Goal: Task Accomplishment & Management: Manage account settings

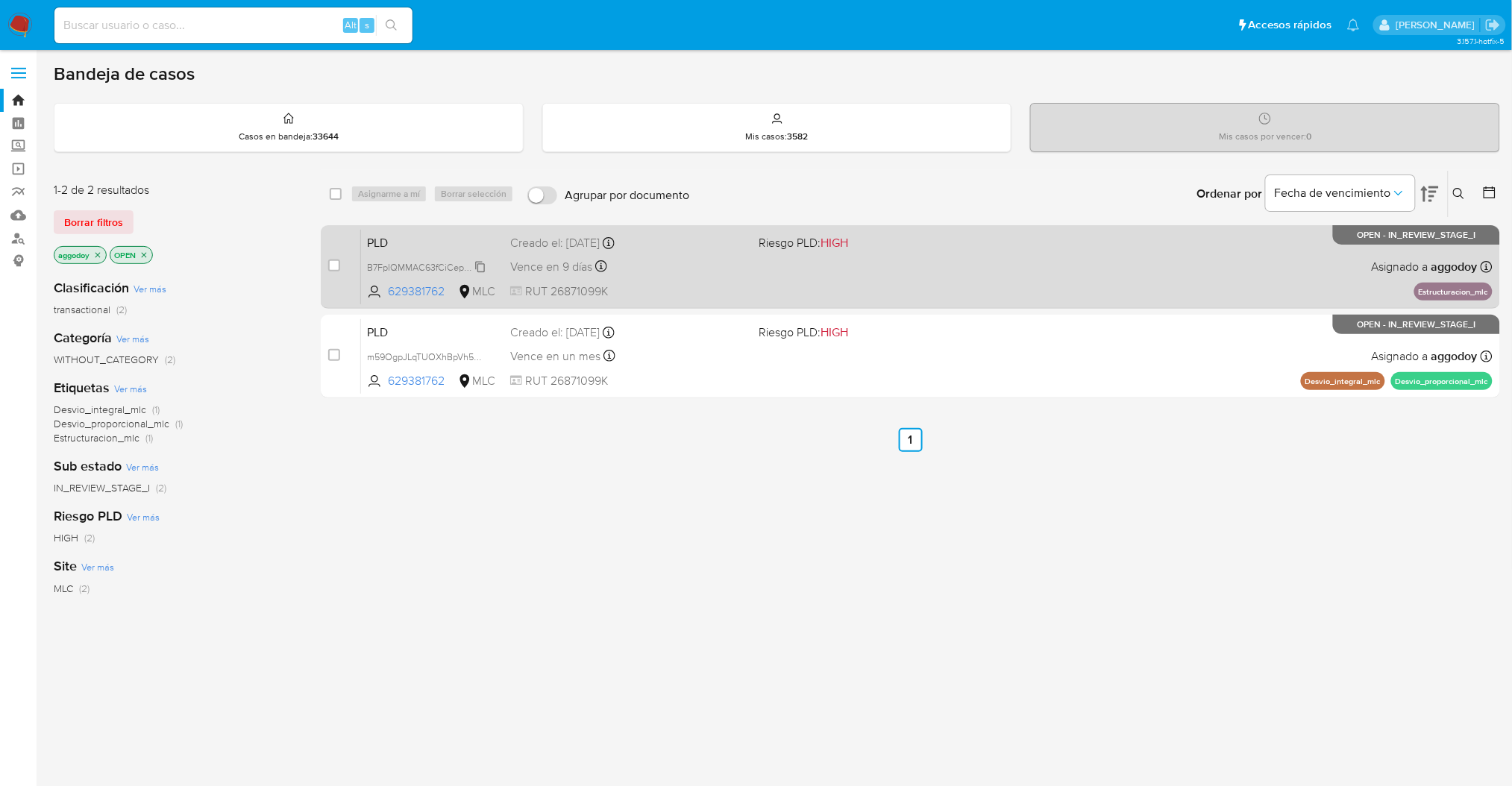
click at [430, 260] on span "B7FpIQMMAC63fCiCepKlo5aG" at bounding box center [430, 266] width 128 height 17
drag, startPoint x: 554, startPoint y: 240, endPoint x: 426, endPoint y: 263, distance: 130.0
click at [426, 263] on div "PLD B7FpIQMMAC63fCiCepKlo5aG 629381762 MLC Riesgo PLD: HIGH Creado el: 12/06/20…" at bounding box center [926, 266] width 1131 height 75
click at [435, 259] on span "B7FpIQMMAC63fCiCepKlo5aG" at bounding box center [430, 266] width 128 height 17
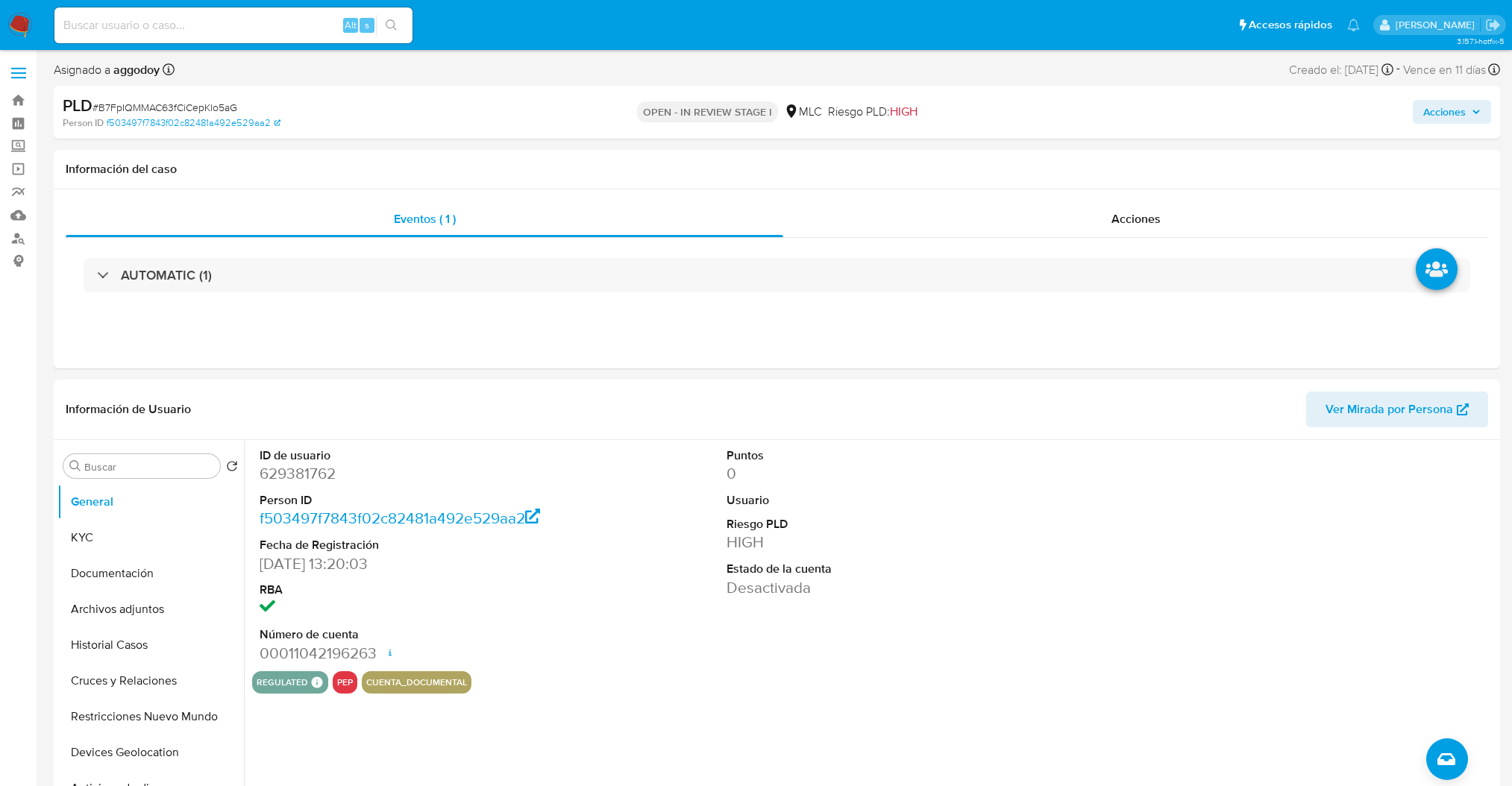
select select "10"
click at [147, 106] on span "# B7FpIQMMAC63fCiCepKlo5aG" at bounding box center [165, 107] width 145 height 15
click at [148, 105] on span "# B7FpIQMMAC63fCiCepKlo5aG" at bounding box center [165, 107] width 145 height 15
copy span "B7FpIQMMAC63fCiCepKlo5aG"
click at [312, 460] on dt "ID de usuario" at bounding box center [407, 456] width 296 height 17
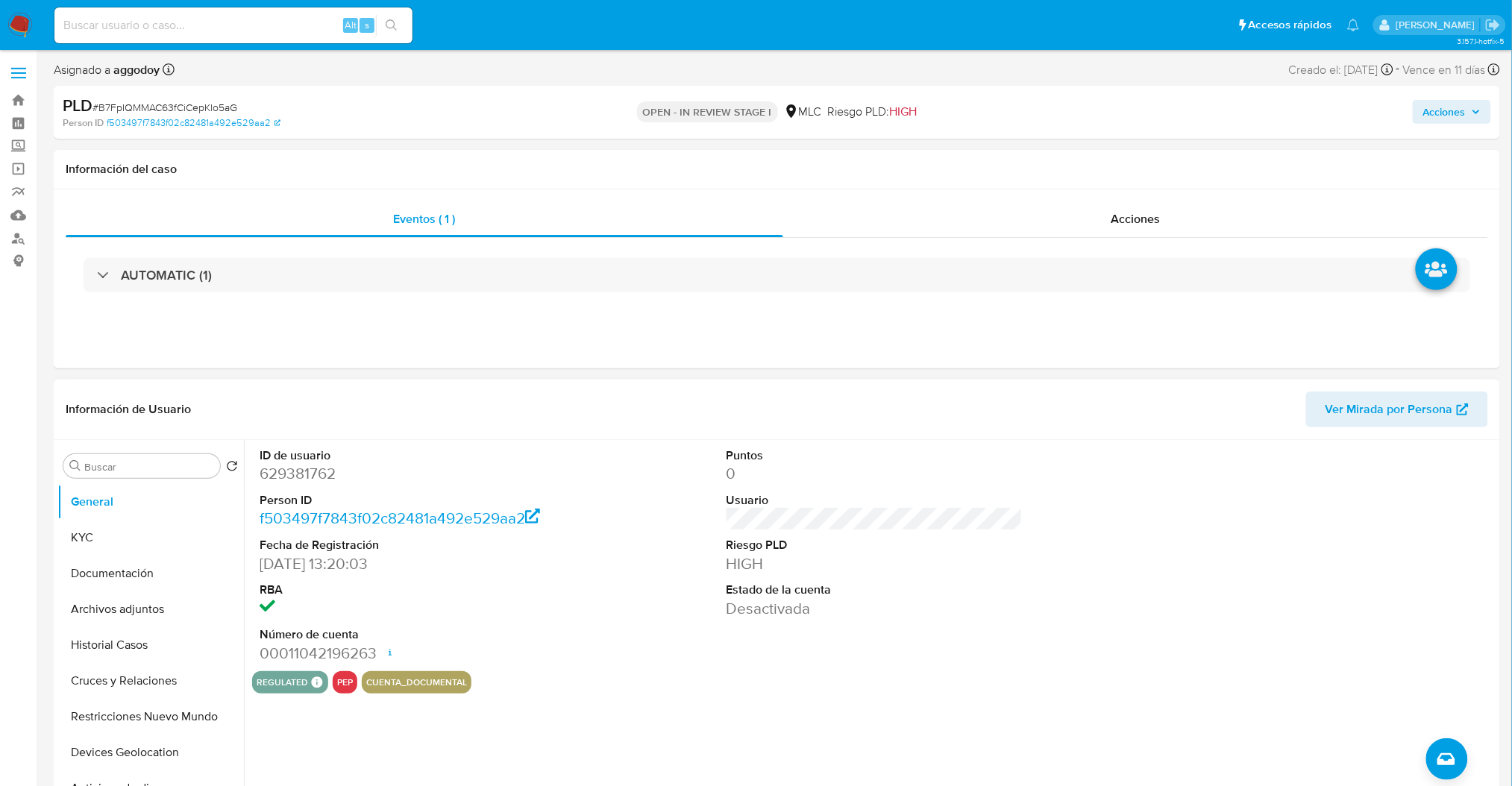
click at [312, 475] on dd "629381762" at bounding box center [407, 473] width 296 height 21
copy dd "629381762"
click at [86, 553] on button "KYC" at bounding box center [145, 538] width 175 height 36
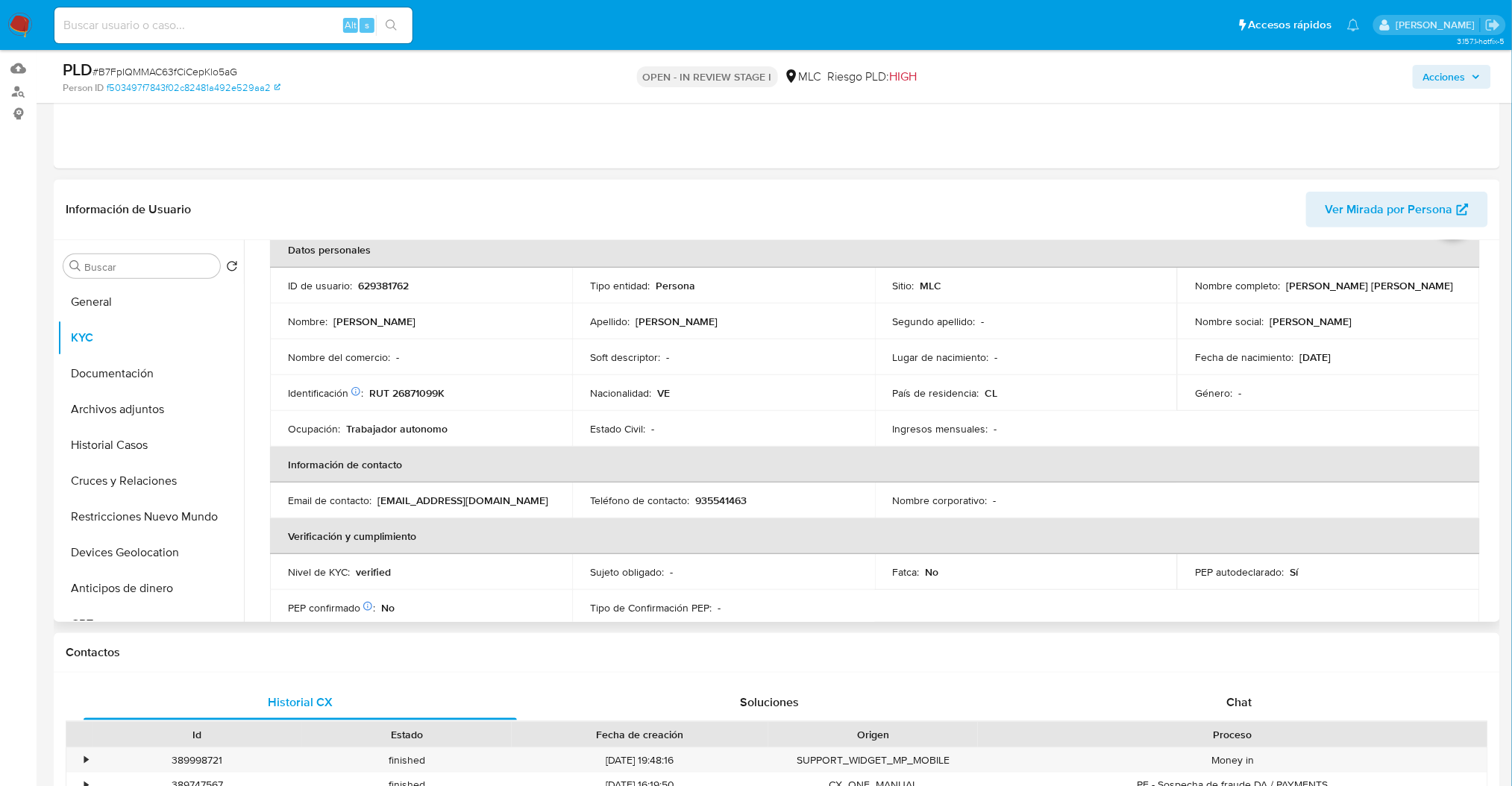
scroll to position [77, 0]
click at [1000, 165] on div "Eventos ( 1 ) Acciones AUTOMATIC (1)" at bounding box center [777, 78] width 1446 height 179
click at [415, 391] on p "RUT 26871099K" at bounding box center [406, 395] width 75 height 13
click at [419, 389] on p "RUT 26871099K" at bounding box center [406, 395] width 75 height 13
click at [413, 390] on p "RUT 26871099K" at bounding box center [406, 395] width 75 height 13
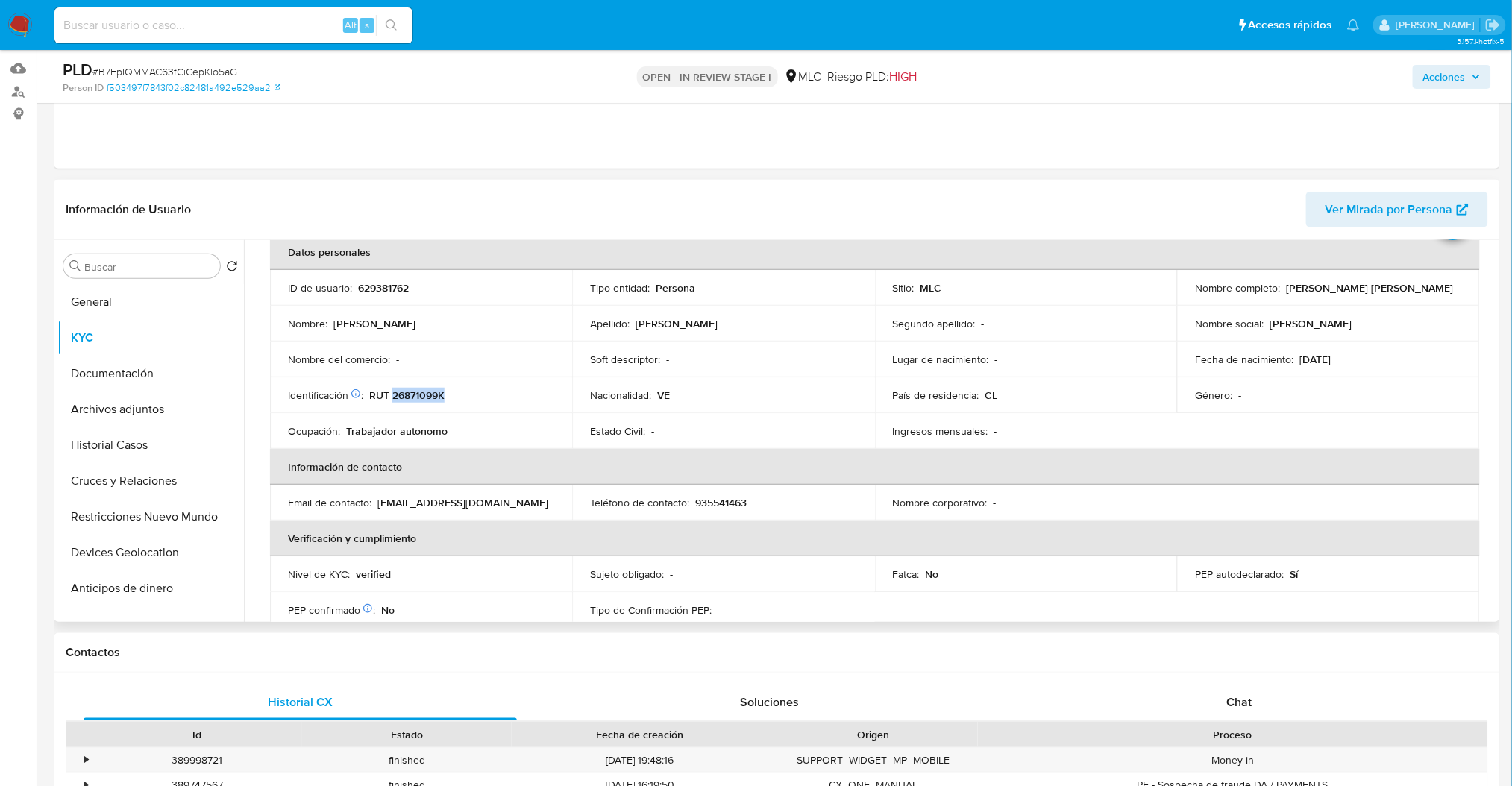
click at [413, 390] on p "RUT 26871099K" at bounding box center [406, 395] width 75 height 13
copy p "26871099K"
click at [138, 450] on button "Historial Casos" at bounding box center [150, 445] width 186 height 36
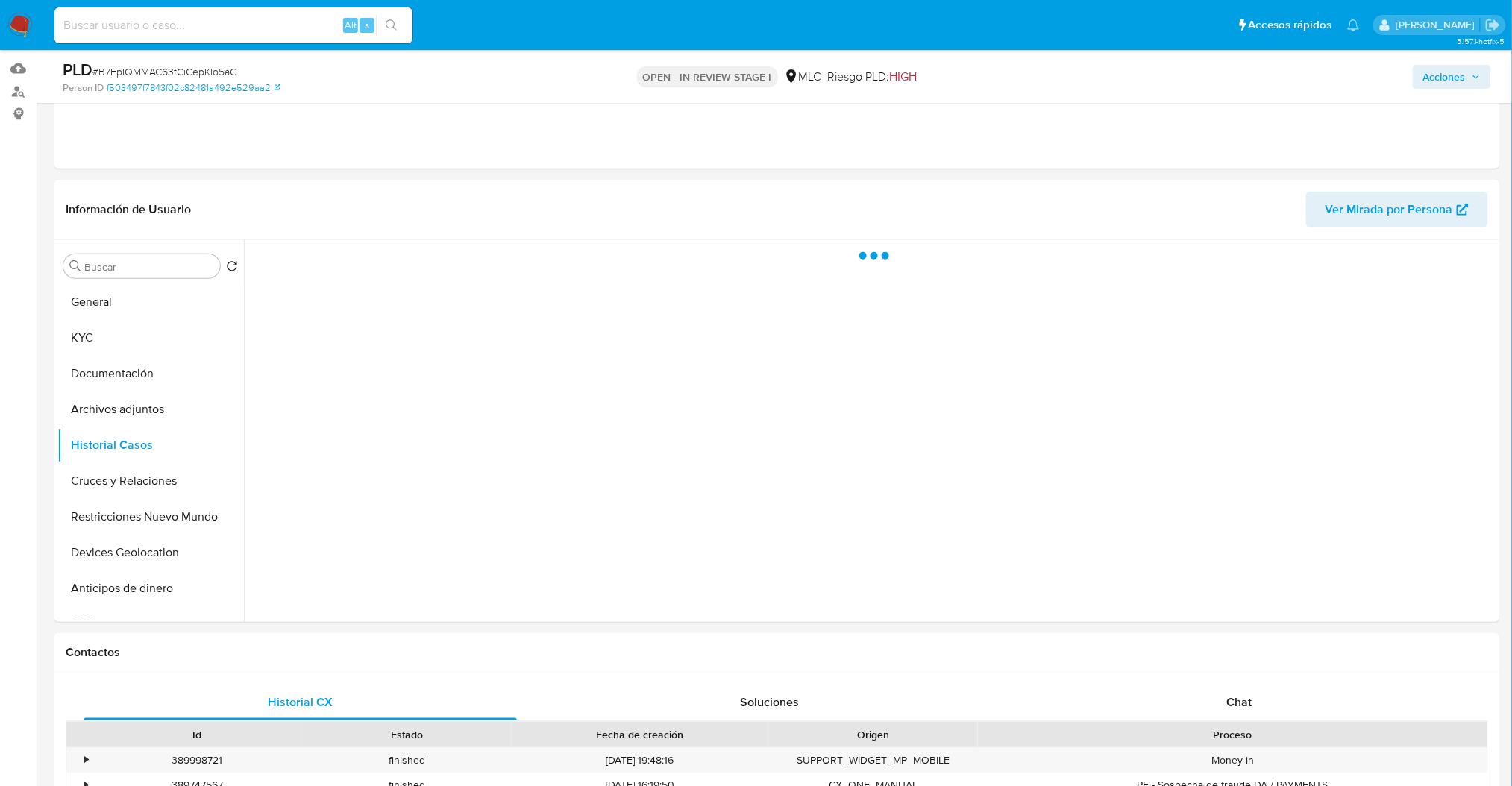
scroll to position [0, 0]
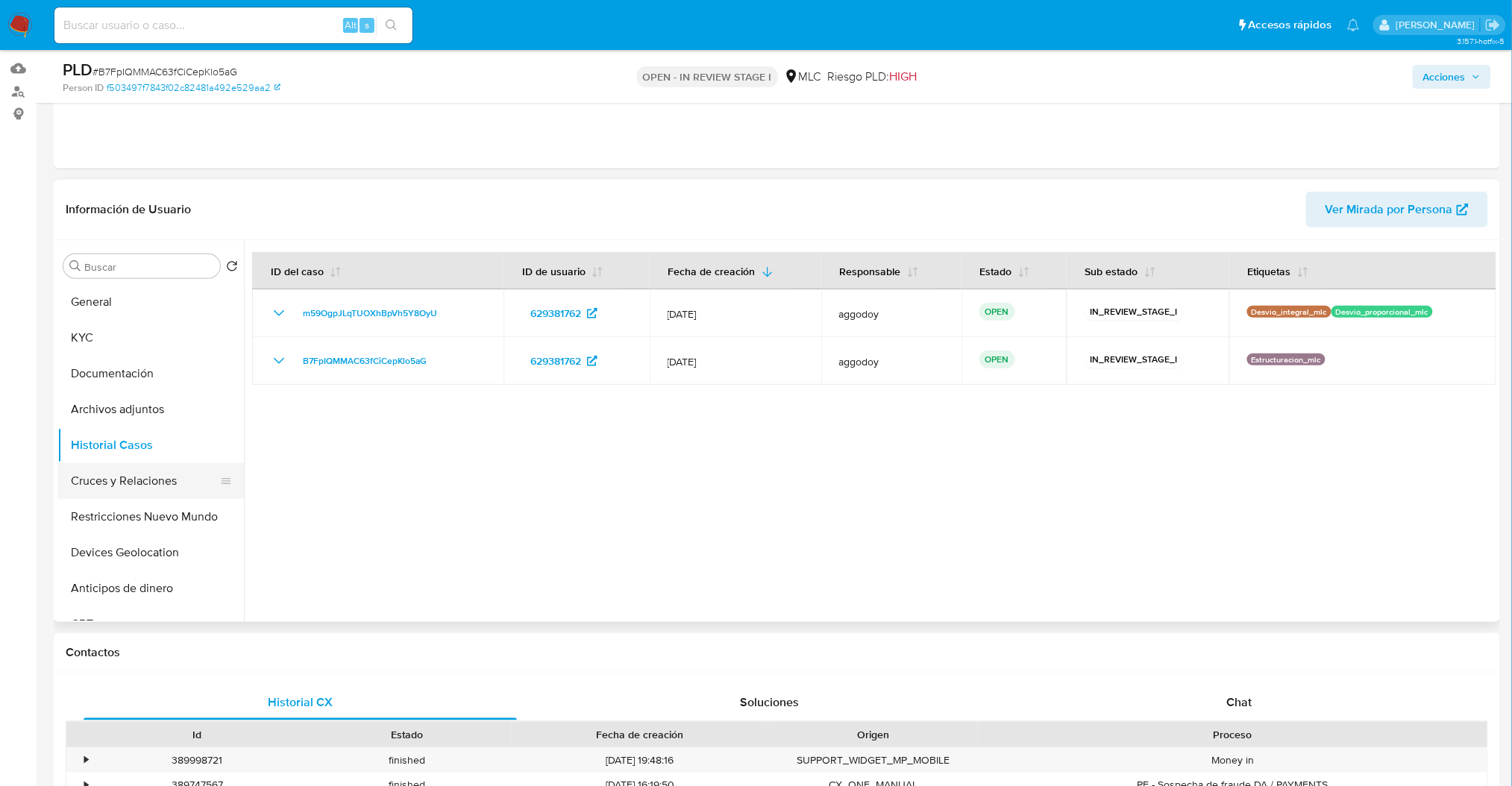
click at [134, 483] on button "Cruces y Relaciones" at bounding box center [145, 480] width 175 height 36
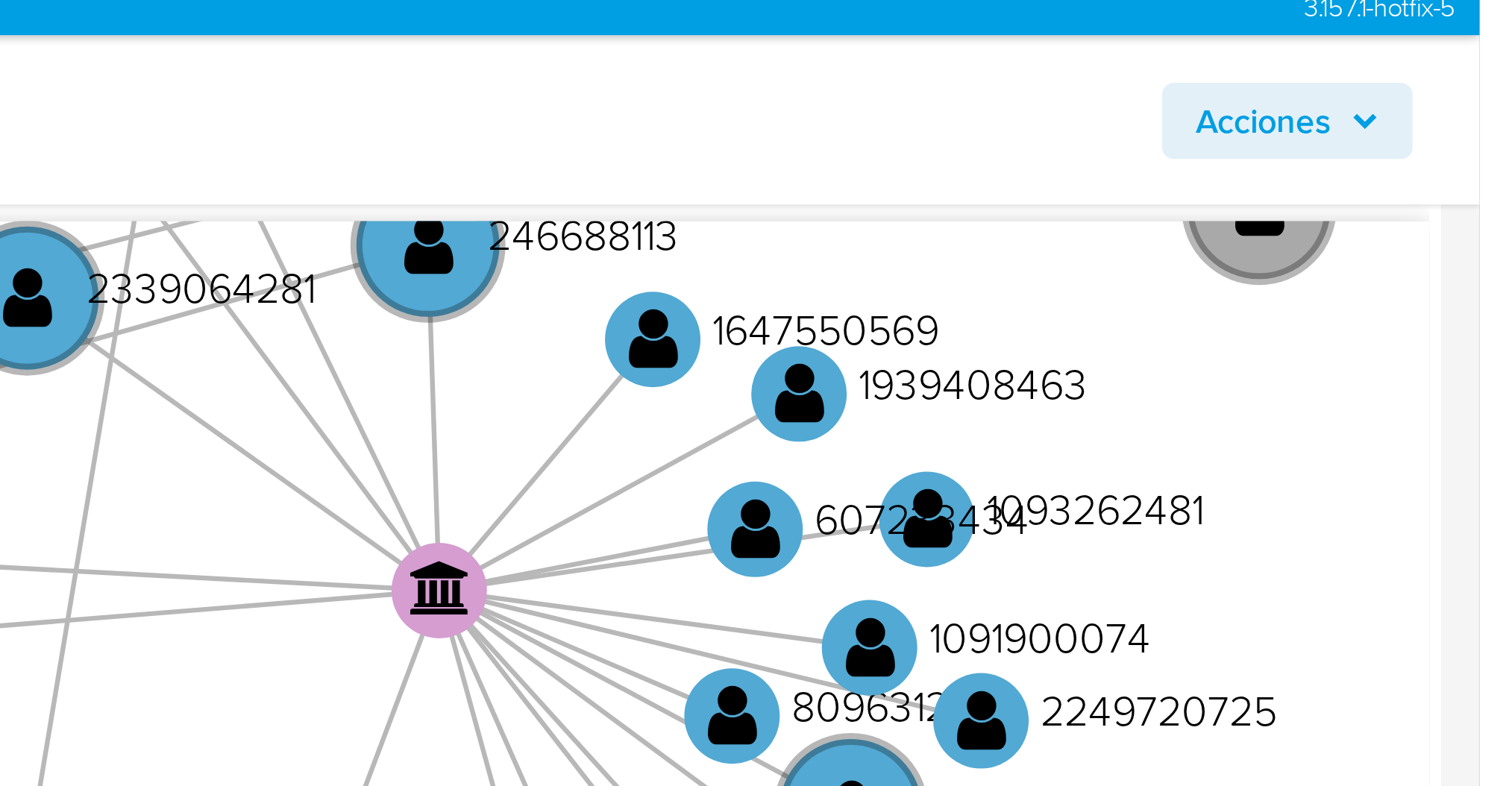
scroll to position [434, 0]
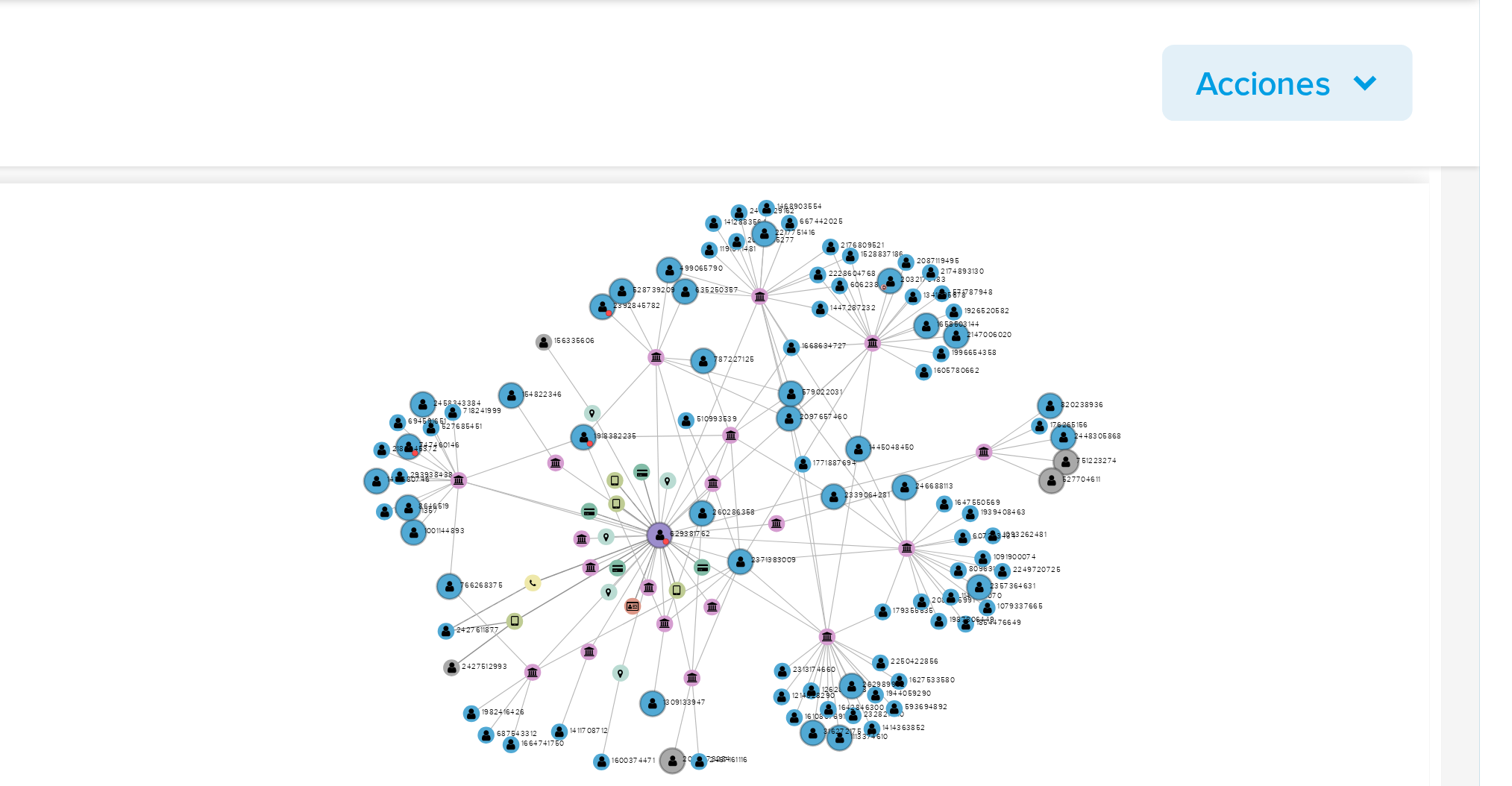
drag, startPoint x: 1405, startPoint y: 215, endPoint x: 1400, endPoint y: 221, distance: 7.8
click at [1400, 221] on icon "device-681d282a623efcc4763e4699  user-2427611877  2427611877 user-629381762 …" at bounding box center [884, 216] width 1222 height 216
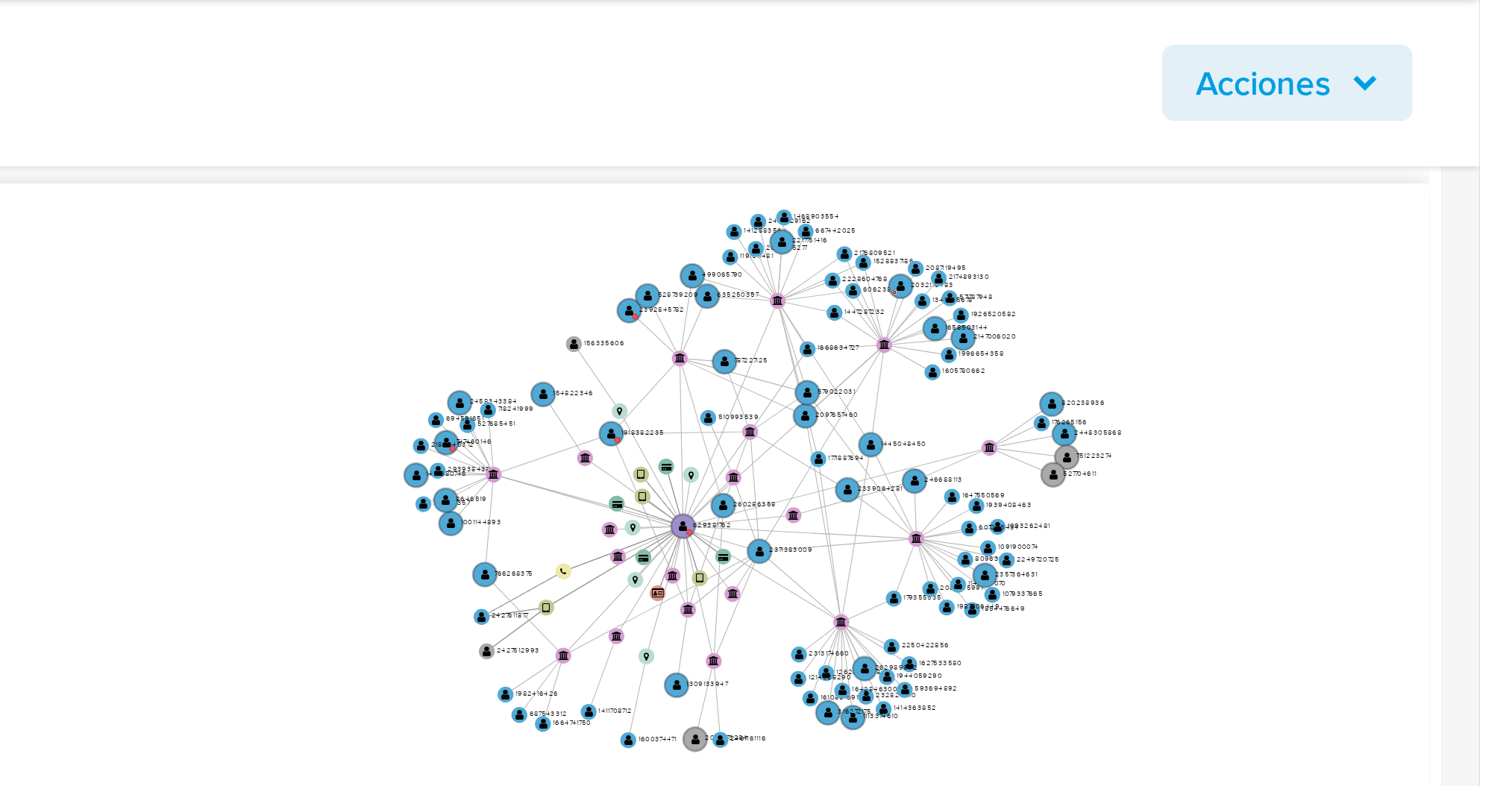
click at [1399, 218] on icon "device-681d282a623efcc4763e4699  user-2427611877  2427611877 user-629381762 …" at bounding box center [884, 216] width 1222 height 216
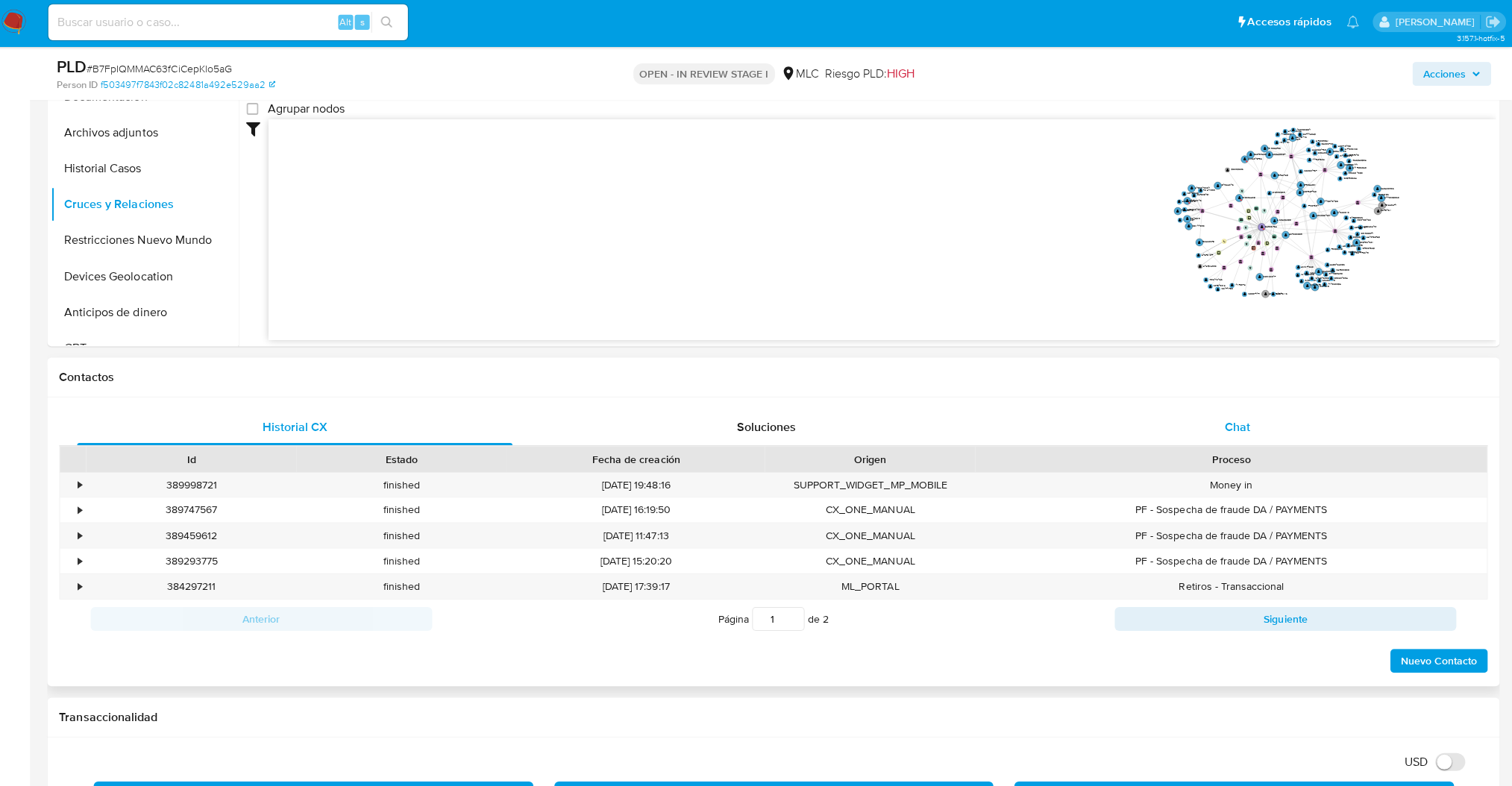
scroll to position [420, 0]
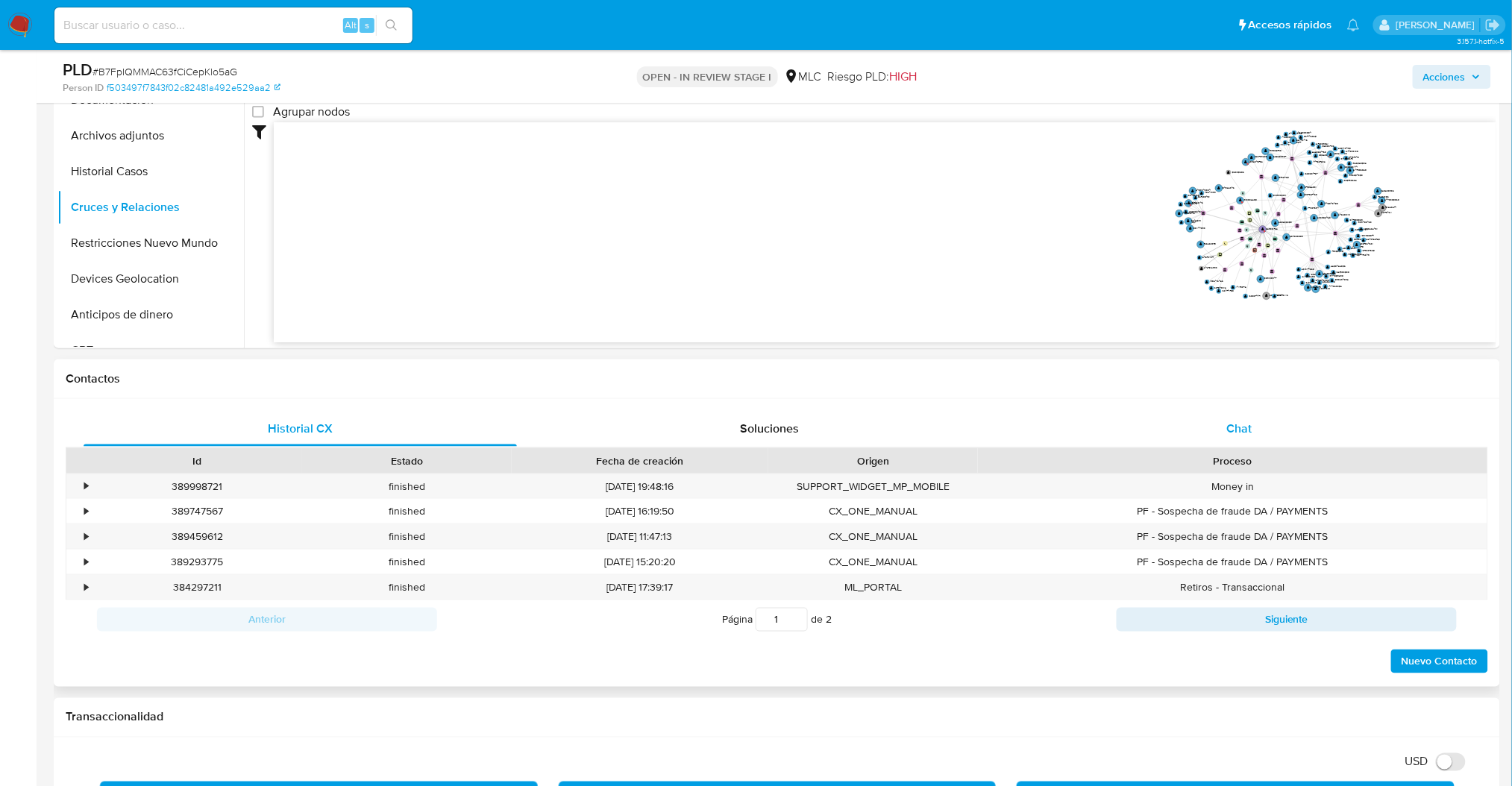
click at [1320, 422] on div "Chat" at bounding box center [1239, 428] width 433 height 36
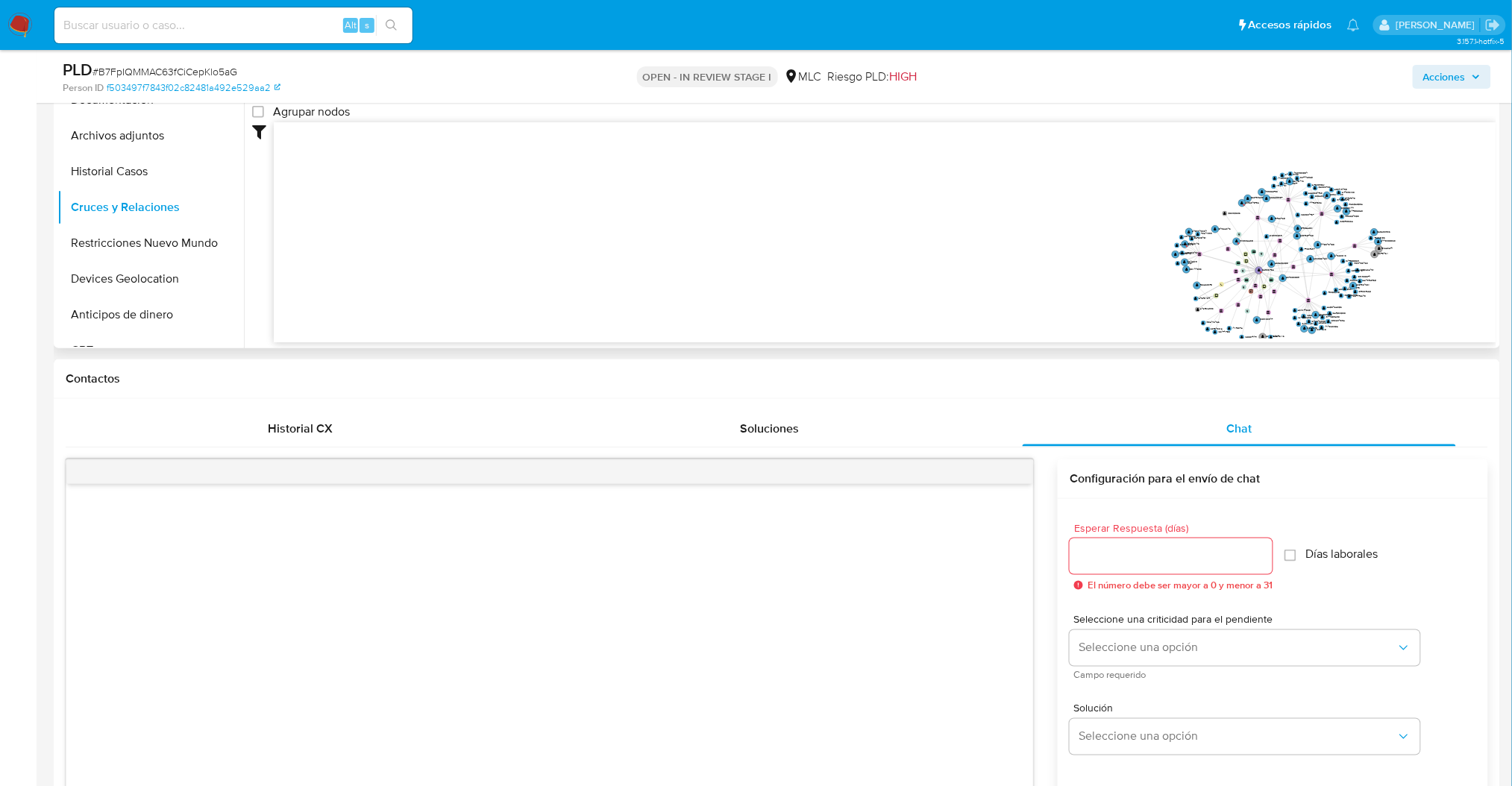
drag, startPoint x: 1478, startPoint y: 271, endPoint x: 1483, endPoint y: 311, distance: 40.3
click at [1478, 314] on icon "device-681d282a623efcc4763e4699  user-2427611877  2427611877 user-629381762 …" at bounding box center [884, 230] width 1222 height 216
drag, startPoint x: 1507, startPoint y: 259, endPoint x: 1526, endPoint y: 271, distance: 22.5
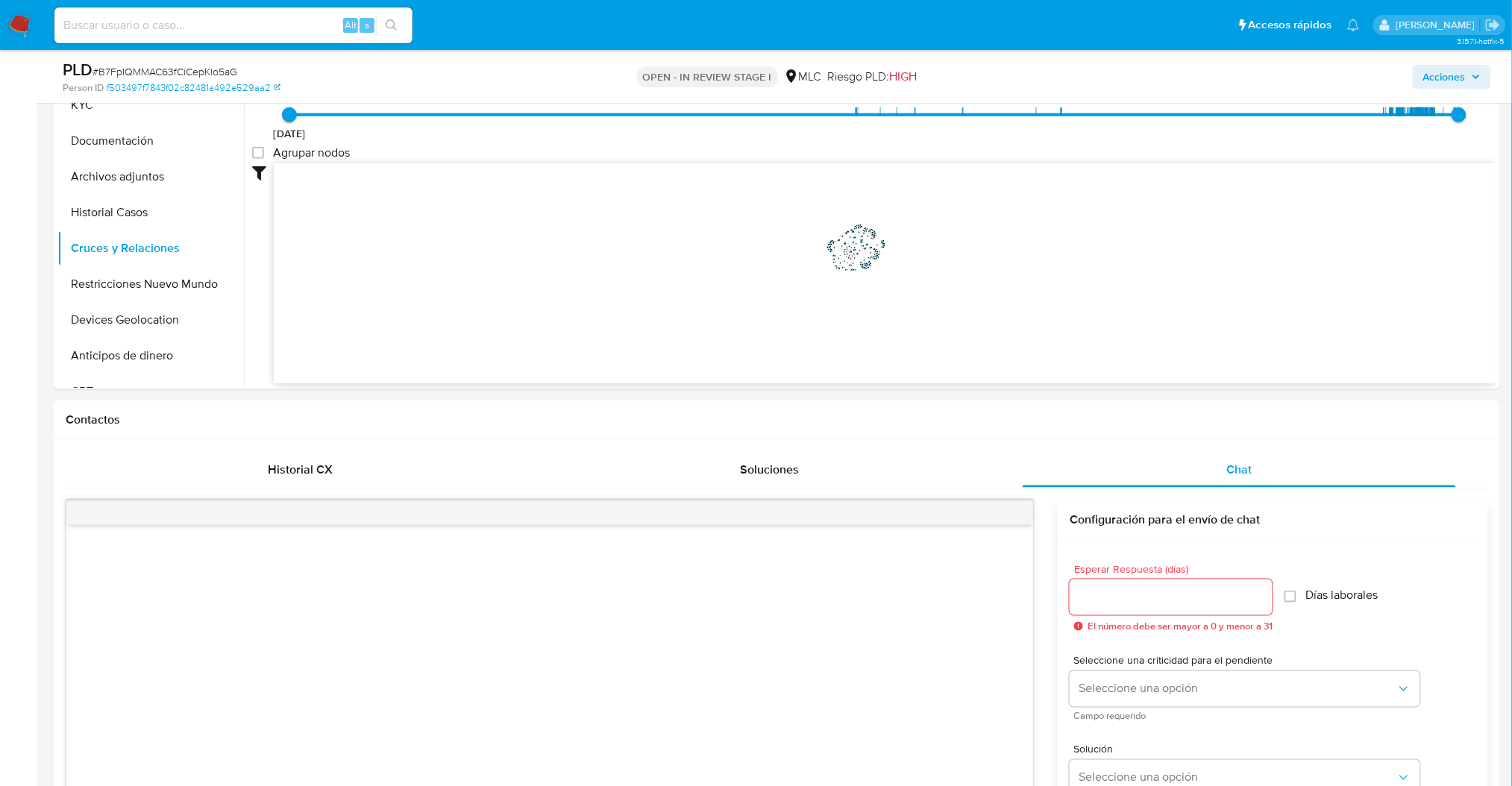
scroll to position [255, 0]
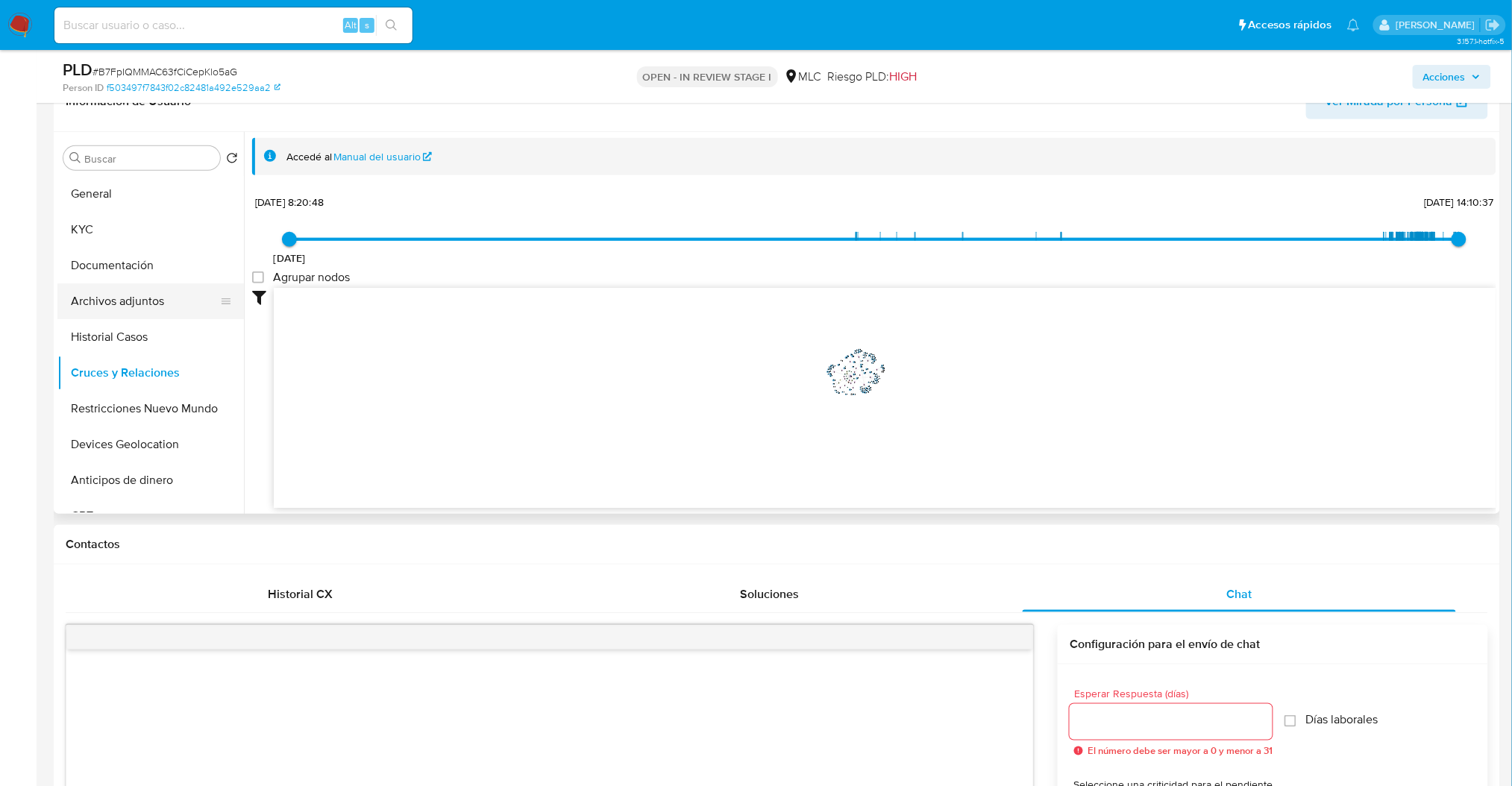
click at [121, 302] on button "Archivos adjuntos" at bounding box center [145, 300] width 175 height 36
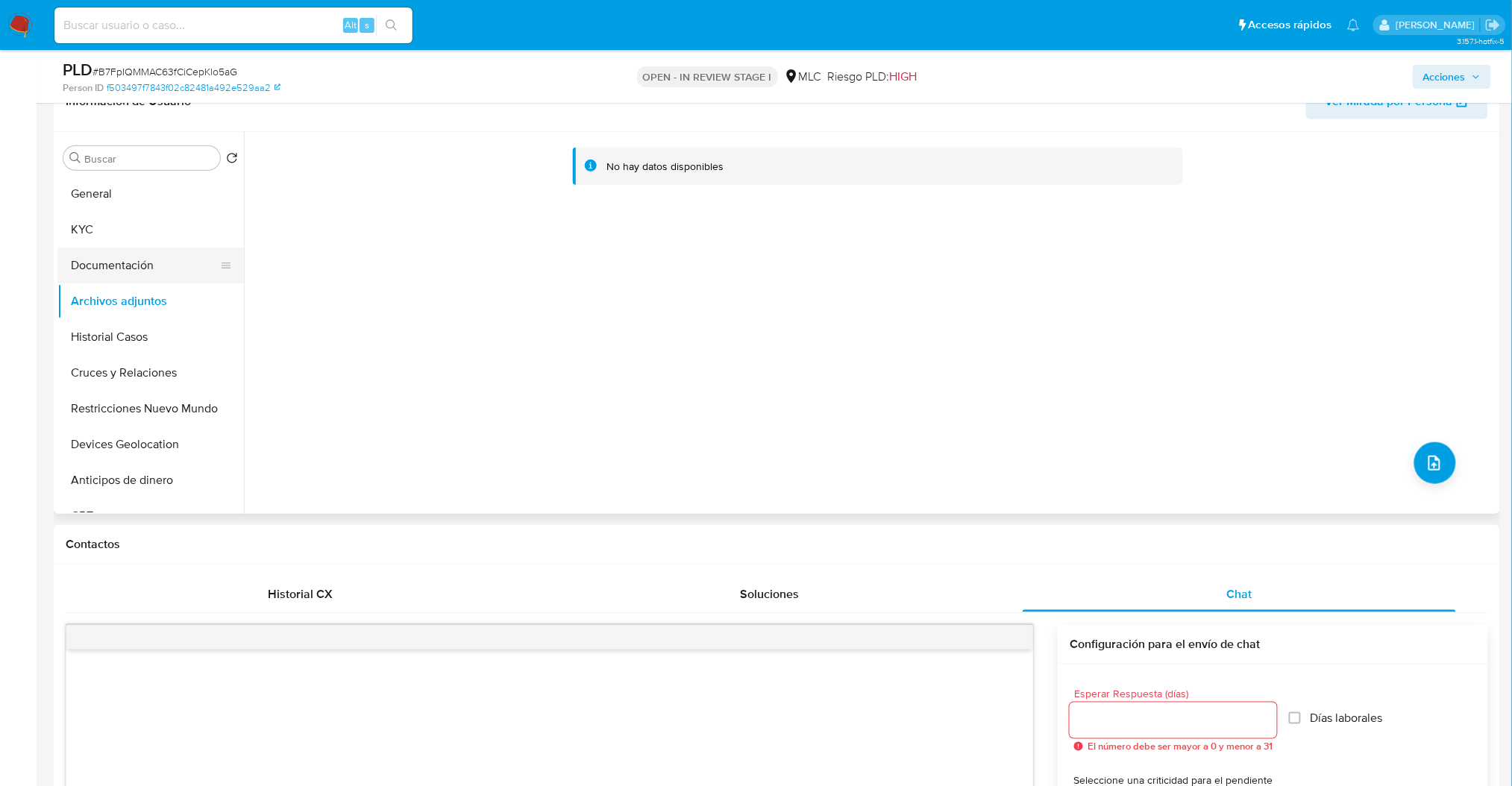
click at [153, 262] on button "Documentación" at bounding box center [145, 265] width 175 height 36
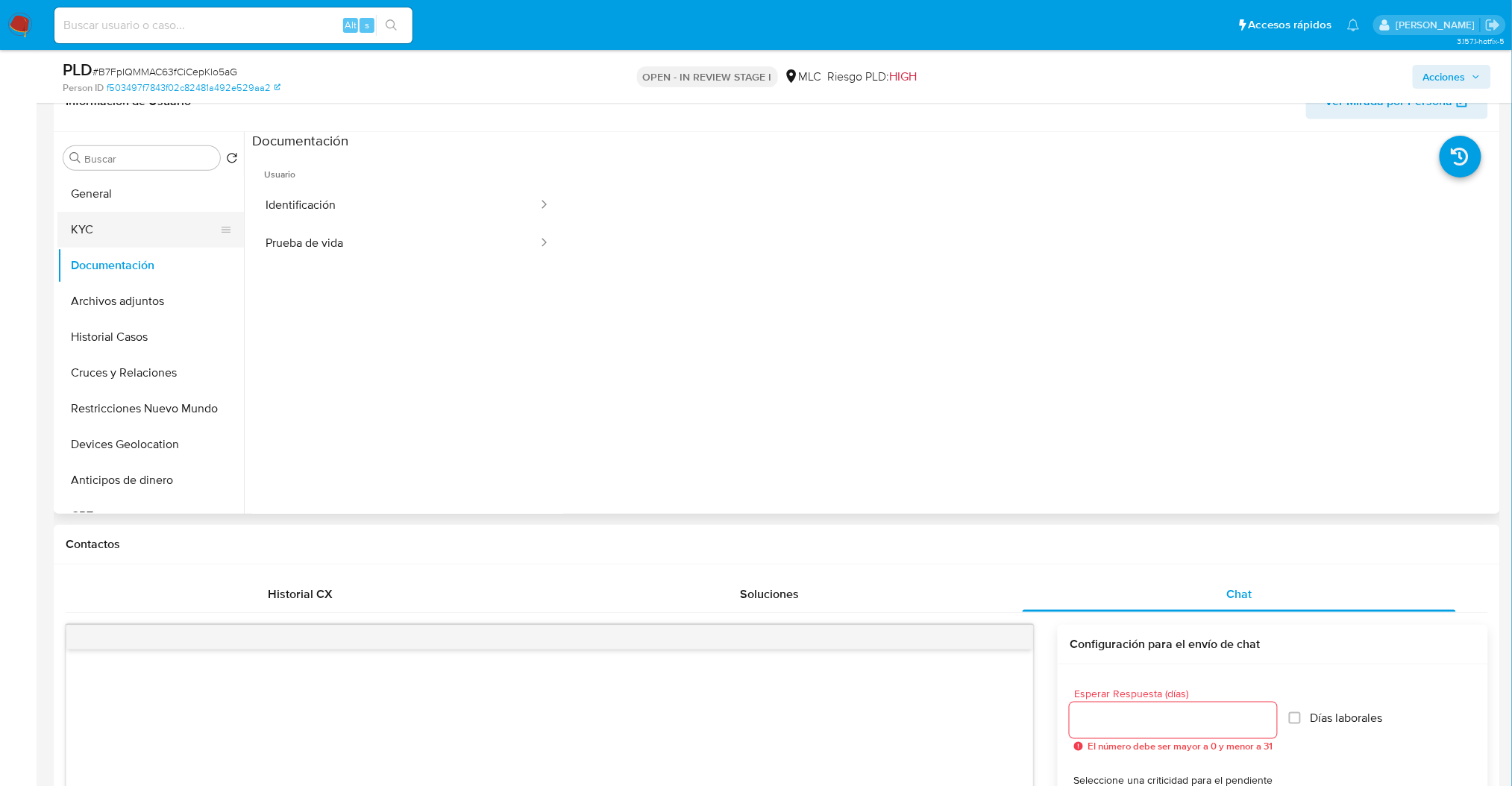
click at [127, 246] on button "KYC" at bounding box center [145, 229] width 175 height 36
click at [126, 232] on button "KYC" at bounding box center [145, 229] width 175 height 36
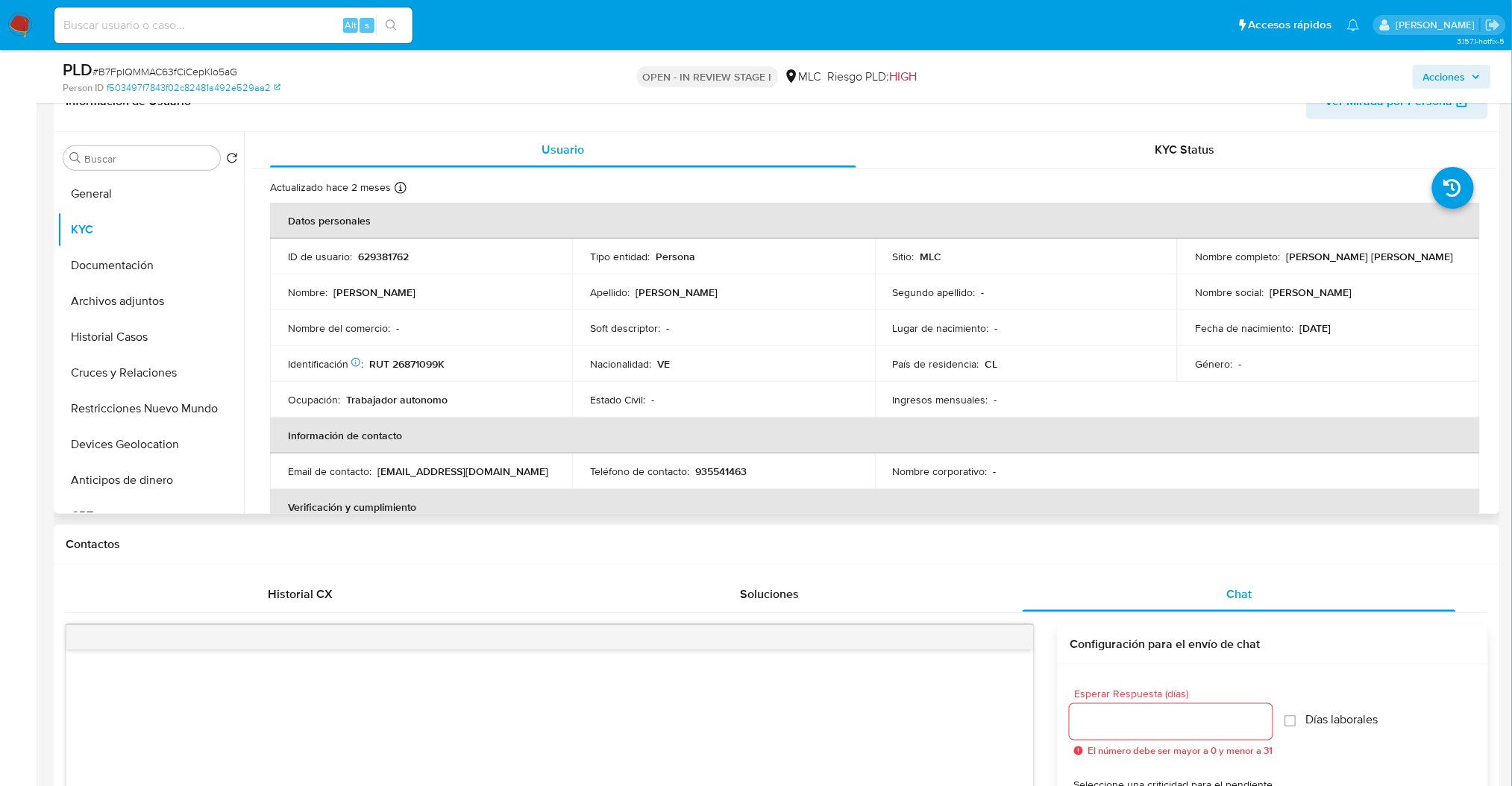
drag, startPoint x: 1275, startPoint y: 256, endPoint x: 1457, endPoint y: 256, distance: 182.0
click at [1457, 256] on td "Nombre completo : Jeimy Nakary Marrero Gavidia" at bounding box center [1328, 256] width 302 height 36
copy div "Jeimy Nakary Marrero Gavidia"
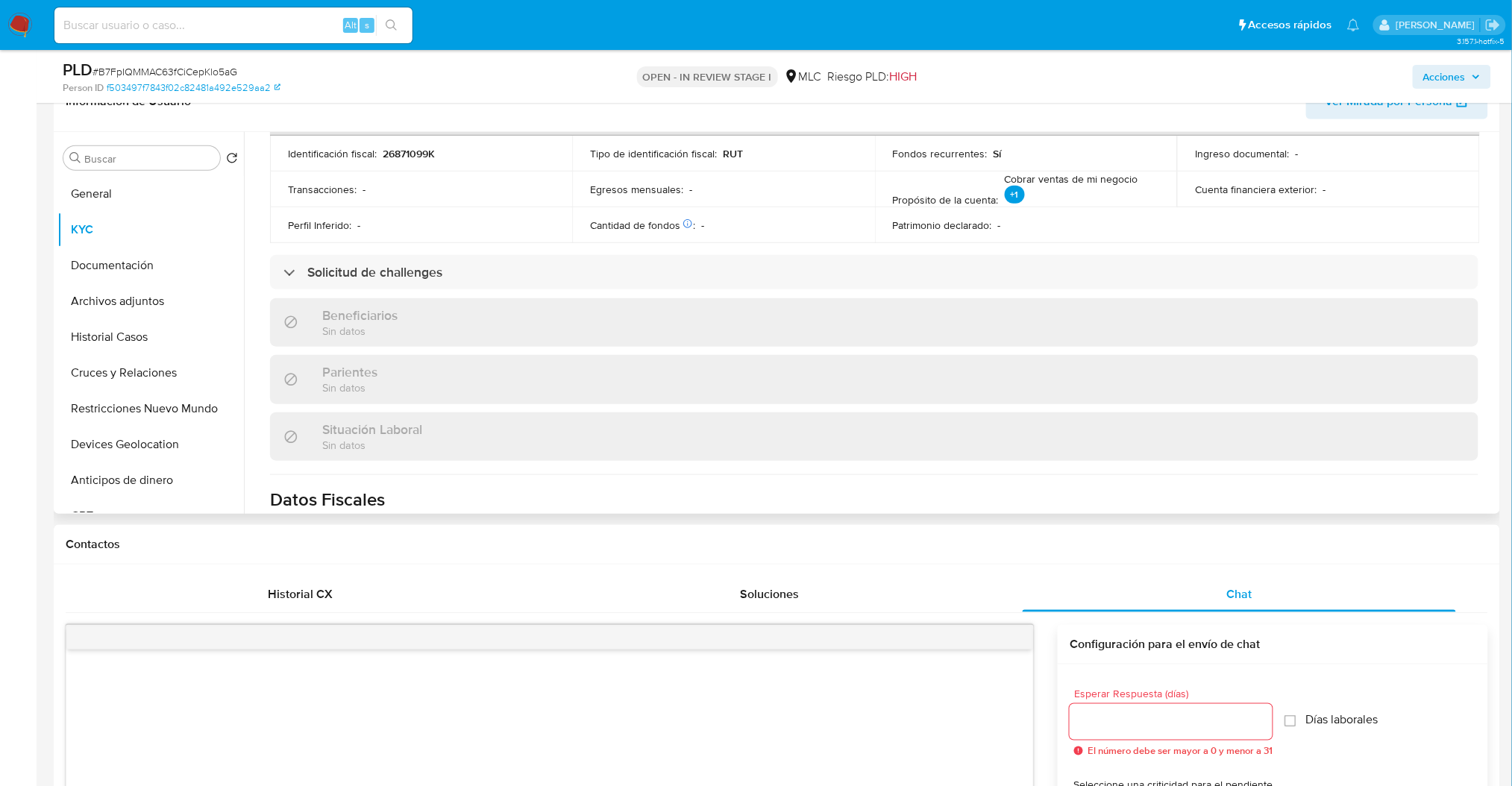
scroll to position [807, 0]
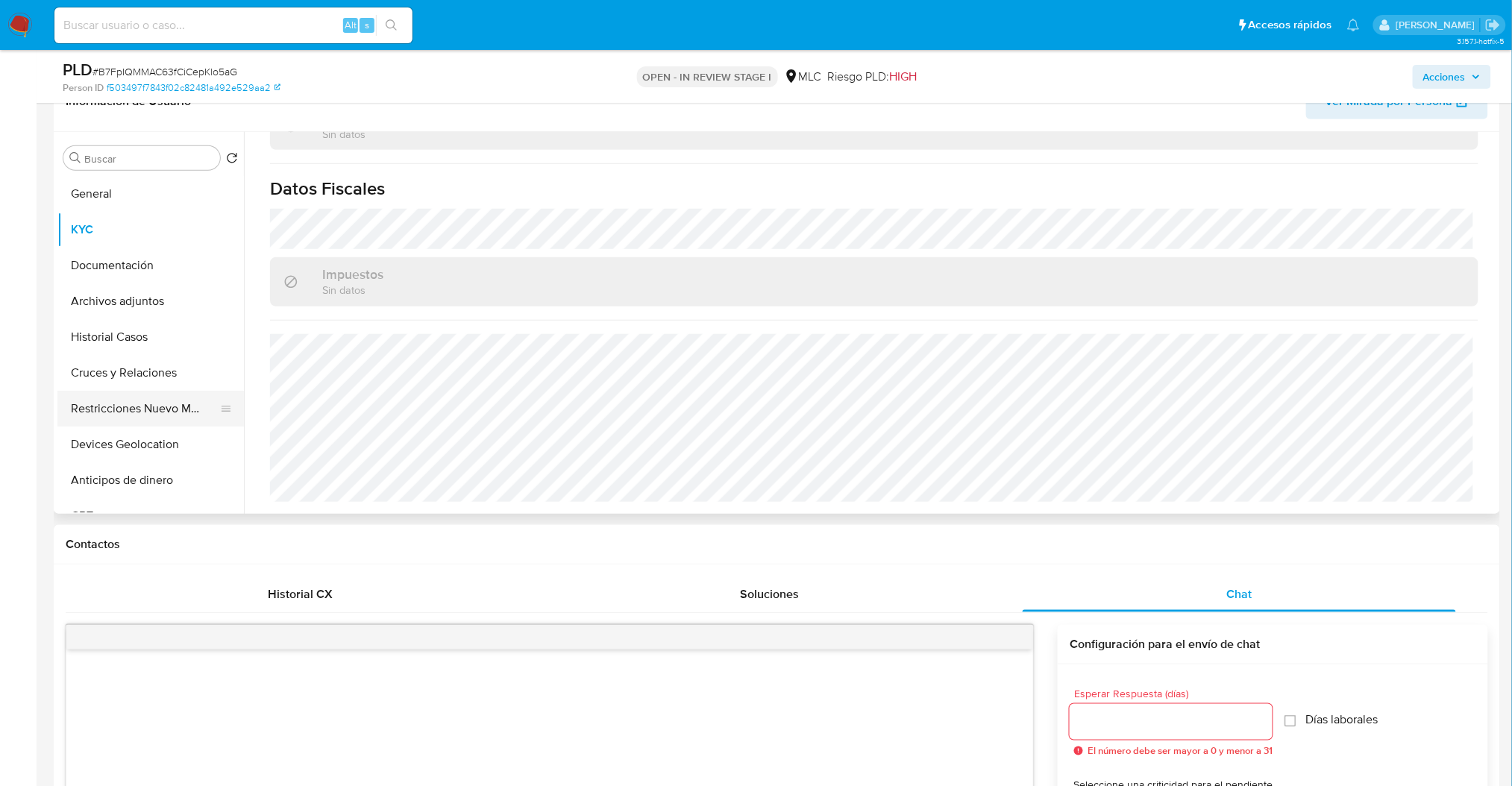
click at [129, 404] on button "Restricciones Nuevo Mundo" at bounding box center [145, 408] width 175 height 36
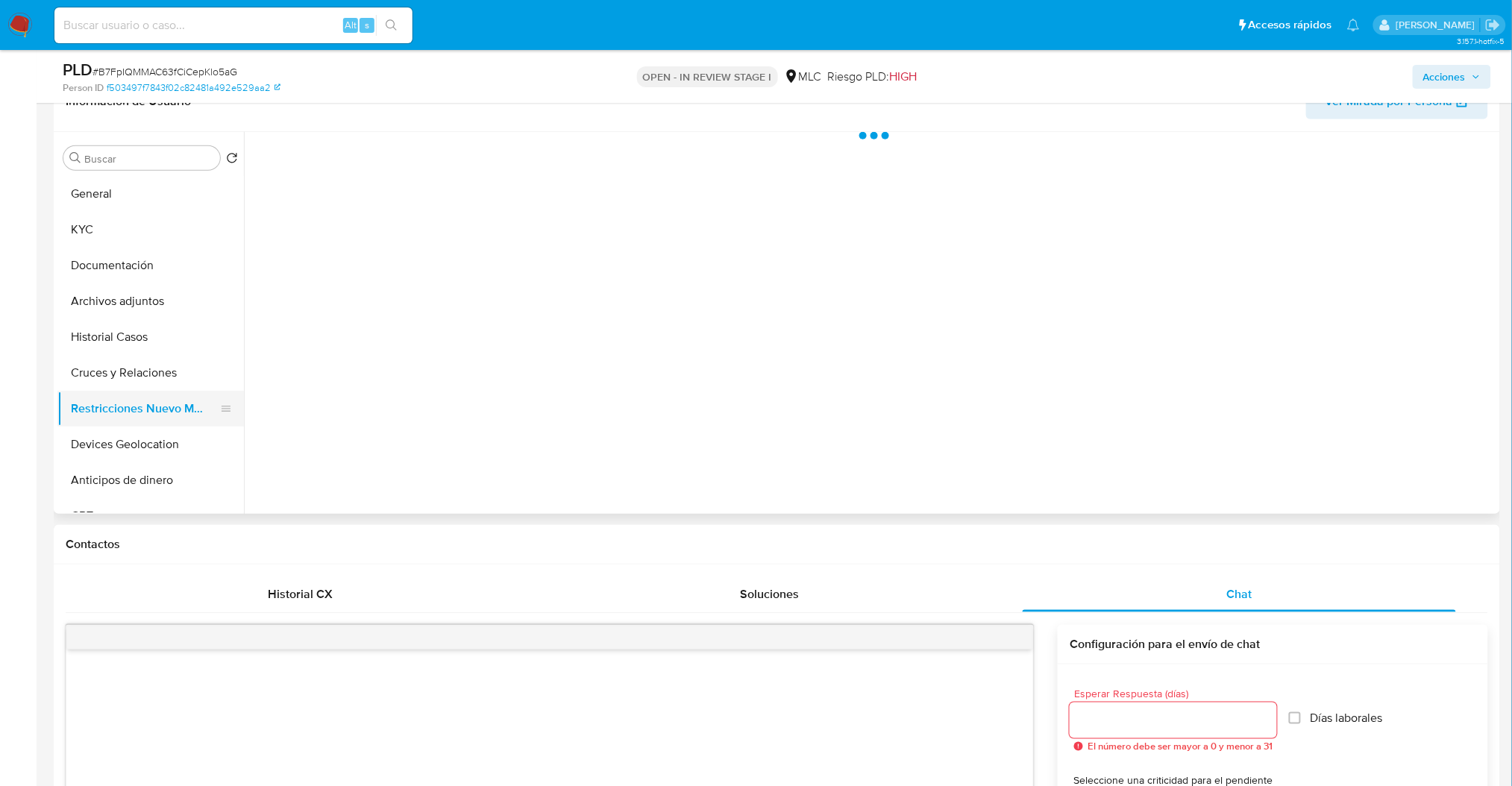
scroll to position [0, 0]
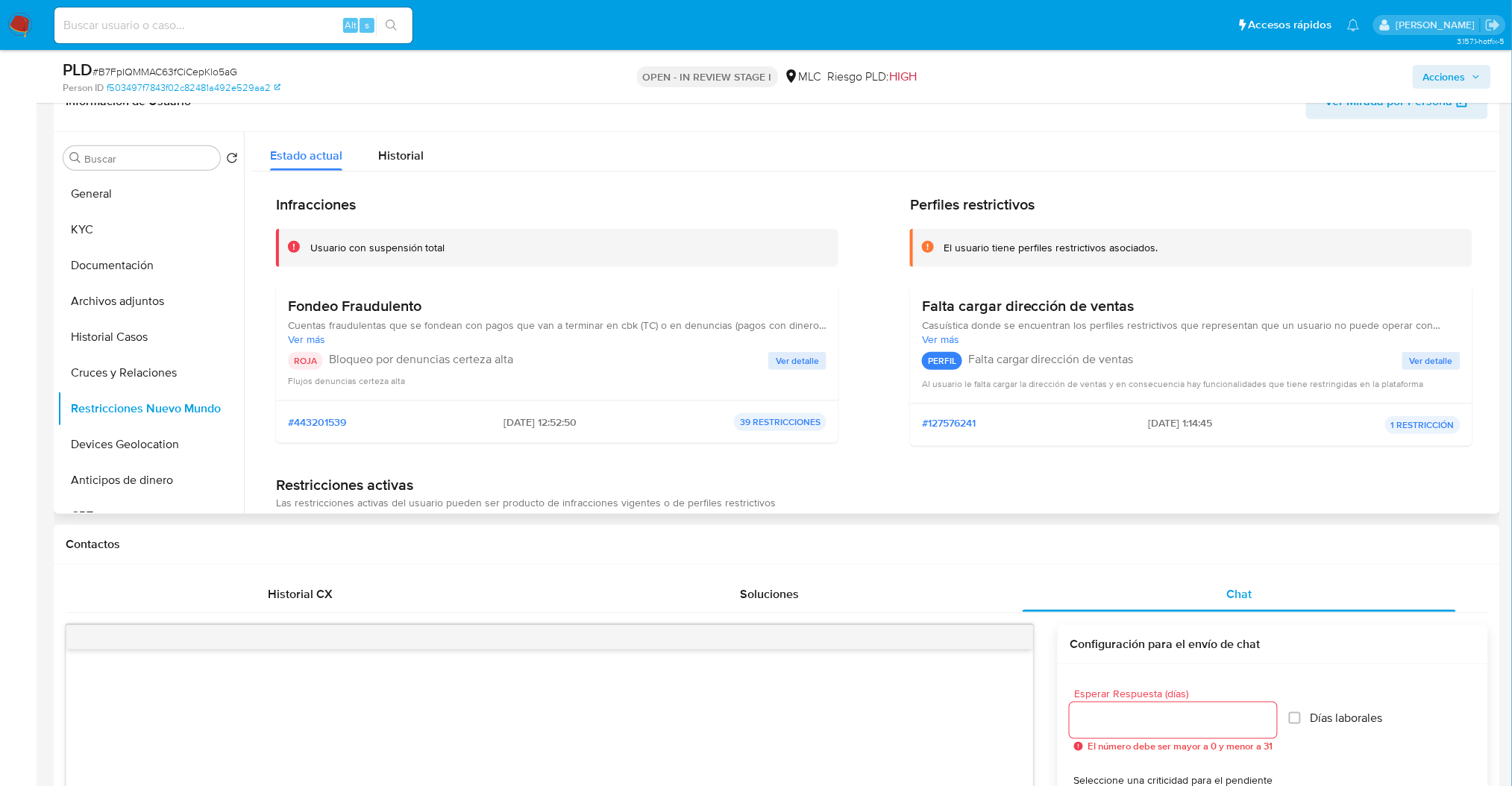
click at [795, 365] on span "Ver detalle" at bounding box center [797, 360] width 43 height 15
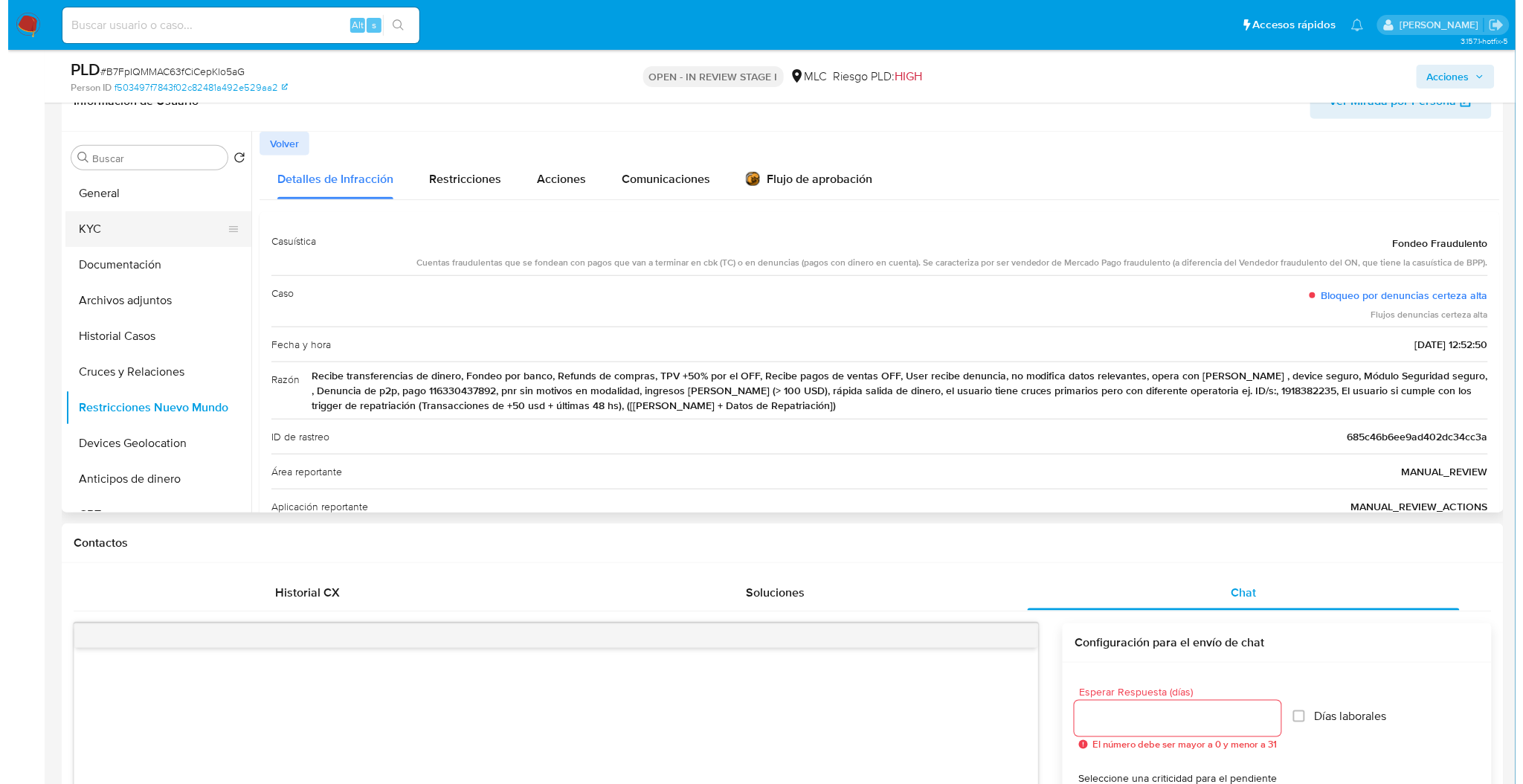
scroll to position [156, 0]
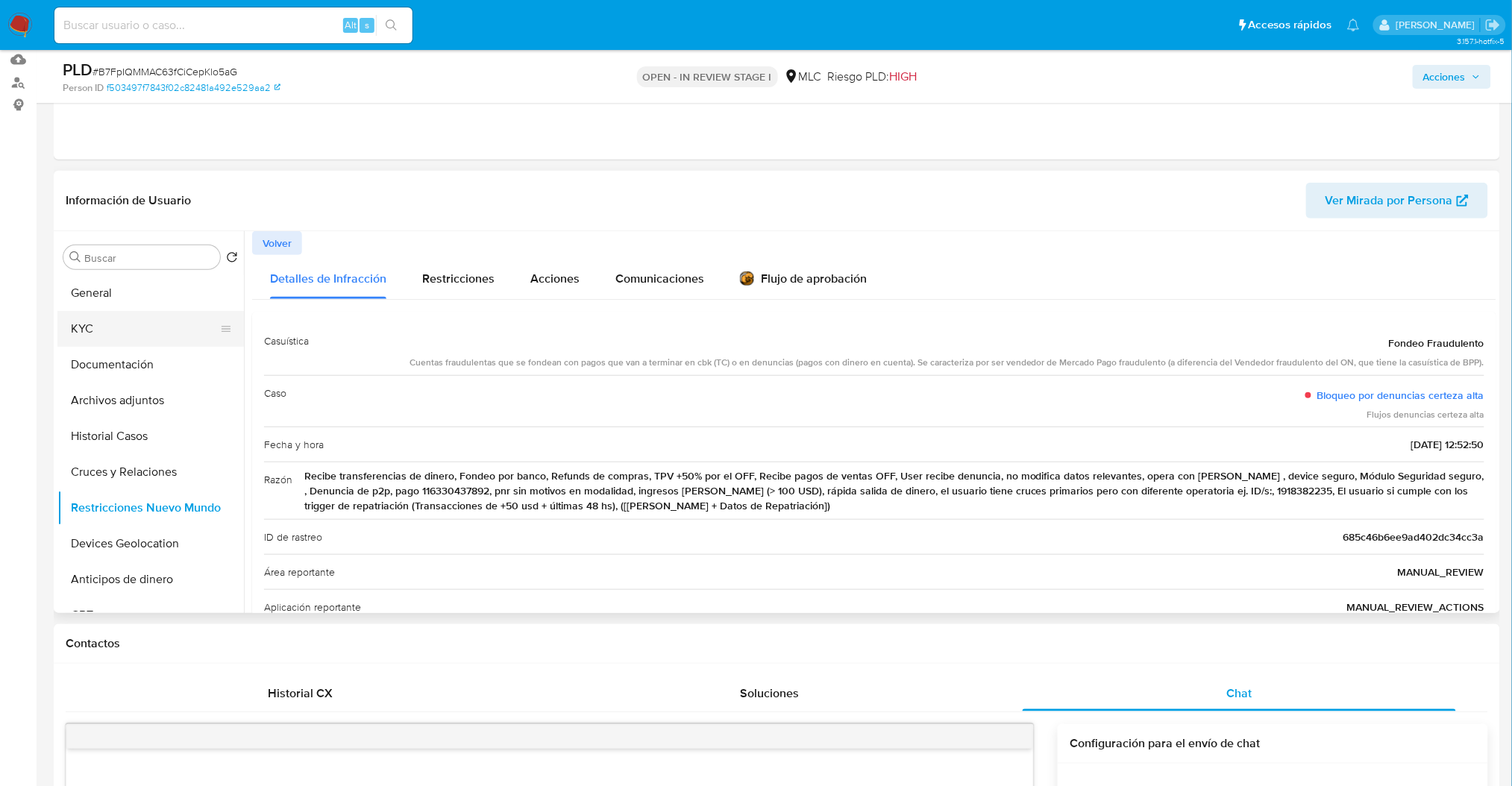
click at [156, 317] on button "KYC" at bounding box center [145, 329] width 175 height 36
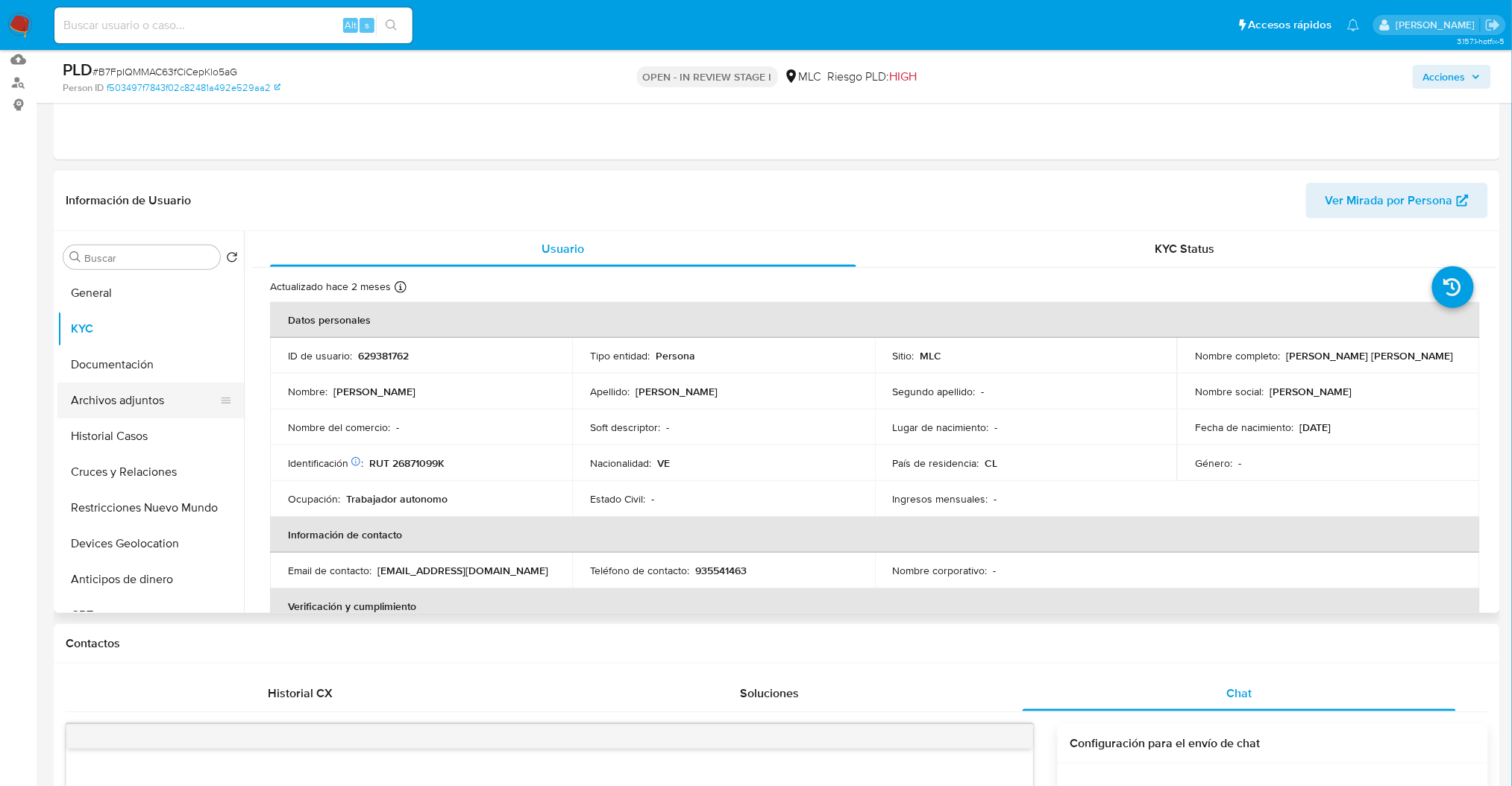
click at [164, 391] on button "Archivos adjuntos" at bounding box center [145, 400] width 175 height 36
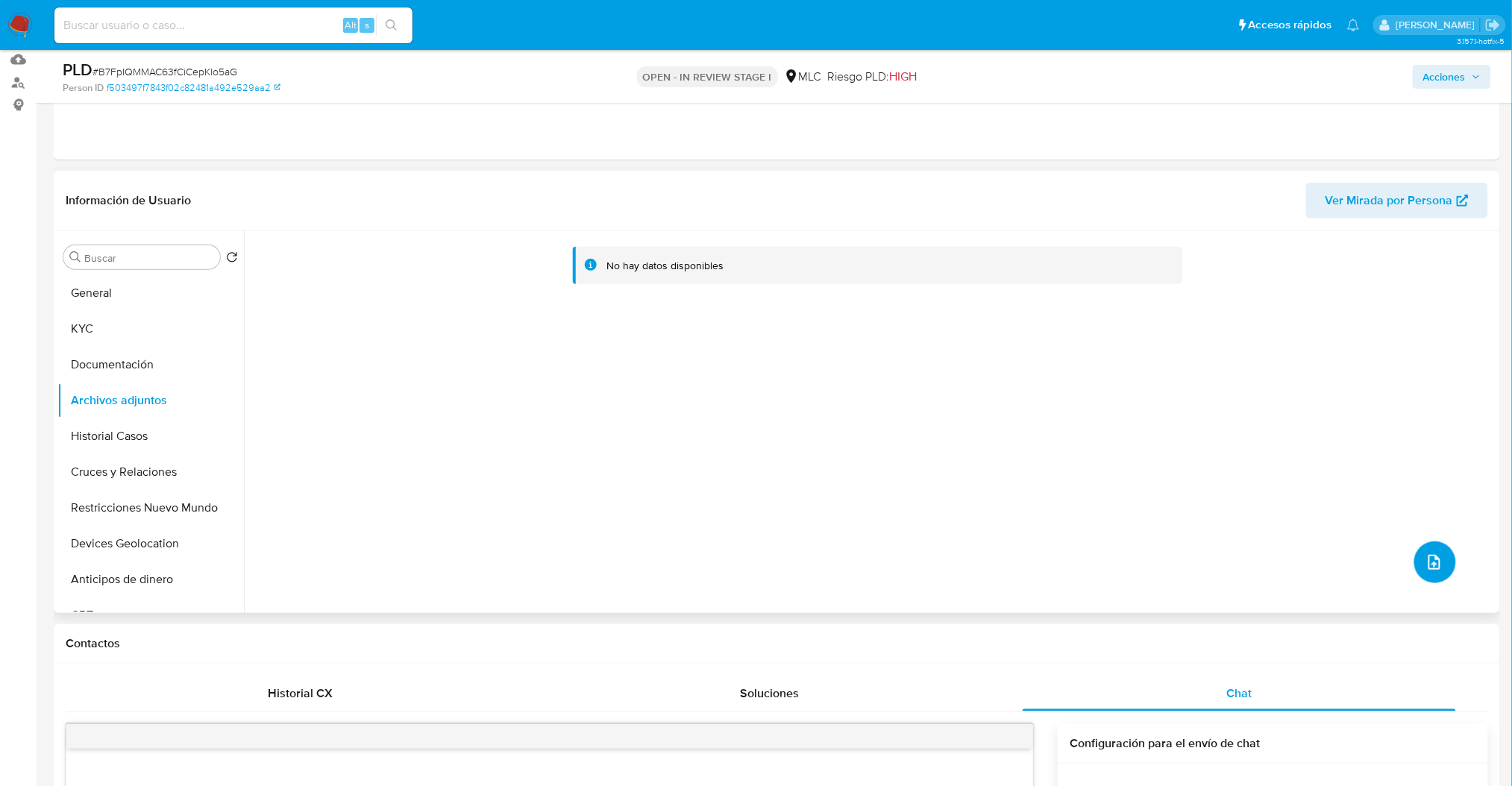
click at [1425, 559] on icon "upload-file" at bounding box center [1434, 562] width 18 height 18
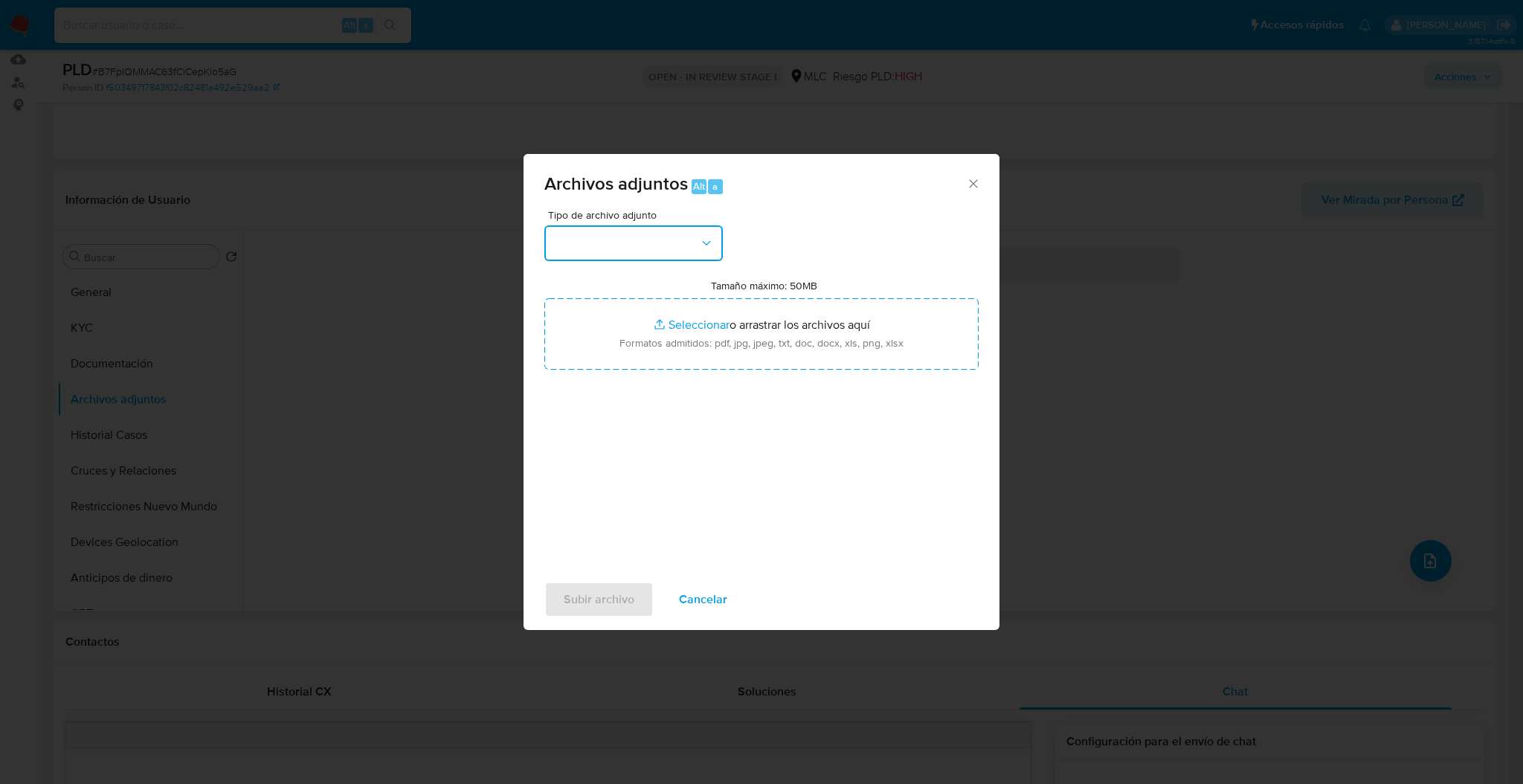
click at [711, 245] on icon "button" at bounding box center [706, 243] width 15 height 15
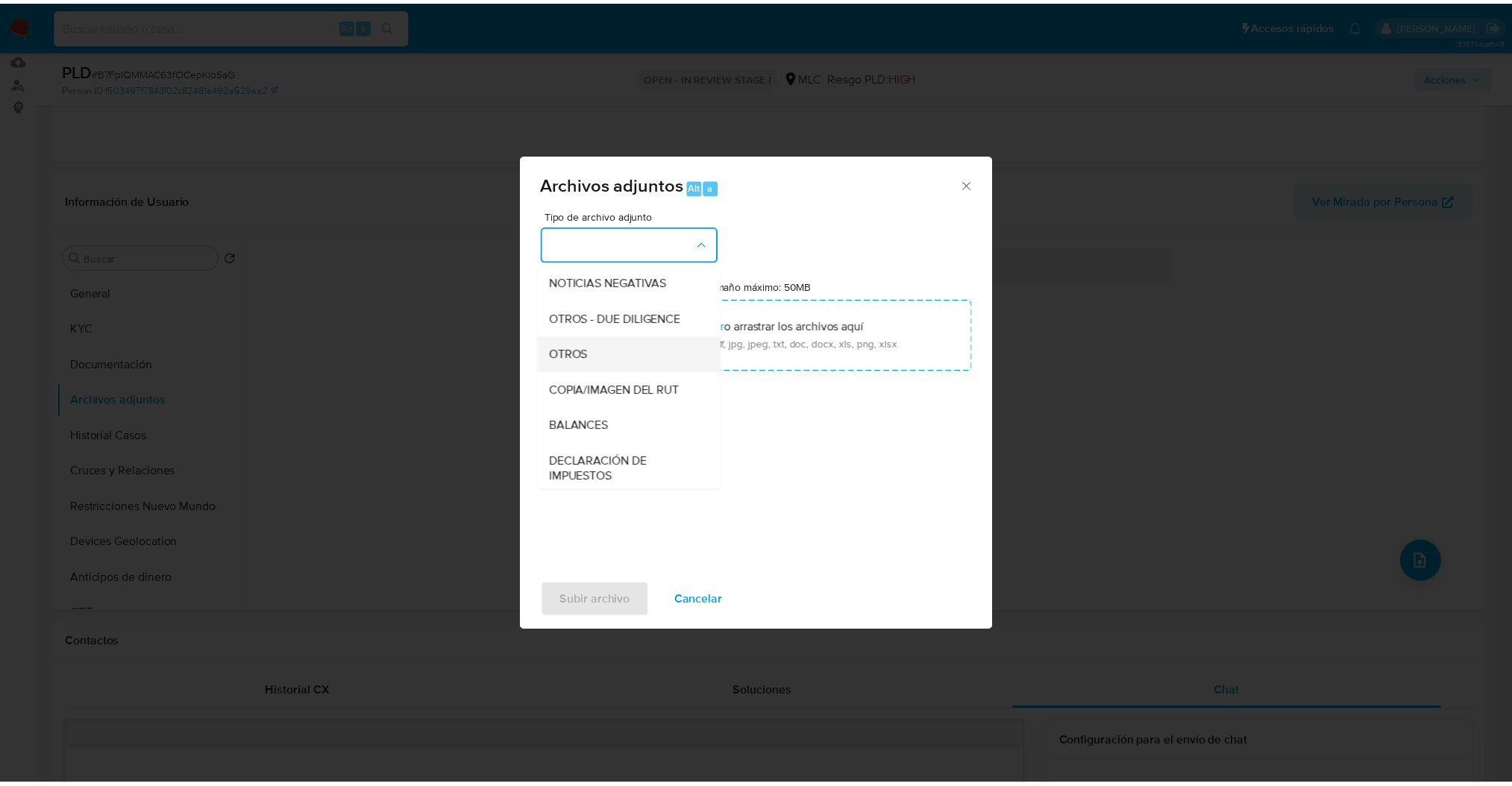
scroll to position [191, 0]
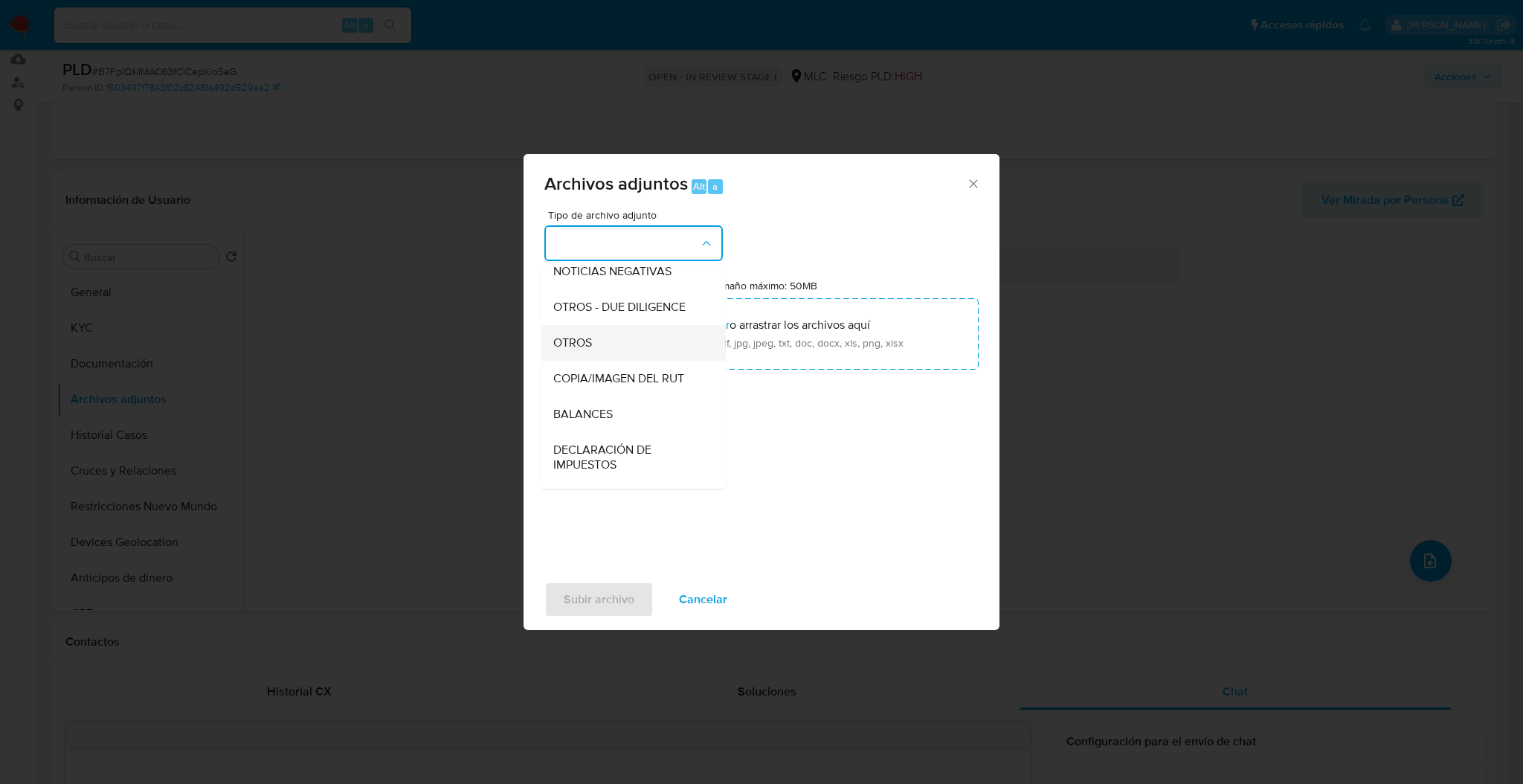
click at [641, 360] on div "OTROS" at bounding box center [629, 343] width 152 height 36
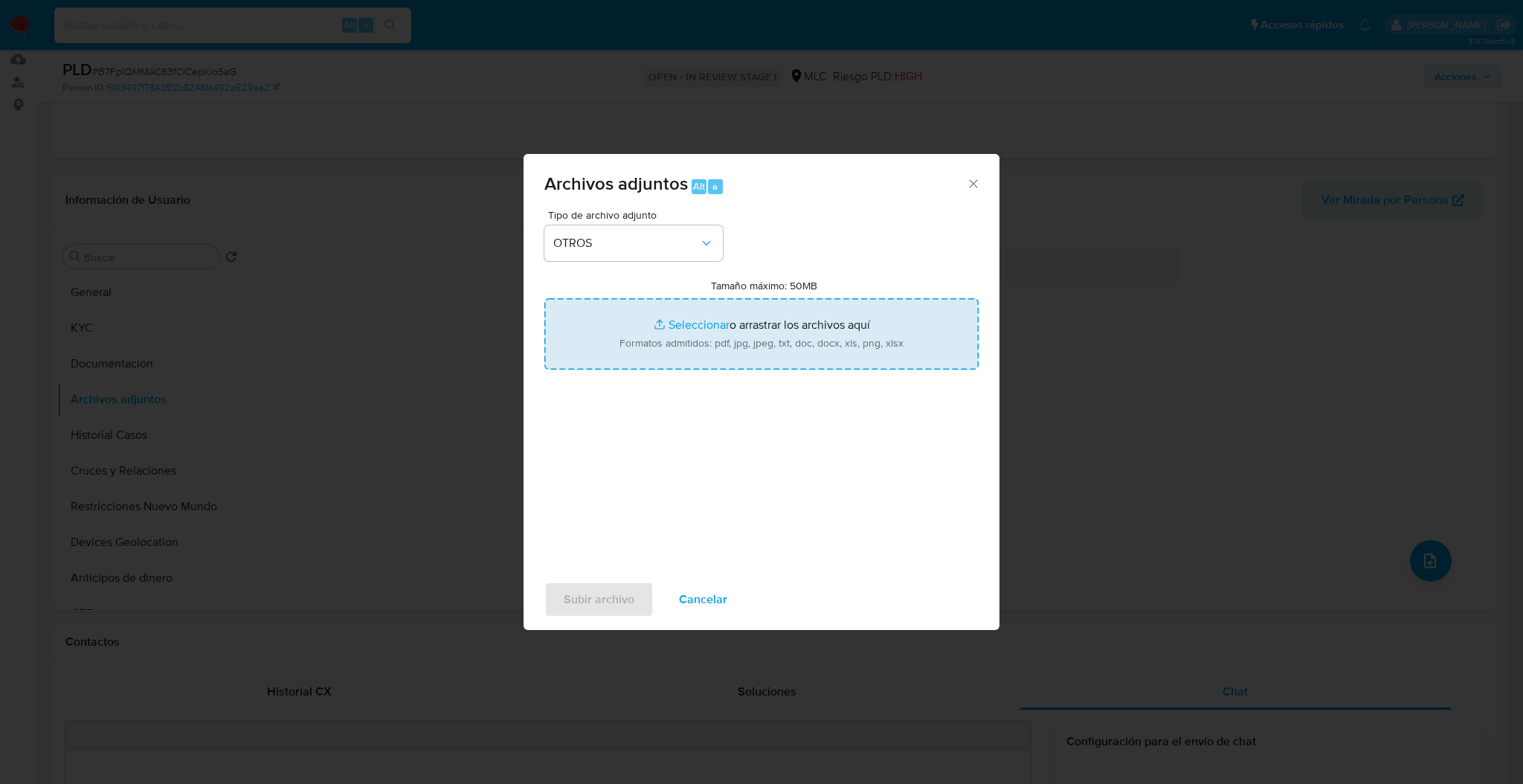
click at [731, 332] on input "Tamaño máximo: 50MB Seleccionar archivos" at bounding box center [762, 333] width 434 height 71
click at [804, 320] on input "Tamaño máximo: 50MB Seleccionar archivos" at bounding box center [762, 333] width 434 height 71
type input "C:\fakepath\Case Log - 629381762.pdf"
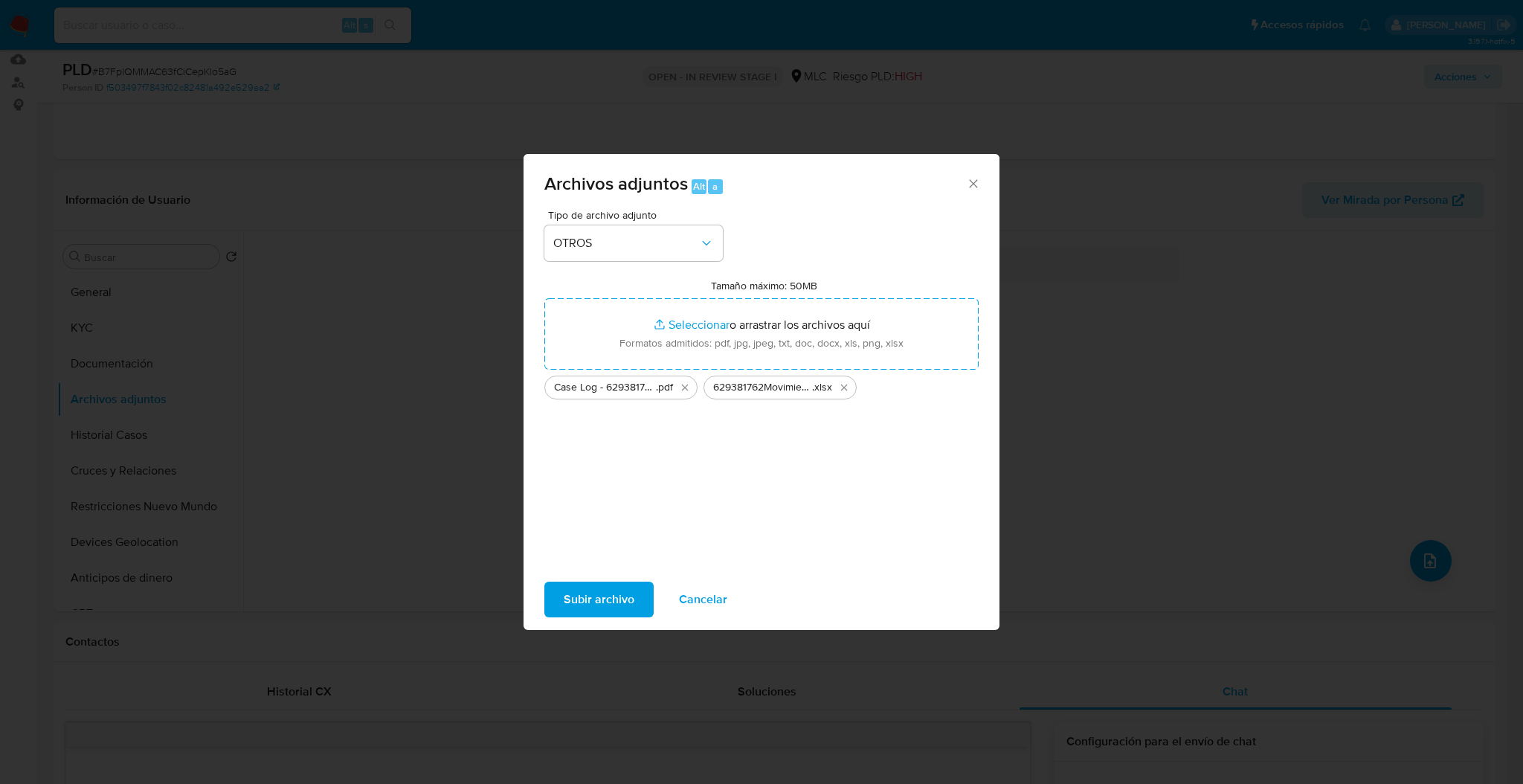
click at [604, 595] on span "Subir archivo" at bounding box center [599, 599] width 70 height 33
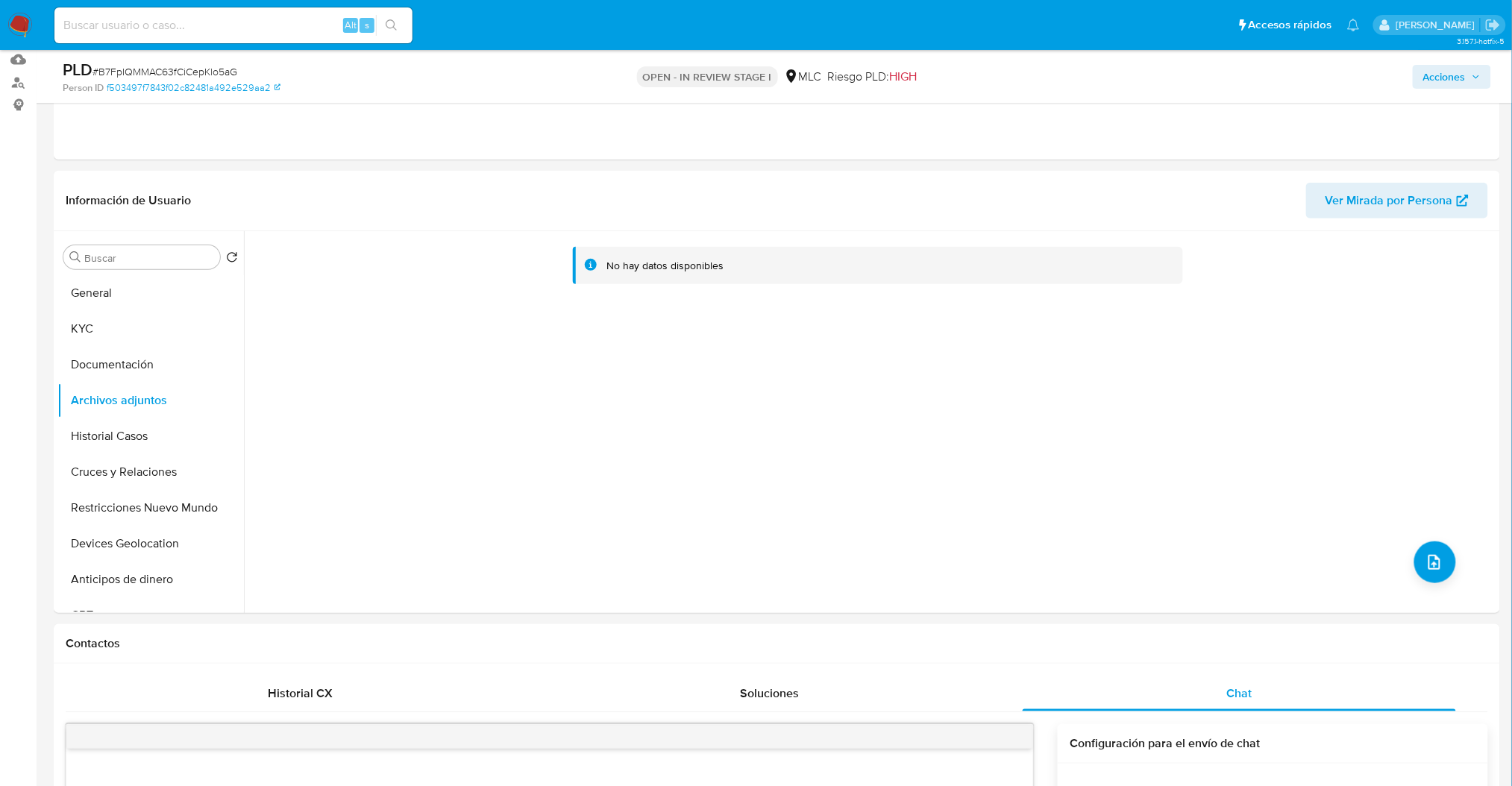
click at [1478, 93] on div "PLD # B7FpIQMMAC63fCiCepKlo5aG Person ID f503497f7843f02c82481a492e529aa2 OPEN …" at bounding box center [777, 77] width 1446 height 53
click at [1470, 83] on span "Acciones" at bounding box center [1451, 77] width 57 height 21
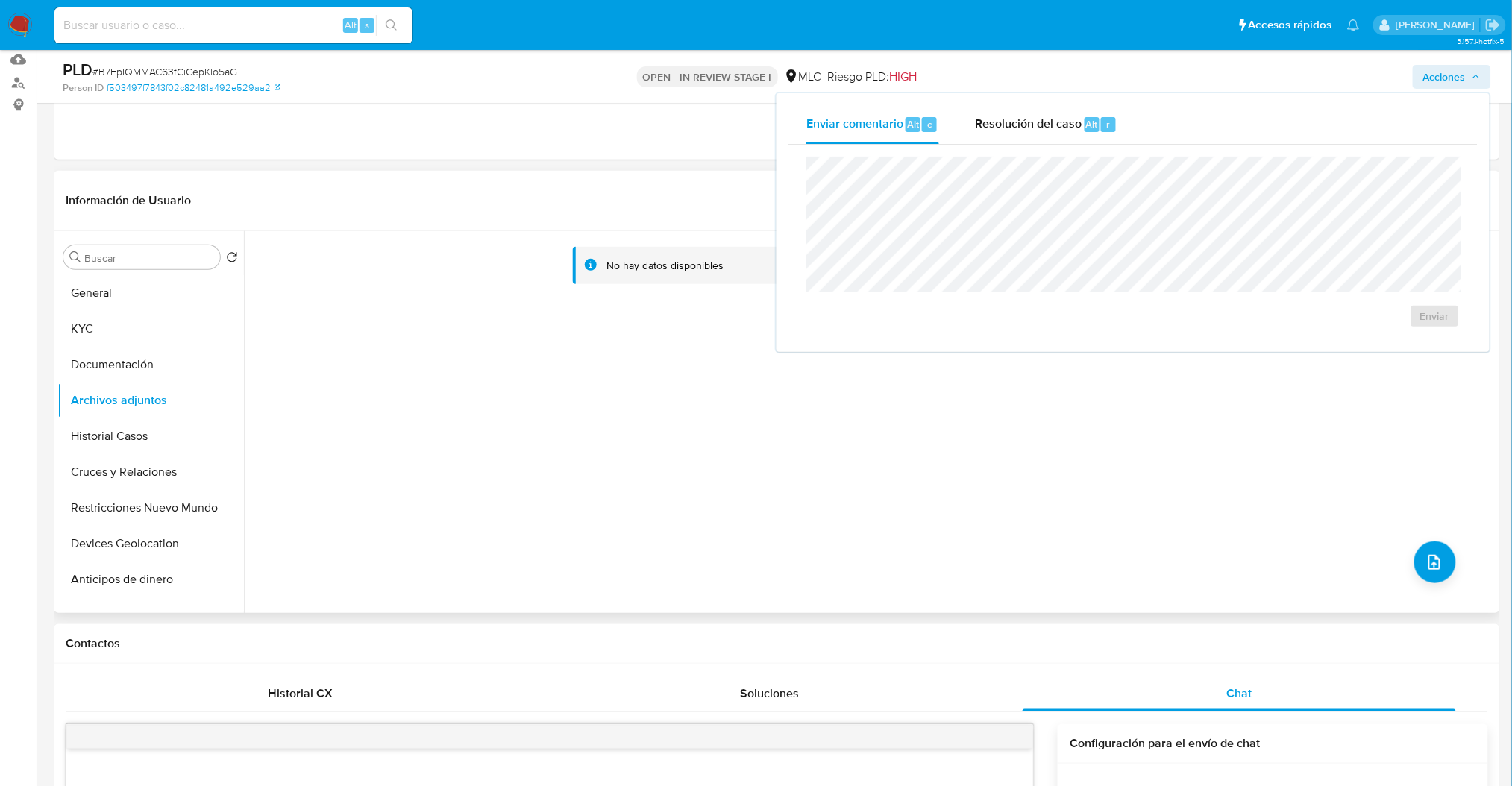
drag, startPoint x: 267, startPoint y: 406, endPoint x: 242, endPoint y: 413, distance: 26.0
click at [250, 412] on div "No hay datos disponibles" at bounding box center [870, 421] width 1252 height 382
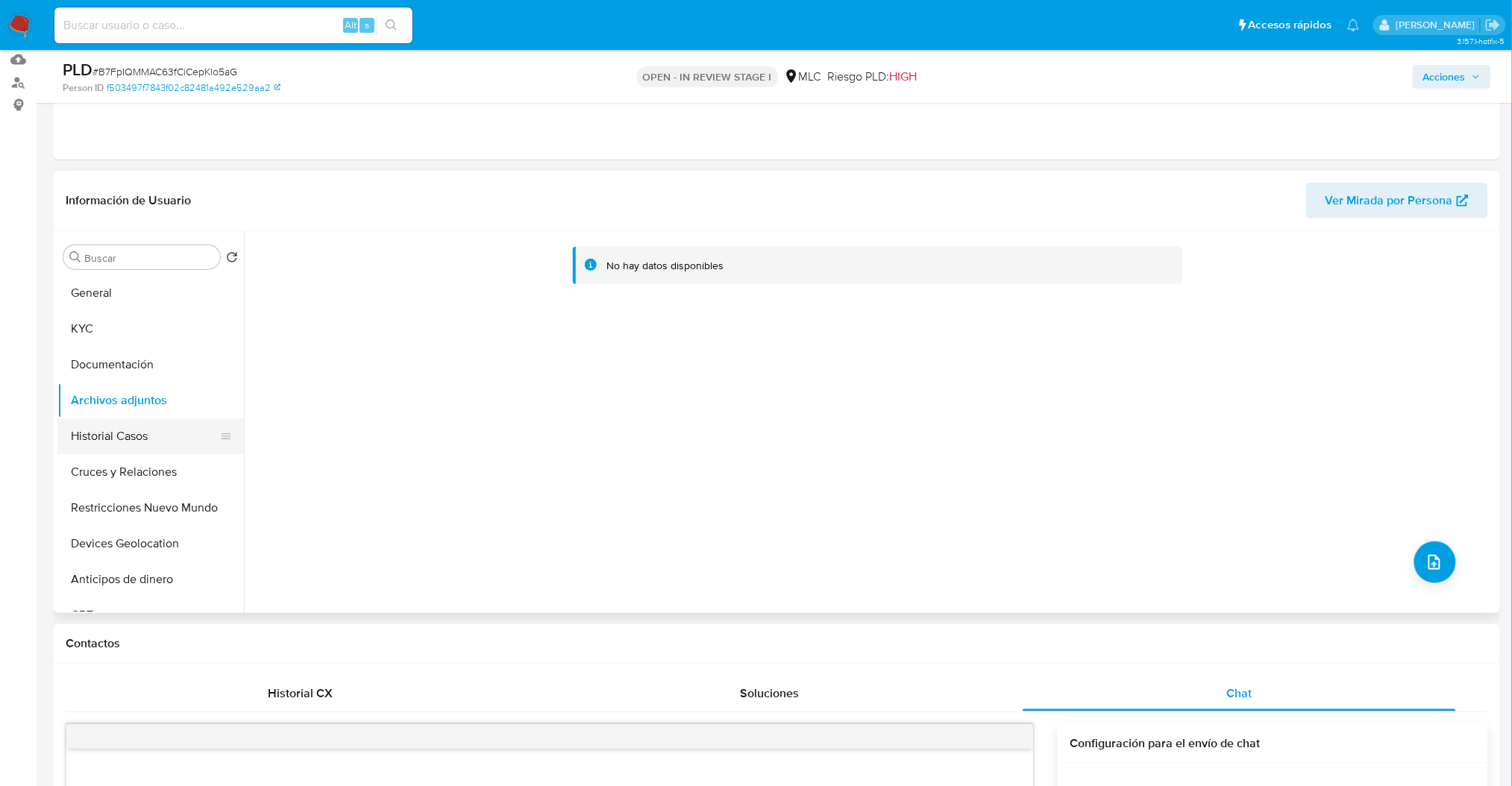
click at [160, 426] on button "Historial Casos" at bounding box center [145, 436] width 175 height 36
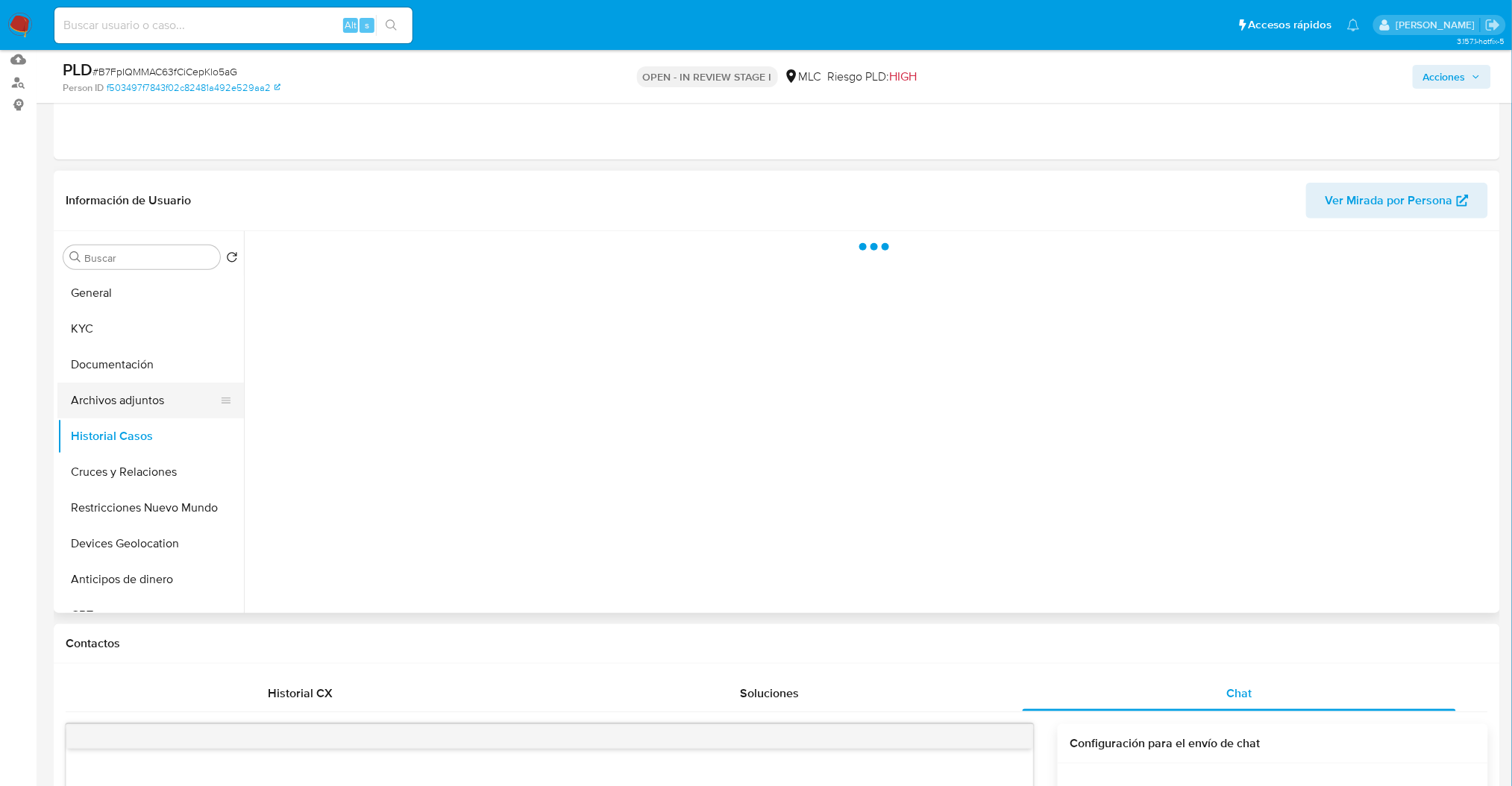
click at [143, 400] on button "Archivos adjuntos" at bounding box center [145, 400] width 175 height 36
click at [1468, 85] on span "Acciones" at bounding box center [1451, 77] width 57 height 21
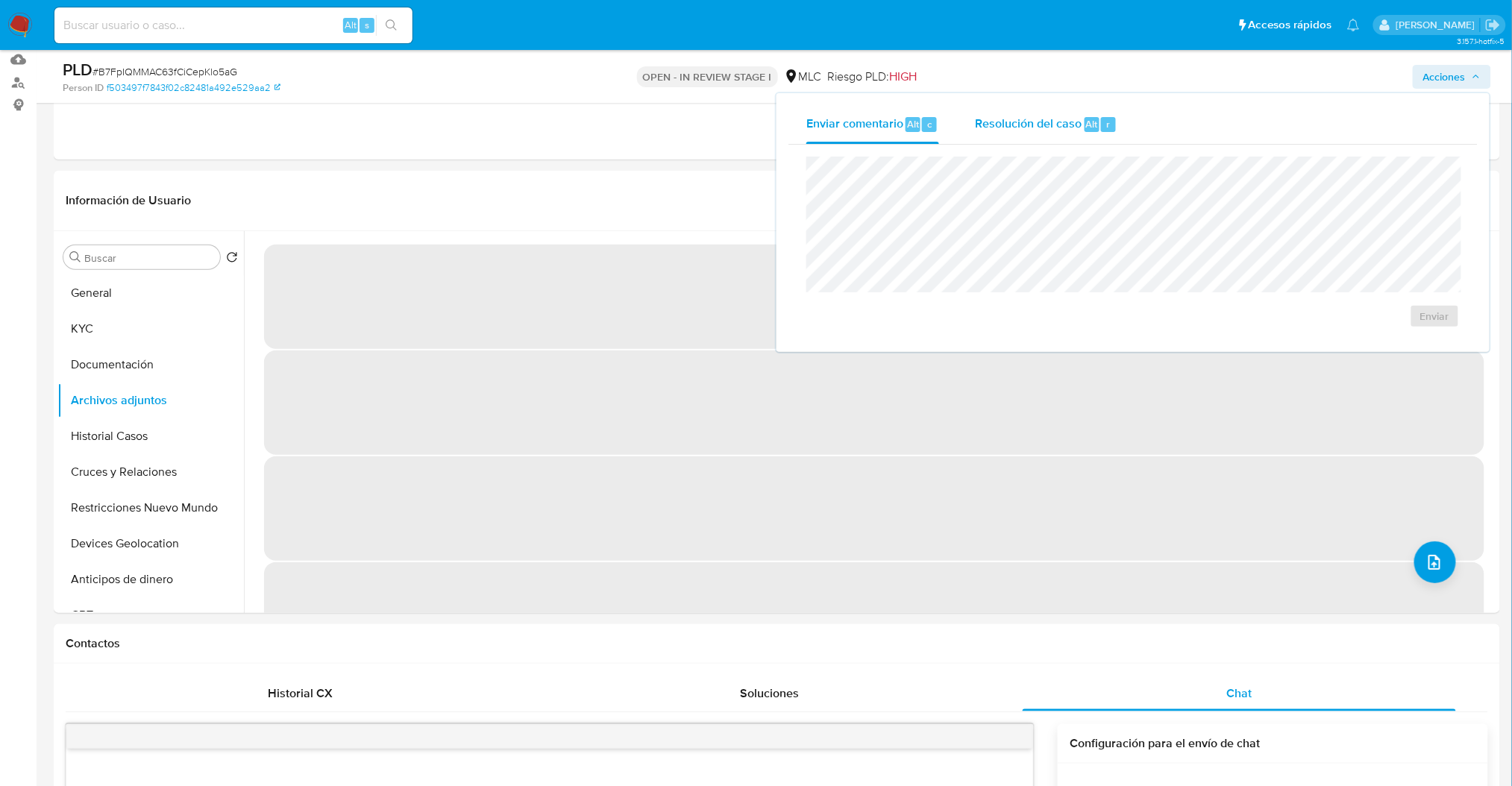
click at [1023, 138] on div "Resolución del caso Alt r" at bounding box center [1046, 124] width 143 height 39
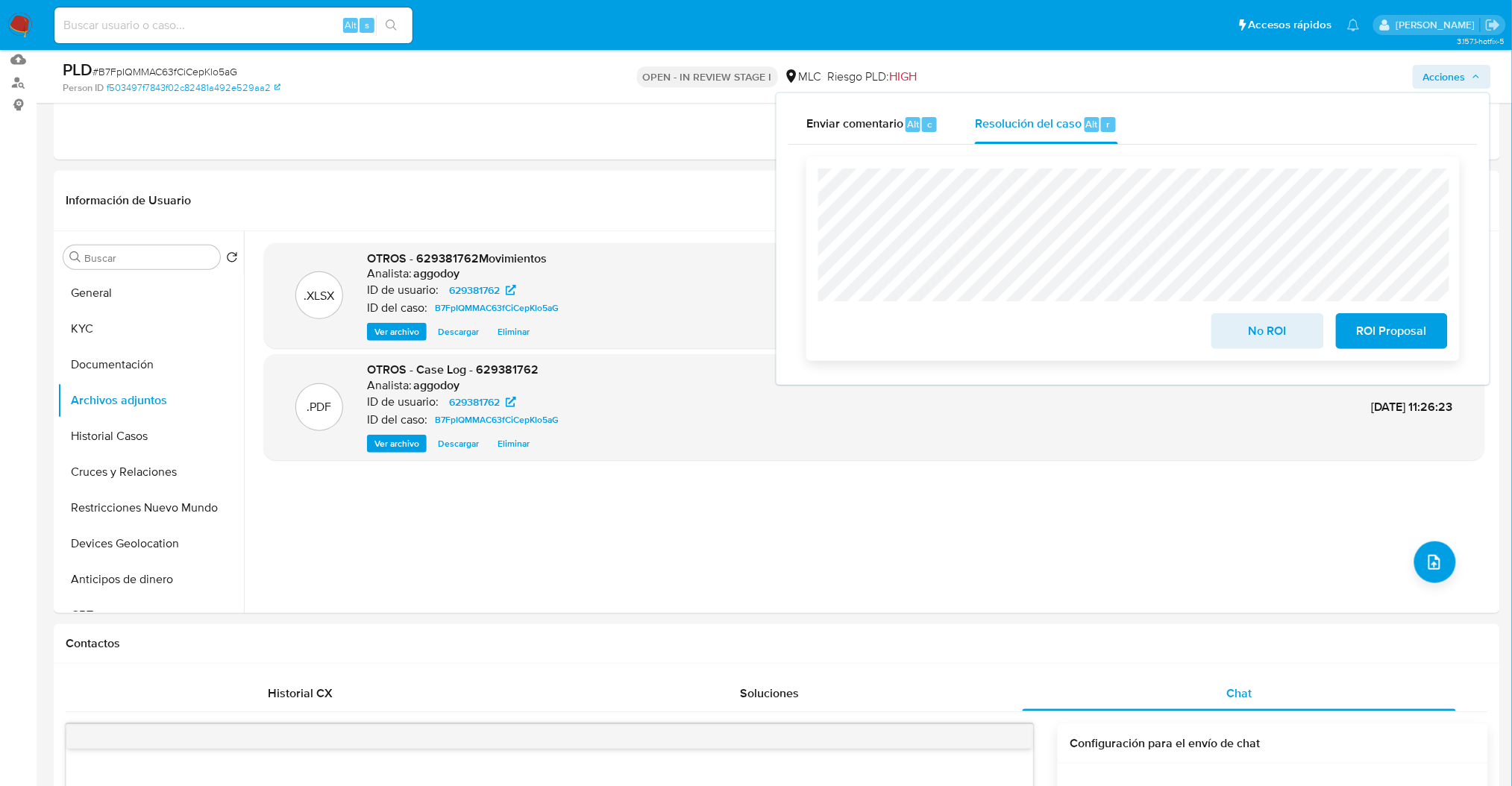
click at [1411, 335] on span "ROI Proposal" at bounding box center [1391, 330] width 73 height 33
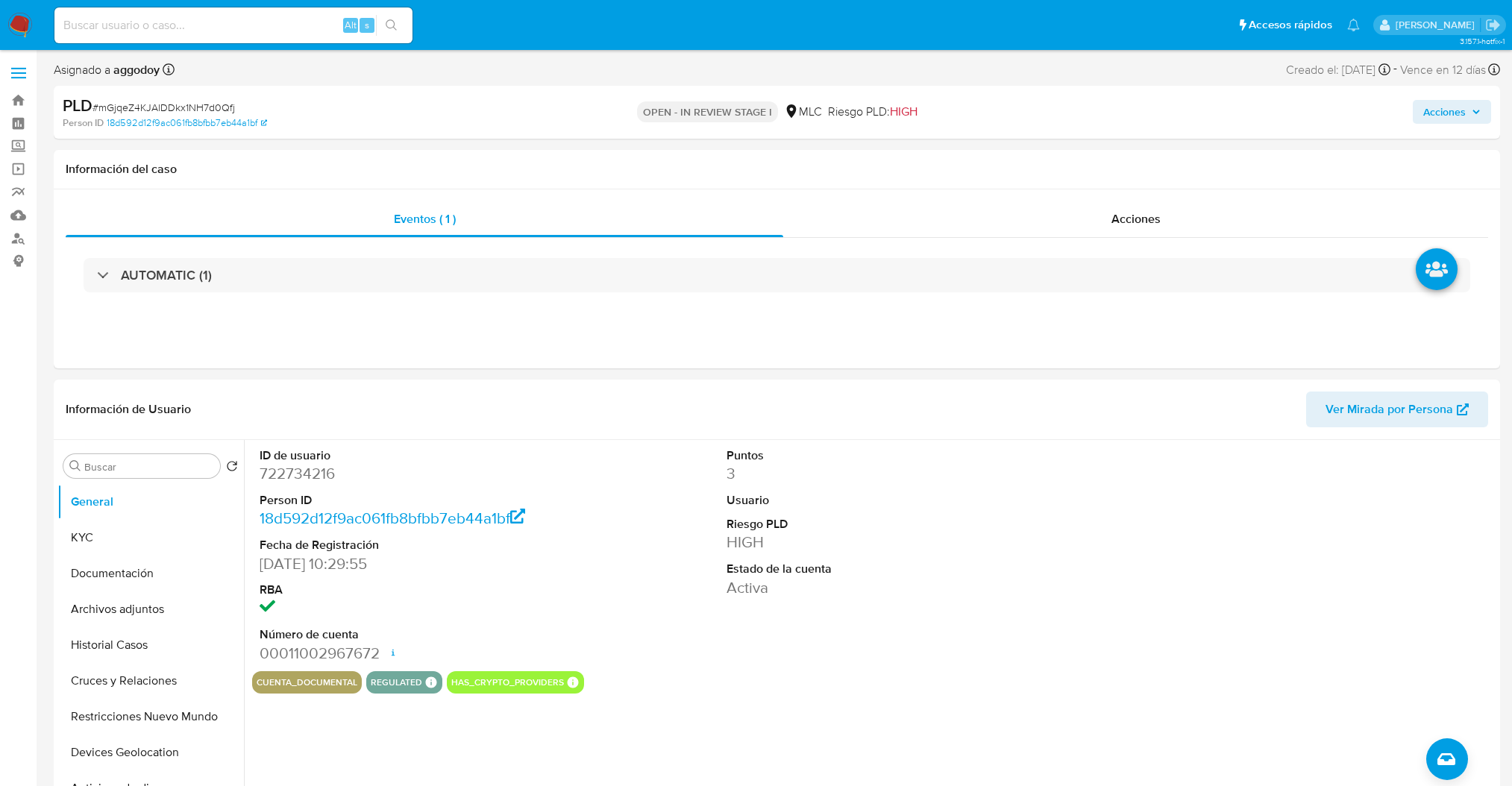
select select "10"
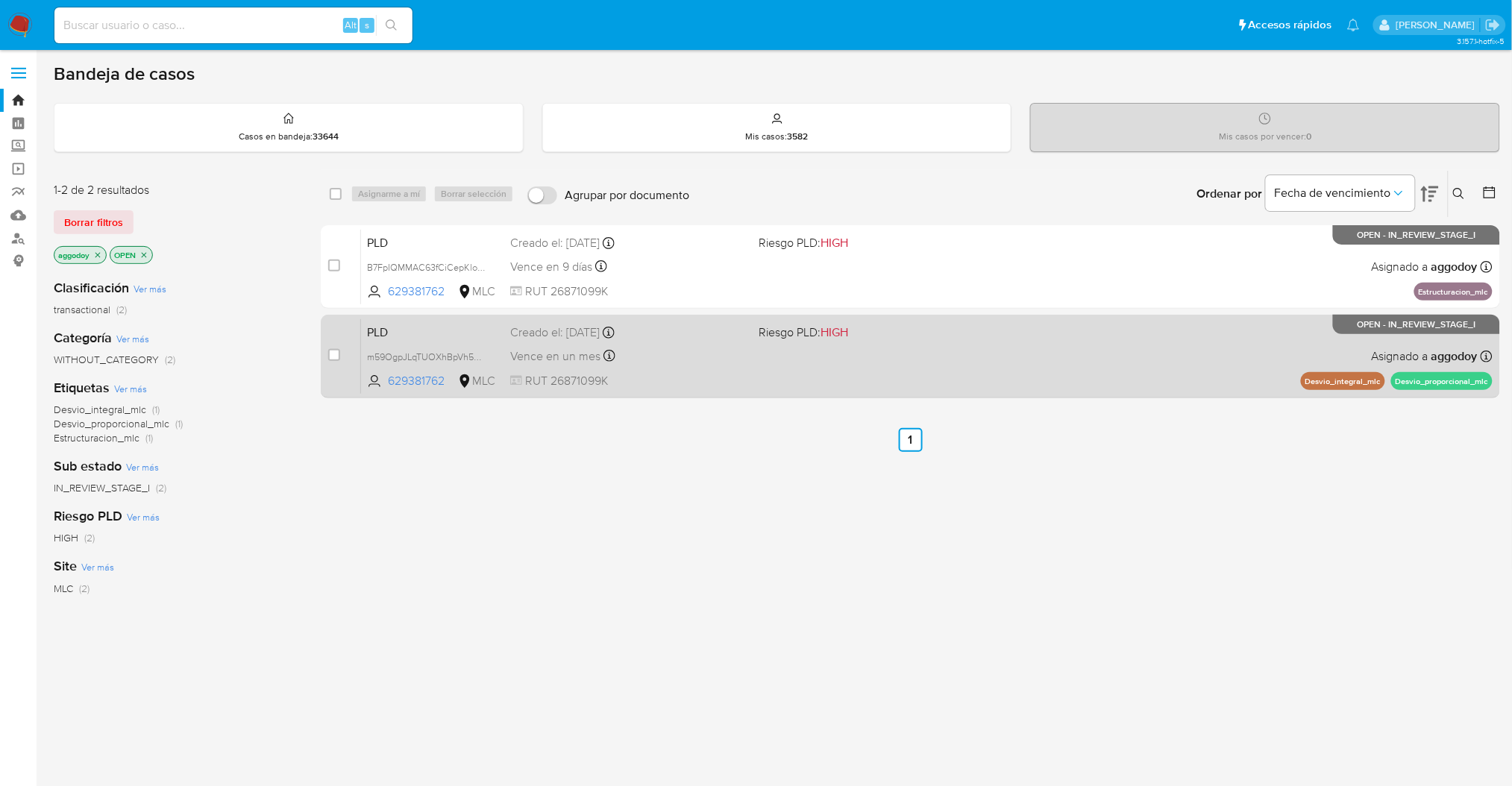
click at [1135, 336] on div "PLD m59OgpJLqTUOXhBpVh5Y8OyU 629381762 MLC Riesgo PLD: HIGH Creado el: 12/07/20…" at bounding box center [926, 355] width 1131 height 75
click at [458, 351] on span "m59OgpJLqTUOXhBpVh5Y8OyU" at bounding box center [435, 355] width 137 height 17
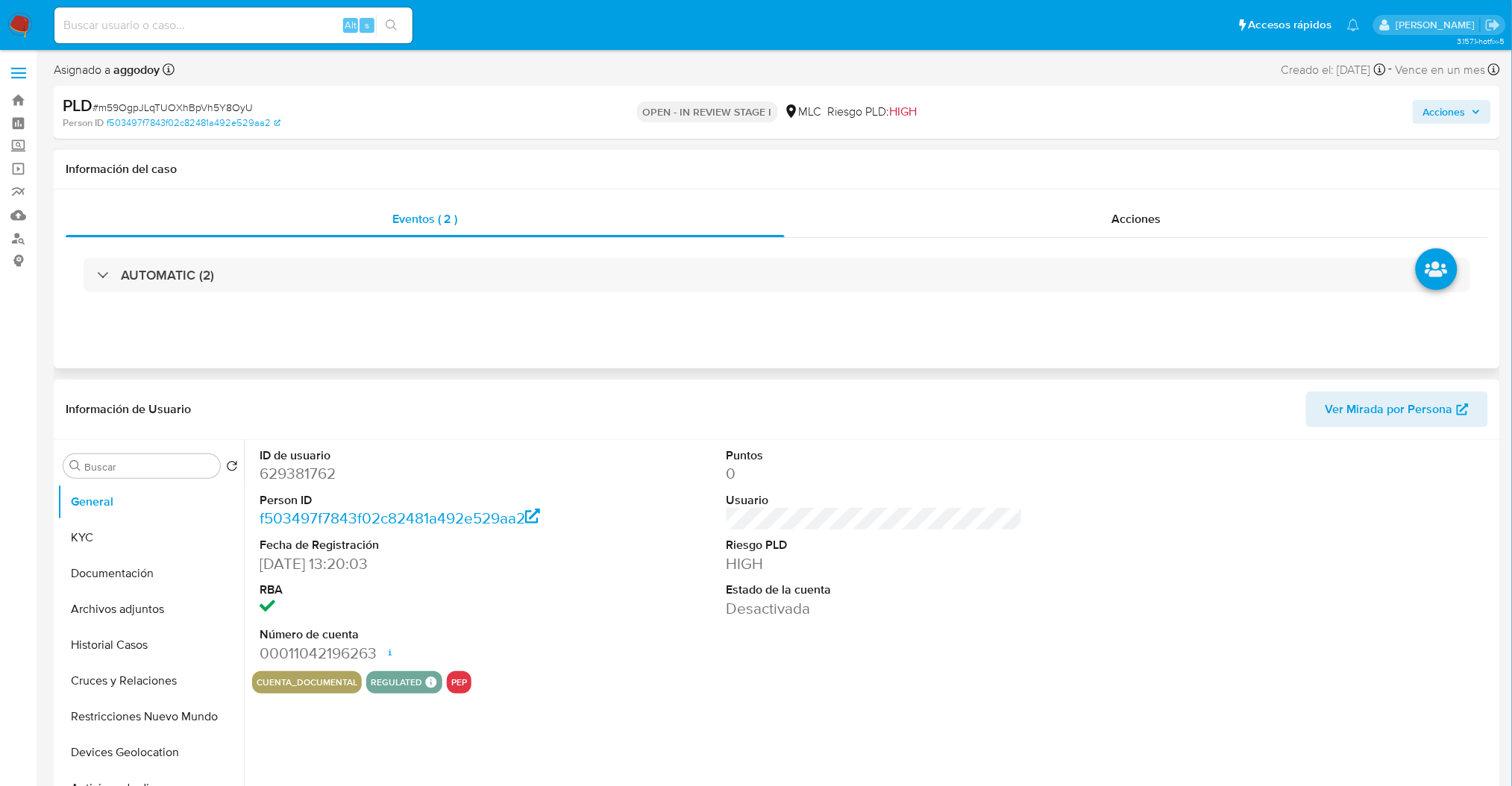
select select "10"
click at [1433, 128] on div "Acciones" at bounding box center [1254, 112] width 472 height 35
click at [1420, 116] on button "Acciones" at bounding box center [1451, 111] width 78 height 24
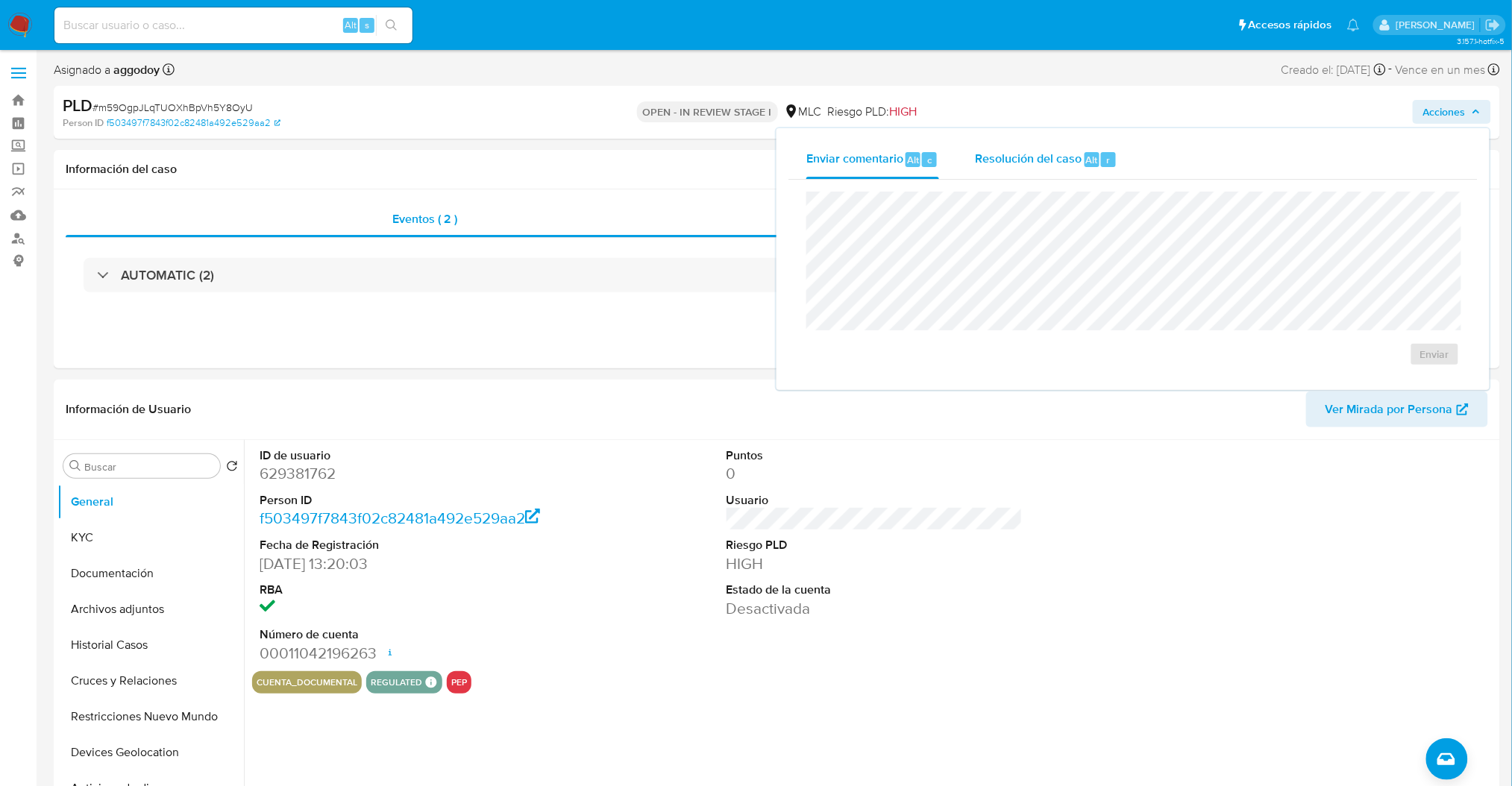
click at [1030, 145] on div "Resolución del caso Alt r" at bounding box center [1046, 159] width 143 height 39
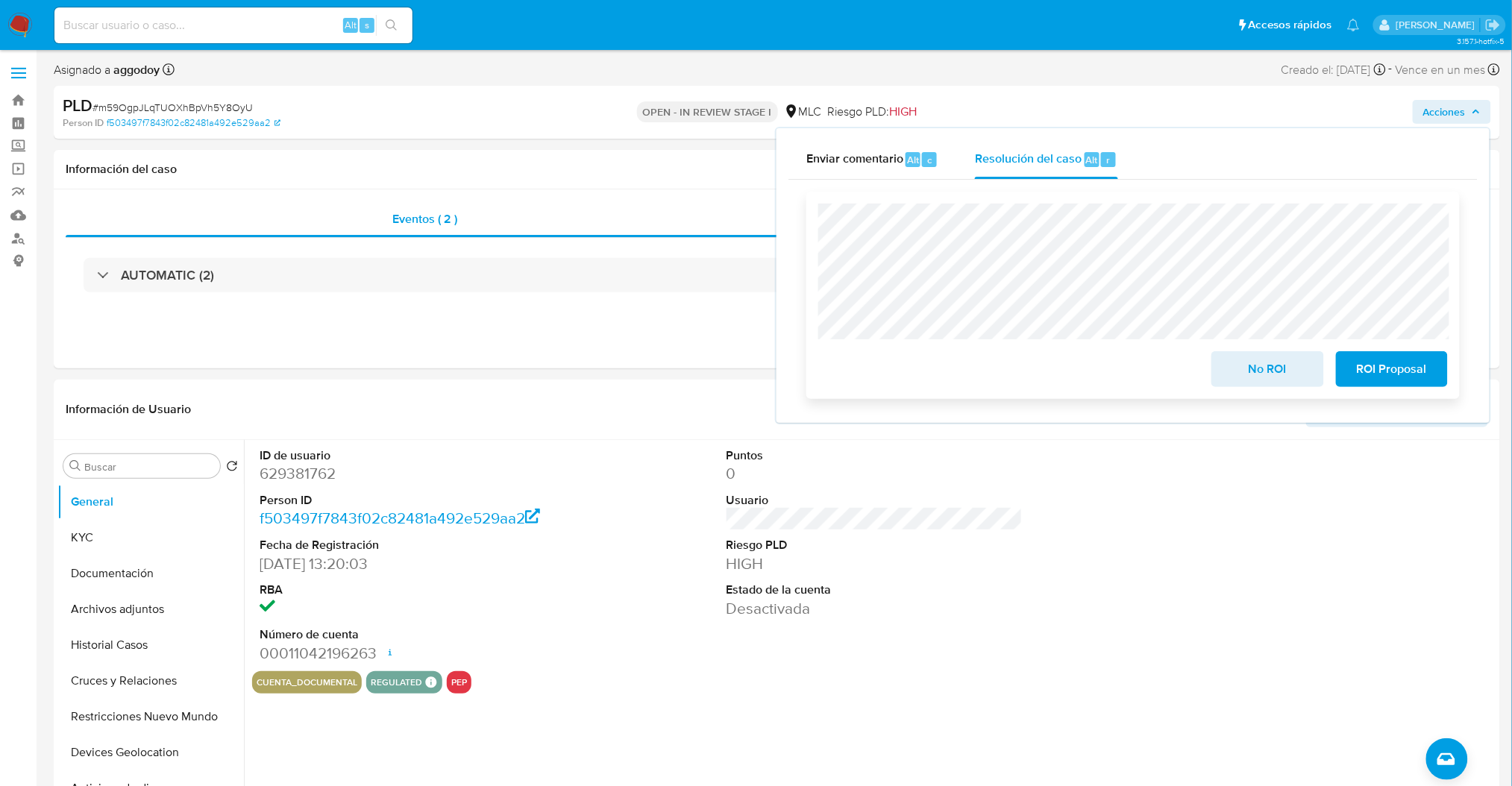
click at [1365, 359] on span "ROI Proposal" at bounding box center [1391, 368] width 73 height 33
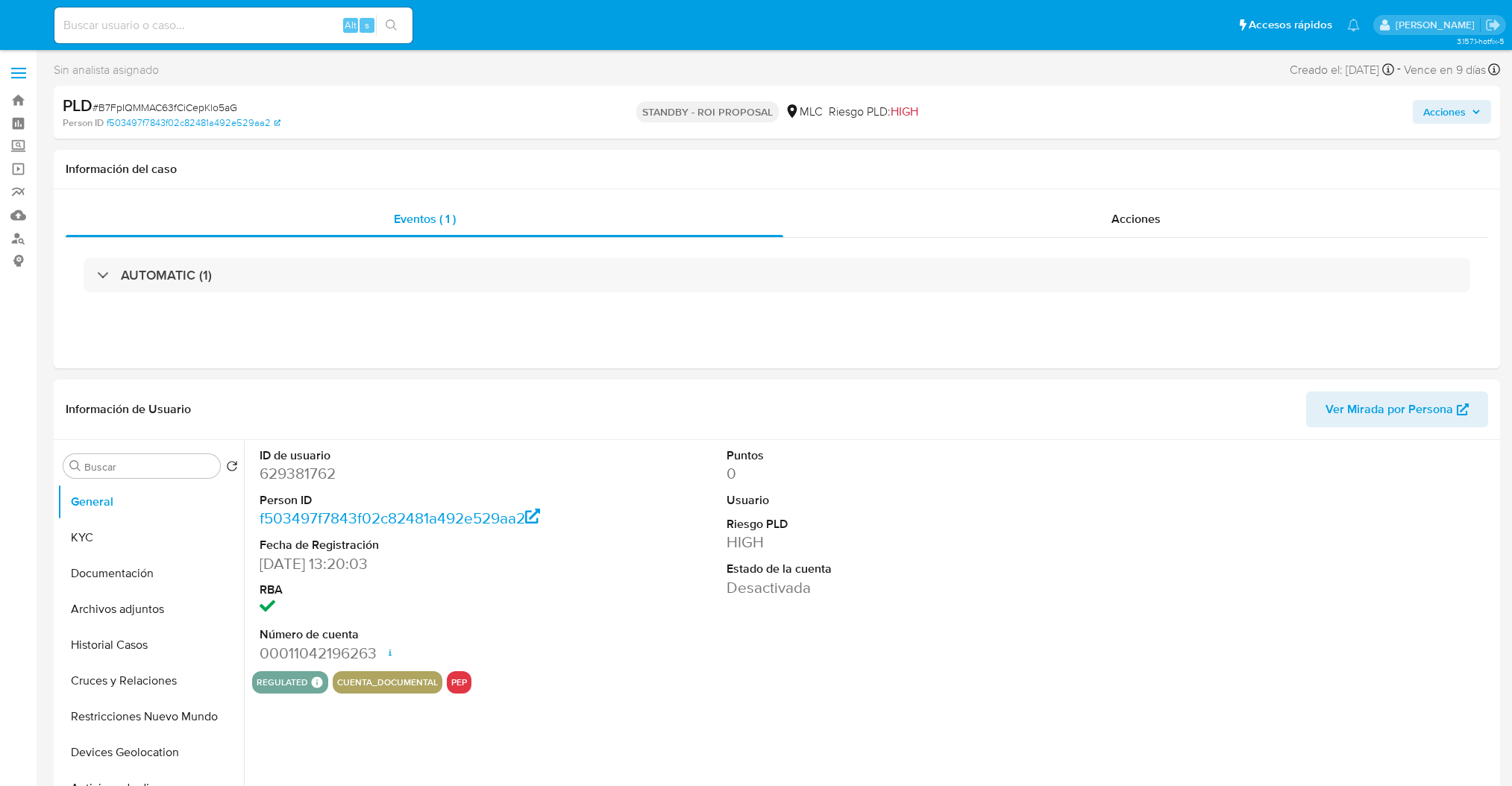
select select "10"
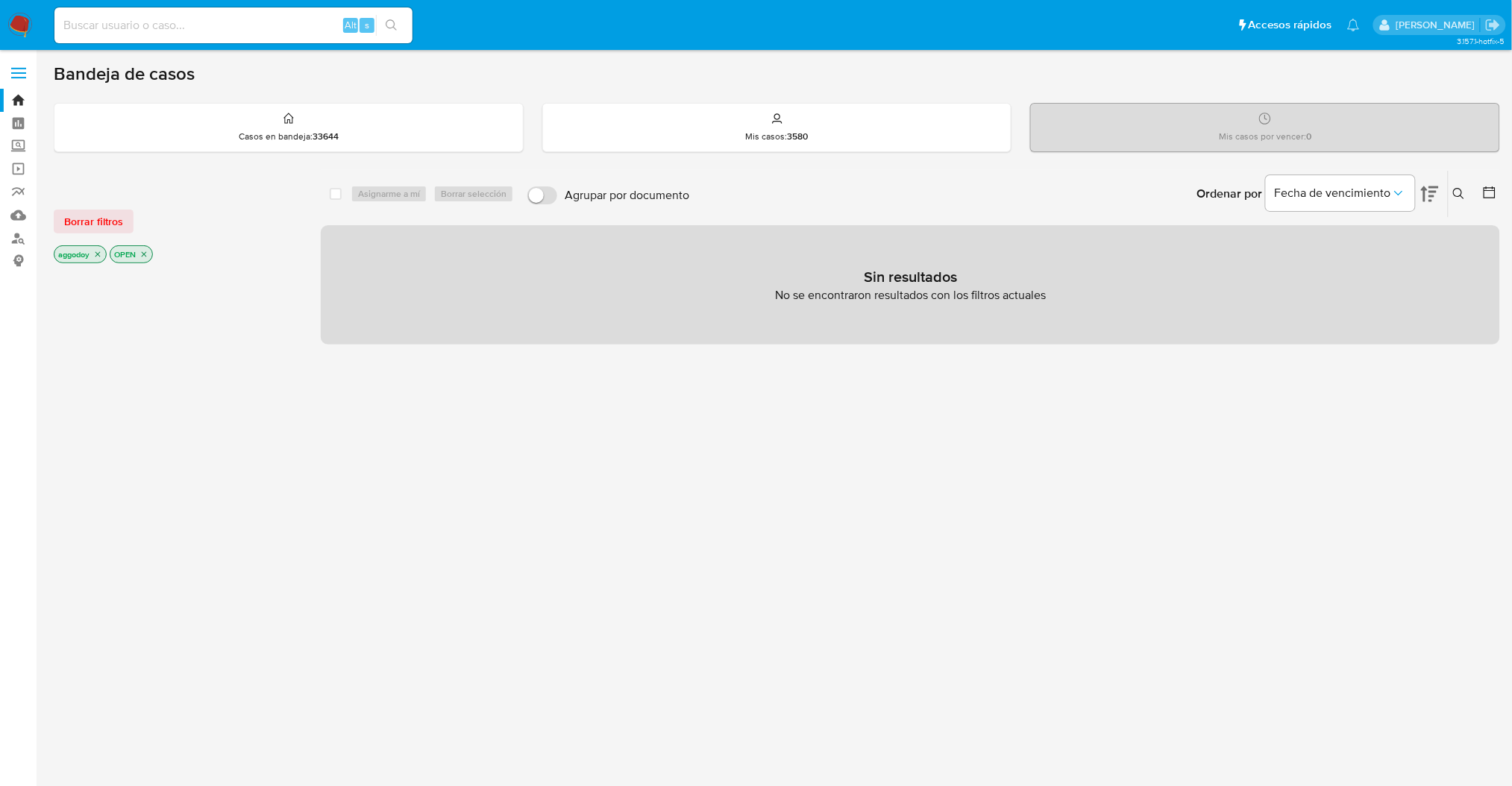
click at [1441, 188] on div "Ordenar por Fecha de vencimiento" at bounding box center [1316, 194] width 263 height 46
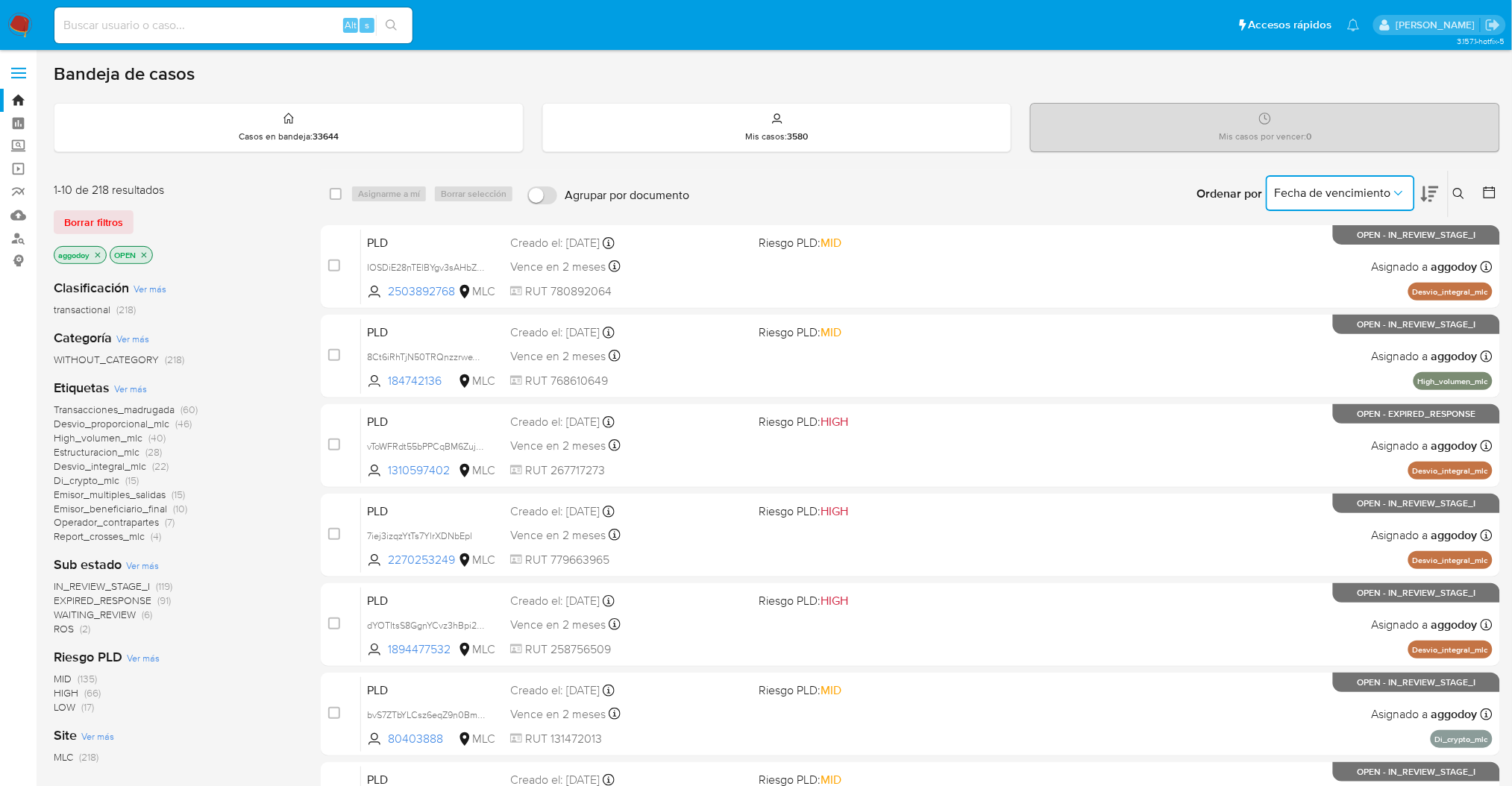
click at [1384, 196] on span "Fecha de vencimiento" at bounding box center [1333, 193] width 116 height 15
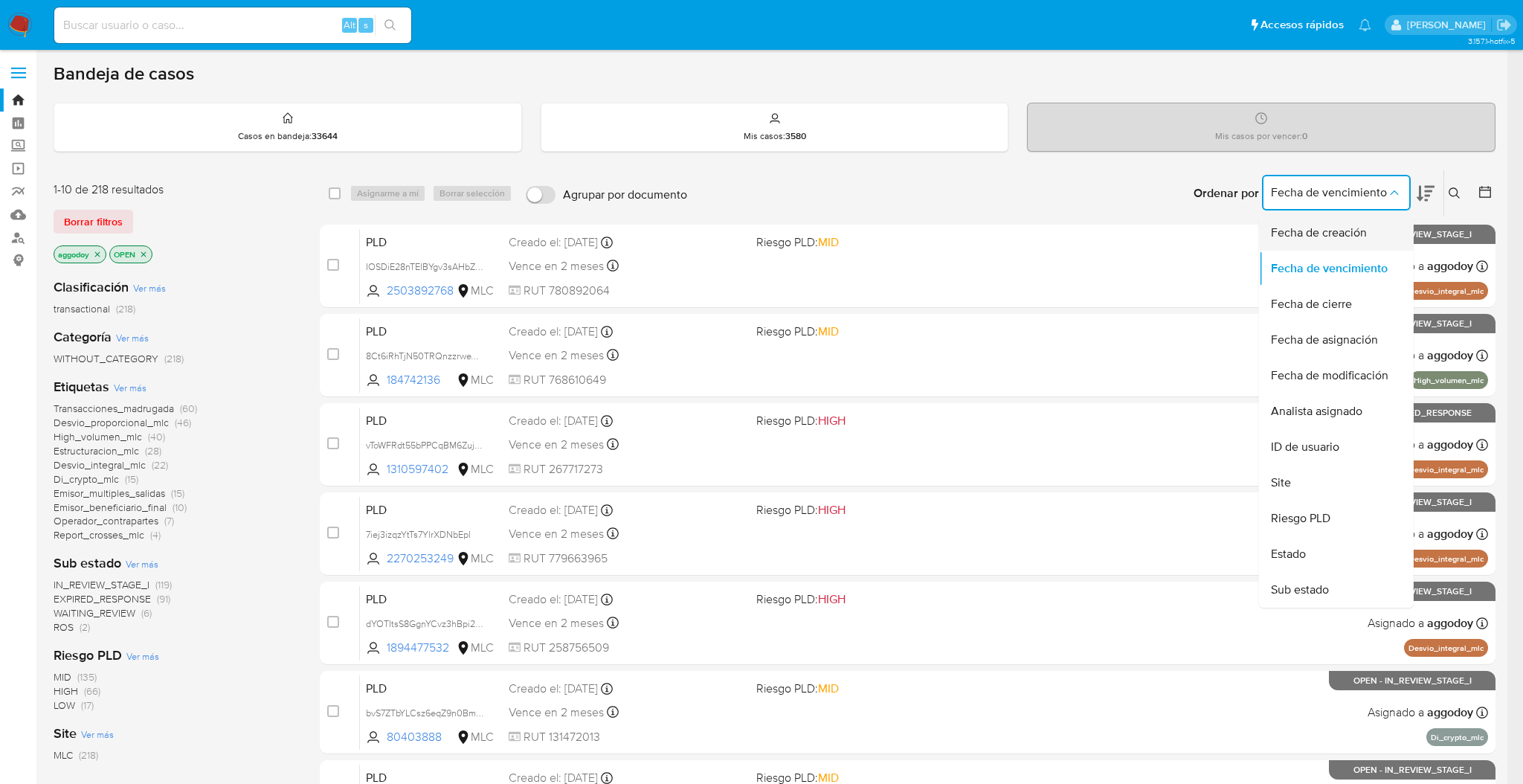
click at [1343, 234] on span "Fecha de creación" at bounding box center [1319, 232] width 96 height 15
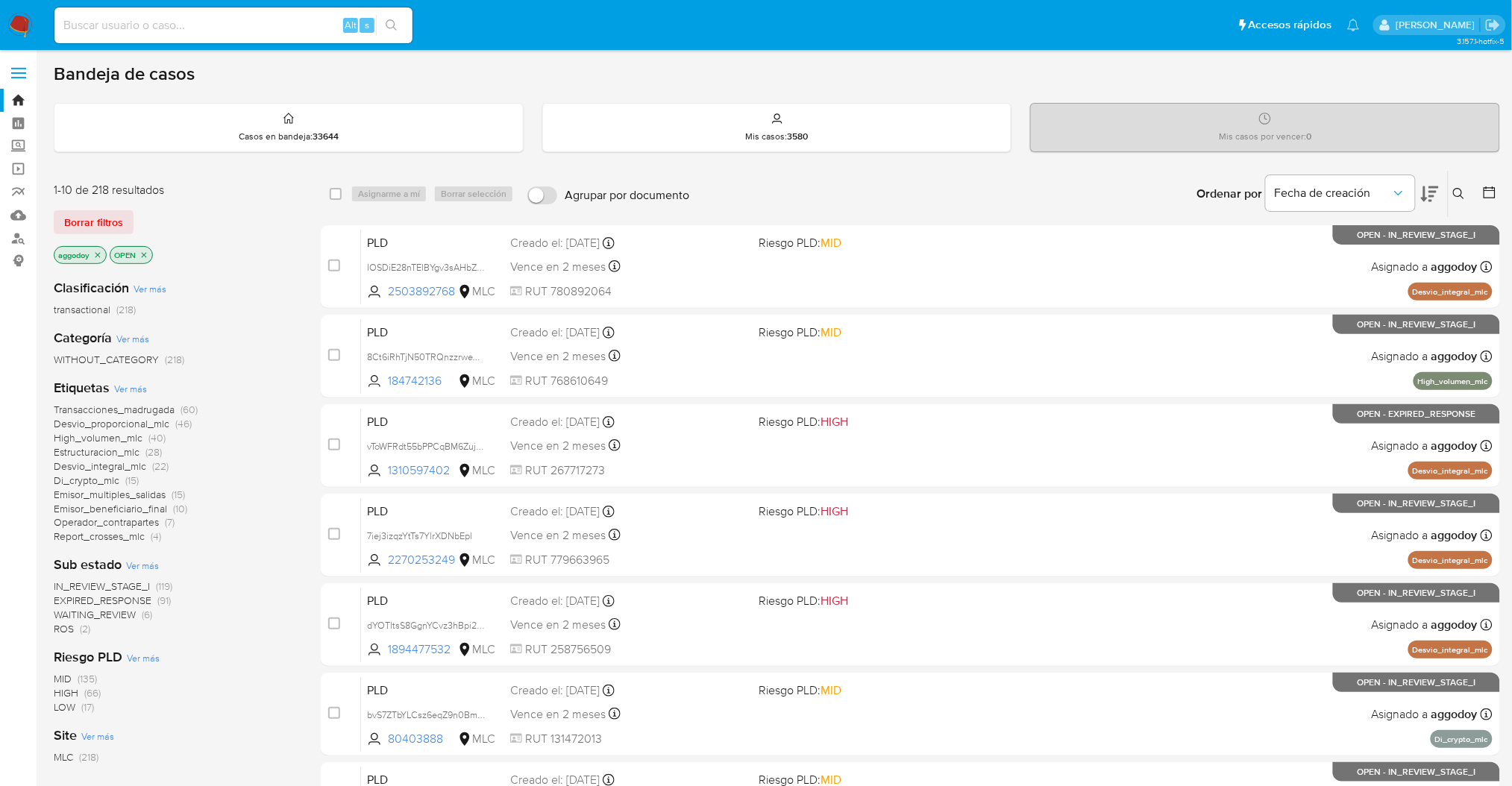
click at [1492, 195] on icon at bounding box center [1489, 192] width 15 height 15
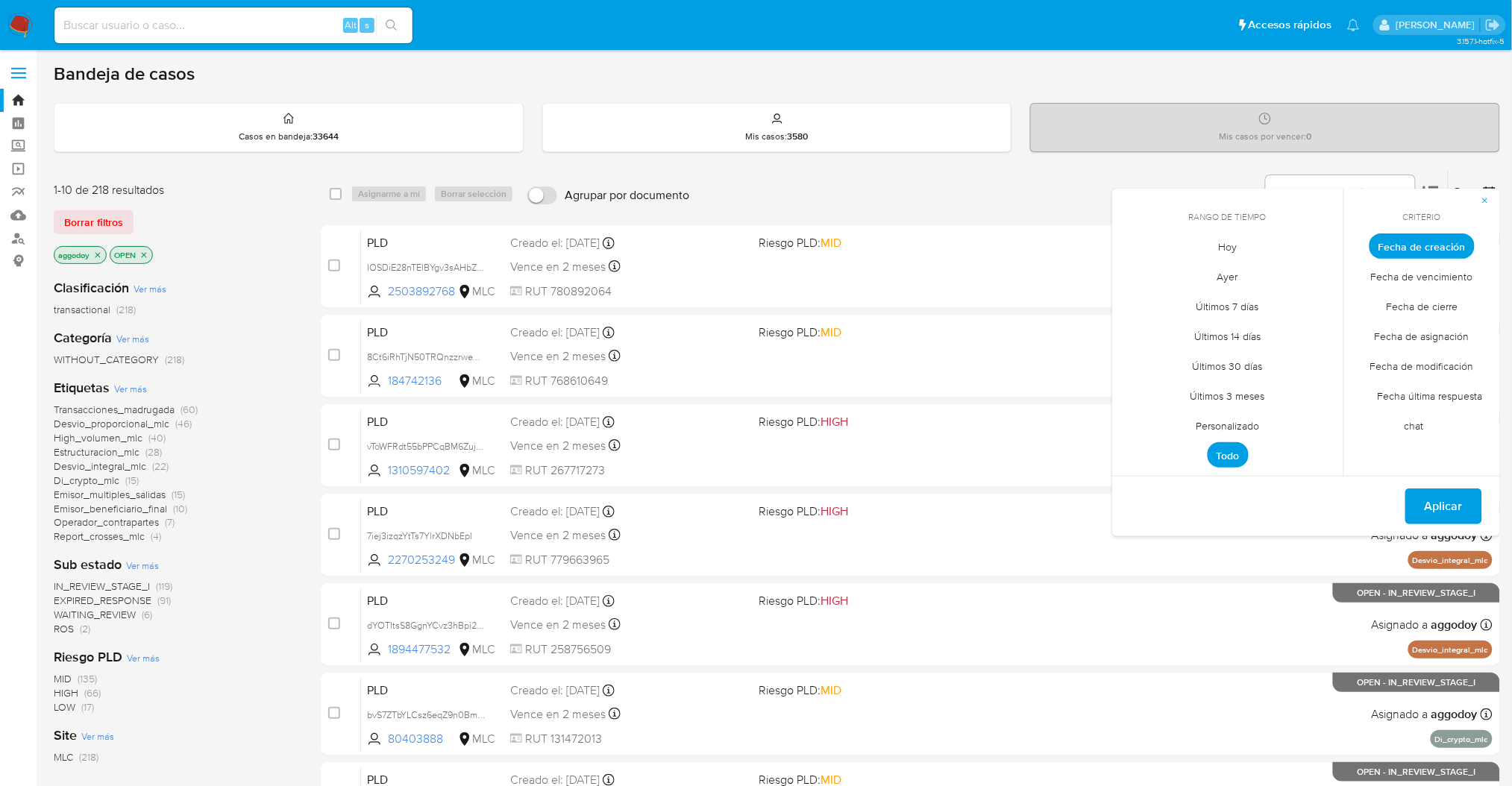
click at [1248, 428] on span "Personalizado" at bounding box center [1227, 426] width 94 height 31
click at [1136, 275] on icon "Mes anterior" at bounding box center [1135, 273] width 18 height 18
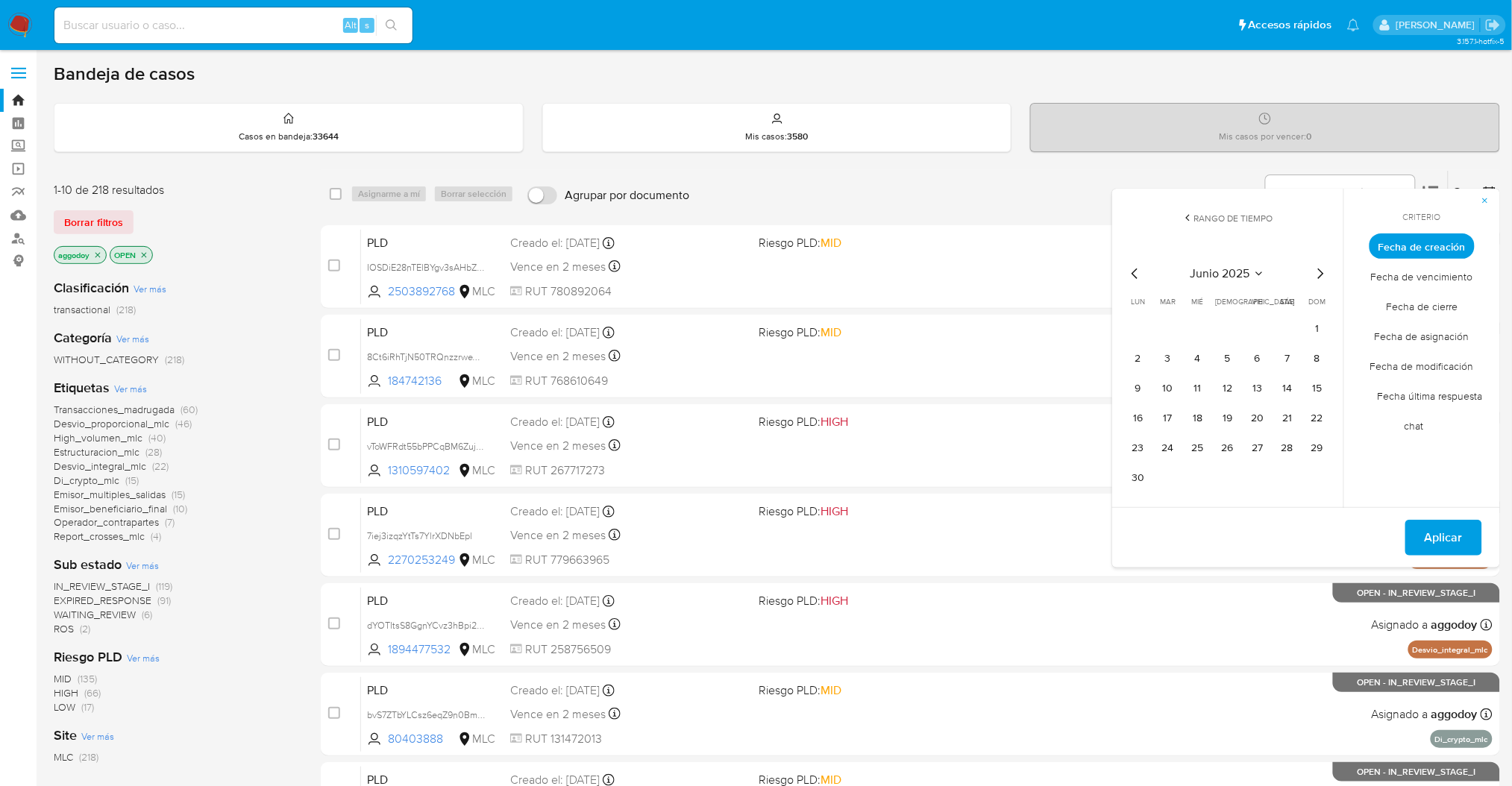
click at [1311, 274] on icon "Mes siguiente" at bounding box center [1320, 273] width 18 height 18
click at [1195, 85] on div "Bandeja de casos Casos en bandeja : 33644 Mis casos : 3580 Mis casos por vencer…" at bounding box center [777, 615] width 1446 height 1105
click at [1139, 269] on icon "Mes anterior" at bounding box center [1135, 273] width 18 height 18
click at [1136, 269] on icon "Mes anterior" at bounding box center [1134, 274] width 6 height 11
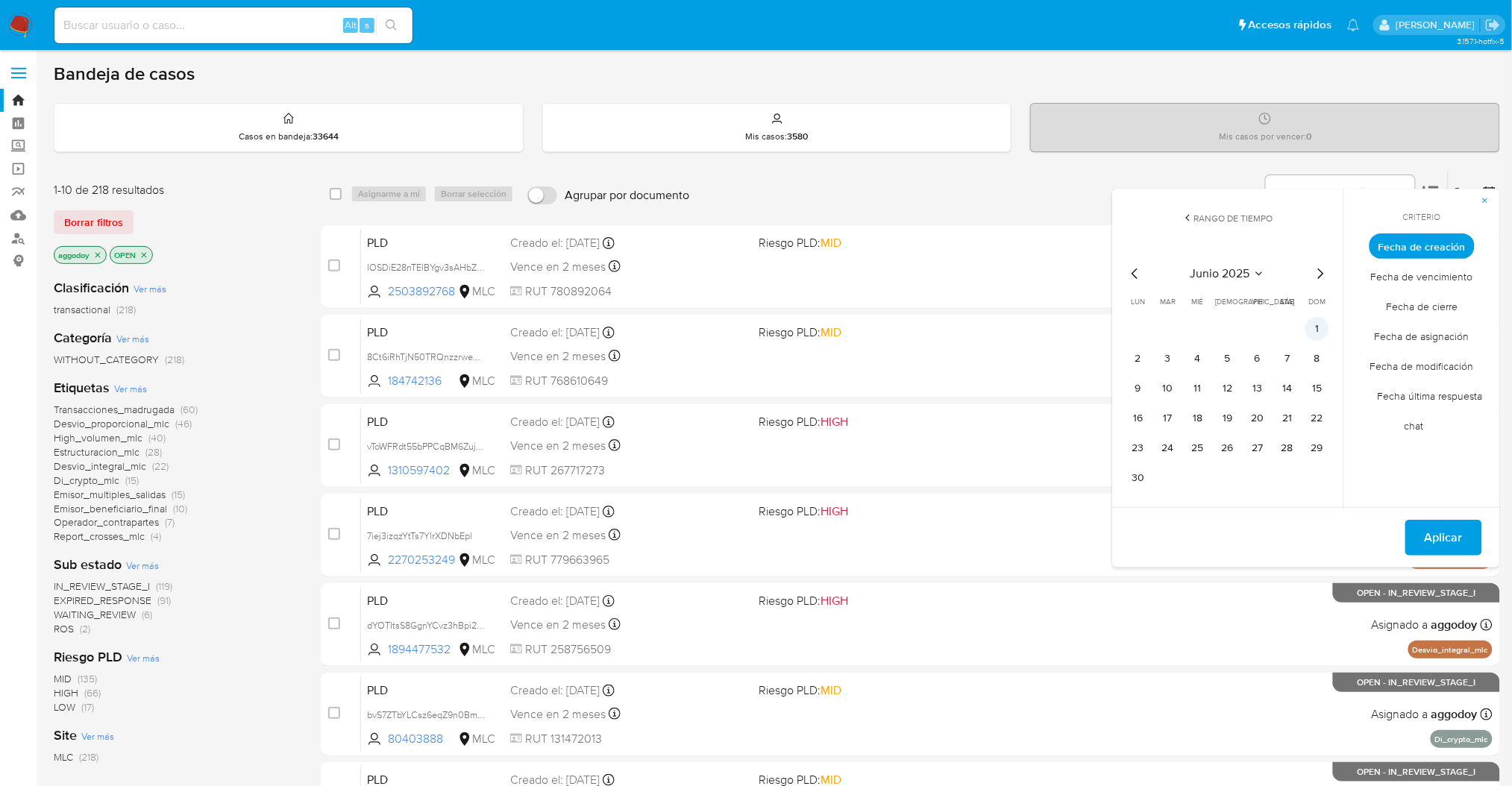
click at [1323, 325] on button "1" at bounding box center [1316, 328] width 24 height 24
click at [1255, 386] on button "13" at bounding box center [1257, 388] width 24 height 24
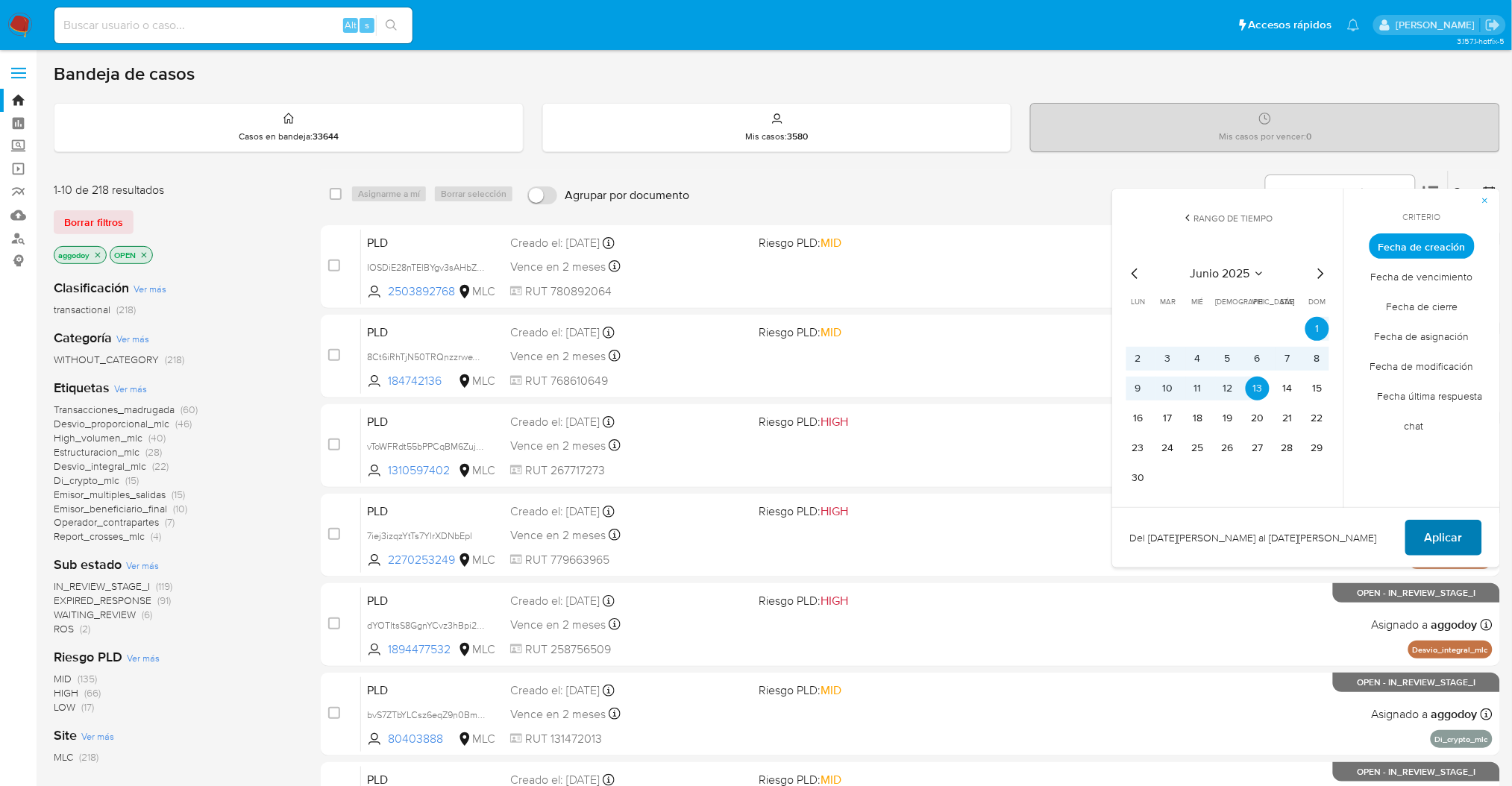
click at [1441, 538] on span "Aplicar" at bounding box center [1443, 537] width 38 height 33
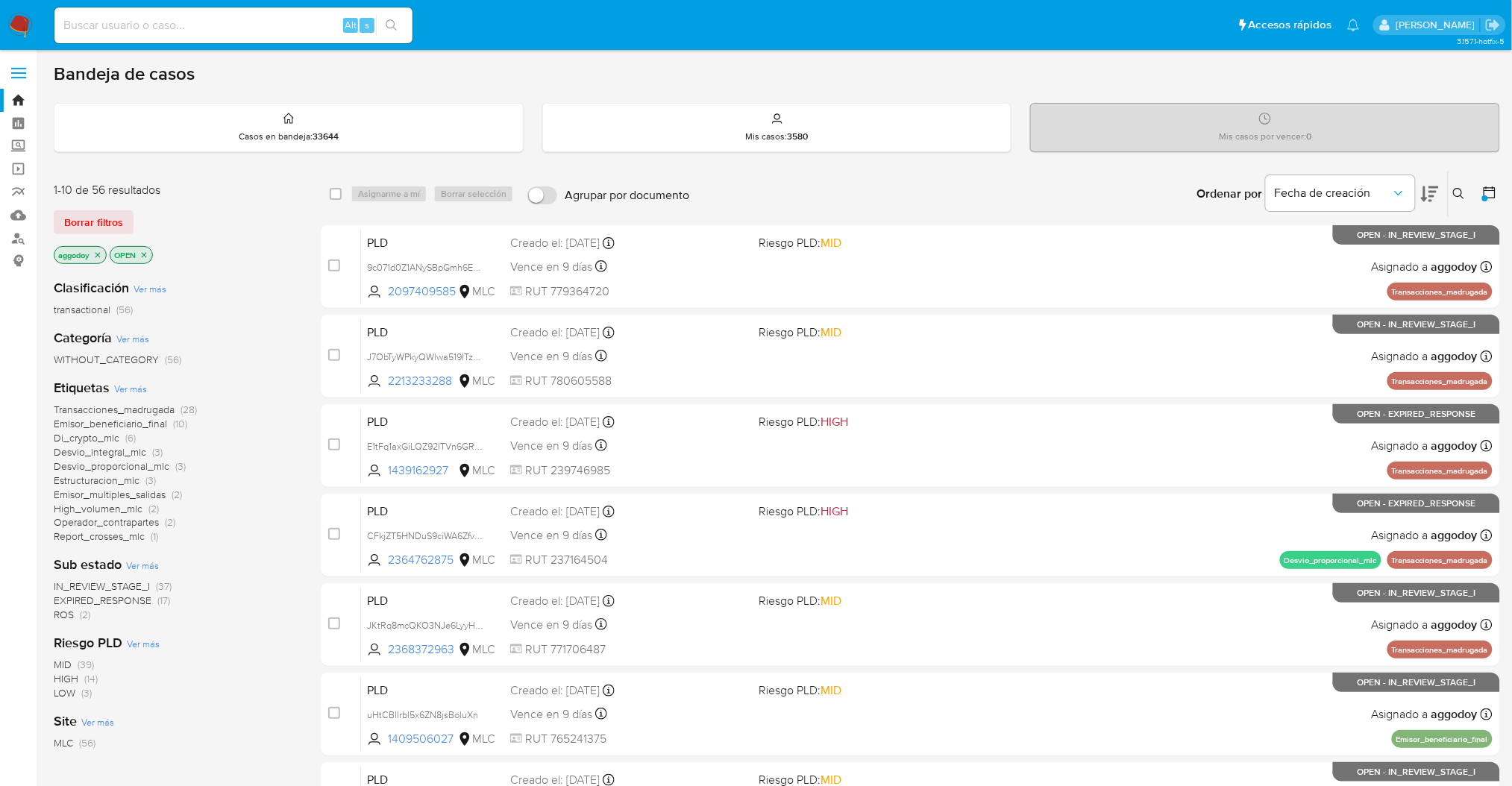
click at [156, 426] on span "Emisor_beneficiario_final" at bounding box center [110, 423] width 114 height 15
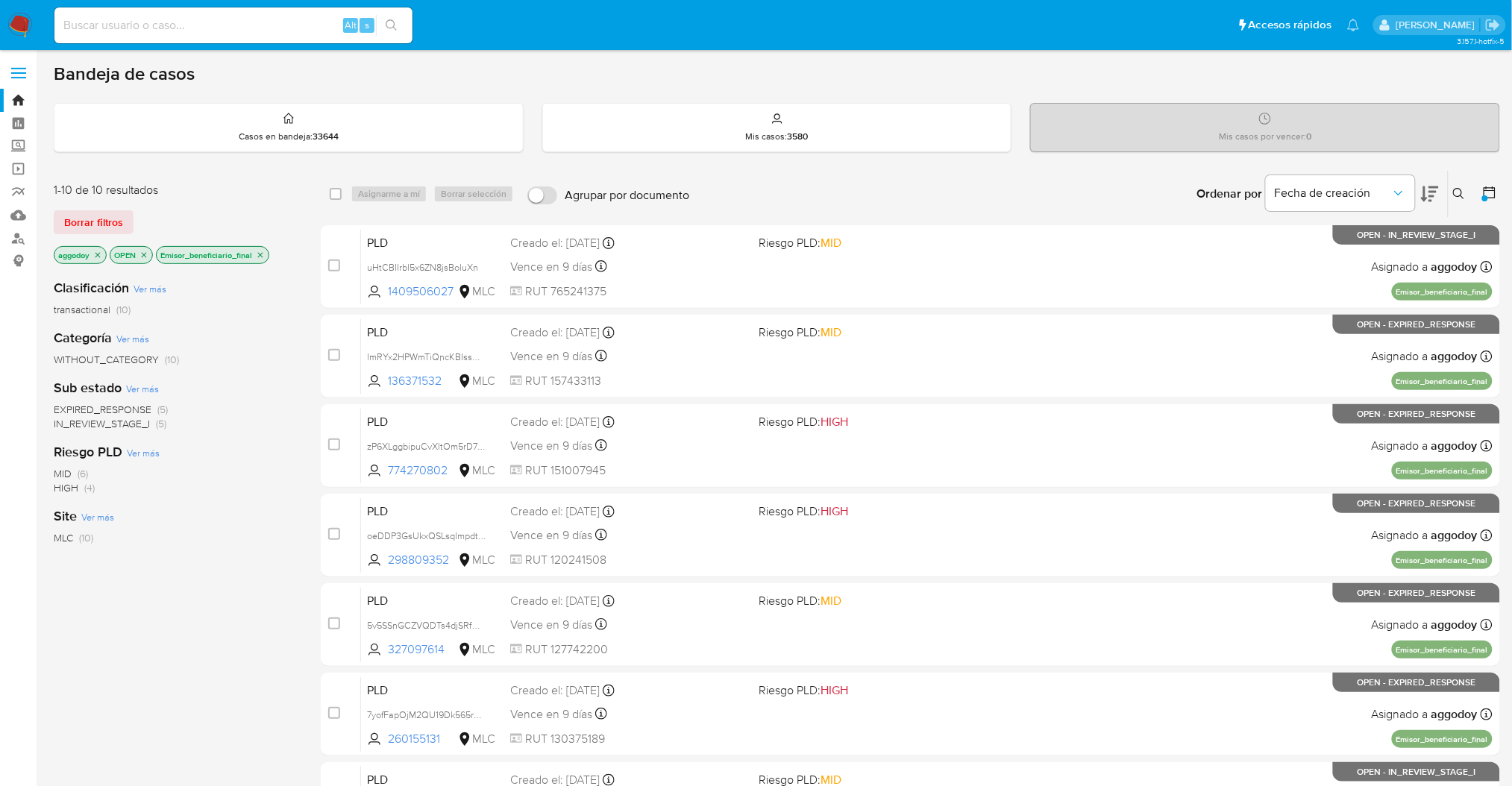
click at [264, 254] on icon "close-filter" at bounding box center [261, 255] width 5 height 5
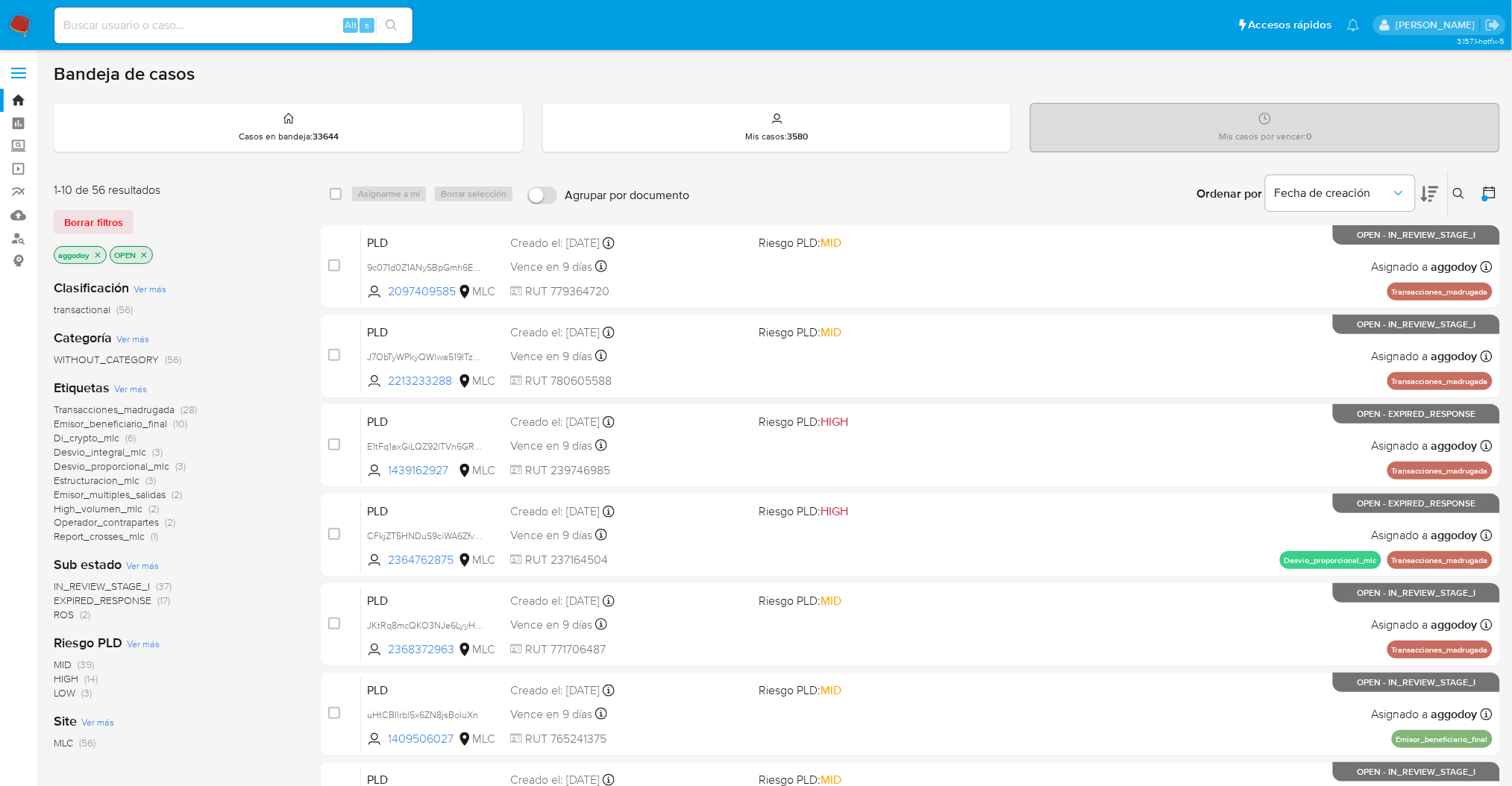
click at [215, 563] on div "Sub estado Ver más IN_REVIEW_STAGE_I (37) EXPIRED_RESPONSE (17) ROS (2)" at bounding box center [175, 588] width 243 height 66
click at [162, 468] on span "Desvio_proporcional_mlc" at bounding box center [111, 465] width 115 height 15
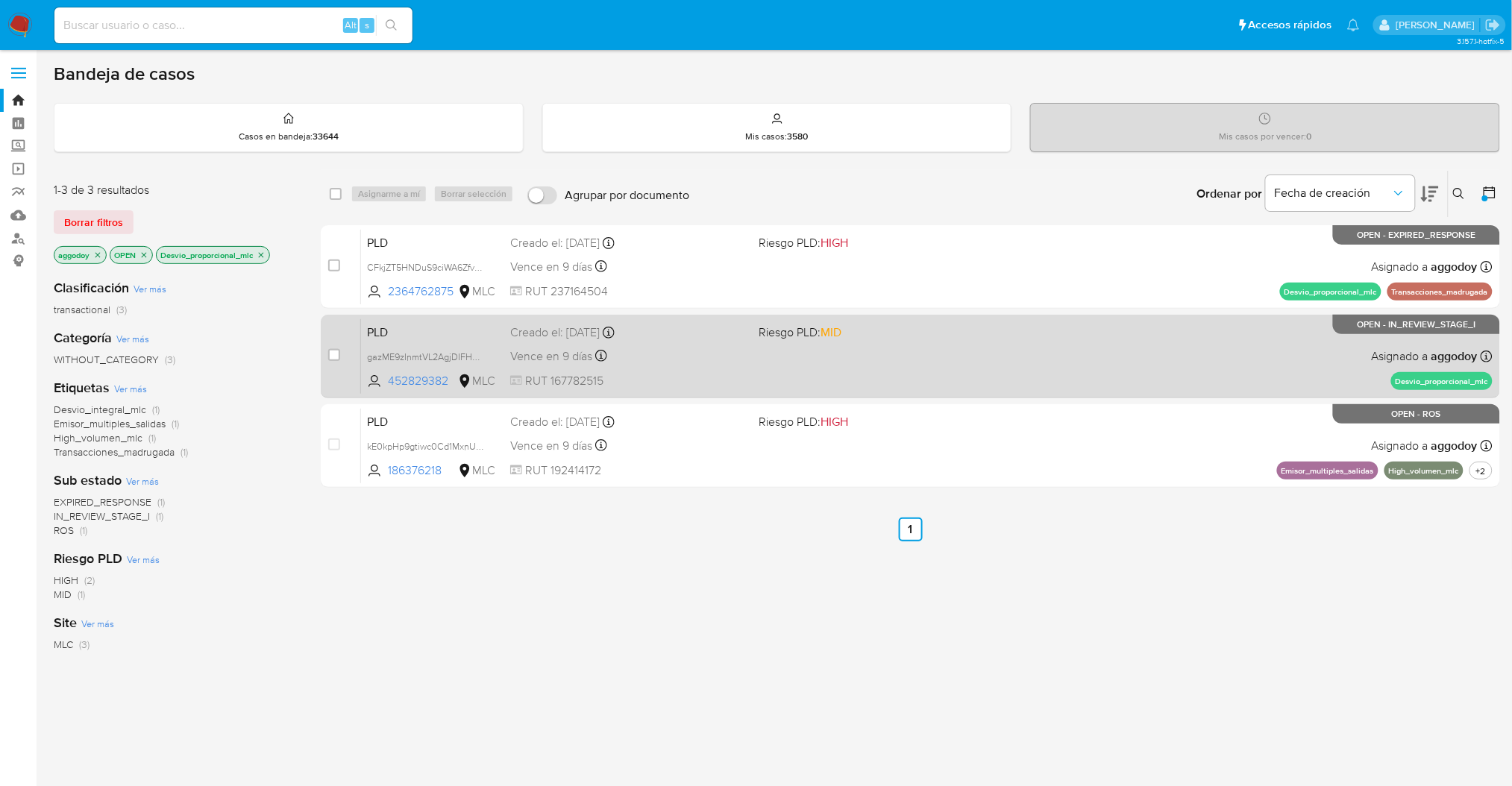
click at [931, 338] on span "Riesgo PLD: MID" at bounding box center [876, 331] width 236 height 19
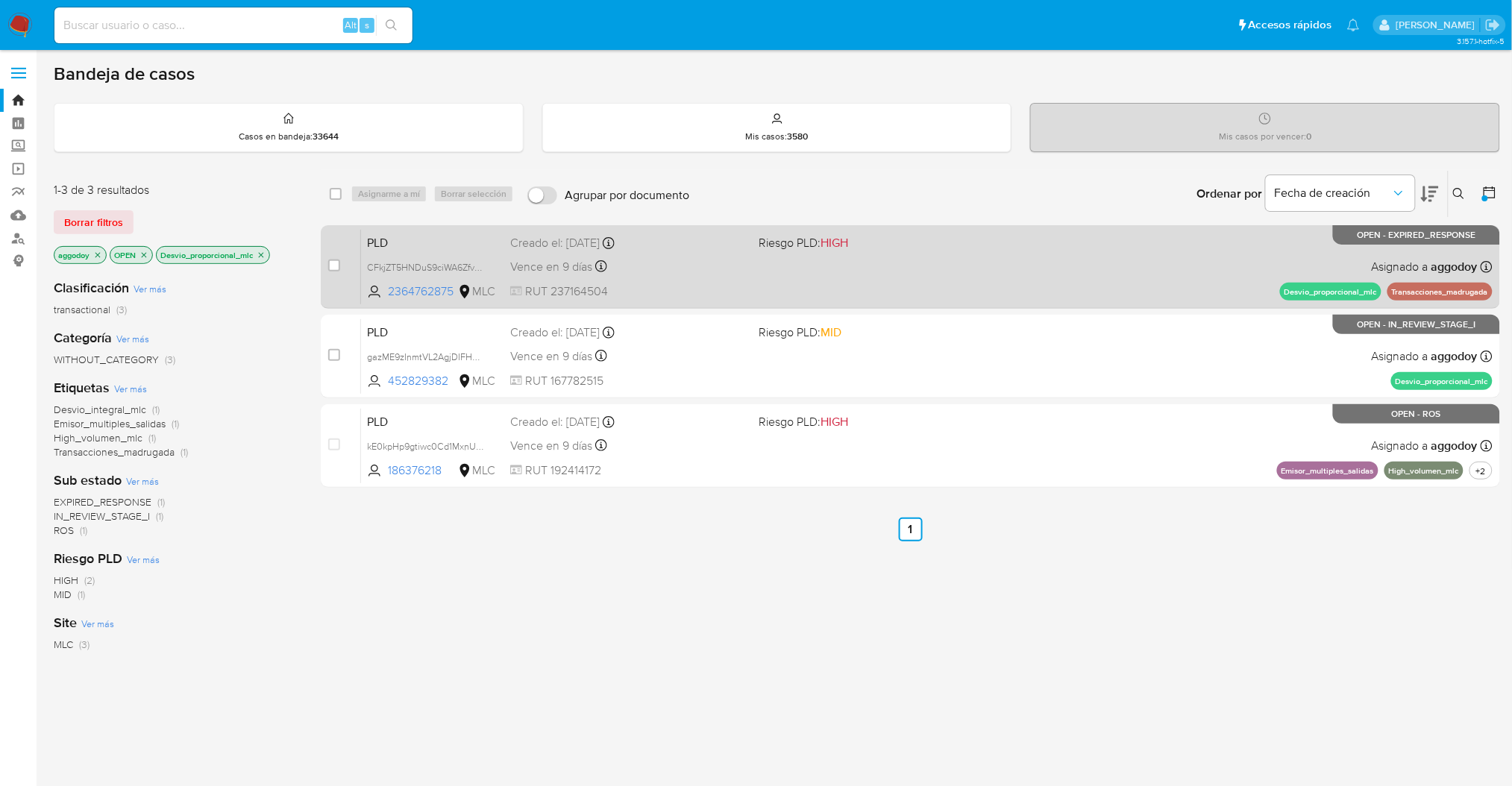
click at [999, 255] on div "PLD CFkjZT5HNDuS9ciWA6Zfv5RS 2364762875 MLC Riesgo PLD: HIGH Creado el: 12/06/2…" at bounding box center [926, 266] width 1131 height 75
click at [997, 276] on div "PLD CFkjZT5HNDuS9ciWA6Zfv5RS 2364762875 MLC Riesgo PLD: HIGH Creado el: 12/06/2…" at bounding box center [926, 266] width 1131 height 75
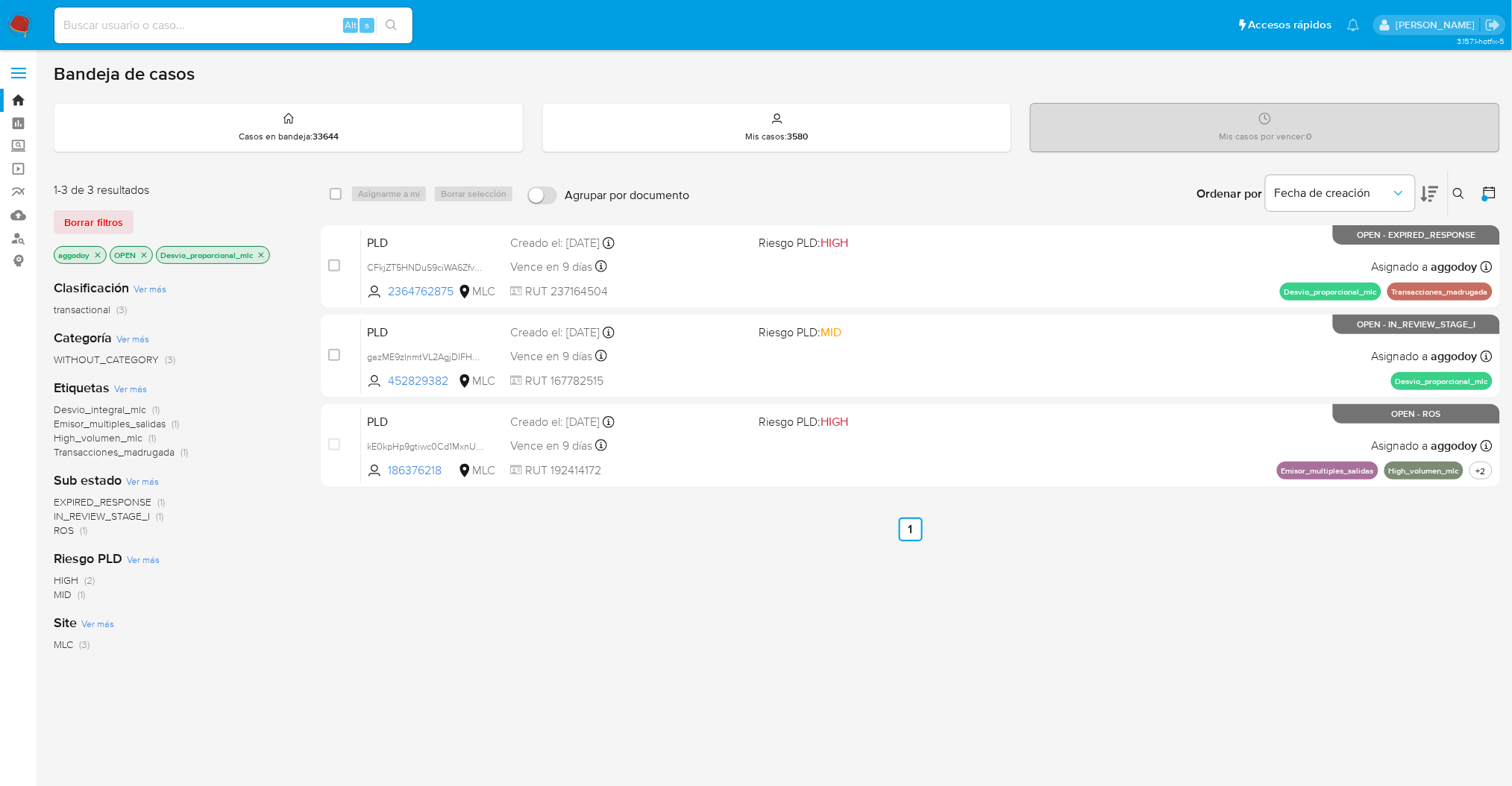
click at [269, 254] on p "Desvio_proporcional_mlc" at bounding box center [213, 255] width 113 height 17
click at [267, 254] on p "Desvio_proporcional_mlc" at bounding box center [213, 255] width 113 height 17
click at [265, 254] on icon "close-filter" at bounding box center [261, 255] width 9 height 9
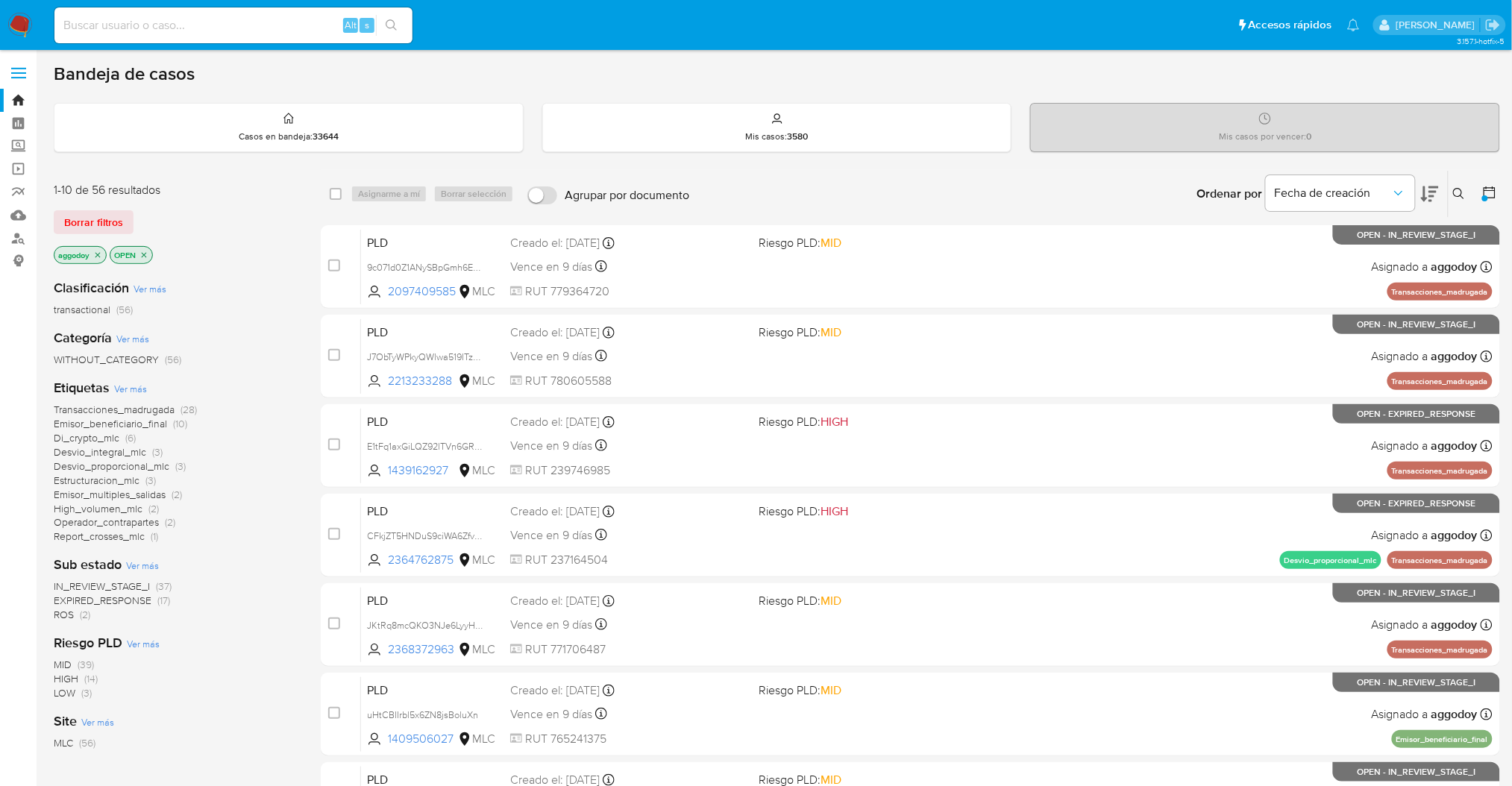
click at [142, 453] on span "Desvio_integral_mlc" at bounding box center [100, 451] width 93 height 15
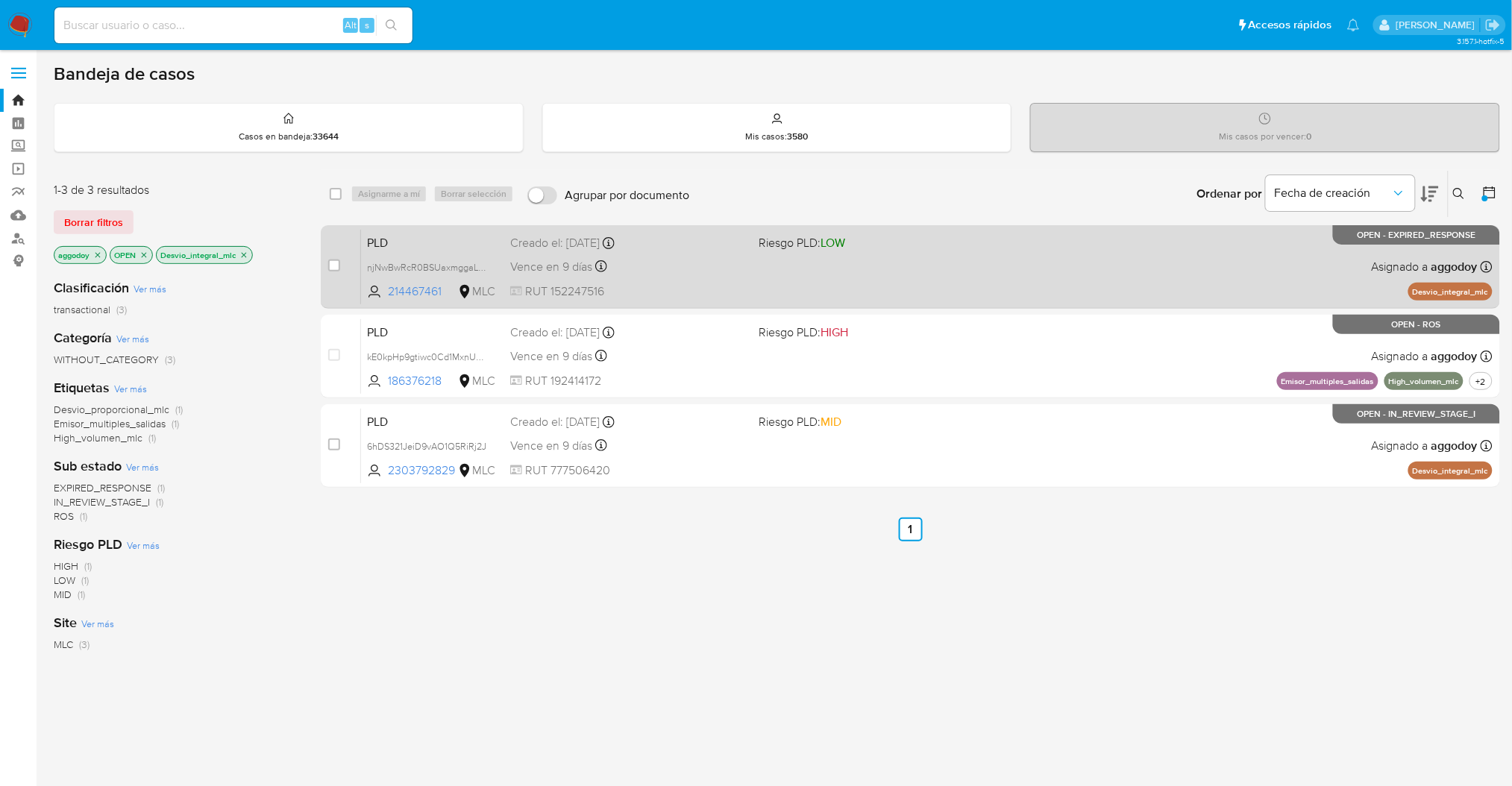
click at [861, 281] on div "PLD njNwBwRcR0BSUaxmggaLE7xH 214467461 MLC Riesgo PLD: LOW Creado el: 12/06/202…" at bounding box center [926, 266] width 1131 height 75
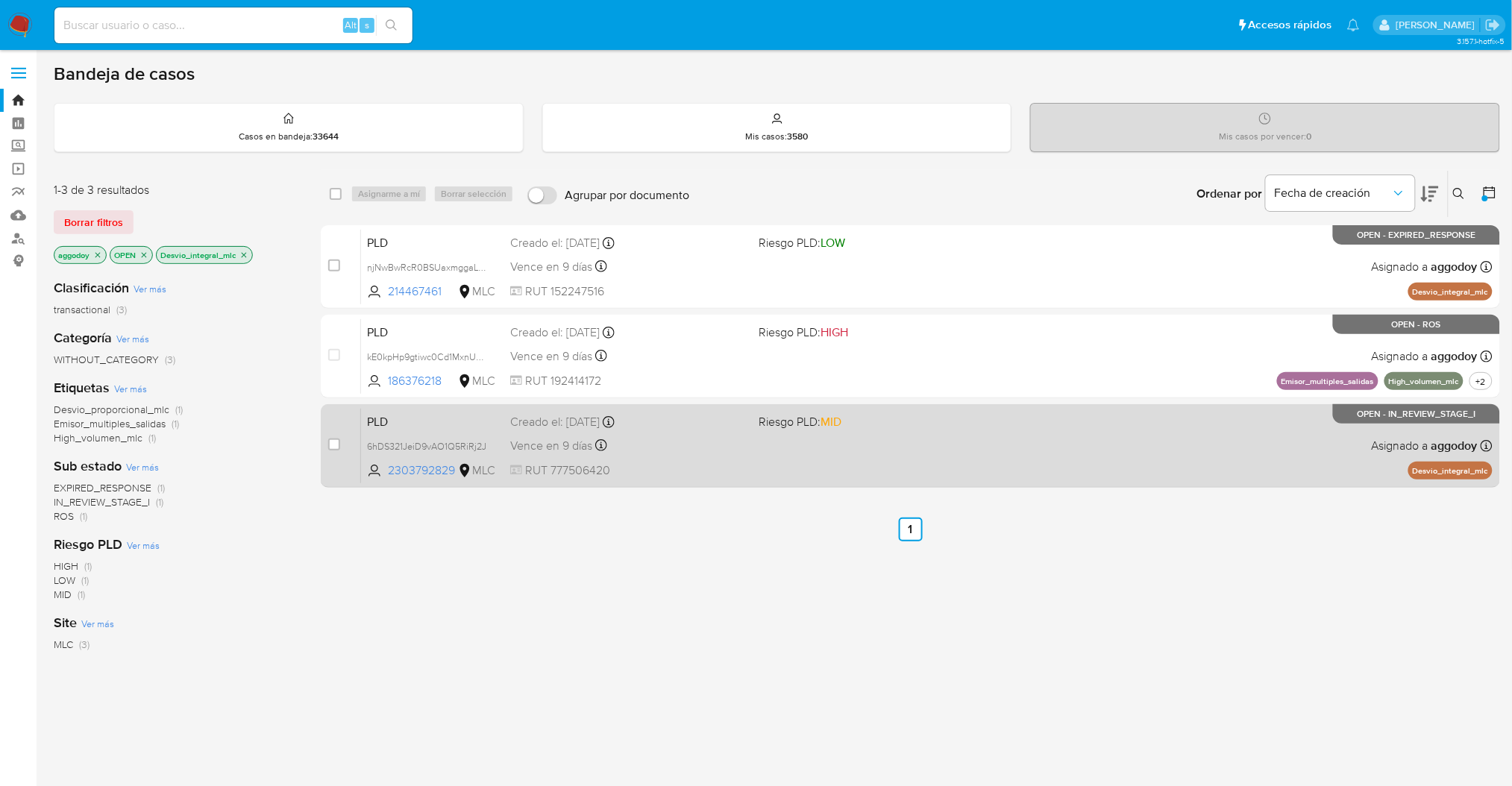
click at [580, 459] on div "PLD 6hDS321JeiD9vAO1Q5RiRj2J 2303792829 MLC Riesgo PLD: MID Creado el: 12/06/20…" at bounding box center [926, 445] width 1131 height 75
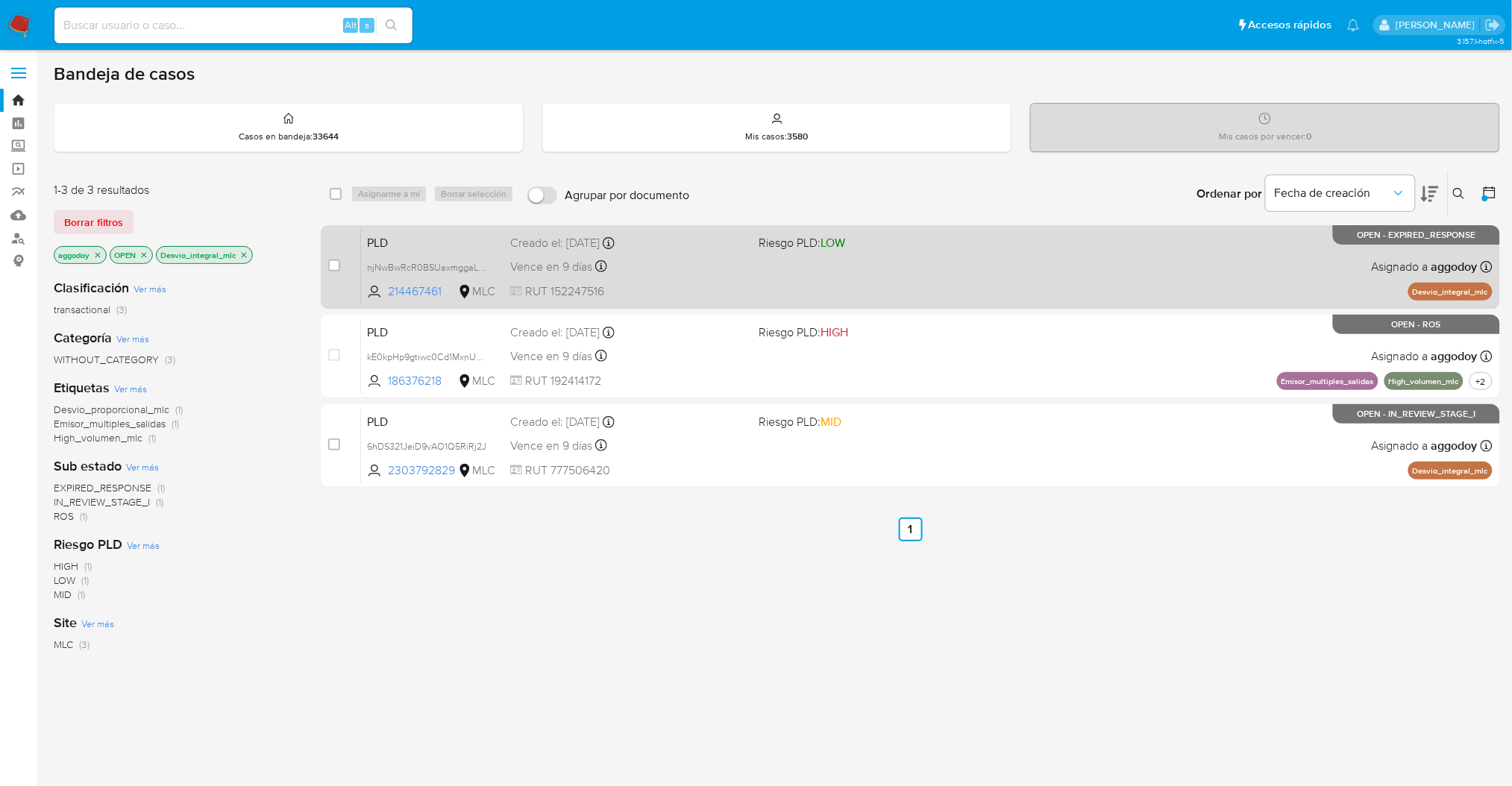
click at [844, 266] on div "PLD njNwBwRcR0BSUaxmggaLE7xH 214467461 MLC Riesgo PLD: LOW Creado el: 12/06/202…" at bounding box center [926, 266] width 1131 height 75
click at [341, 271] on div "case-item-checkbox No es posible asignar el caso" at bounding box center [344, 266] width 33 height 75
click at [337, 269] on input "checkbox" at bounding box center [334, 265] width 12 height 12
checkbox input "true"
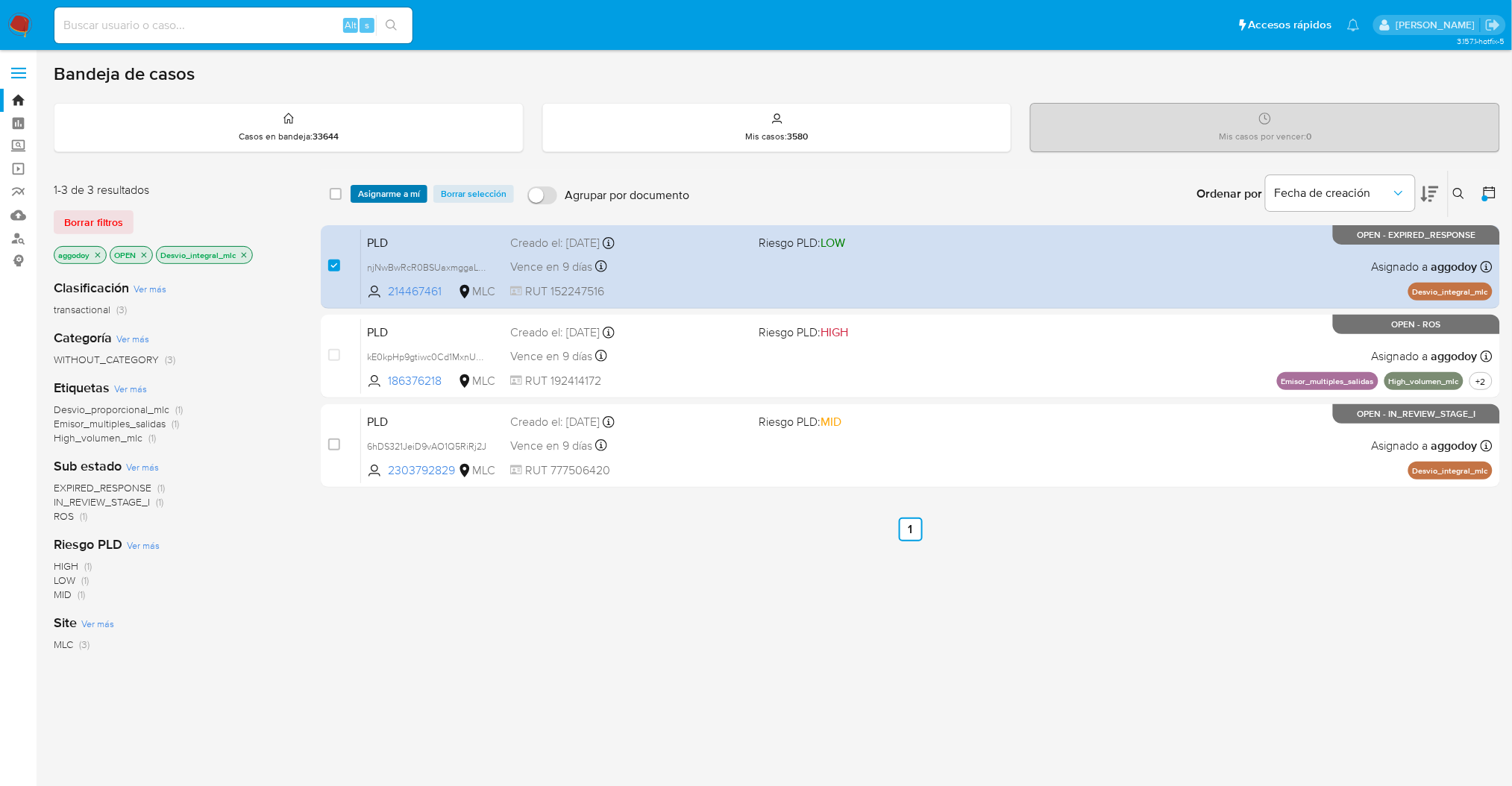
click at [375, 196] on span "Asignarme a mí" at bounding box center [389, 193] width 62 height 15
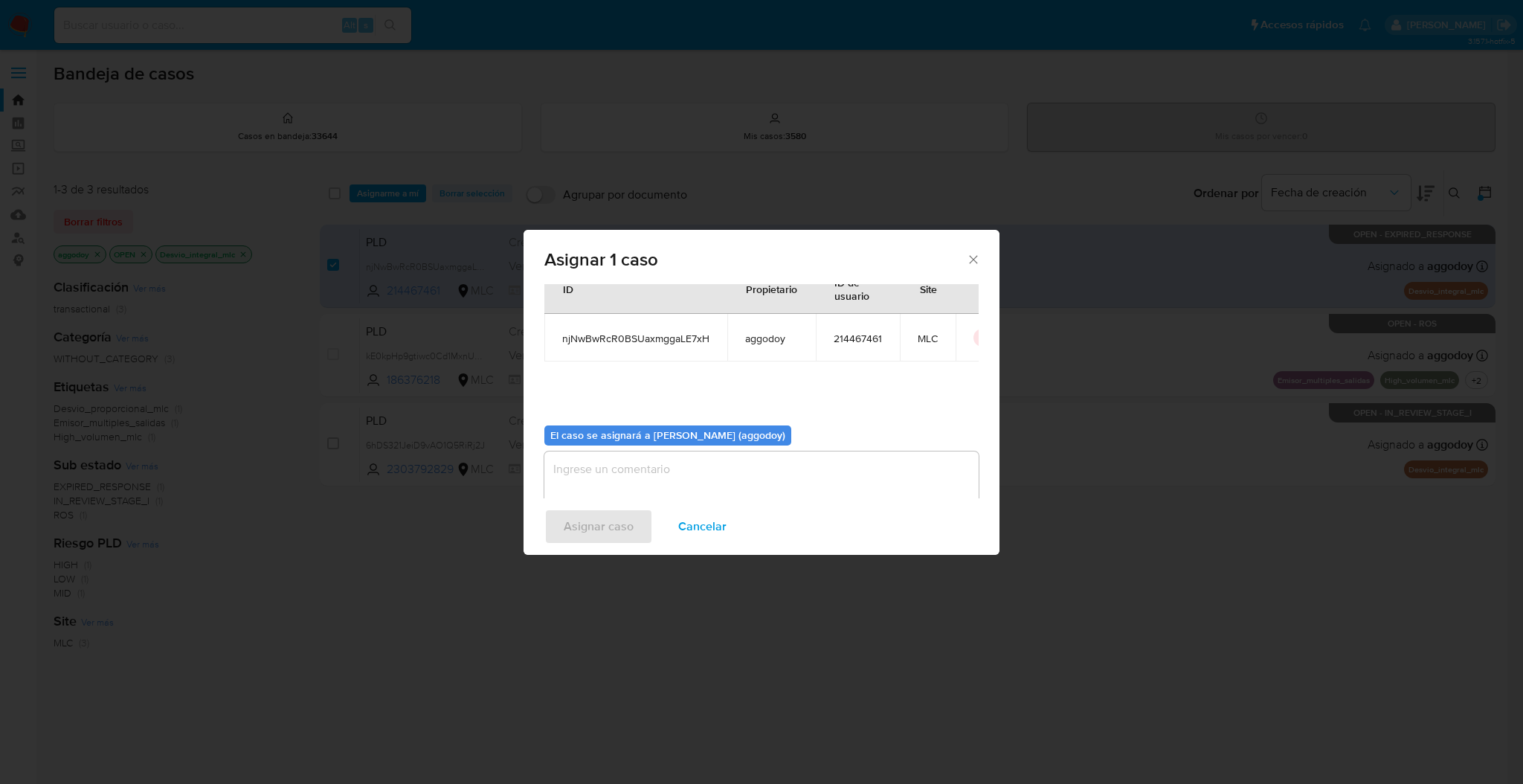
scroll to position [76, 0]
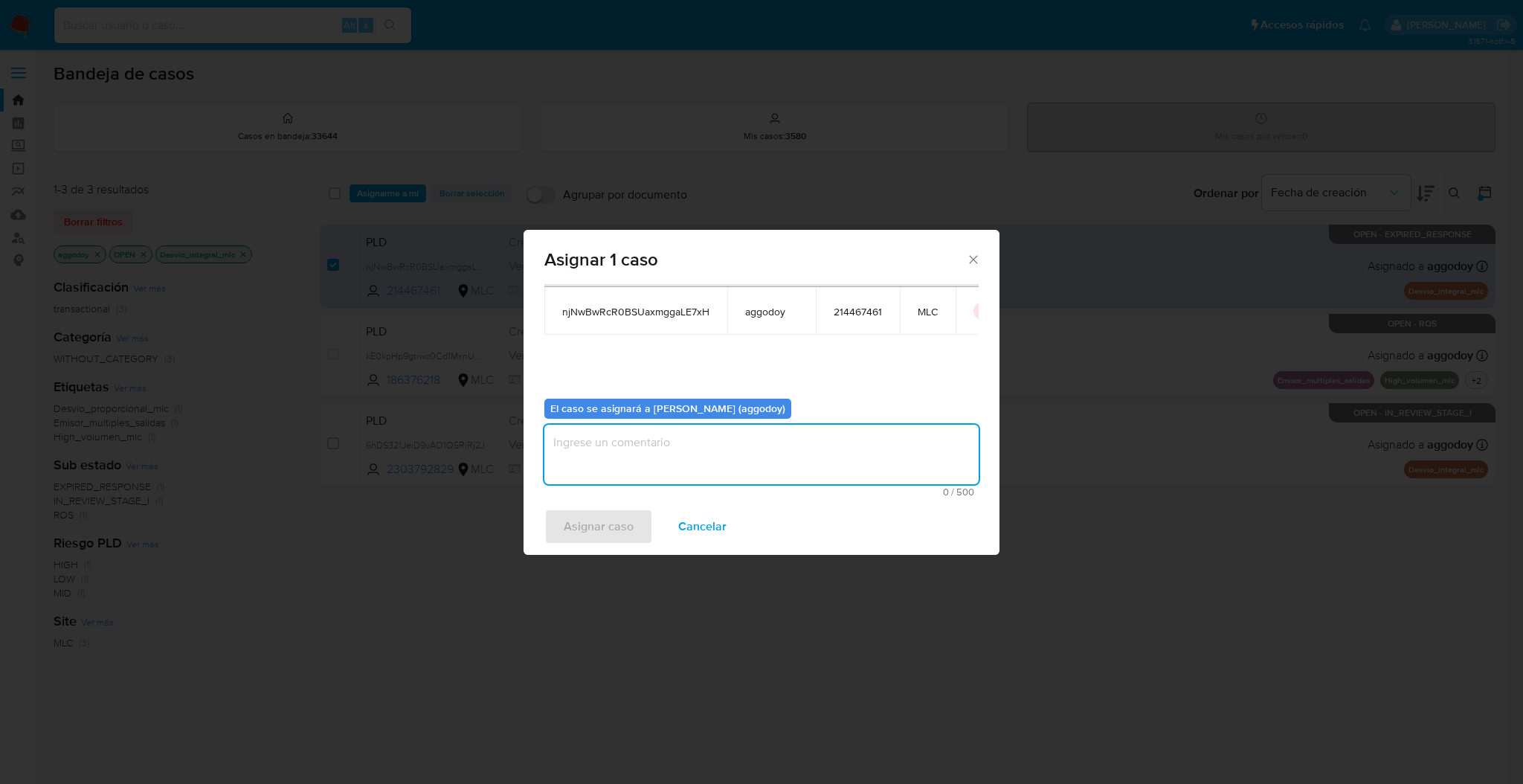
click at [828, 465] on textarea "assign-modal" at bounding box center [762, 454] width 434 height 60
type textarea "."
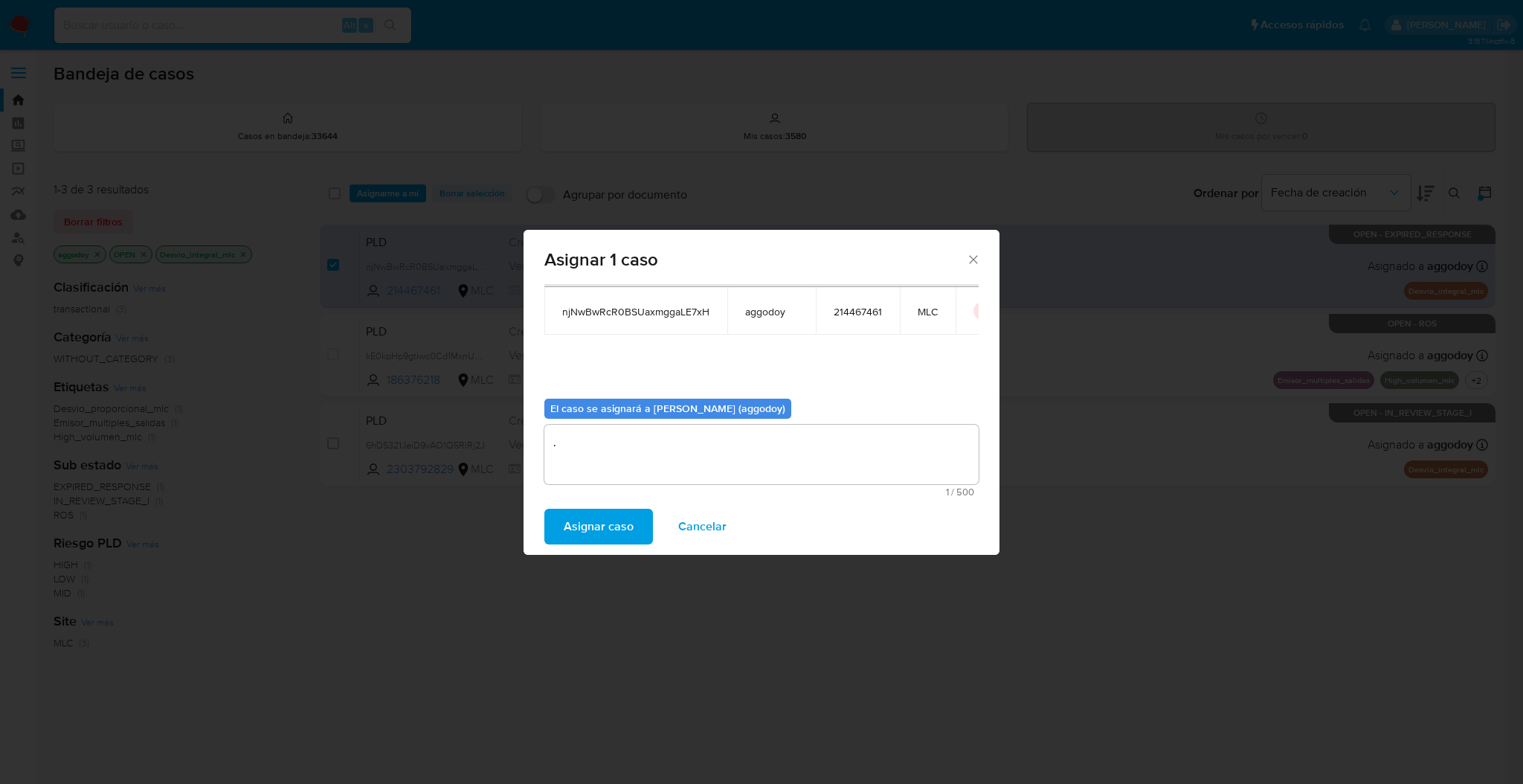
click at [636, 519] on button "Asignar caso" at bounding box center [598, 526] width 108 height 36
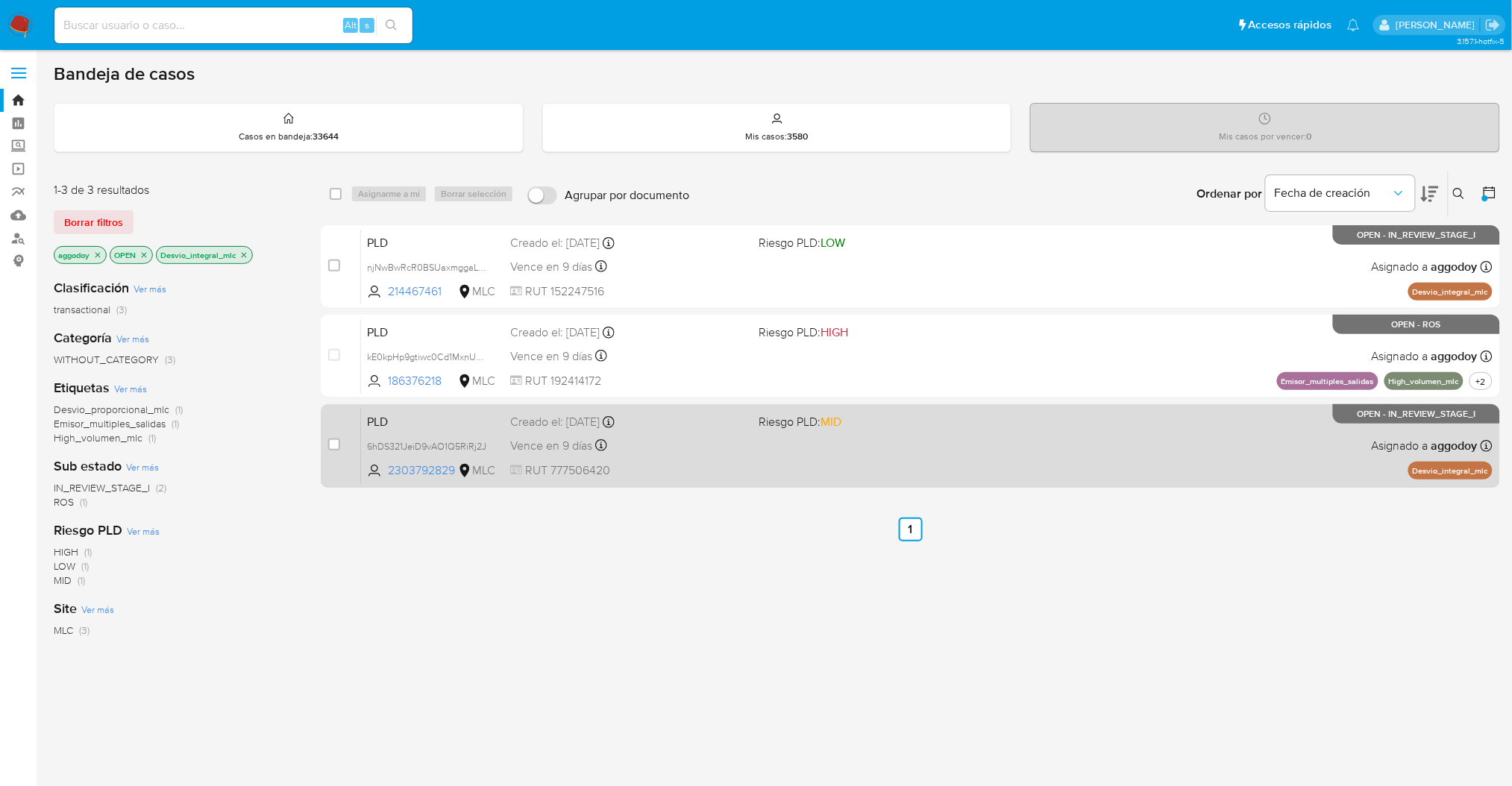
click at [630, 452] on div "Vence en 9 días Vence el 10/09/2025 06:04:37" at bounding box center [629, 445] width 236 height 20
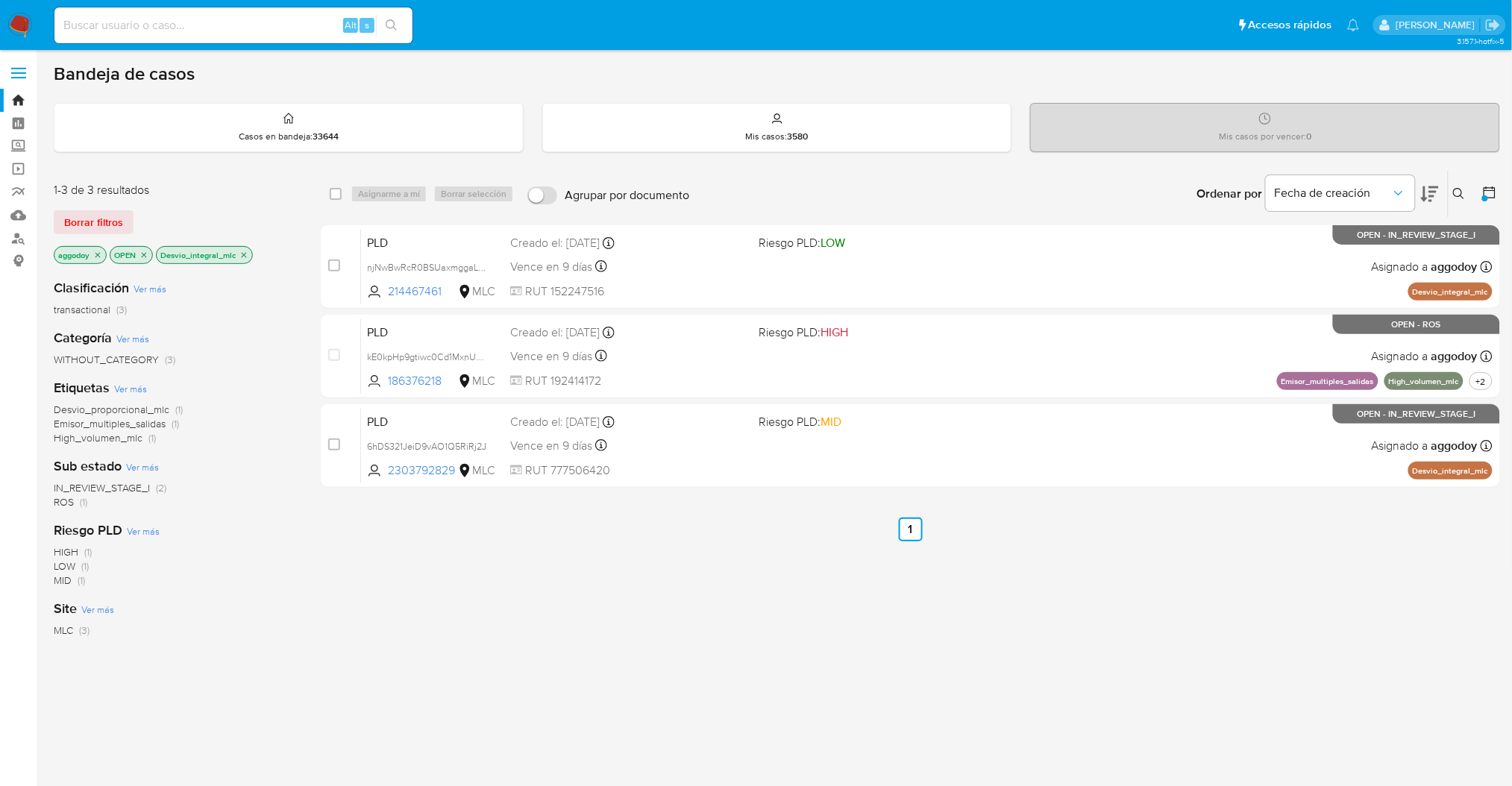
click at [246, 256] on icon "close-filter" at bounding box center [244, 255] width 5 height 5
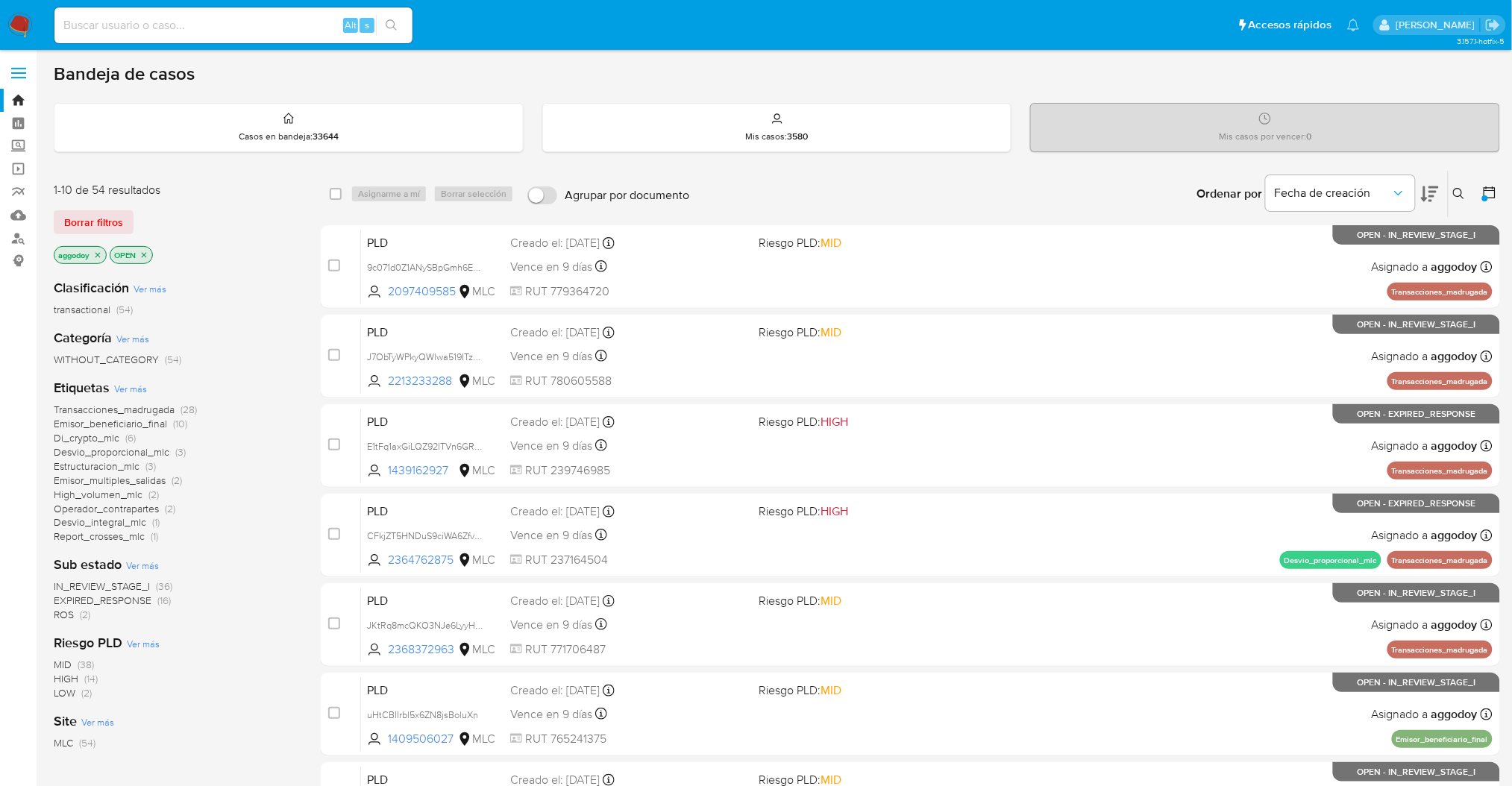
click at [128, 493] on span "High_volumen_mlc" at bounding box center [98, 493] width 89 height 15
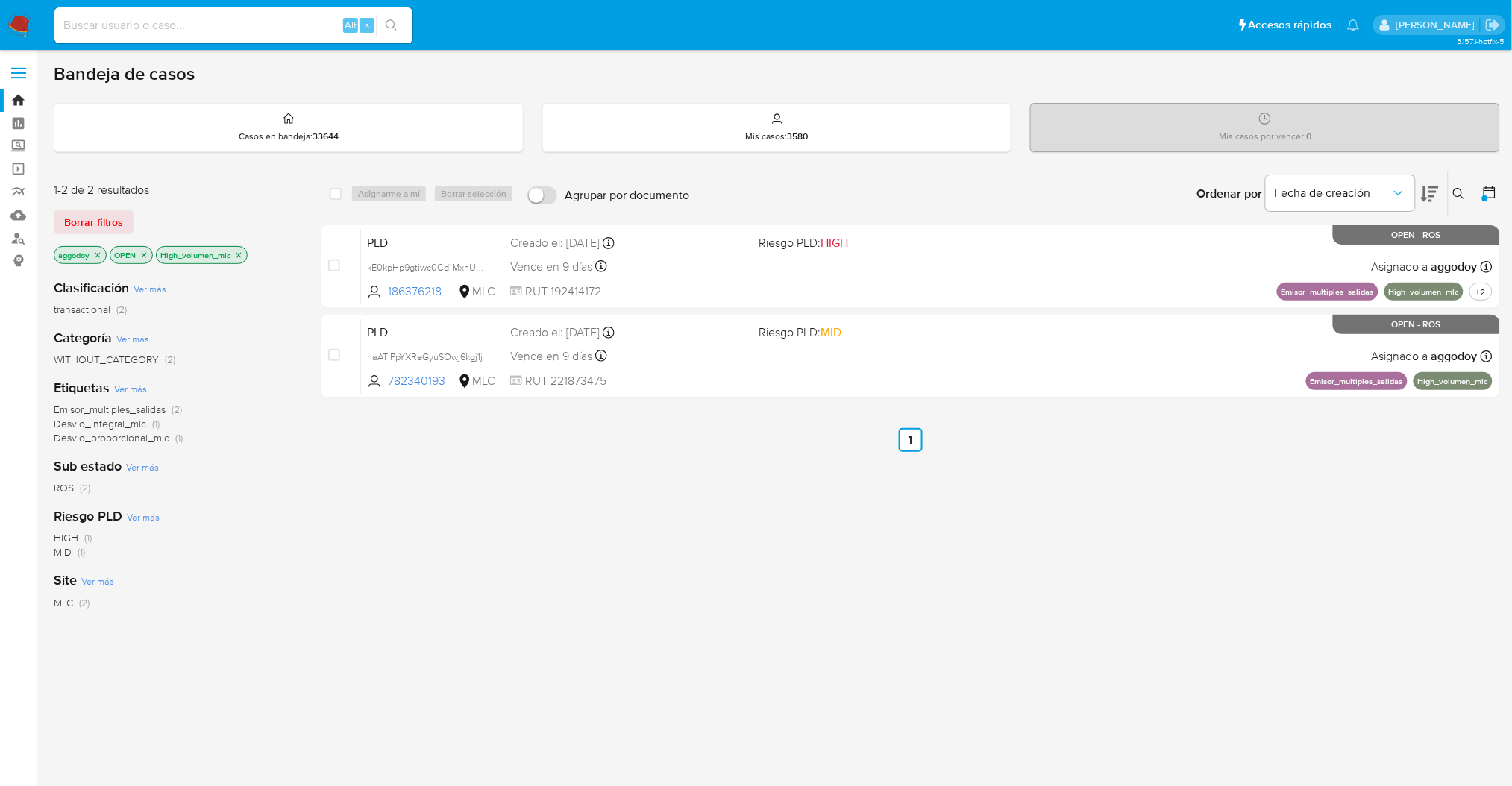
click at [240, 256] on icon "close-filter" at bounding box center [239, 255] width 5 height 5
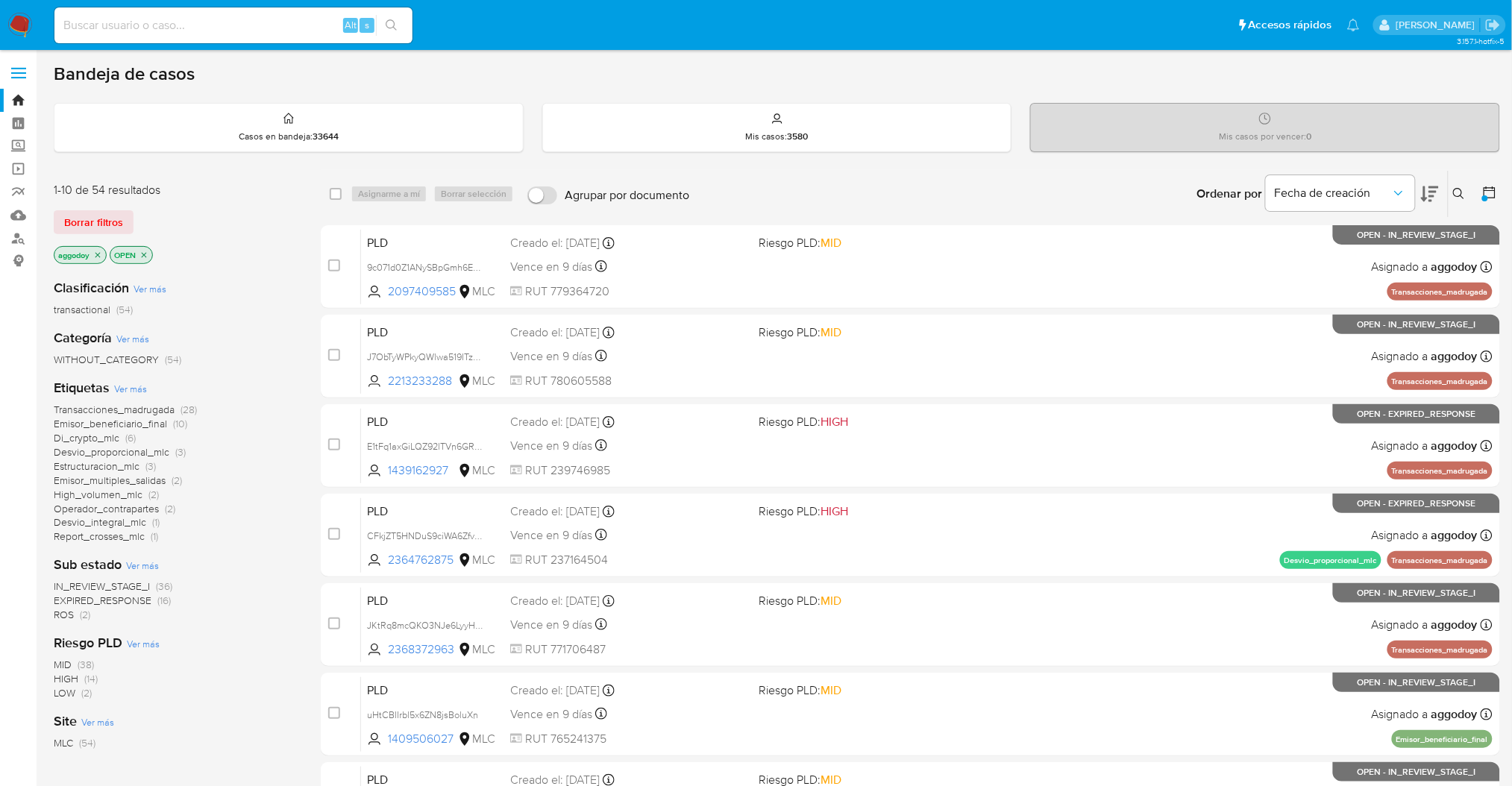
click at [118, 465] on span "Estructuracion_mlc" at bounding box center [96, 465] width 86 height 15
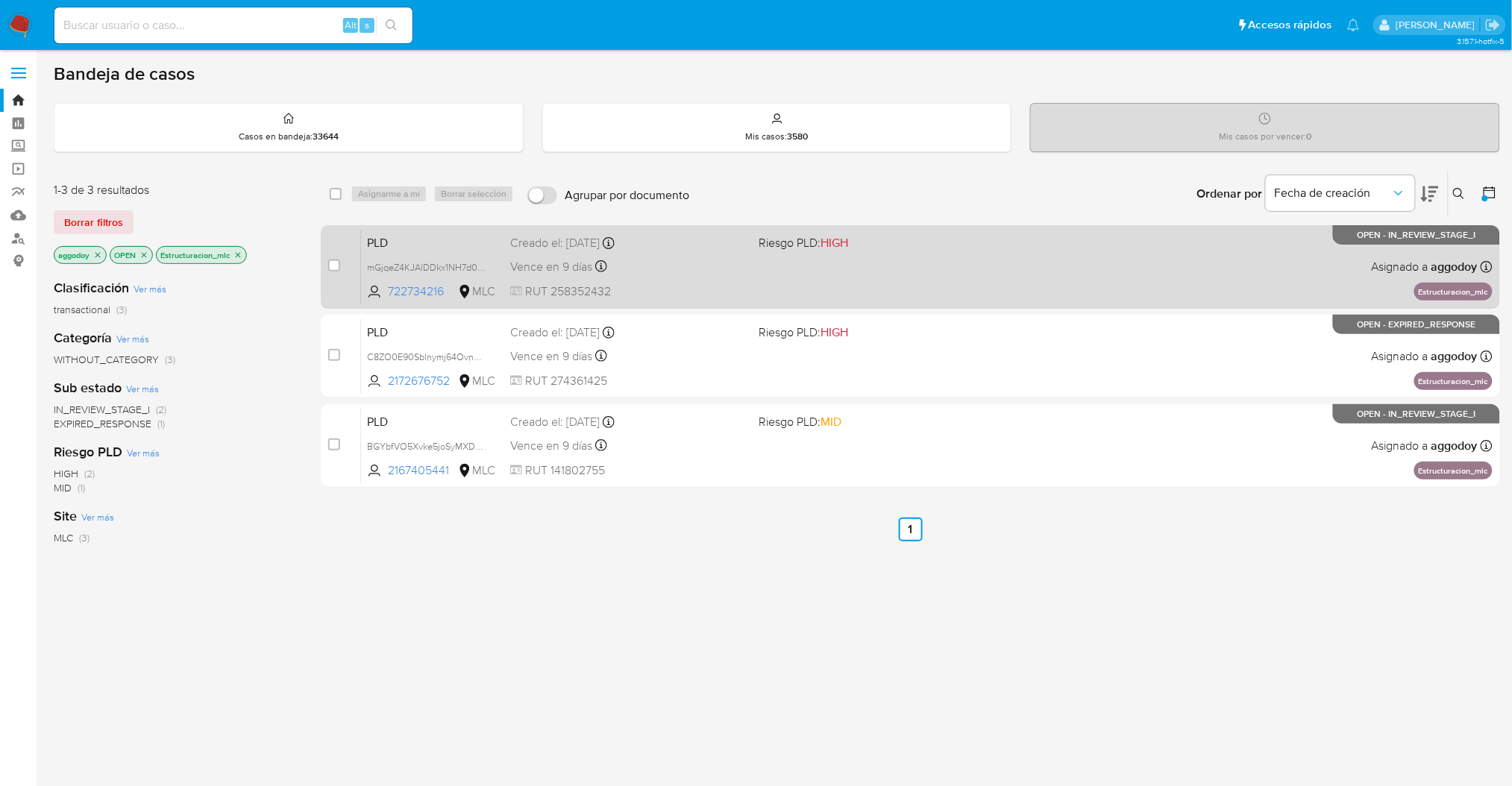
click at [1067, 293] on div "PLD mGjqeZ4KJAlDDkx1NH7d0Qfj 722734216 MLC Riesgo PLD: HIGH Creado el: 12/06/20…" at bounding box center [926, 266] width 1131 height 75
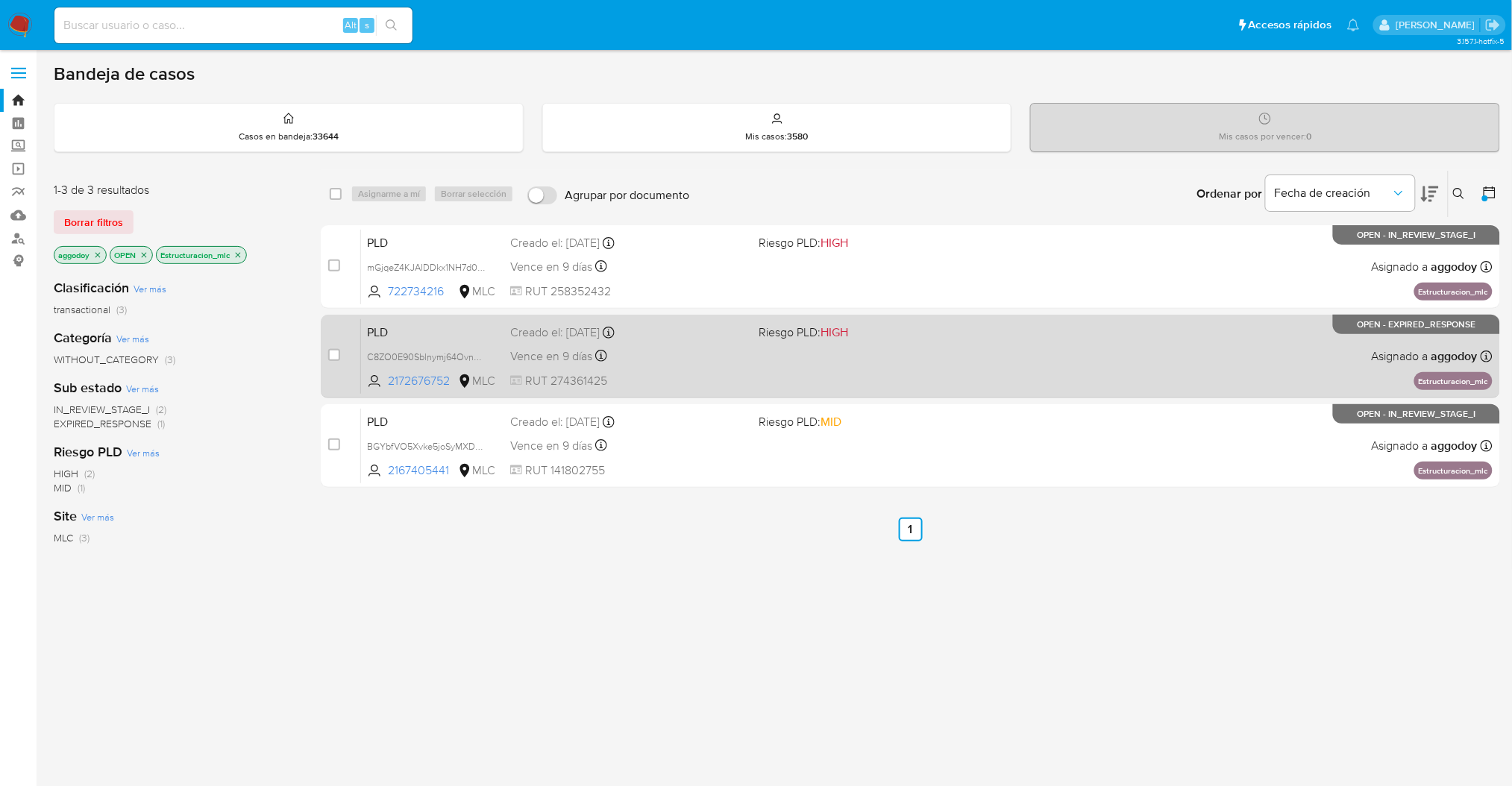
click at [824, 350] on div "PLD C8ZO0E90Sblnymj64Ovn6FUp 2172676752 MLC Riesgo PLD: HIGH Creado el: 12/06/2…" at bounding box center [926, 355] width 1131 height 75
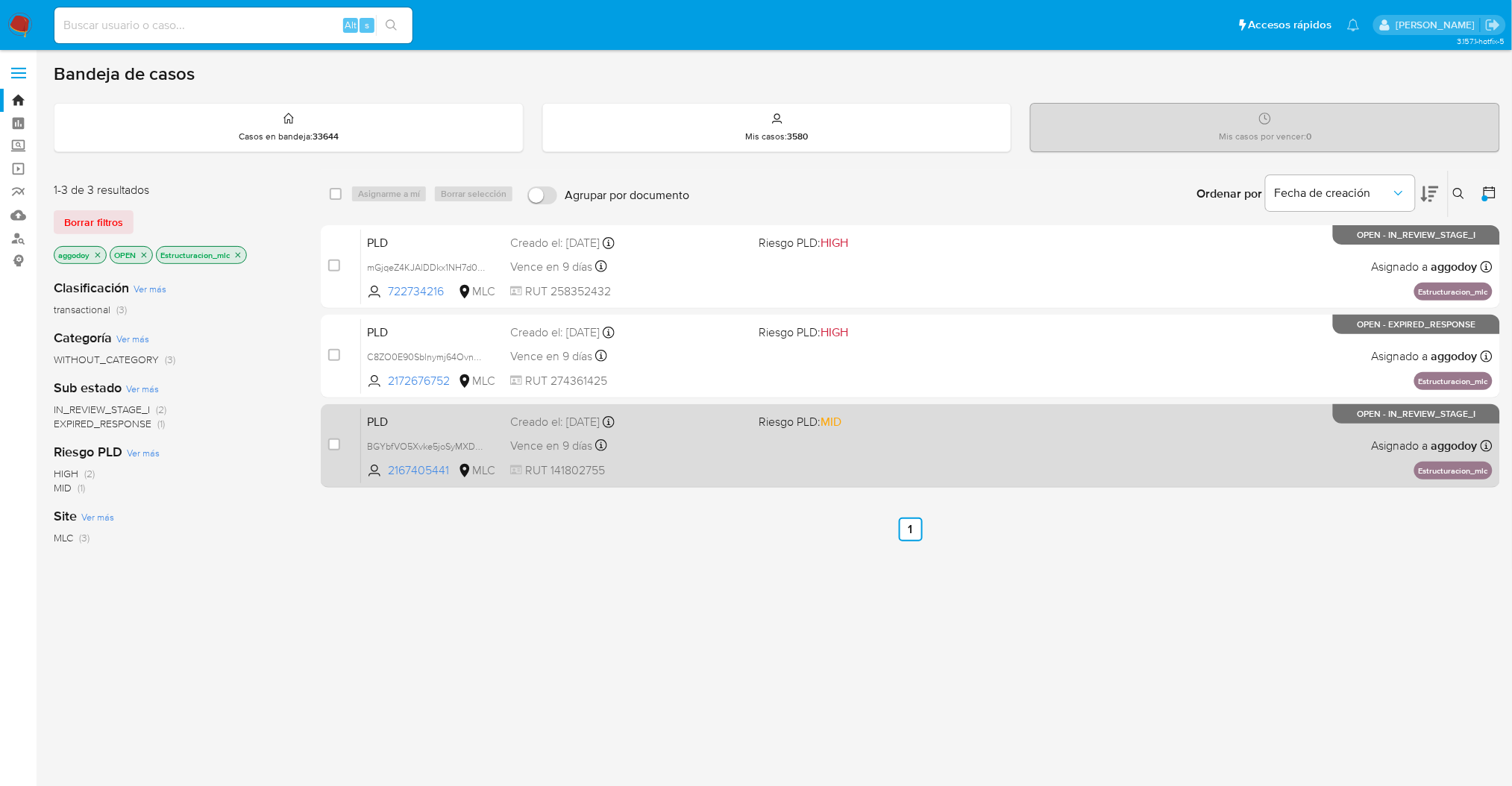
click at [753, 447] on div "PLD BGYbfVO5Xvke5joSyMXDSm7c 2167405441 MLC Riesgo PLD: MID Creado el: 12/06/20…" at bounding box center [926, 445] width 1131 height 75
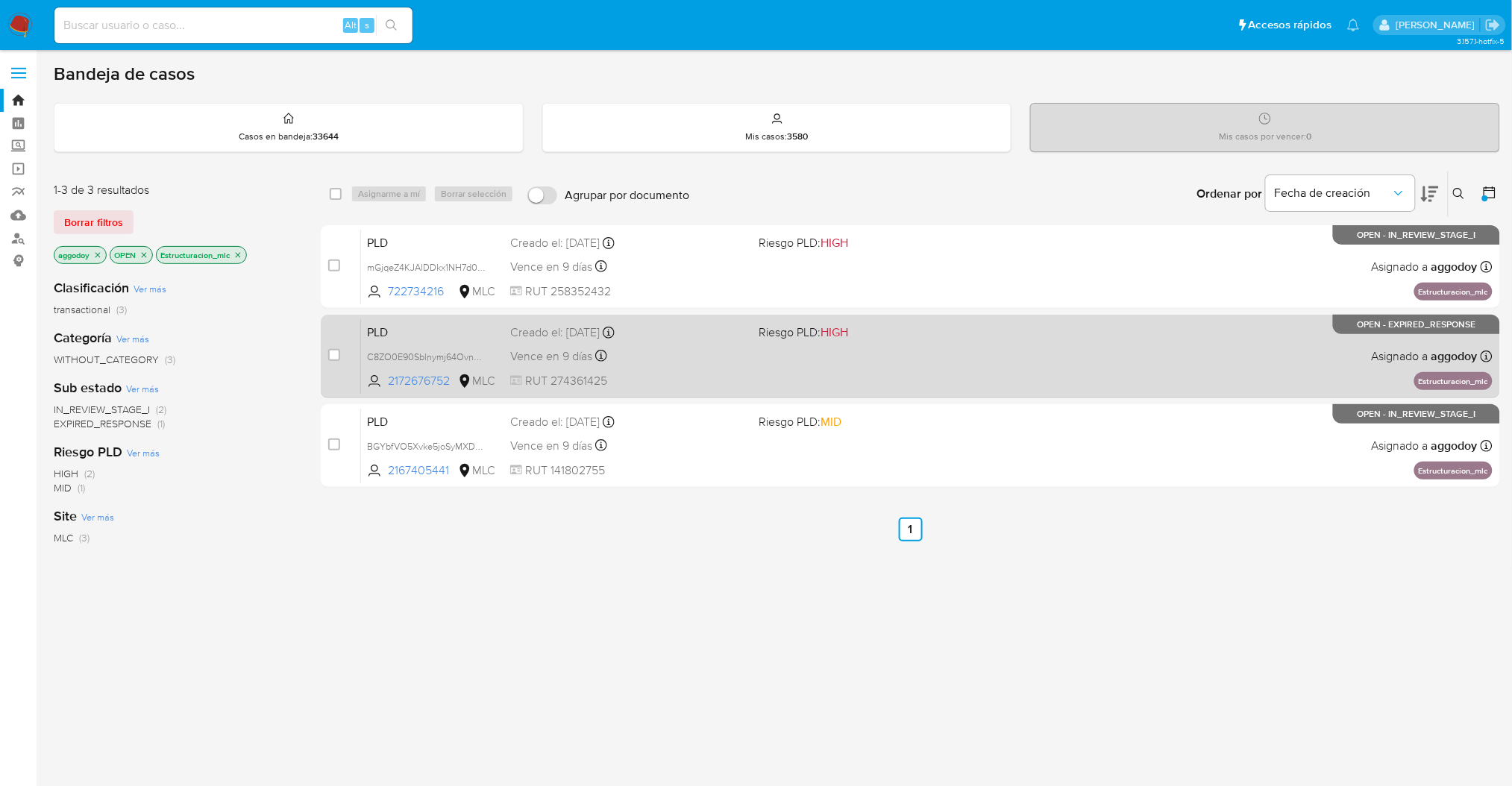
click at [1173, 351] on div "PLD C8ZO0E90Sblnymj64Ovn6FUp 2172676752 MLC Riesgo PLD: HIGH Creado el: 12/06/2…" at bounding box center [926, 355] width 1131 height 75
click at [730, 381] on span "RUT 274361425" at bounding box center [629, 381] width 236 height 17
click at [337, 358] on input "checkbox" at bounding box center [334, 355] width 12 height 12
checkbox input "true"
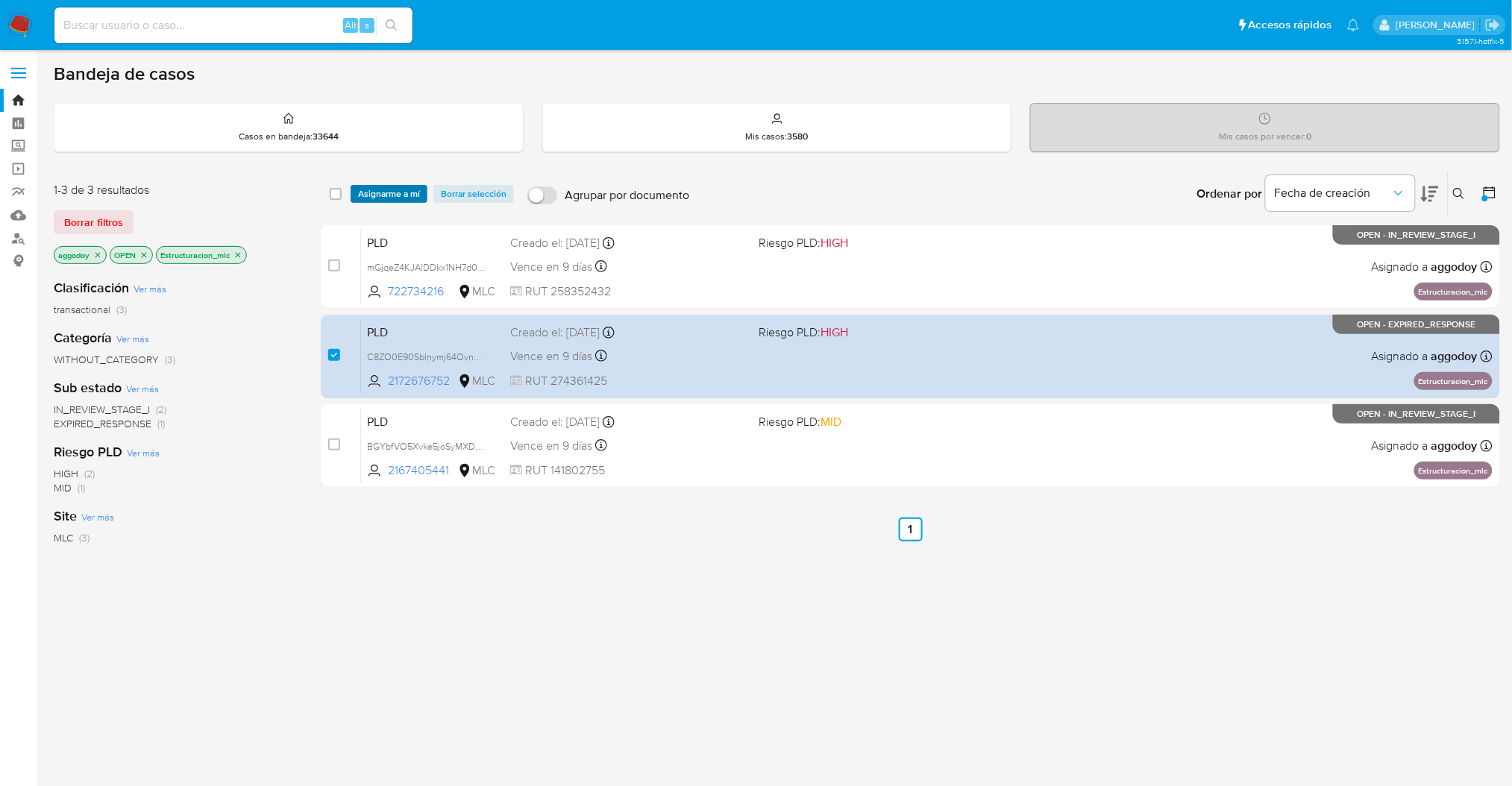
click at [403, 186] on span "Asignarme a mí" at bounding box center [389, 193] width 62 height 15
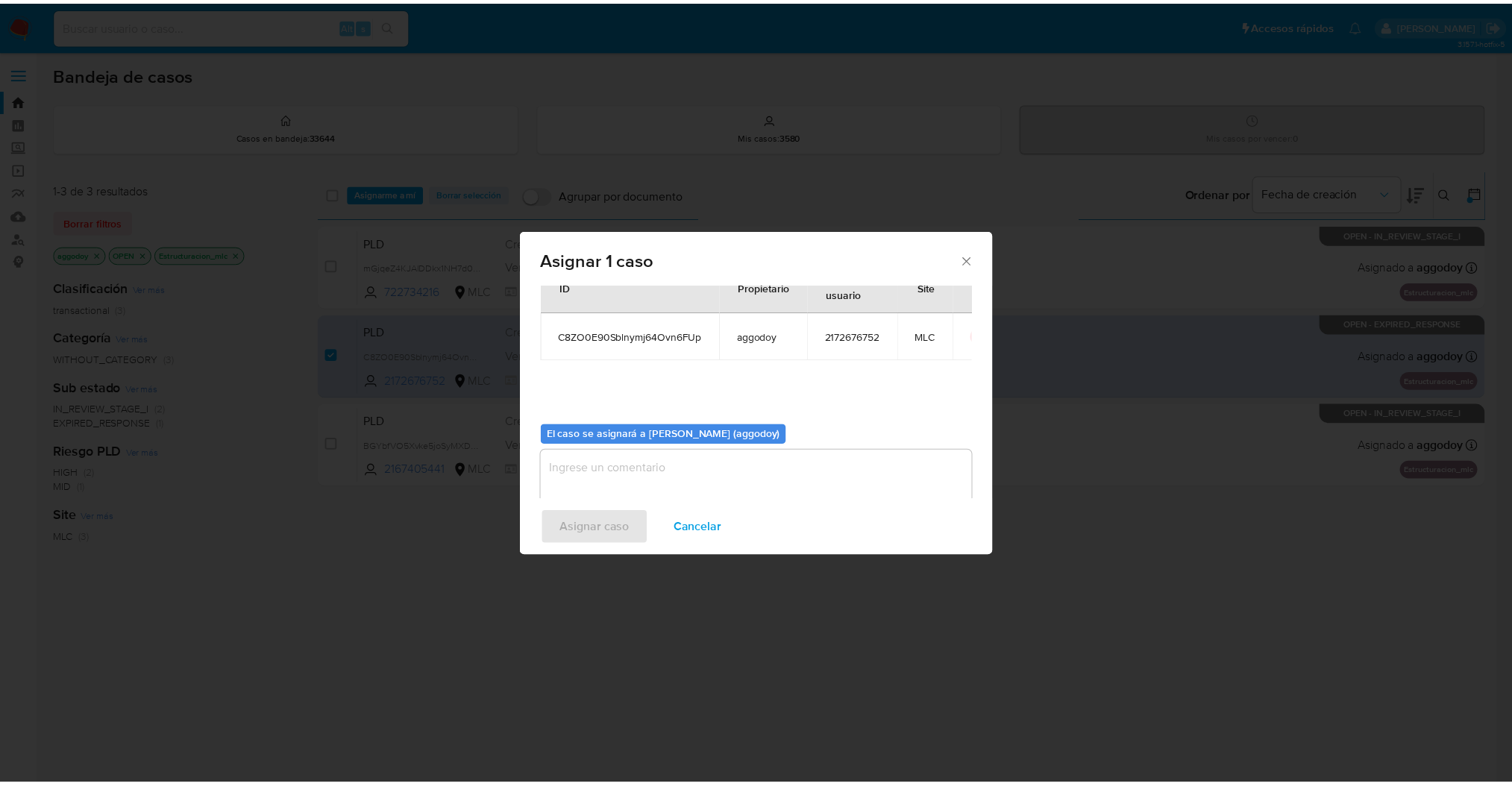
scroll to position [76, 0]
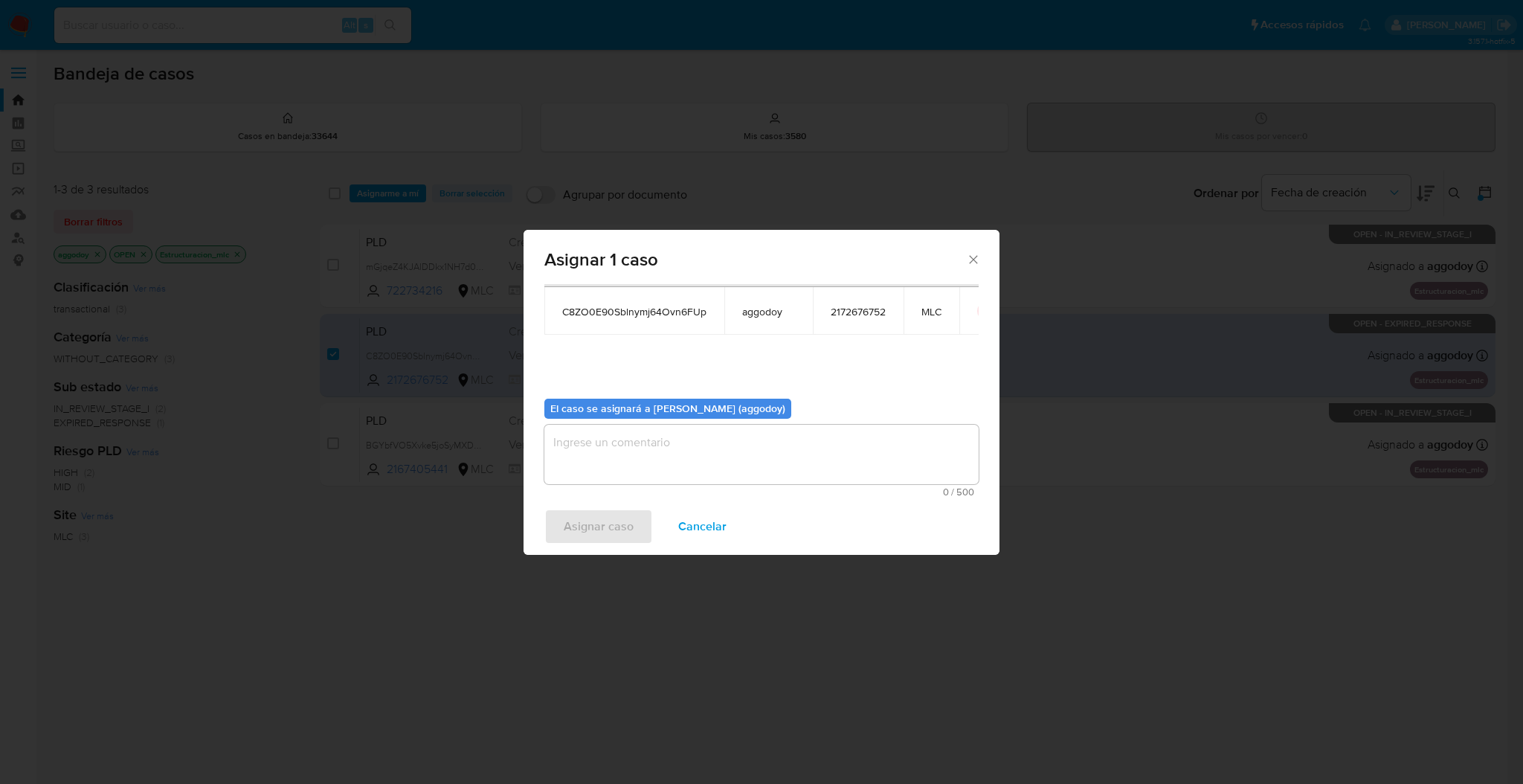
click at [620, 439] on textarea "assign-modal" at bounding box center [762, 454] width 434 height 60
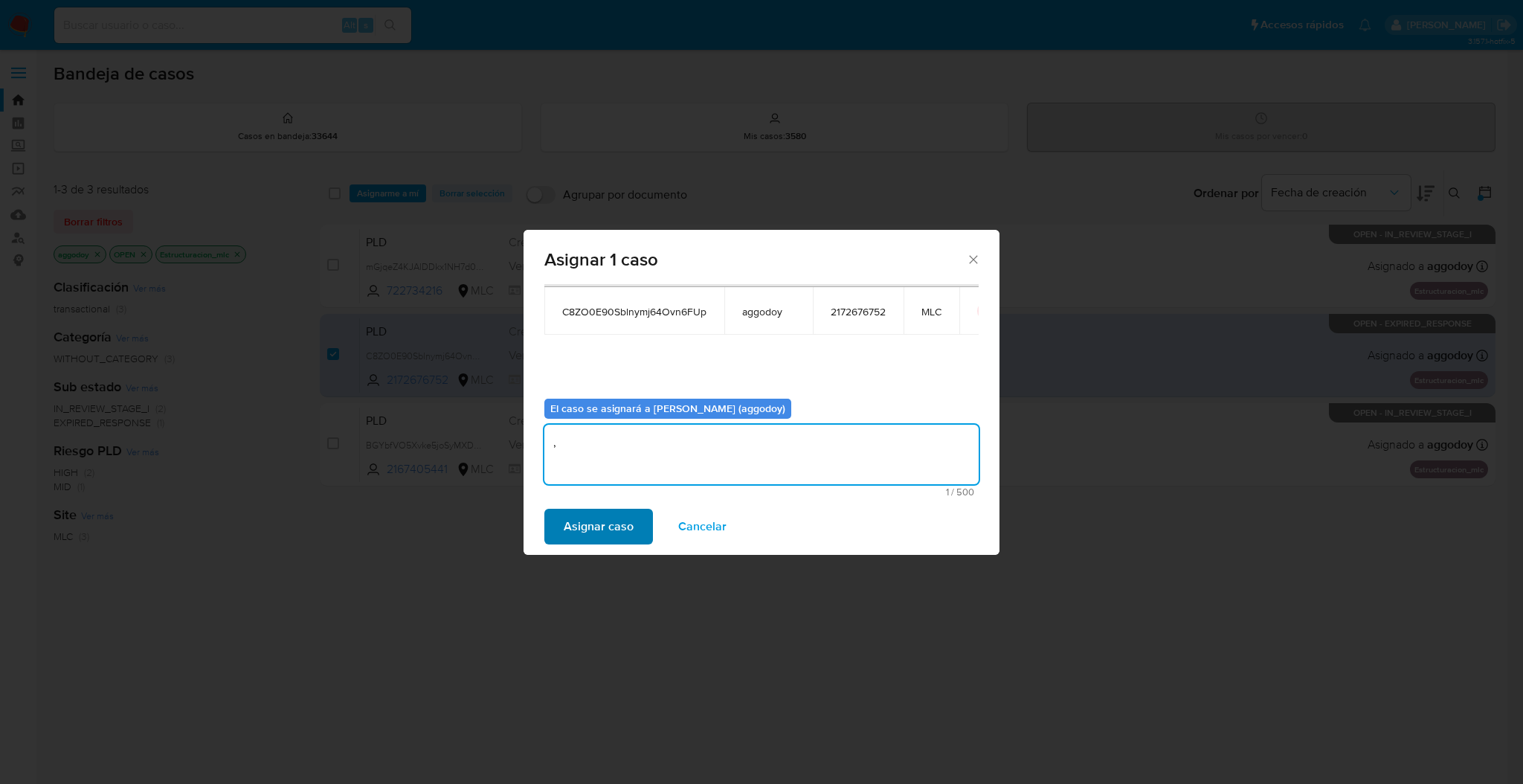
type textarea ","
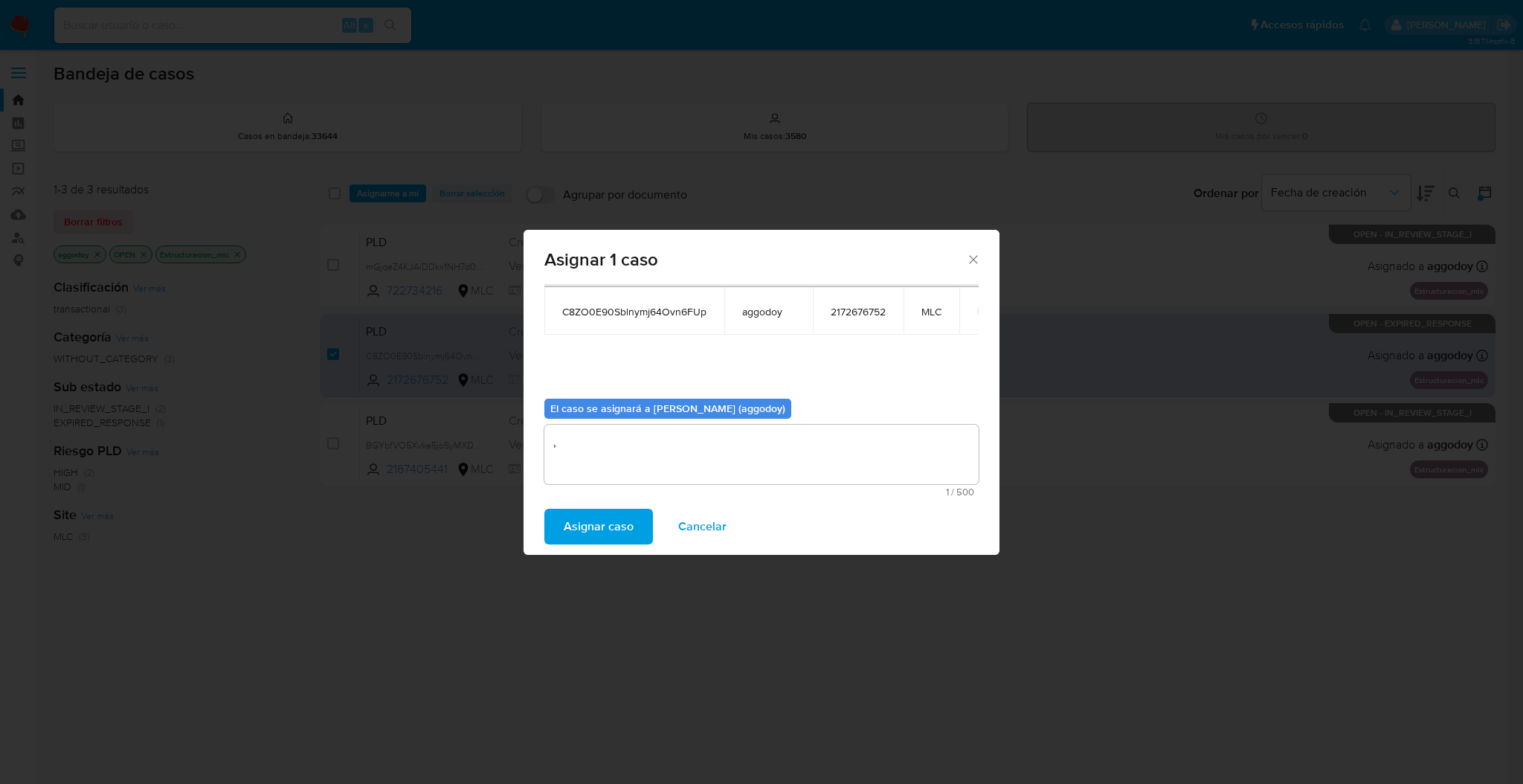
click at [599, 534] on span "Asignar caso" at bounding box center [599, 526] width 70 height 33
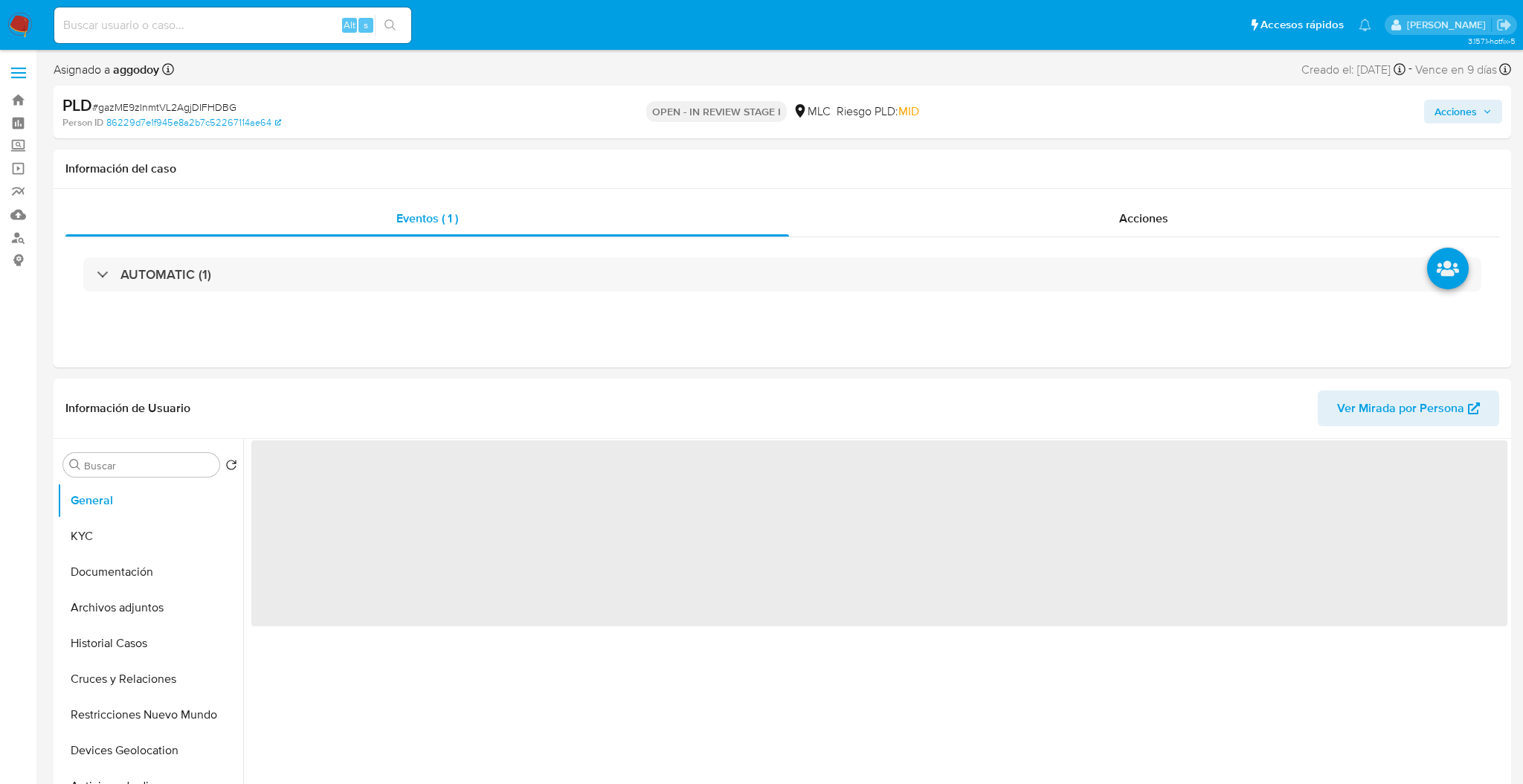
select select "10"
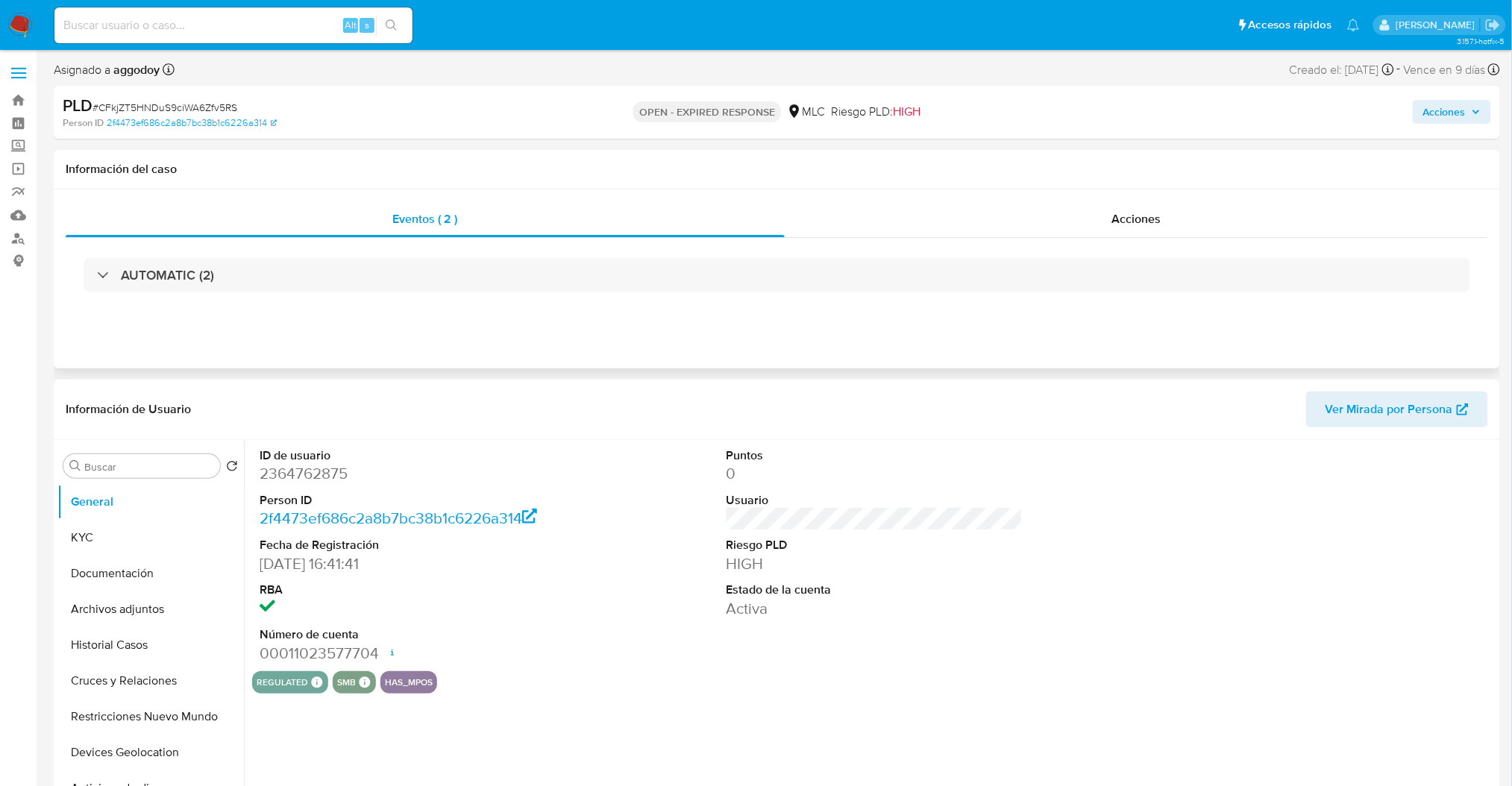
click at [1166, 237] on div "Acciones" at bounding box center [1136, 219] width 704 height 36
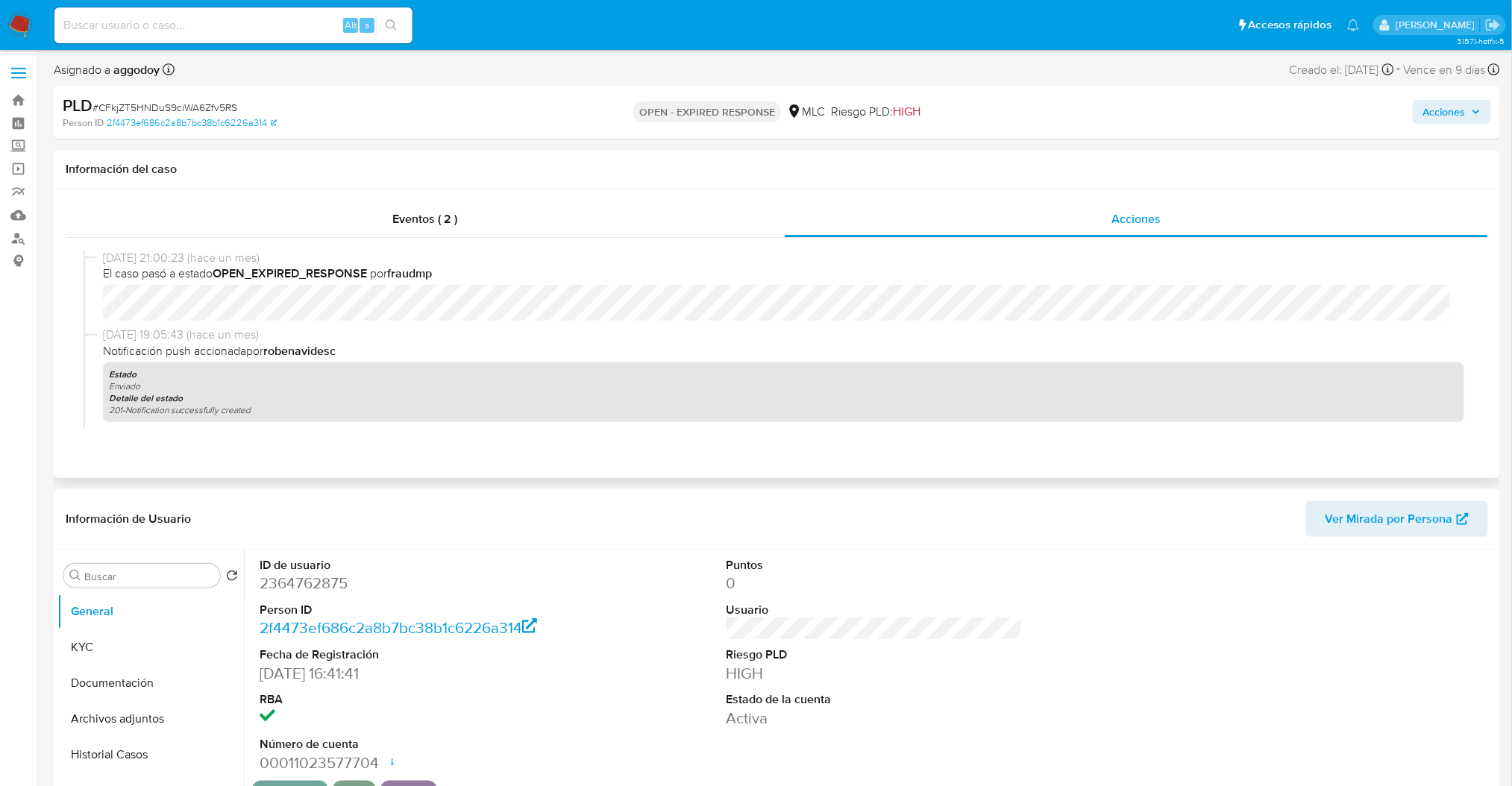
select select "10"
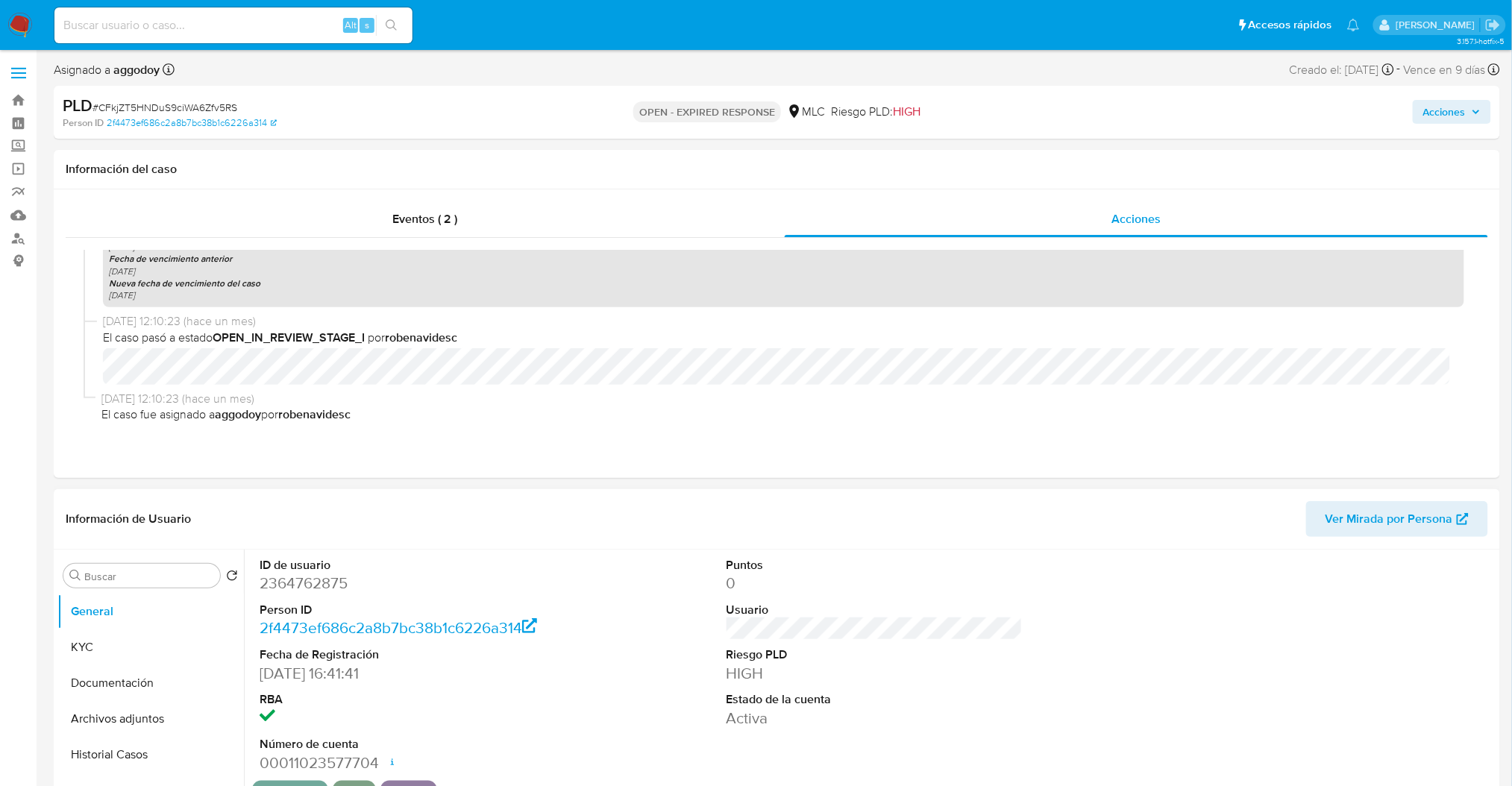
click at [287, 590] on dd "2364762875" at bounding box center [407, 583] width 296 height 21
copy dd "2364762875"
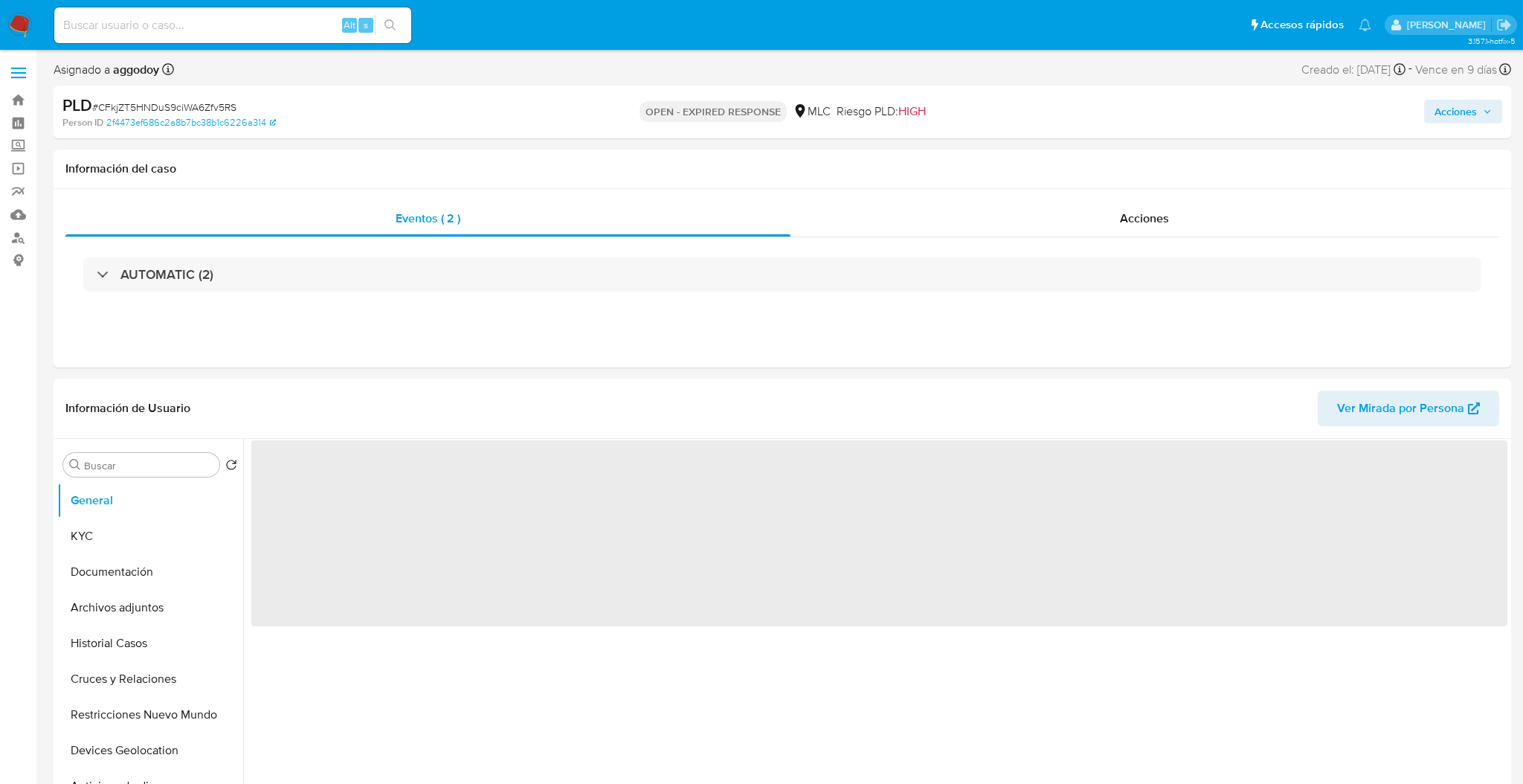
select select "10"
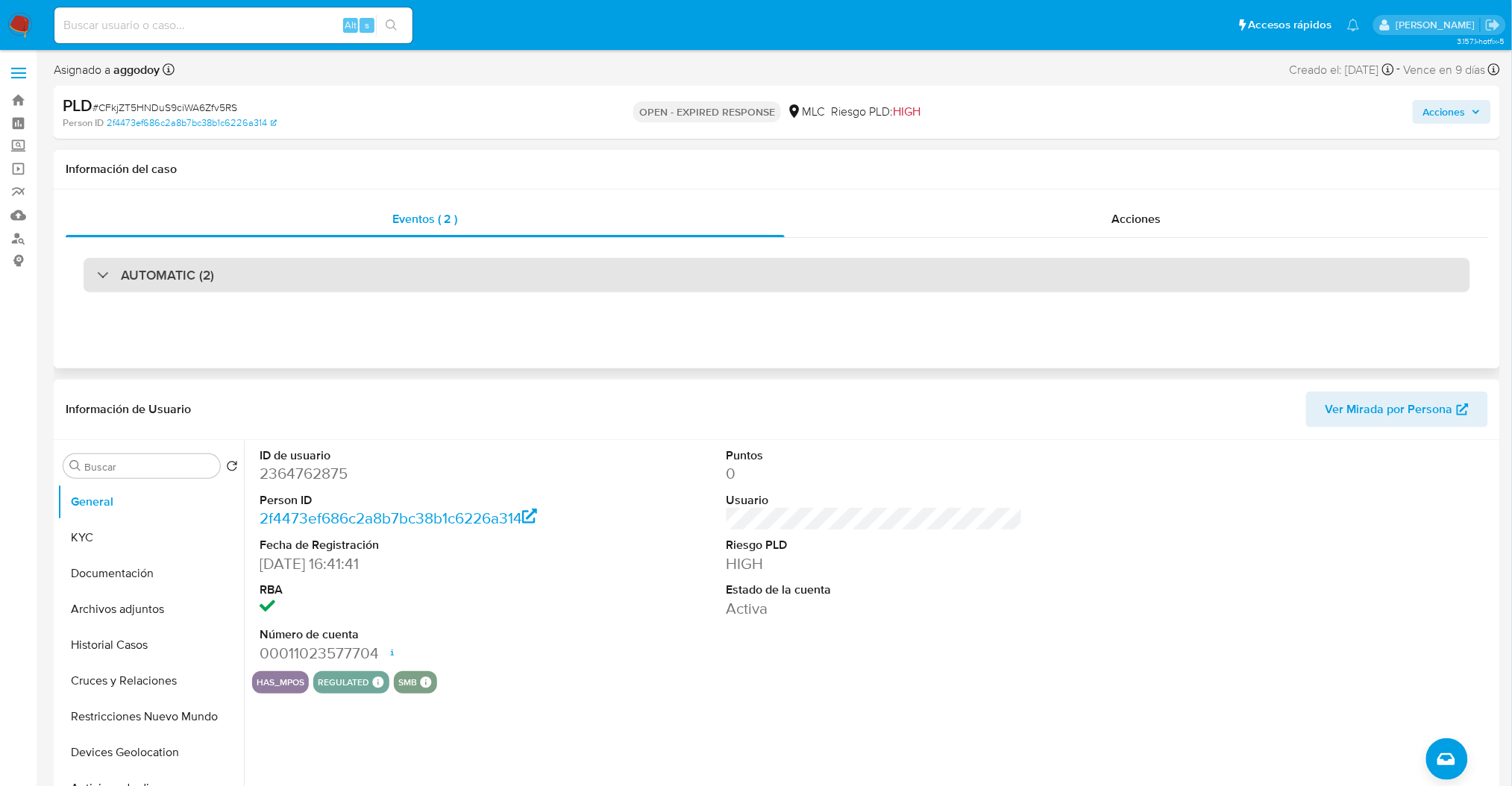
click at [452, 269] on div "AUTOMATIC (2)" at bounding box center [777, 275] width 1386 height 34
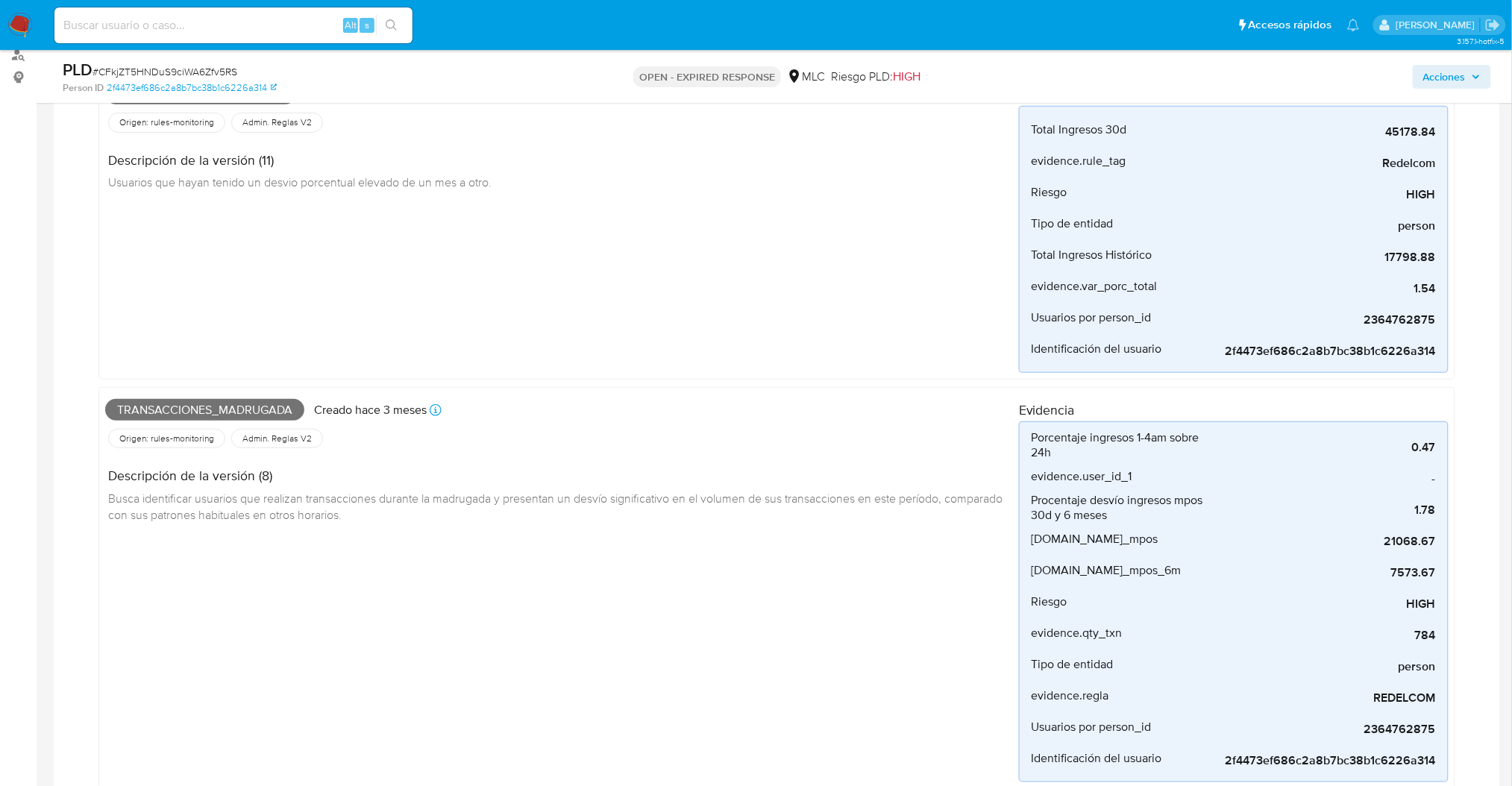
scroll to position [99, 0]
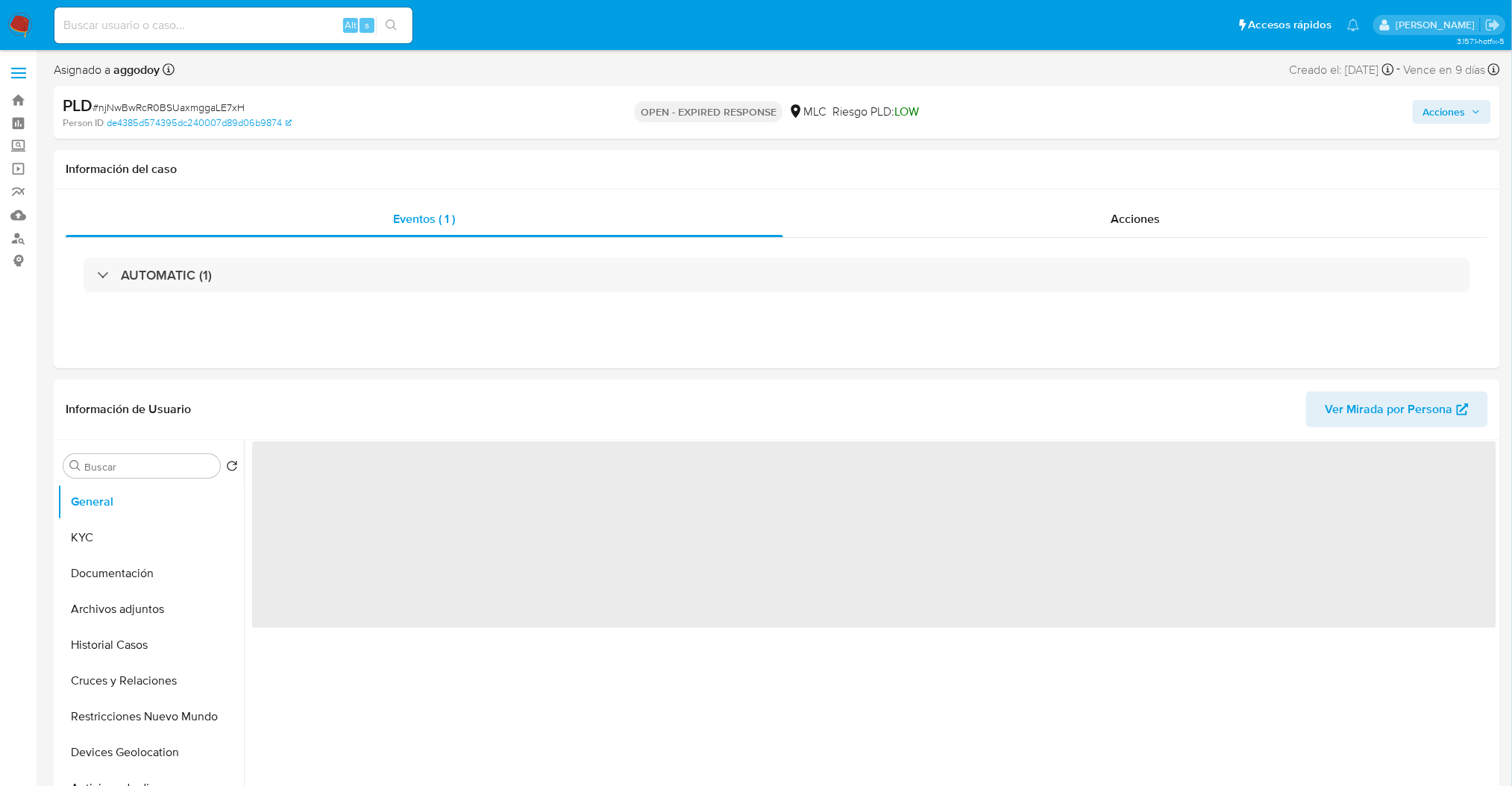
select select "10"
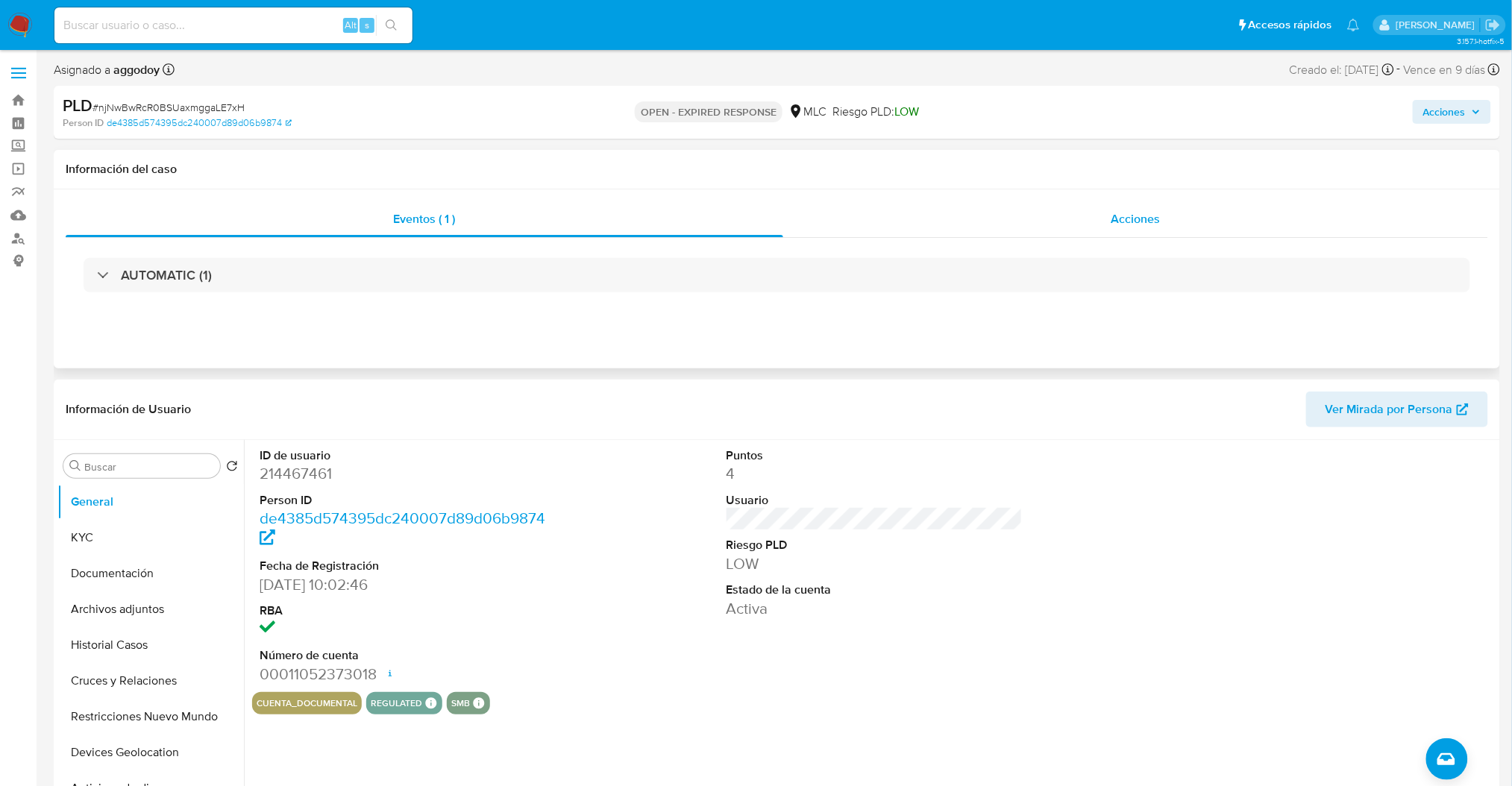
click at [1015, 212] on div "Acciones" at bounding box center [1135, 219] width 704 height 36
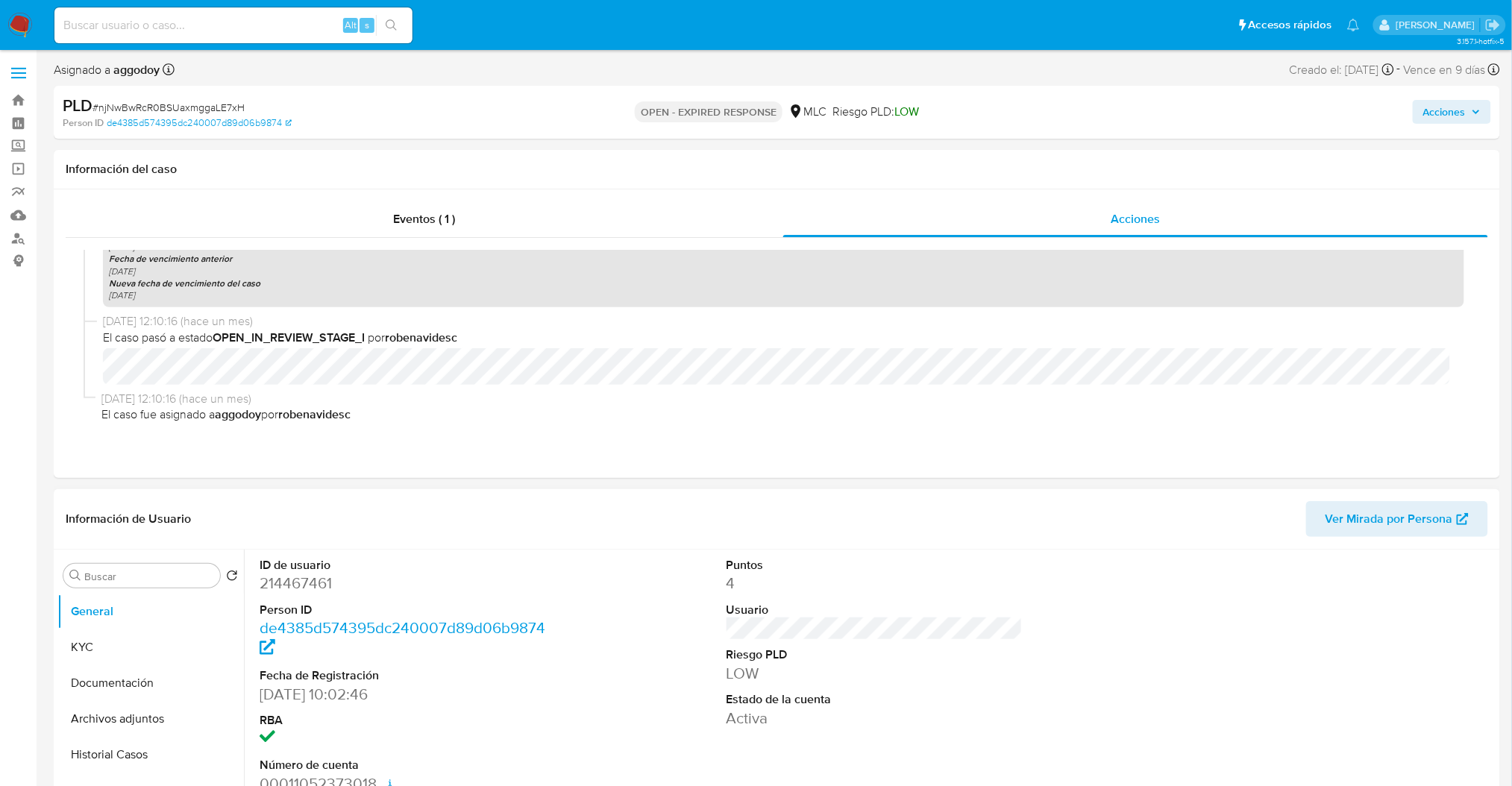
click at [305, 585] on dd "214467461" at bounding box center [407, 583] width 296 height 21
copy dd "214467461"
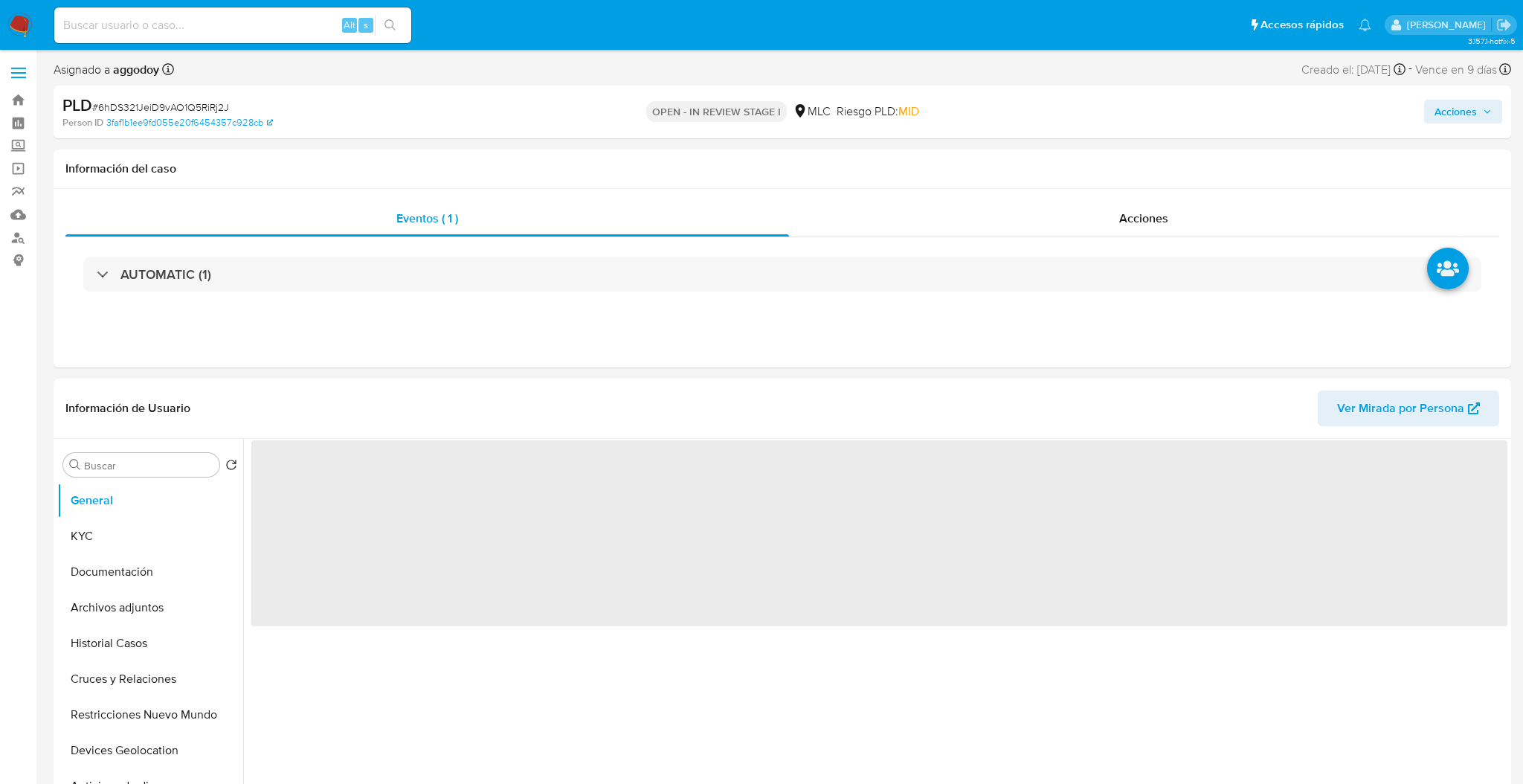
select select "10"
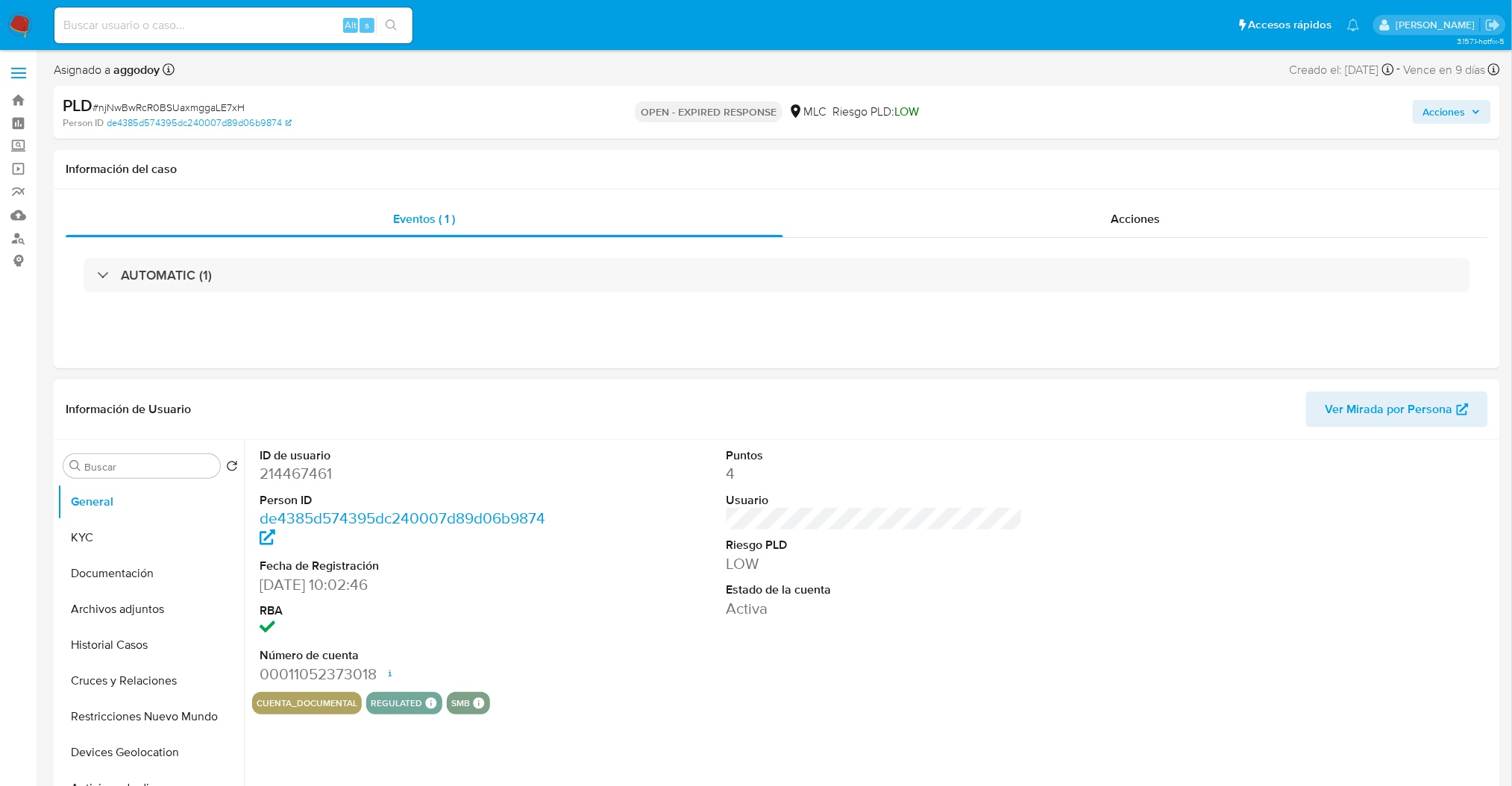
select select "10"
click at [874, 200] on div "Eventos ( 1 ) Acciones AUTOMATIC (1)" at bounding box center [777, 278] width 1446 height 179
drag, startPoint x: 946, startPoint y: 186, endPoint x: 951, endPoint y: 215, distance: 29.4
click at [946, 192] on div "Información del caso Eventos ( 1 ) Acciones AUTOMATIC (1)" at bounding box center [777, 259] width 1446 height 219
click at [951, 215] on div "Acciones" at bounding box center [1135, 219] width 704 height 36
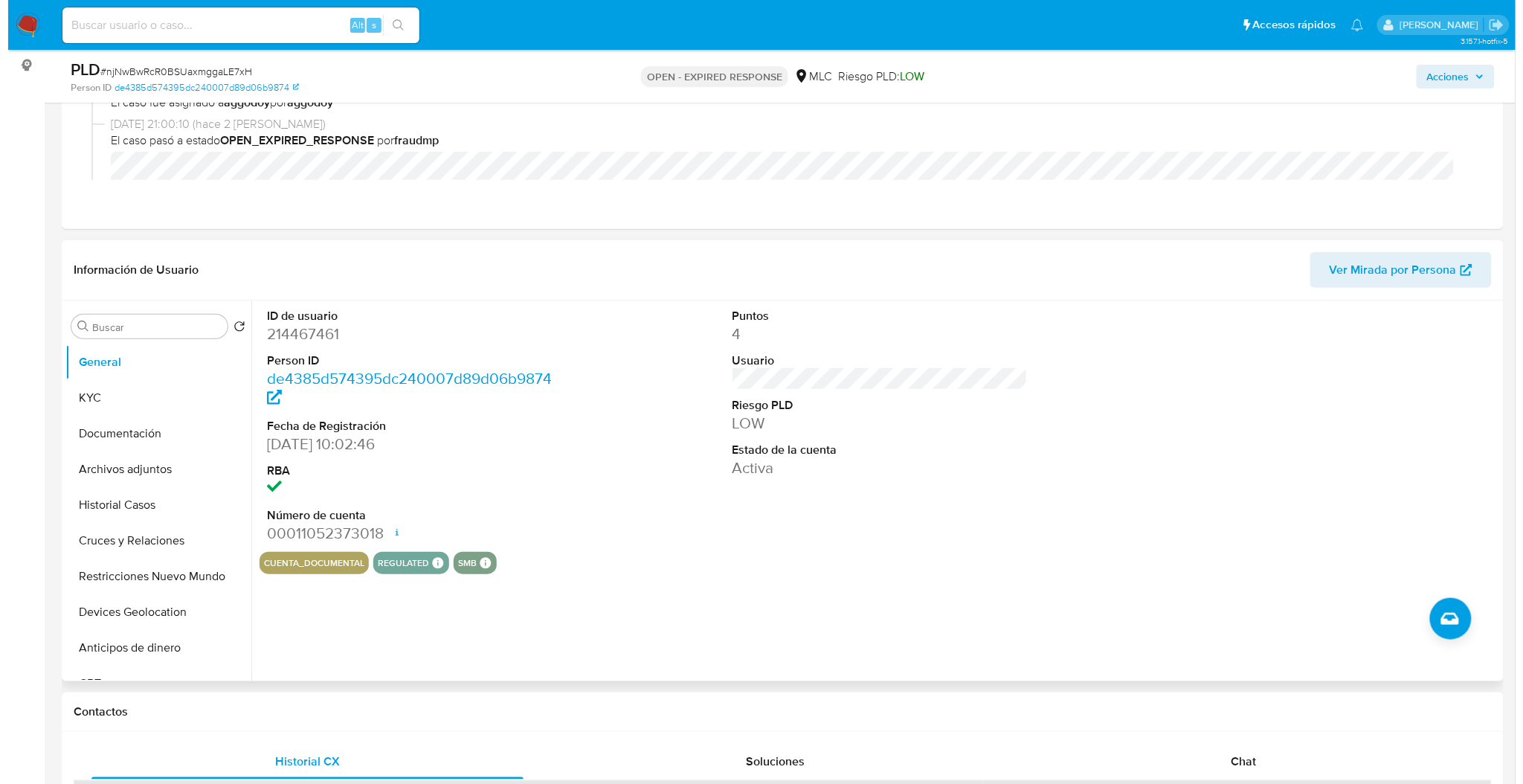
scroll to position [198, 0]
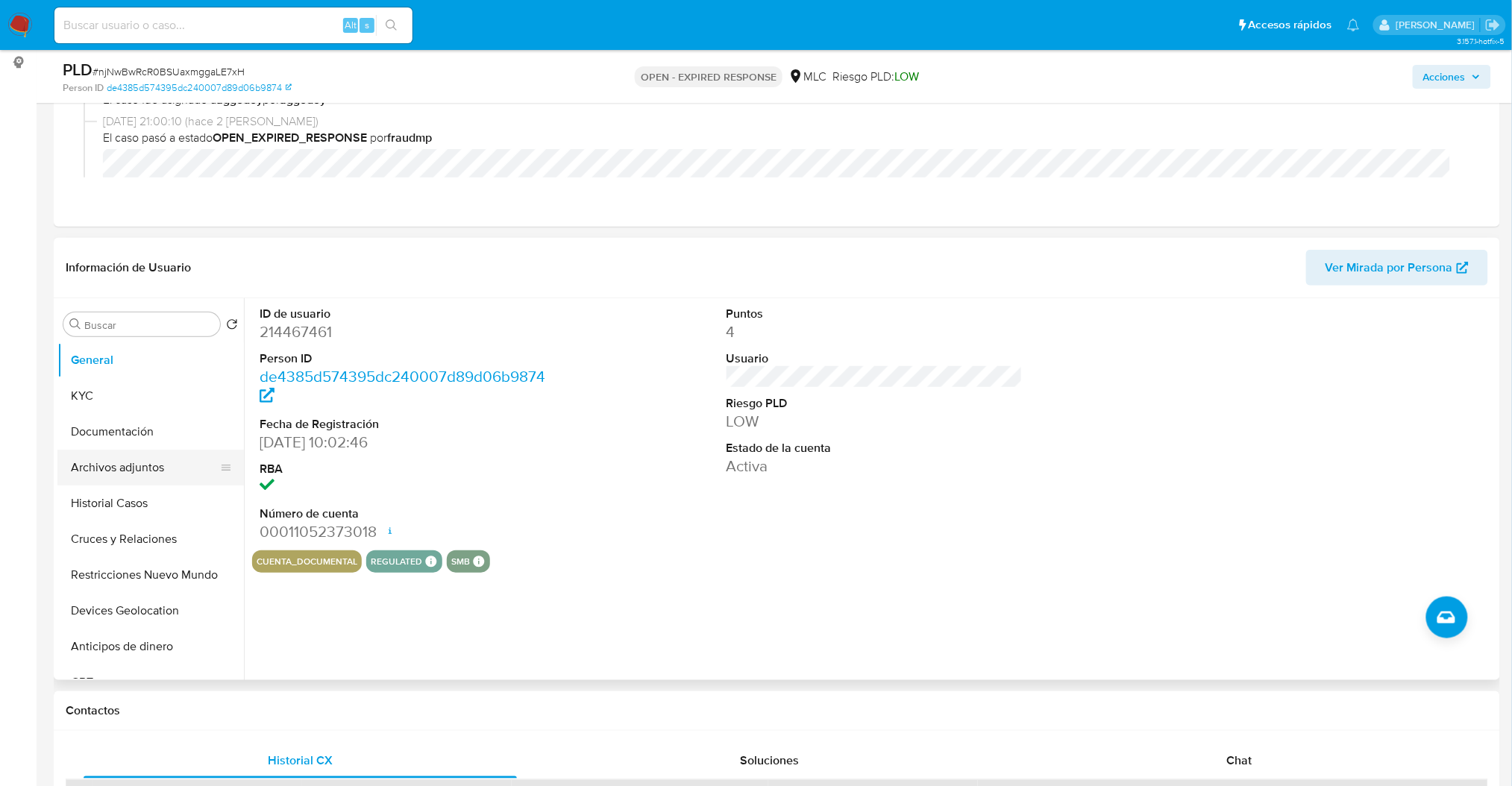
click at [146, 461] on button "Archivos adjuntos" at bounding box center [145, 467] width 175 height 36
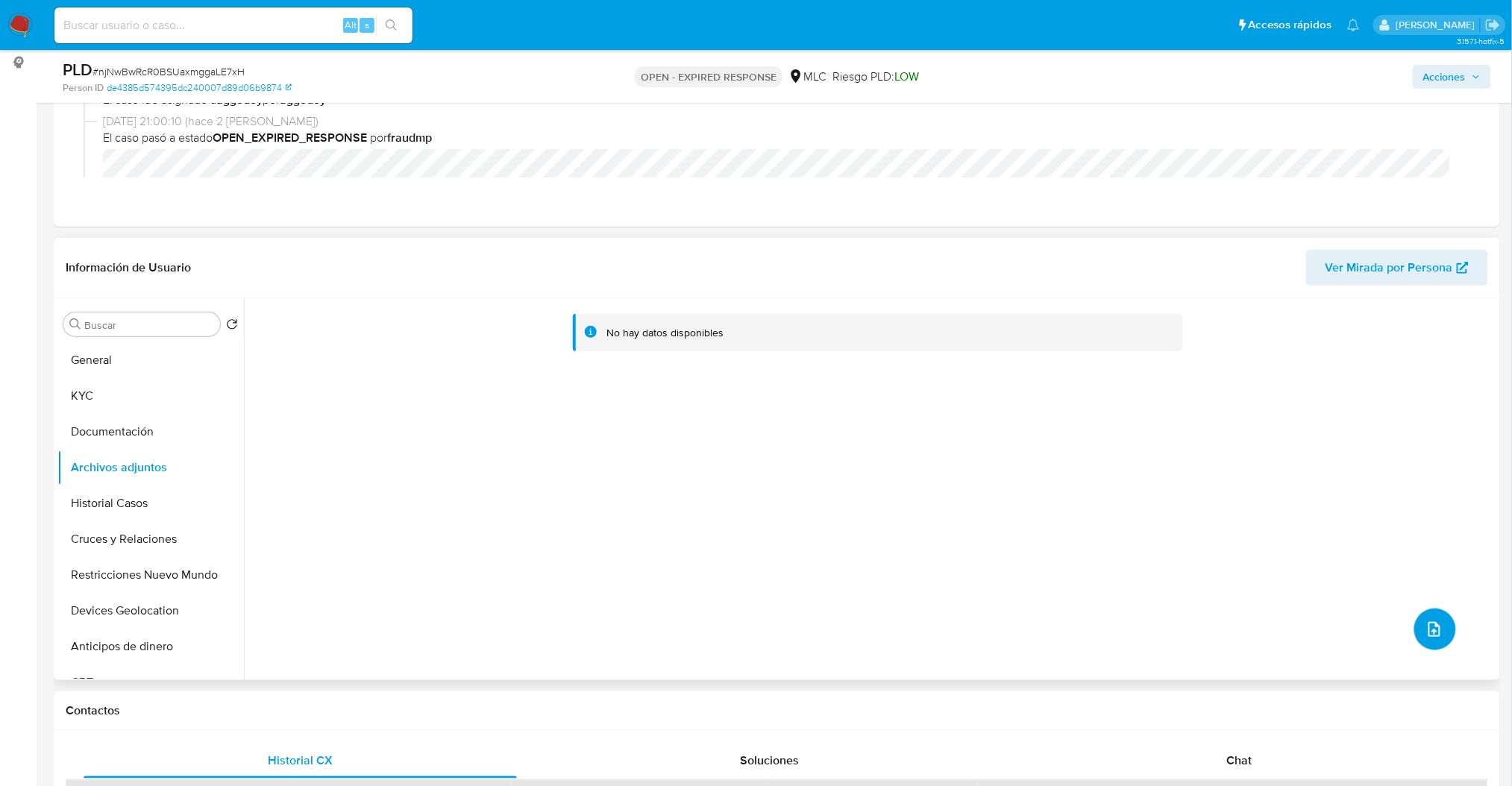
click at [1429, 634] on icon "upload-file" at bounding box center [1434, 629] width 18 height 18
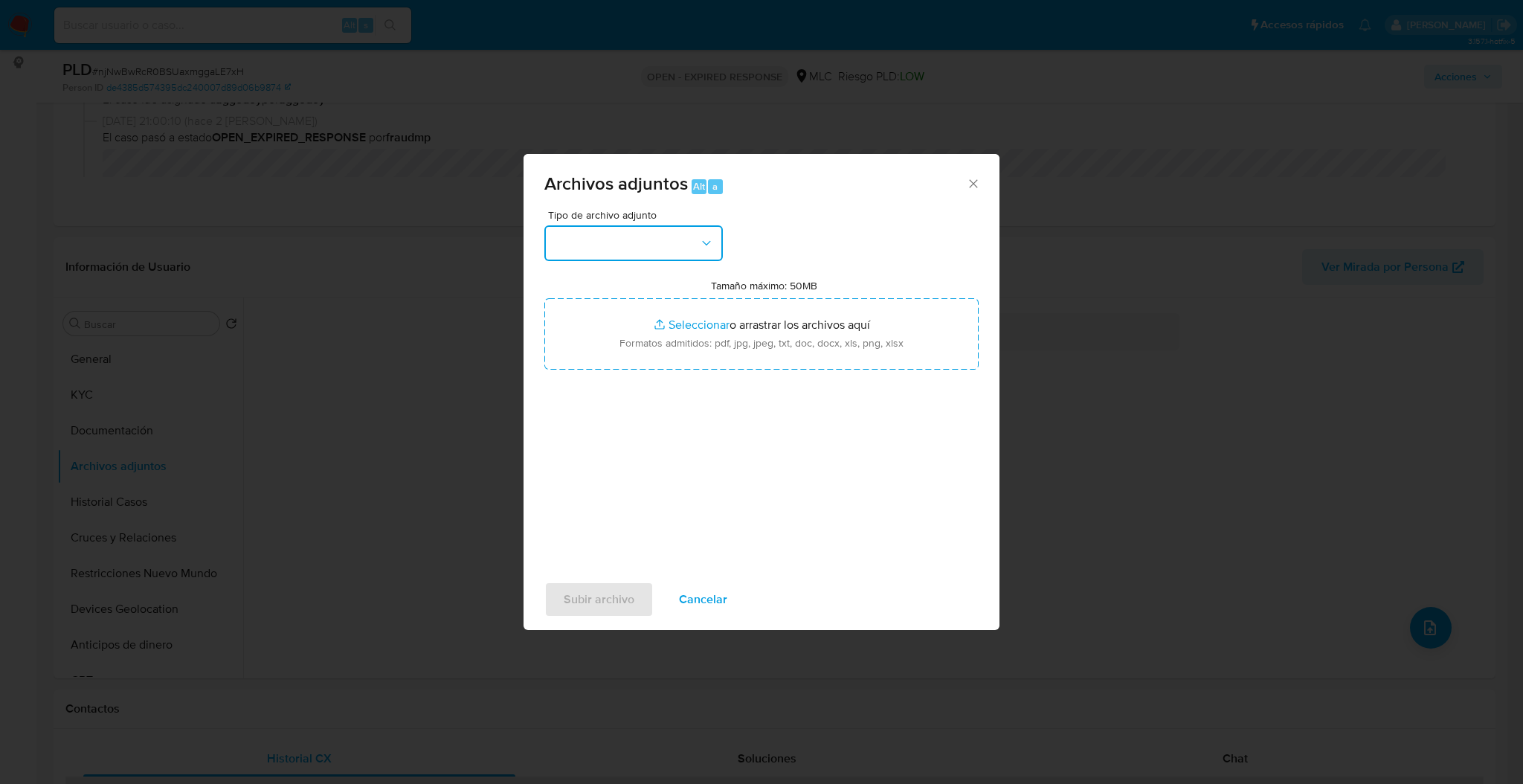
click at [587, 243] on button "button" at bounding box center [633, 243] width 179 height 36
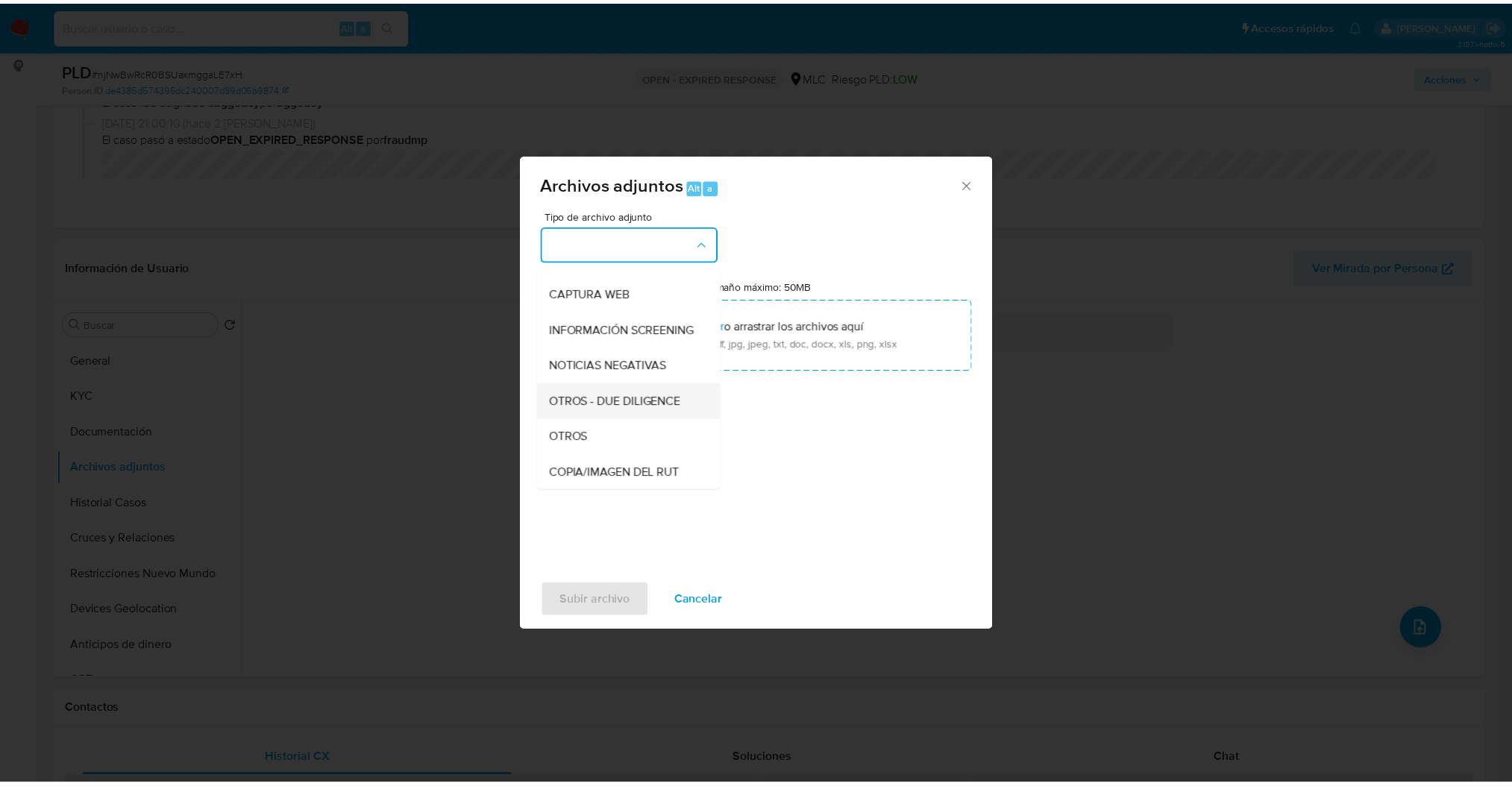
scroll to position [112, 0]
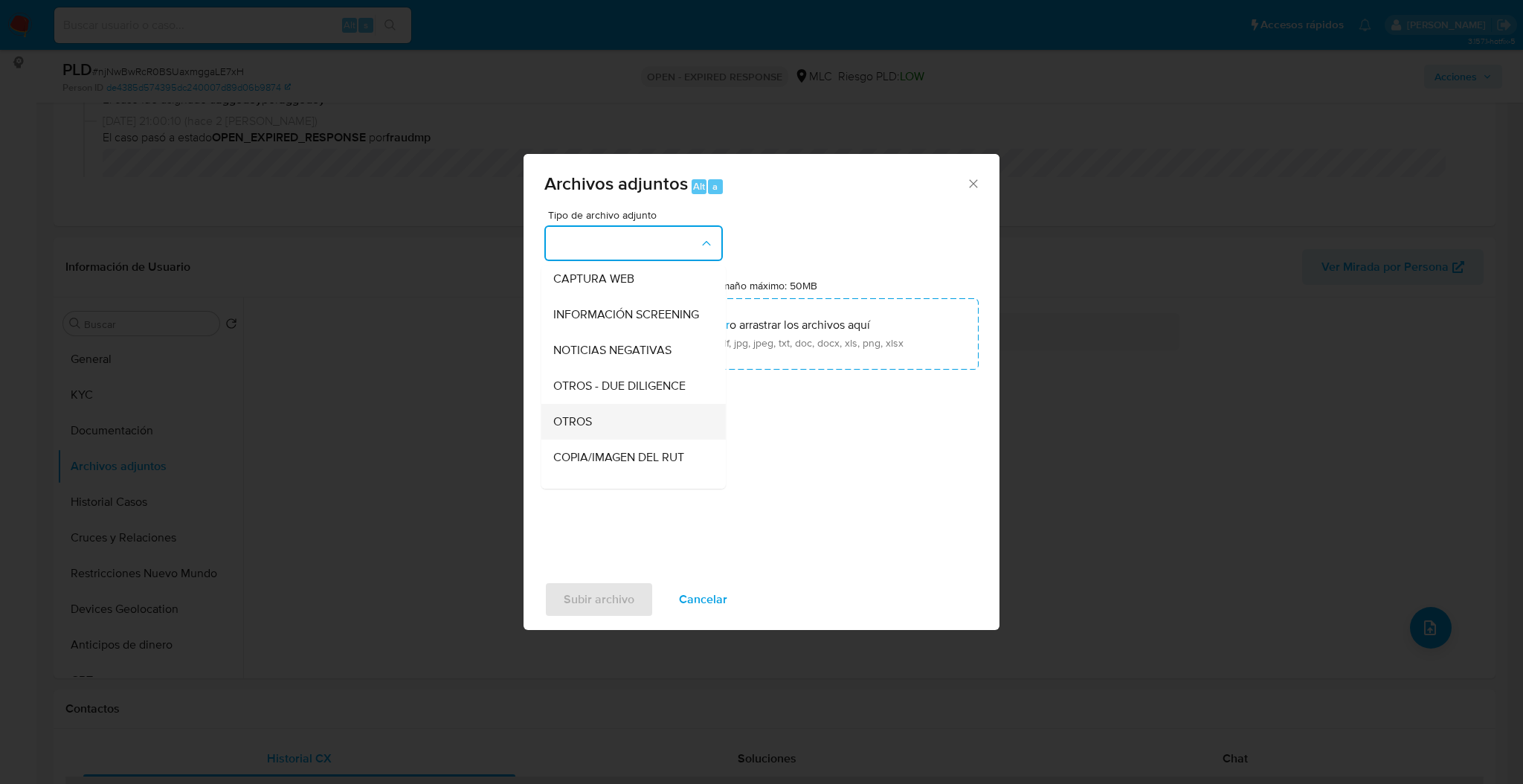
click at [579, 429] on span "OTROS" at bounding box center [572, 421] width 39 height 15
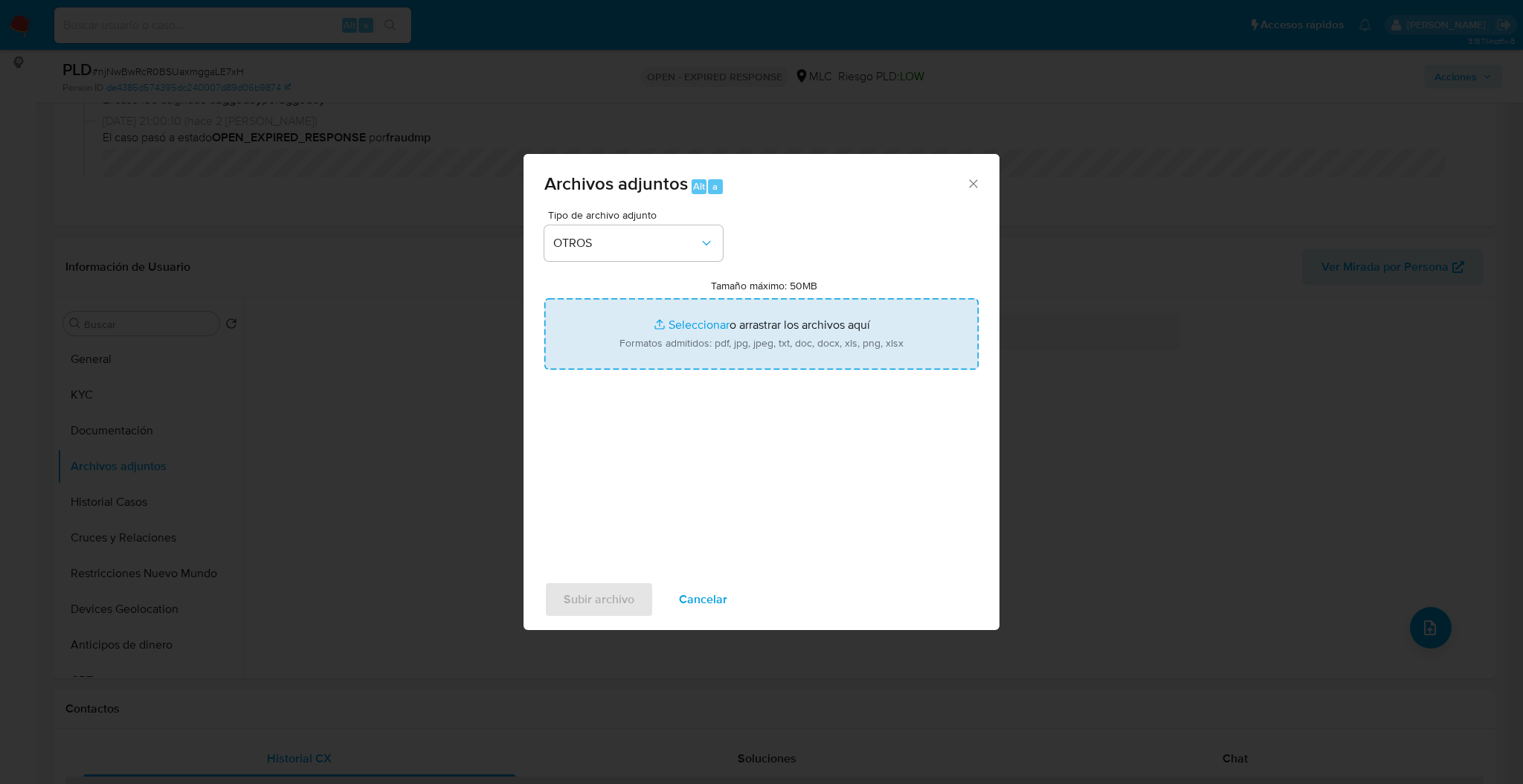
click at [588, 352] on input "Tamaño máximo: 50MB Seleccionar archivos" at bounding box center [762, 333] width 434 height 71
click at [660, 354] on input "Tamaño máximo: 50MB Seleccionar archivos" at bounding box center [762, 333] width 434 height 71
type input "C:\fakepath\Case Log - 214467461.pdf"
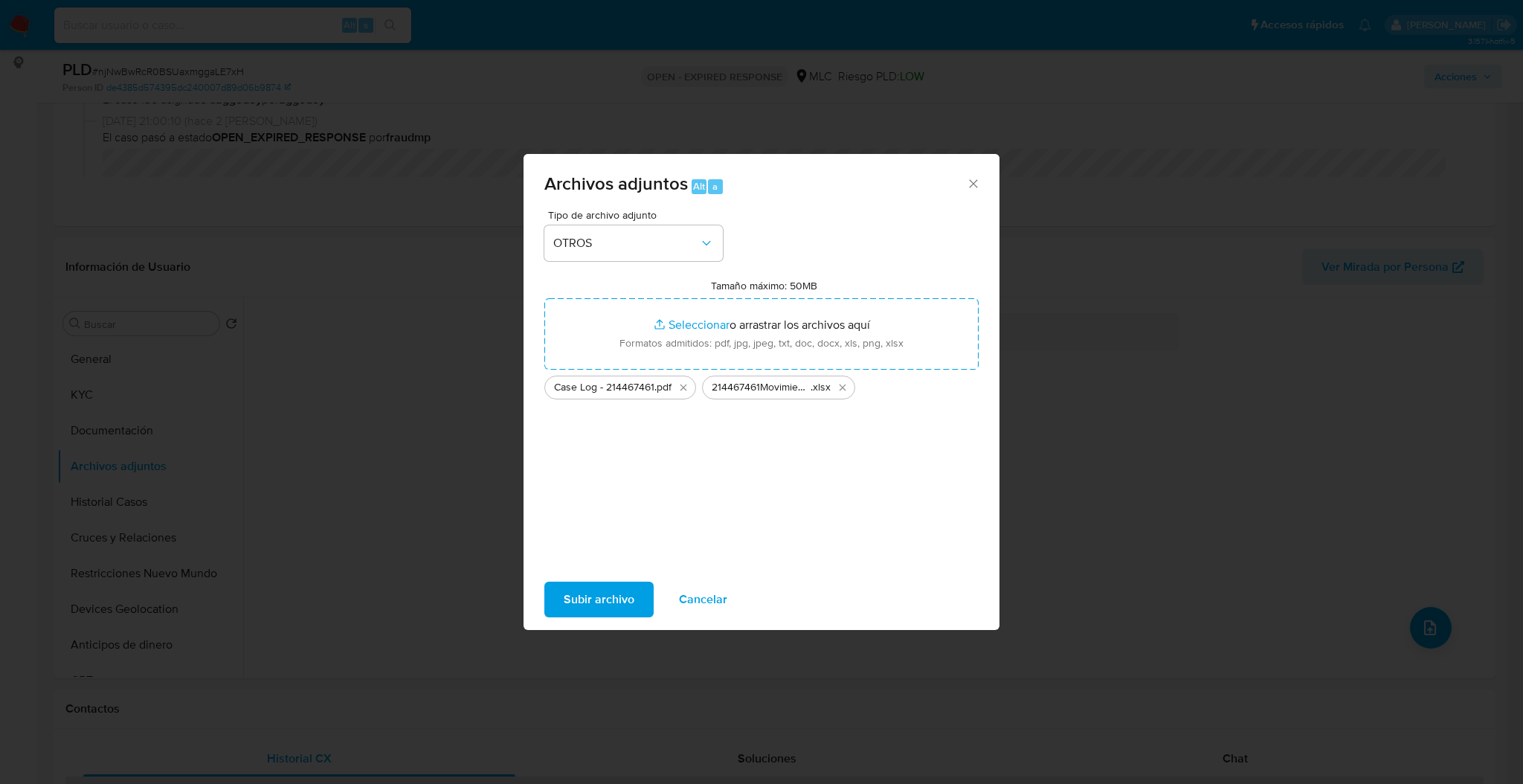
click at [586, 596] on span "Subir archivo" at bounding box center [599, 599] width 70 height 33
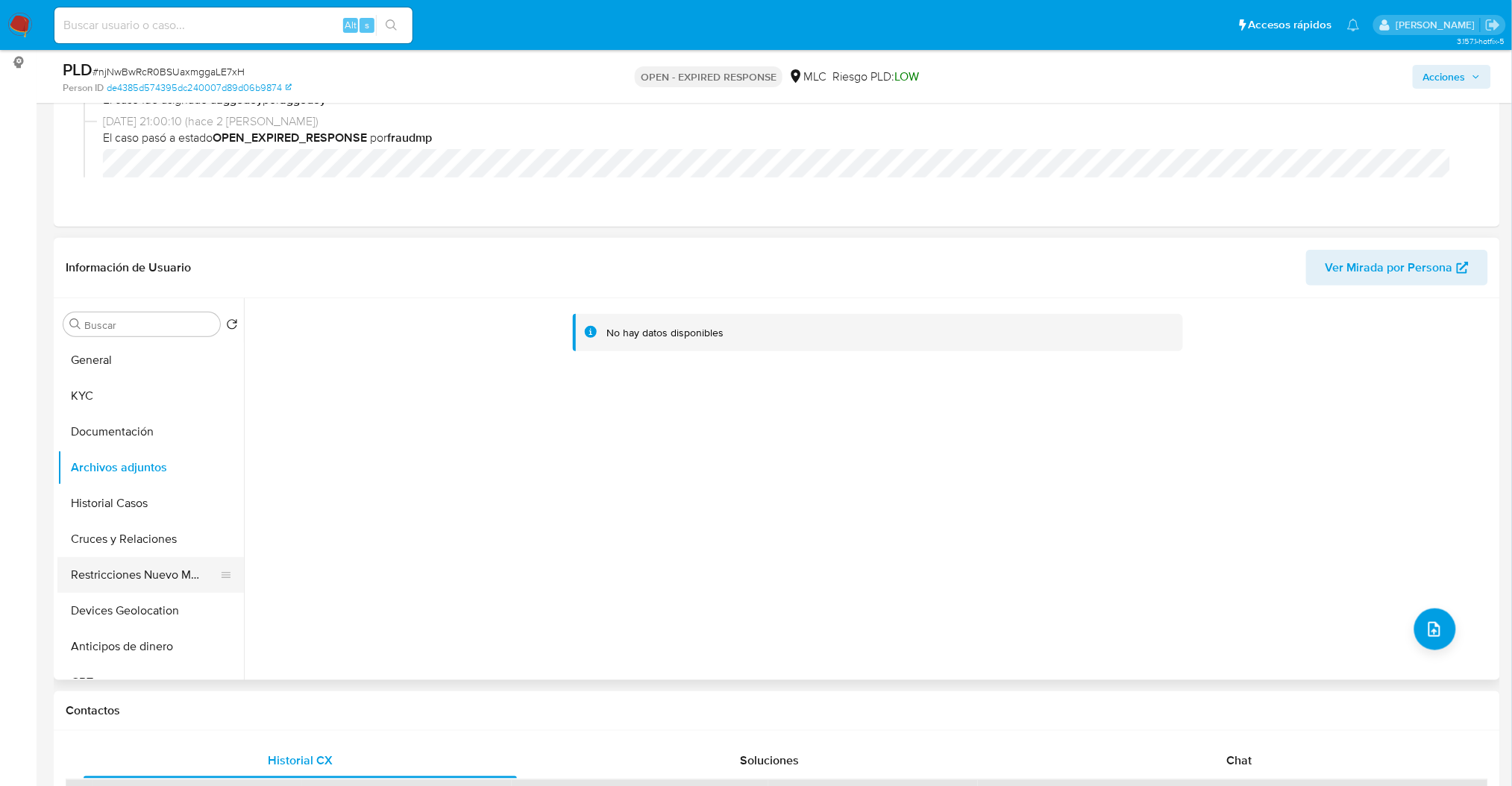
click at [212, 565] on button "Restricciones Nuevo Mundo" at bounding box center [145, 575] width 175 height 36
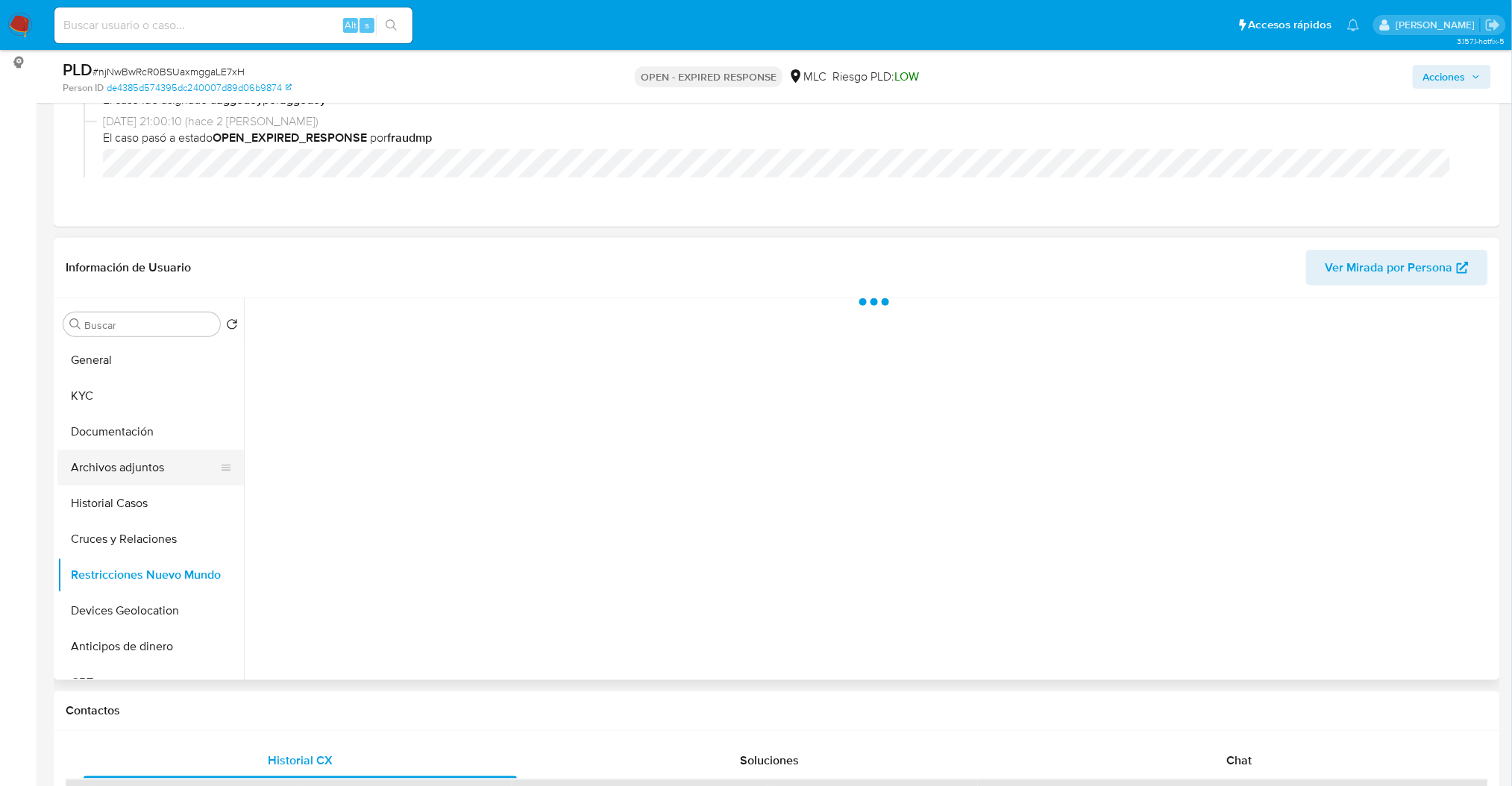
click at [168, 478] on button "Archivos adjuntos" at bounding box center [145, 467] width 175 height 36
click at [1444, 83] on span "Acciones" at bounding box center [1444, 77] width 42 height 24
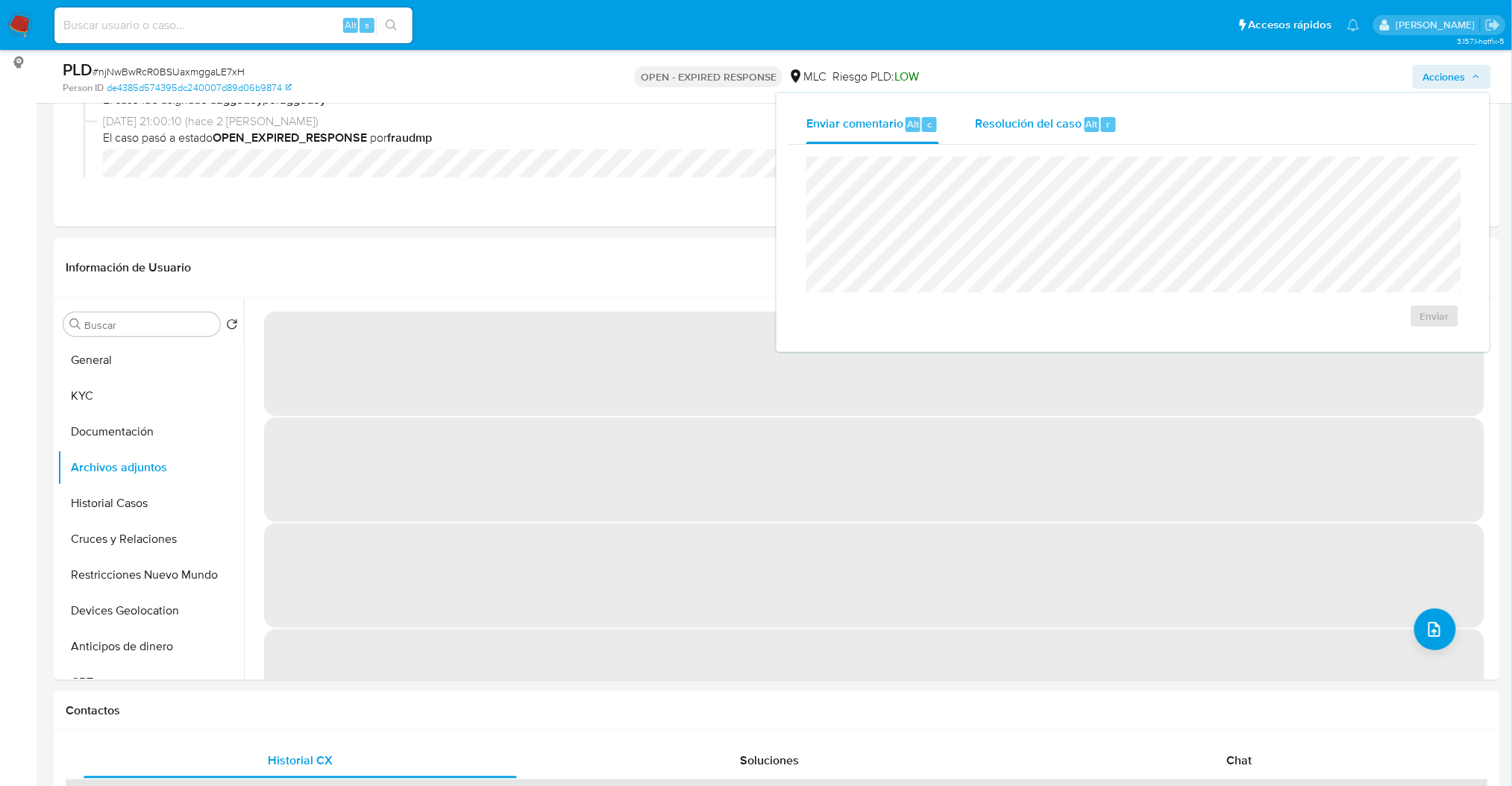
click at [987, 132] on div "Resolución del caso Alt r" at bounding box center [1046, 124] width 143 height 39
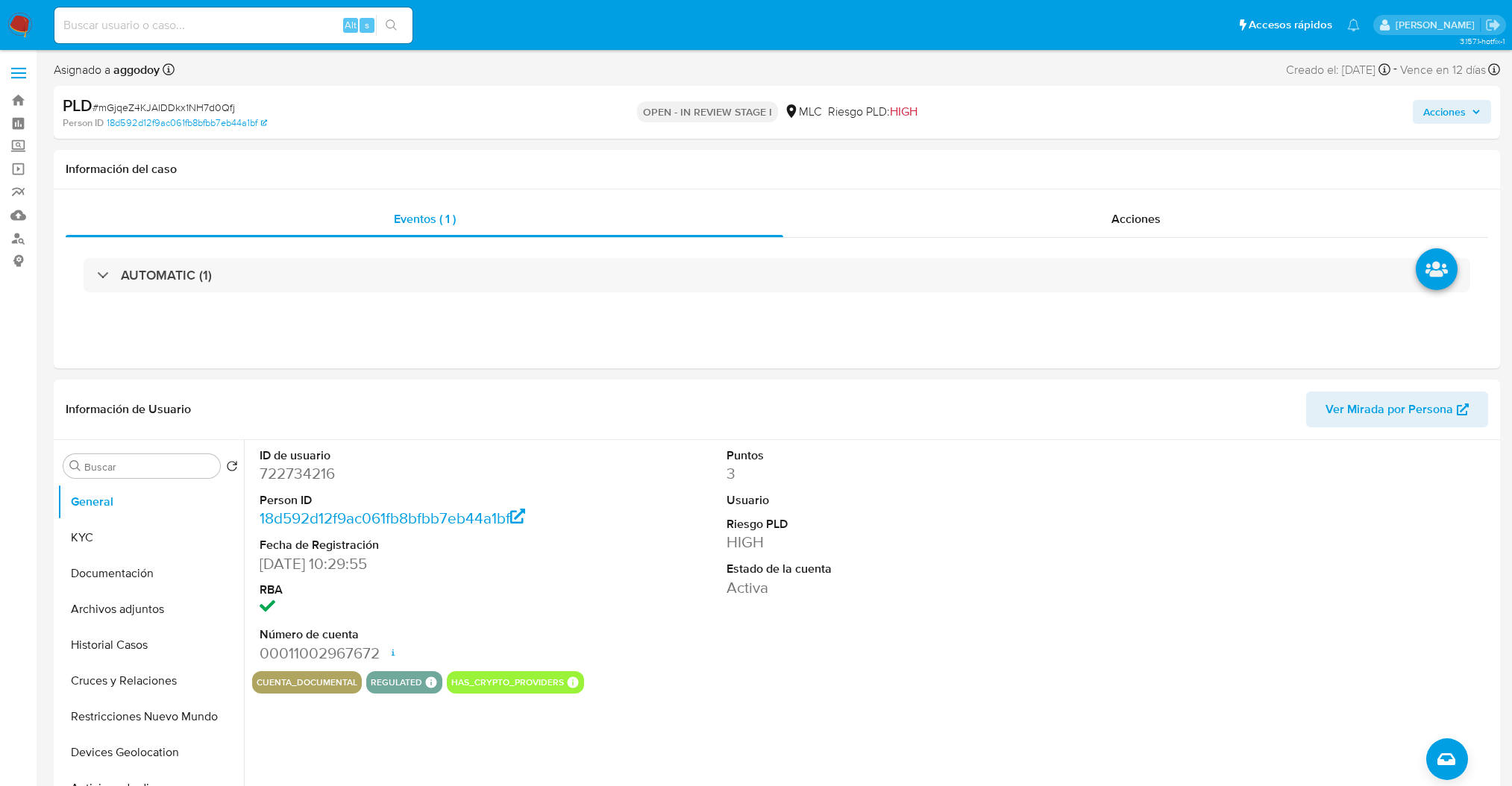
select select "10"
click at [185, 582] on button "Documentación" at bounding box center [145, 573] width 175 height 36
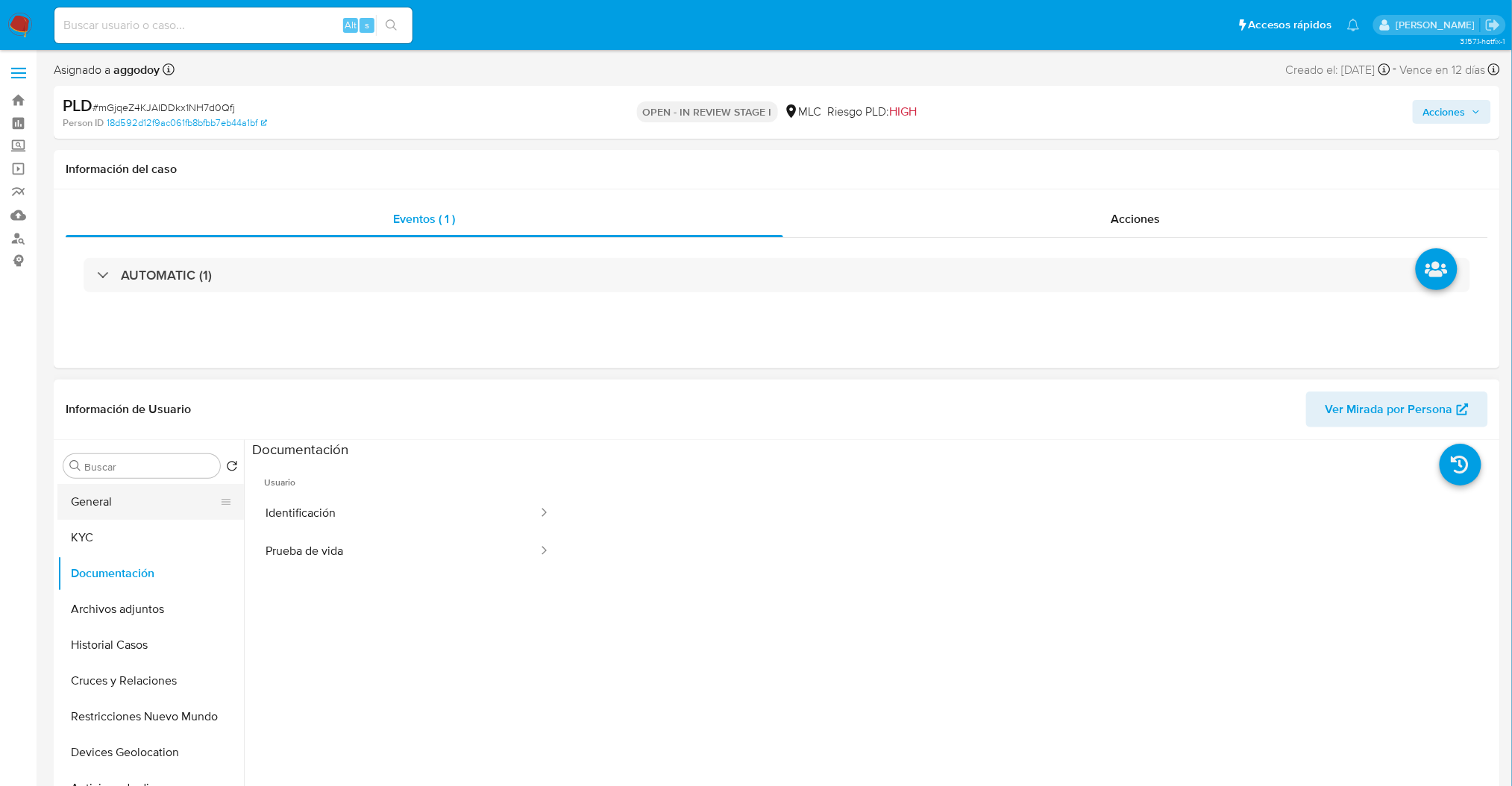
click at [191, 494] on button "General" at bounding box center [145, 501] width 175 height 36
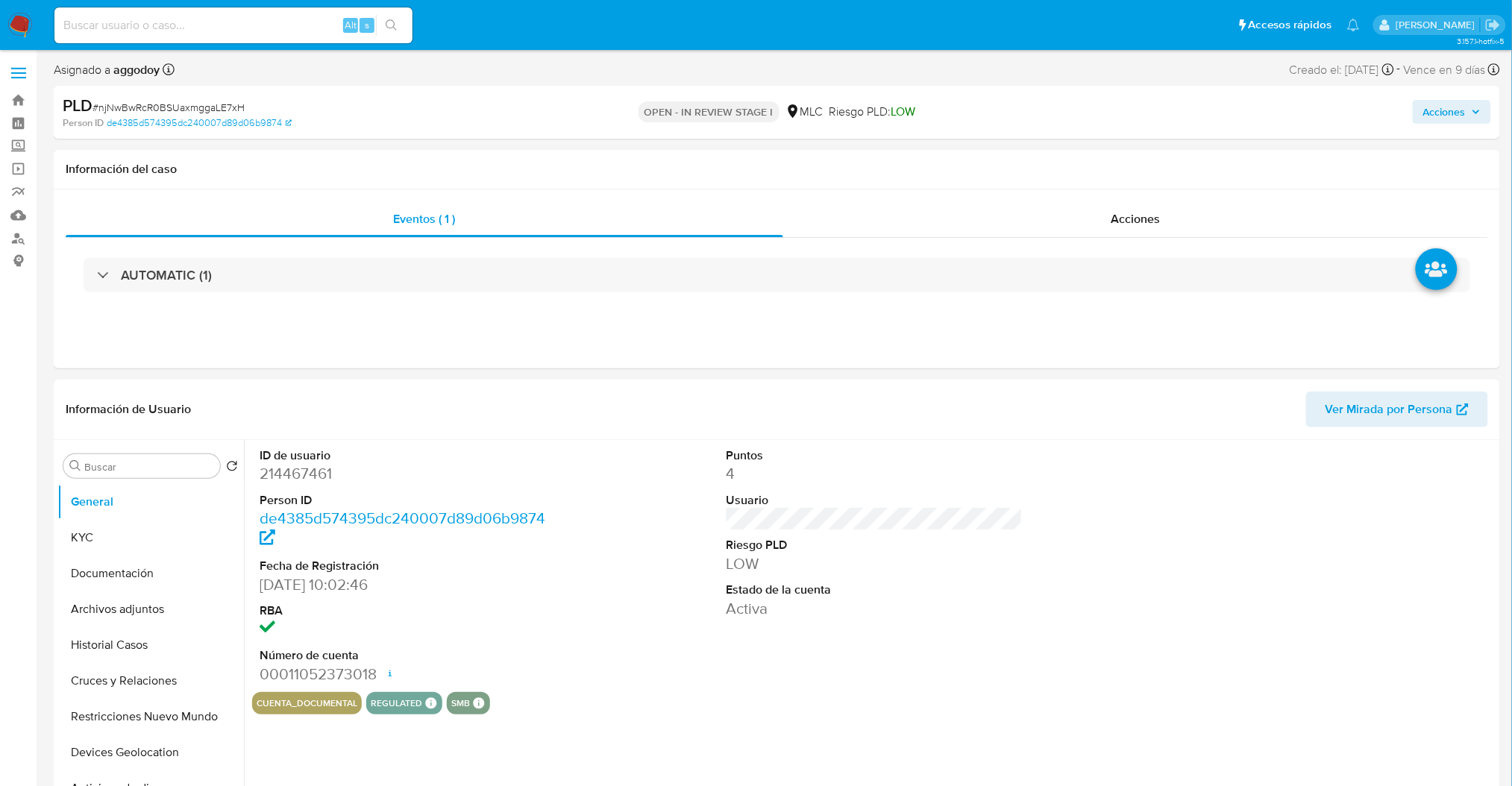
click at [1459, 117] on span "Acciones" at bounding box center [1444, 111] width 42 height 24
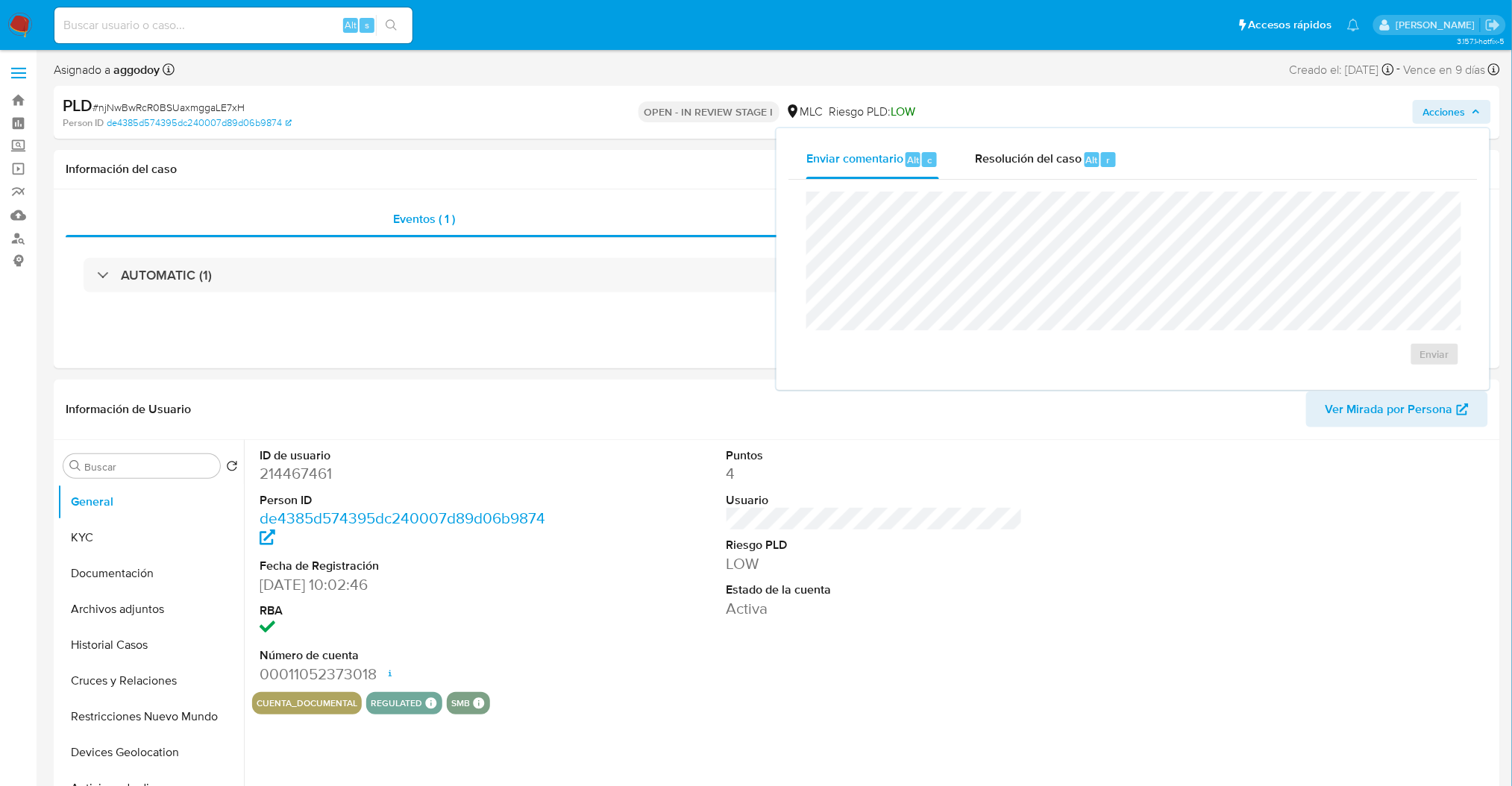
select select "10"
click at [168, 605] on button "Archivos adjuntos" at bounding box center [145, 609] width 175 height 36
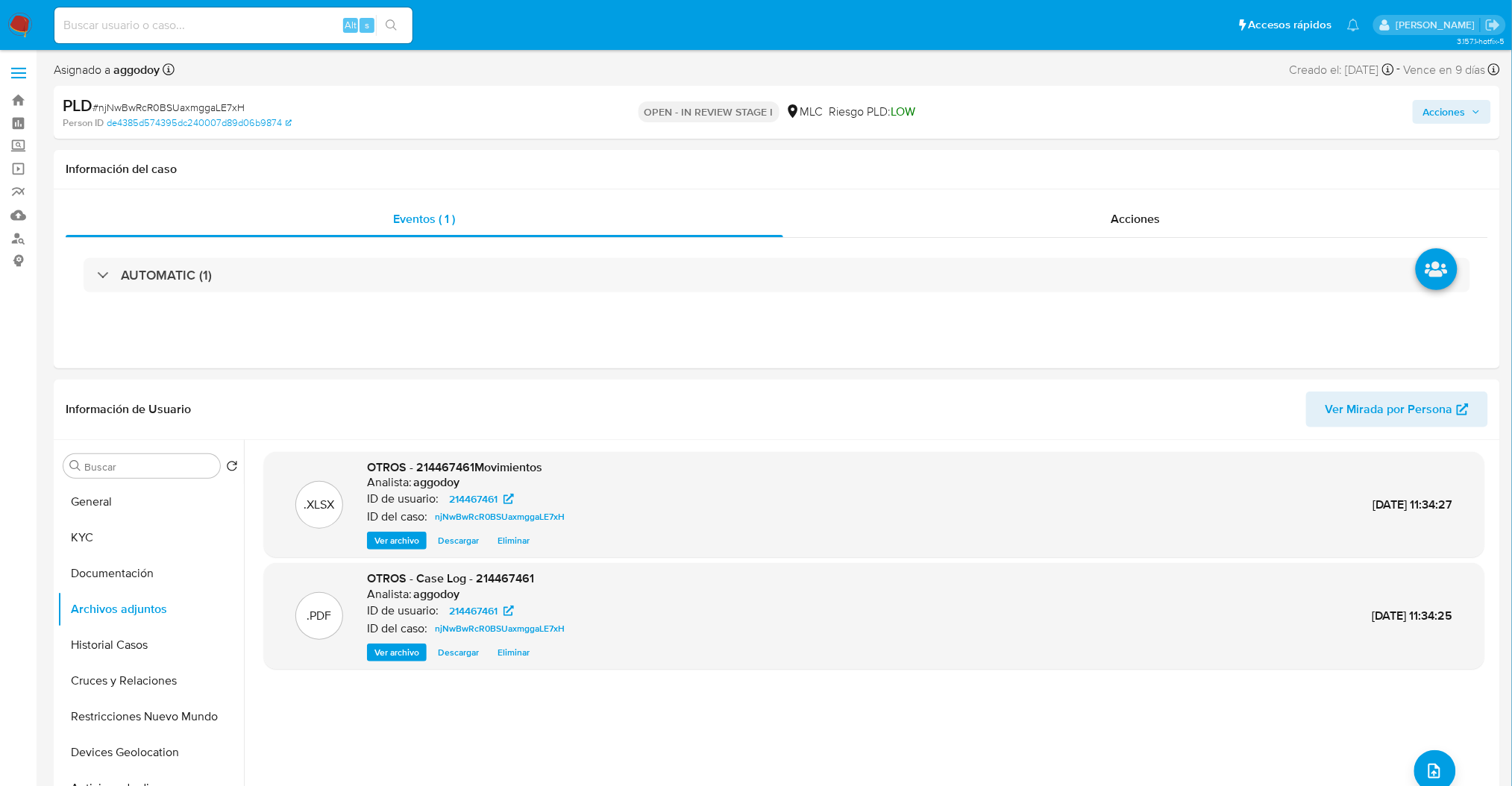
click at [1433, 111] on span "Acciones" at bounding box center [1444, 111] width 42 height 24
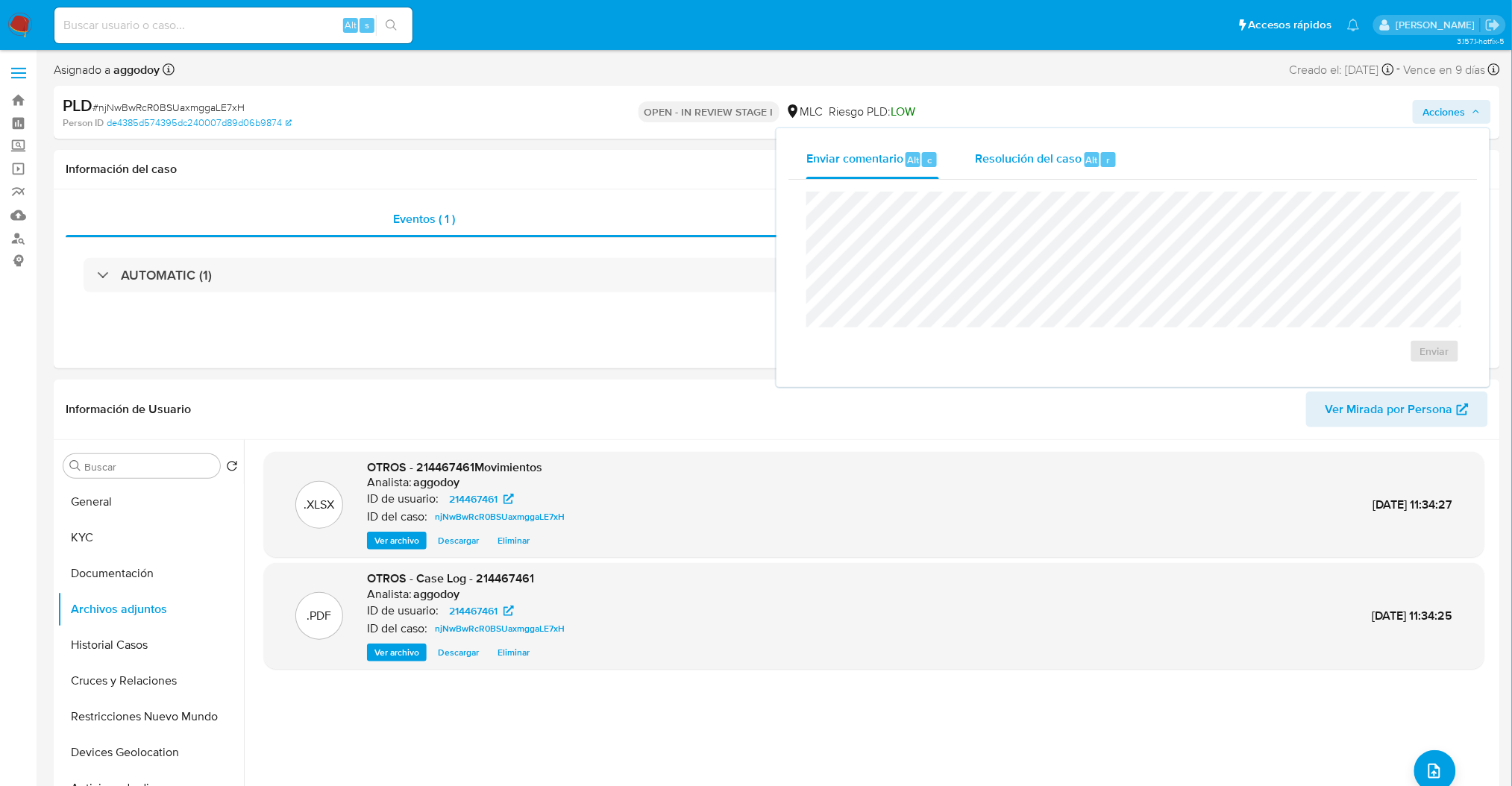
click at [1074, 151] on span "Resolución del caso" at bounding box center [1028, 159] width 107 height 17
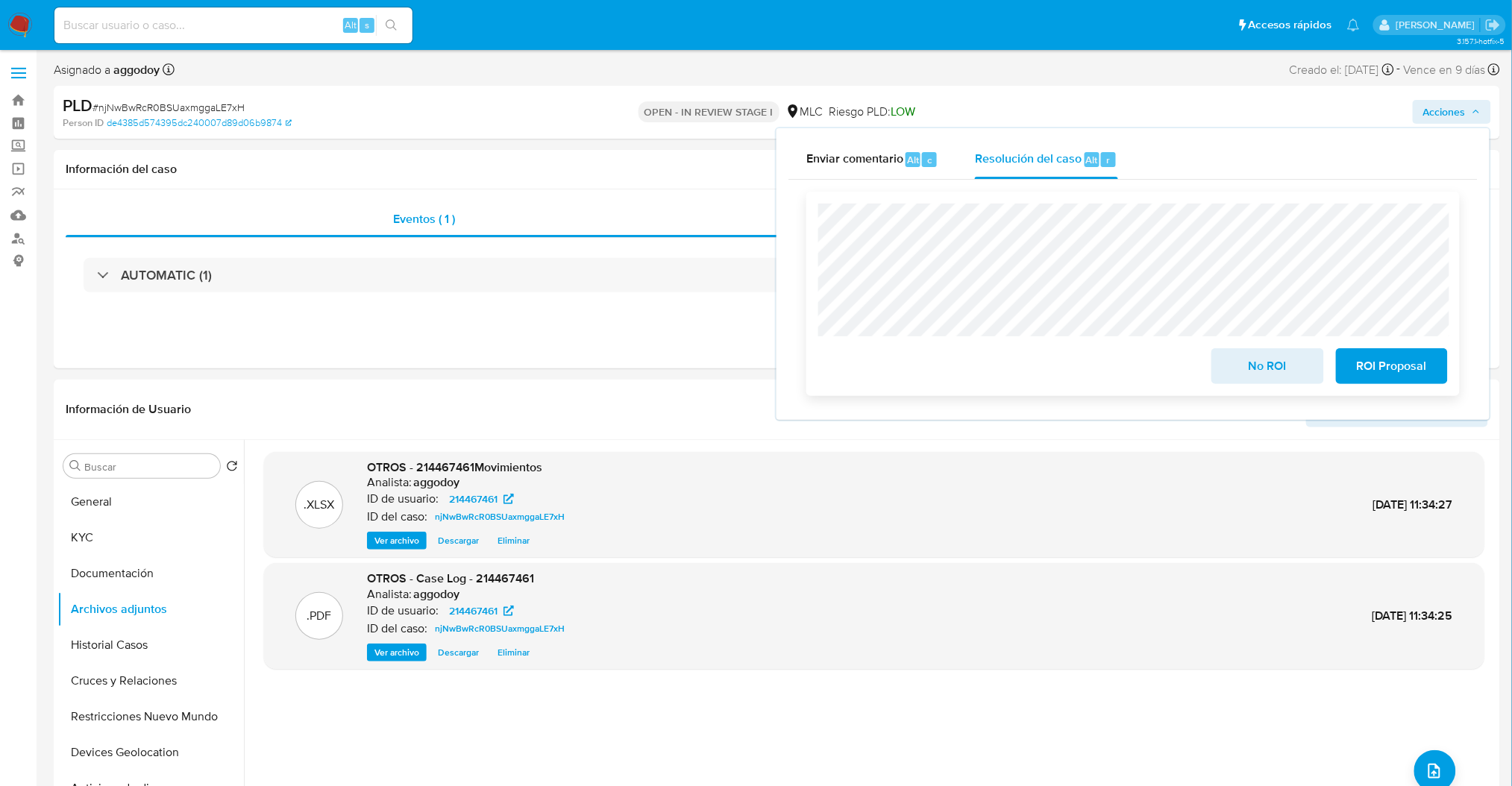
click at [1445, 360] on button "ROI Proposal" at bounding box center [1391, 366] width 112 height 36
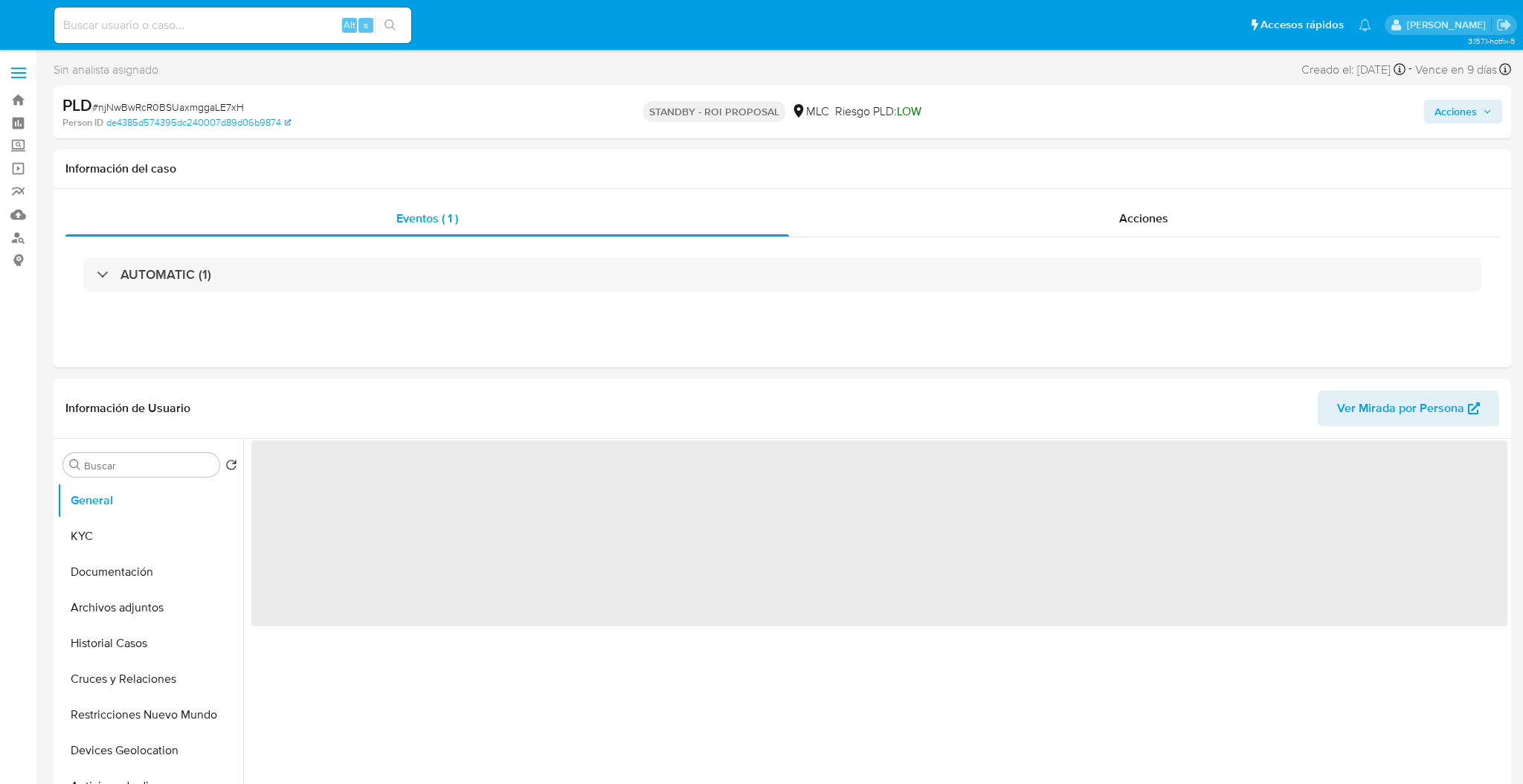
select select "10"
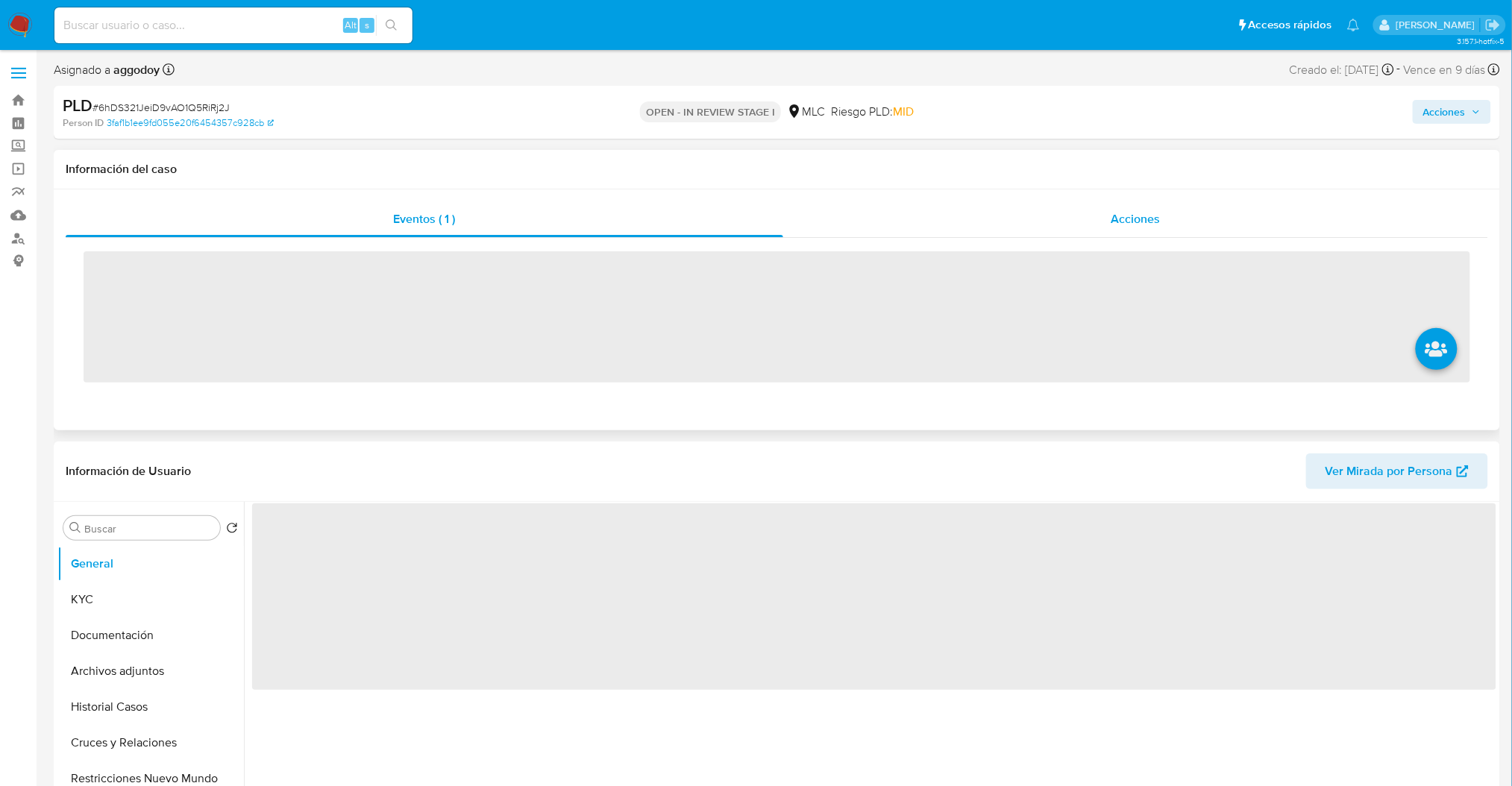
click at [1011, 201] on div "Acciones" at bounding box center [1135, 219] width 704 height 36
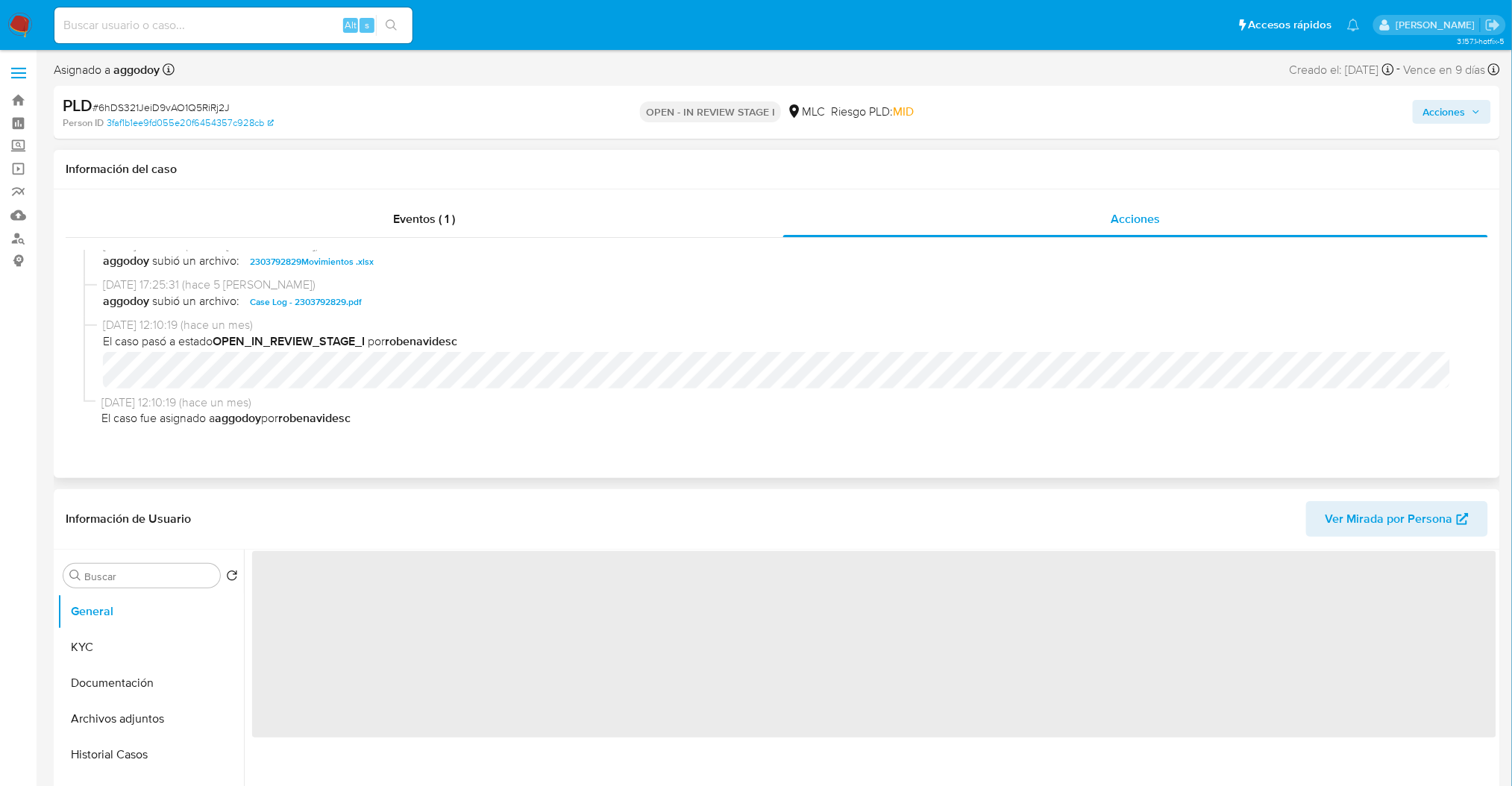
scroll to position [17, 0]
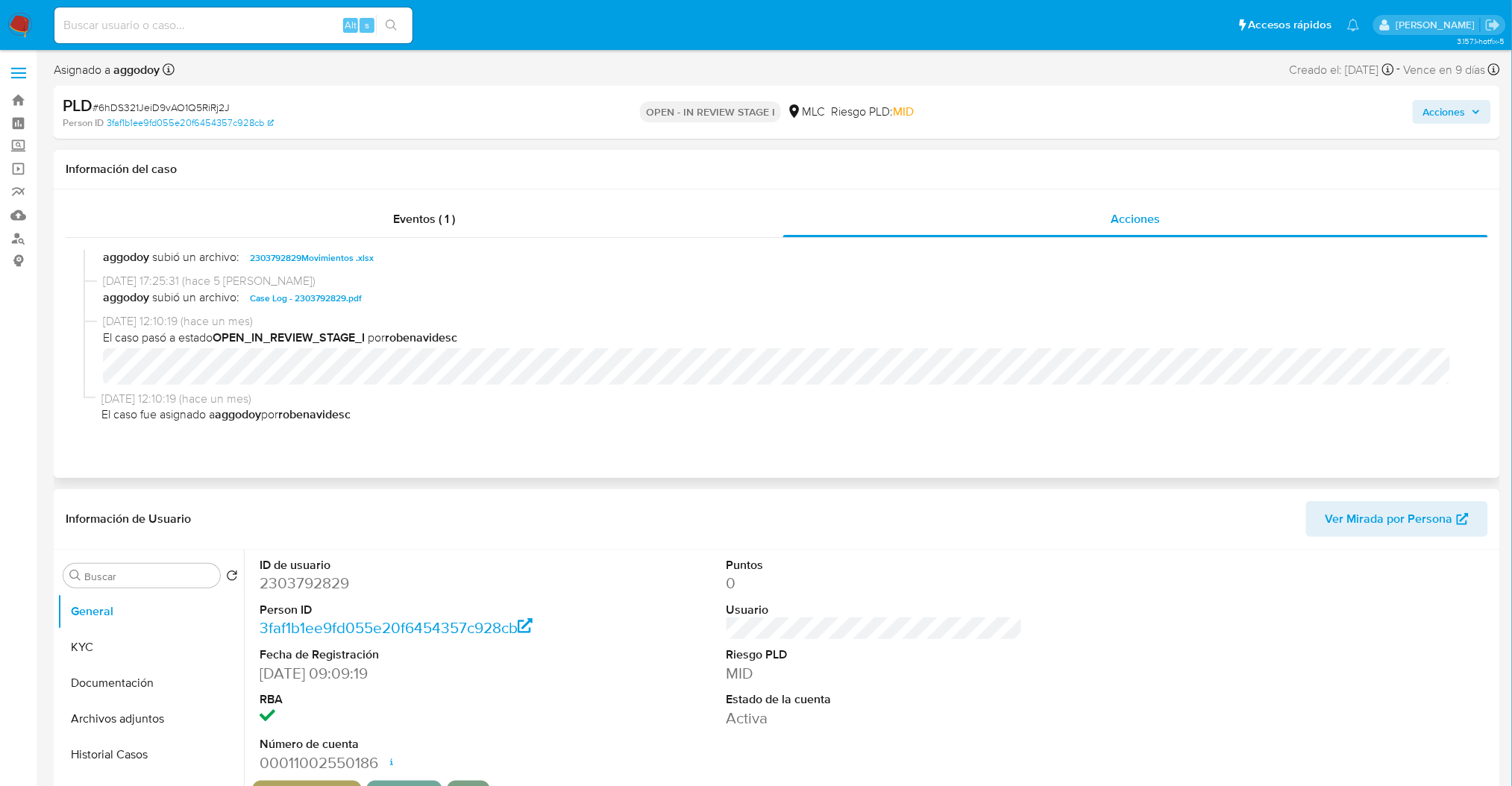
select select "10"
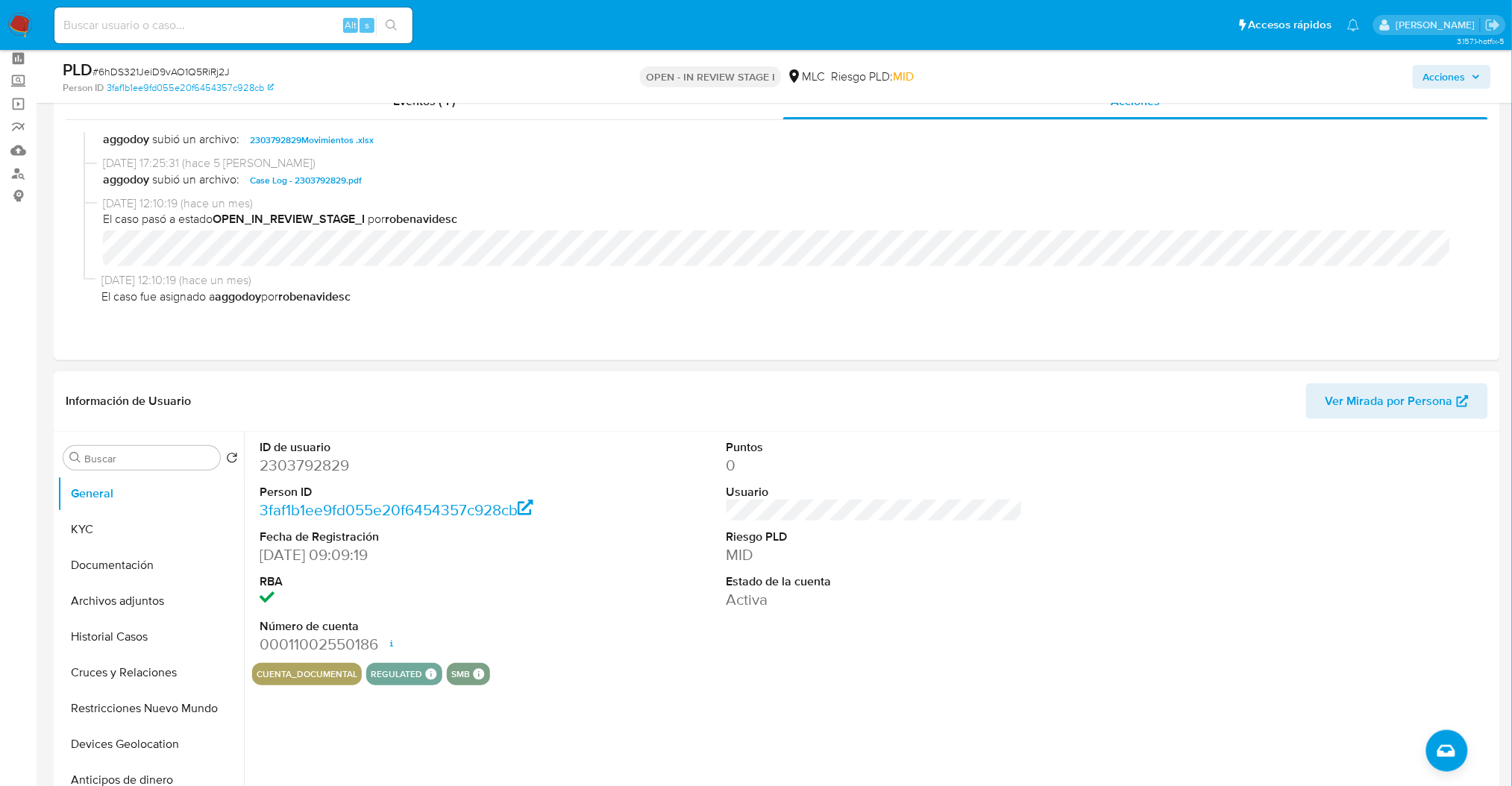
scroll to position [99, 0]
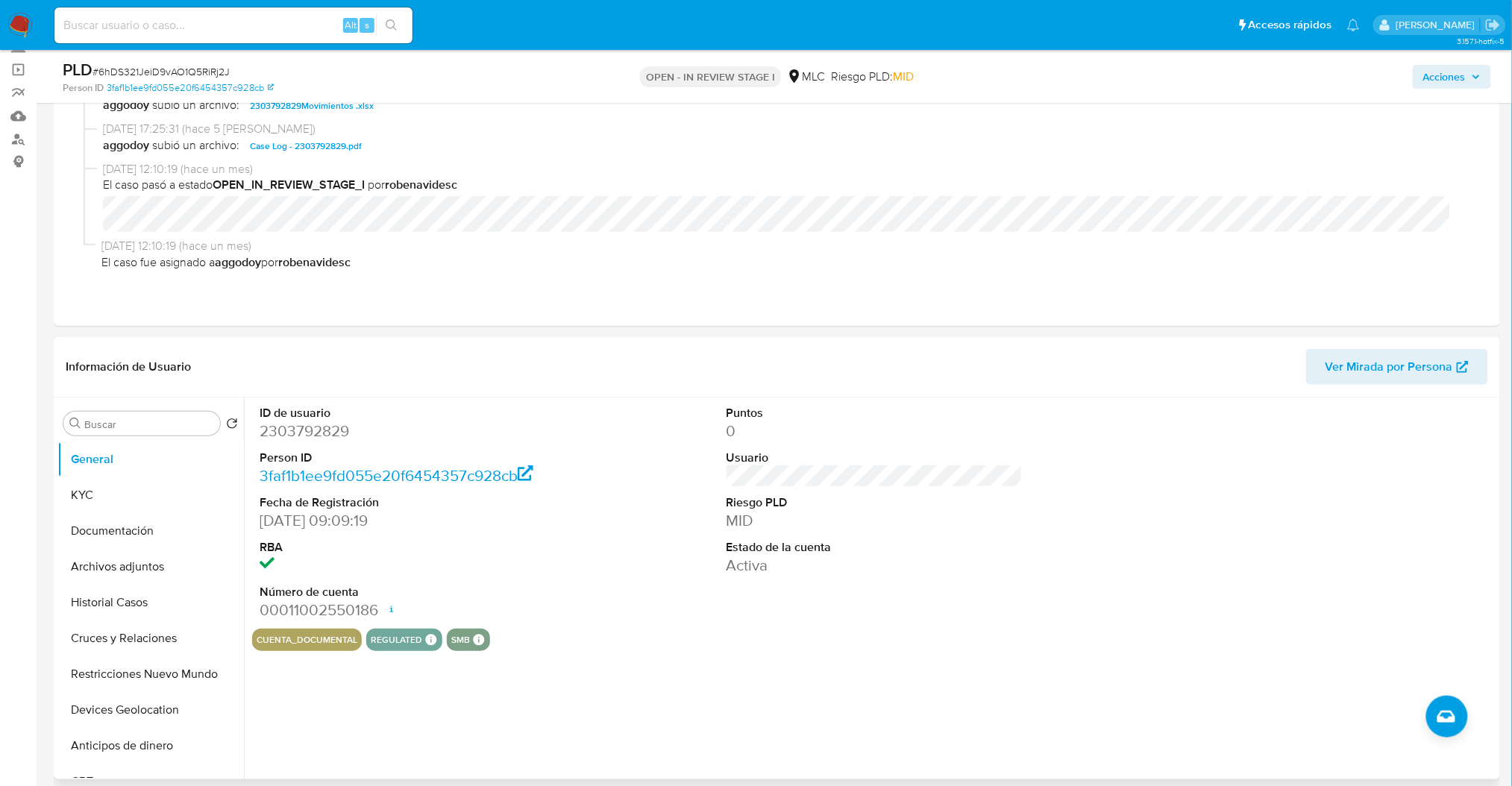
click at [346, 436] on dd "2303792829" at bounding box center [407, 431] width 296 height 21
drag, startPoint x: 346, startPoint y: 436, endPoint x: 322, endPoint y: 434, distance: 24.1
click at [322, 434] on dd "2303792829" at bounding box center [407, 431] width 296 height 21
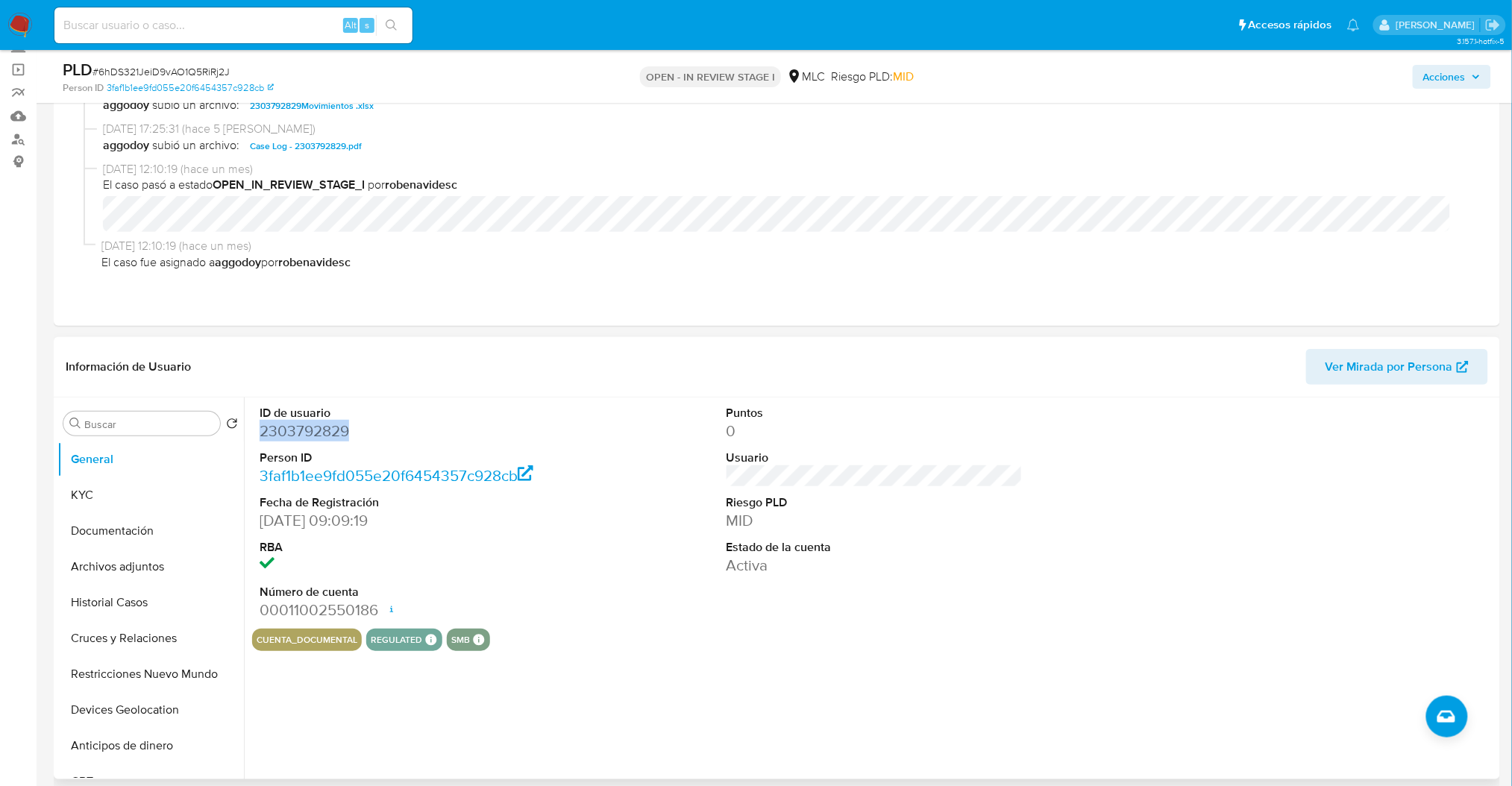
click at [322, 434] on dd "2303792829" at bounding box center [407, 431] width 296 height 21
copy dd "2303792829"
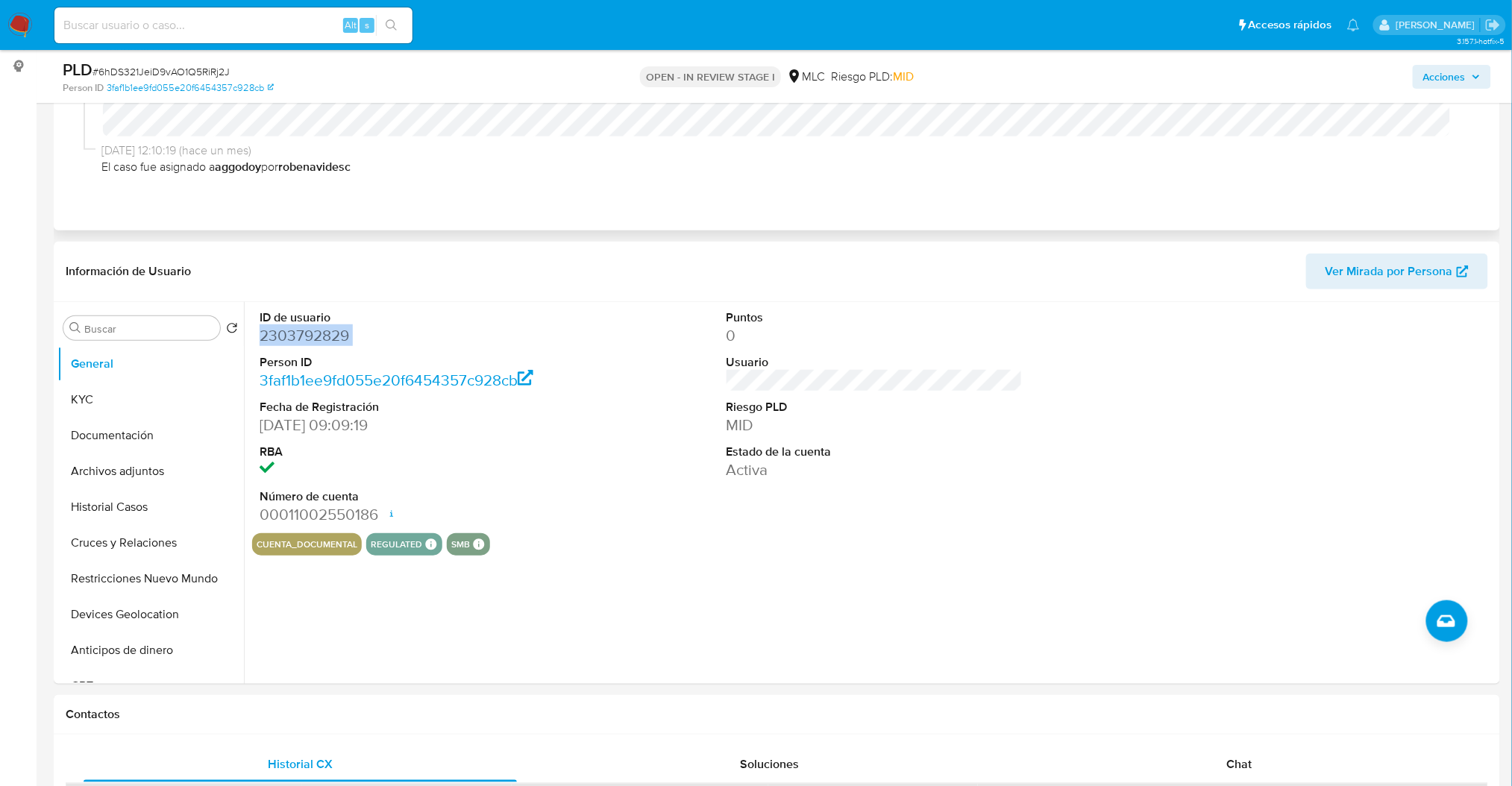
scroll to position [198, 0]
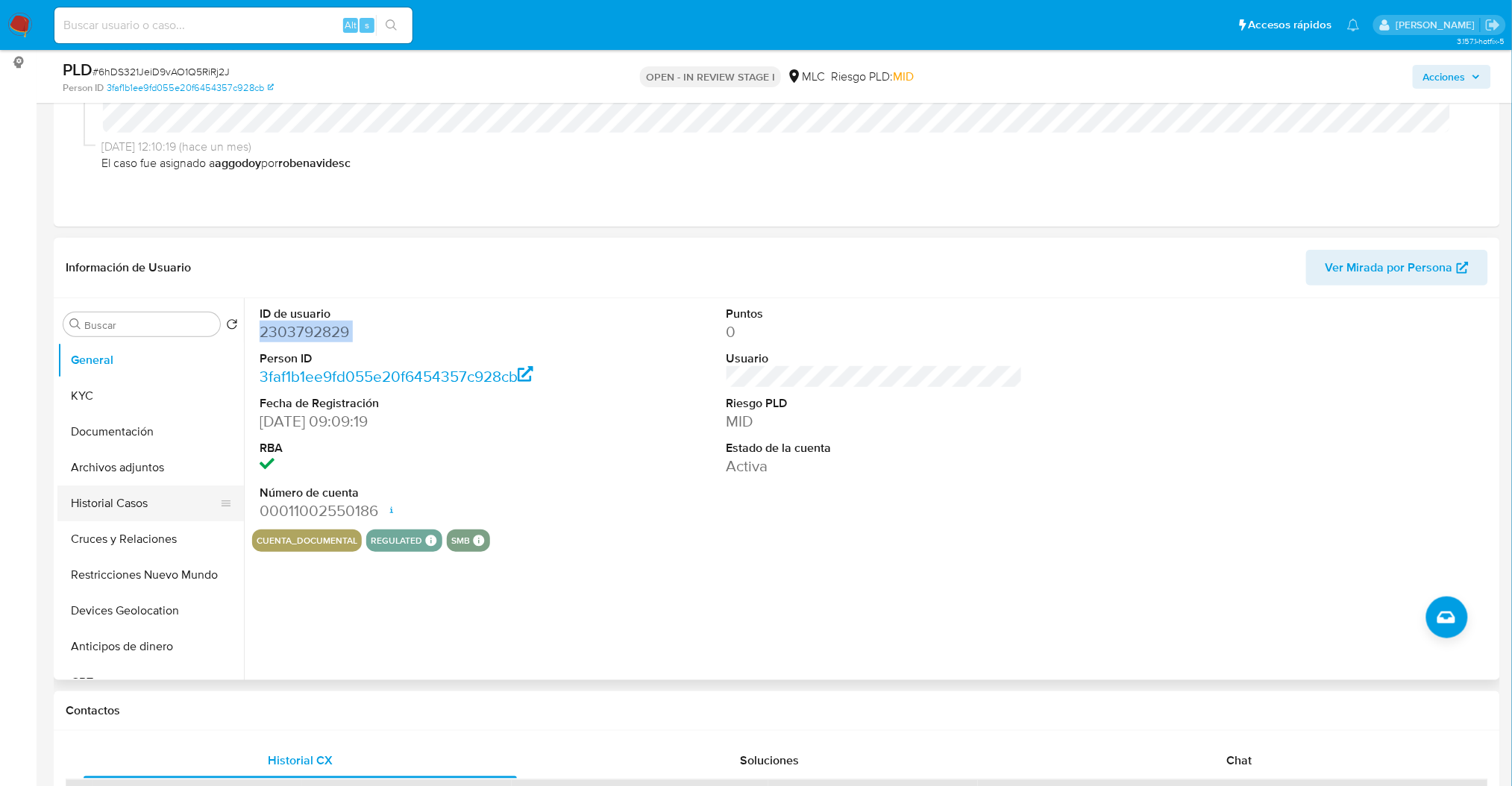
click at [126, 519] on button "Historial Casos" at bounding box center [145, 503] width 175 height 36
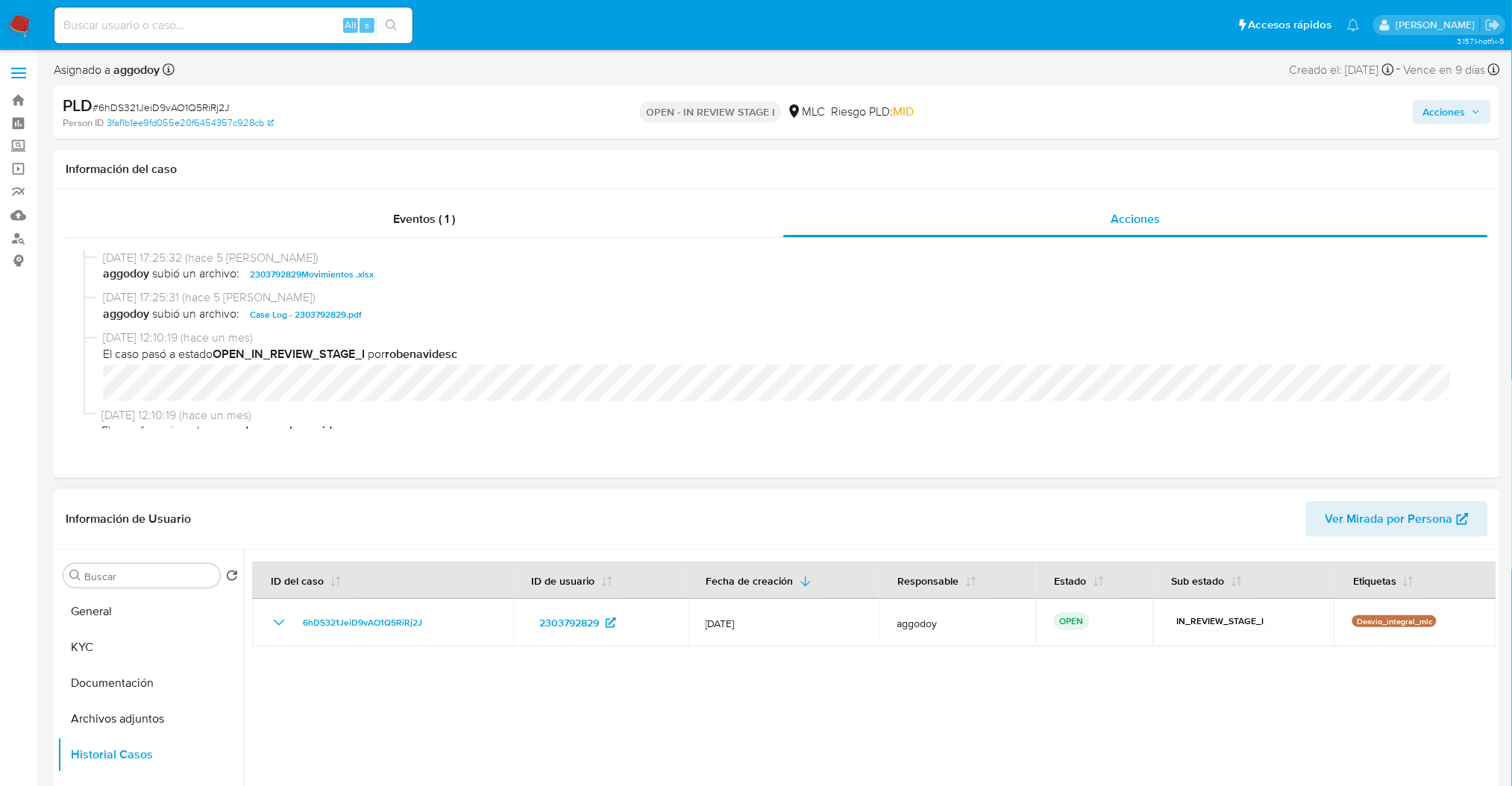
scroll to position [17, 0]
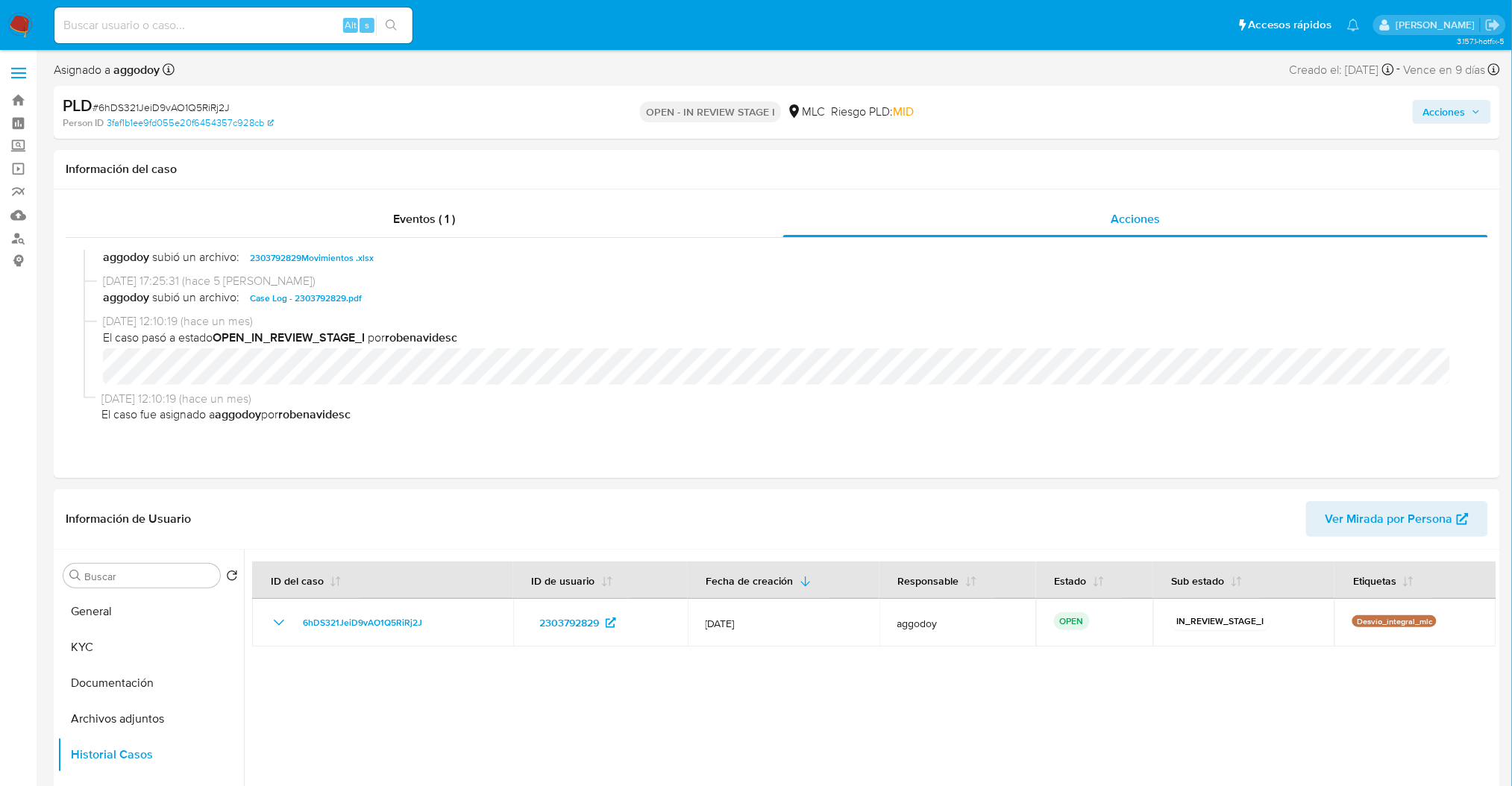
click at [1473, 108] on icon "button" at bounding box center [1476, 112] width 9 height 9
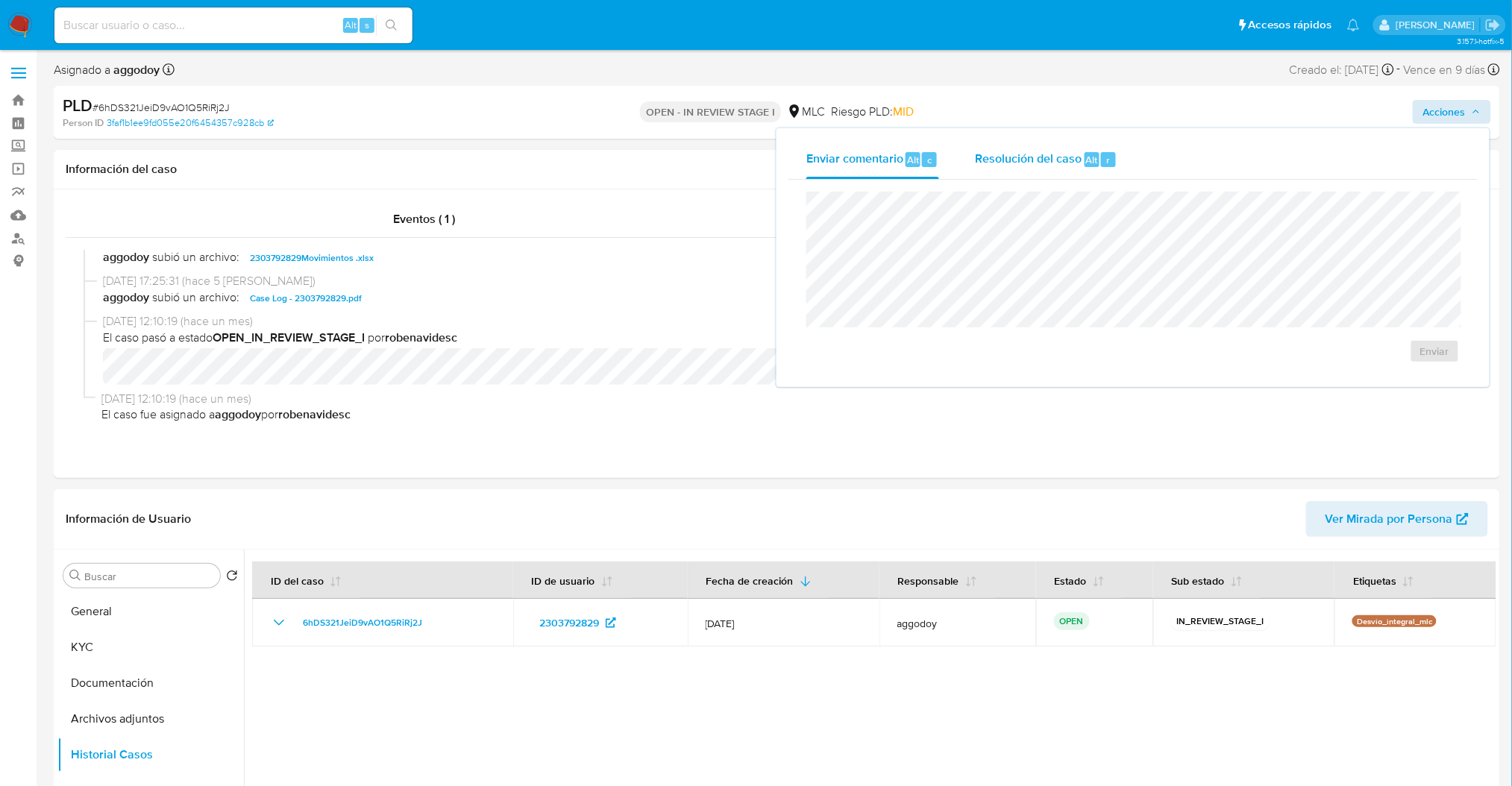
click at [992, 163] on span "Resolución del caso" at bounding box center [1028, 159] width 107 height 17
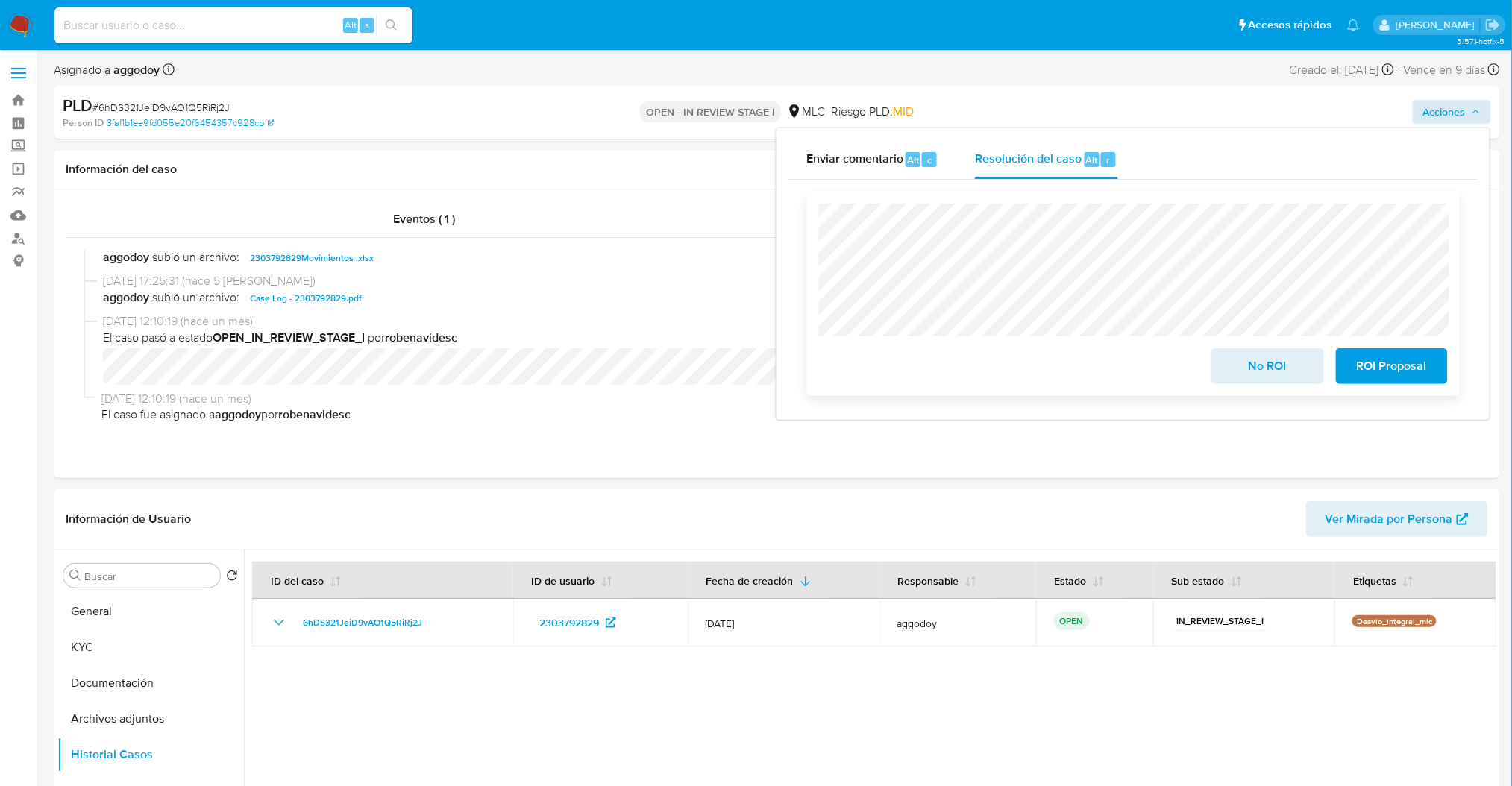
click at [1278, 355] on span "No ROI" at bounding box center [1267, 366] width 73 height 33
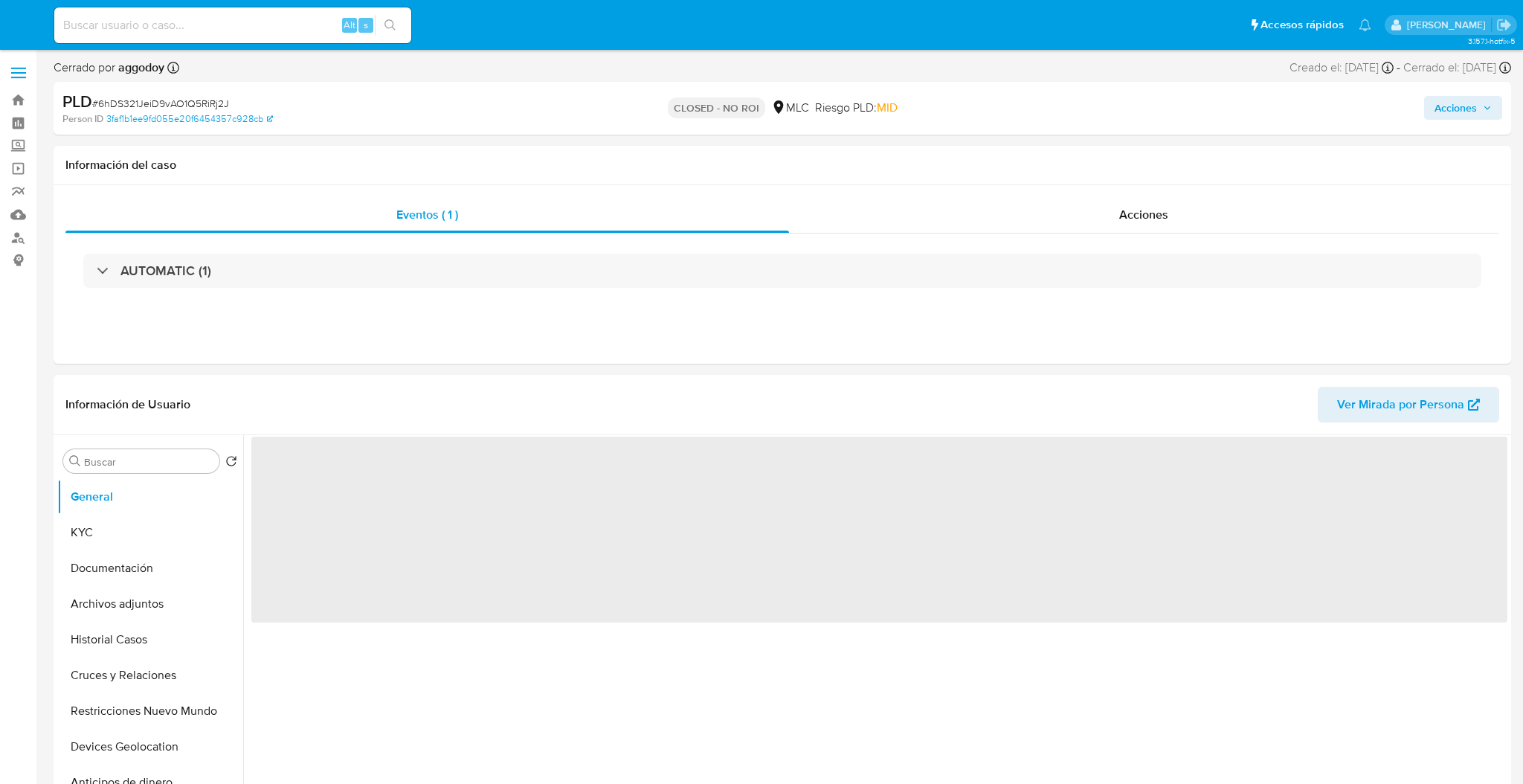
select select "10"
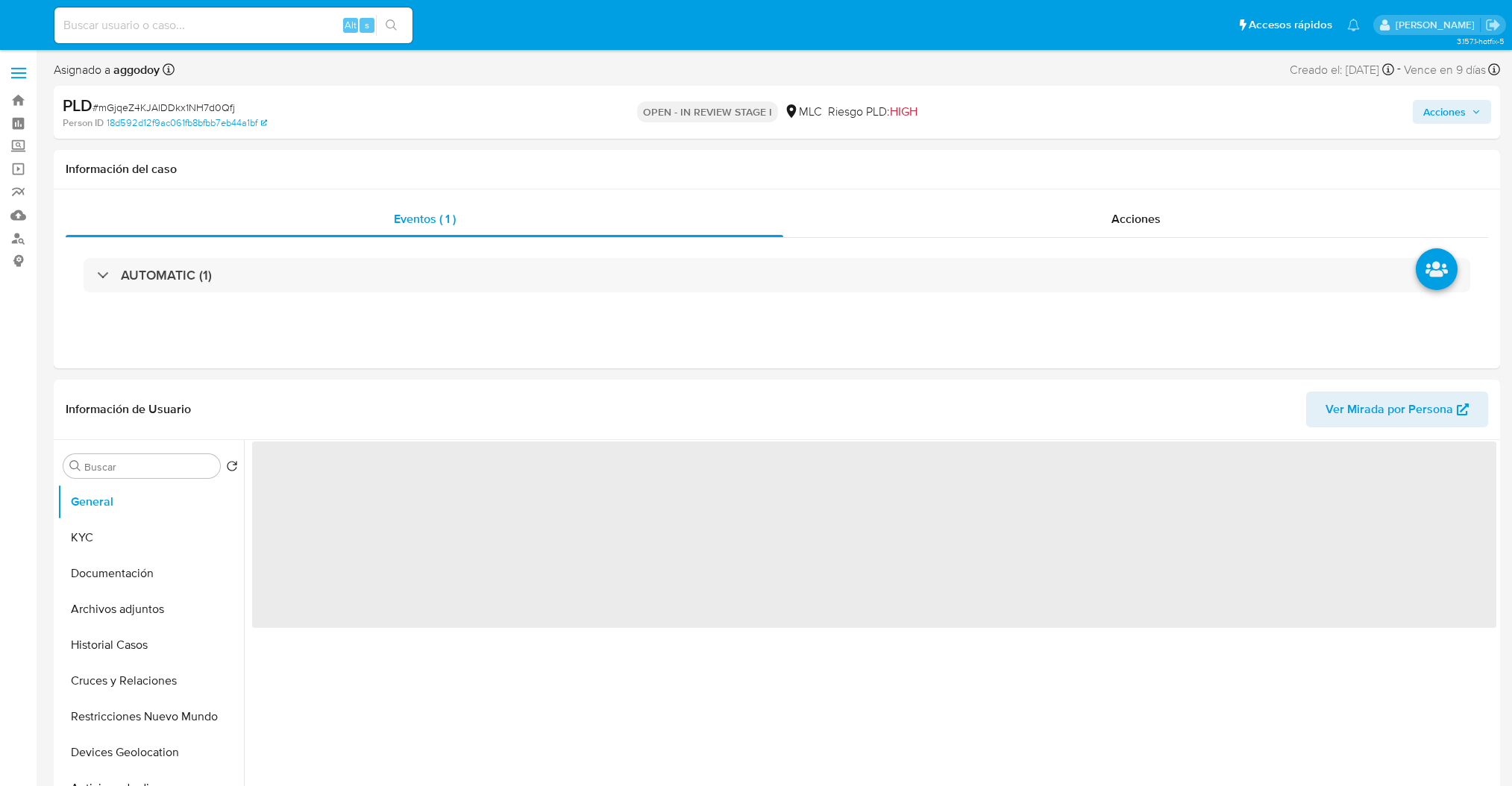
select select "10"
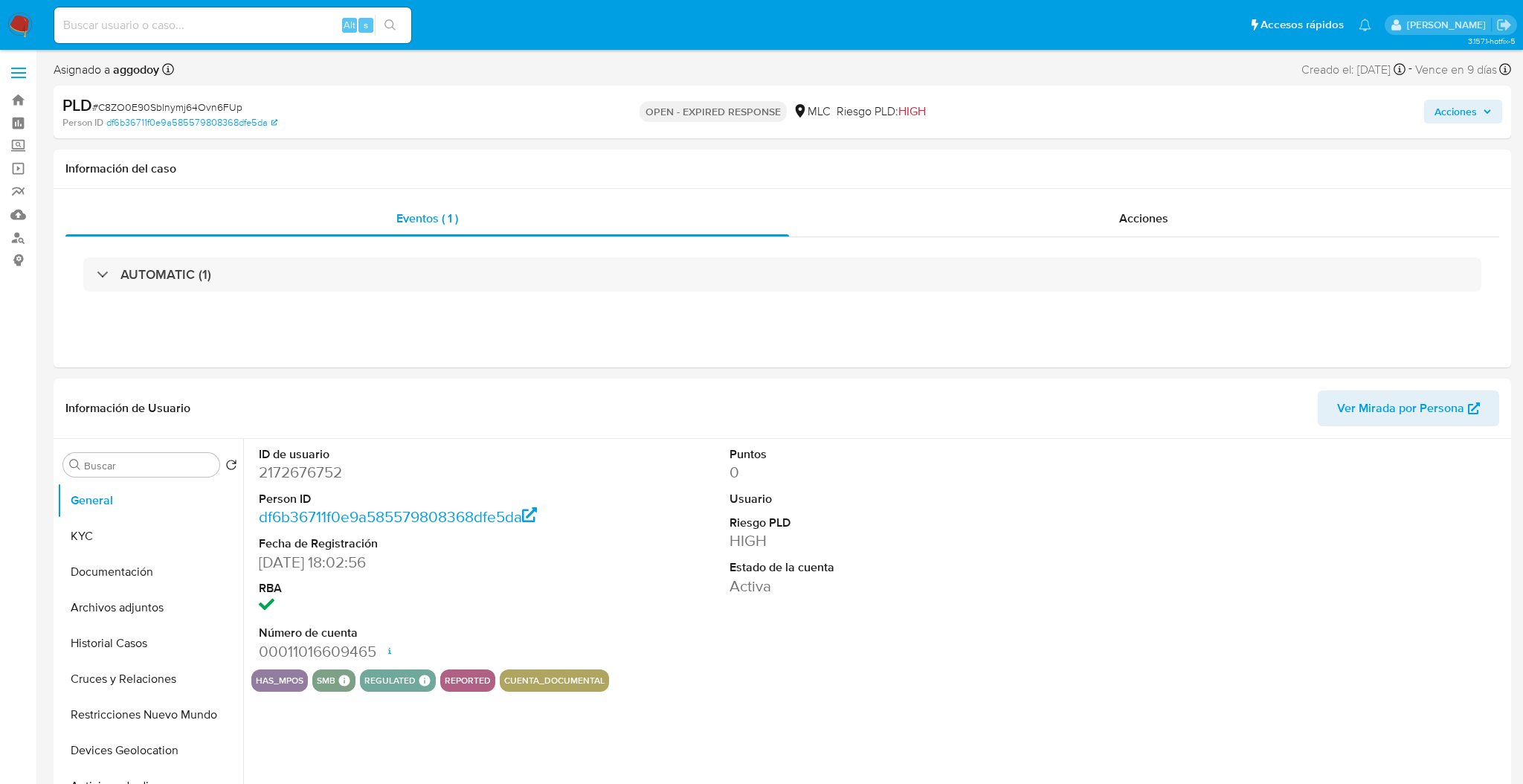
select select "10"
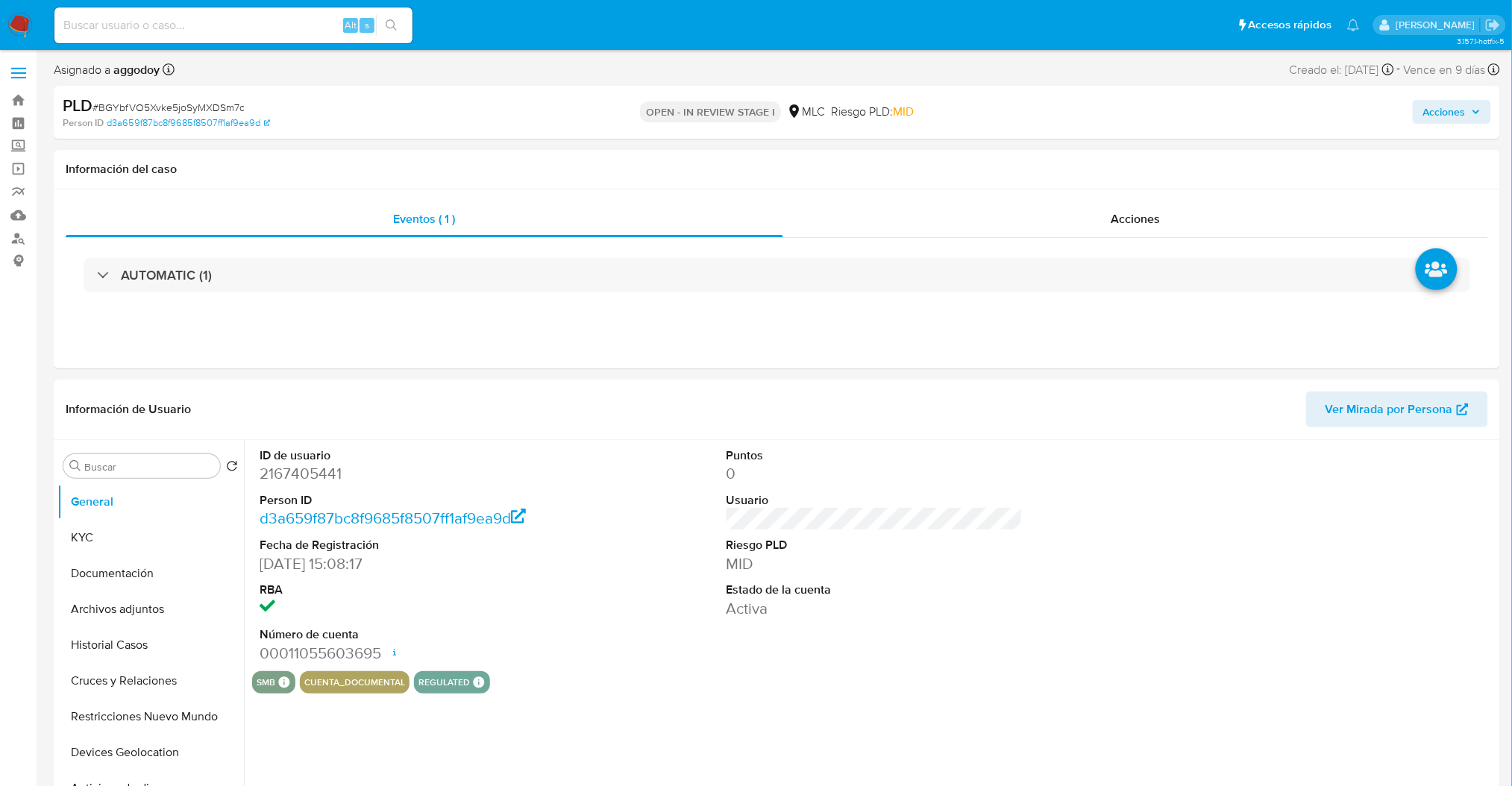
select select "10"
click at [306, 471] on dd "2167405441" at bounding box center [407, 473] width 296 height 21
copy dd "2167405441"
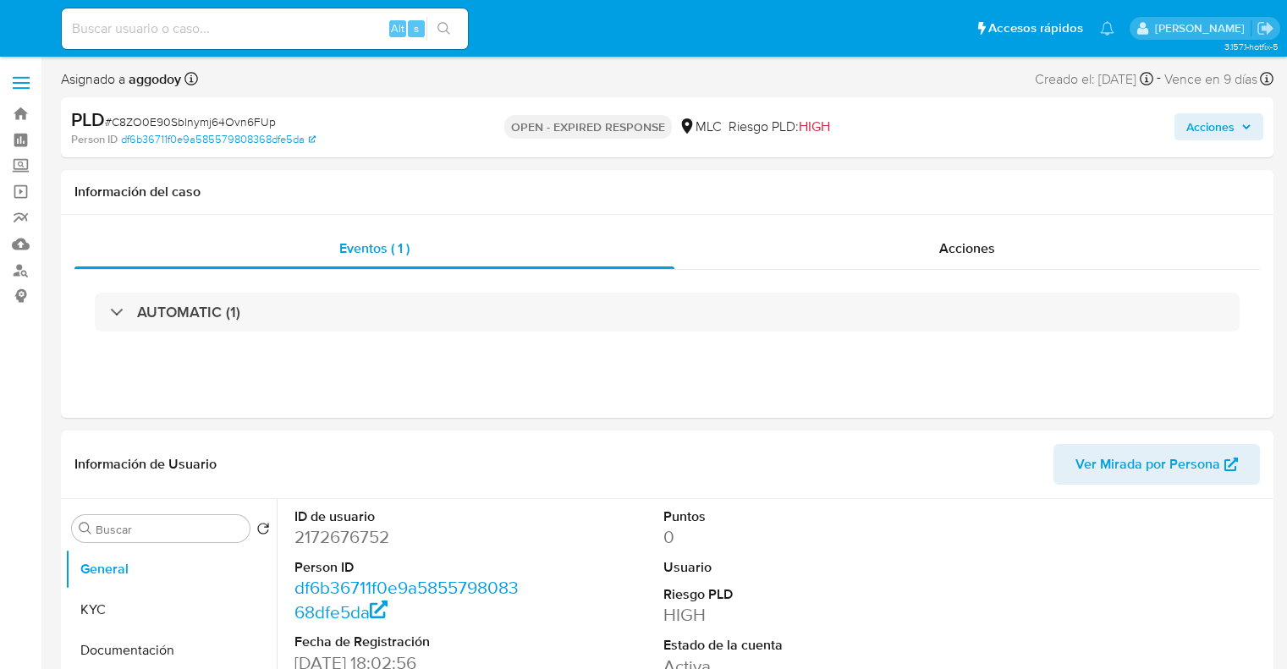
select select "10"
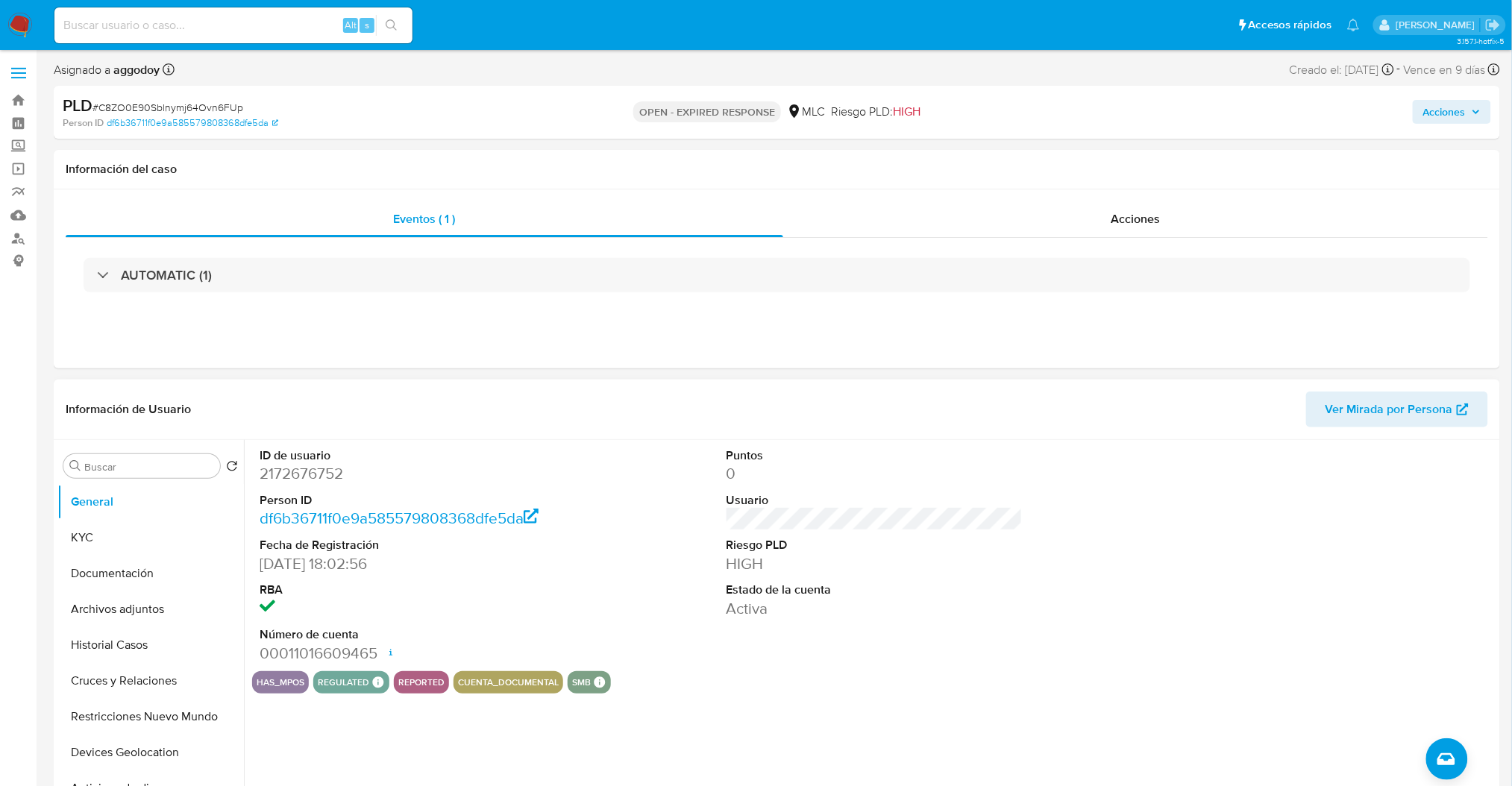
click at [295, 486] on dl "ID de usuario 2172676752 Person ID df6b36711f0e9a585579808368dfe5da Fecha de Re…" at bounding box center [407, 555] width 296 height 216
click at [292, 472] on dd "2172676752" at bounding box center [407, 473] width 296 height 21
copy dd "2172676752"
click at [996, 230] on div "Acciones" at bounding box center [1135, 219] width 704 height 36
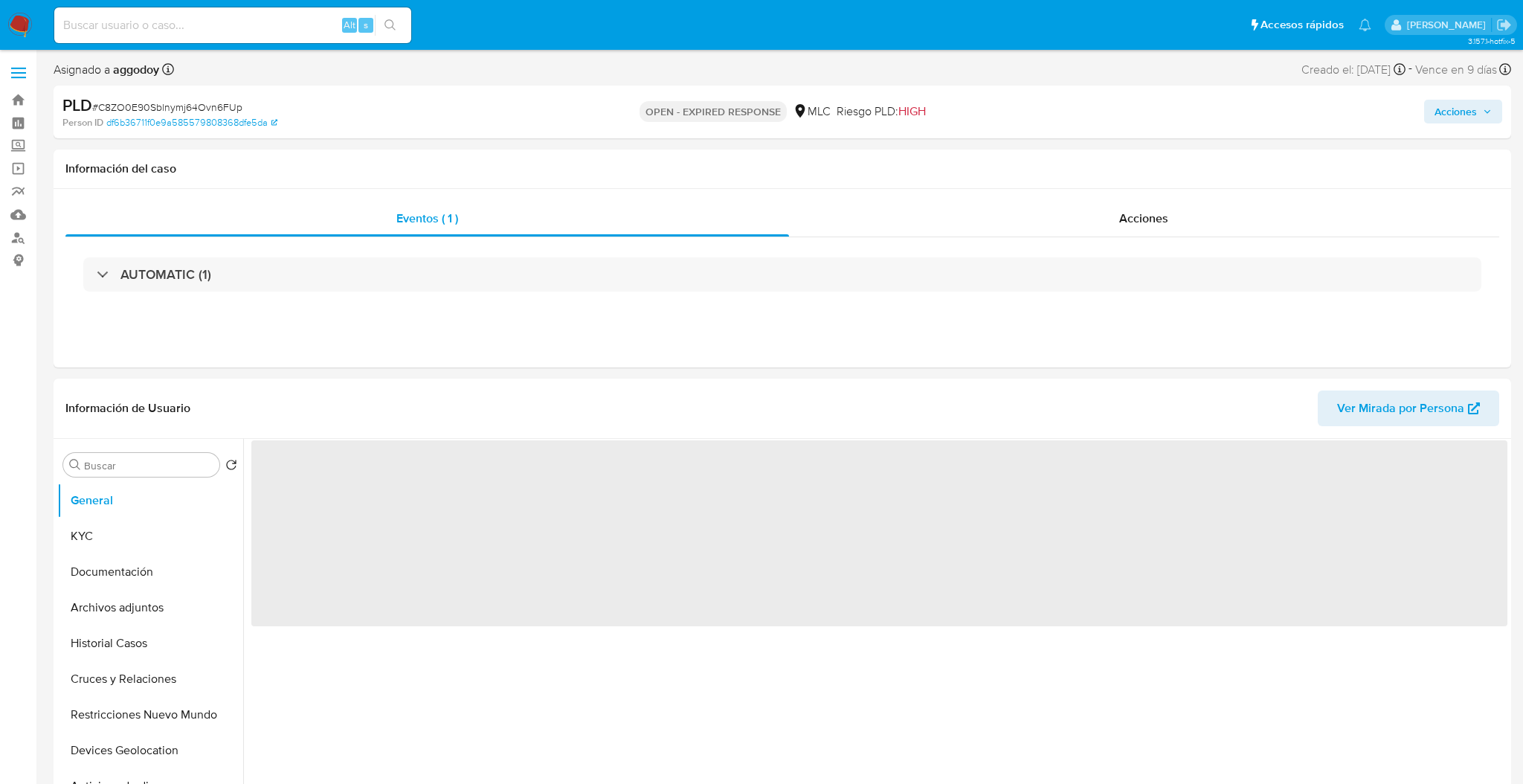
select select "10"
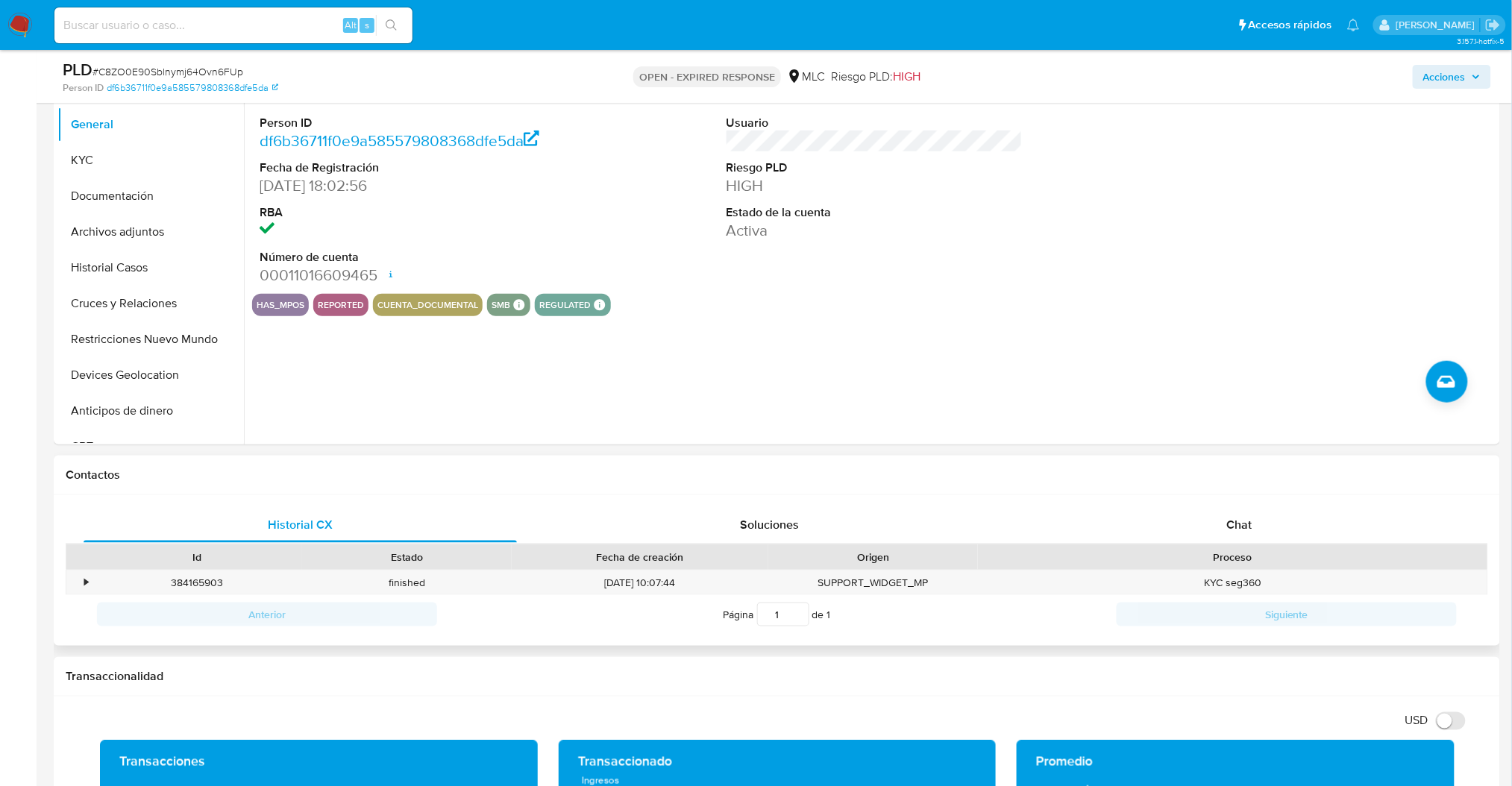
scroll to position [397, 0]
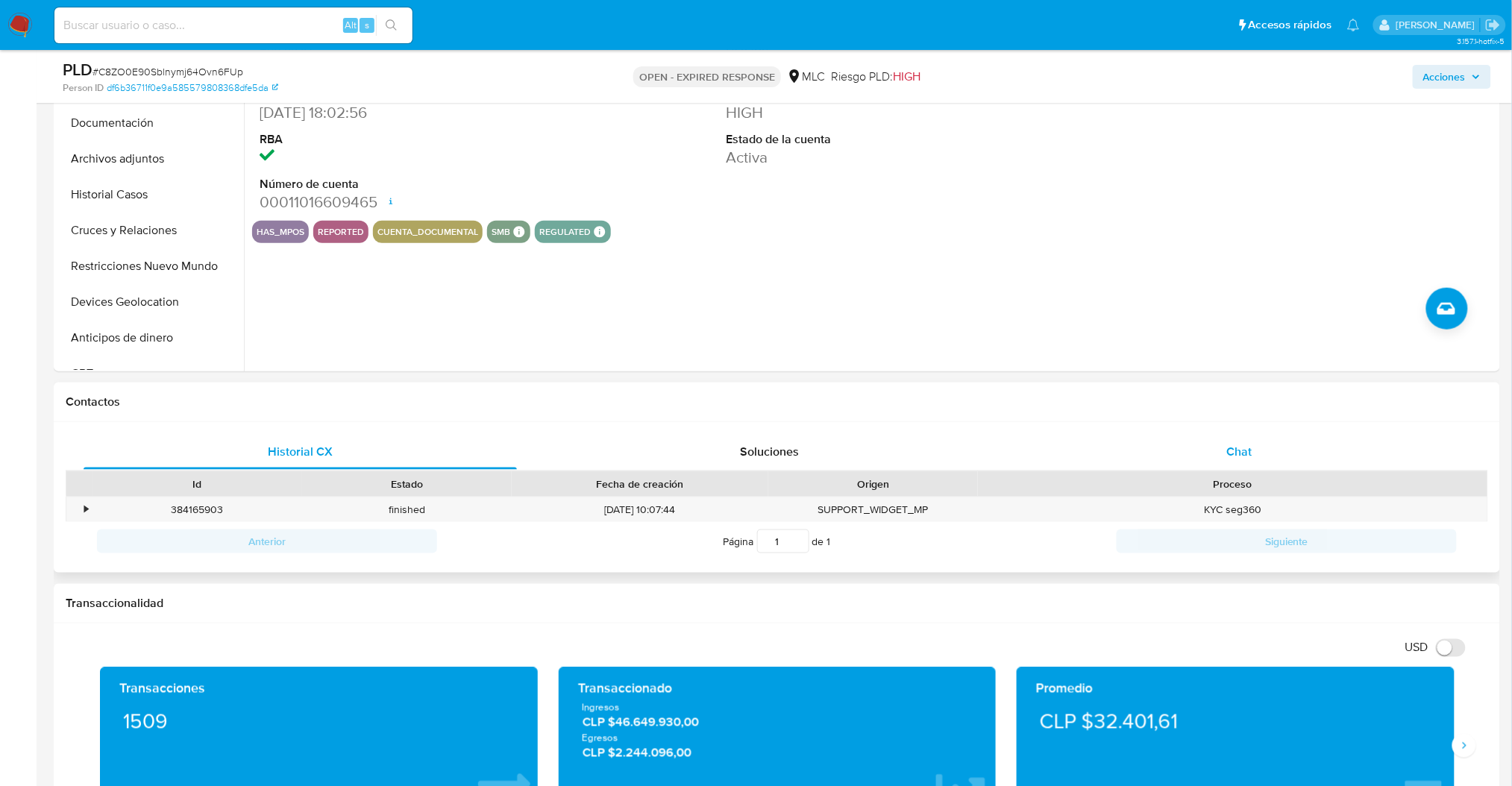
click at [1248, 459] on span "Chat" at bounding box center [1239, 450] width 26 height 17
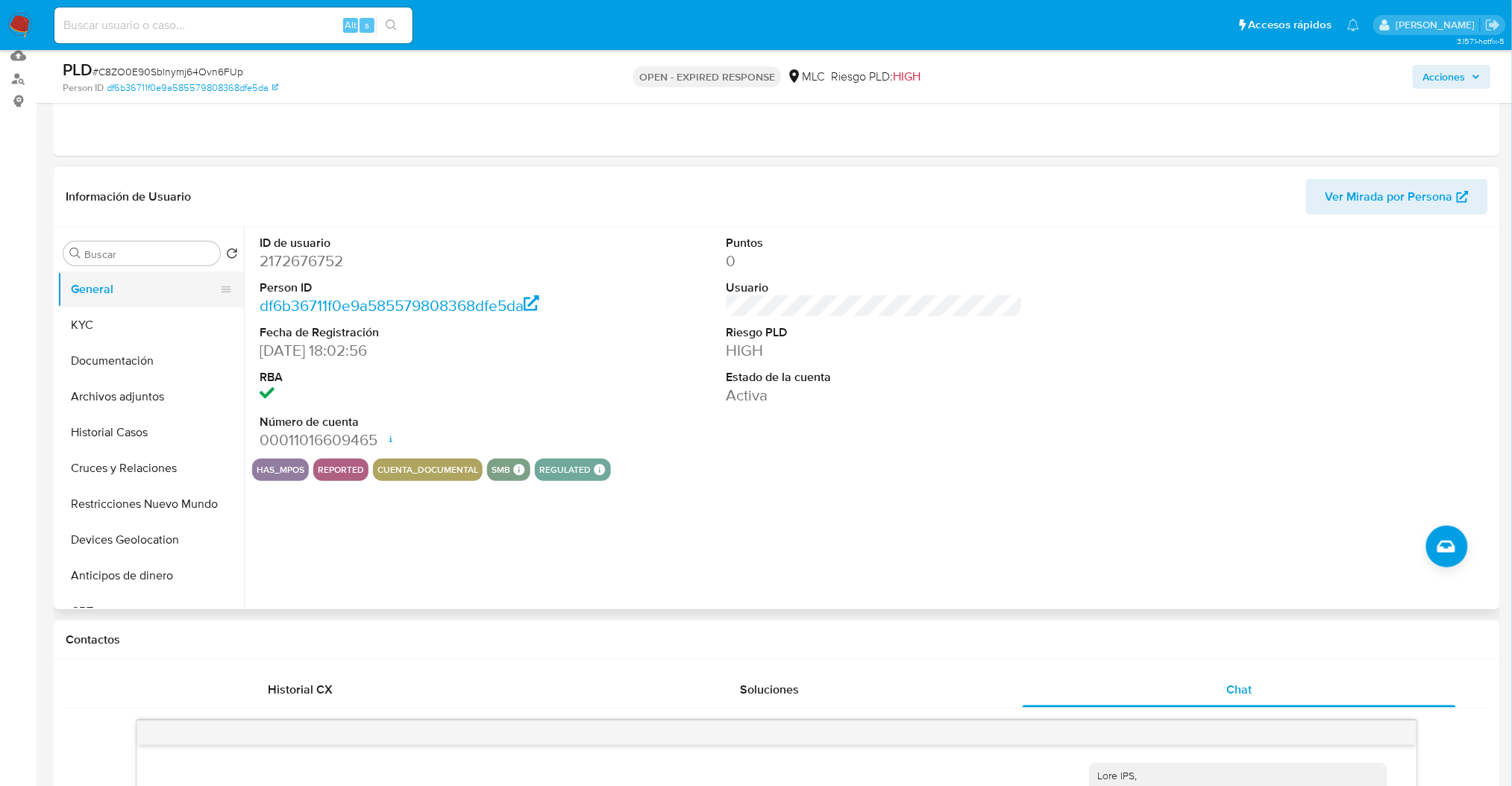
scroll to position [159, 0]
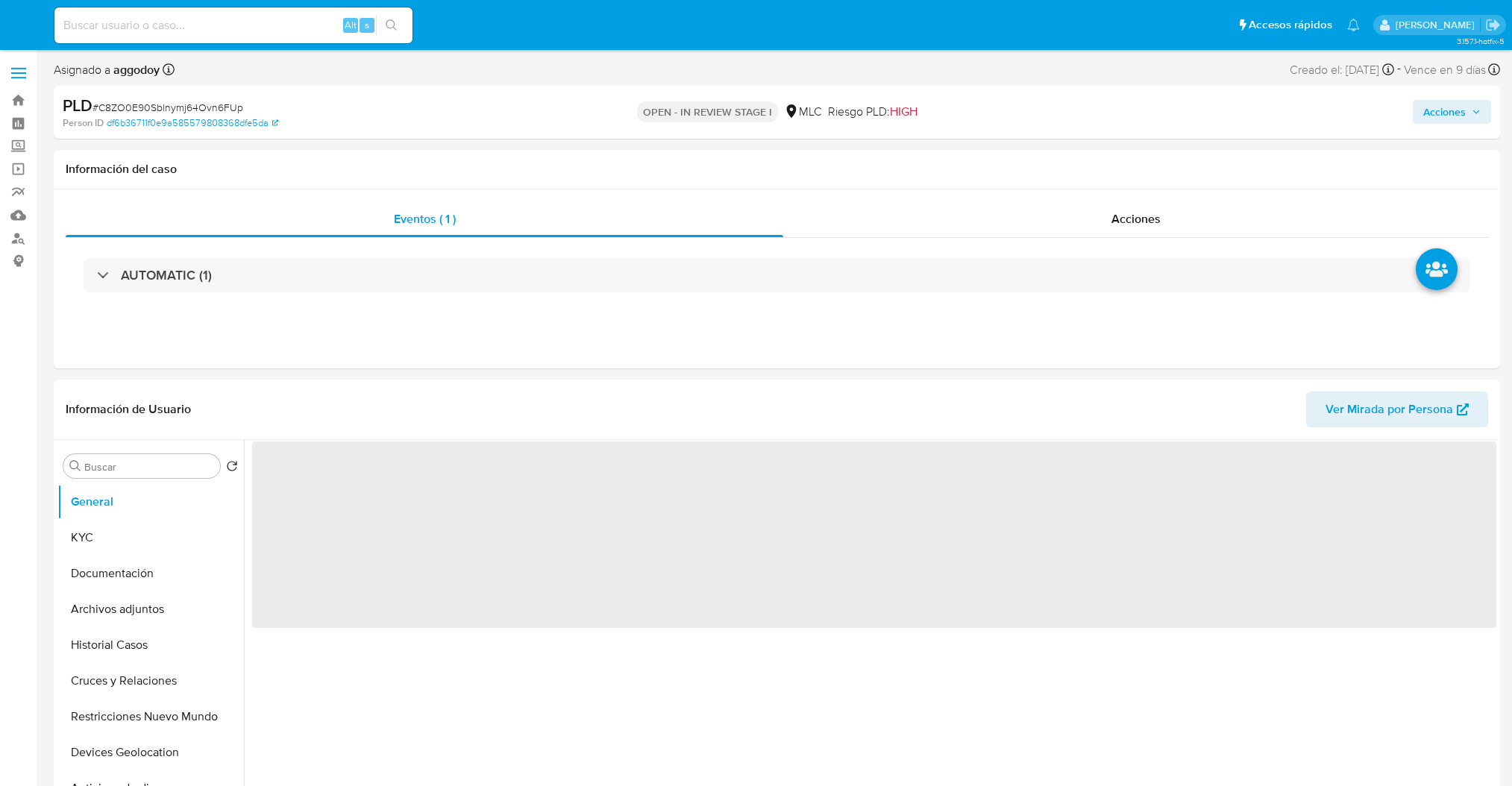
select select "10"
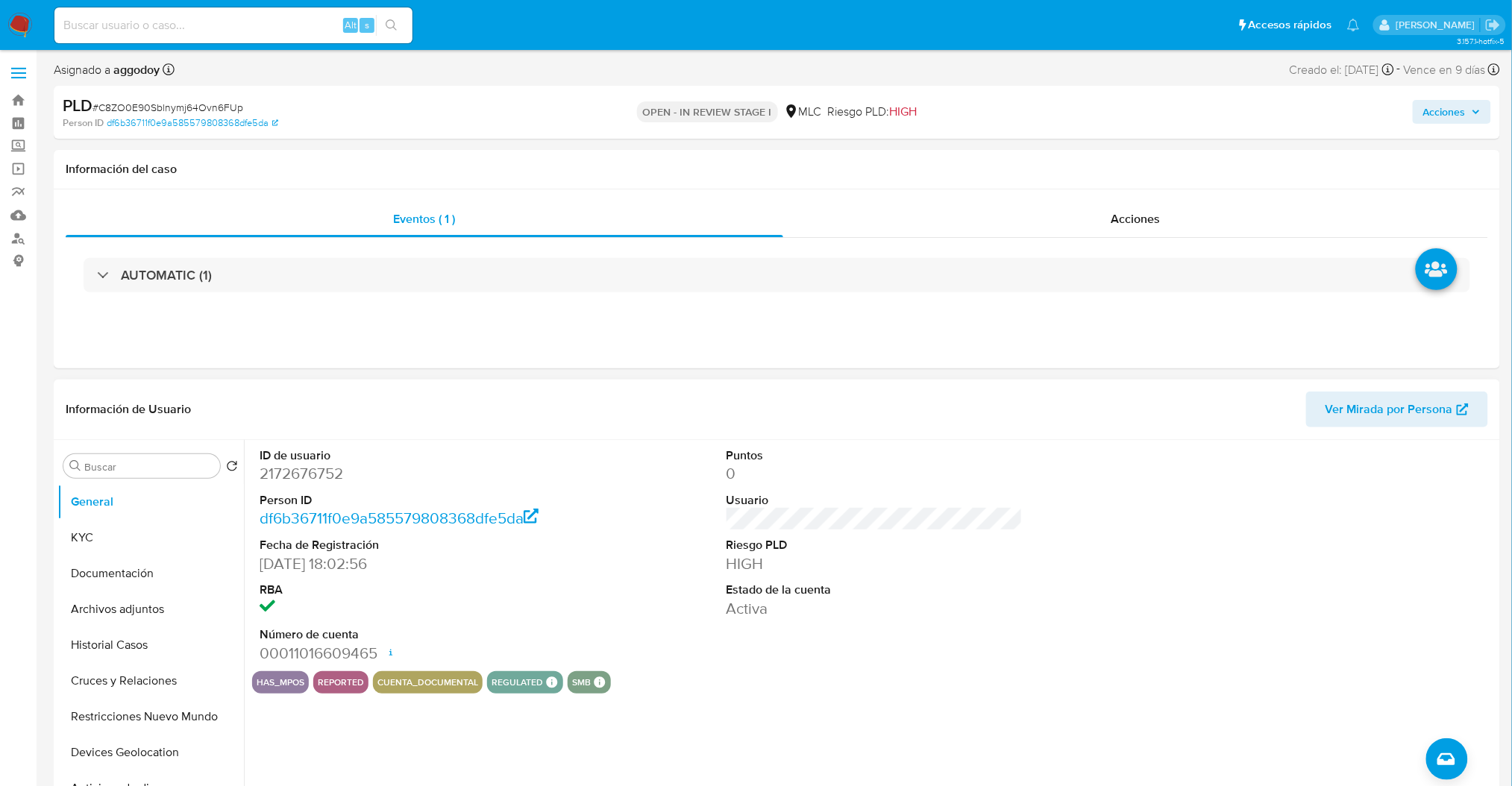
click at [283, 474] on dd "2172676752" at bounding box center [407, 473] width 296 height 21
copy dd "2172676752"
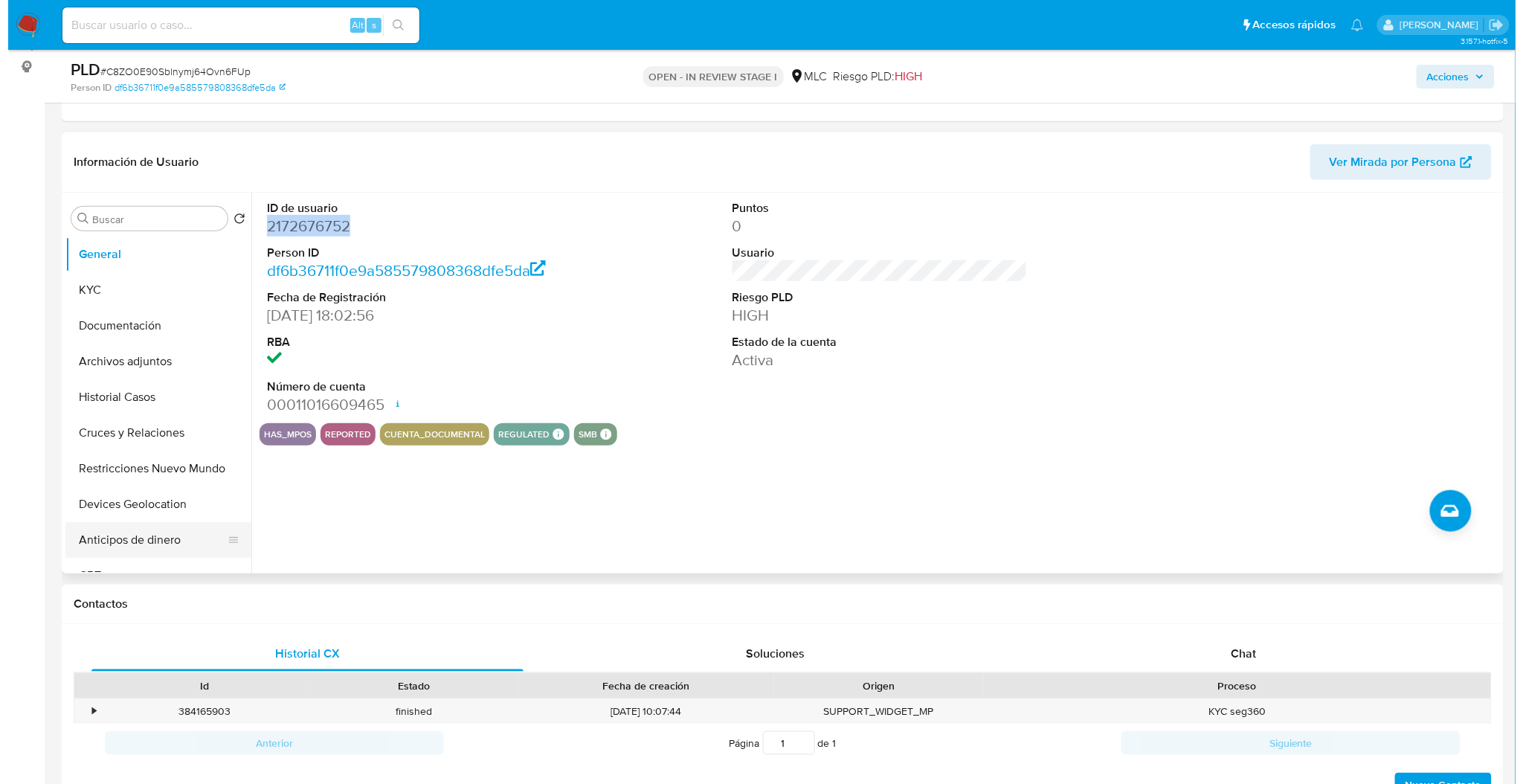
scroll to position [198, 0]
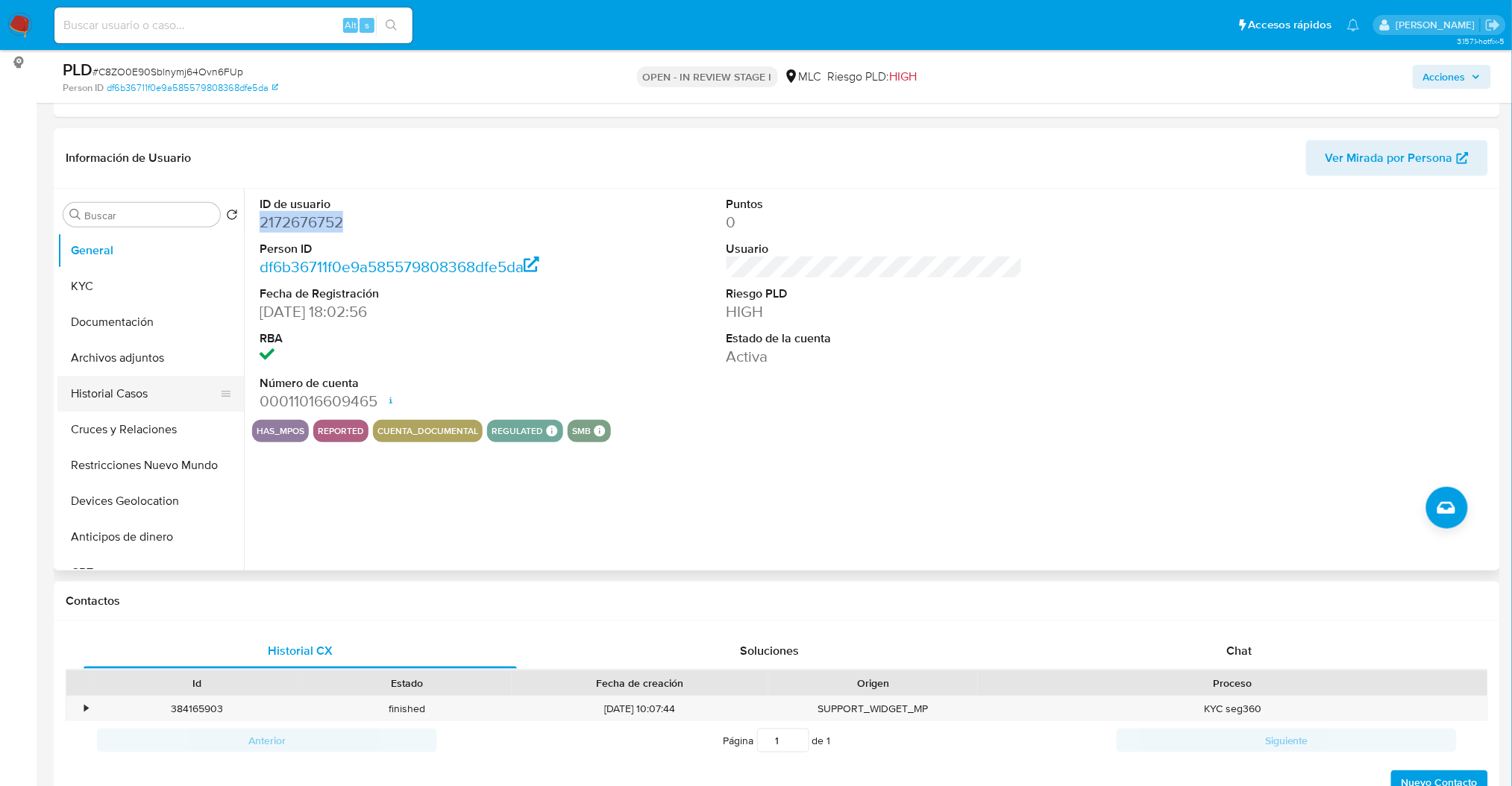
click at [148, 402] on button "Historial Casos" at bounding box center [145, 393] width 175 height 36
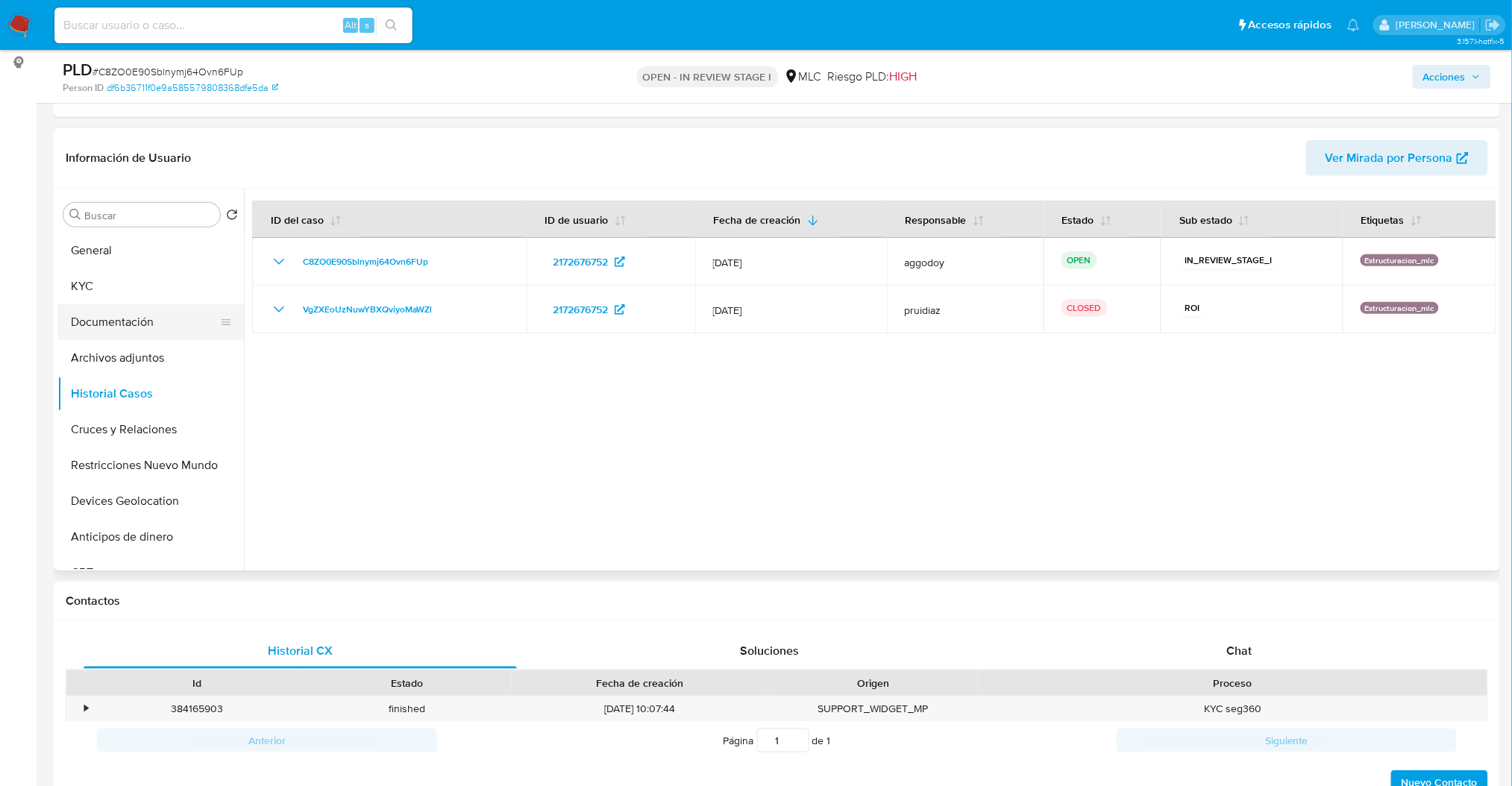
click at [148, 337] on button "Documentación" at bounding box center [145, 322] width 175 height 36
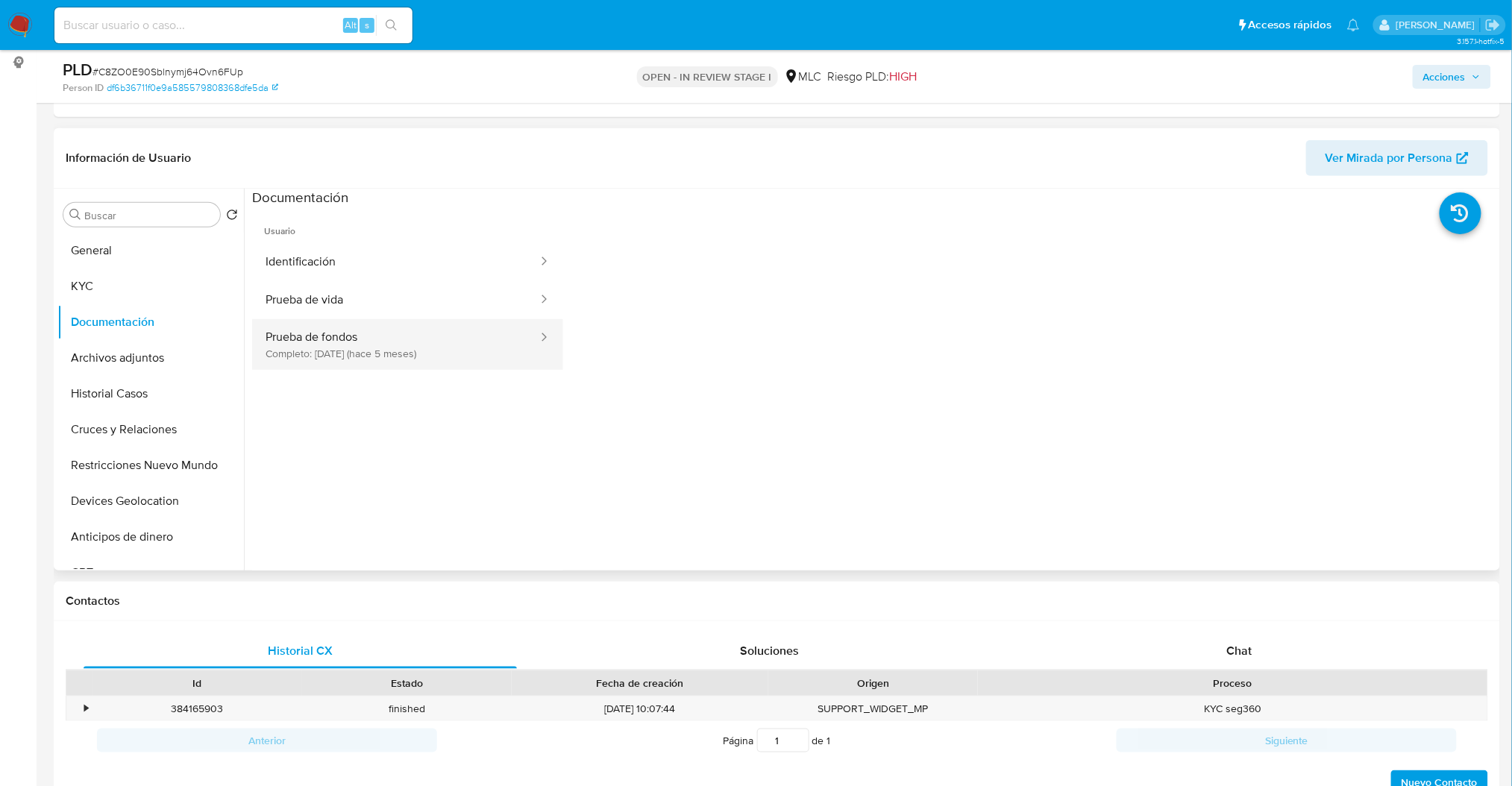
click at [355, 331] on button "Prueba de fondos Completo: 17/03/2025 (hace 5 meses)" at bounding box center [396, 345] width 287 height 51
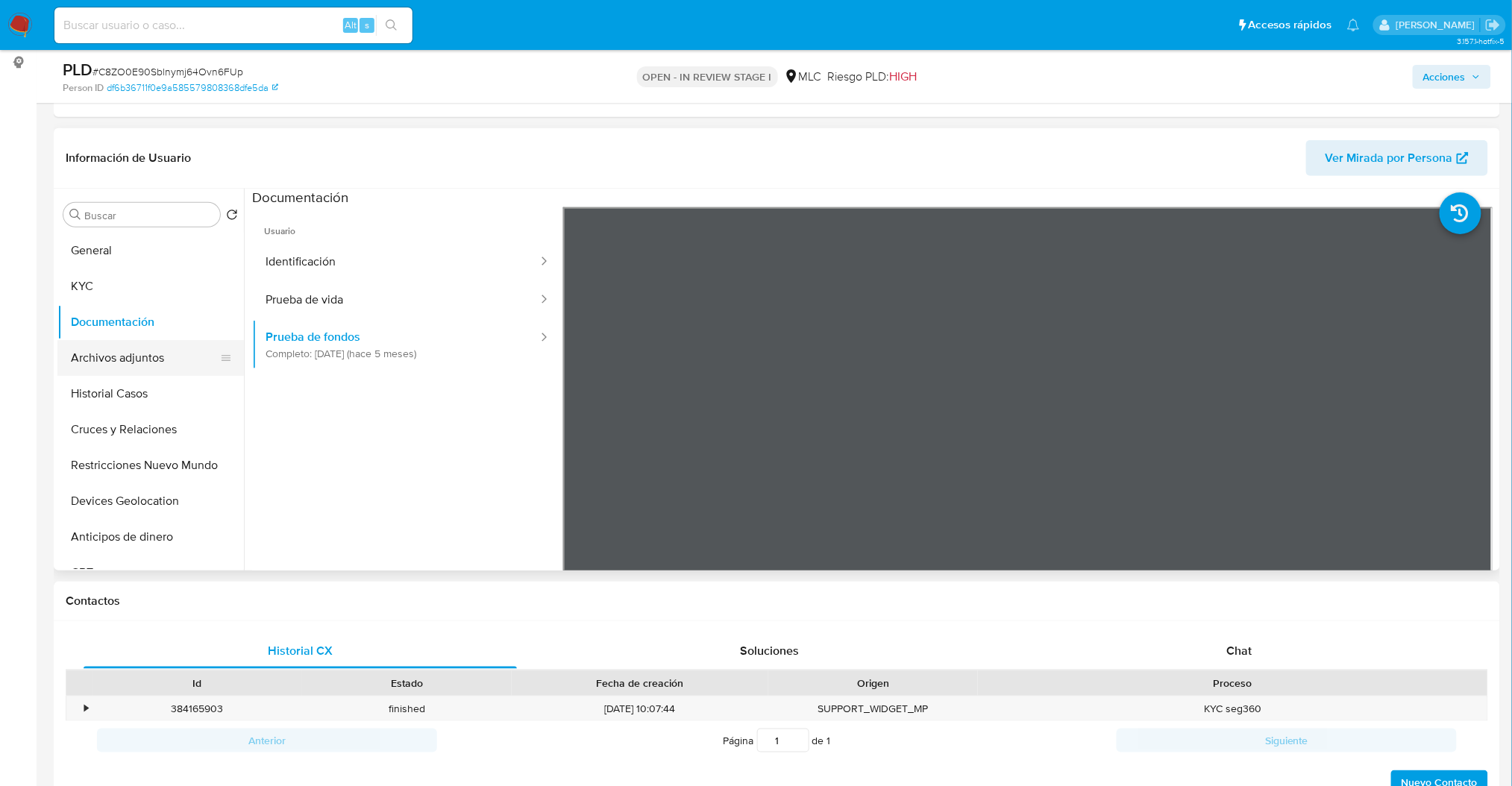
click at [162, 368] on button "Archivos adjuntos" at bounding box center [145, 358] width 175 height 36
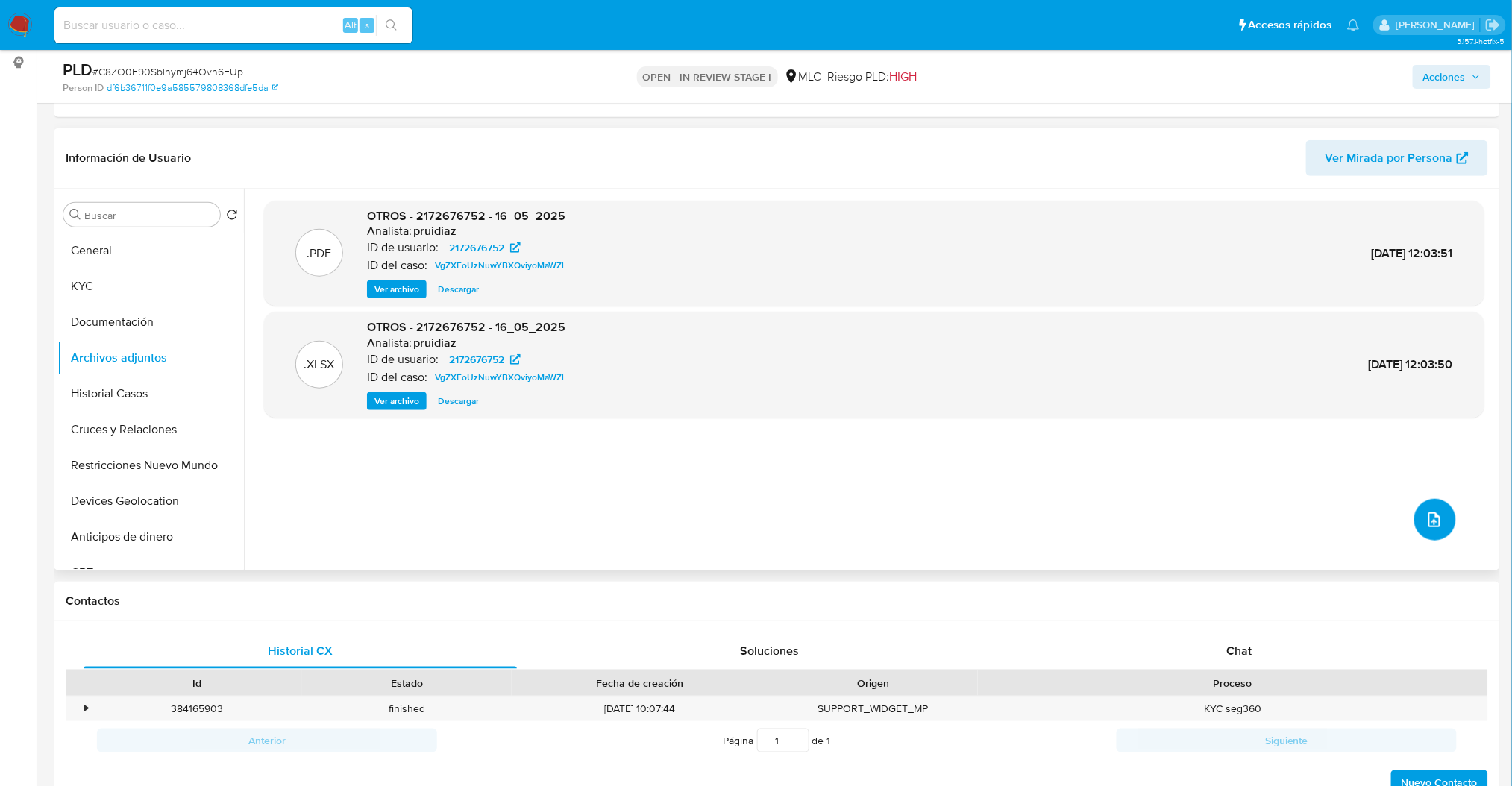
click at [1436, 529] on button "upload-file" at bounding box center [1434, 519] width 41 height 41
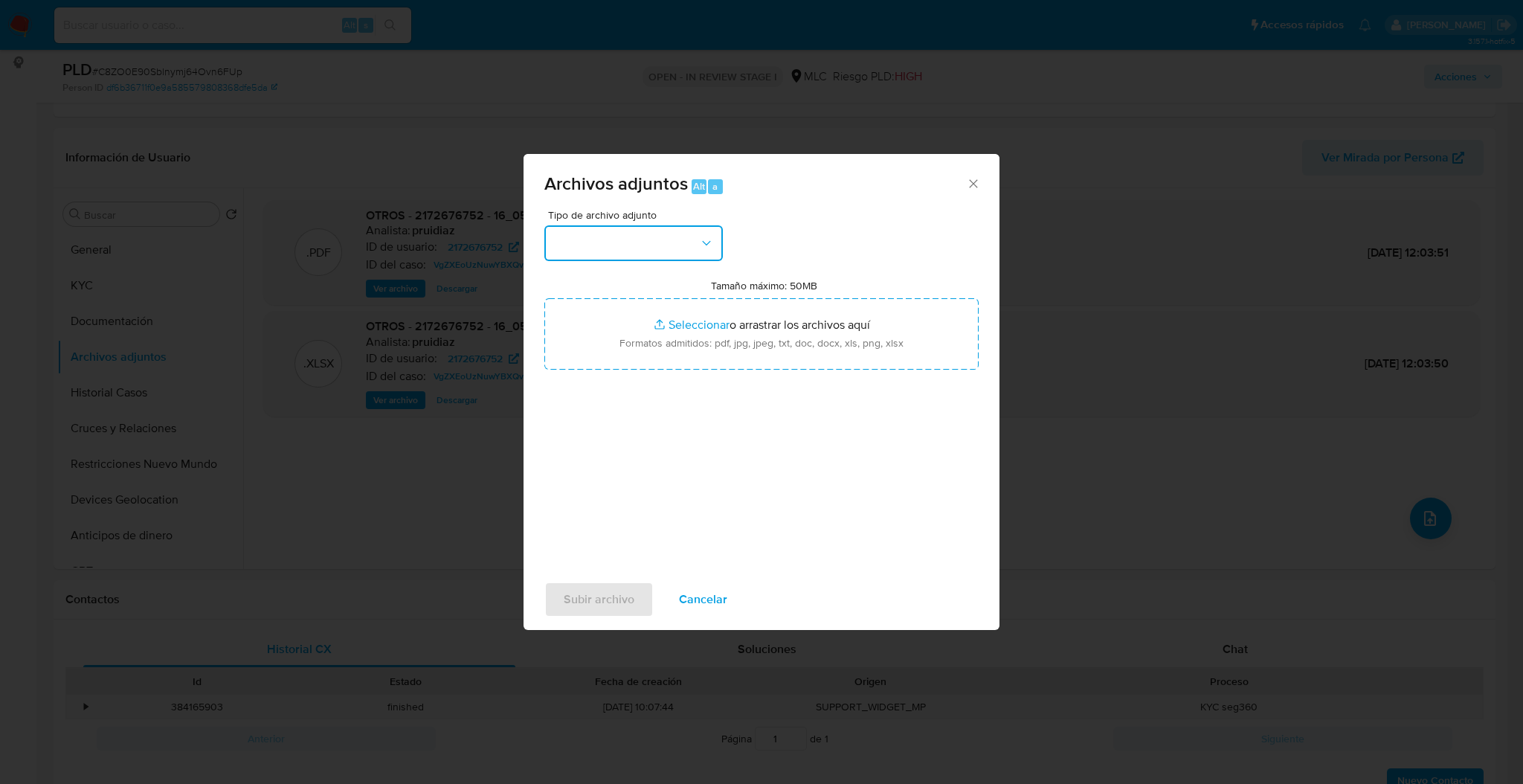
click at [665, 244] on button "button" at bounding box center [633, 243] width 179 height 36
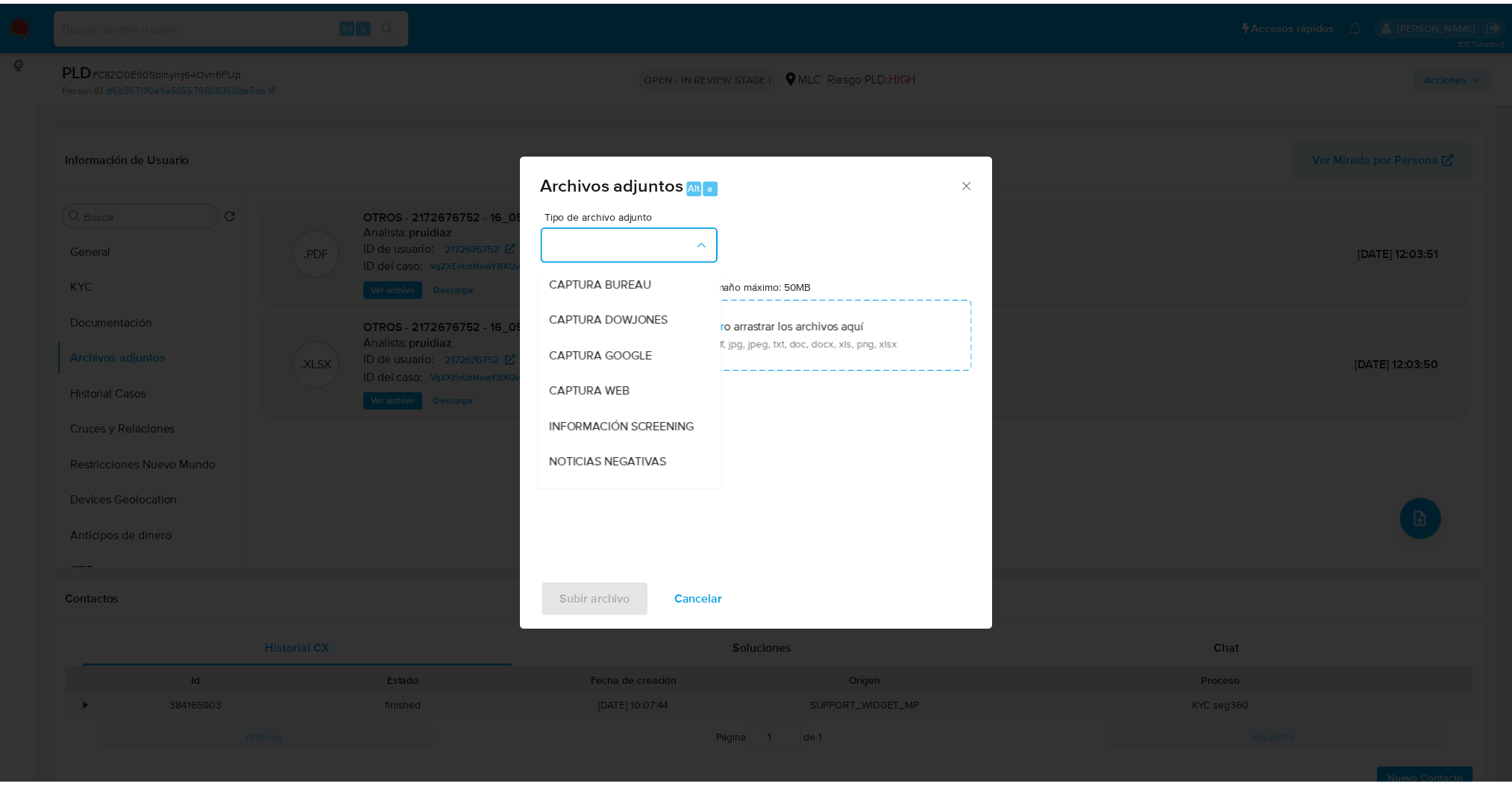
scroll to position [86, 0]
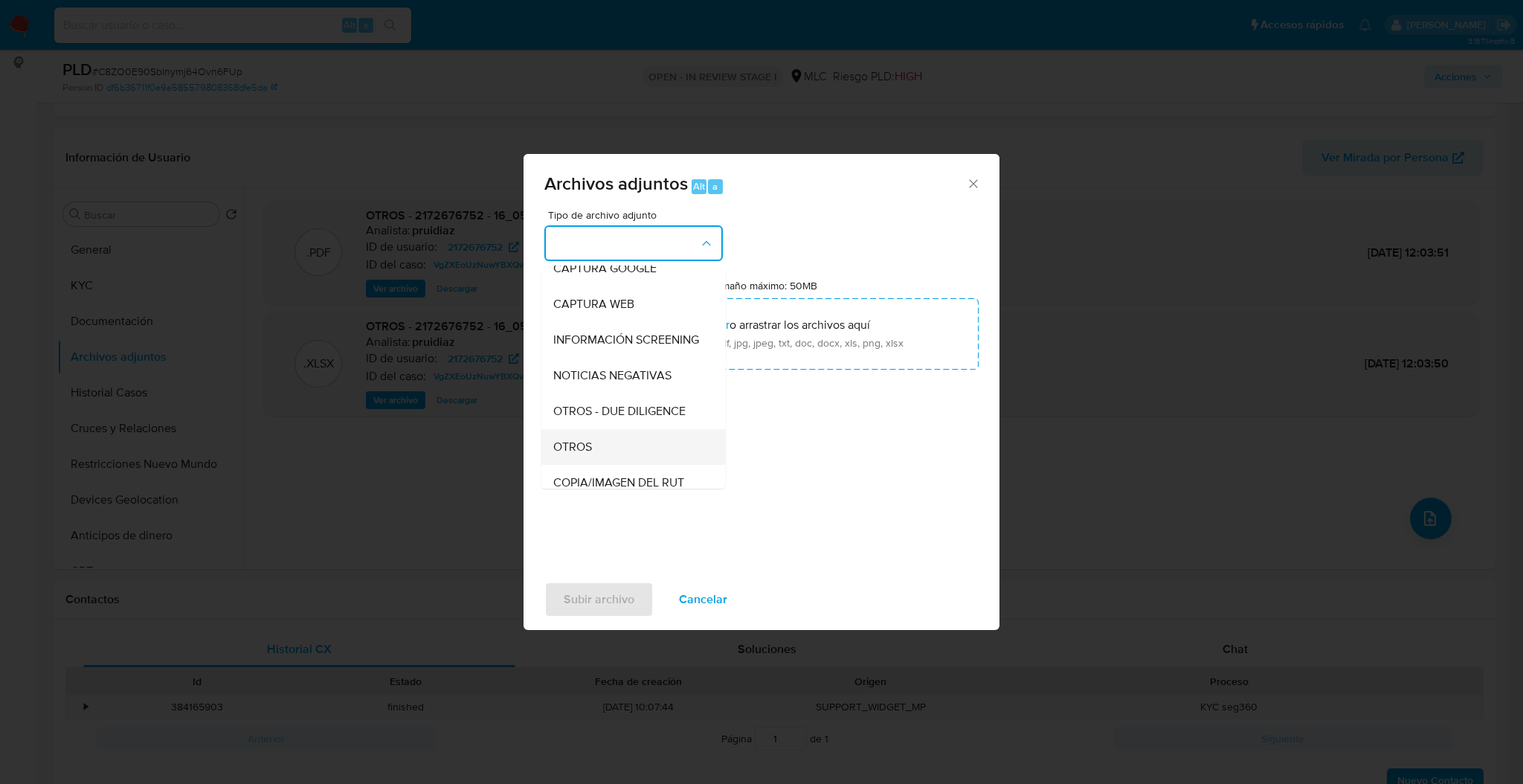
click at [593, 449] on div "OTROS" at bounding box center [629, 446] width 152 height 36
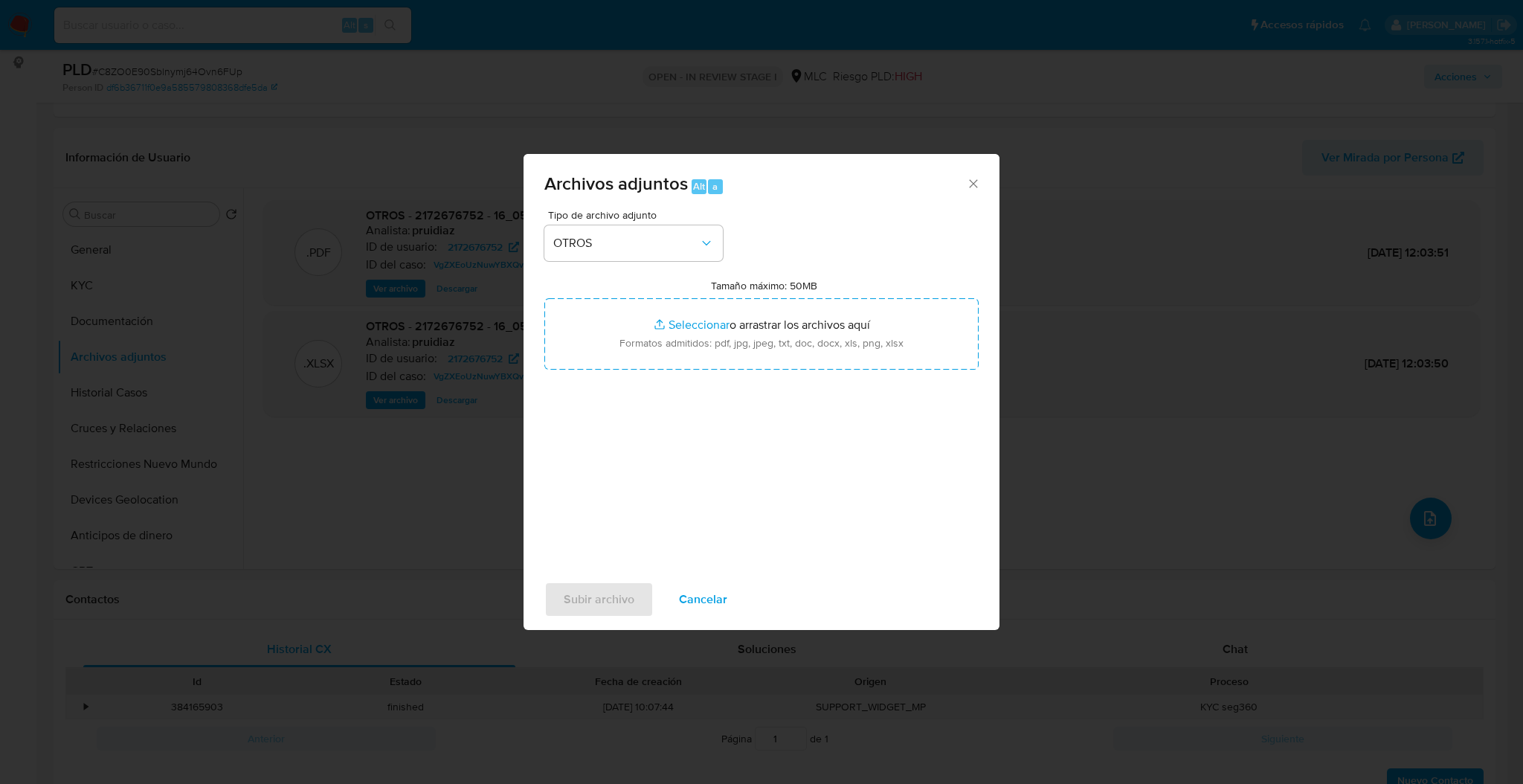
click at [616, 375] on div "Tipo de archivo adjunto OTROS Tamaño máximo: 50MB Seleccionar archivos Seleccio…" at bounding box center [762, 385] width 434 height 351
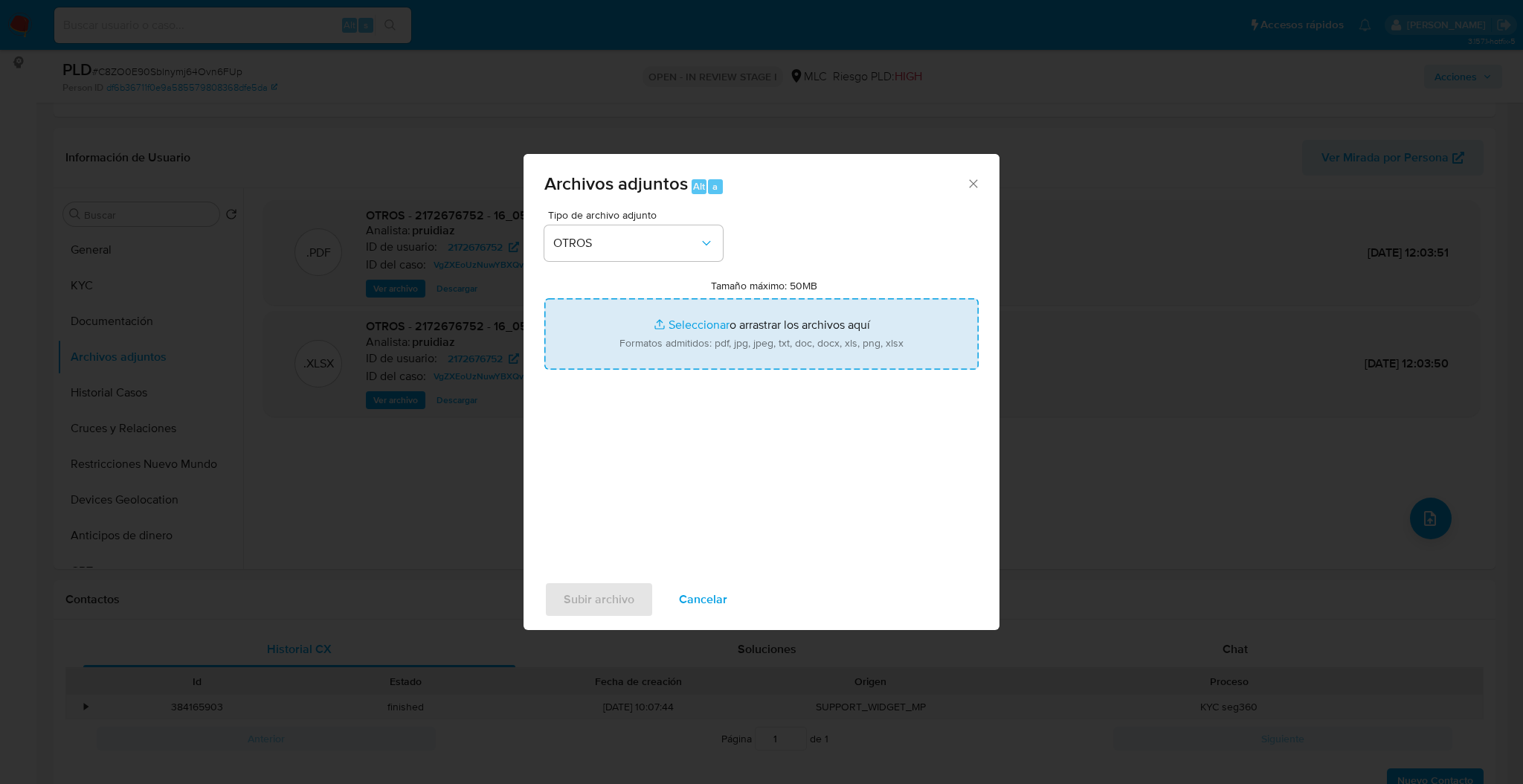
click at [611, 356] on input "Tamaño máximo: 50MB Seleccionar archivos" at bounding box center [762, 333] width 434 height 71
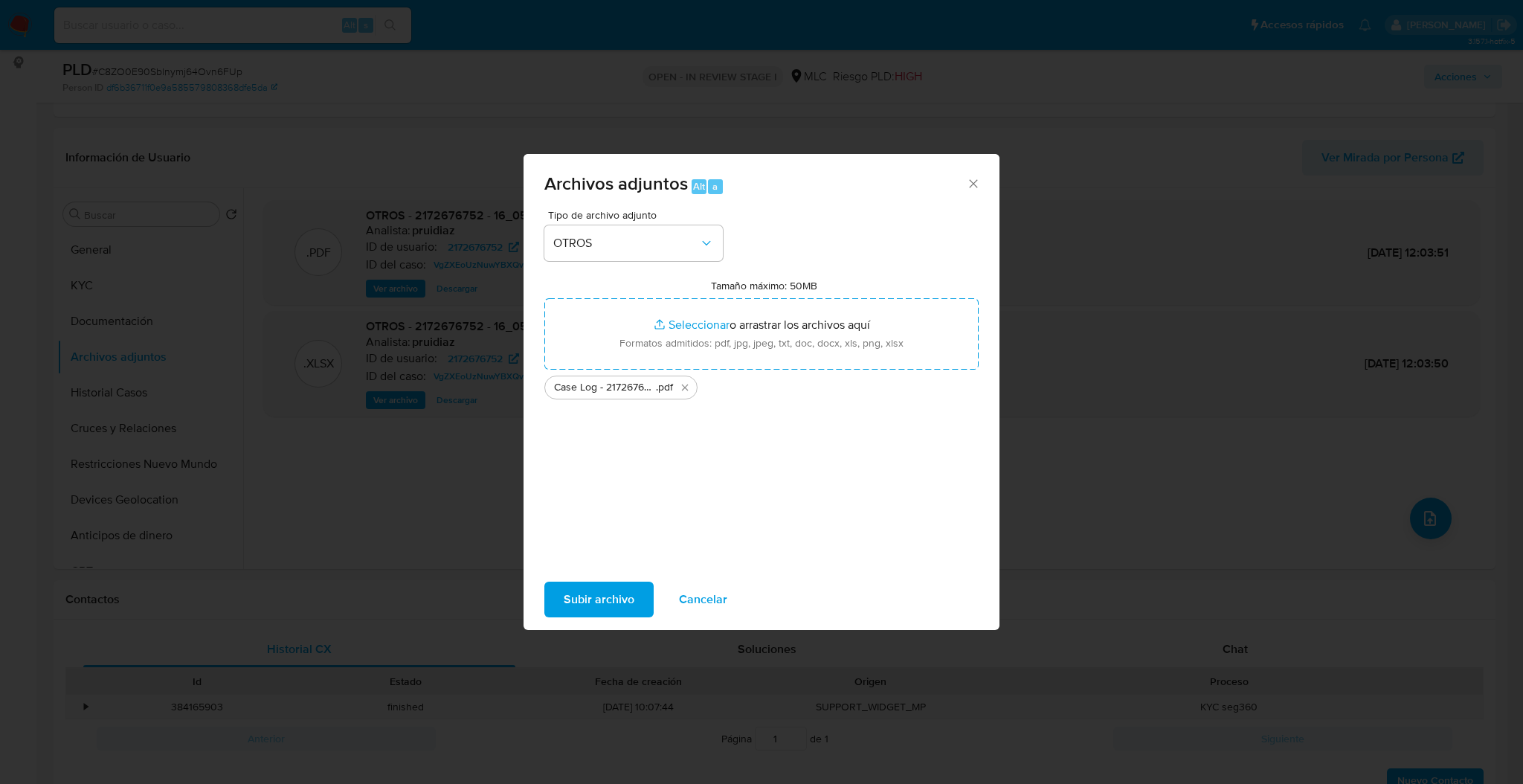
click at [731, 292] on label "Tamaño máximo: 50MB Seleccionar archivos" at bounding box center [764, 285] width 106 height 13
click at [731, 298] on input "Tamaño máximo: 50MB Seleccionar archivos" at bounding box center [762, 333] width 434 height 71
type input "C:\fakepath\2172676752Movimientos.xlsx"
click at [616, 596] on span "Subir archivo" at bounding box center [599, 599] width 70 height 33
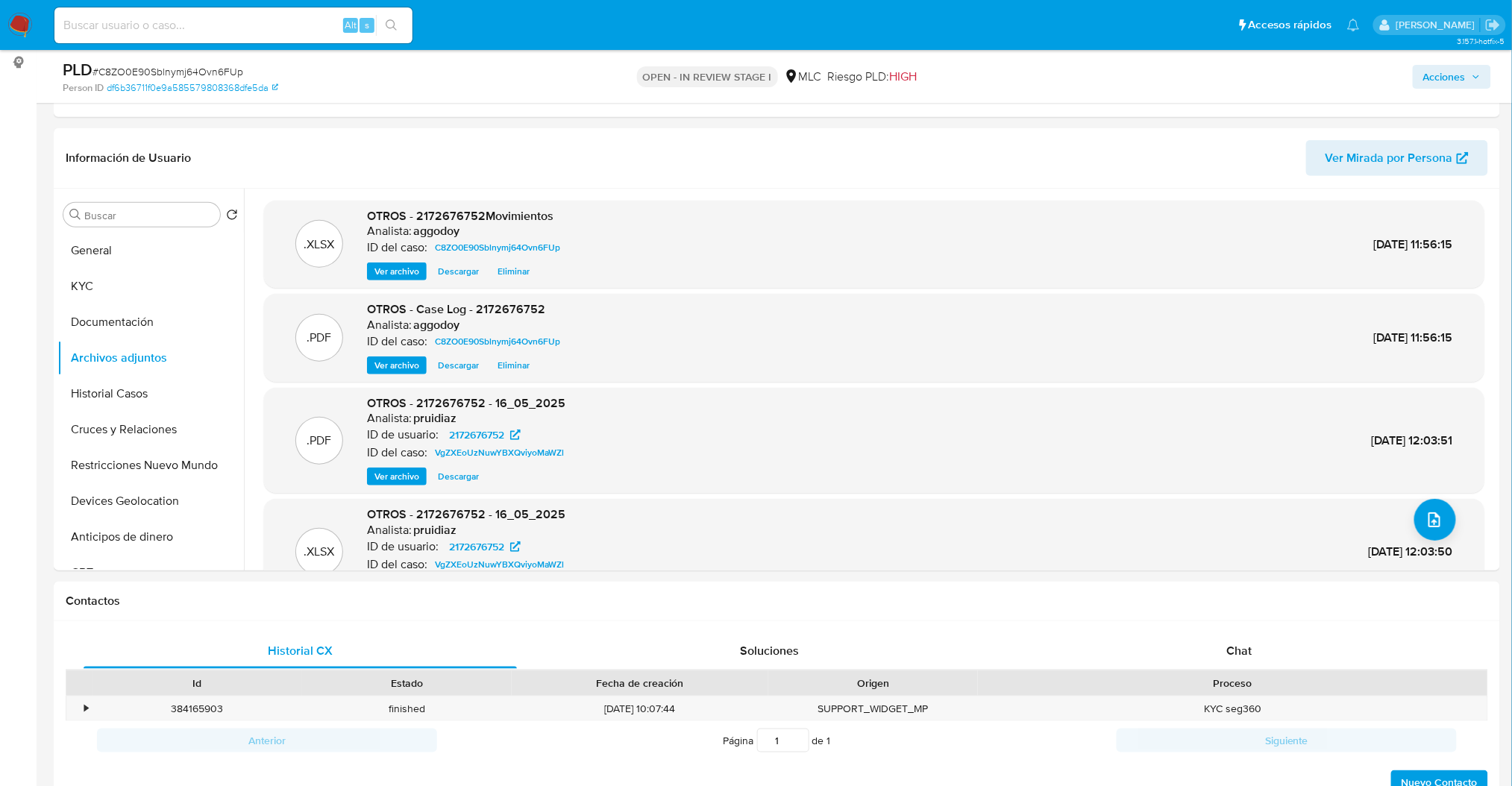
click at [1449, 72] on span "Acciones" at bounding box center [1444, 77] width 42 height 24
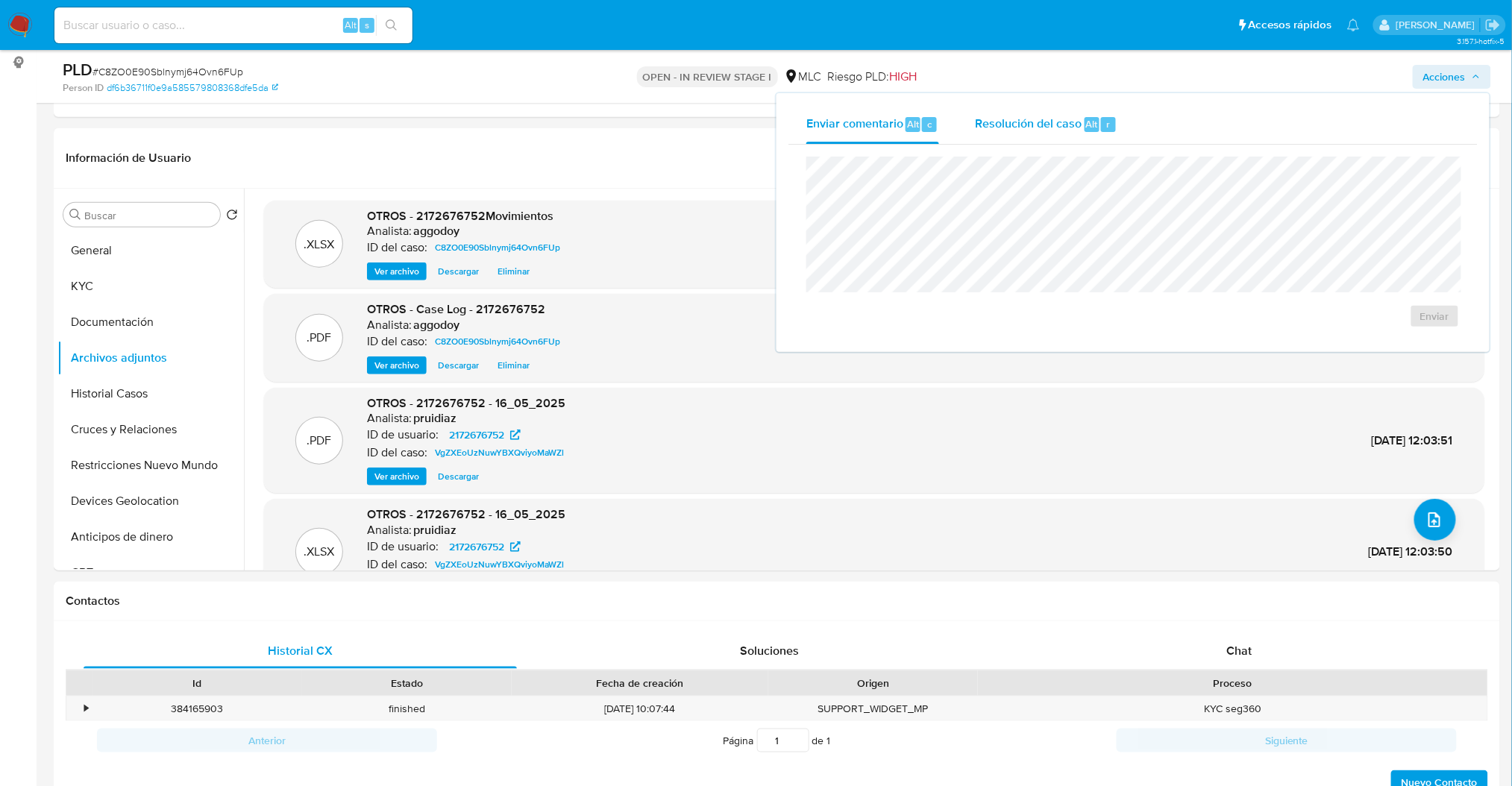
click at [1075, 136] on div "Resolución del caso Alt r" at bounding box center [1046, 124] width 143 height 39
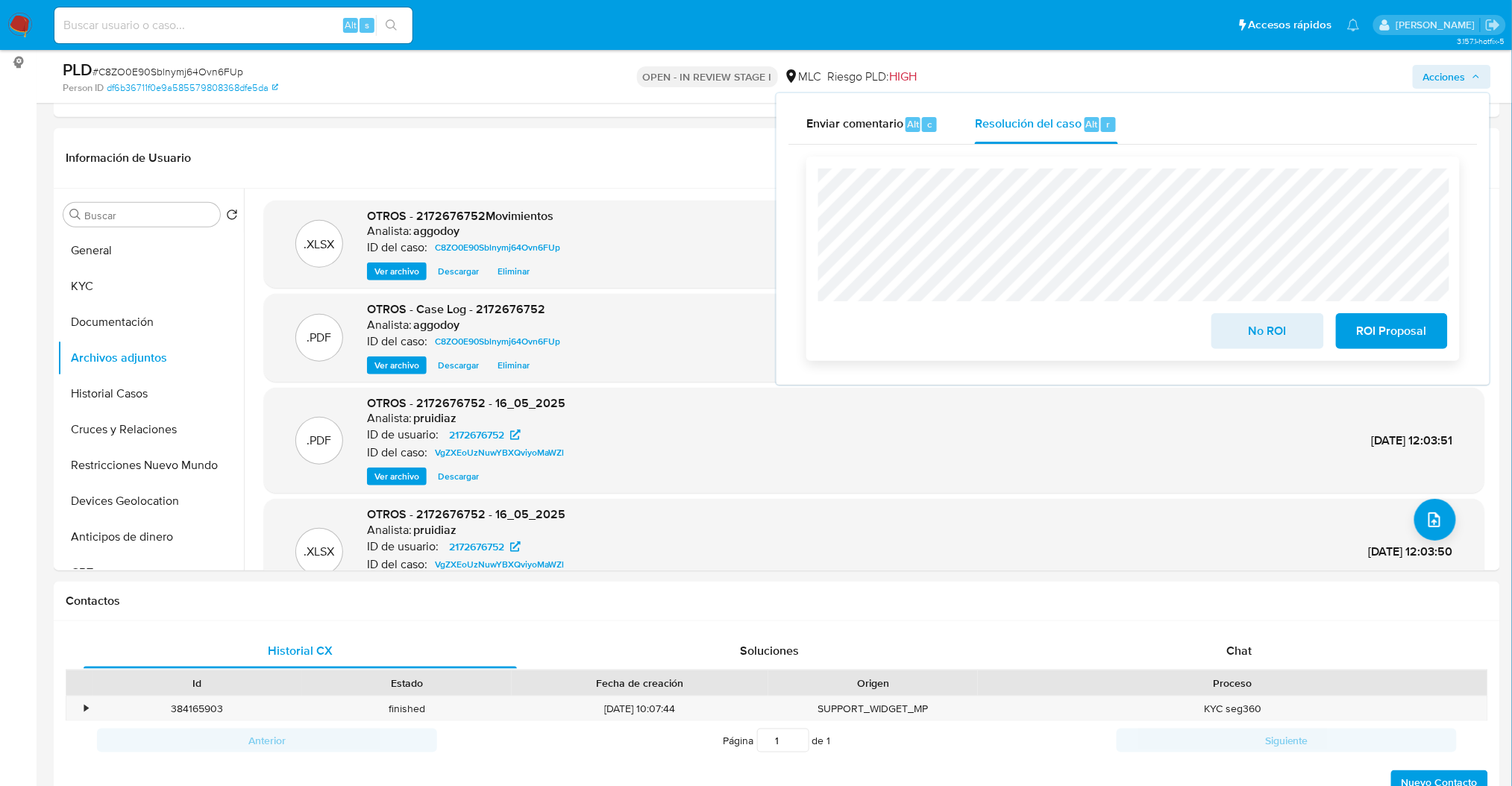
click at [1427, 327] on span "ROI Proposal" at bounding box center [1391, 330] width 73 height 33
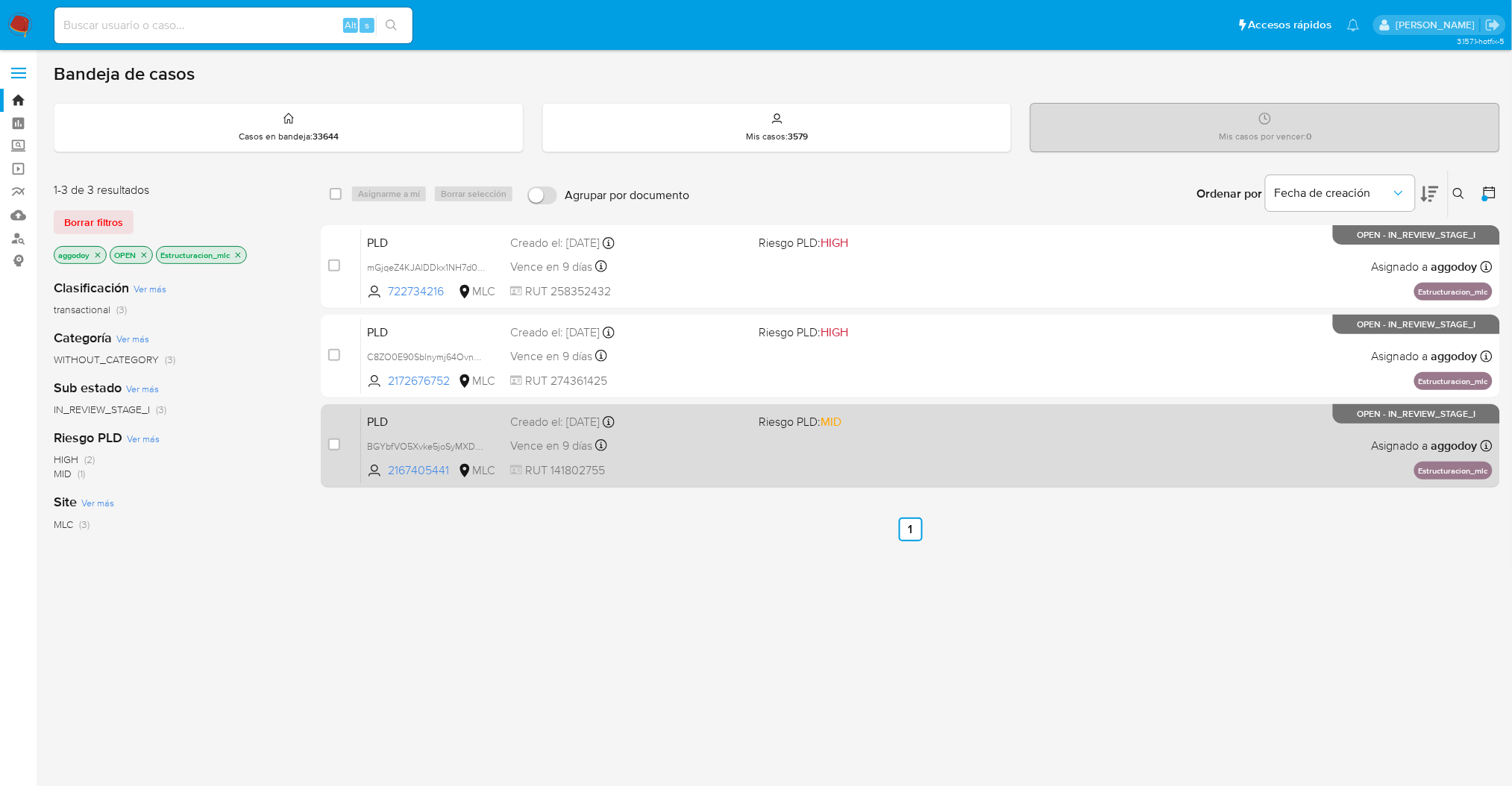
click at [704, 462] on span "RUT 141802755" at bounding box center [629, 470] width 236 height 17
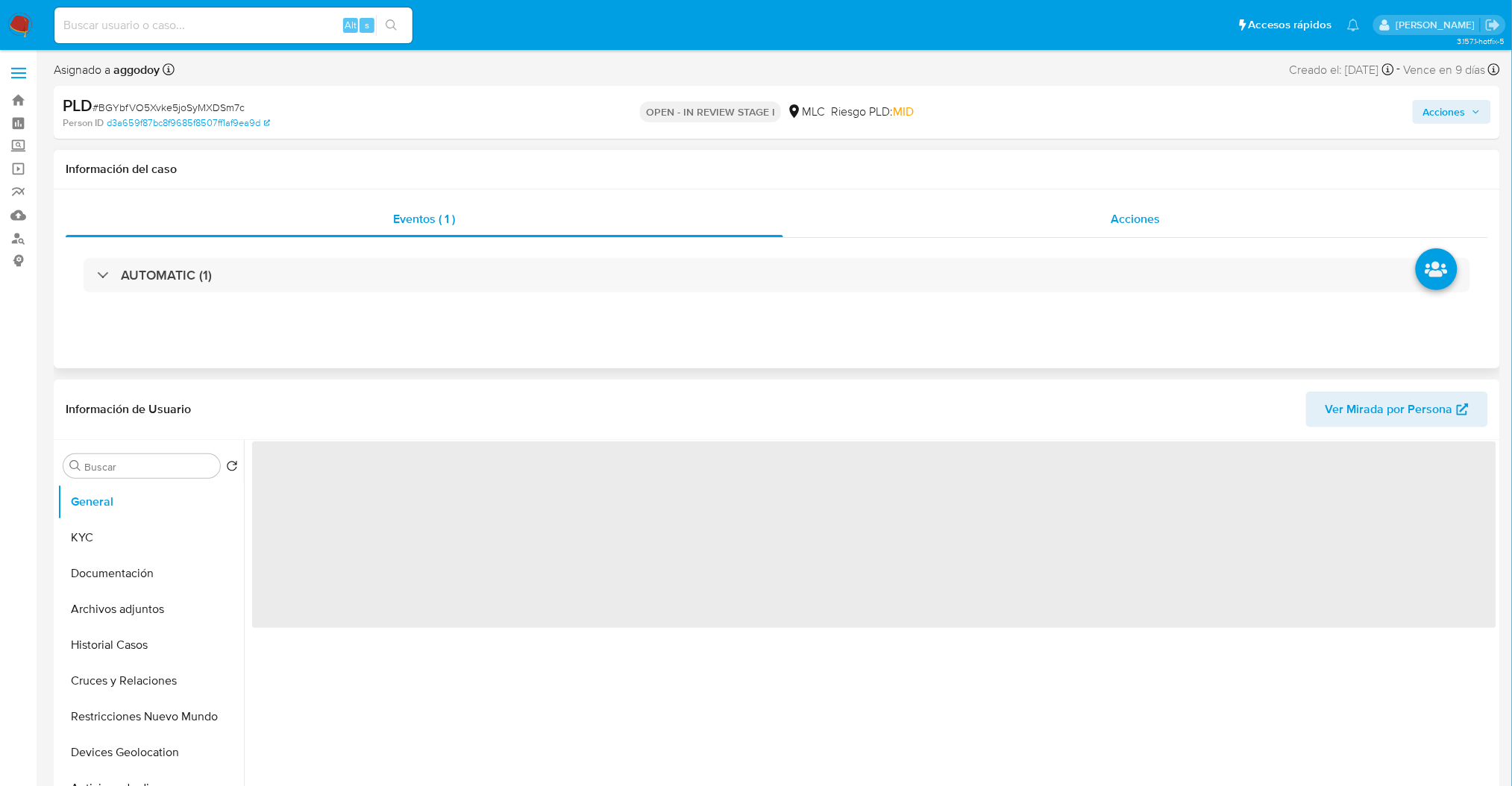
click at [1089, 225] on div "Acciones" at bounding box center [1135, 219] width 704 height 36
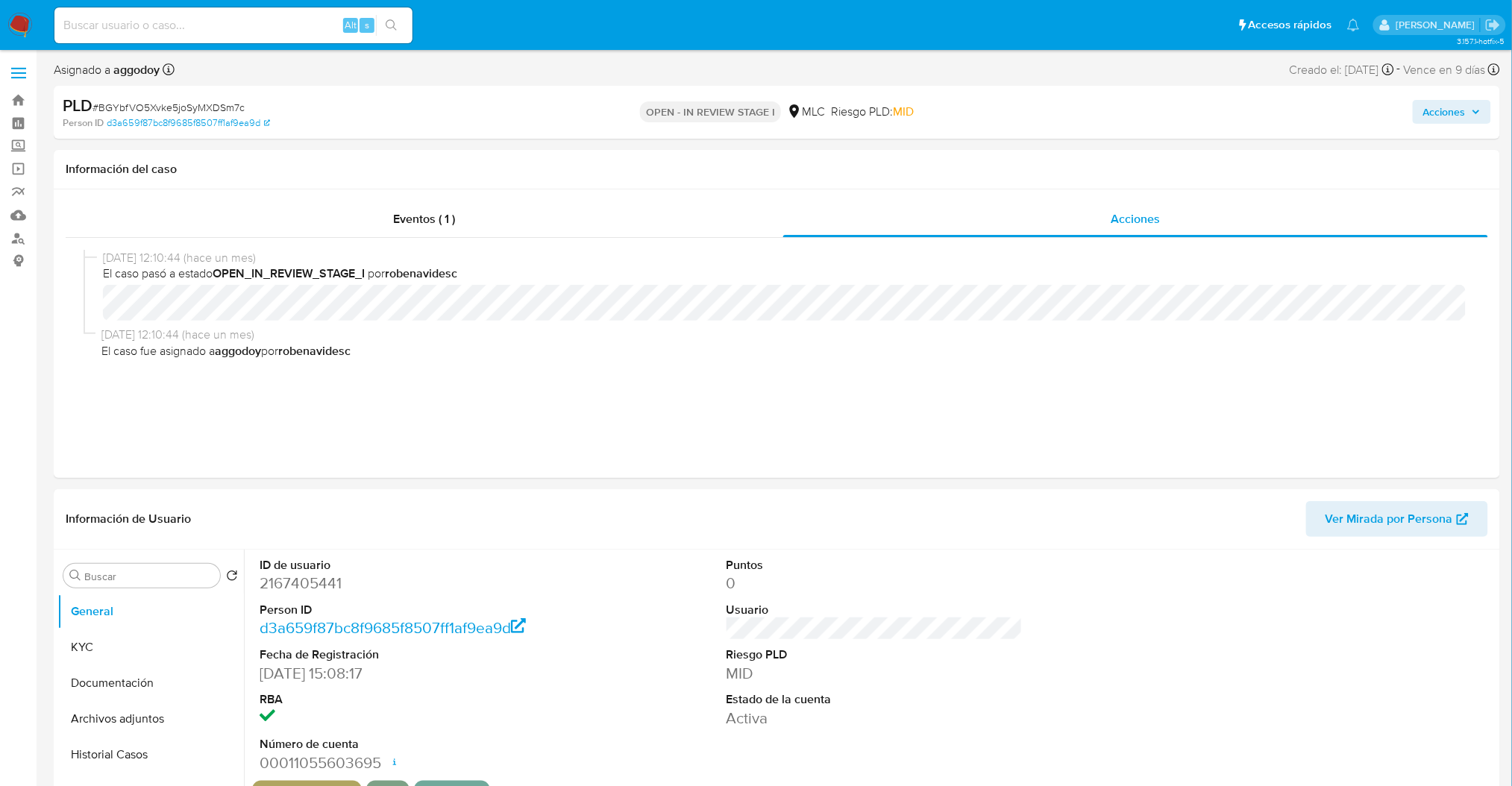
click at [1418, 116] on button "Acciones" at bounding box center [1451, 111] width 78 height 24
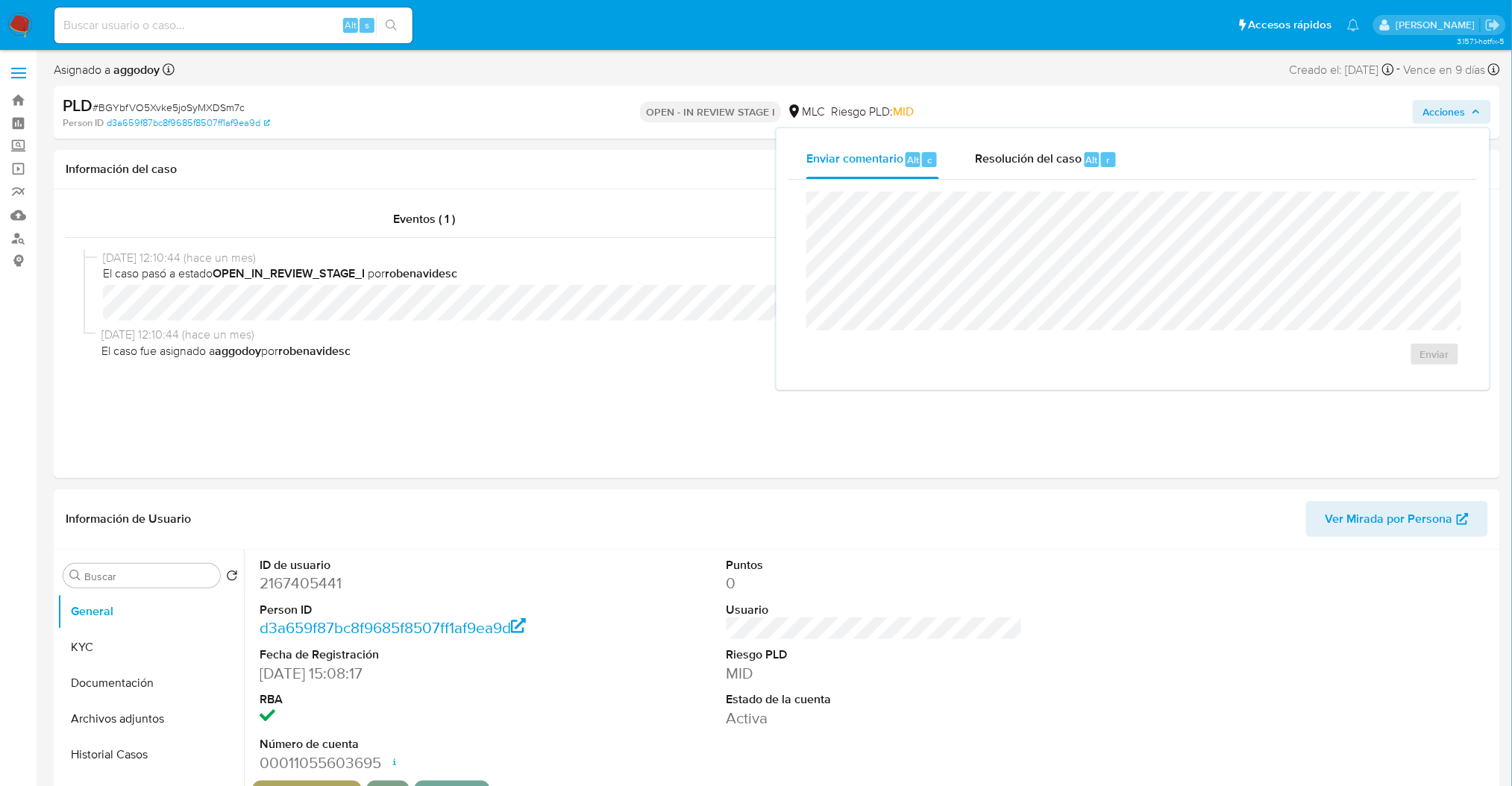
select select "10"
click at [566, 244] on div "[DATE] 12:10:44 (hace un mes) El caso pasó a estado OPEN_IN_REVIEW_STAGE_I por …" at bounding box center [776, 339] width 1422 height 203
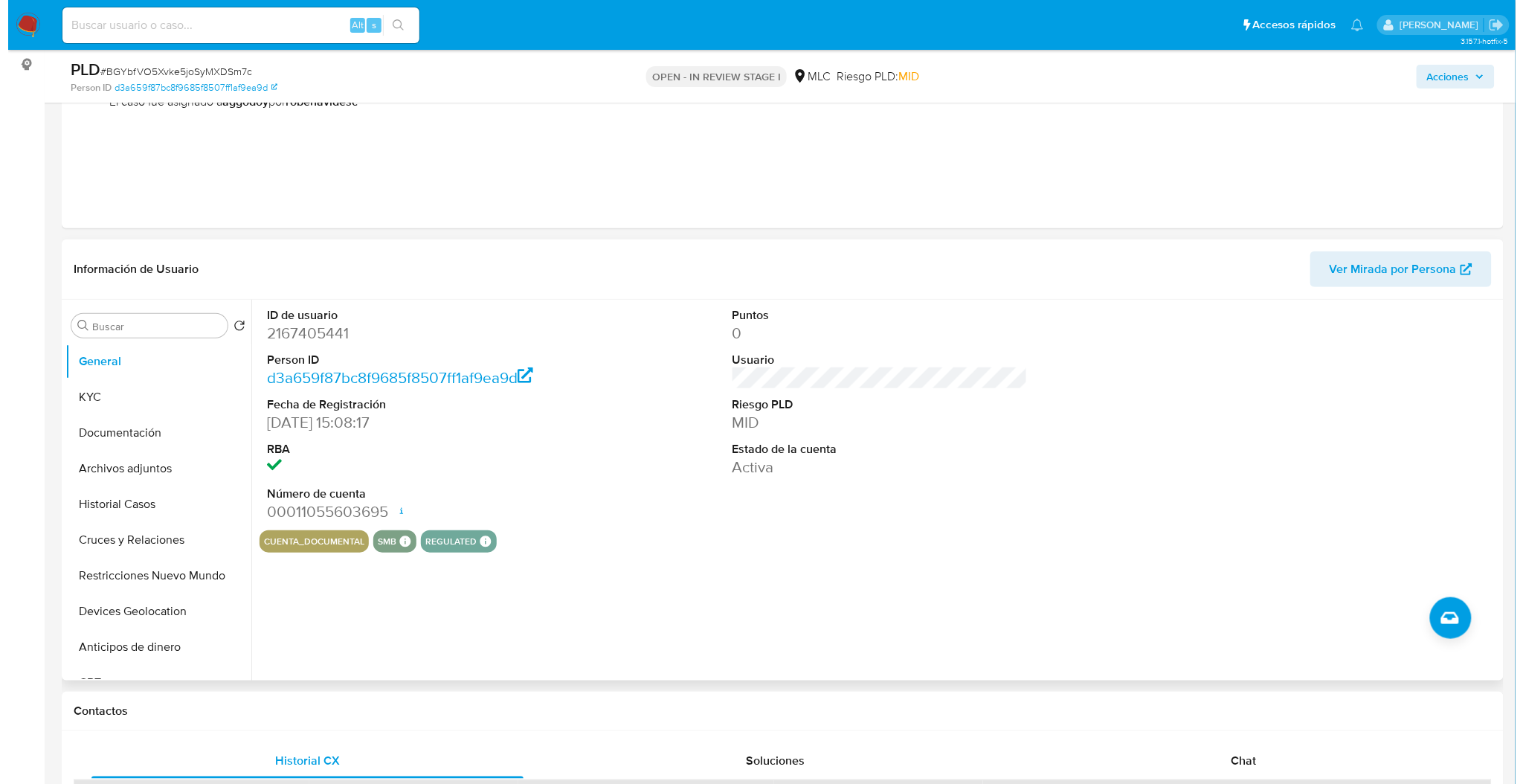
scroll to position [198, 0]
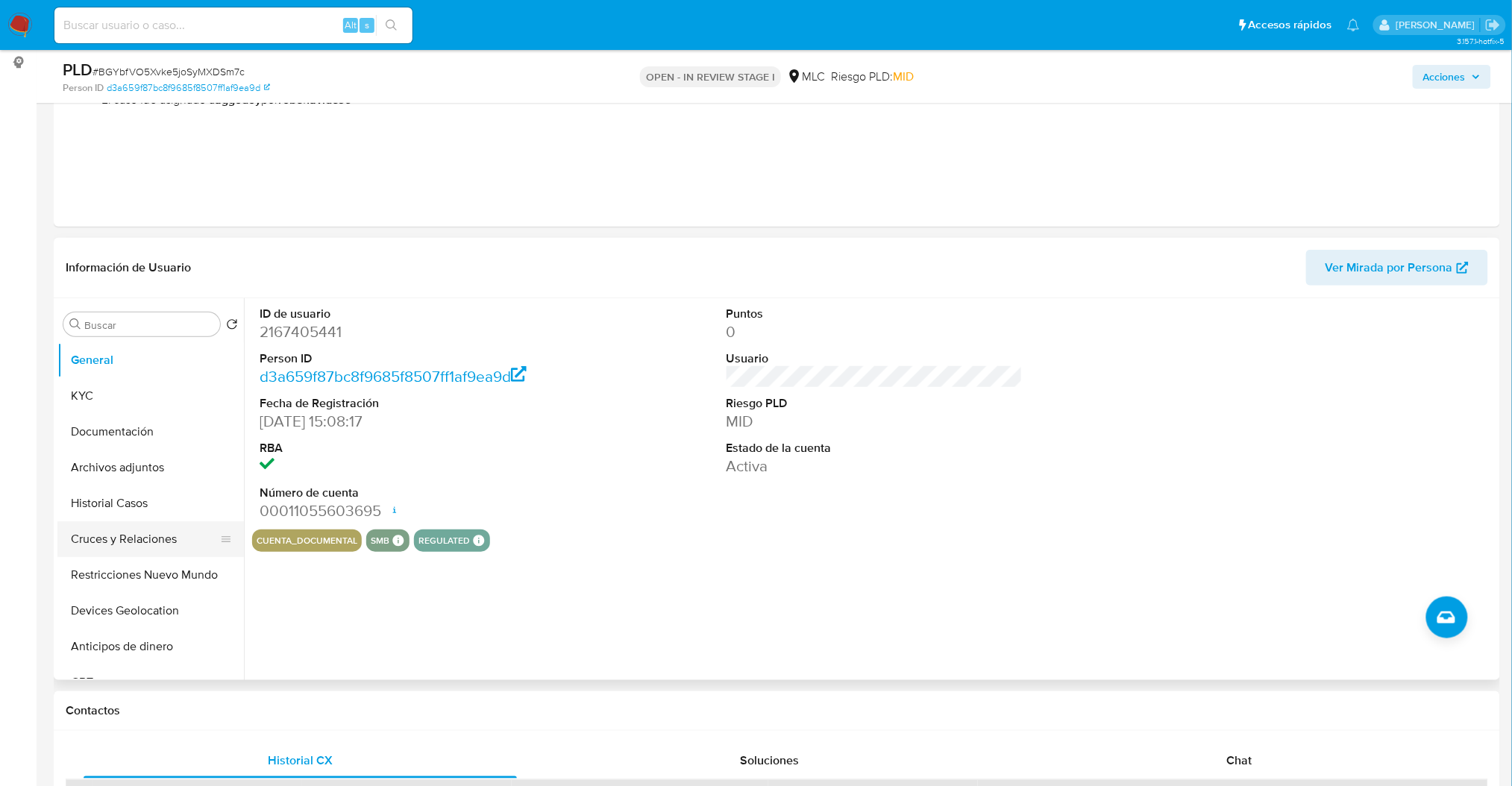
click at [155, 528] on button "Cruces y Relaciones" at bounding box center [145, 538] width 175 height 36
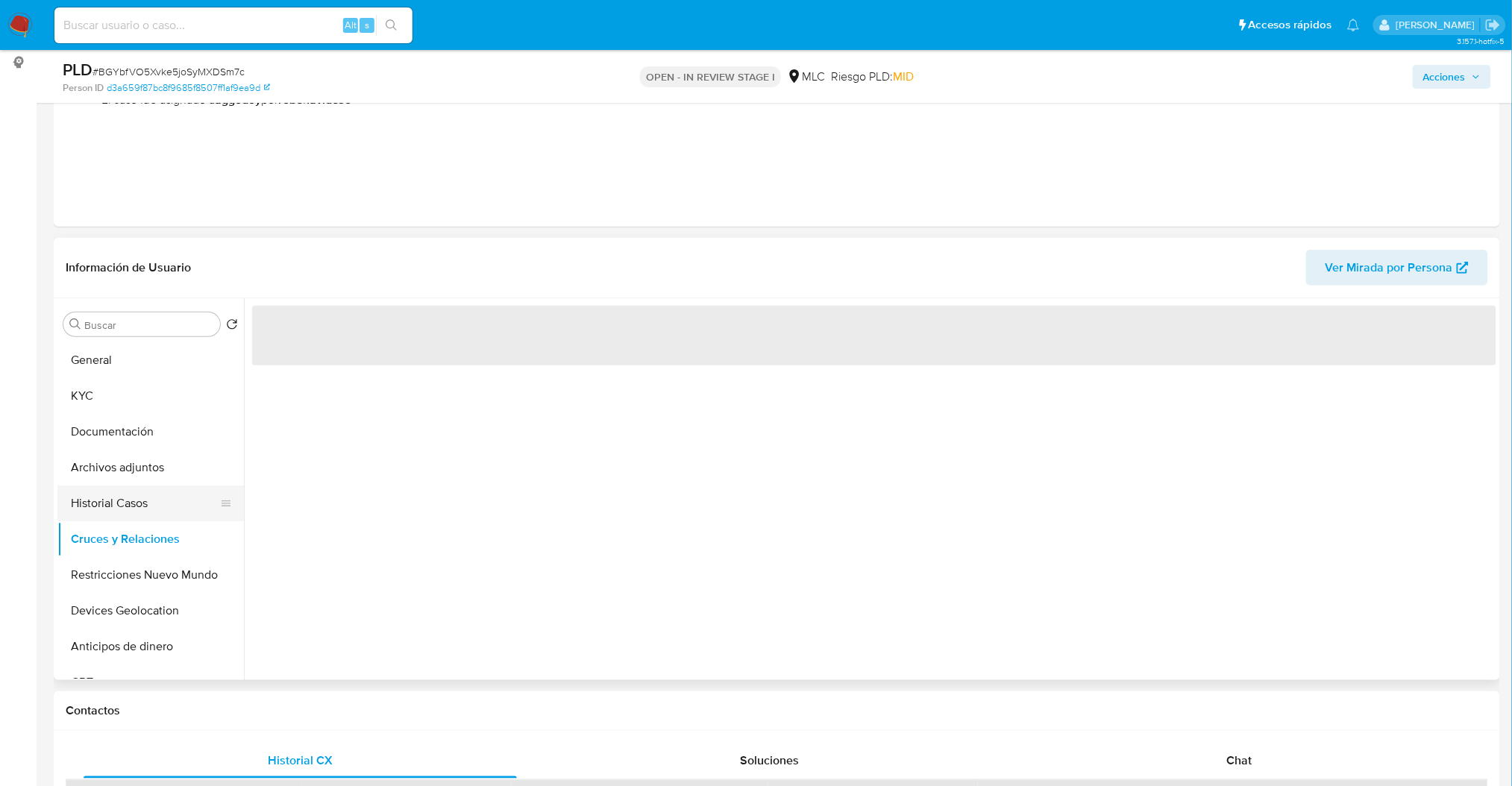
click at [125, 486] on button "Historial Casos" at bounding box center [145, 503] width 175 height 36
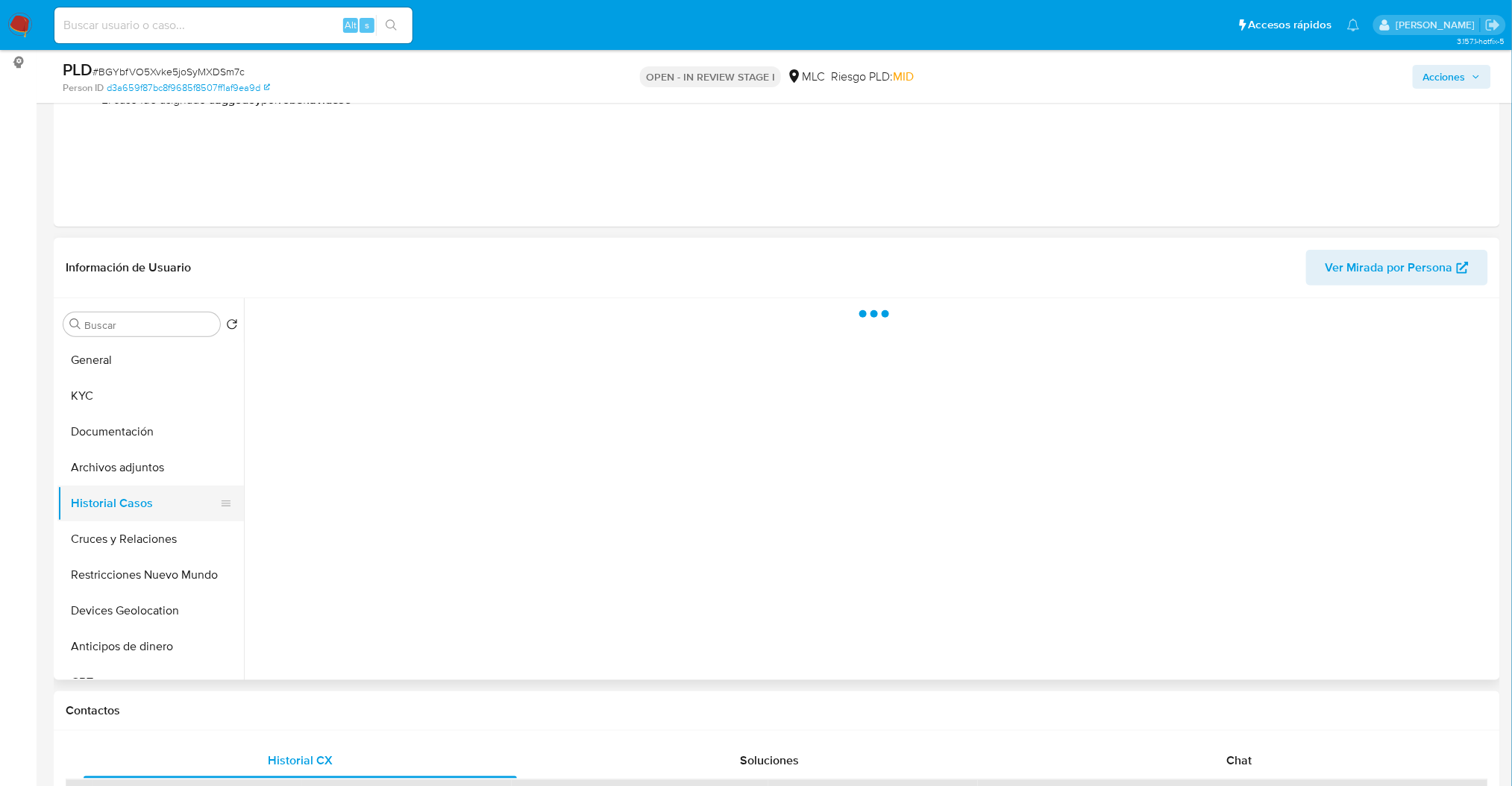
click at [147, 486] on button "Historial Casos" at bounding box center [145, 503] width 175 height 36
click at [146, 476] on button "Archivos adjuntos" at bounding box center [145, 467] width 175 height 36
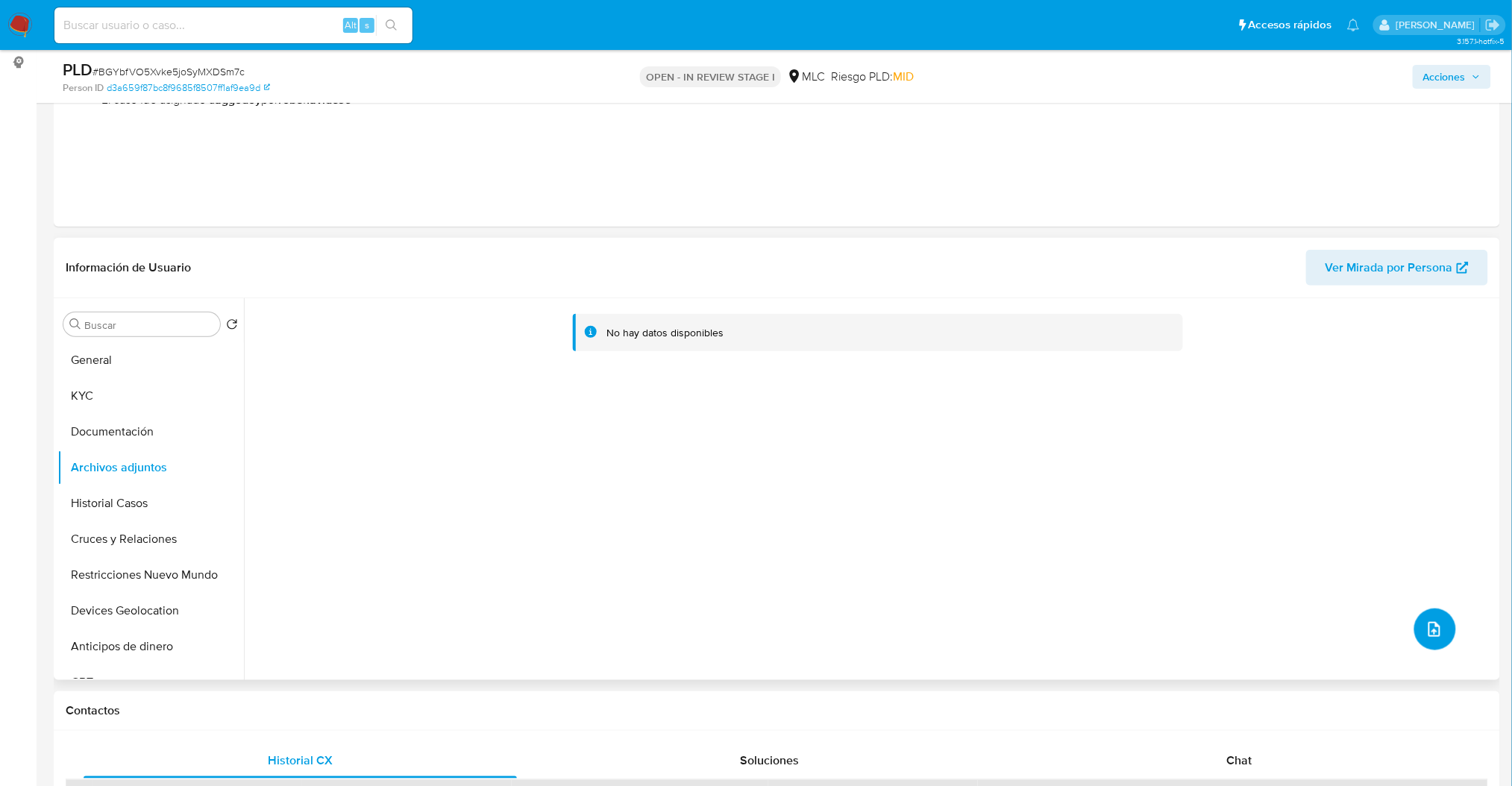
click at [1425, 641] on button "upload-file" at bounding box center [1434, 628] width 41 height 41
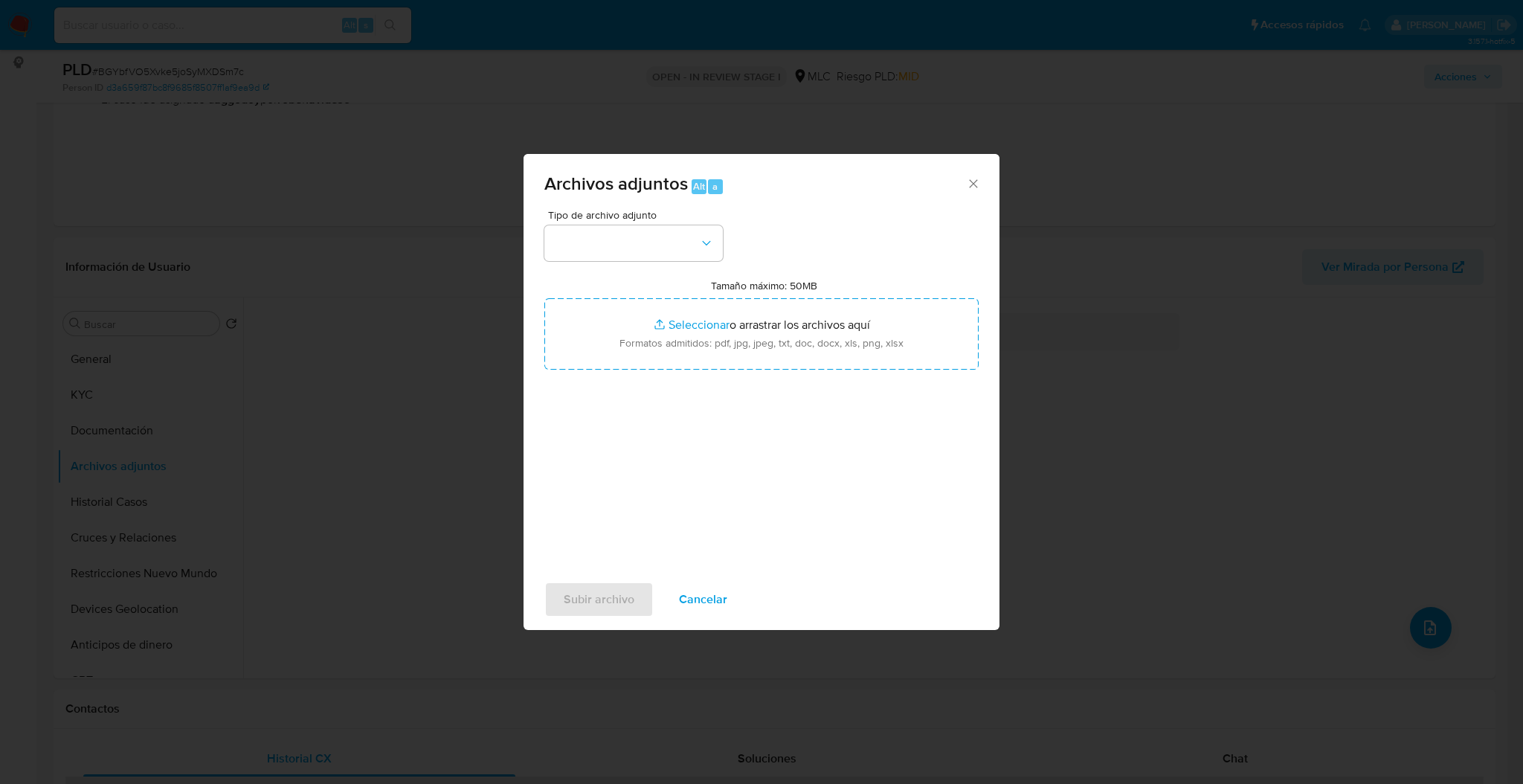
click at [233, 426] on div "Archivos adjuntos Alt a Tipo de archivo adjunto Tamaño máximo: 50MB Seleccionar…" at bounding box center [762, 392] width 1523 height 784
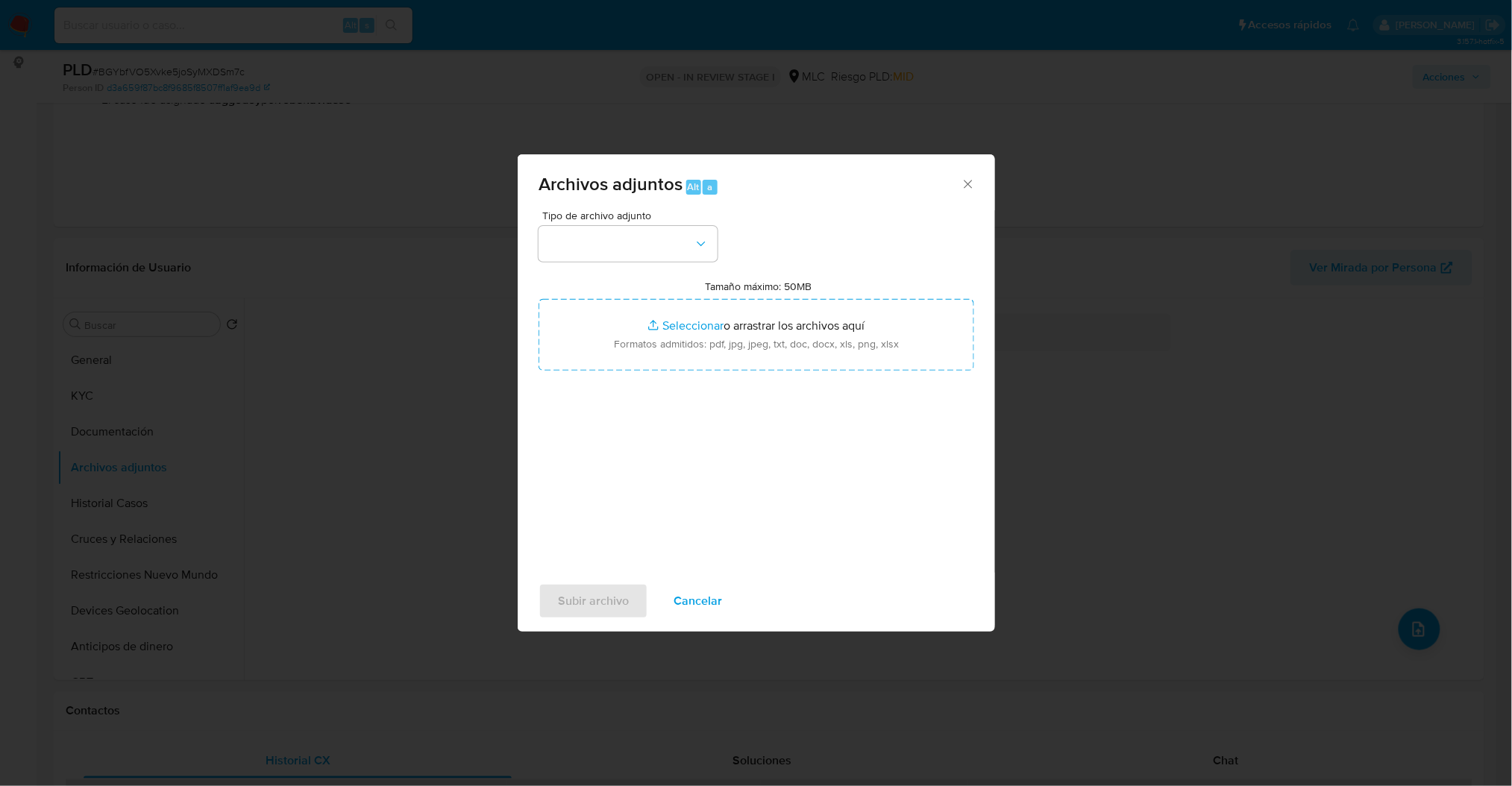
click at [144, 369] on button "General" at bounding box center [150, 360] width 186 height 36
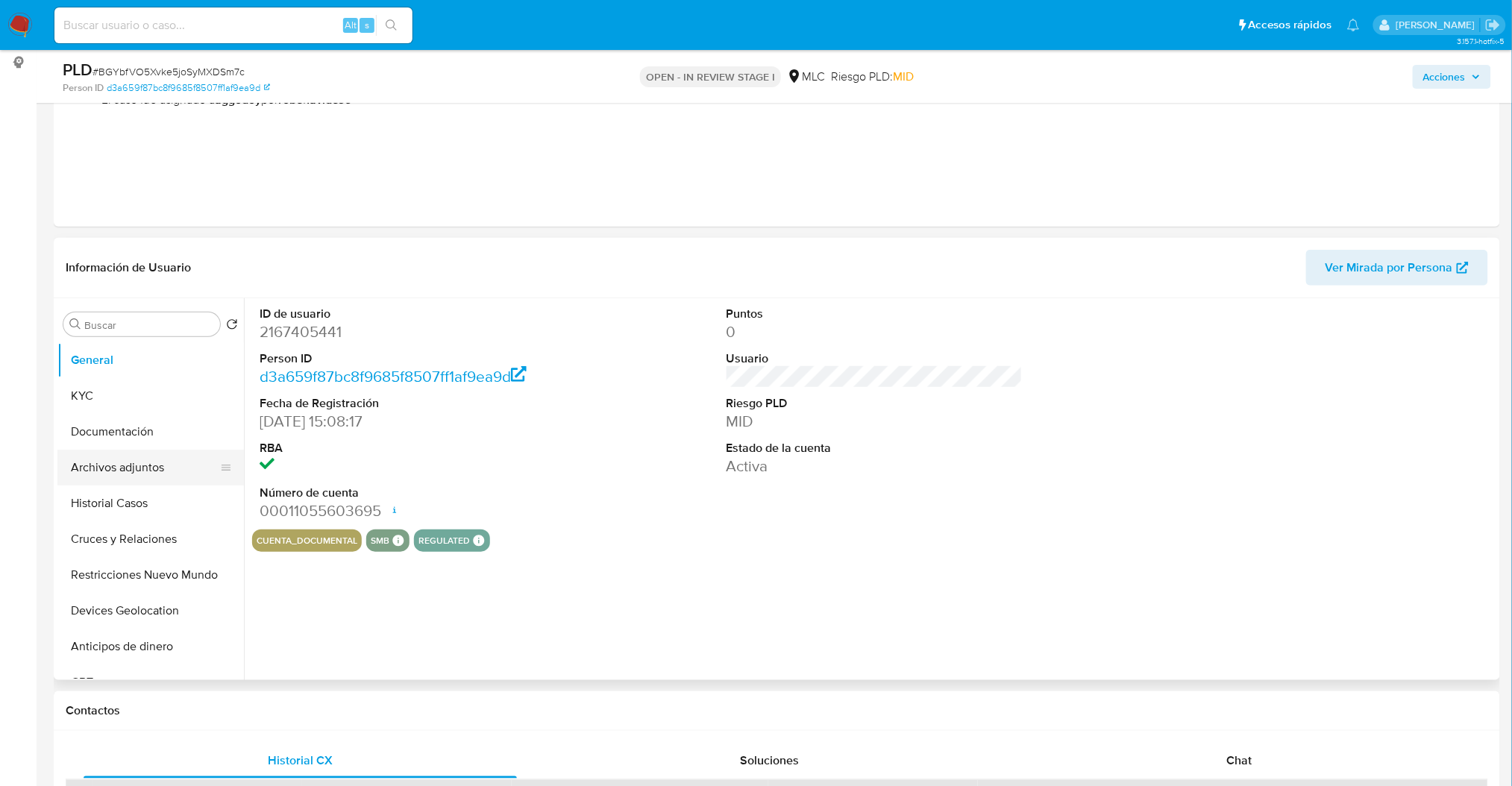
click at [143, 470] on button "Archivos adjuntos" at bounding box center [145, 467] width 175 height 36
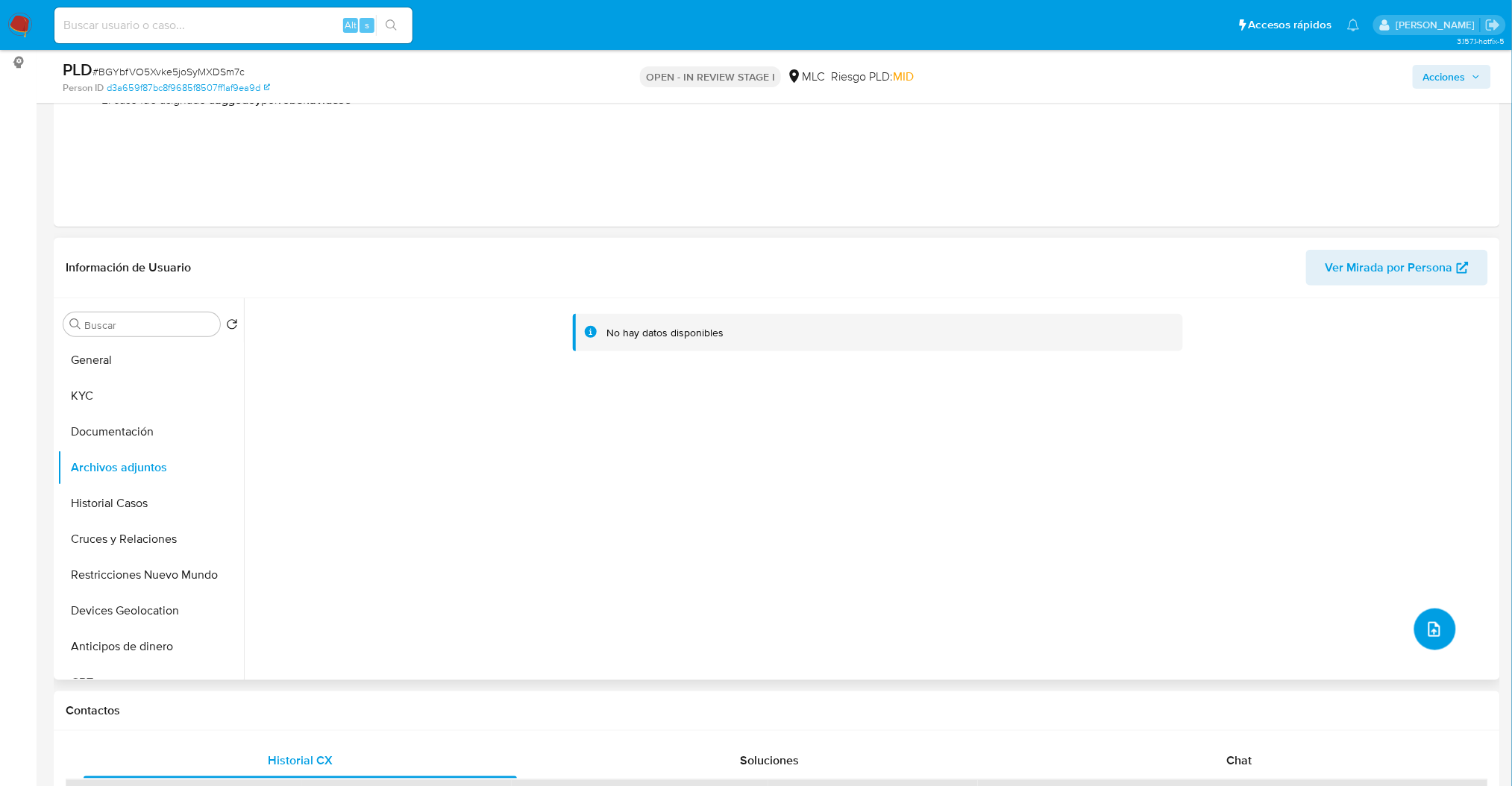
click at [1425, 634] on span "upload-file" at bounding box center [1434, 629] width 18 height 18
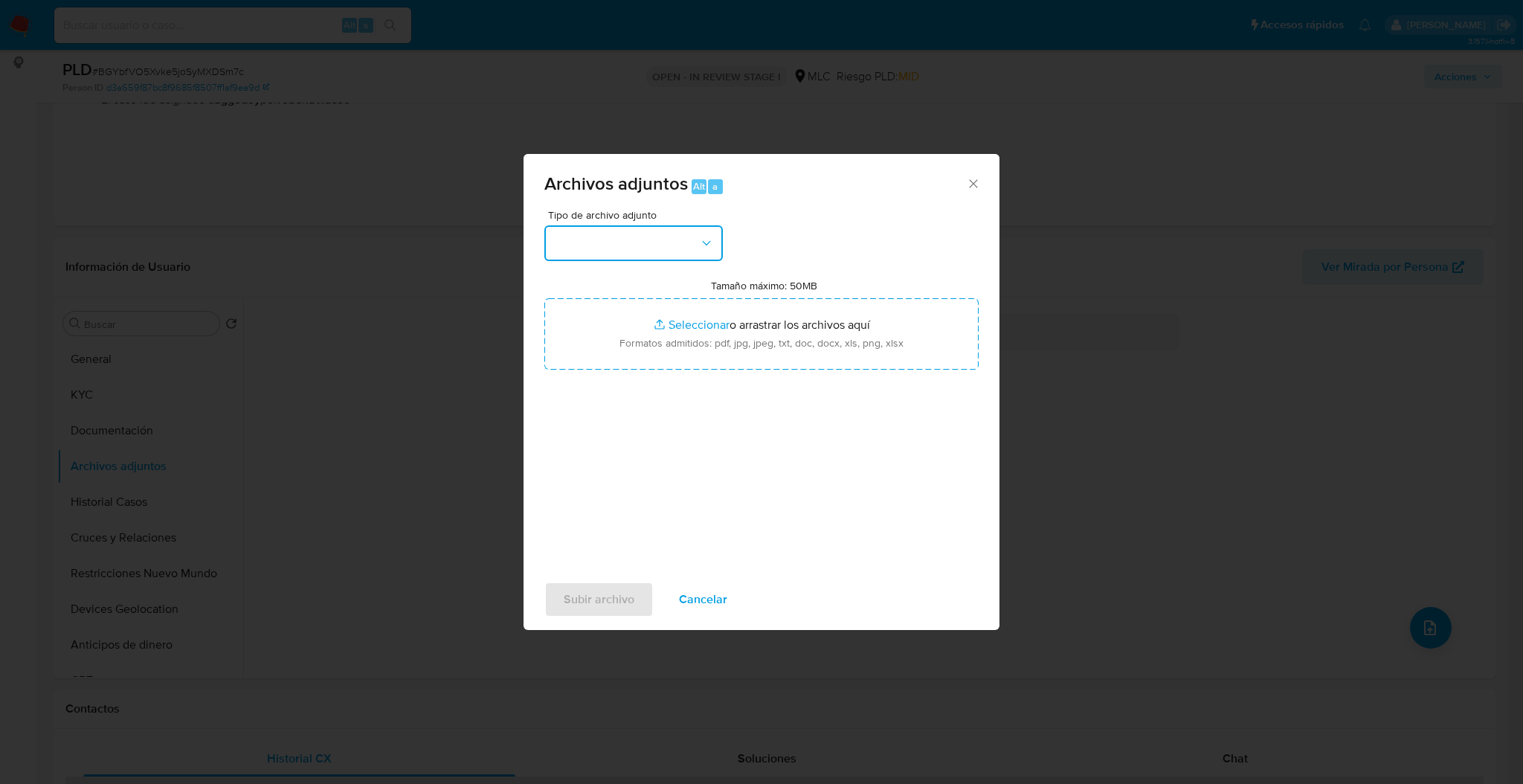
click at [693, 254] on button "button" at bounding box center [633, 243] width 179 height 36
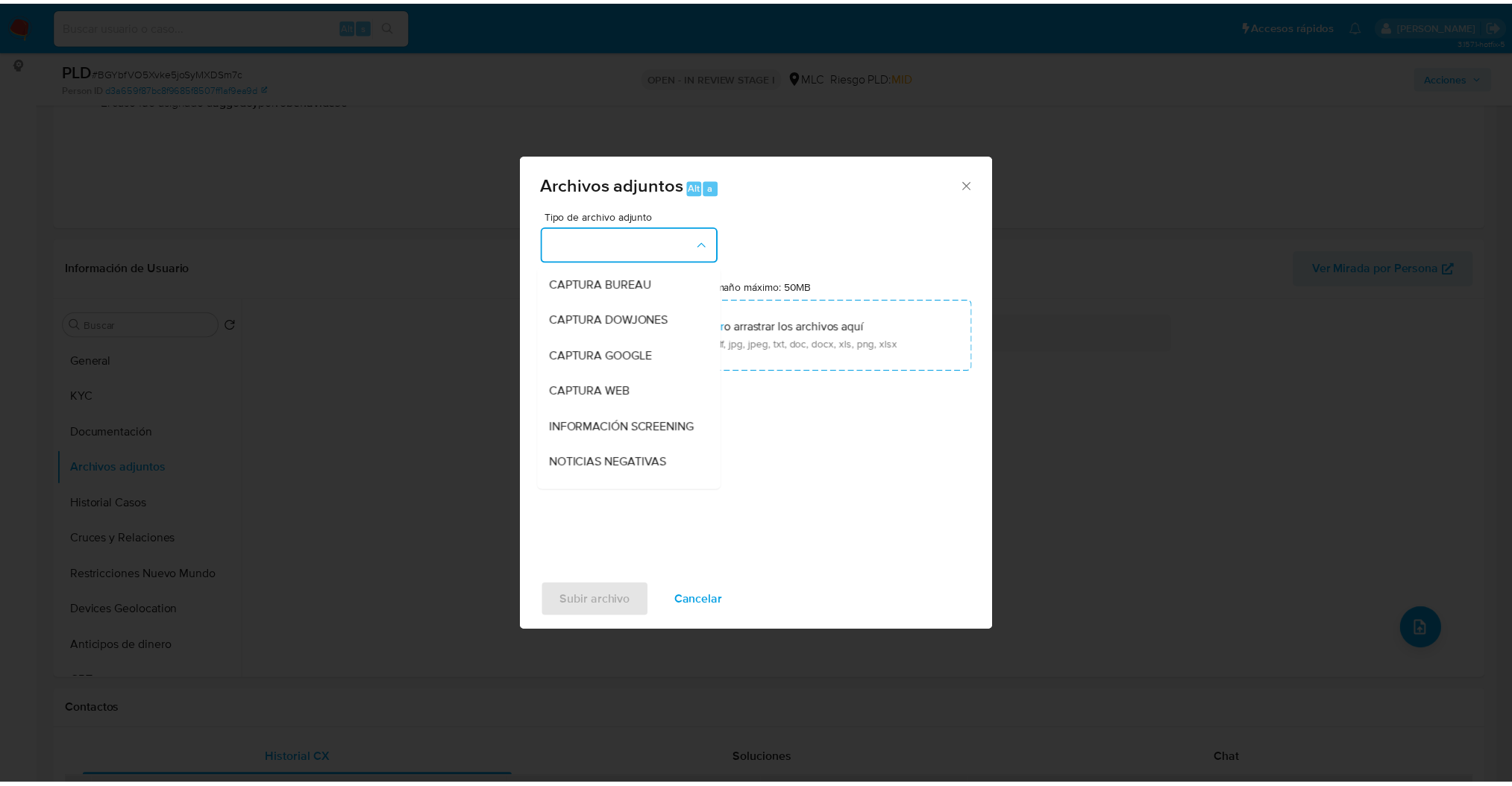
scroll to position [126, 0]
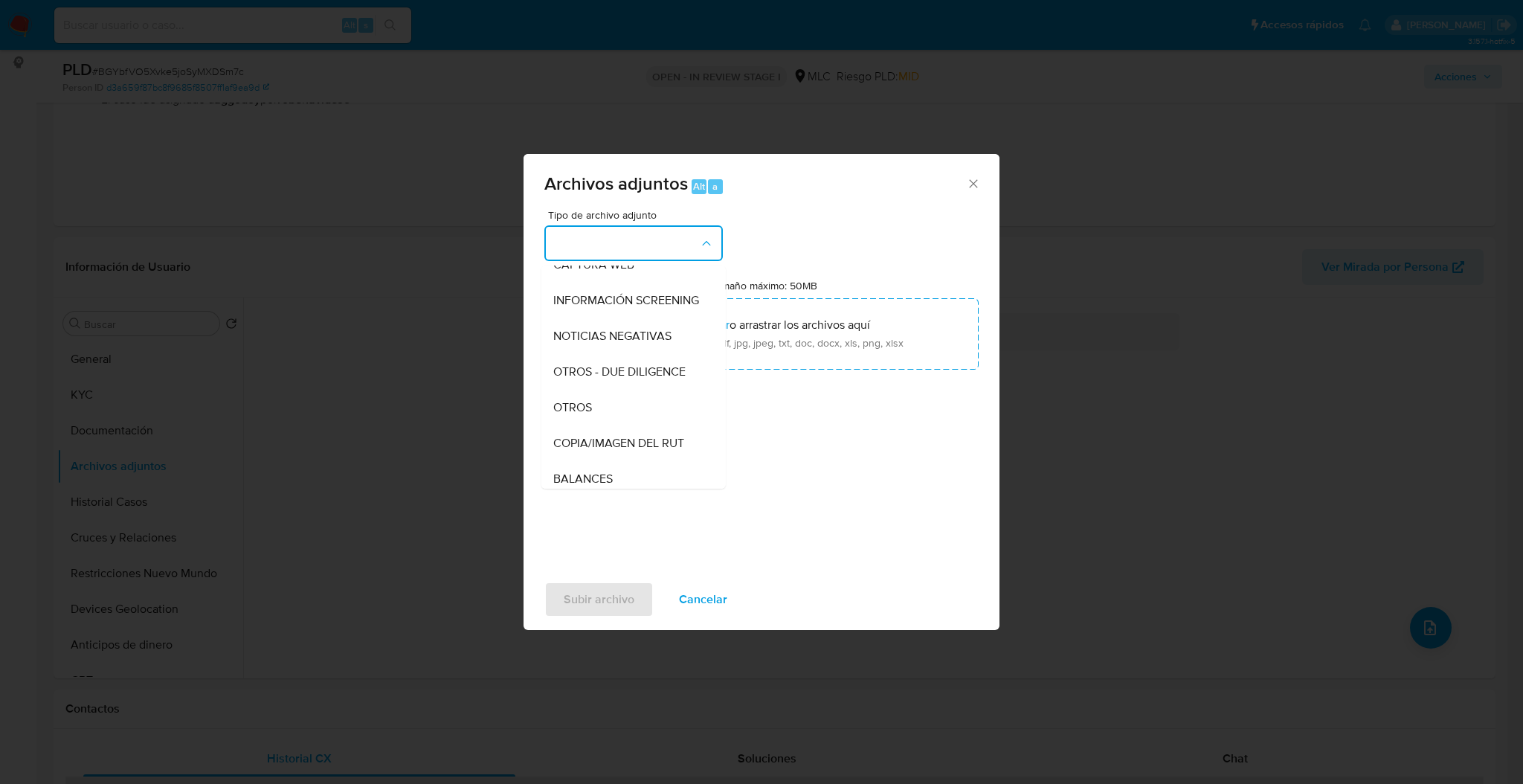
click at [594, 425] on div "OTROS" at bounding box center [629, 407] width 152 height 36
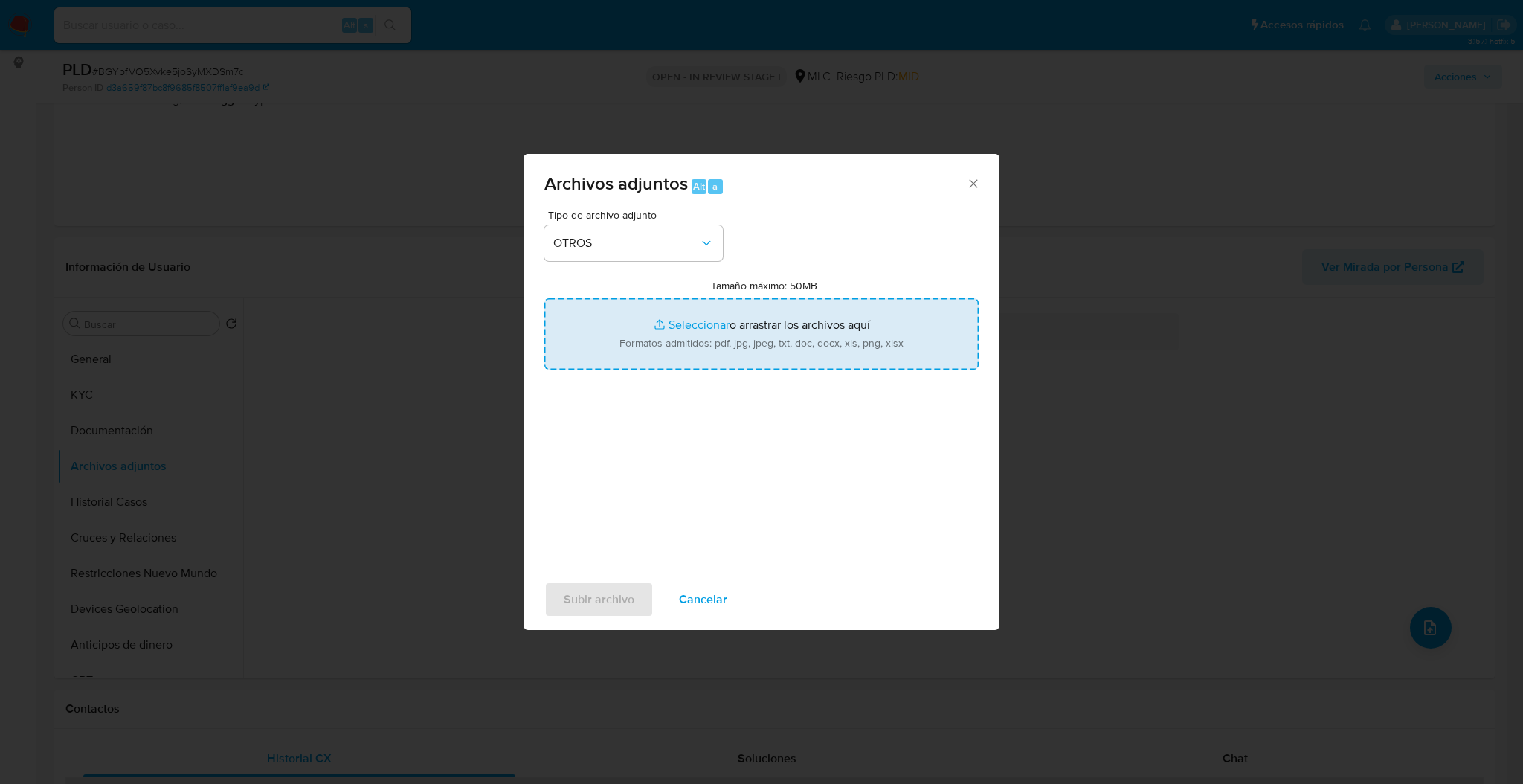
click at [605, 369] on input "Tamaño máximo: 50MB Seleccionar archivos" at bounding box center [762, 333] width 434 height 71
click at [813, 312] on input "Tamaño máximo: 50MB Seleccionar archivos" at bounding box center [762, 333] width 434 height 71
type input "C:\fakepath\2167405441Movimientos.xlsx"
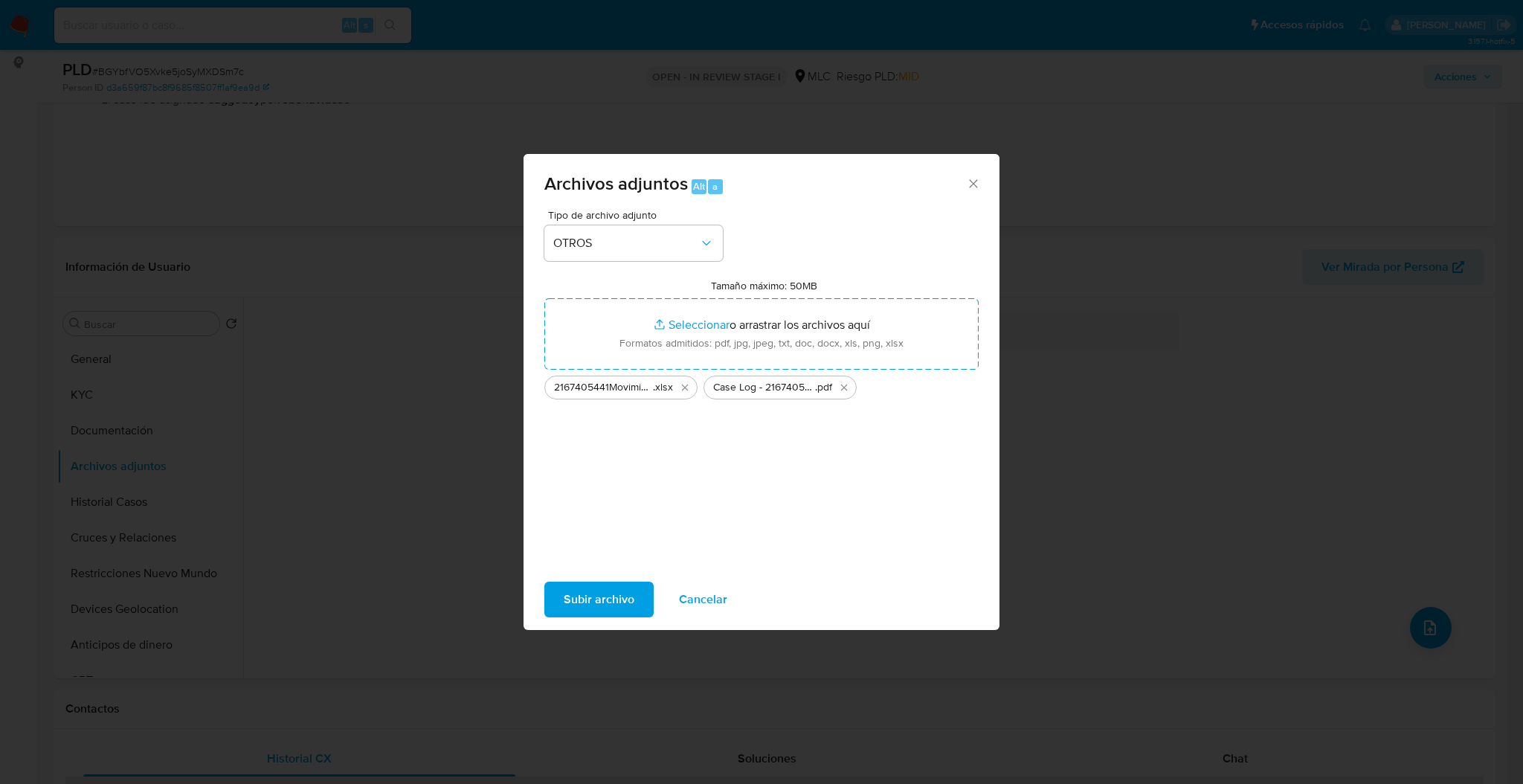
click at [613, 603] on span "Subir archivo" at bounding box center [599, 599] width 70 height 33
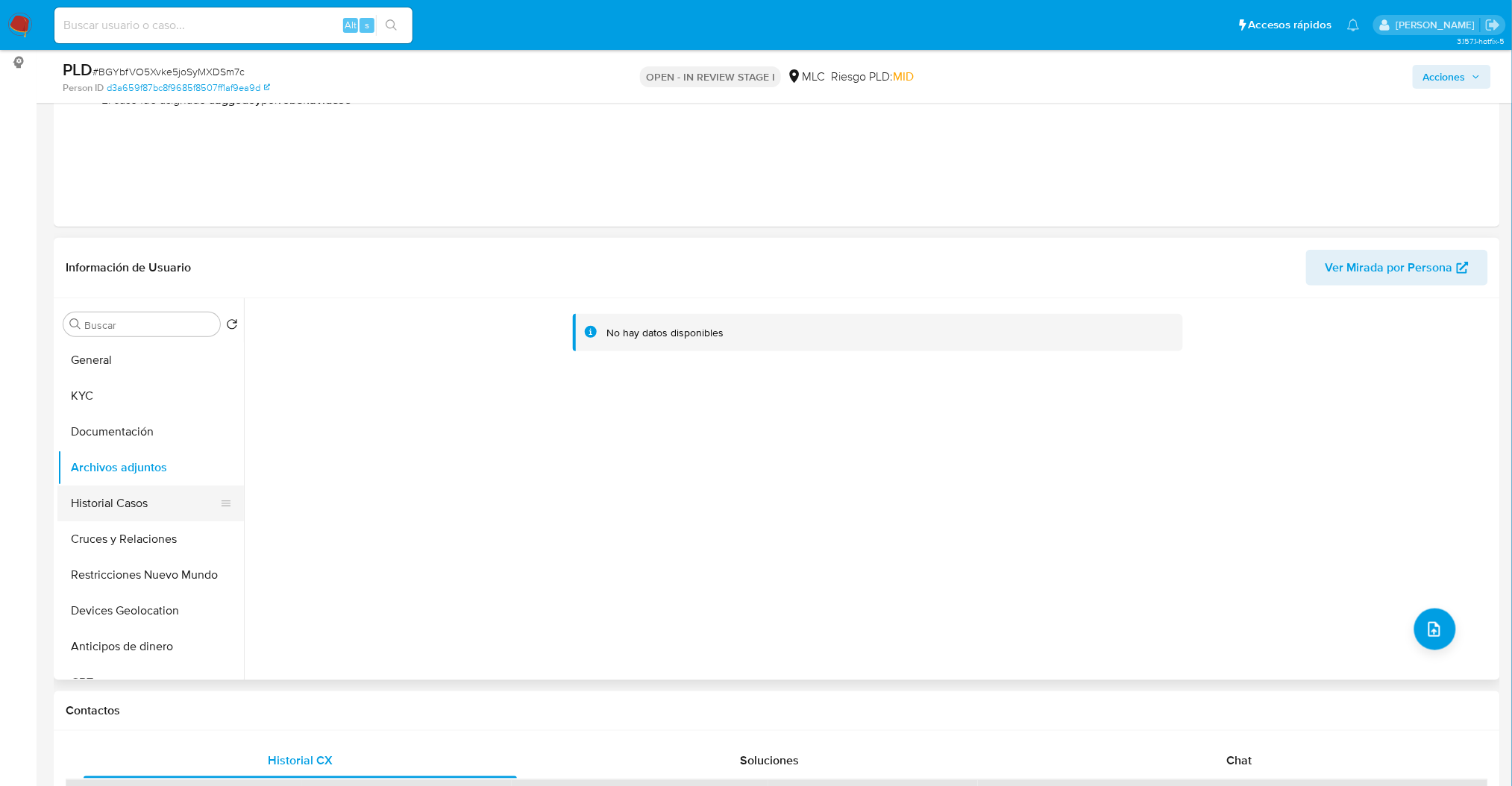
click at [177, 515] on button "Historial Casos" at bounding box center [145, 503] width 175 height 36
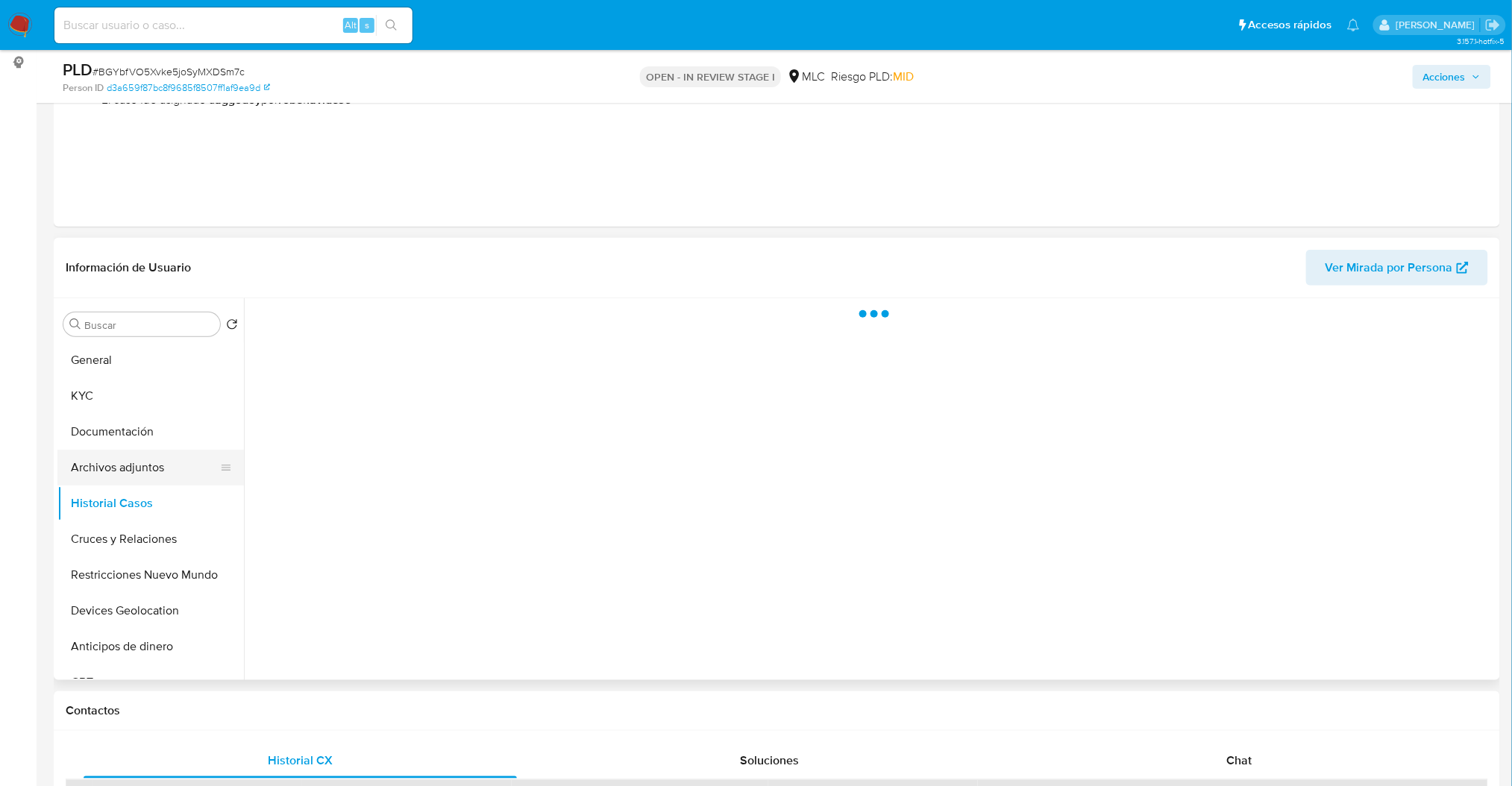
click at [155, 462] on button "Archivos adjuntos" at bounding box center [145, 467] width 175 height 36
click at [1470, 78] on span "Acciones" at bounding box center [1451, 77] width 57 height 21
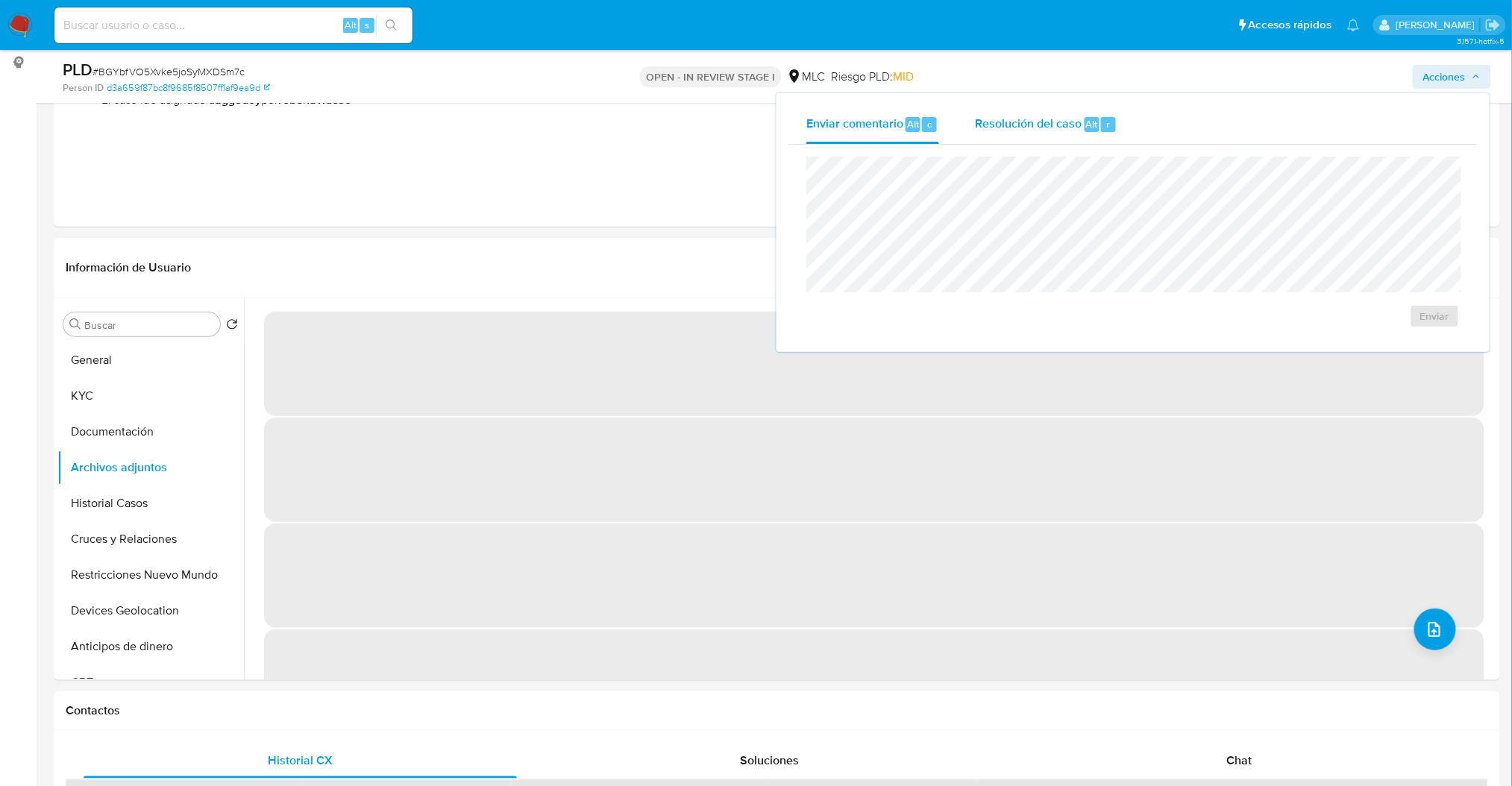
click at [1046, 126] on span "Resolución del caso" at bounding box center [1028, 122] width 107 height 17
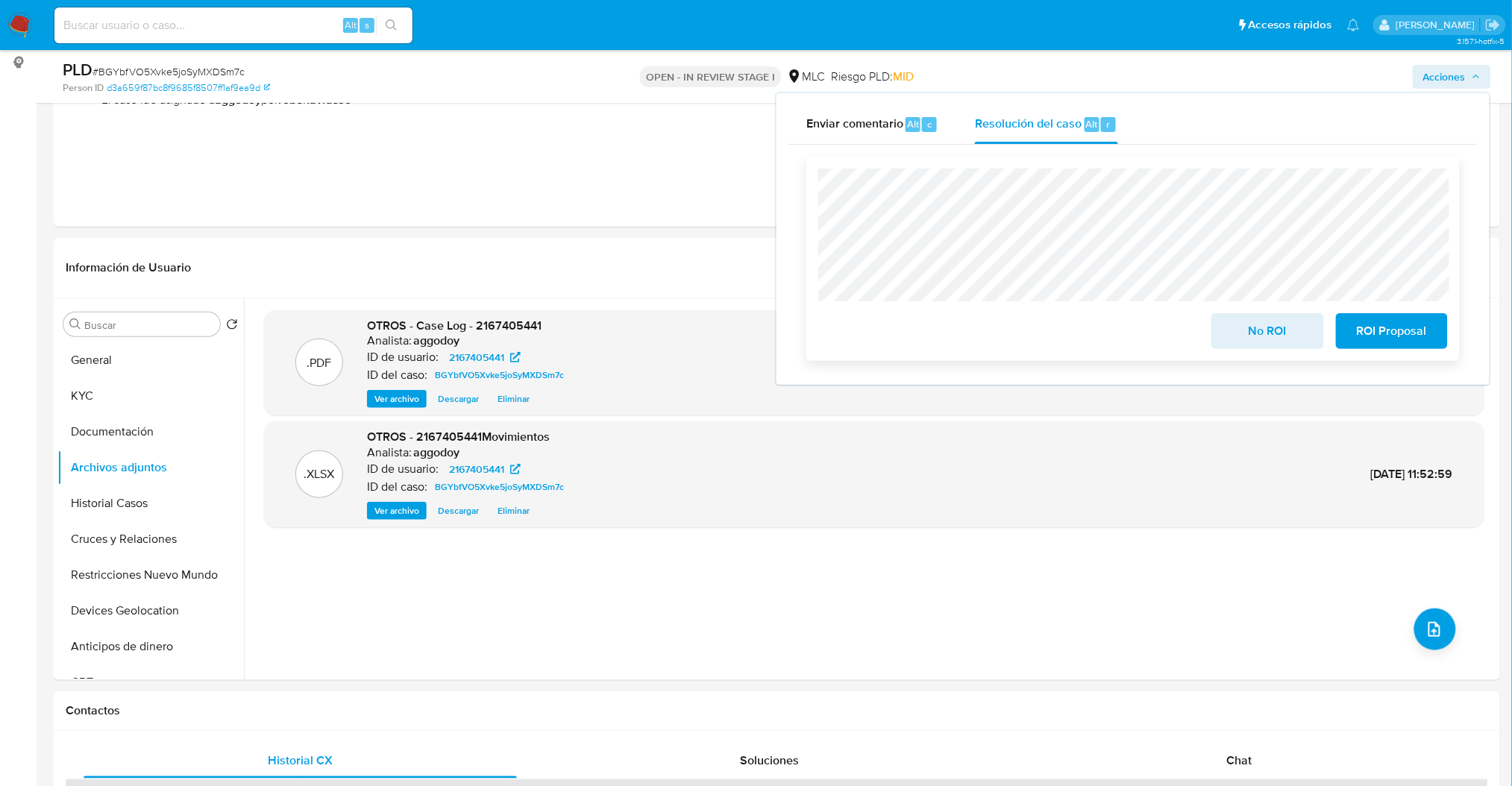
click at [1386, 326] on span "ROI Proposal" at bounding box center [1391, 330] width 73 height 33
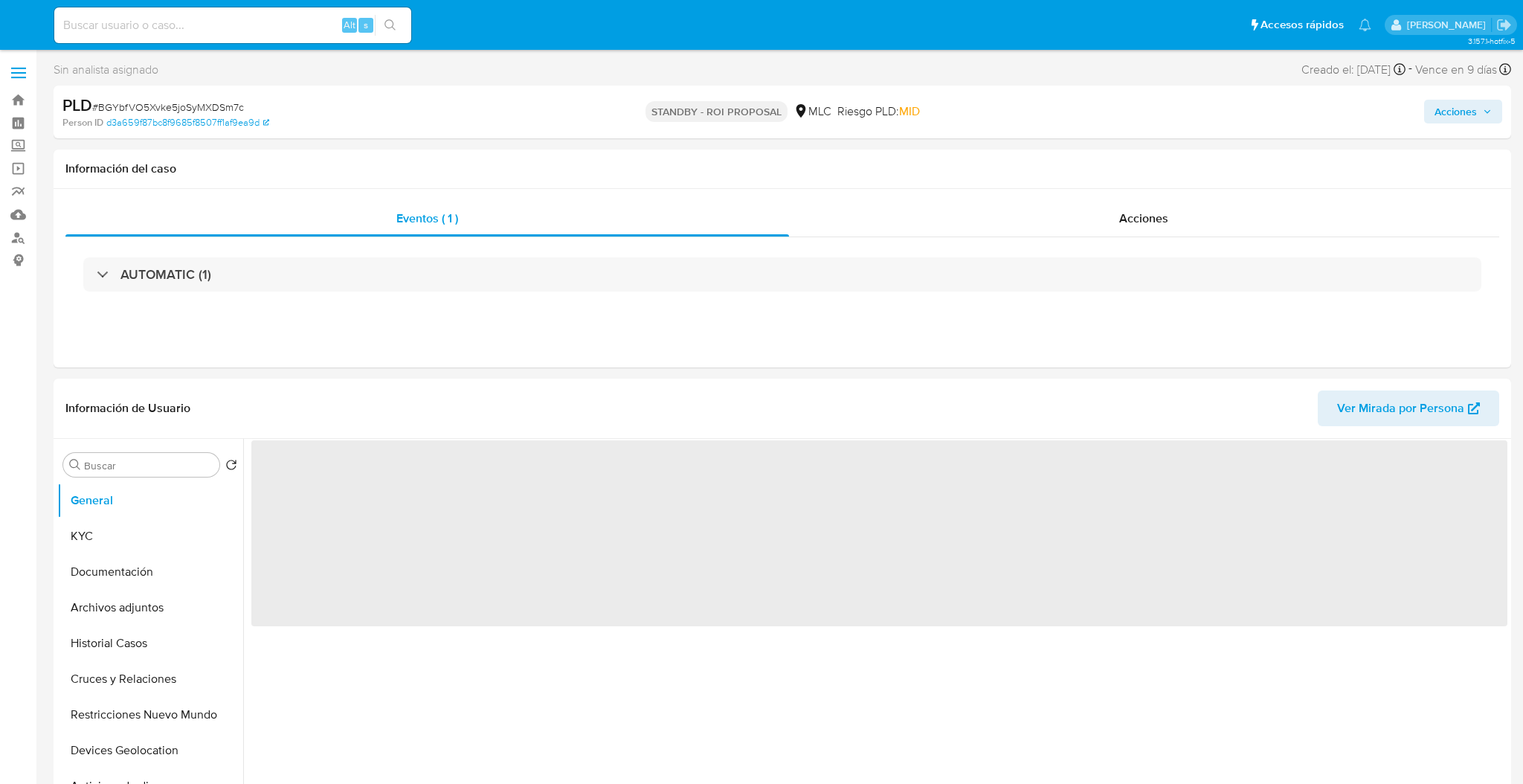
select select "10"
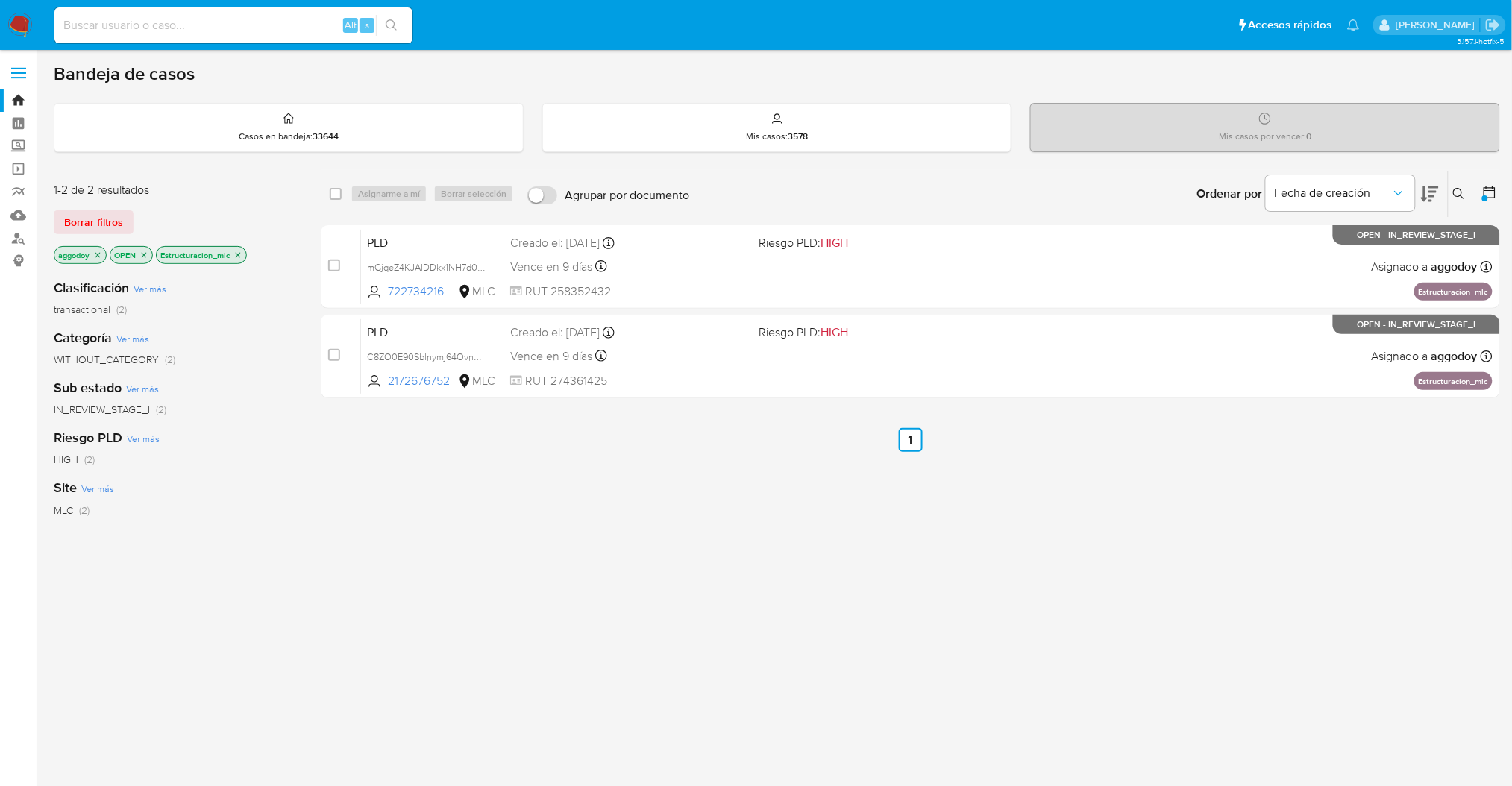
click at [1454, 189] on icon at bounding box center [1458, 193] width 11 height 11
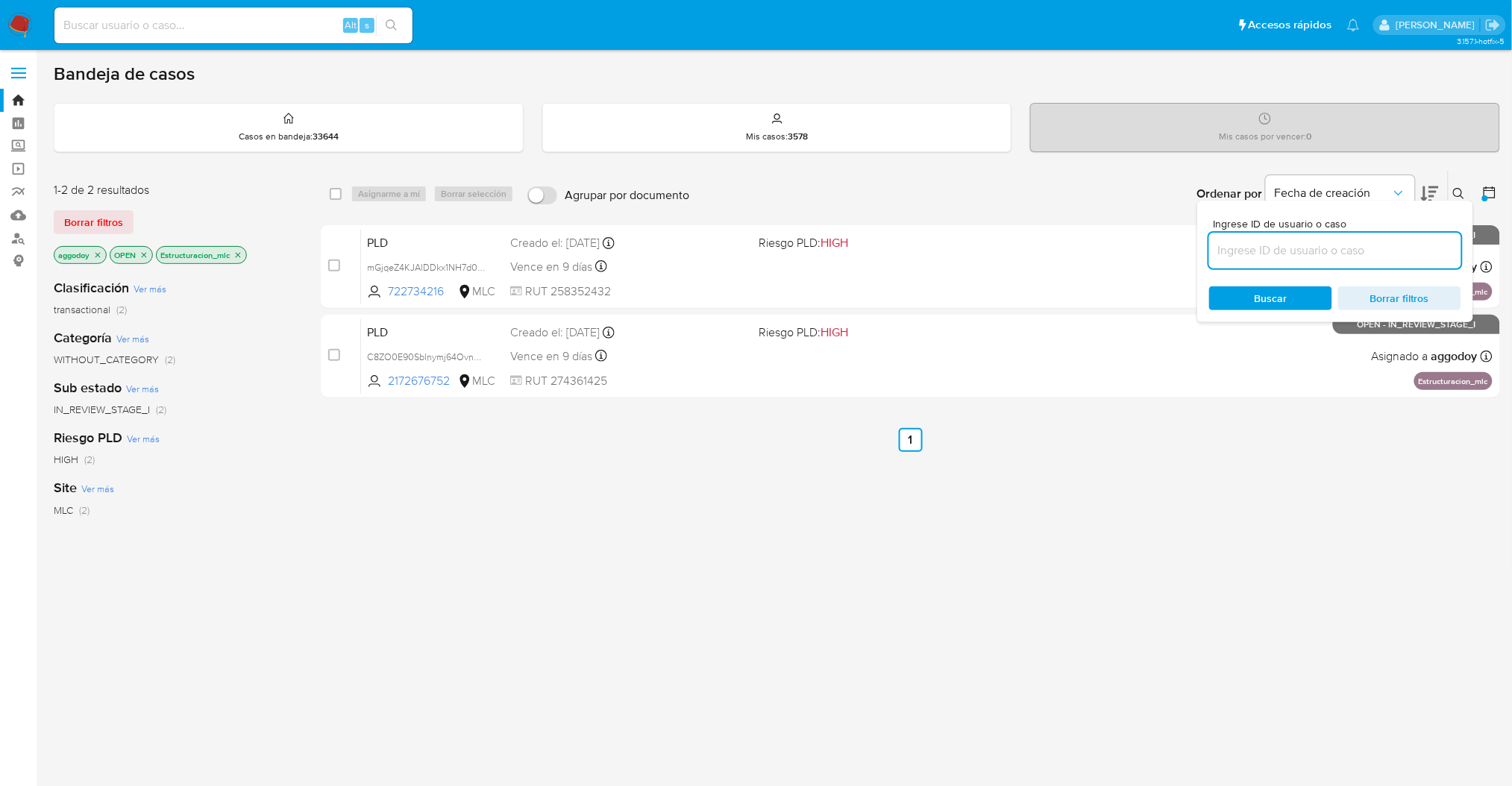
click at [1304, 255] on input at bounding box center [1335, 250] width 252 height 19
type input "2250692302"
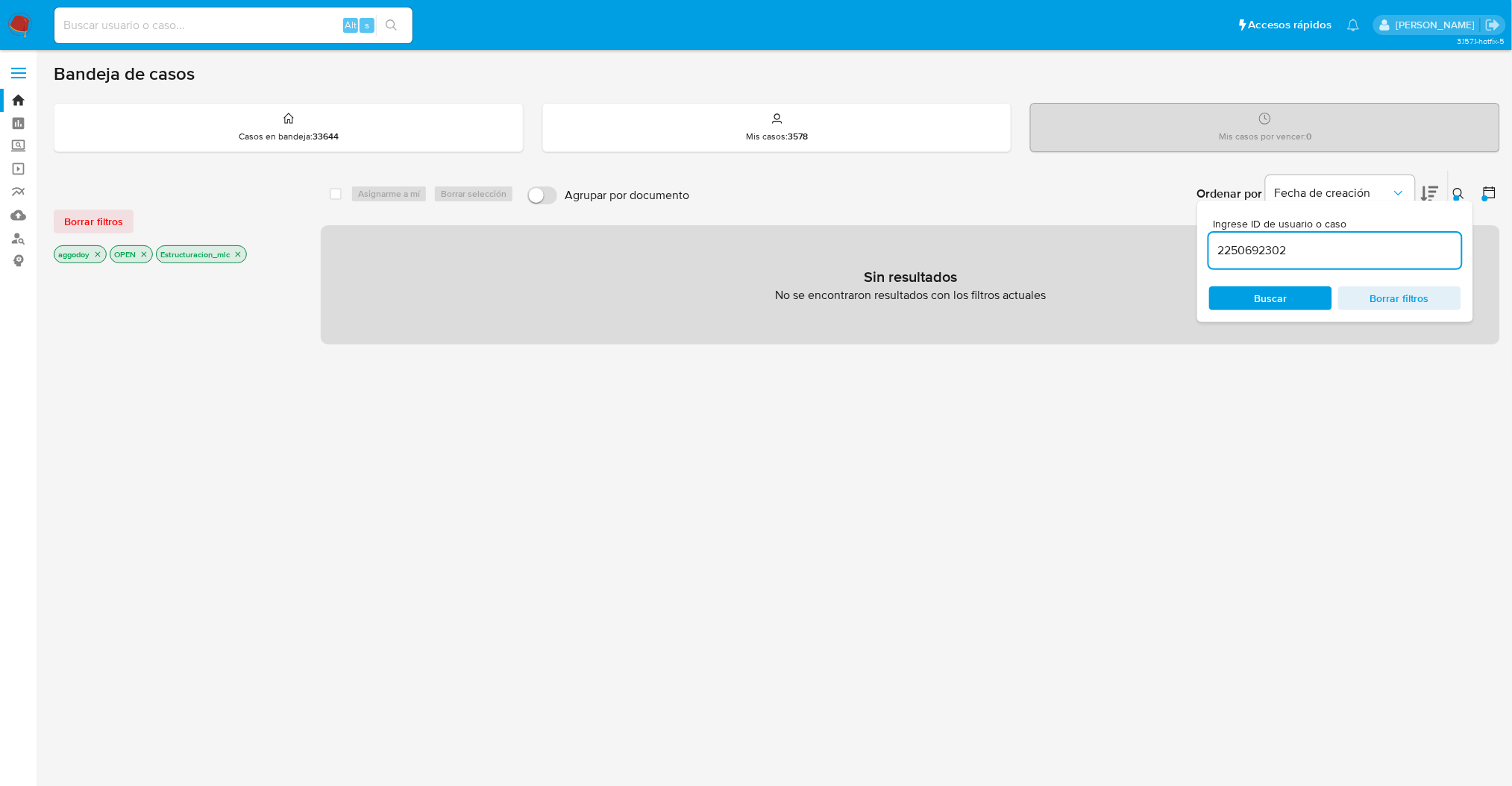
click at [1459, 192] on icon at bounding box center [1459, 194] width 12 height 12
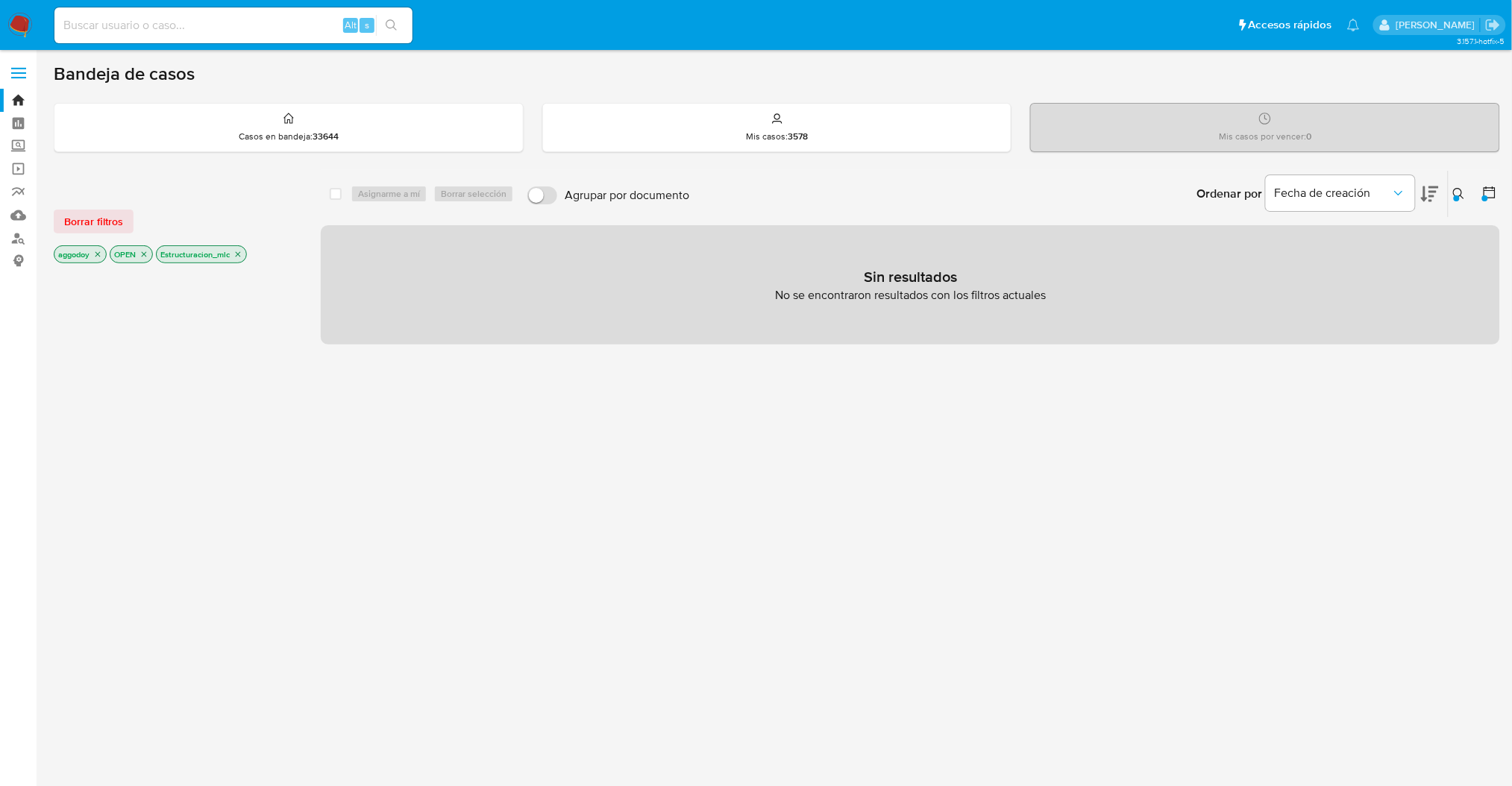
drag, startPoint x: 240, startPoint y: 258, endPoint x: 255, endPoint y: 292, distance: 37.2
click at [255, 292] on div "Borrar filtros aggodoy OPEN Estructuracion_mlc" at bounding box center [175, 477] width 243 height 591
click at [1466, 195] on button at bounding box center [1461, 194] width 25 height 18
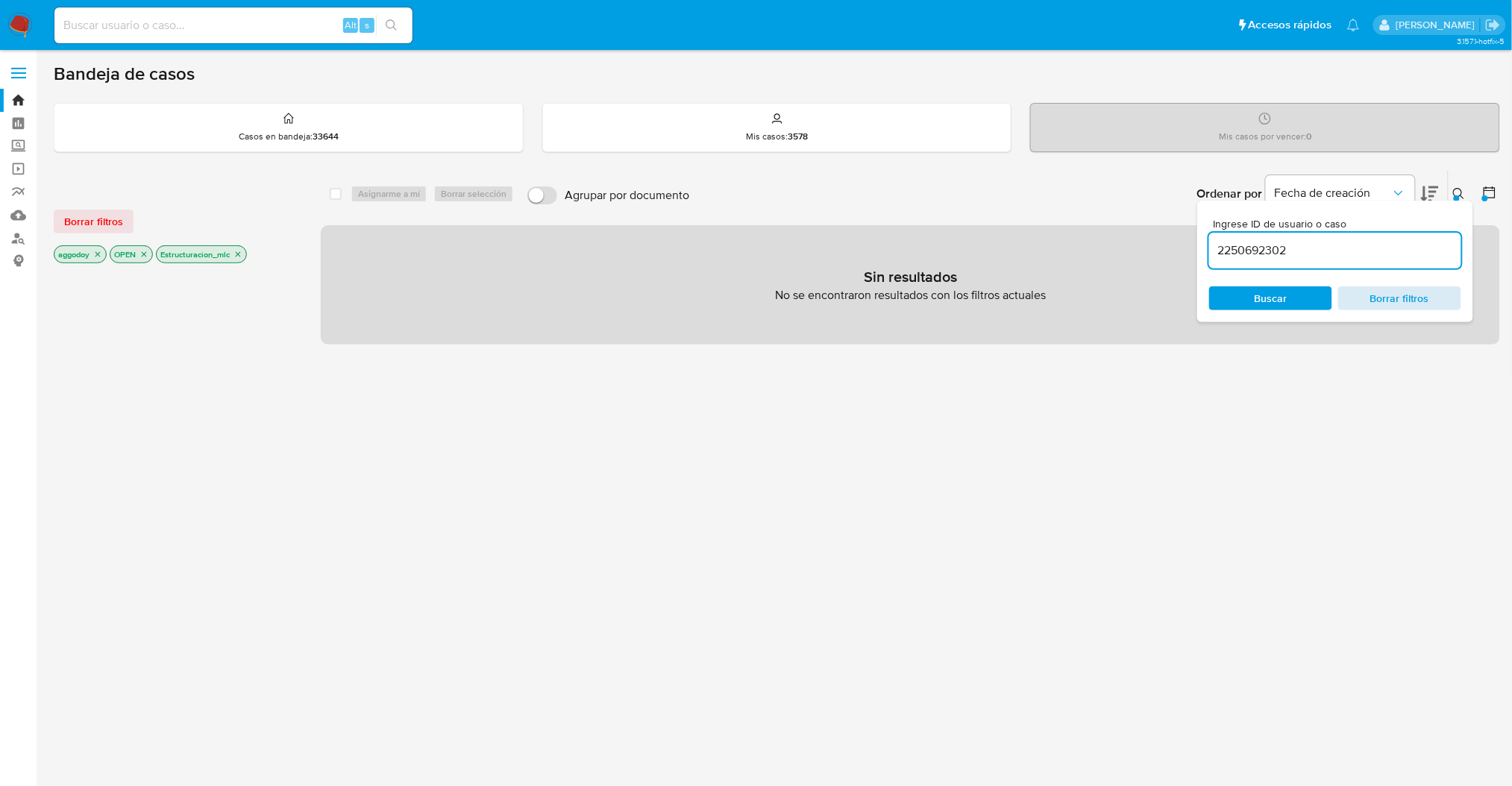
click at [1450, 287] on span "Borrar filtros" at bounding box center [1399, 298] width 102 height 21
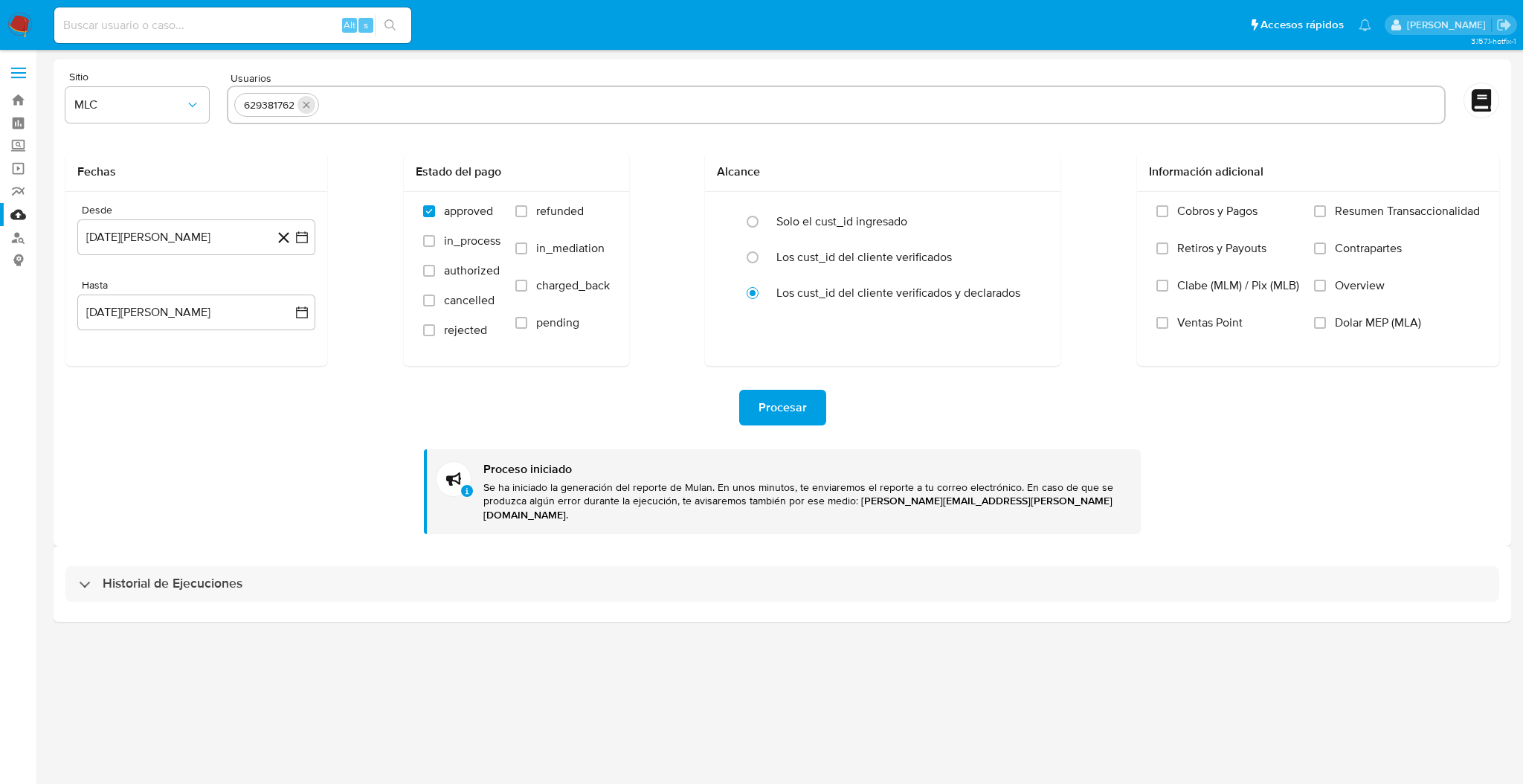
click at [311, 110] on icon "quitar 629381762" at bounding box center [307, 105] width 12 height 12
click at [332, 104] on input "text" at bounding box center [835, 105] width 1204 height 24
paste input "120899512"
type input "120899512"
paste input "384973168"
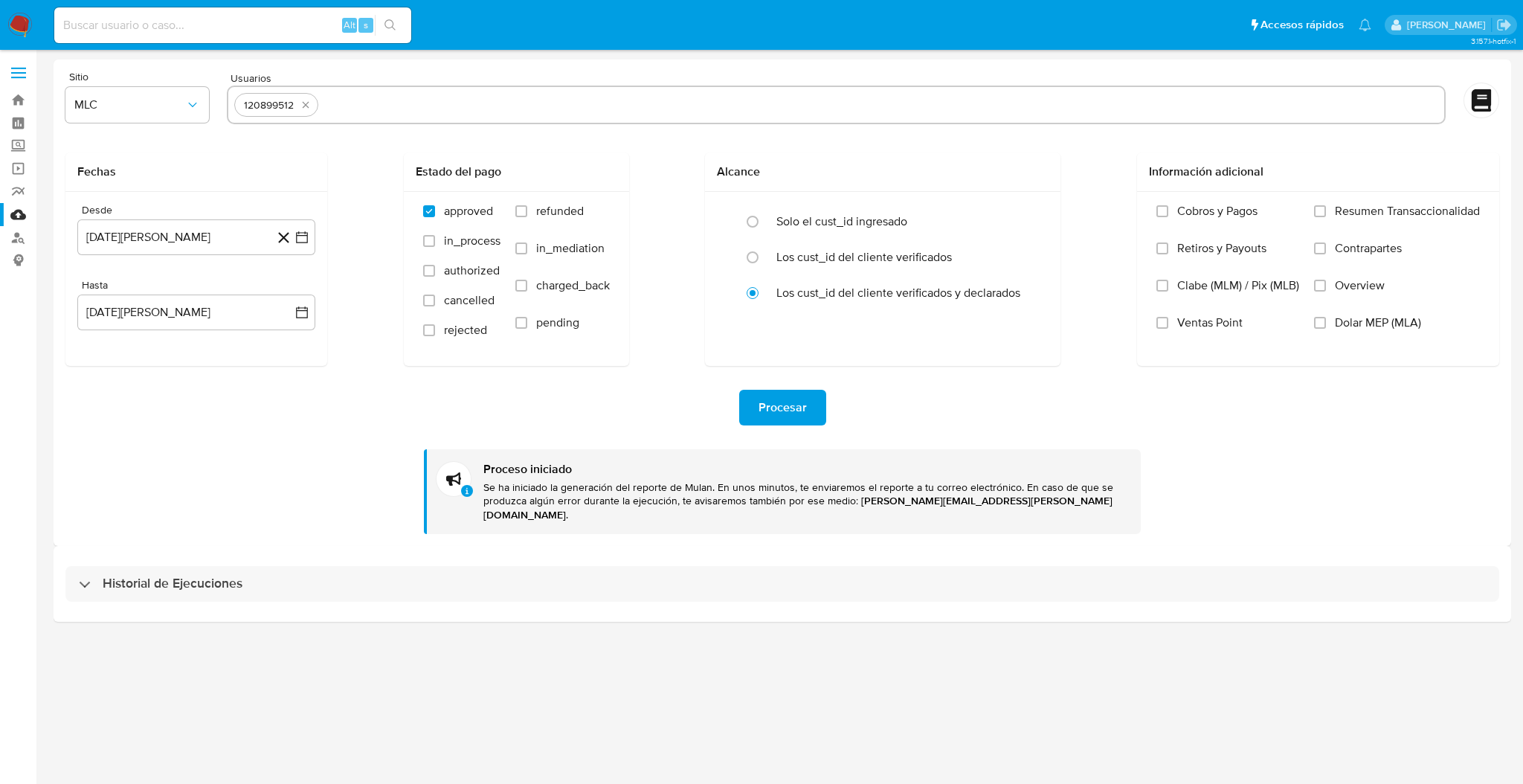
type input "384973168"
click at [762, 412] on span "Procesar" at bounding box center [783, 407] width 48 height 33
click at [741, 401] on button "Procesar" at bounding box center [783, 407] width 87 height 36
click at [785, 403] on span "Procesar" at bounding box center [783, 407] width 48 height 33
click at [541, 113] on input "text" at bounding box center [927, 105] width 1024 height 24
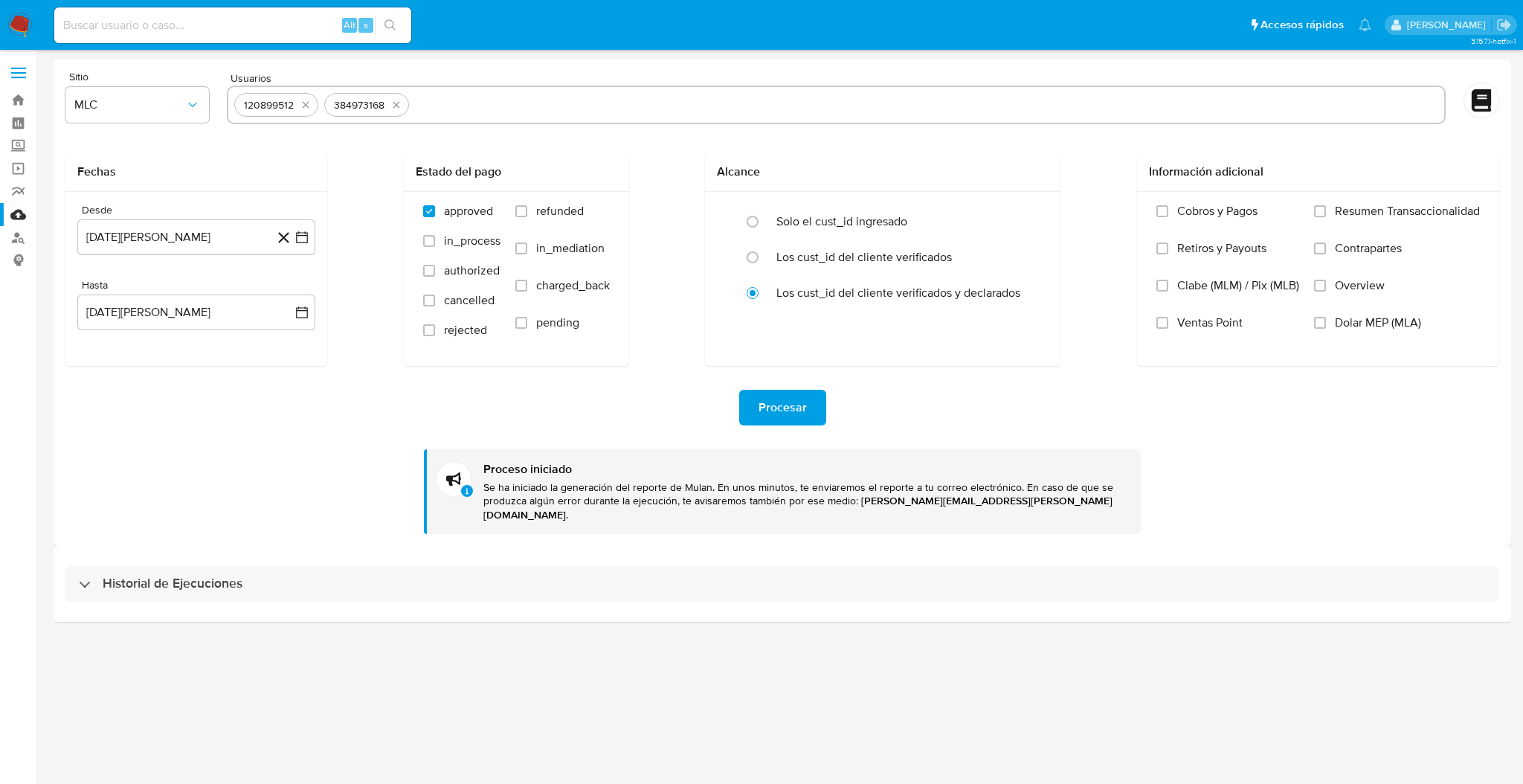
type input "764118319"
click at [805, 415] on button "Procesar" at bounding box center [783, 407] width 87 height 36
click at [804, 377] on div "Procesar Proceso iniciado Se ha iniciado la generación del reporte de Mulan. En…" at bounding box center [782, 449] width 1434 height 168
click at [361, 591] on div "Historial de Ejecuciones" at bounding box center [783, 584] width 1458 height 76
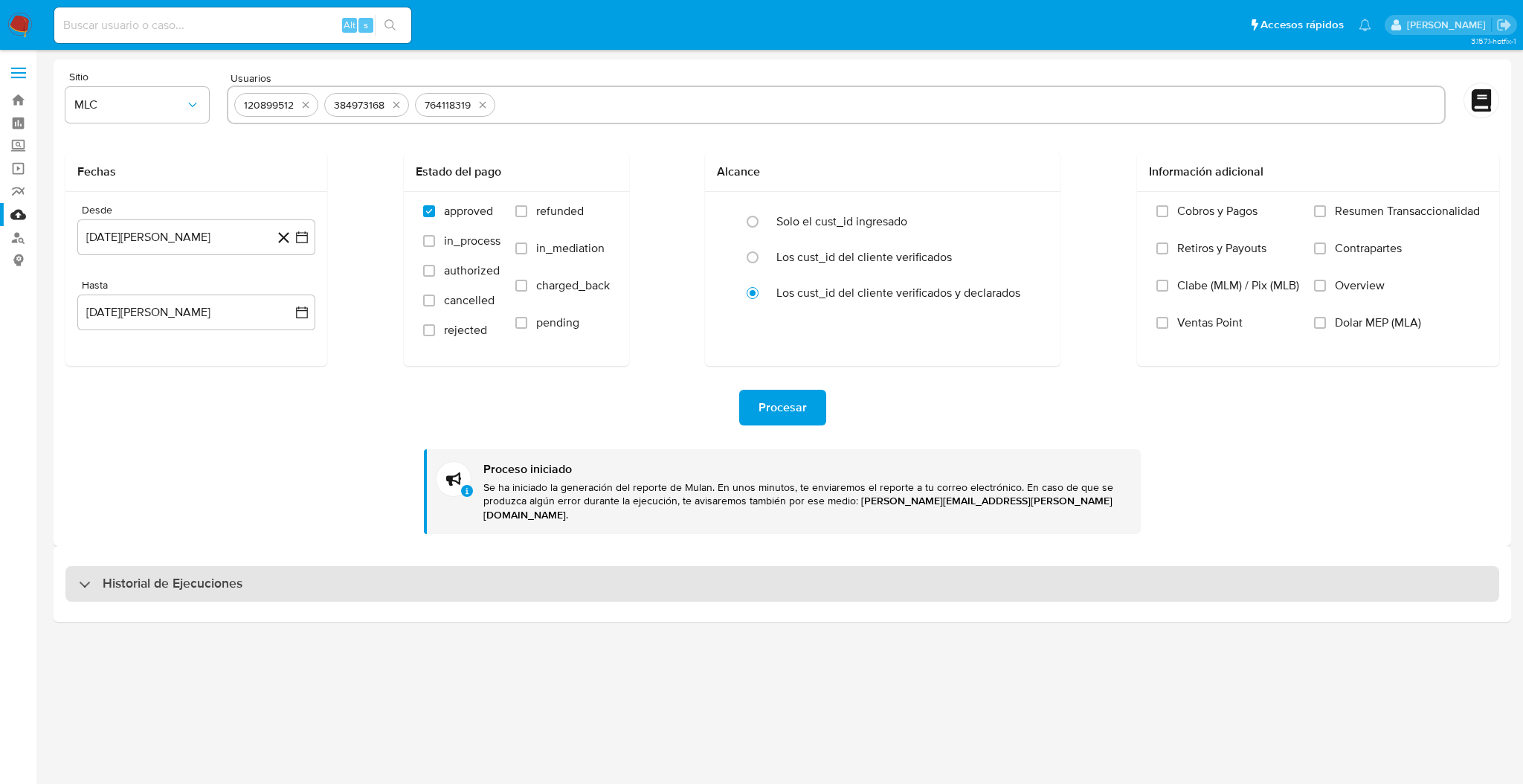
click at [352, 567] on div "Historial de Ejecuciones" at bounding box center [782, 584] width 1434 height 36
select select "10"
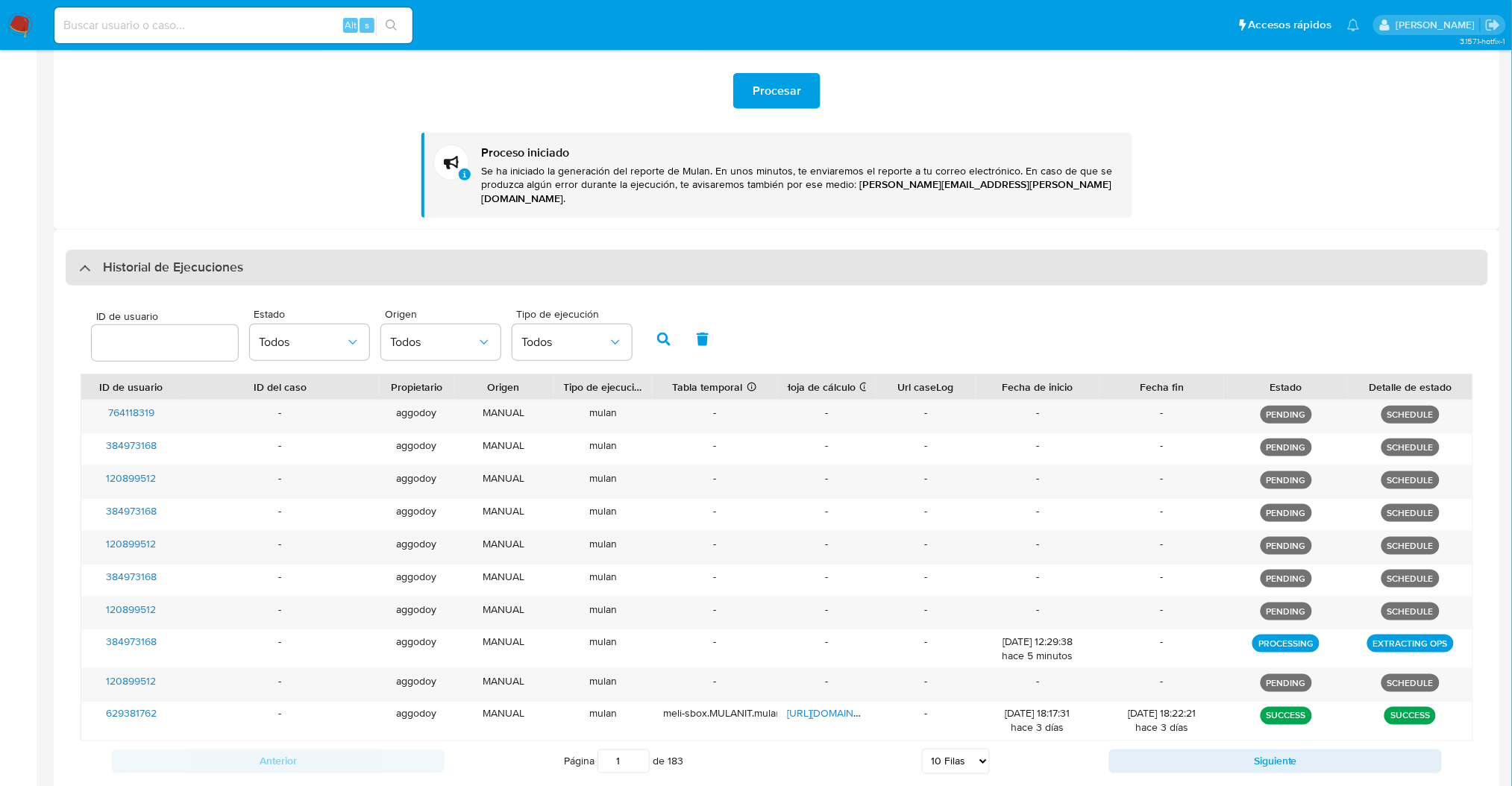
scroll to position [343, 0]
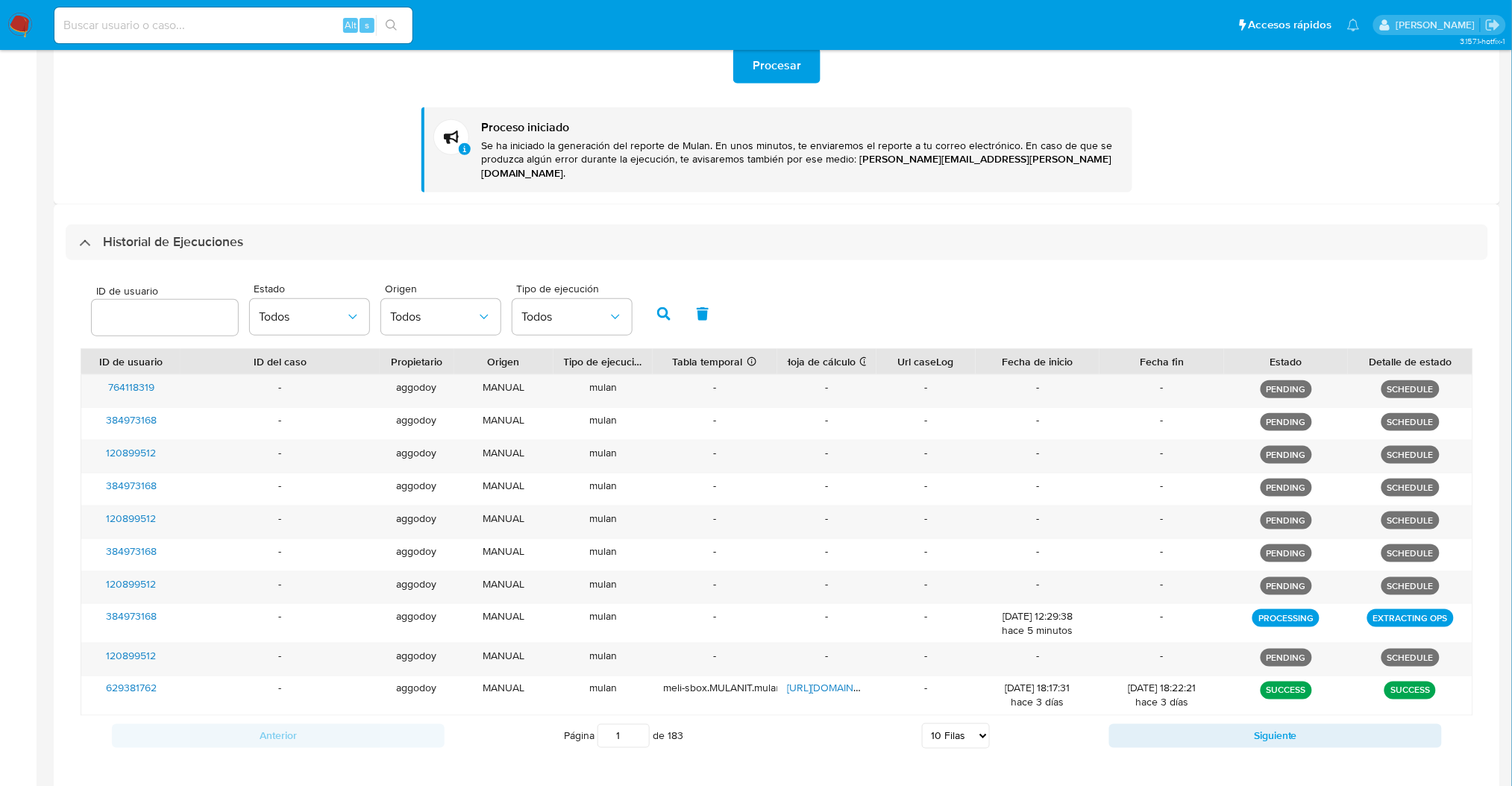
click at [780, 90] on div "Procesar Proceso iniciado Se ha iniciado la generación del reporte de Mulan. En…" at bounding box center [776, 108] width 1422 height 168
click at [770, 75] on span "Procesar" at bounding box center [776, 65] width 48 height 33
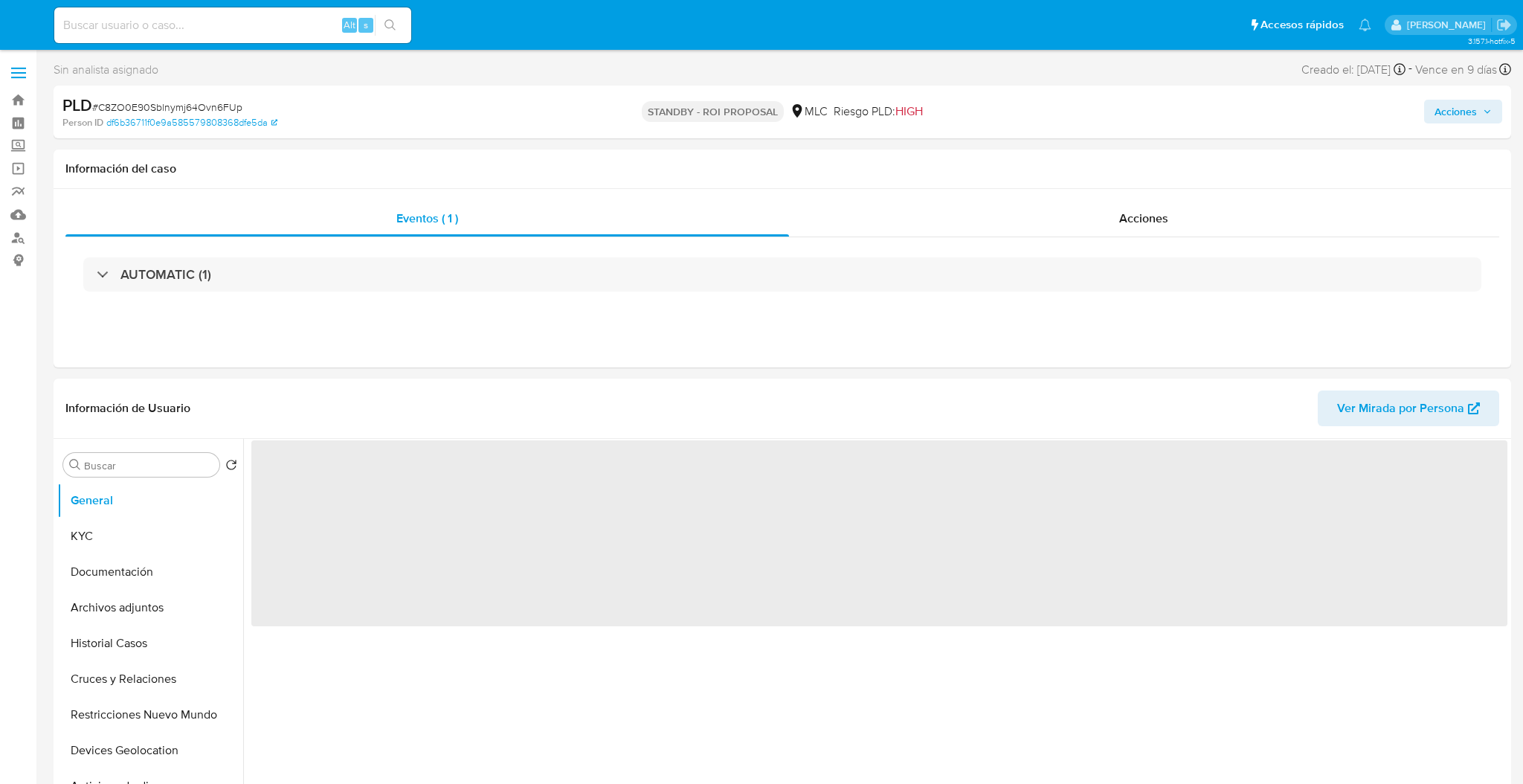
select select "10"
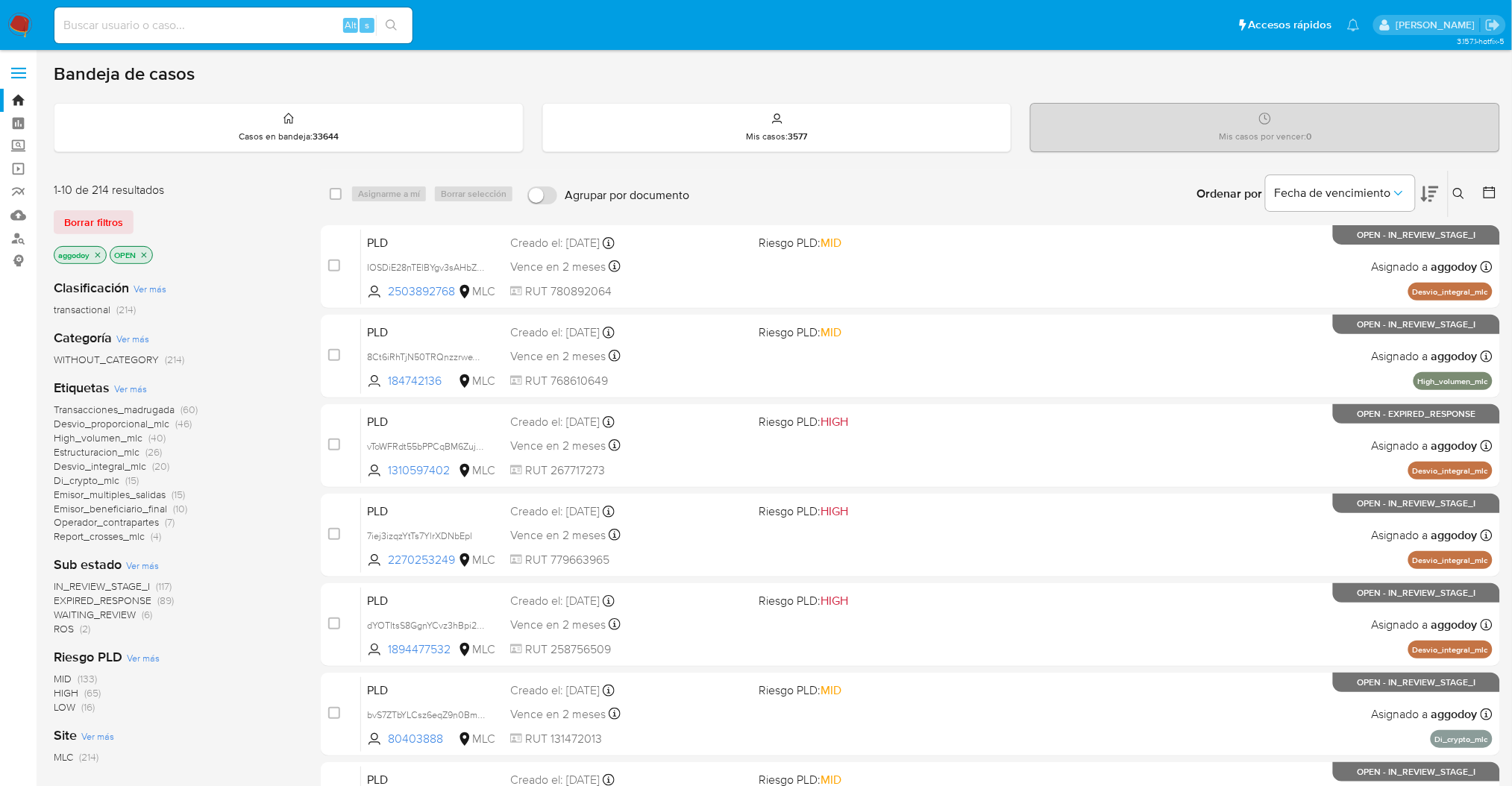
click at [1419, 197] on div "Fecha de vencimiento" at bounding box center [1352, 194] width 173 height 46
click at [1426, 197] on icon at bounding box center [1429, 194] width 18 height 16
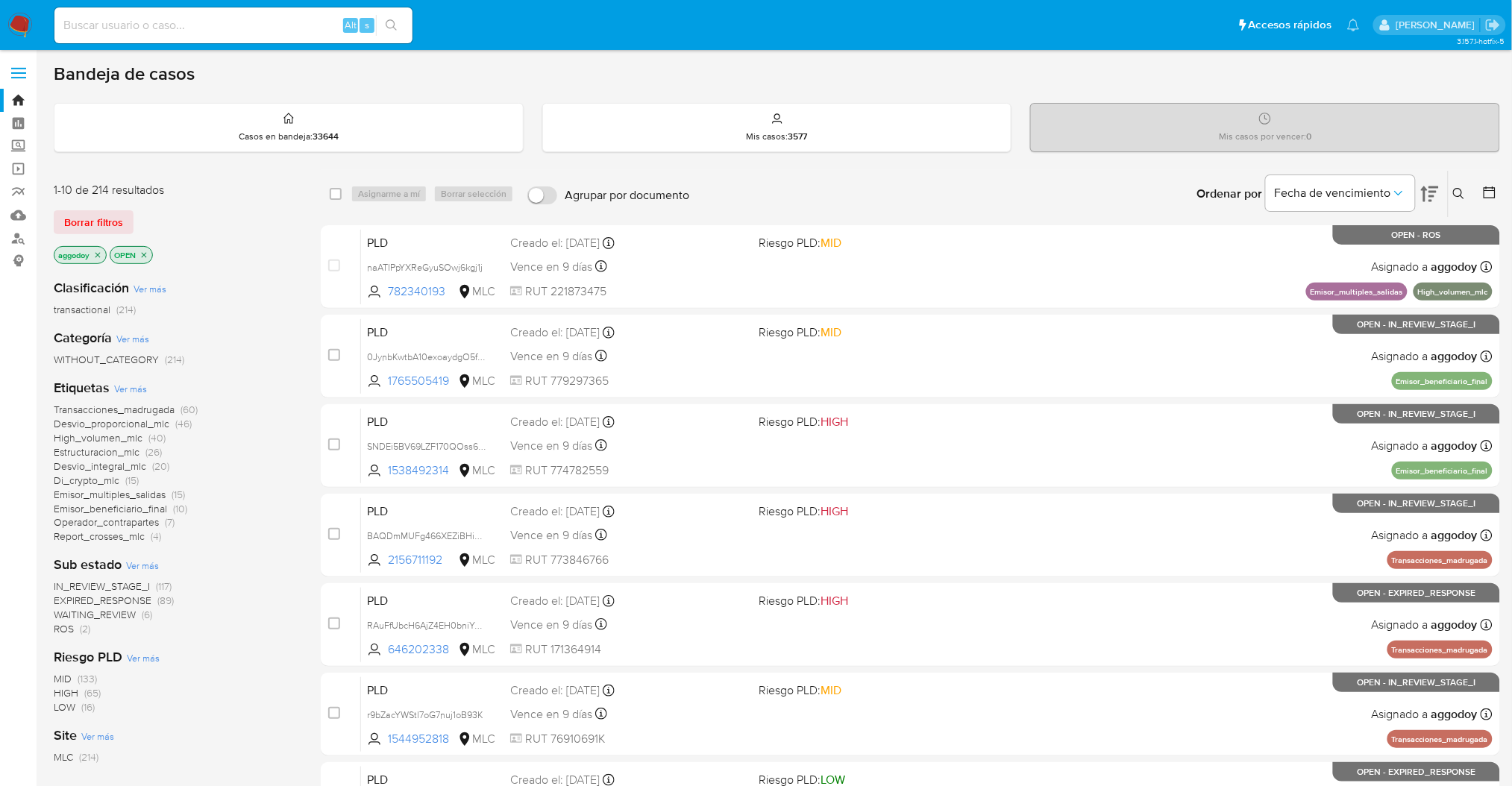
click at [137, 452] on span "Estructuracion_mlc" at bounding box center [96, 451] width 86 height 15
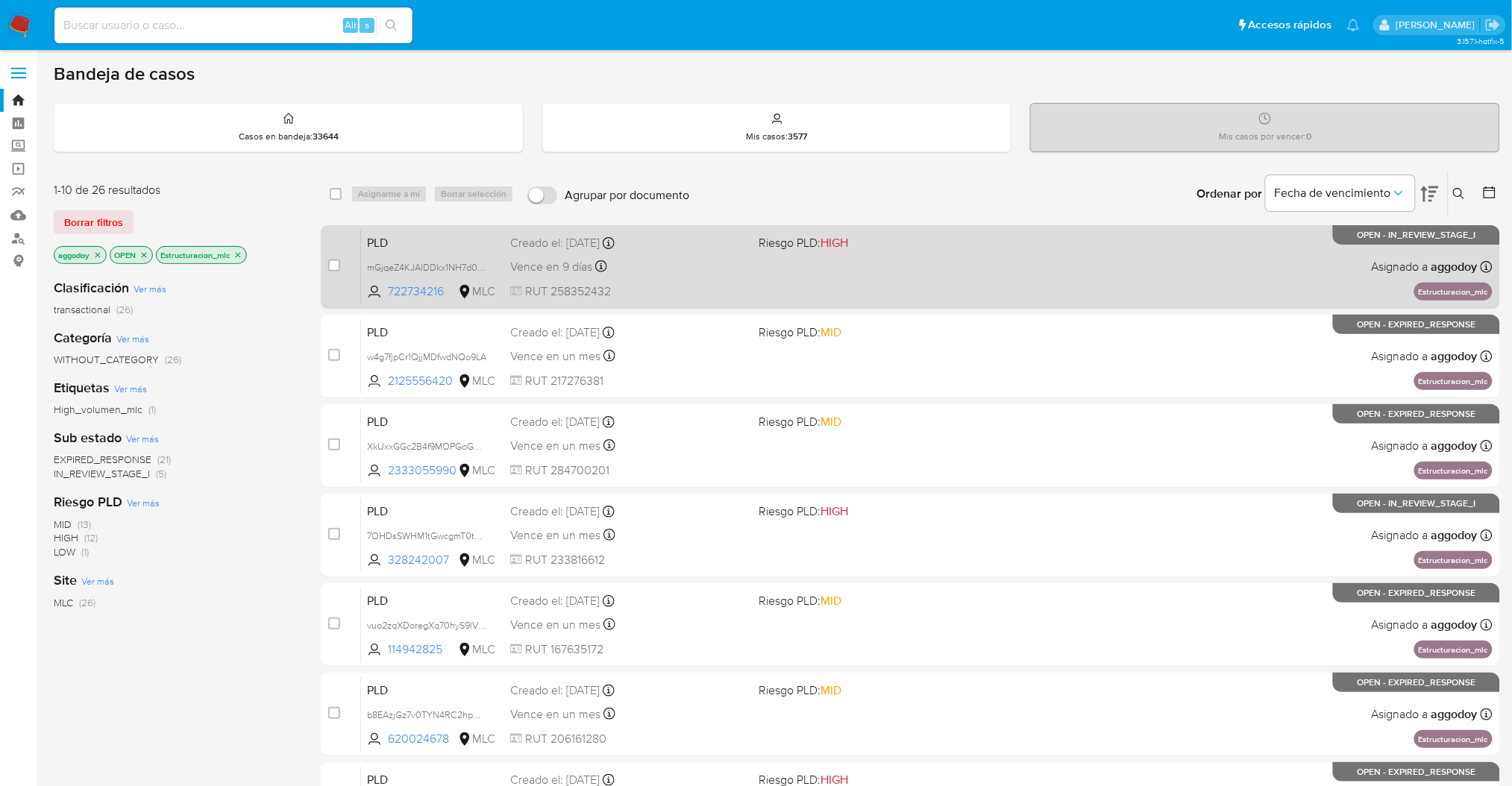
click at [774, 261] on div "PLD mGjqeZ4KJAlDDkx1NH7d0Qfj 722734216 MLC Riesgo PLD: HIGH Creado el: 12/06/20…" at bounding box center [926, 266] width 1131 height 75
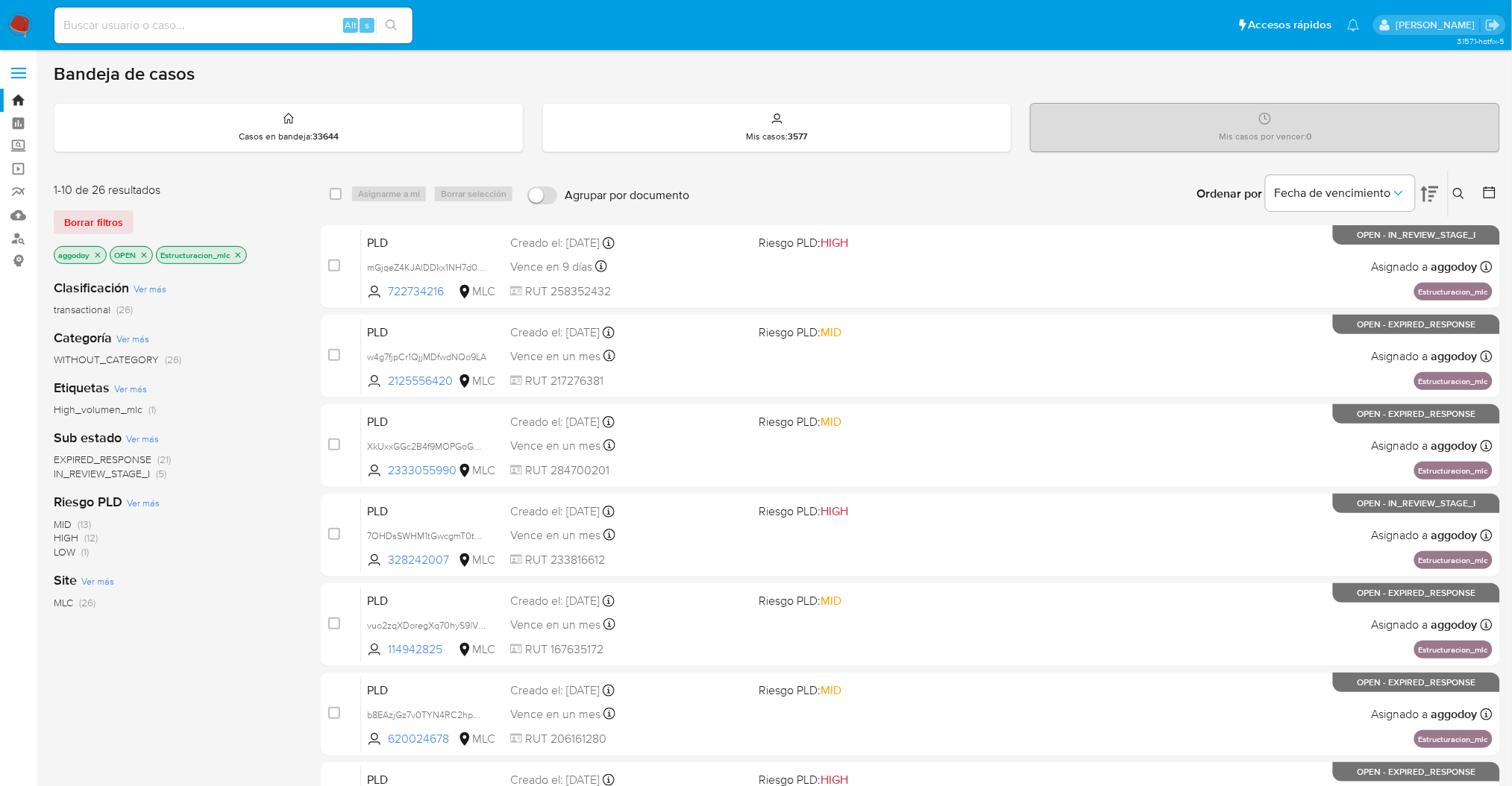
click at [1456, 189] on icon at bounding box center [1459, 194] width 12 height 12
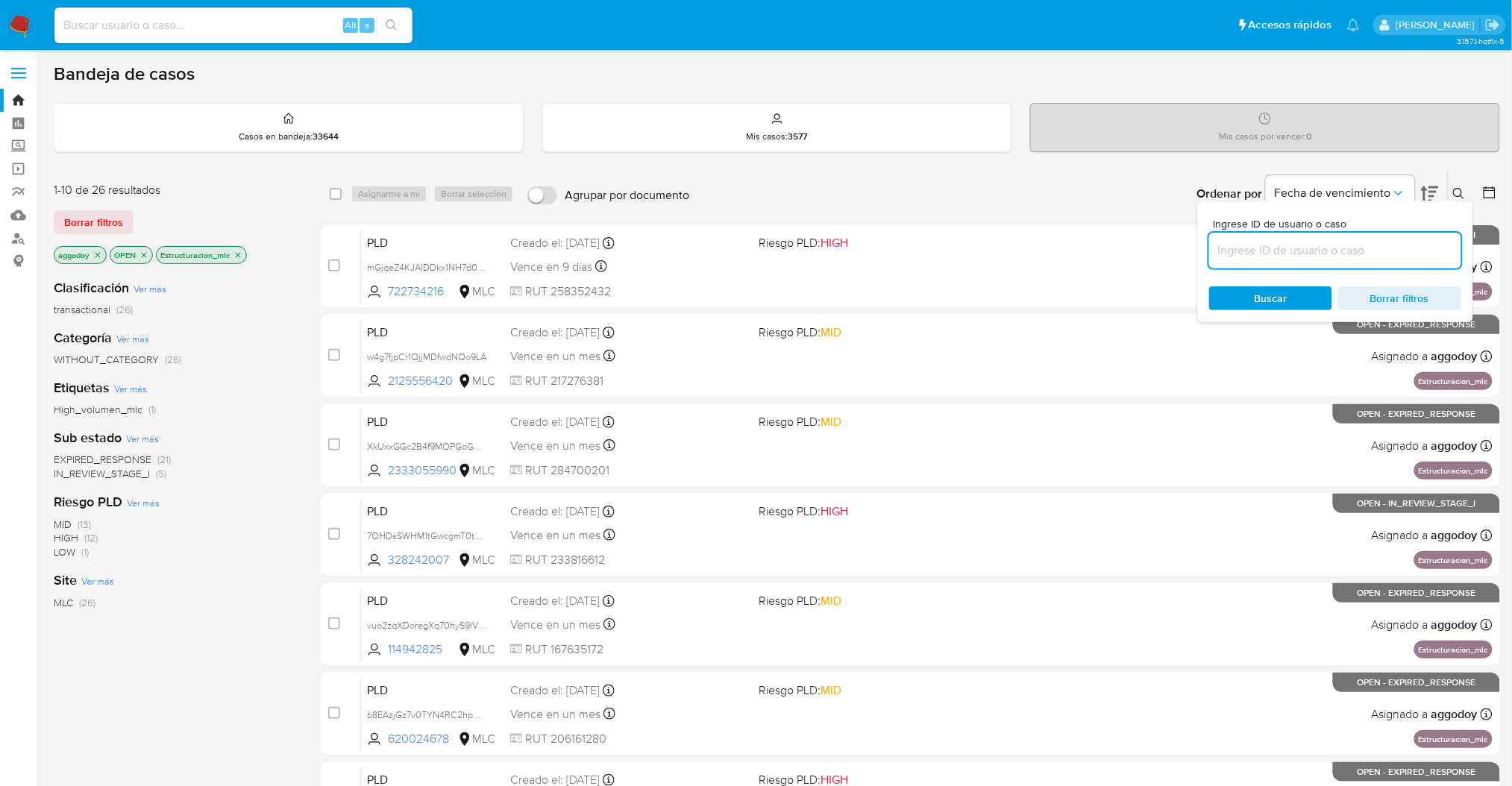
click at [1396, 243] on input at bounding box center [1335, 250] width 252 height 19
type input "629381762"
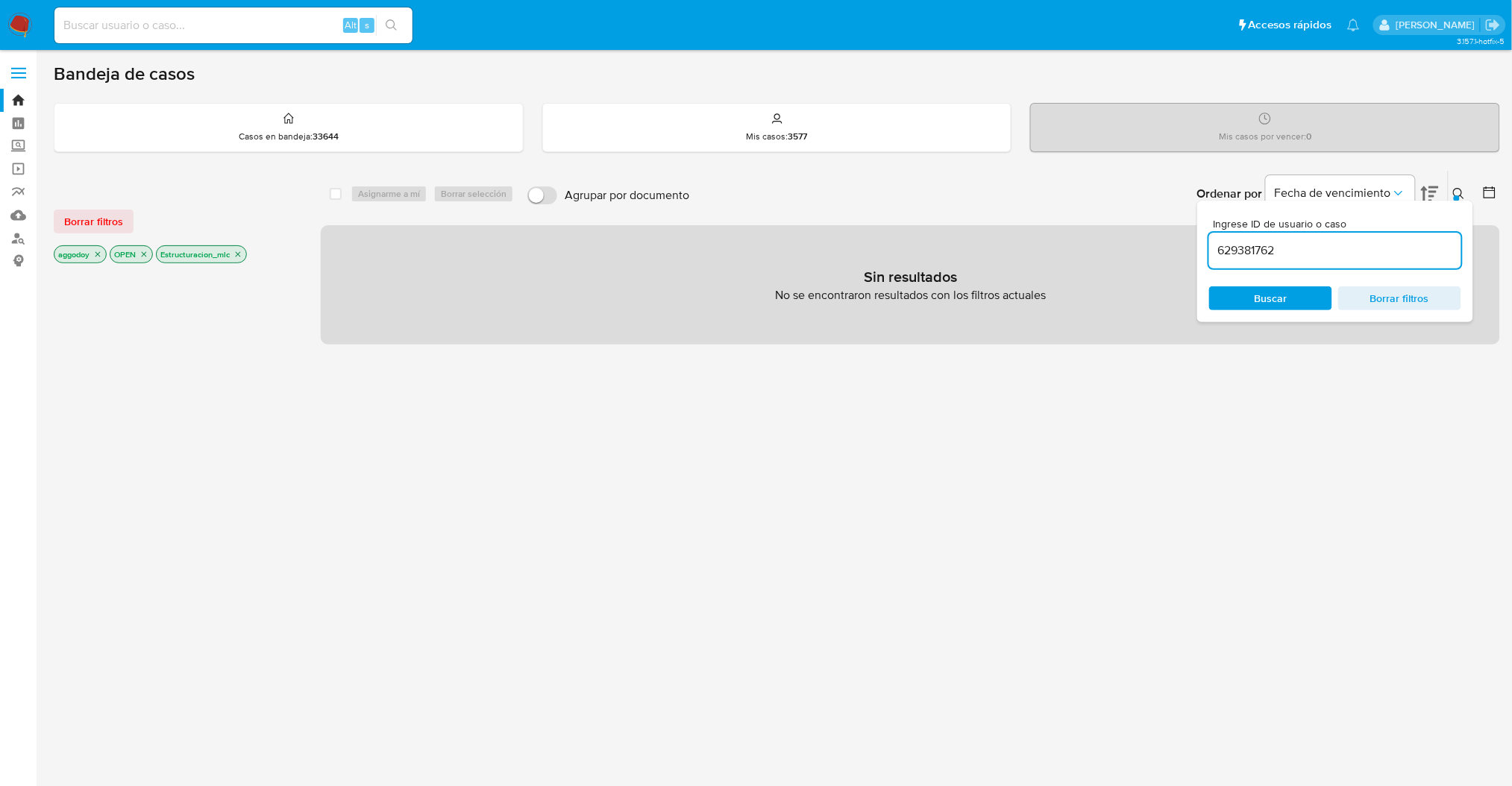
click at [1460, 194] on icon at bounding box center [1459, 194] width 12 height 12
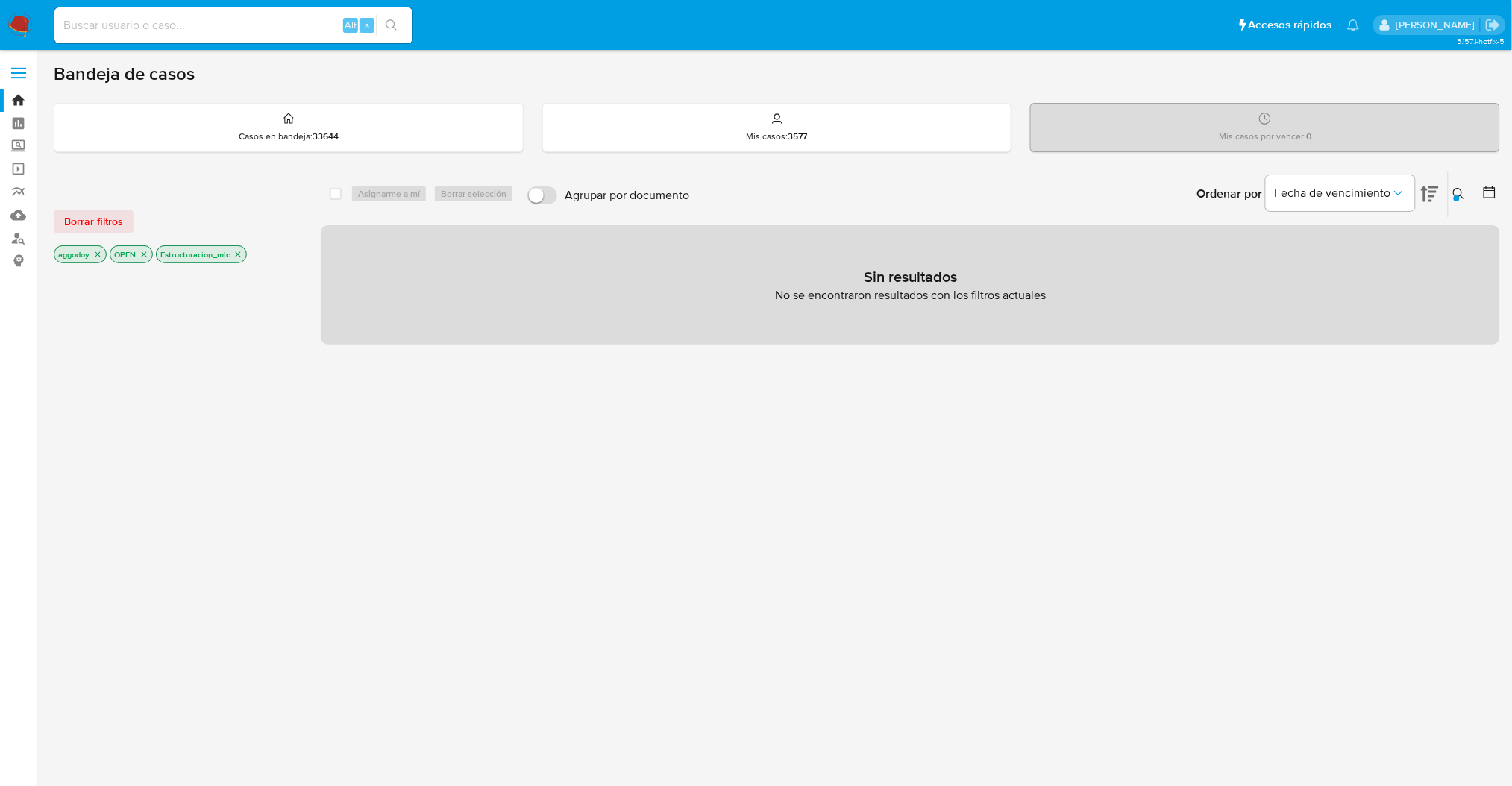
drag, startPoint x: 227, startPoint y: 254, endPoint x: 239, endPoint y: 261, distance: 13.9
click at [228, 256] on p "Estructuracion_mlc" at bounding box center [202, 254] width 90 height 17
click at [242, 259] on div "aggodoy OPEN Estructuracion_mlc" at bounding box center [173, 256] width 239 height 21
click at [240, 255] on icon "close-filter" at bounding box center [238, 254] width 9 height 9
click at [140, 254] on icon "close-filter" at bounding box center [144, 254] width 9 height 9
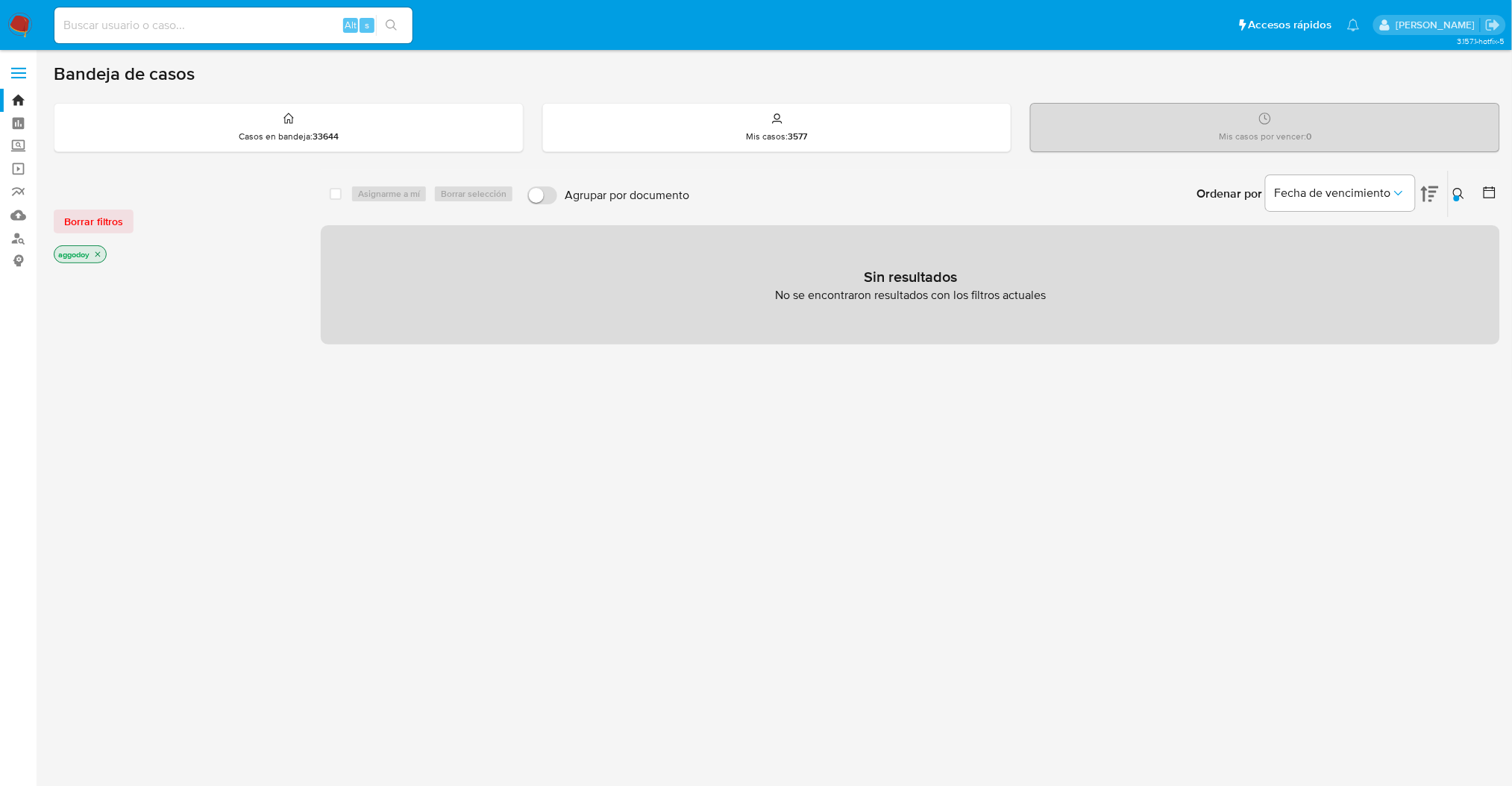
click at [100, 257] on icon "close-filter" at bounding box center [98, 254] width 9 height 9
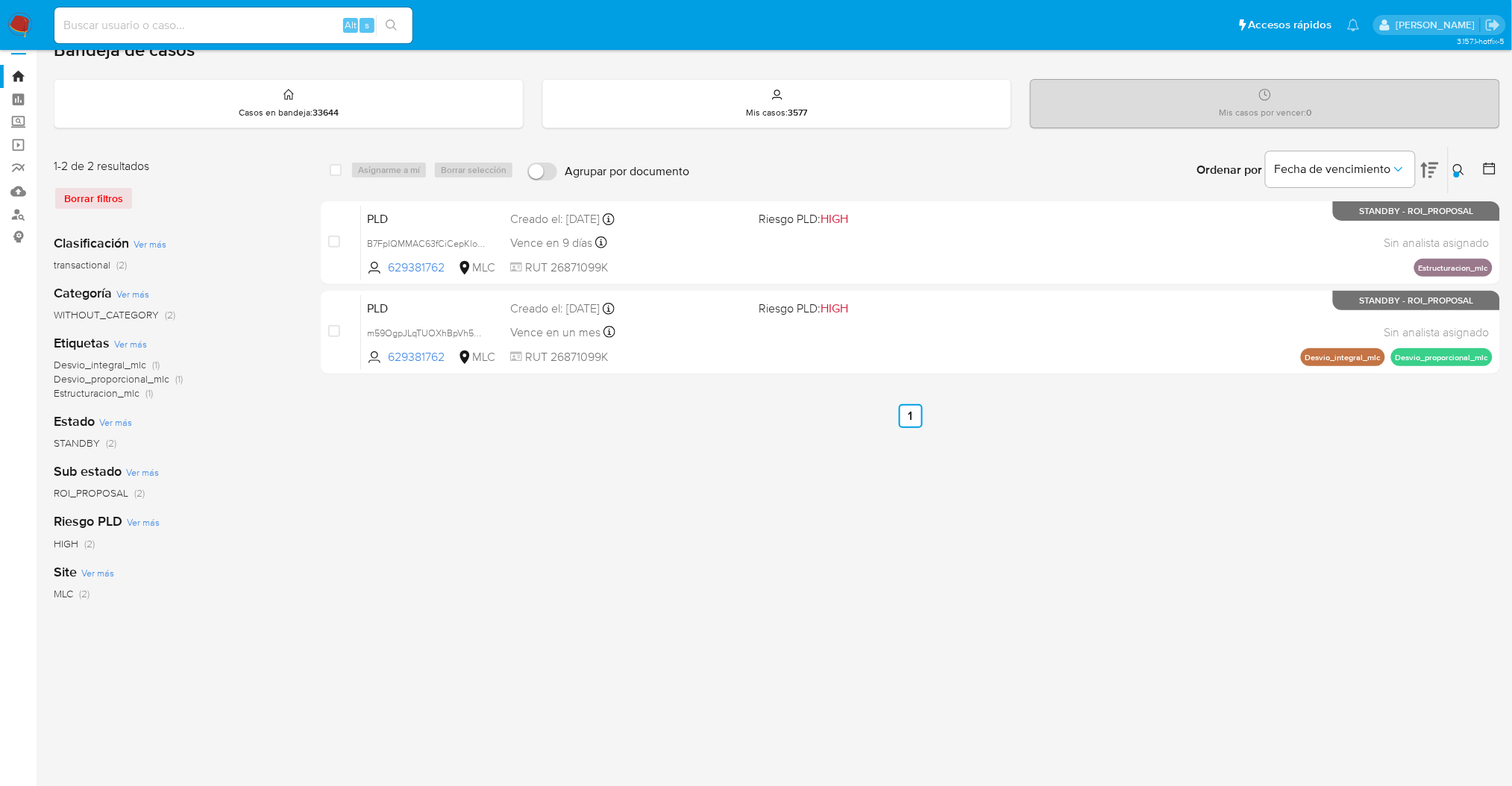
scroll to position [46, 0]
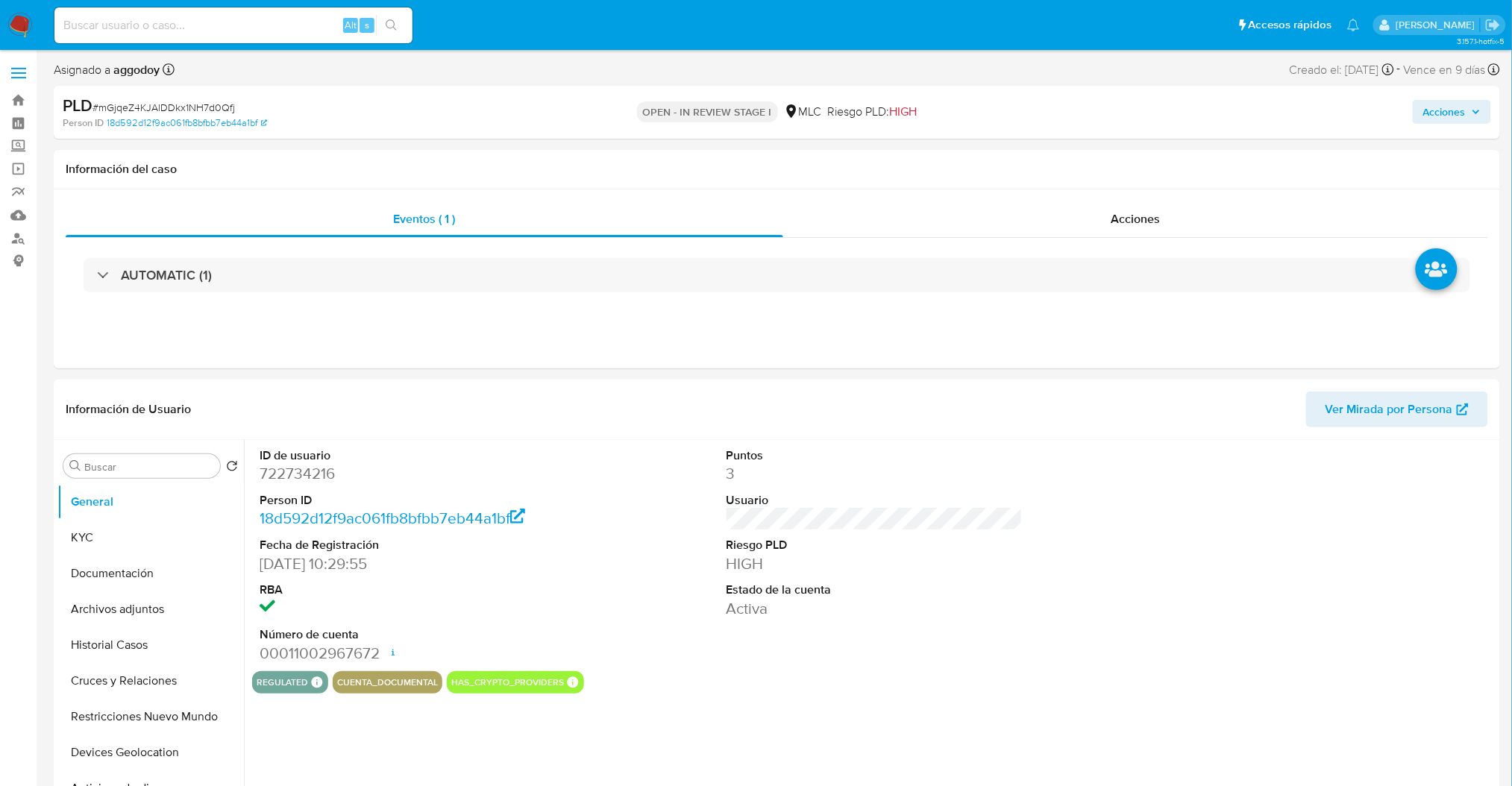
select select "10"
click at [272, 471] on dd "722734216" at bounding box center [407, 473] width 296 height 21
copy dd "722734216"
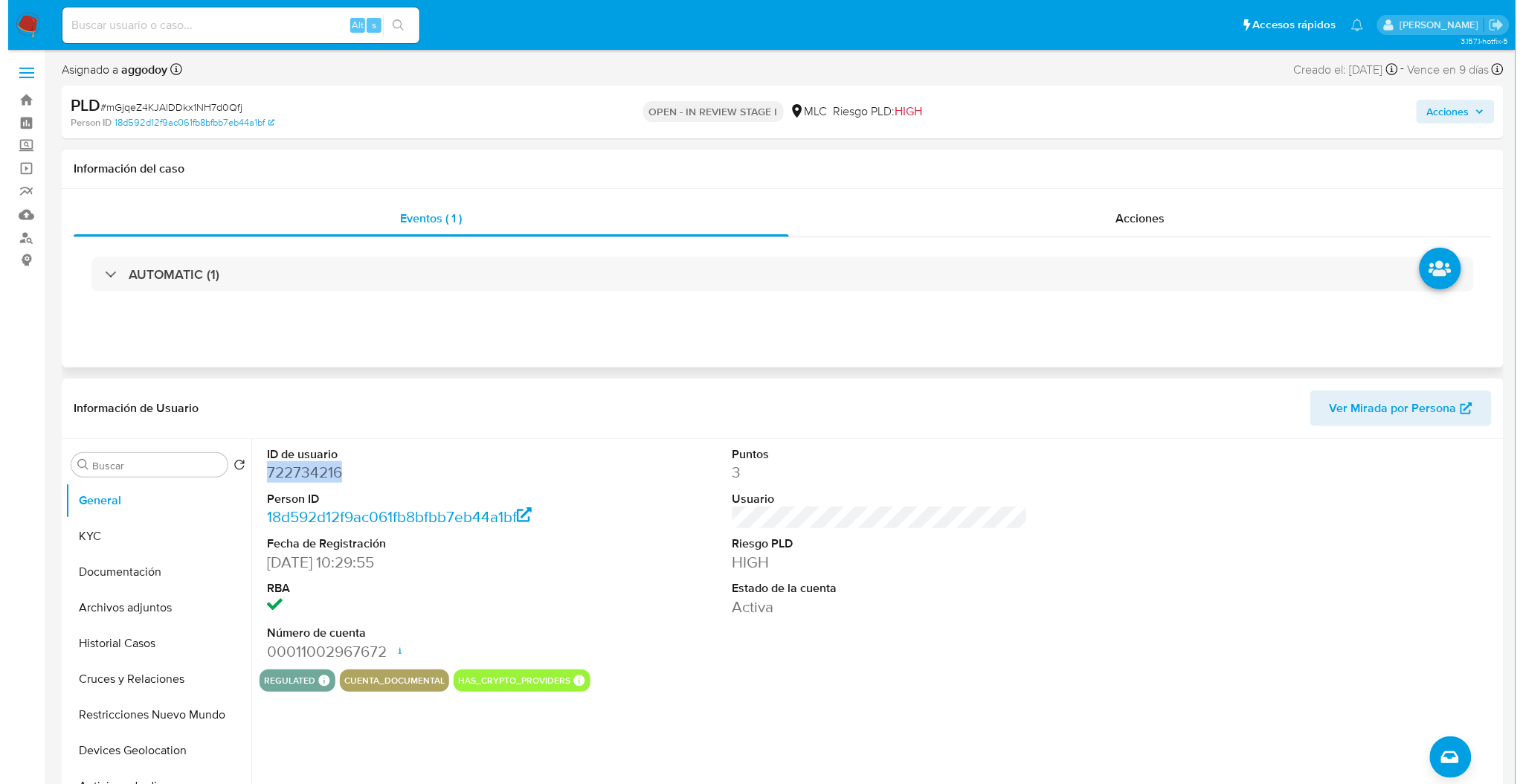
scroll to position [98, 0]
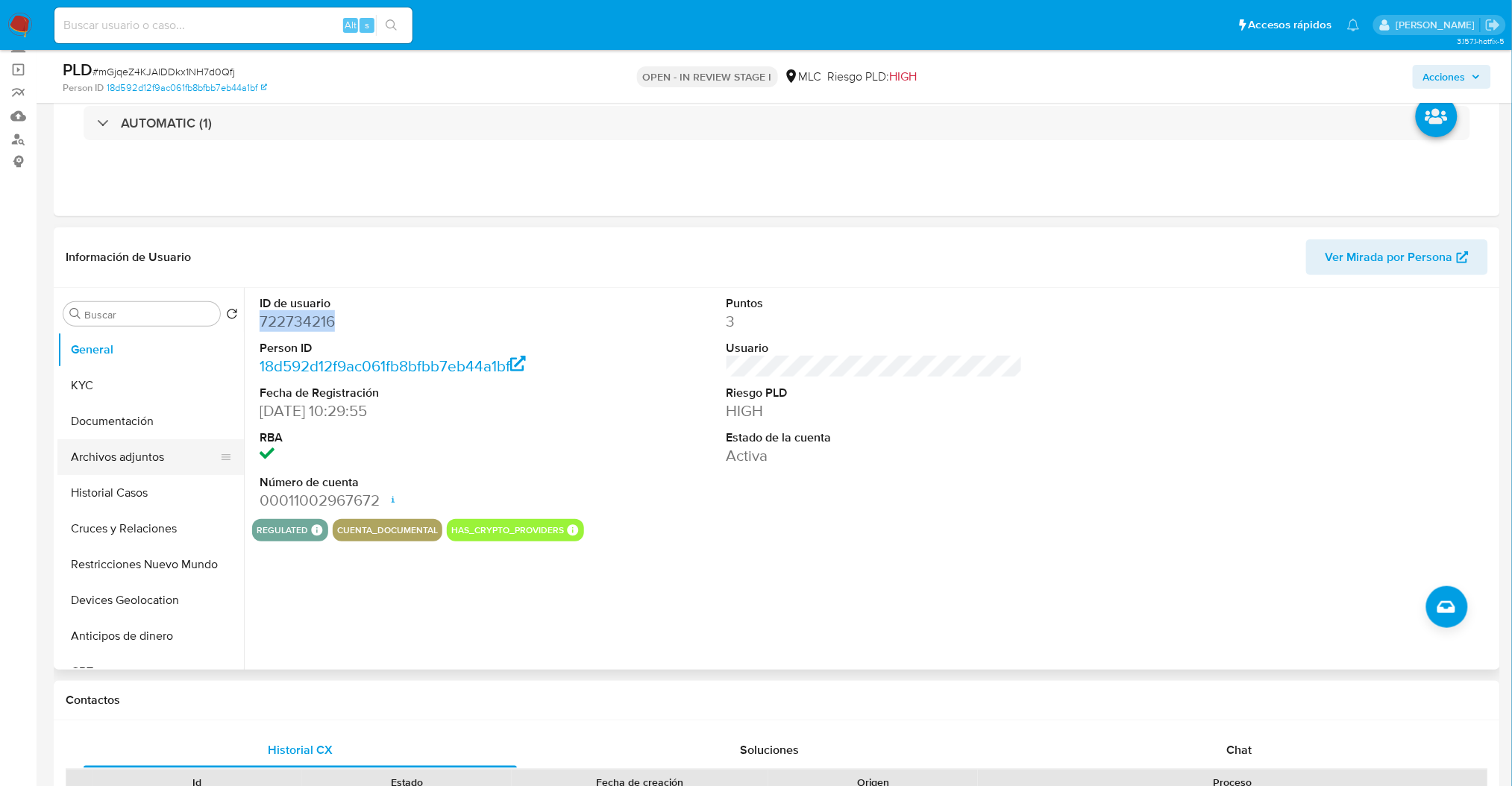
click at [121, 462] on button "Archivos adjuntos" at bounding box center [145, 456] width 175 height 36
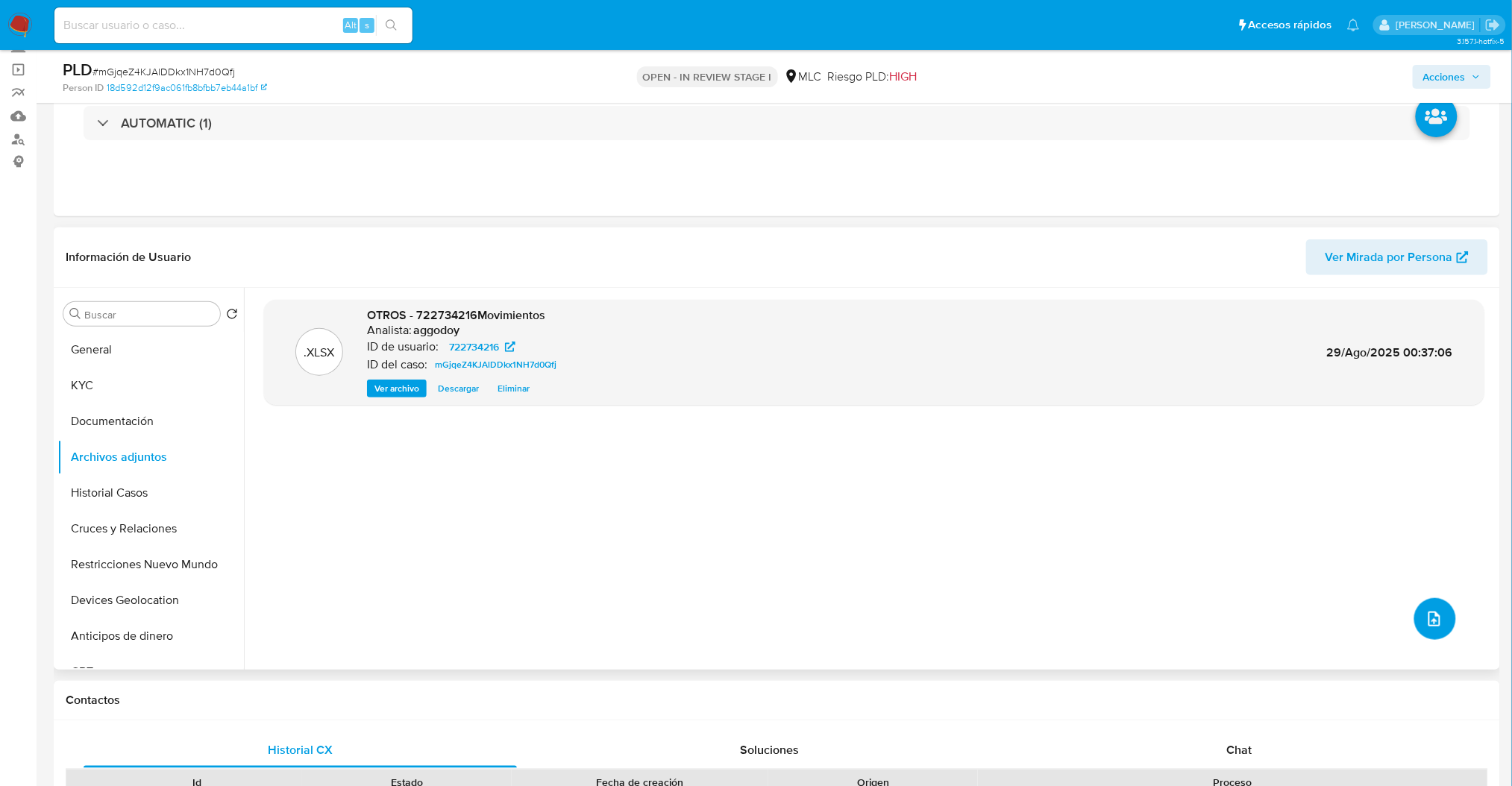
click at [1441, 620] on button "upload-file" at bounding box center [1434, 618] width 41 height 41
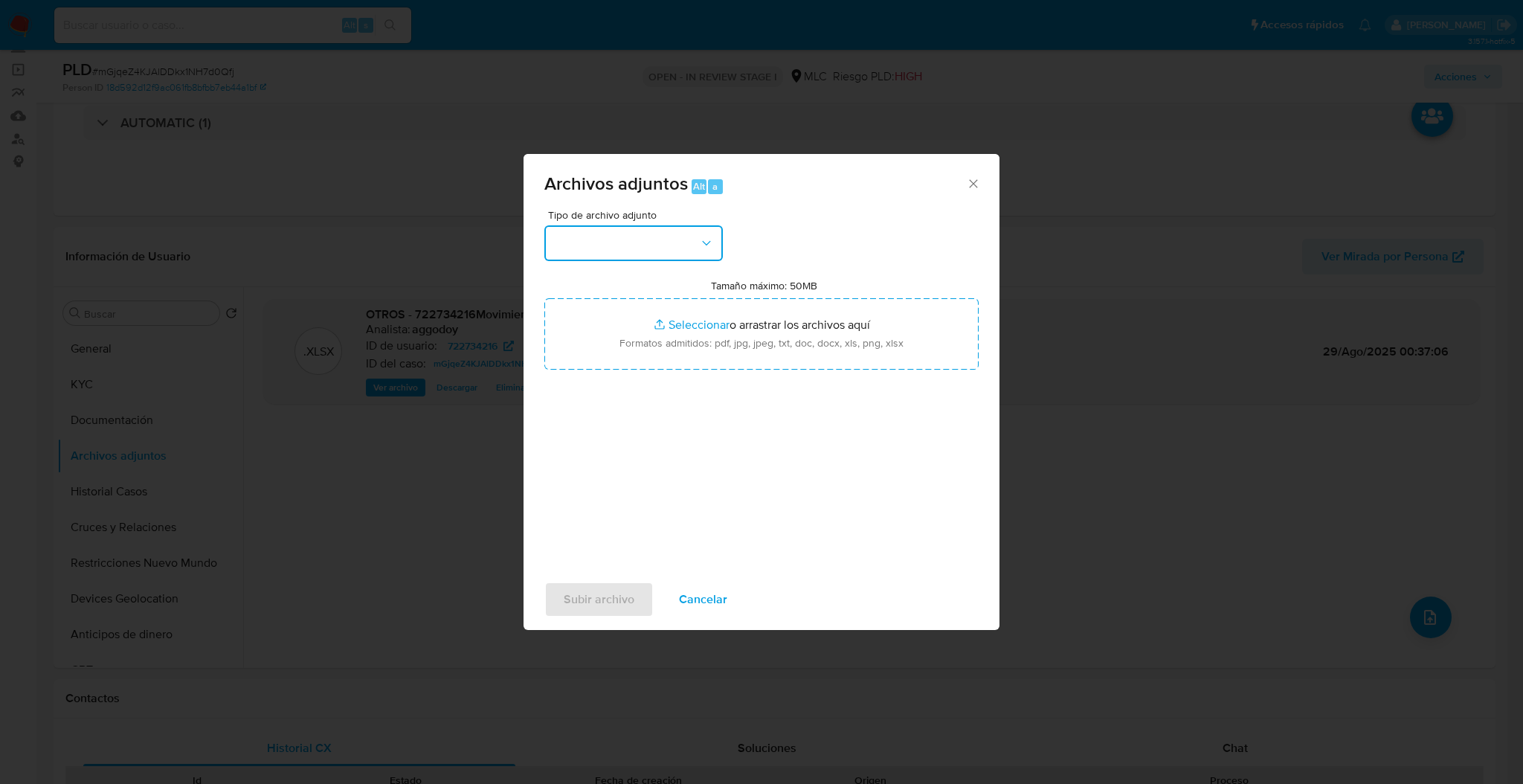
click at [668, 256] on button "button" at bounding box center [633, 243] width 179 height 36
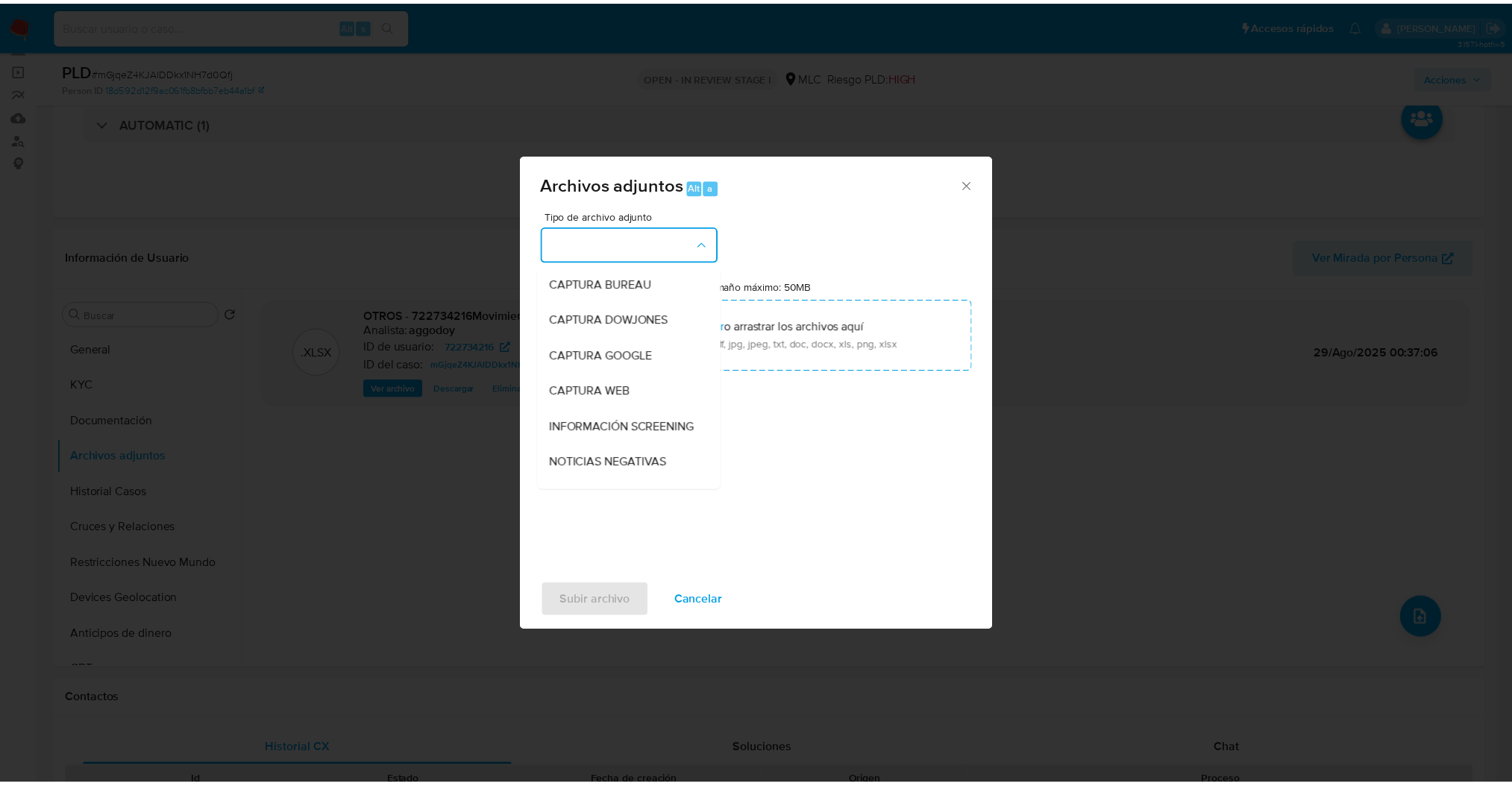
scroll to position [79, 0]
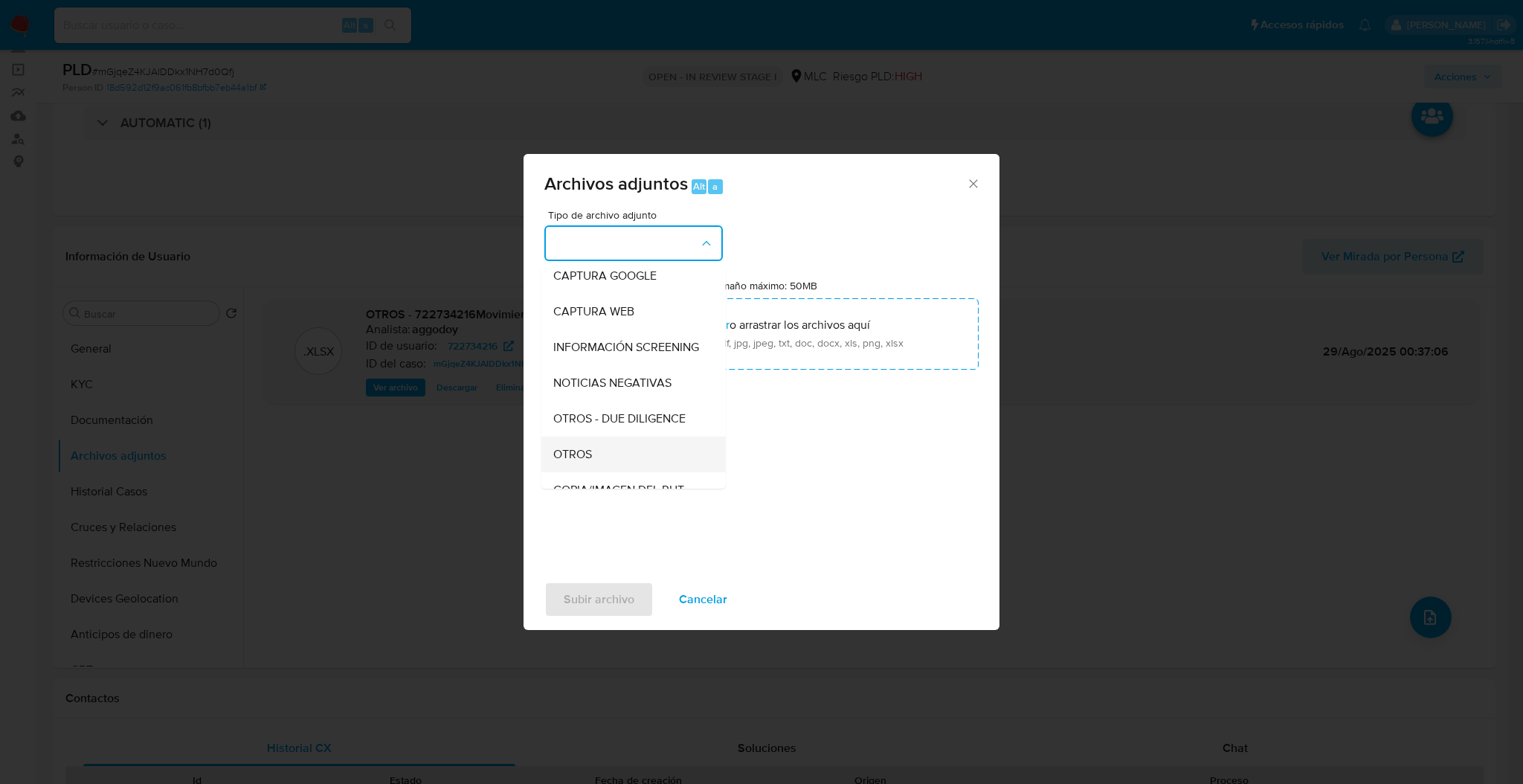
click at [585, 461] on span "OTROS" at bounding box center [572, 454] width 39 height 15
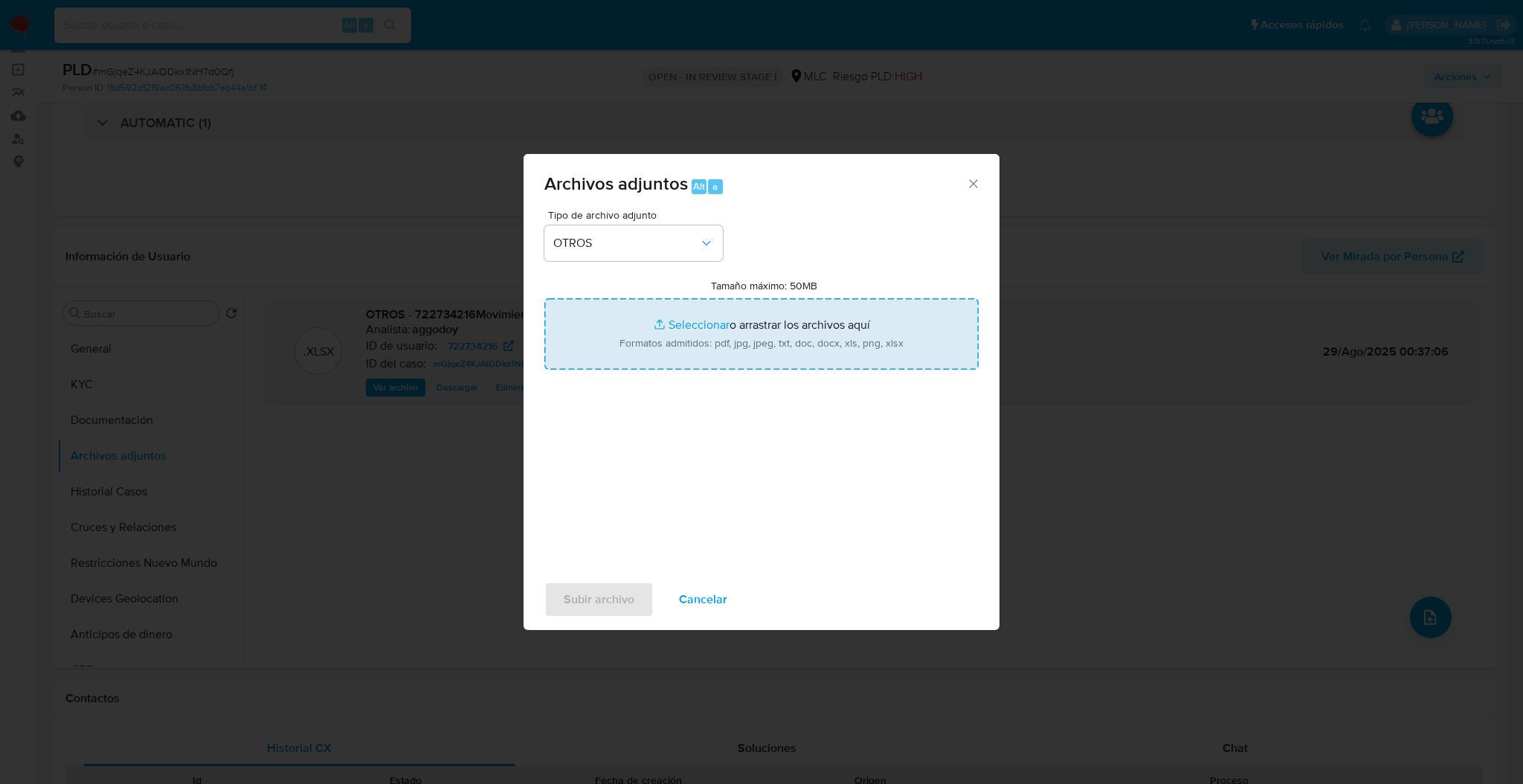
click at [648, 333] on input "Tamaño máximo: 50MB Seleccionar archivos" at bounding box center [762, 333] width 434 height 71
type input "C:\fakepath\Case Log - 722734216.pdf"
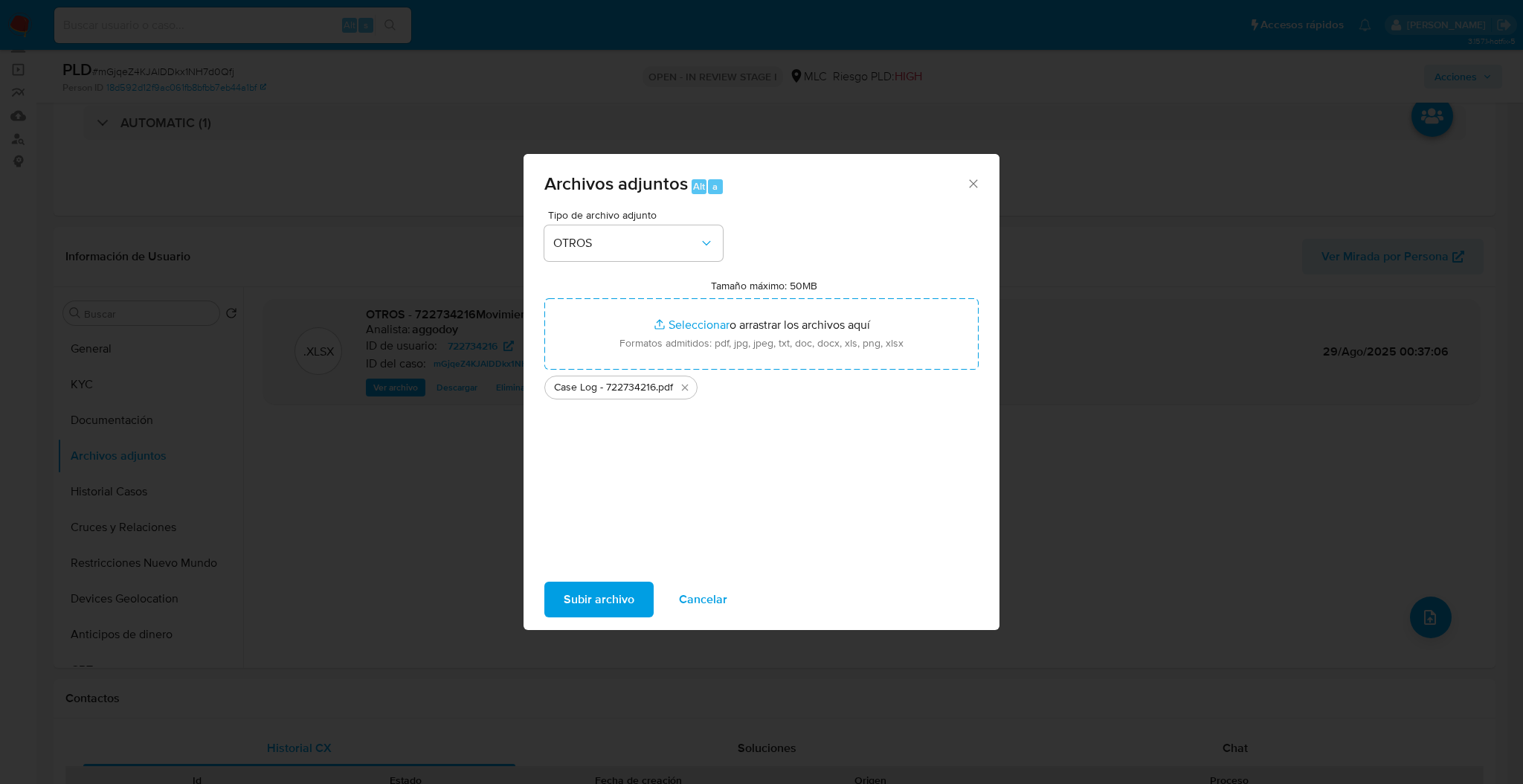
click at [556, 615] on button "Subir archivo" at bounding box center [599, 599] width 109 height 36
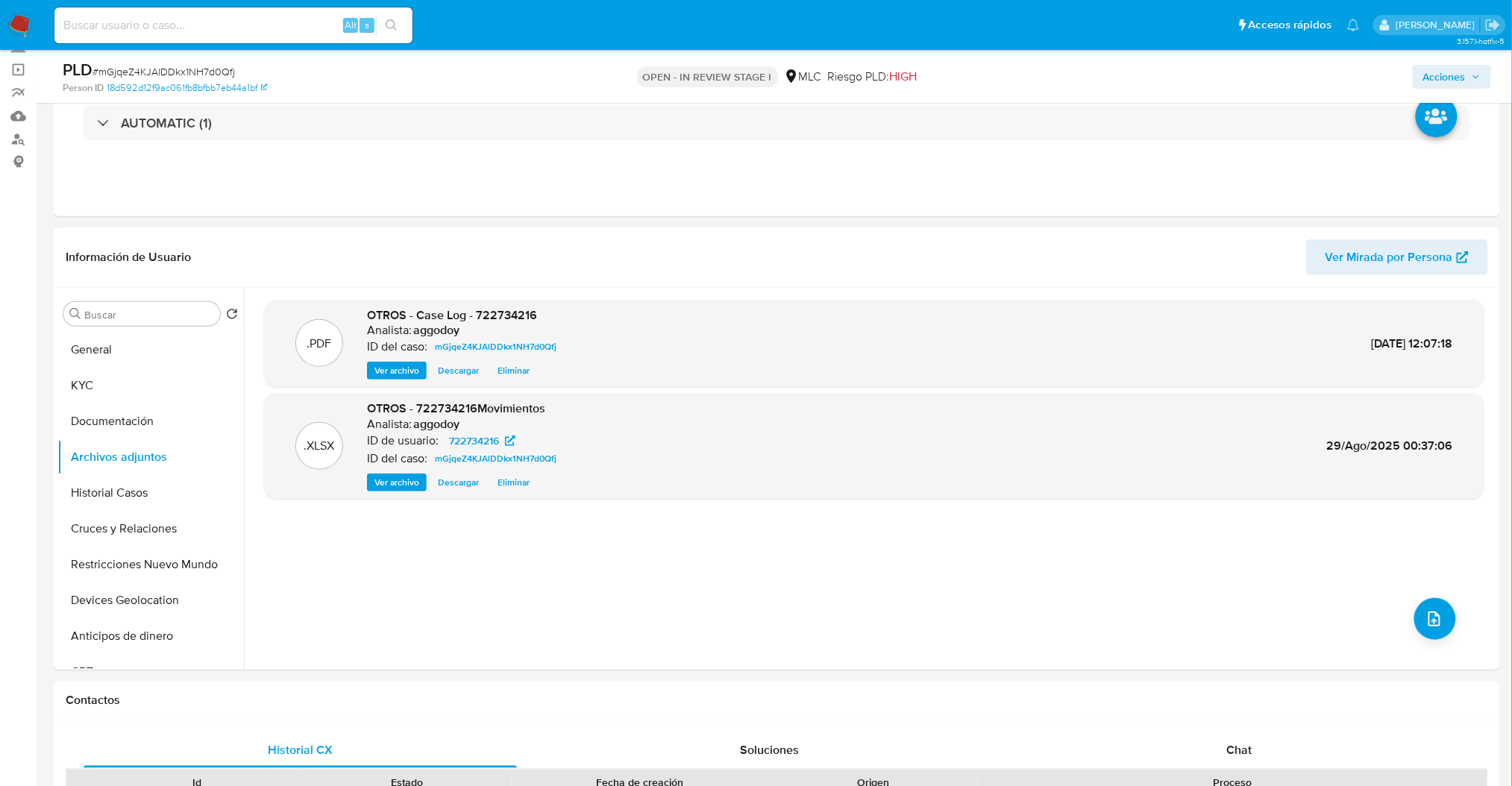
click at [1421, 75] on button "Acciones" at bounding box center [1451, 77] width 78 height 24
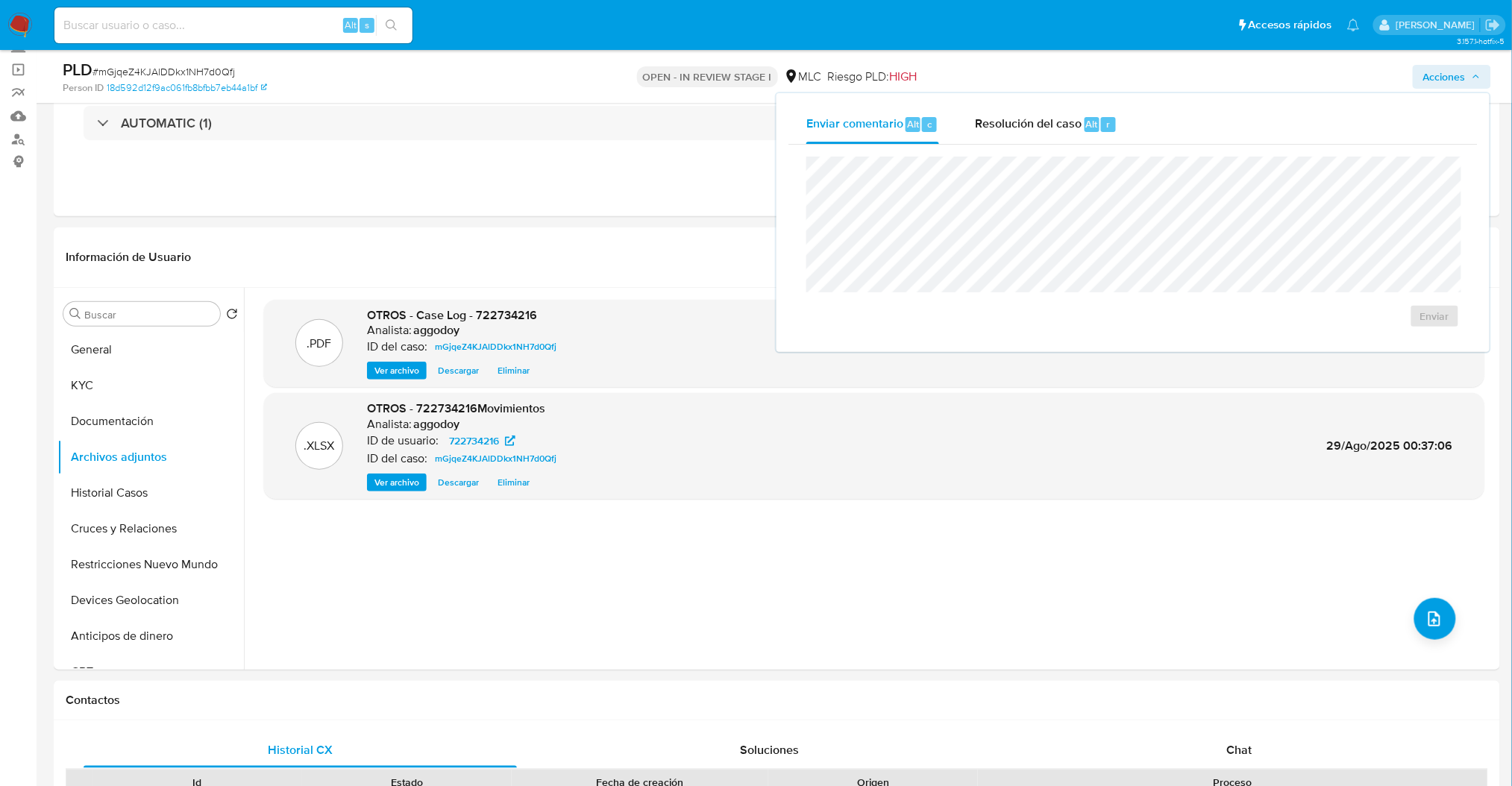
click at [1110, 145] on div "Enviar" at bounding box center [1133, 242] width 689 height 196
click at [1094, 140] on div "Resolución del caso Alt r" at bounding box center [1046, 124] width 143 height 39
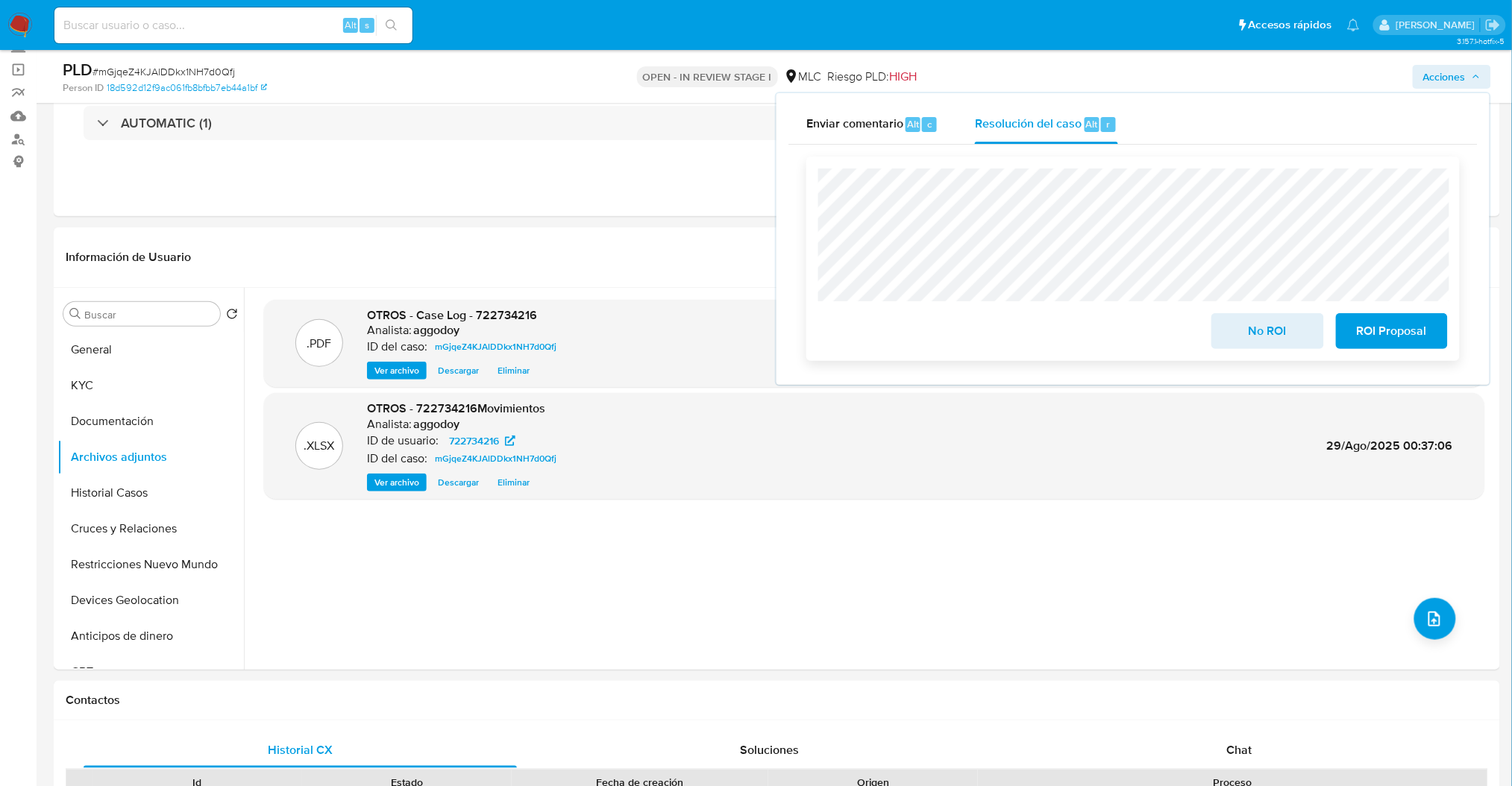
click at [1362, 335] on span "ROI Proposal" at bounding box center [1391, 330] width 73 height 33
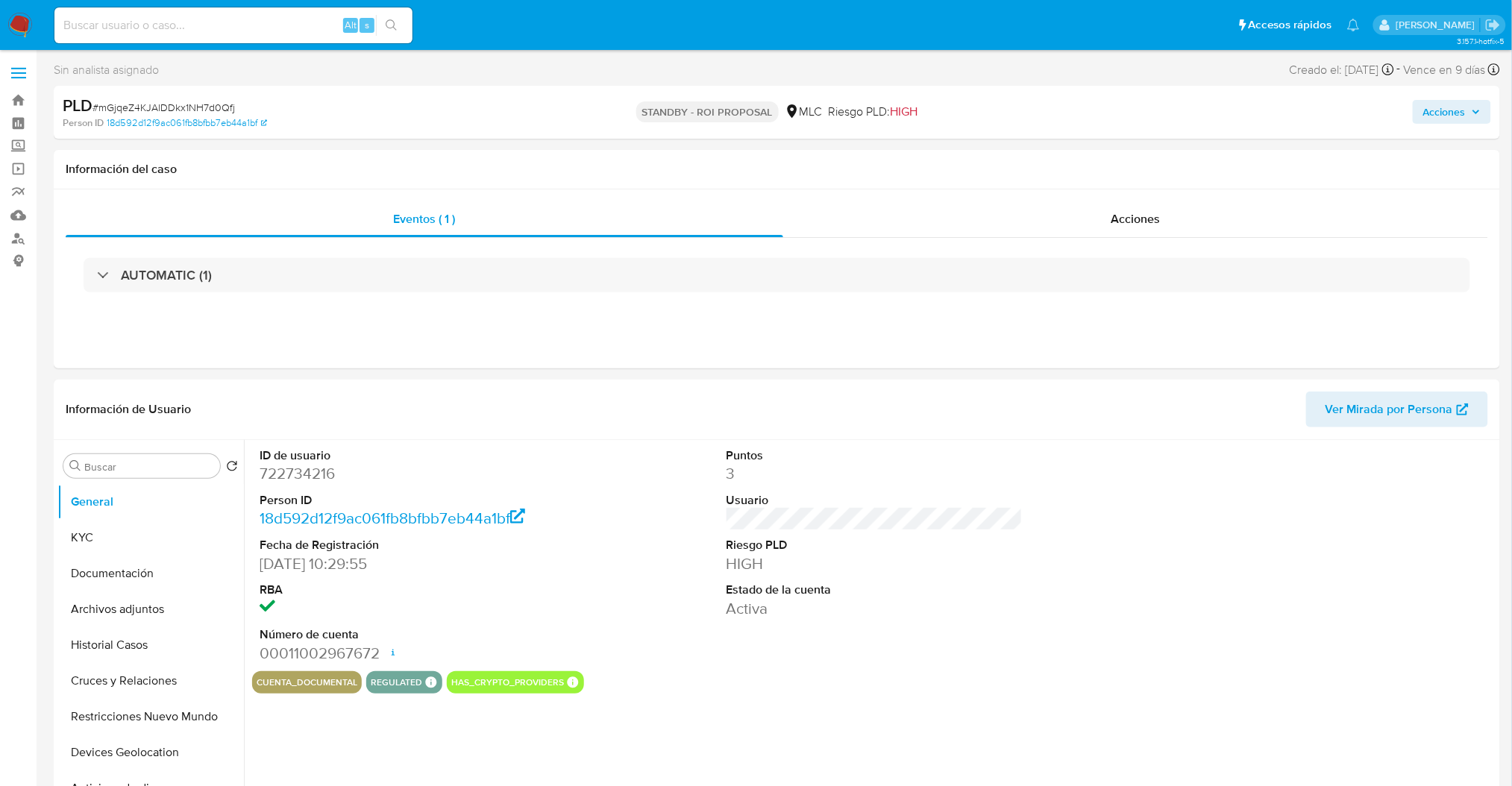
select select "10"
click at [297, 480] on dd "722734216" at bounding box center [407, 473] width 296 height 21
copy dd "722734216"
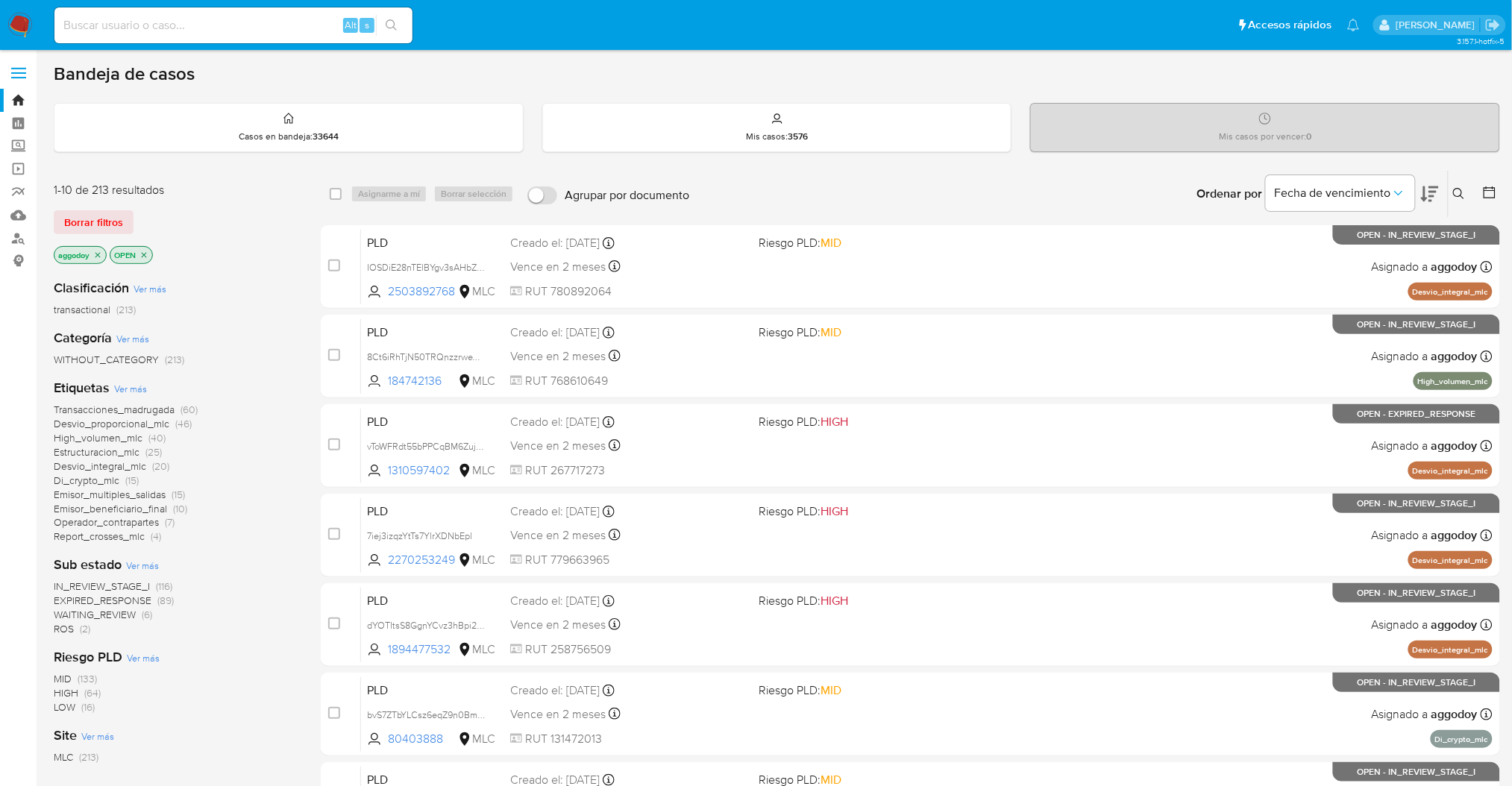
click at [106, 523] on span "Operador_contrapartes" at bounding box center [106, 522] width 105 height 15
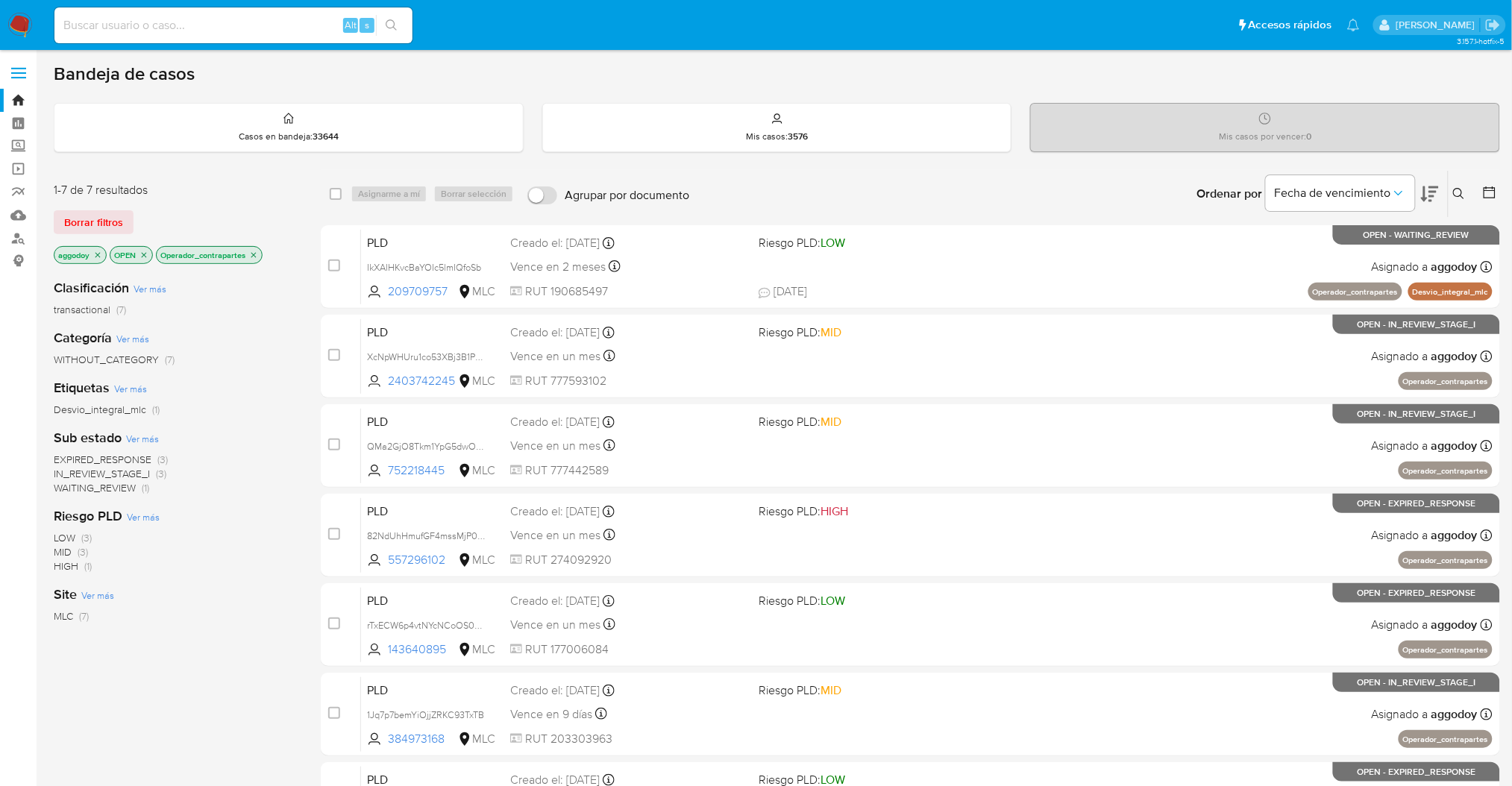
click at [1434, 191] on icon at bounding box center [1429, 194] width 18 height 18
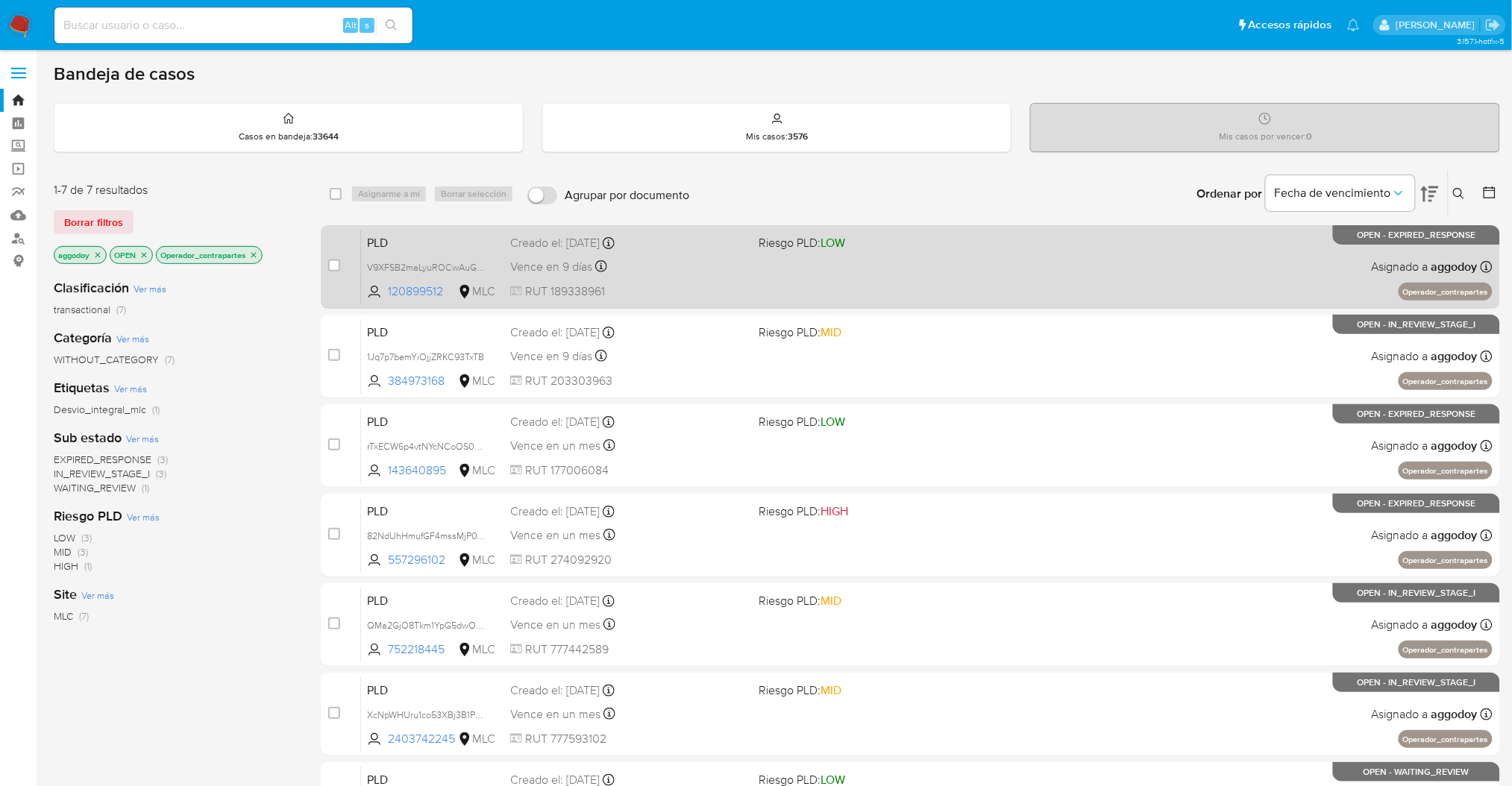
click at [1168, 263] on div "PLD V9XFSB2maLyuROCwAuGoI75n 120899512 MLC Riesgo PLD: LOW Creado el: 12/06/202…" at bounding box center [926, 266] width 1131 height 75
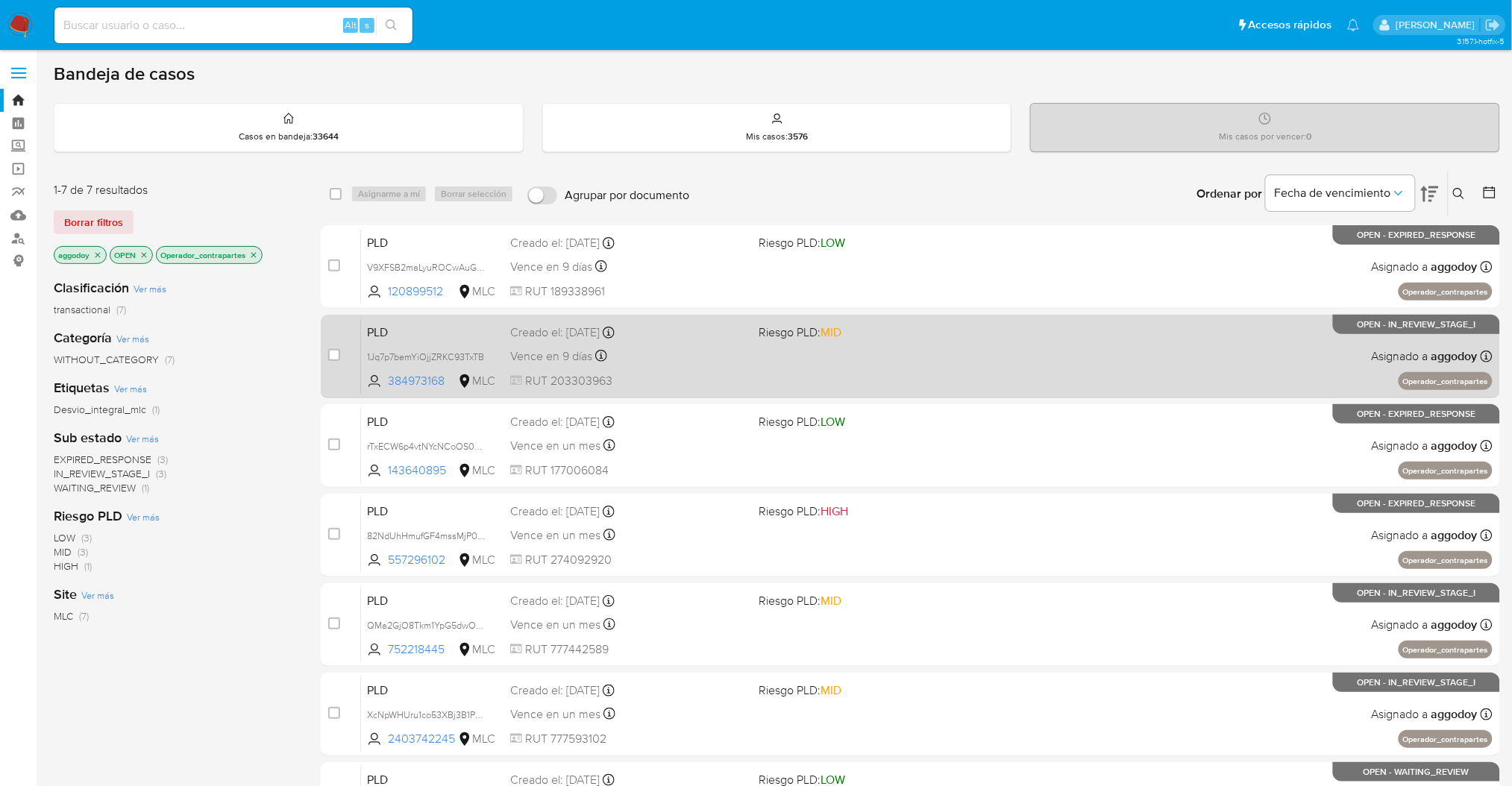
click at [641, 374] on span "RUT 203303963" at bounding box center [629, 381] width 236 height 17
click at [908, 376] on div "PLD 1Jq7p7bemYiOjjZRKC93TxTB 384973168 MLC Riesgo PLD: MID Creado el: 12/06/202…" at bounding box center [926, 355] width 1131 height 75
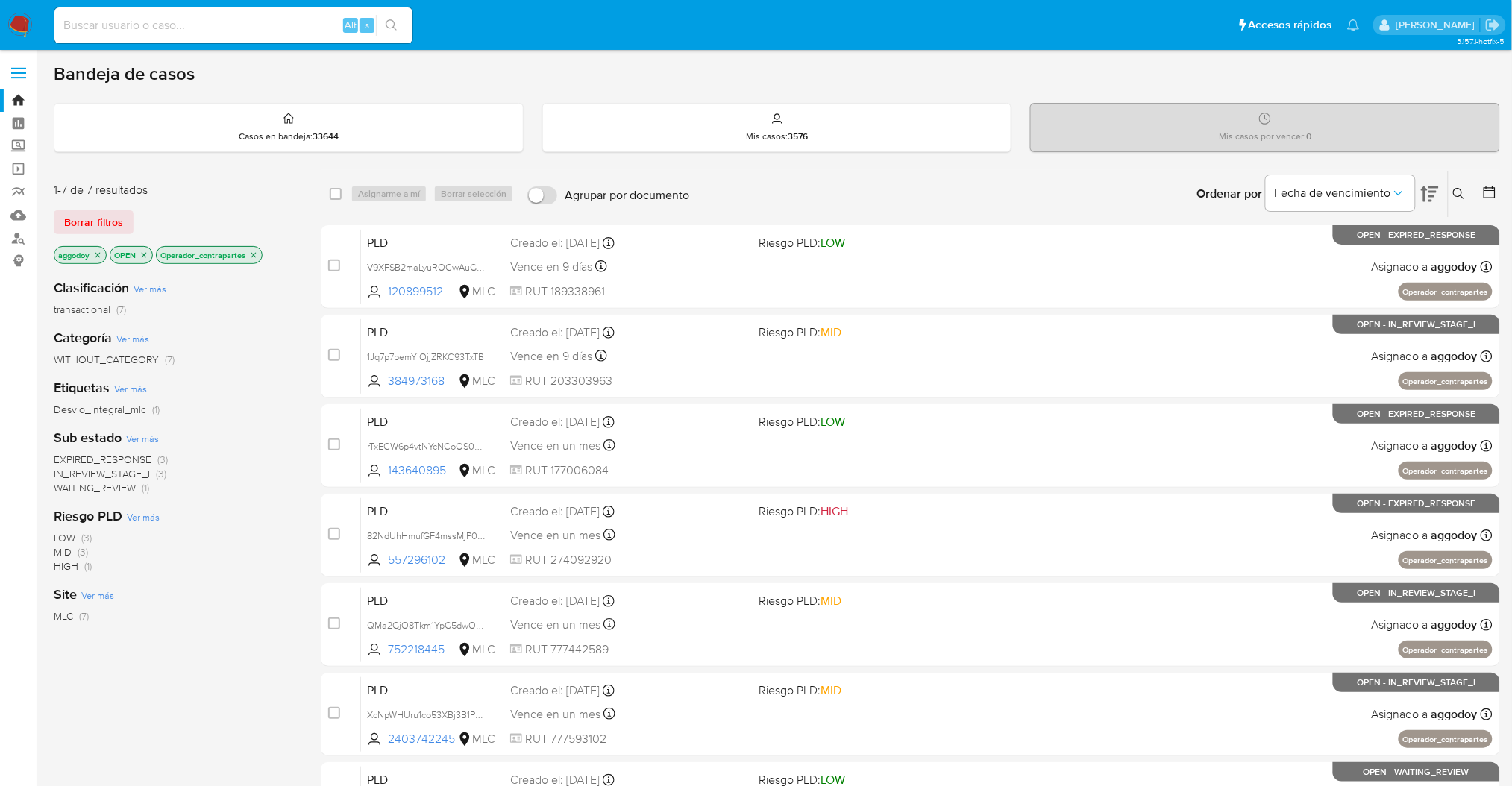
click at [251, 255] on icon "close-filter" at bounding box center [254, 255] width 9 height 9
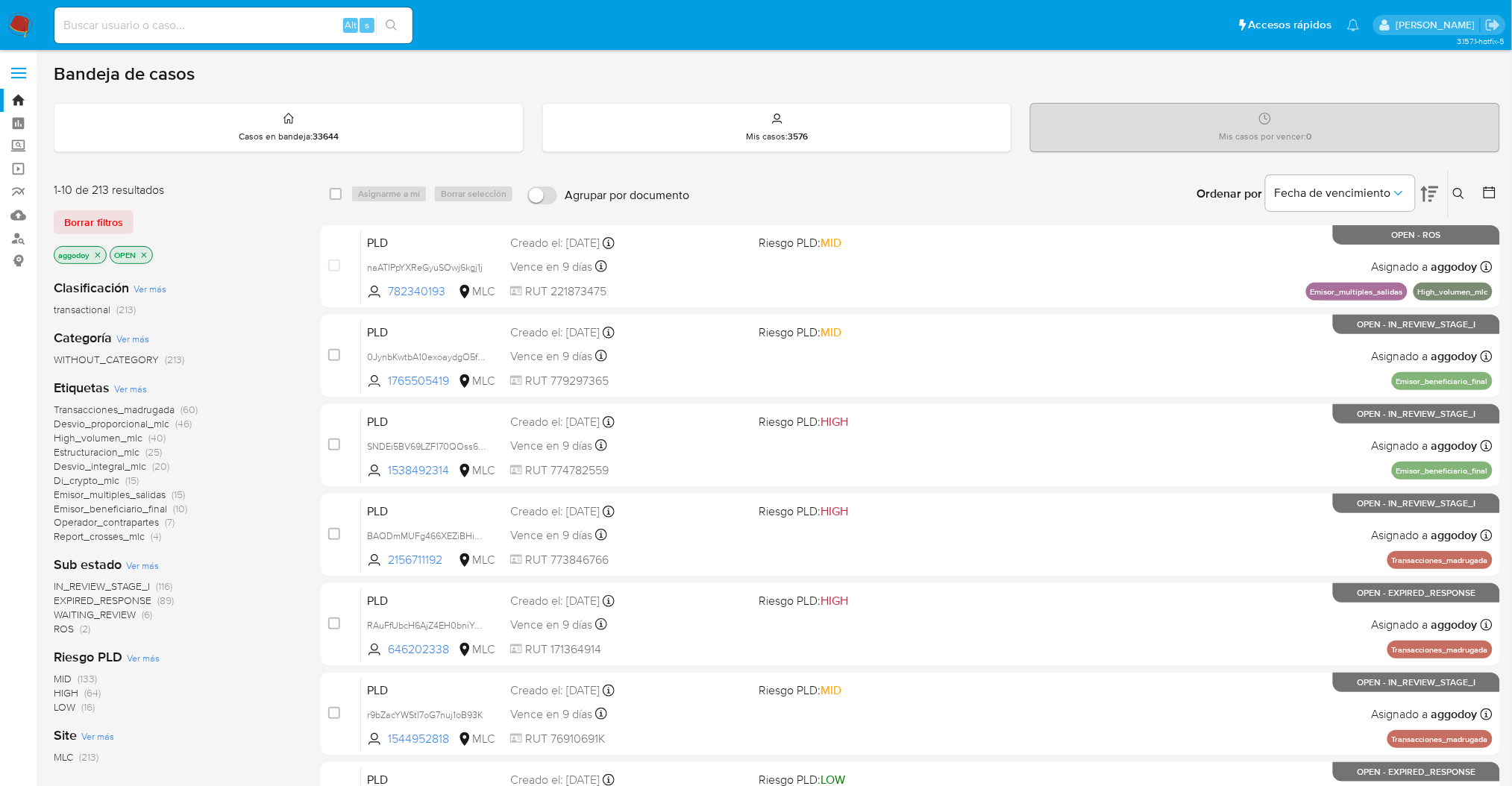
click at [143, 535] on span "Report_crosses_mlc" at bounding box center [99, 536] width 91 height 15
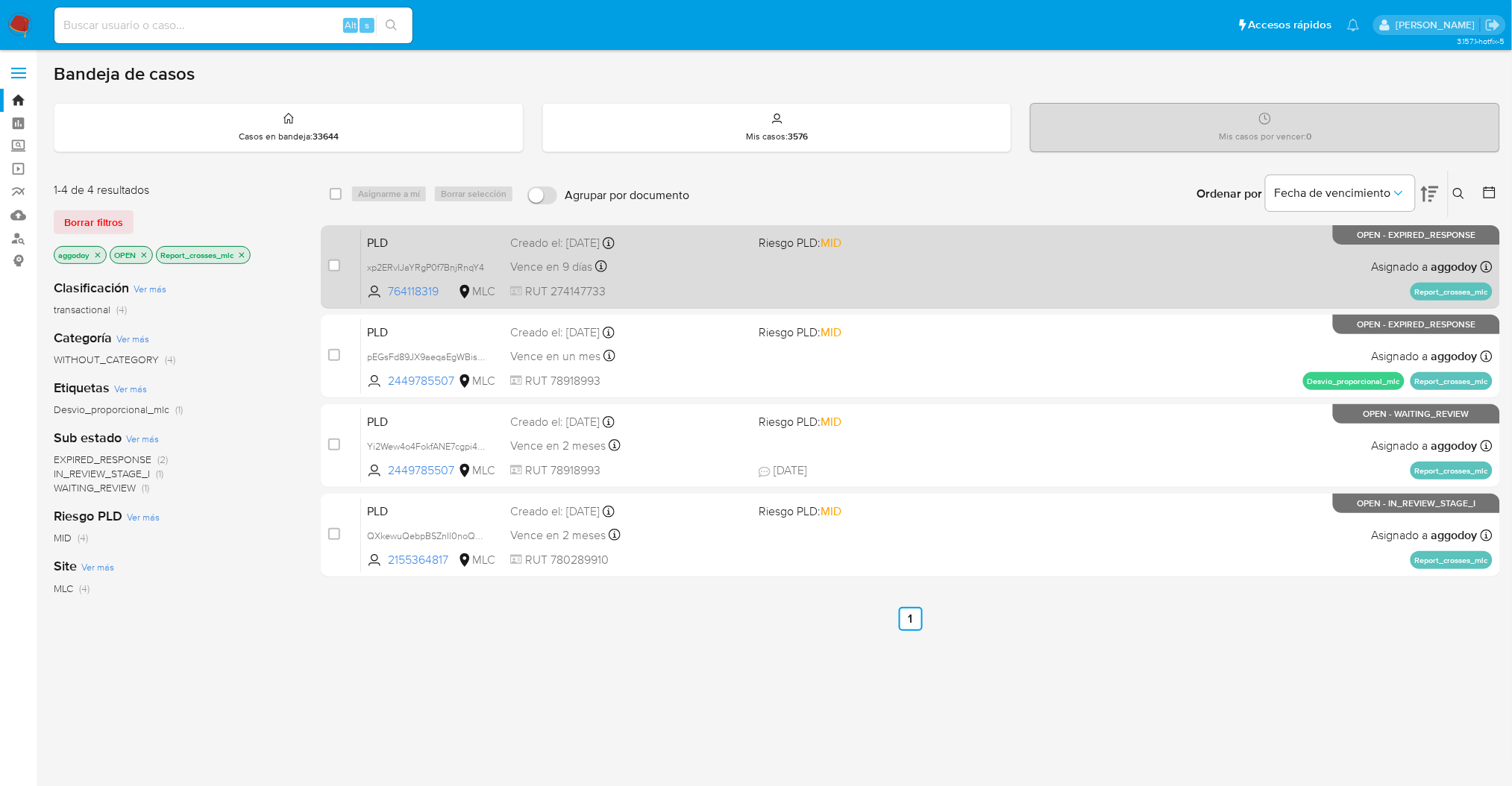
click at [911, 251] on div "PLD xp2ERvlJaYRgP0f7BnjRnqY4 764118319 MLC Riesgo PLD: MID Creado el: 12/06/202…" at bounding box center [926, 266] width 1131 height 75
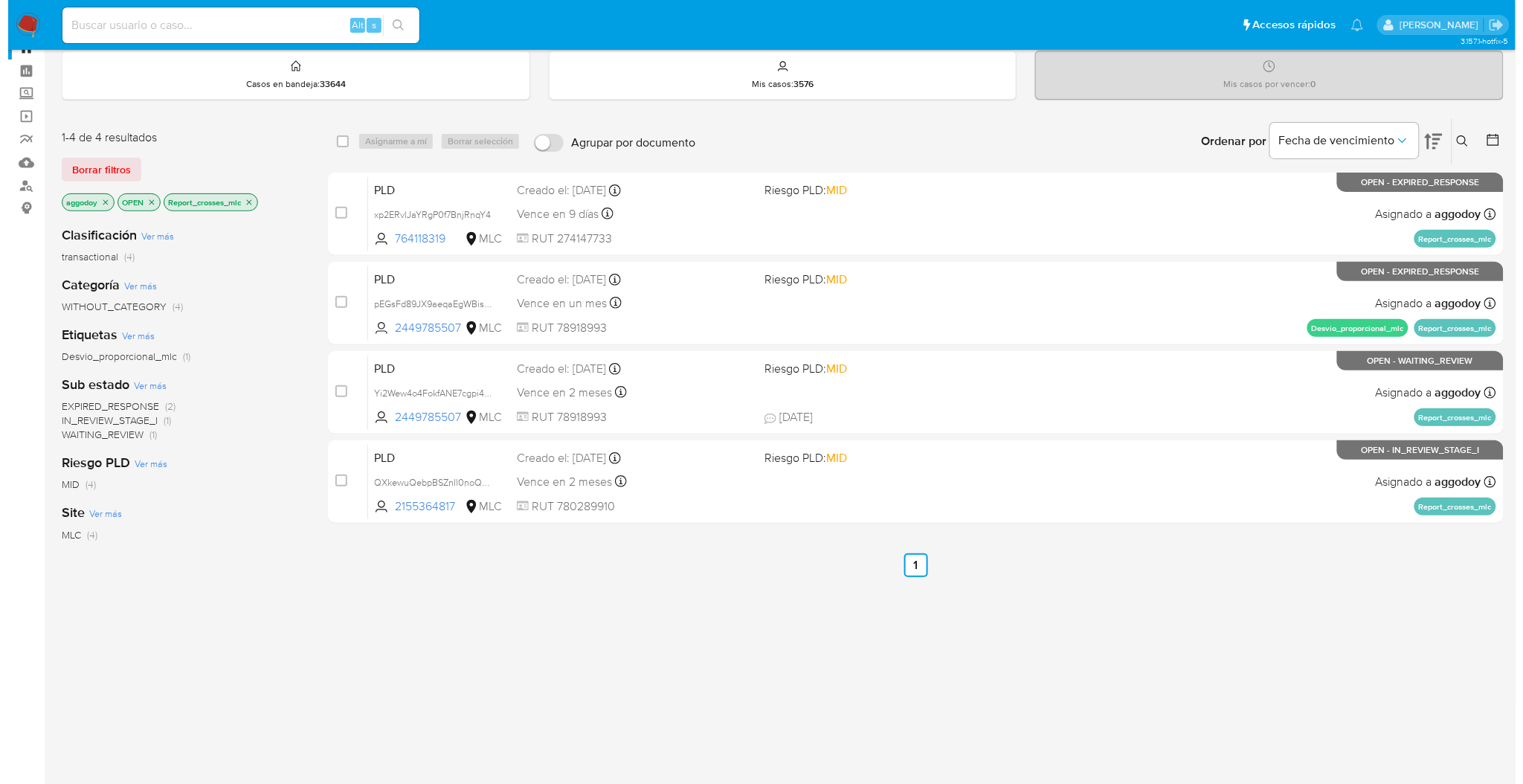
scroll to position [67, 0]
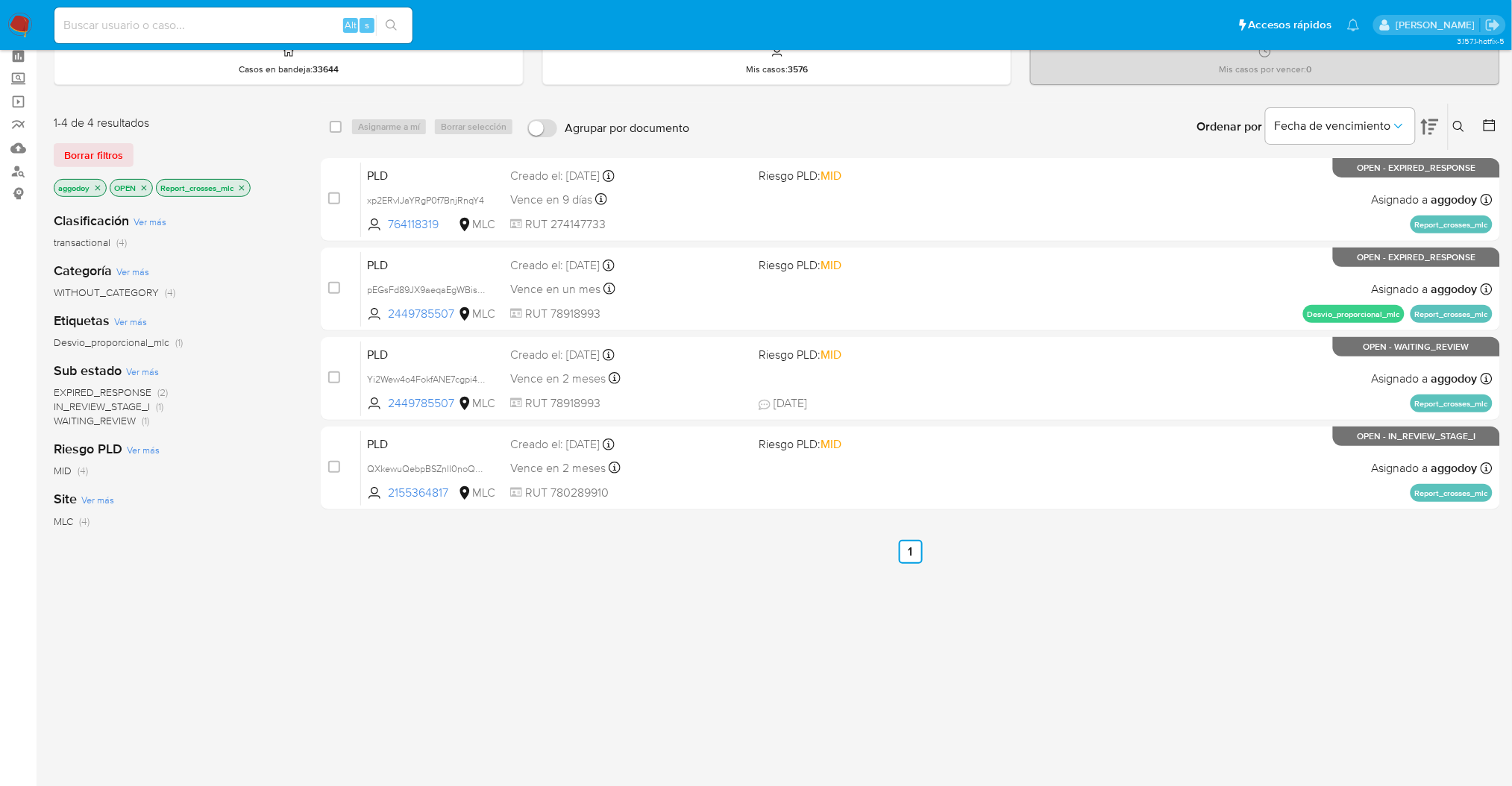
click at [236, 189] on p "Report_crosses_mlc" at bounding box center [204, 188] width 93 height 17
click at [240, 187] on icon "close-filter" at bounding box center [242, 188] width 9 height 9
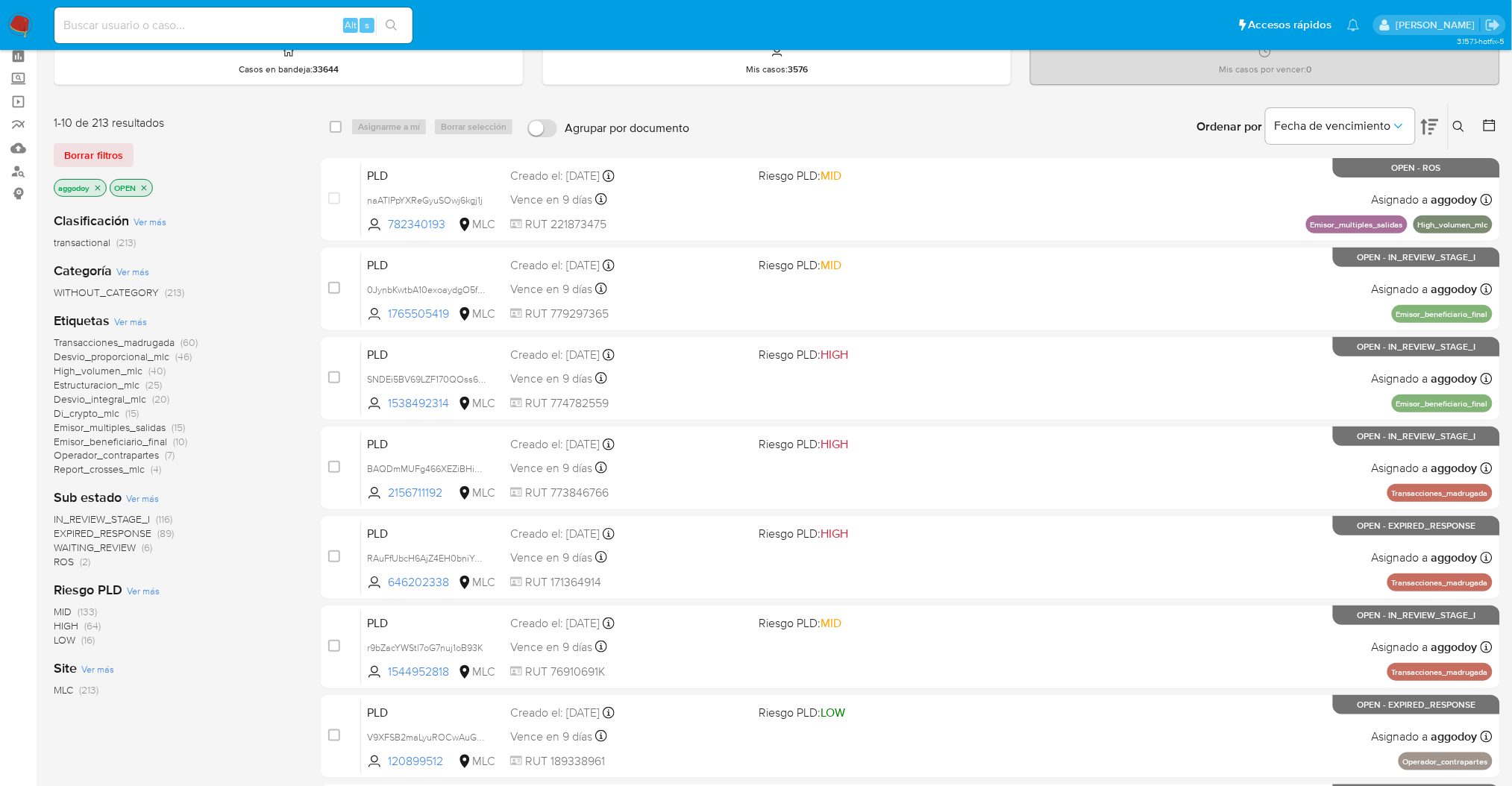
click at [1464, 122] on icon at bounding box center [1459, 127] width 12 height 12
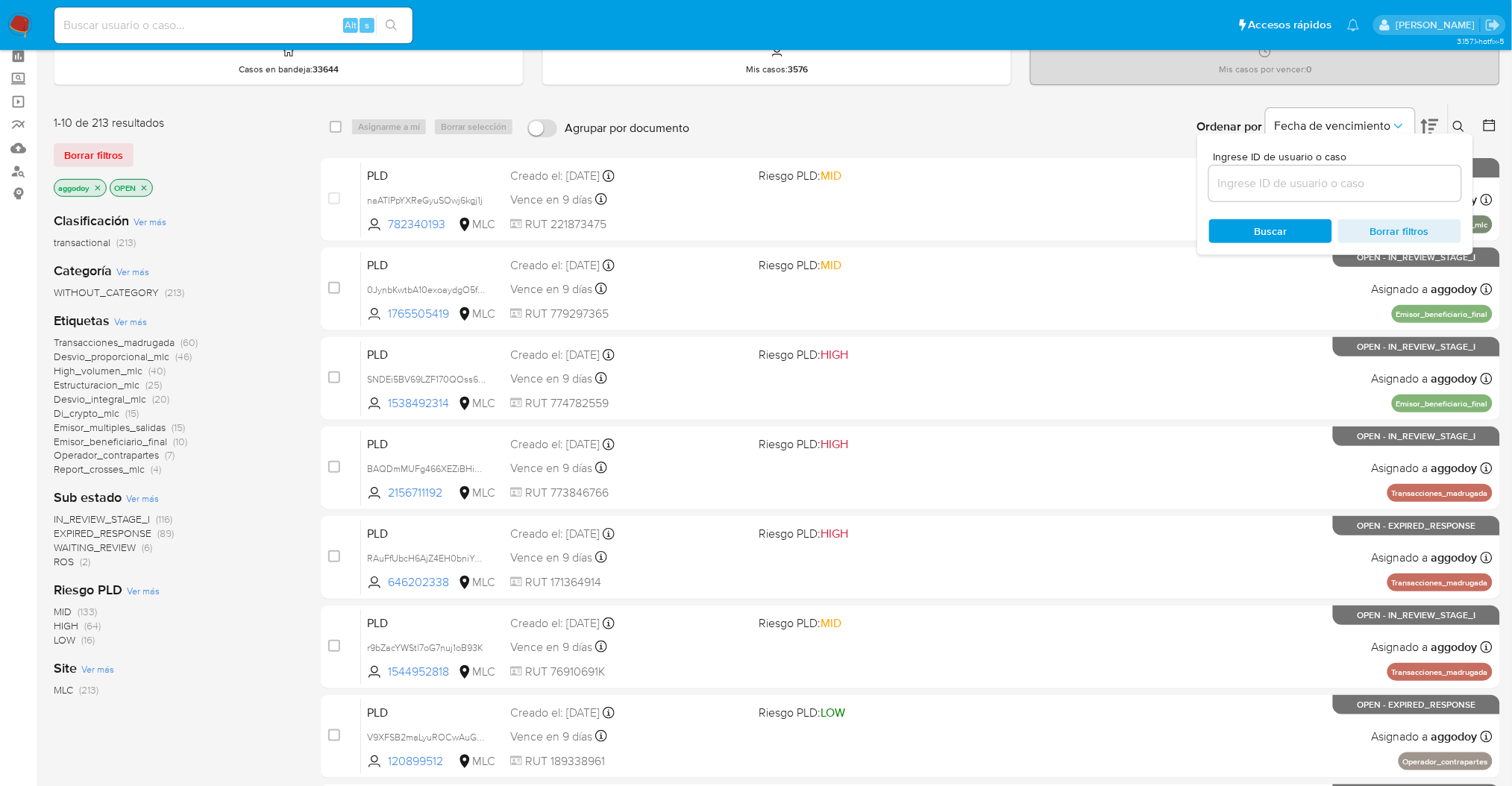
click at [1330, 182] on input at bounding box center [1335, 183] width 252 height 19
type input "120899512"
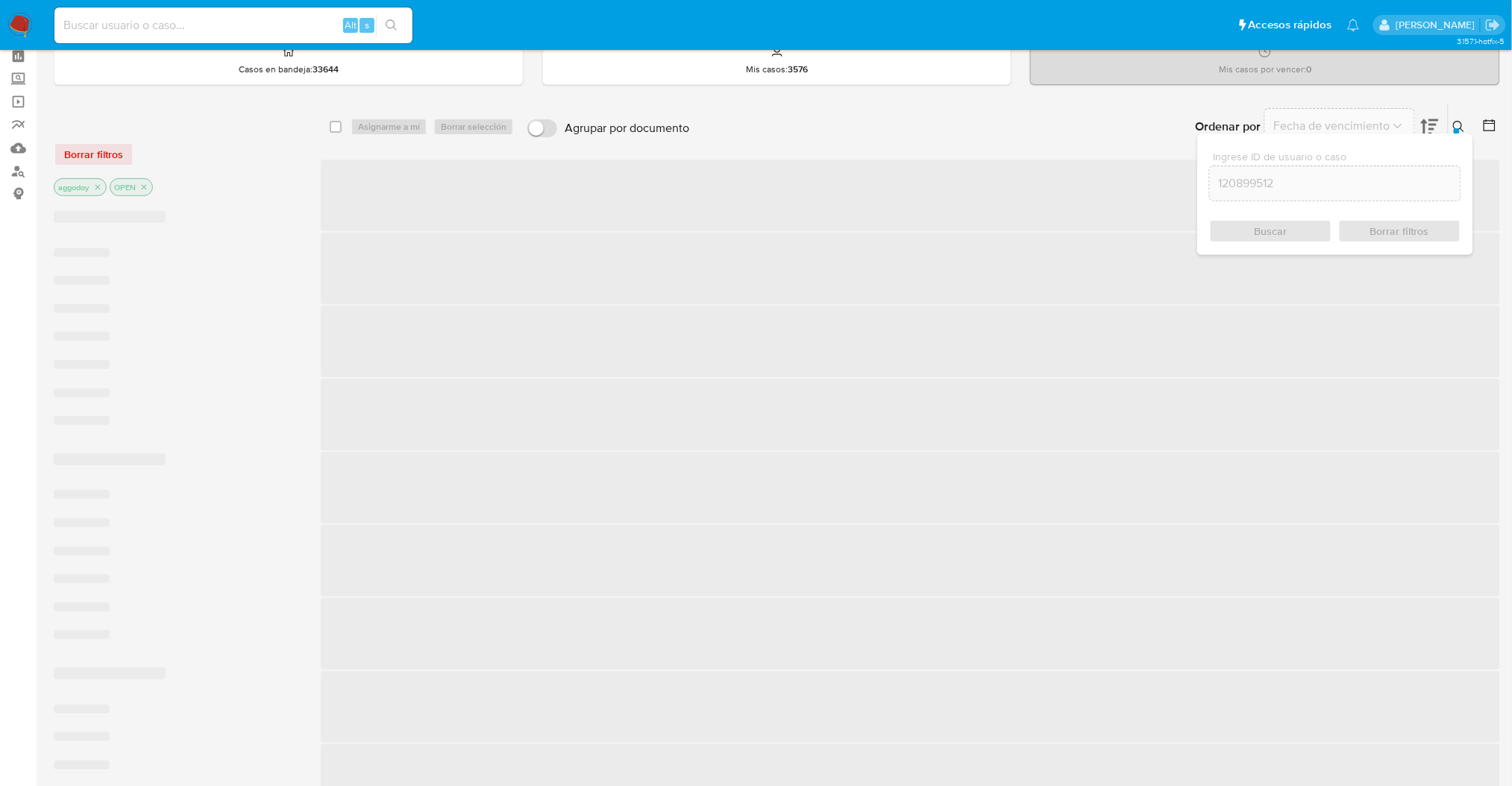
click at [1457, 128] on div at bounding box center [1456, 130] width 6 height 6
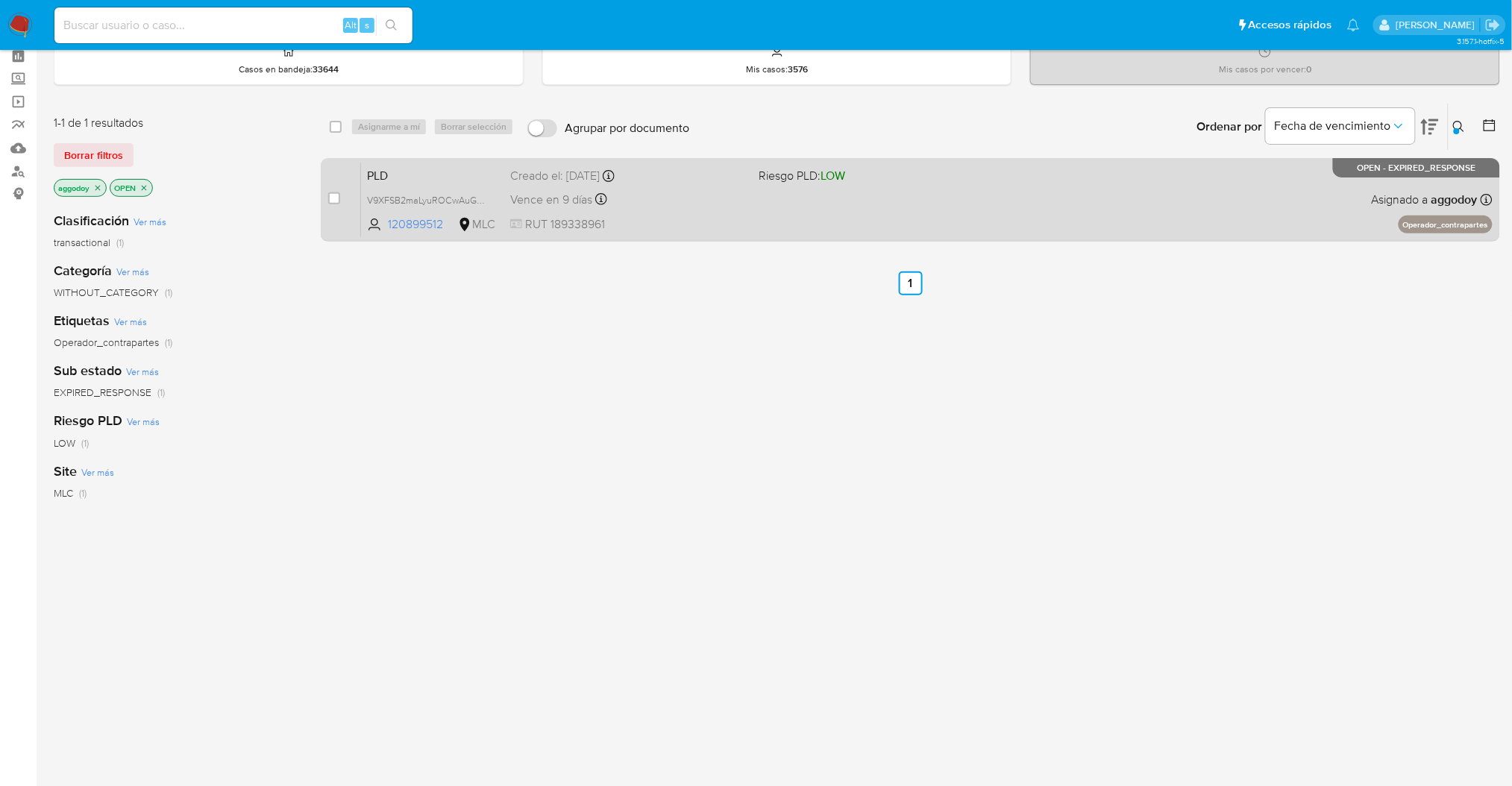
click at [868, 177] on span "Riesgo PLD: LOW" at bounding box center [876, 174] width 236 height 19
click at [326, 191] on div "case-item-checkbox No es posible asignar el caso PLD V9XFSB2maLyuROCwAuGoI75n 1…" at bounding box center [910, 199] width 1179 height 84
click at [340, 203] on div "case-item-checkbox No es posible asignar el caso" at bounding box center [344, 199] width 33 height 75
click at [336, 200] on input "checkbox" at bounding box center [334, 198] width 12 height 12
checkbox input "true"
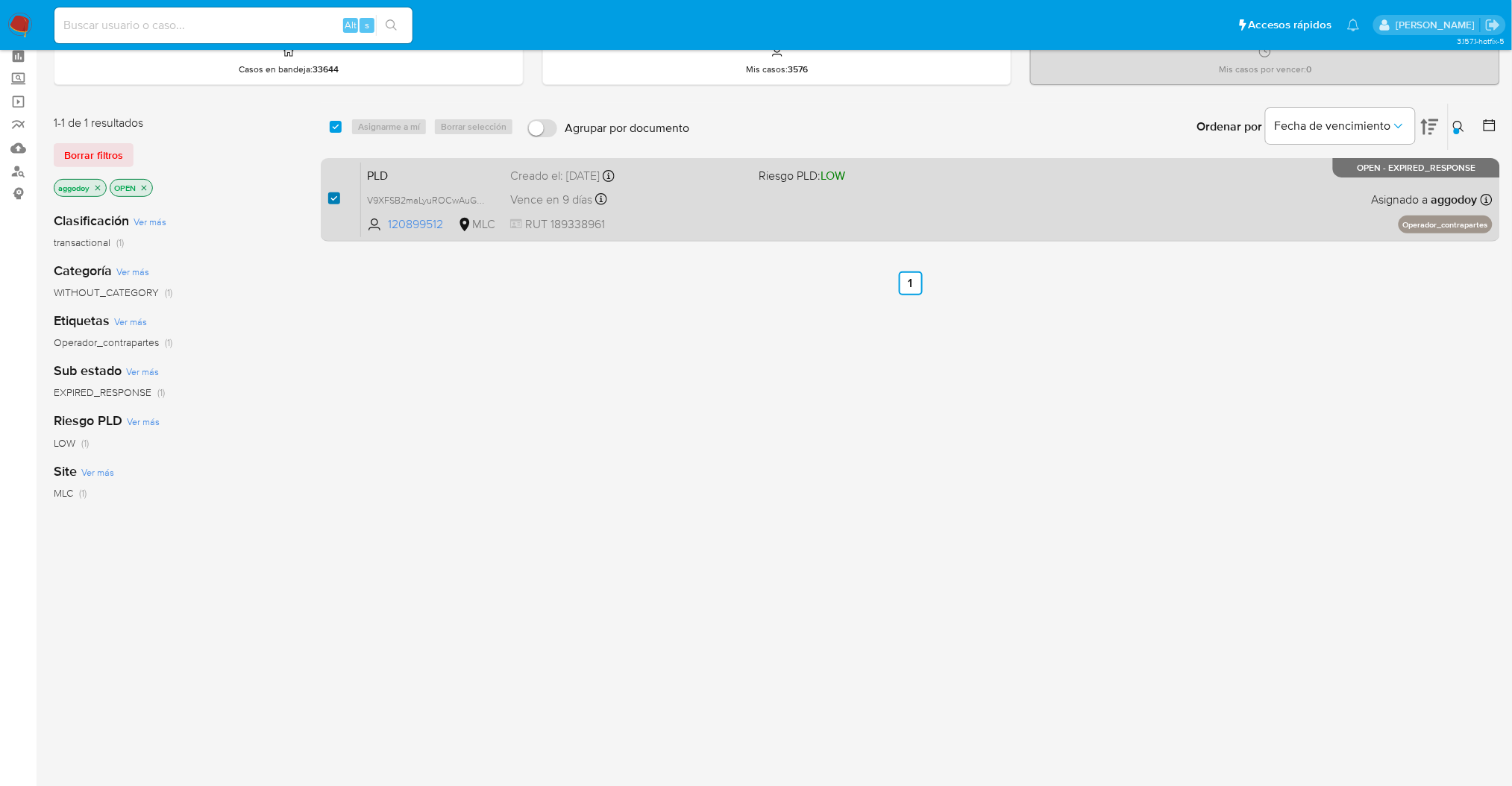
checkbox input "true"
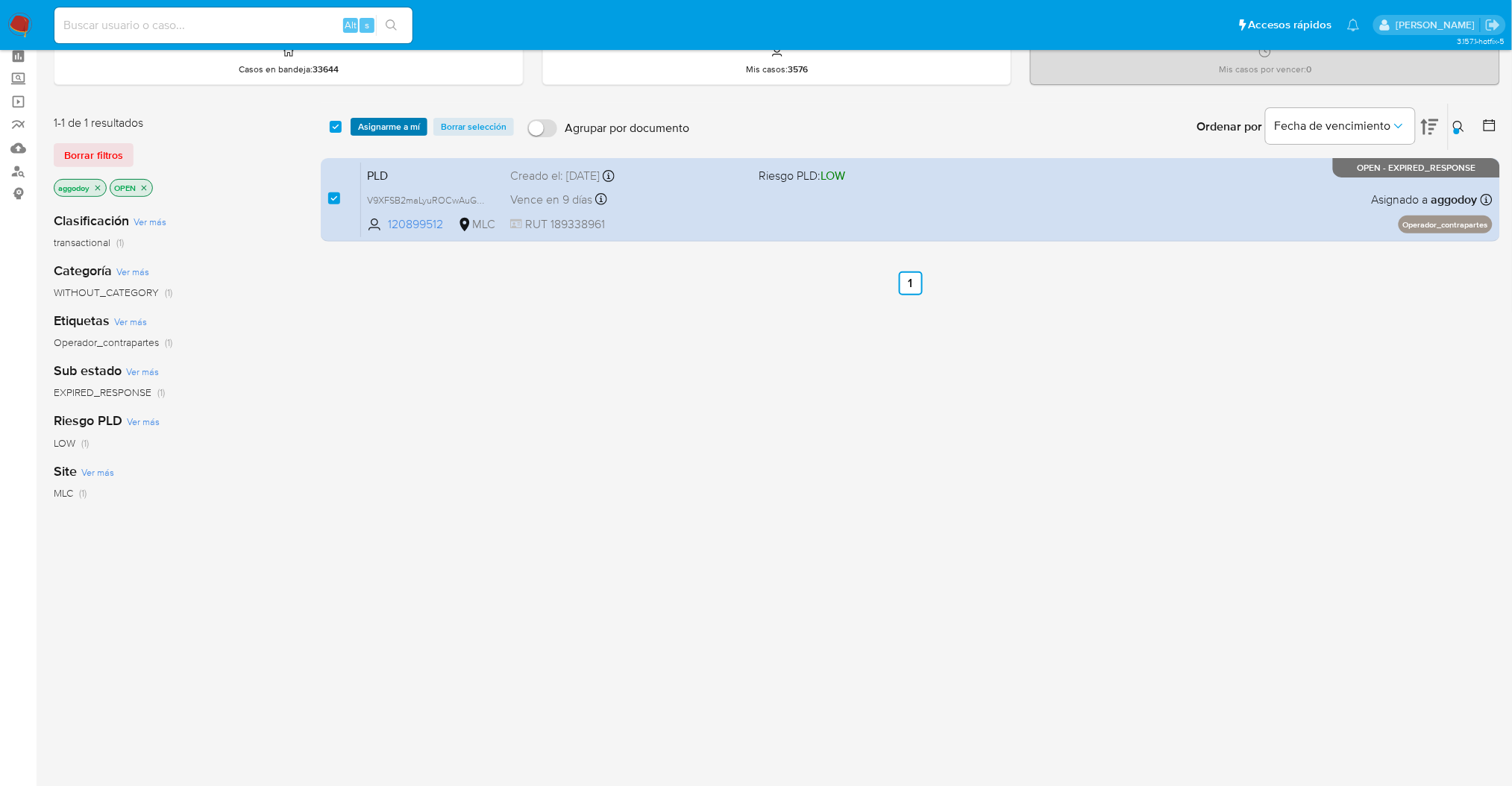
click at [361, 127] on span "Asignarme a mí" at bounding box center [389, 126] width 62 height 15
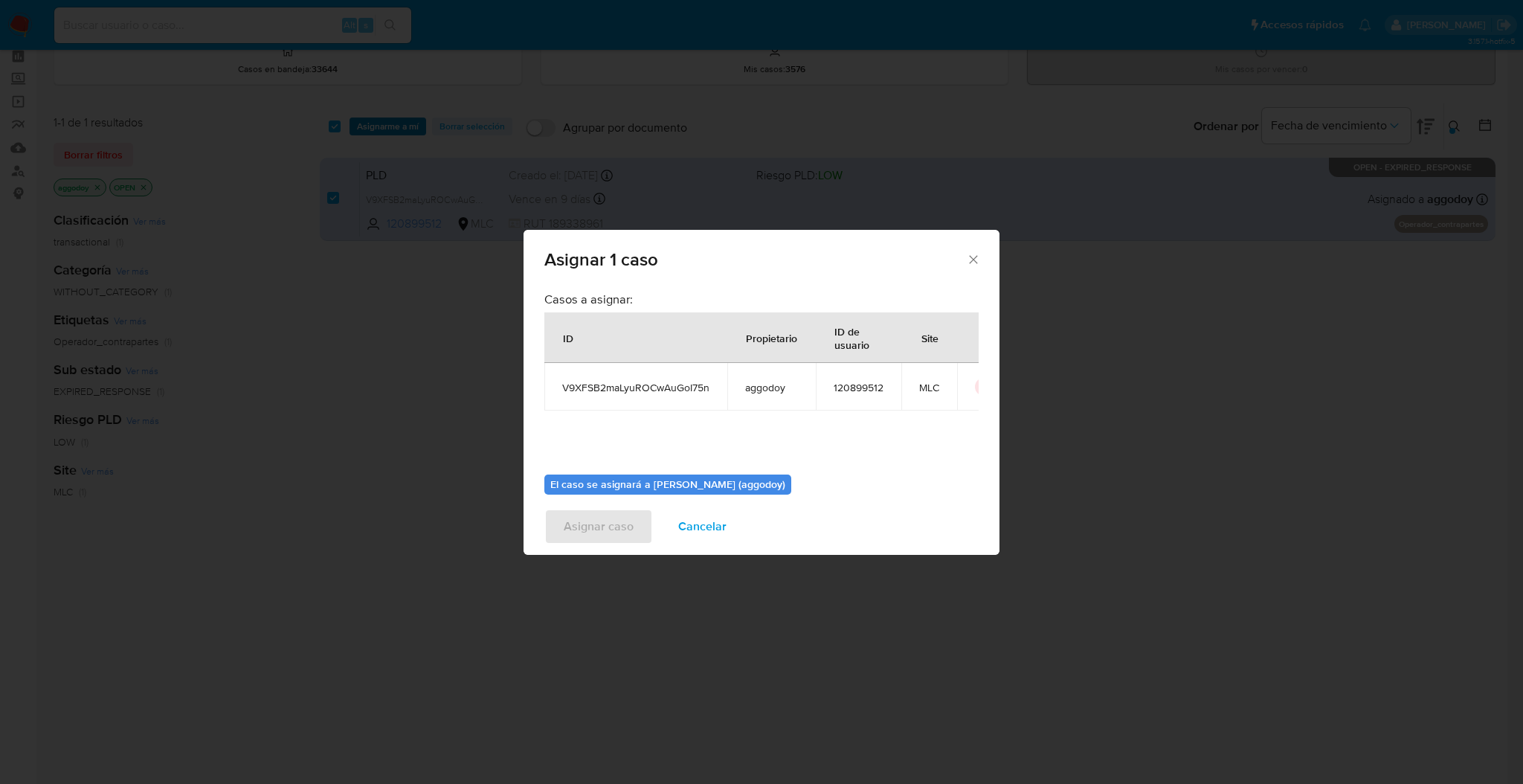
click at [360, 126] on div "Asignar 1 caso Casos a asignar: ID Propietario ID de usuario Site V9XFSB2maLyuR…" at bounding box center [762, 392] width 1523 height 784
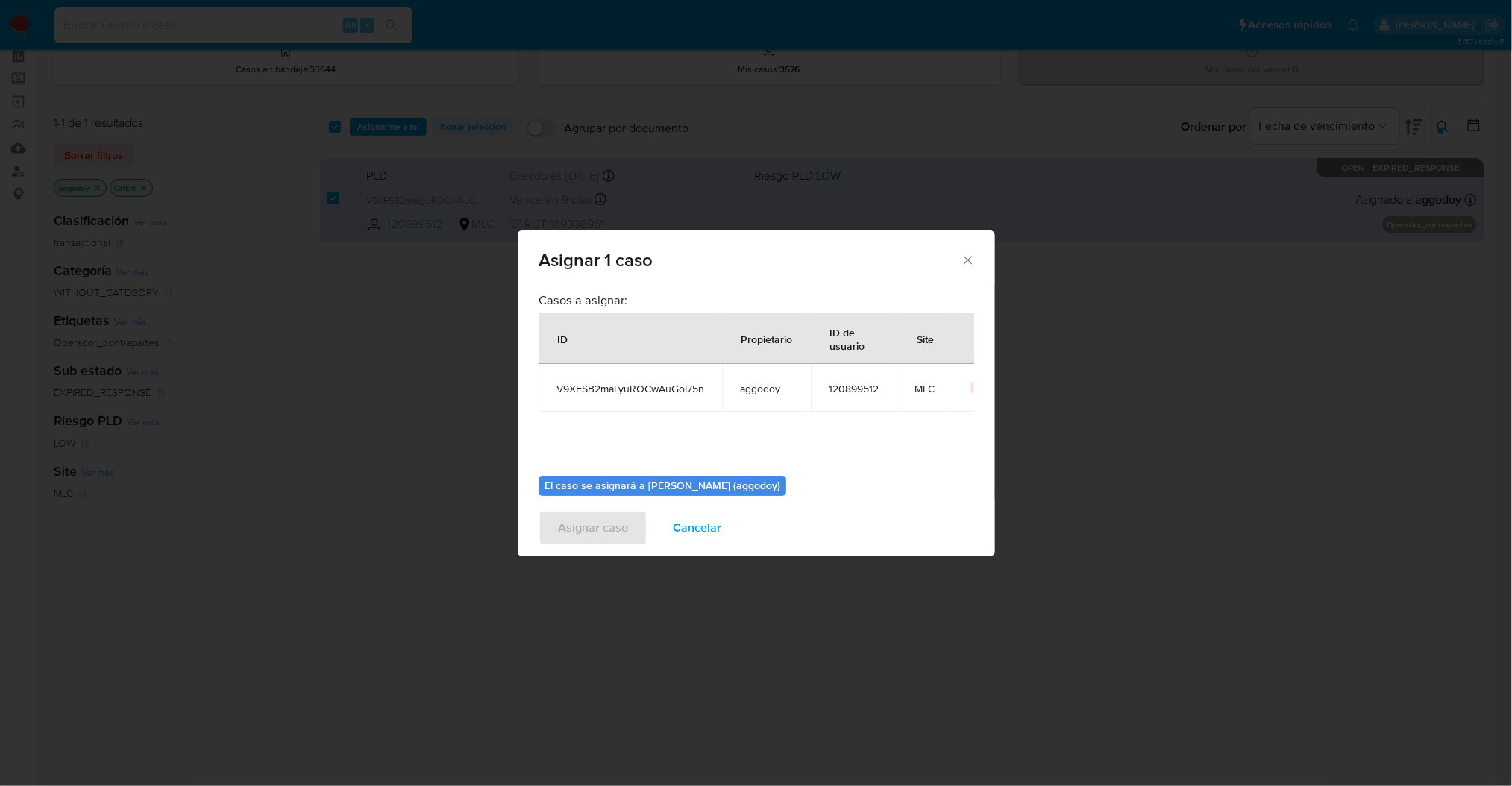
click at [361, 126] on span "Asignarme a mí" at bounding box center [388, 126] width 62 height 15
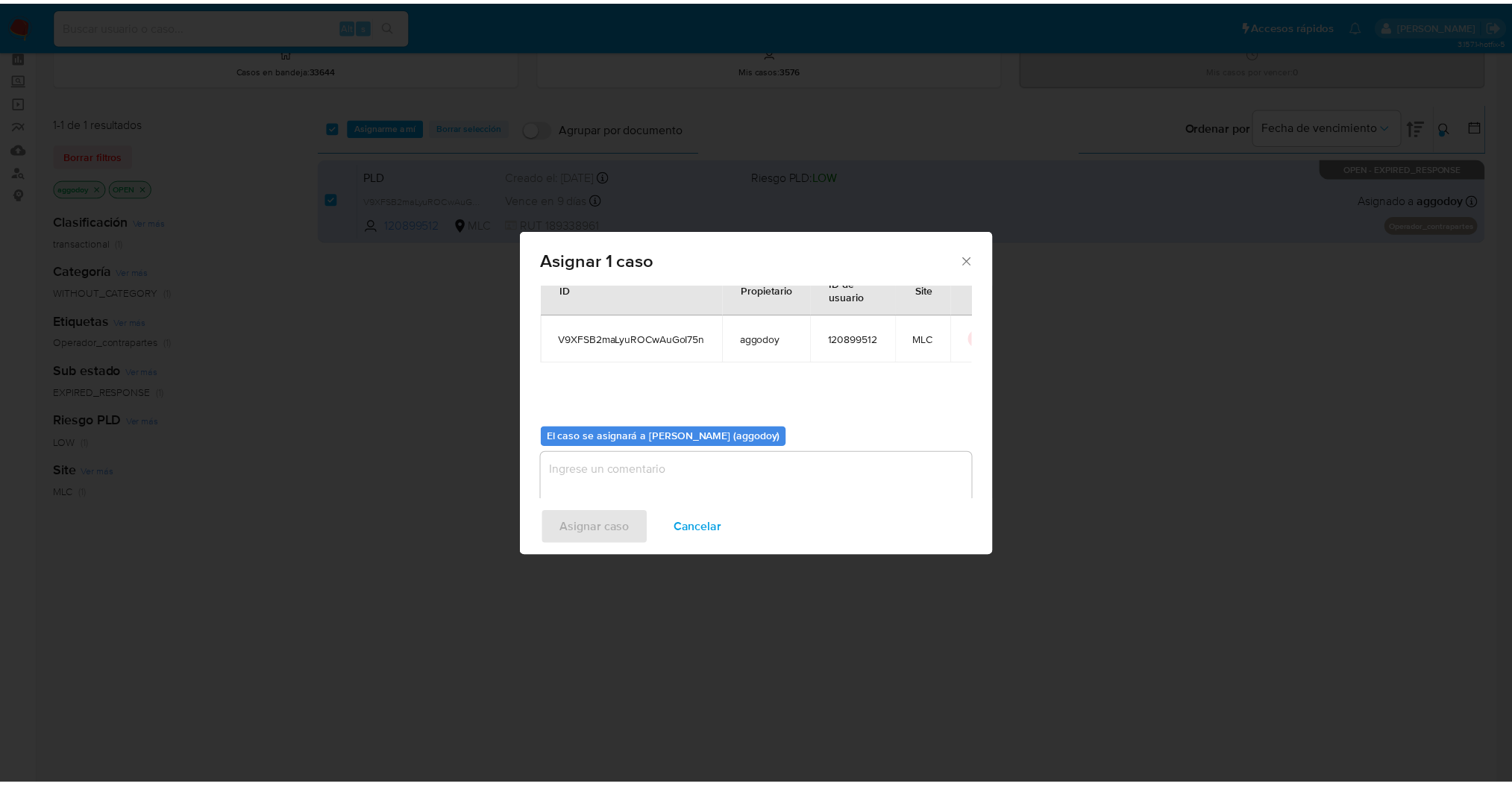
scroll to position [76, 0]
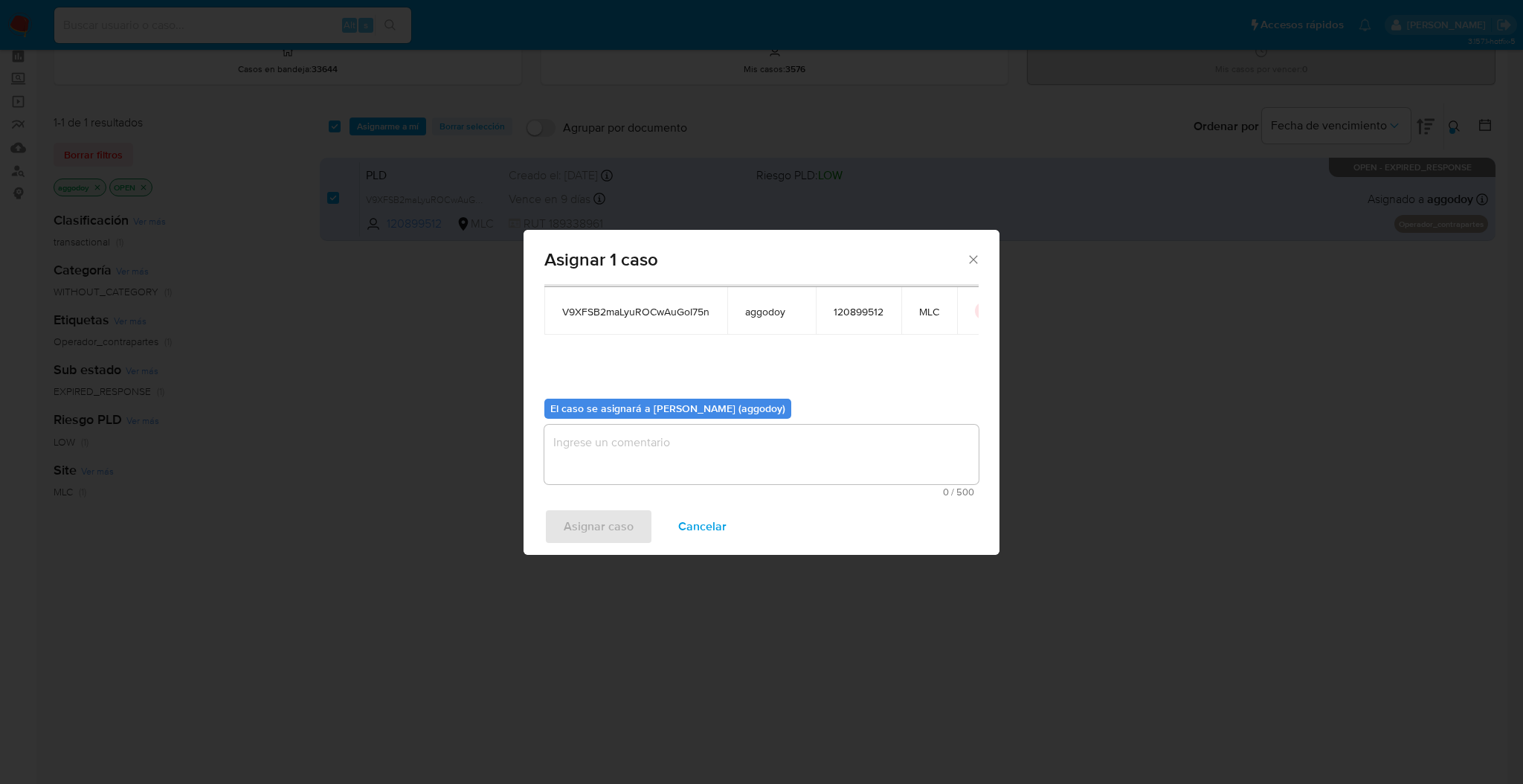
click at [732, 473] on textarea "assign-modal" at bounding box center [762, 454] width 434 height 60
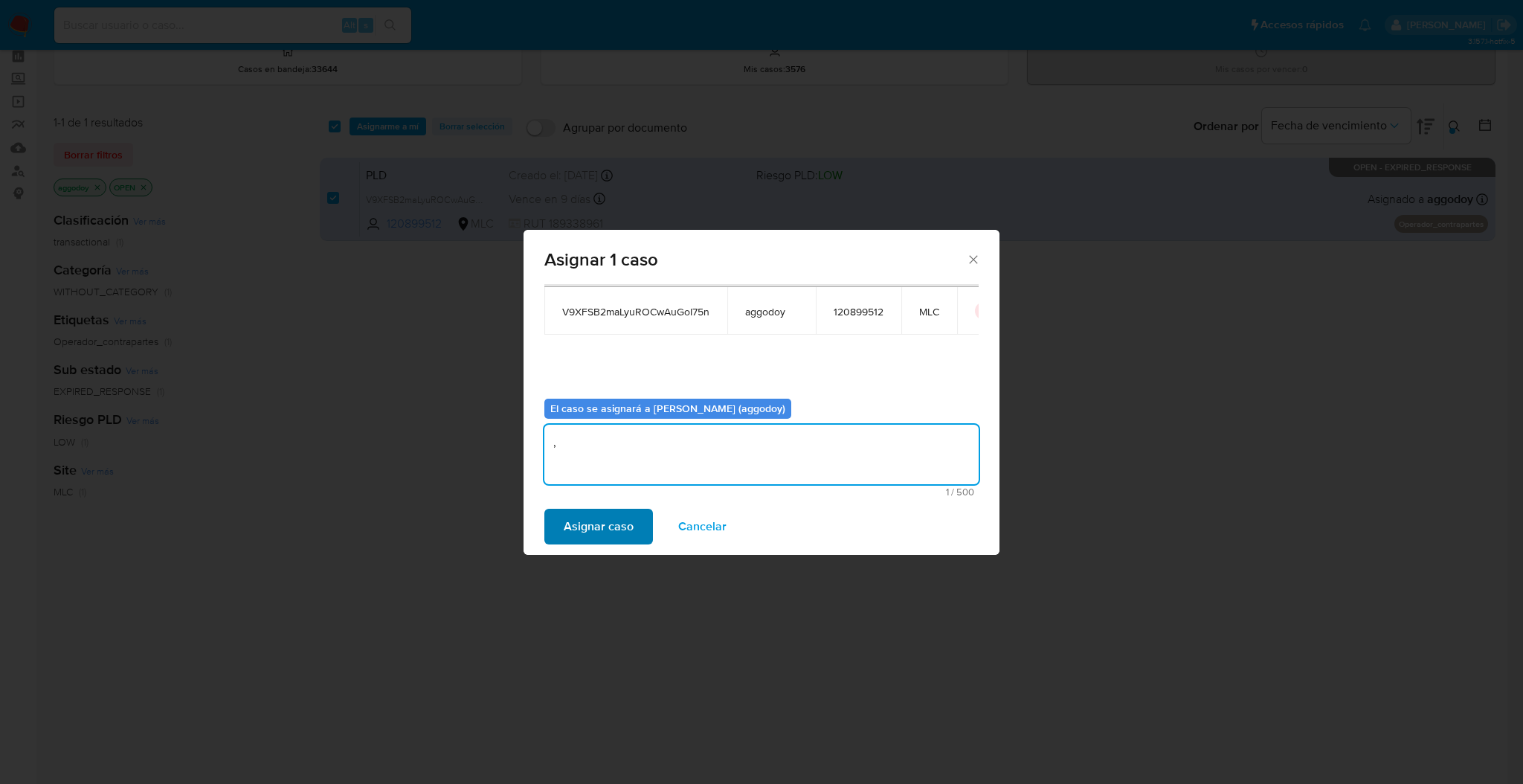
type textarea ","
click at [599, 523] on span "Asignar caso" at bounding box center [599, 526] width 70 height 33
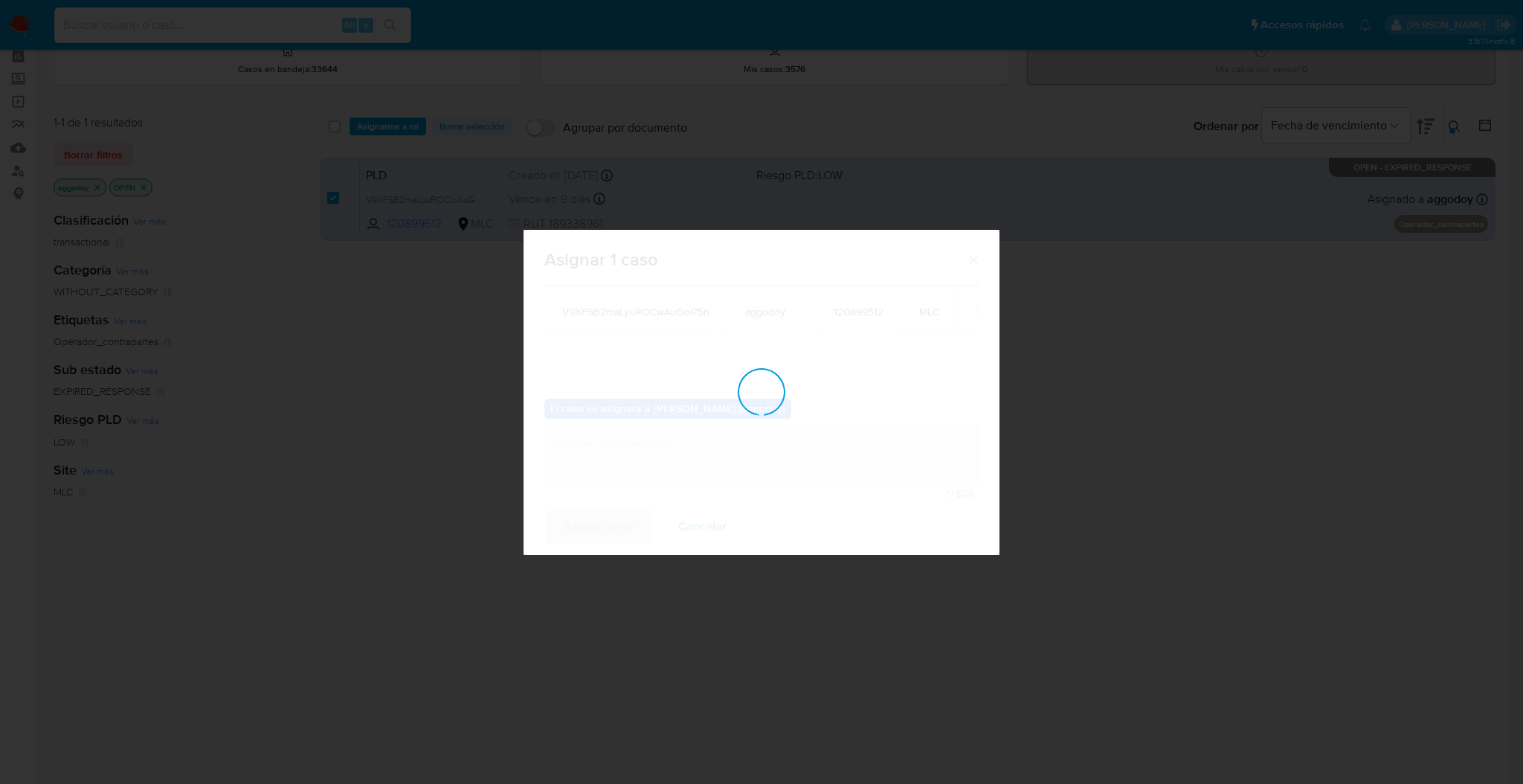
checkbox input "false"
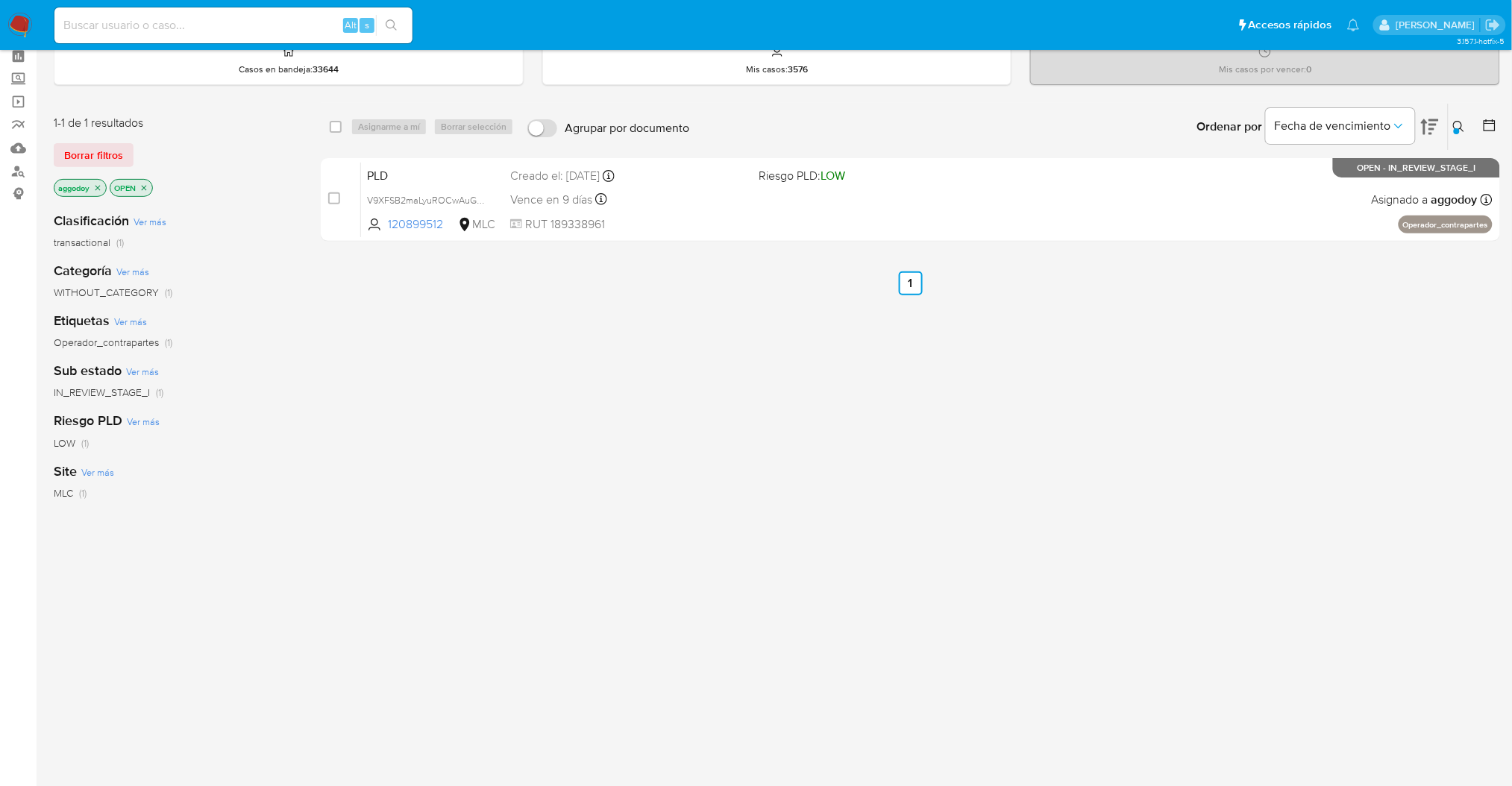
click at [219, 13] on div "Alt s" at bounding box center [234, 25] width 358 height 36
drag, startPoint x: 219, startPoint y: 13, endPoint x: 182, endPoint y: 17, distance: 37.2
click at [182, 17] on input at bounding box center [234, 26] width 358 height 19
paste input "412050584"
type input "412050584"
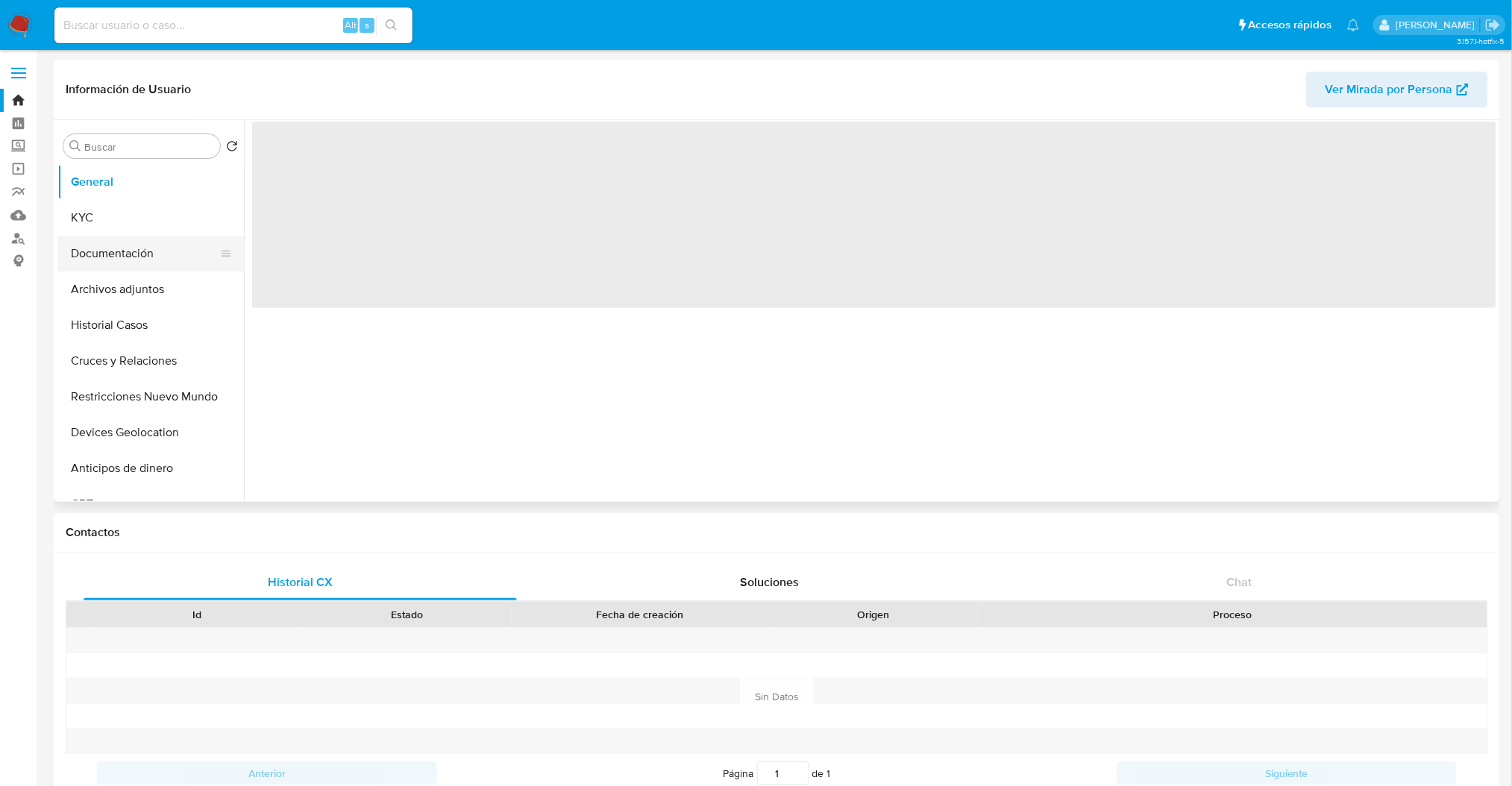
click at [138, 235] on button "Documentación" at bounding box center [145, 253] width 175 height 36
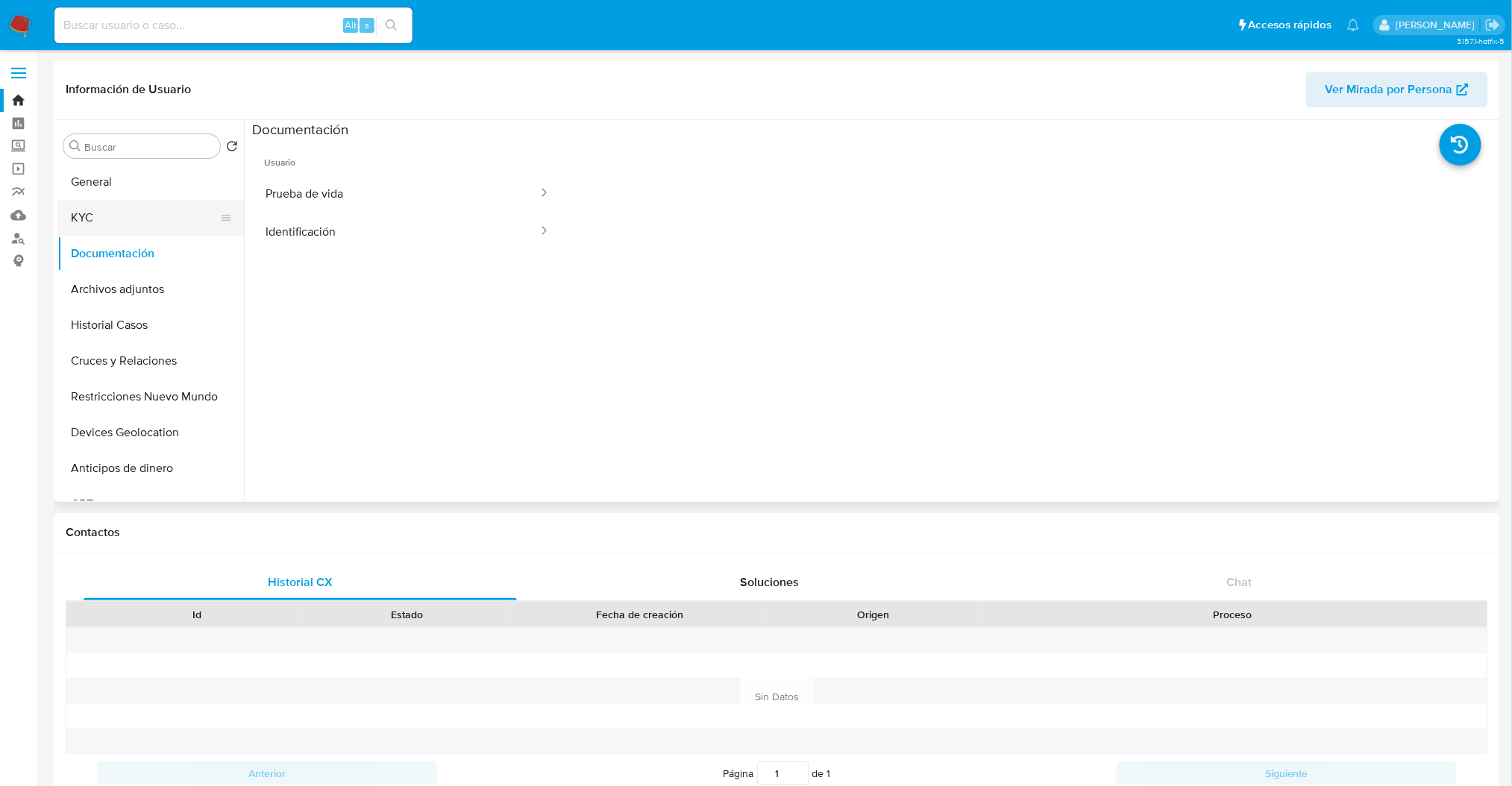
click at [138, 226] on button "KYC" at bounding box center [145, 218] width 175 height 36
select select "10"
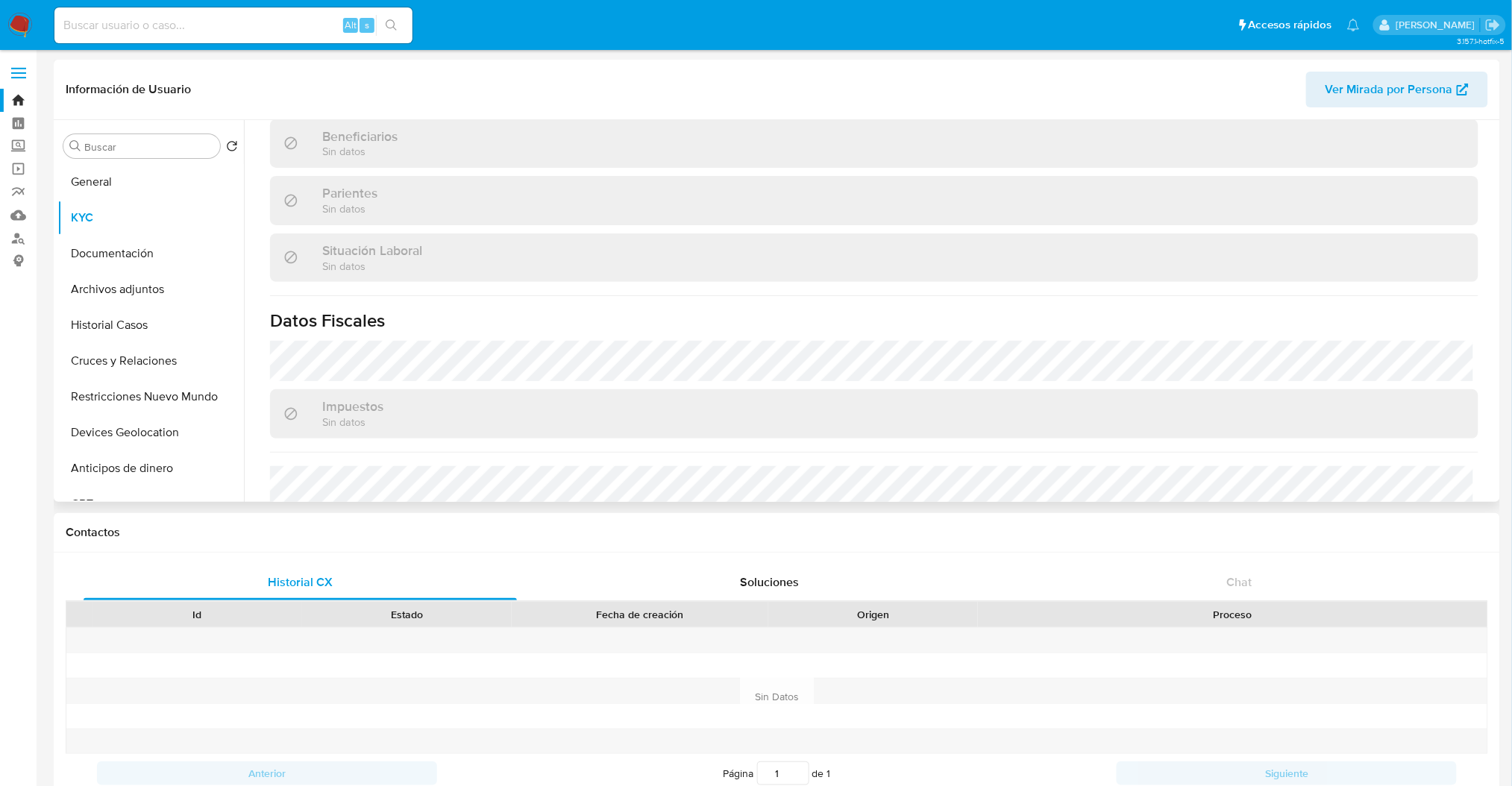
scroll to position [823, 0]
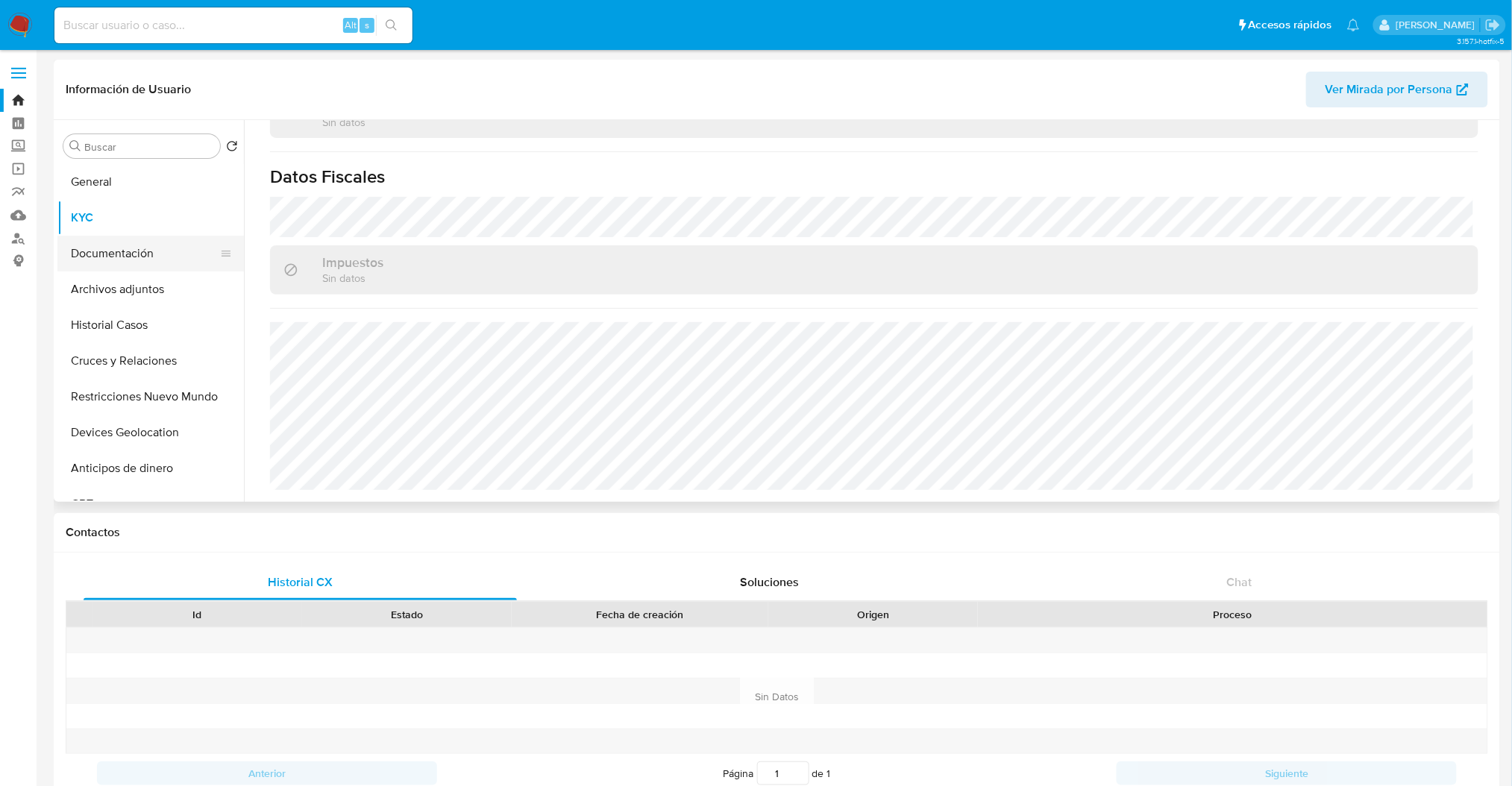
click at [136, 249] on button "Documentación" at bounding box center [145, 253] width 175 height 36
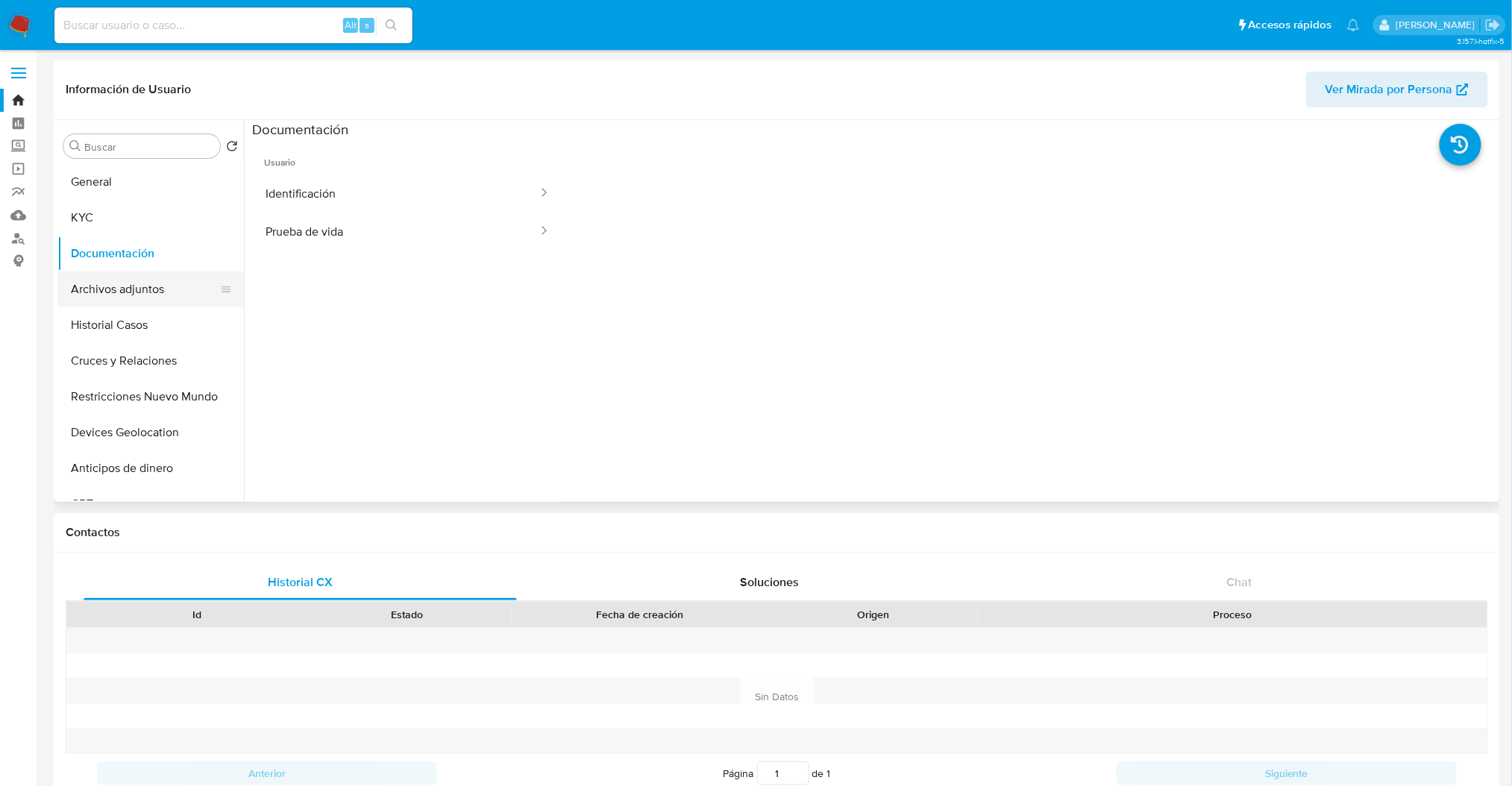
click at [132, 293] on button "Archivos adjuntos" at bounding box center [145, 289] width 175 height 36
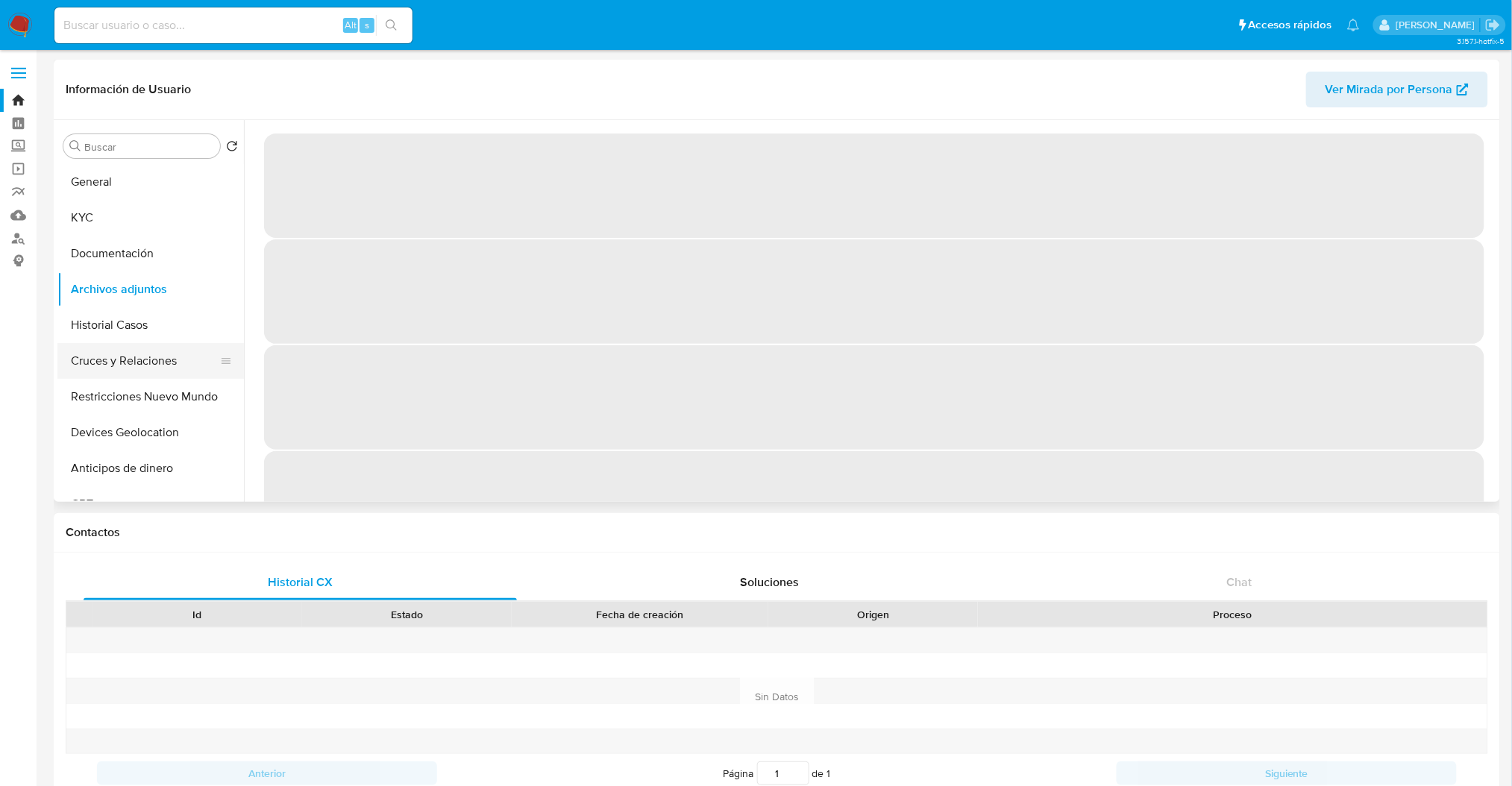
click at [153, 370] on button "Cruces y Relaciones" at bounding box center [145, 360] width 175 height 36
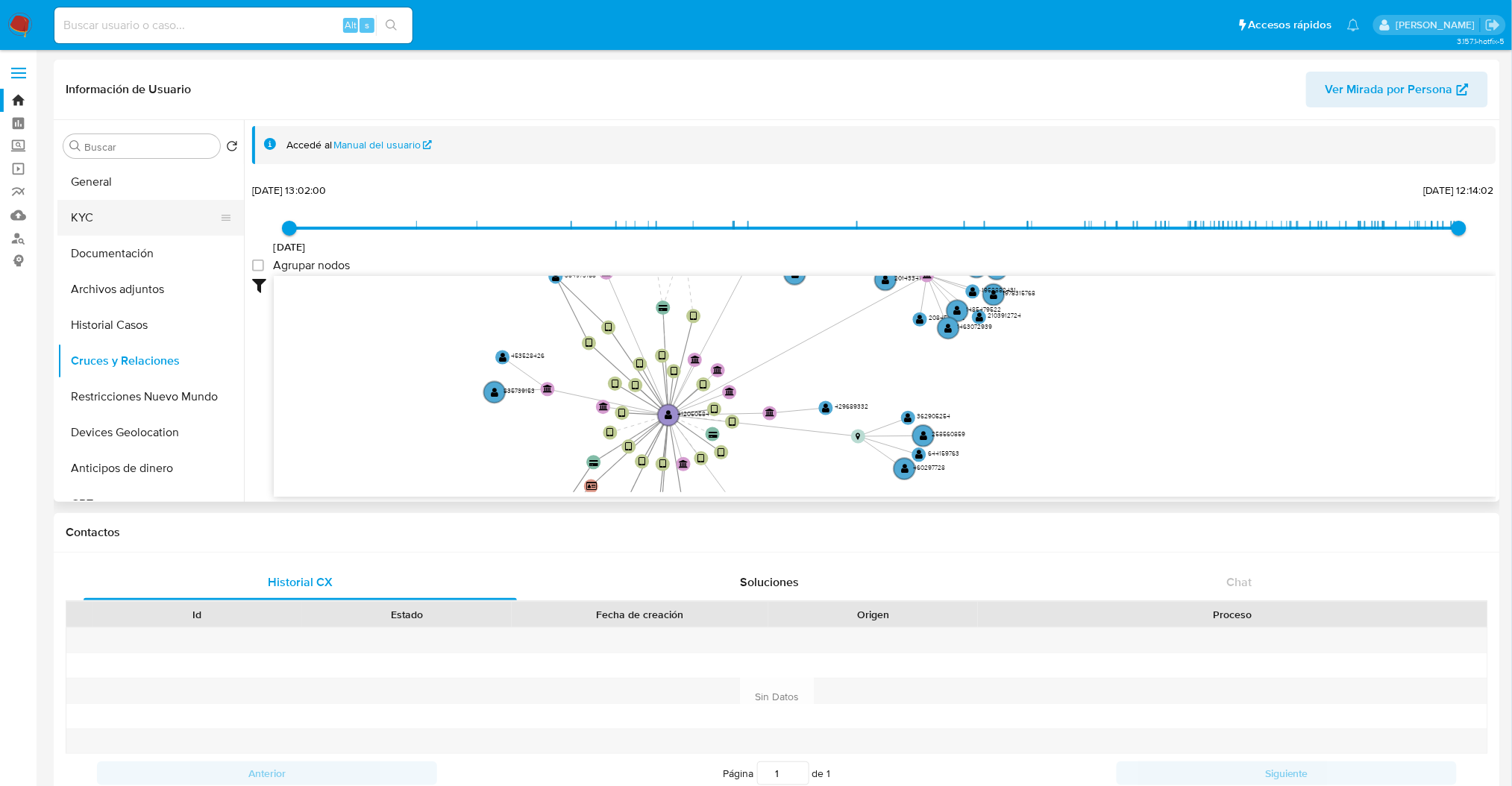
click at [93, 214] on button "KYC" at bounding box center [145, 218] width 175 height 36
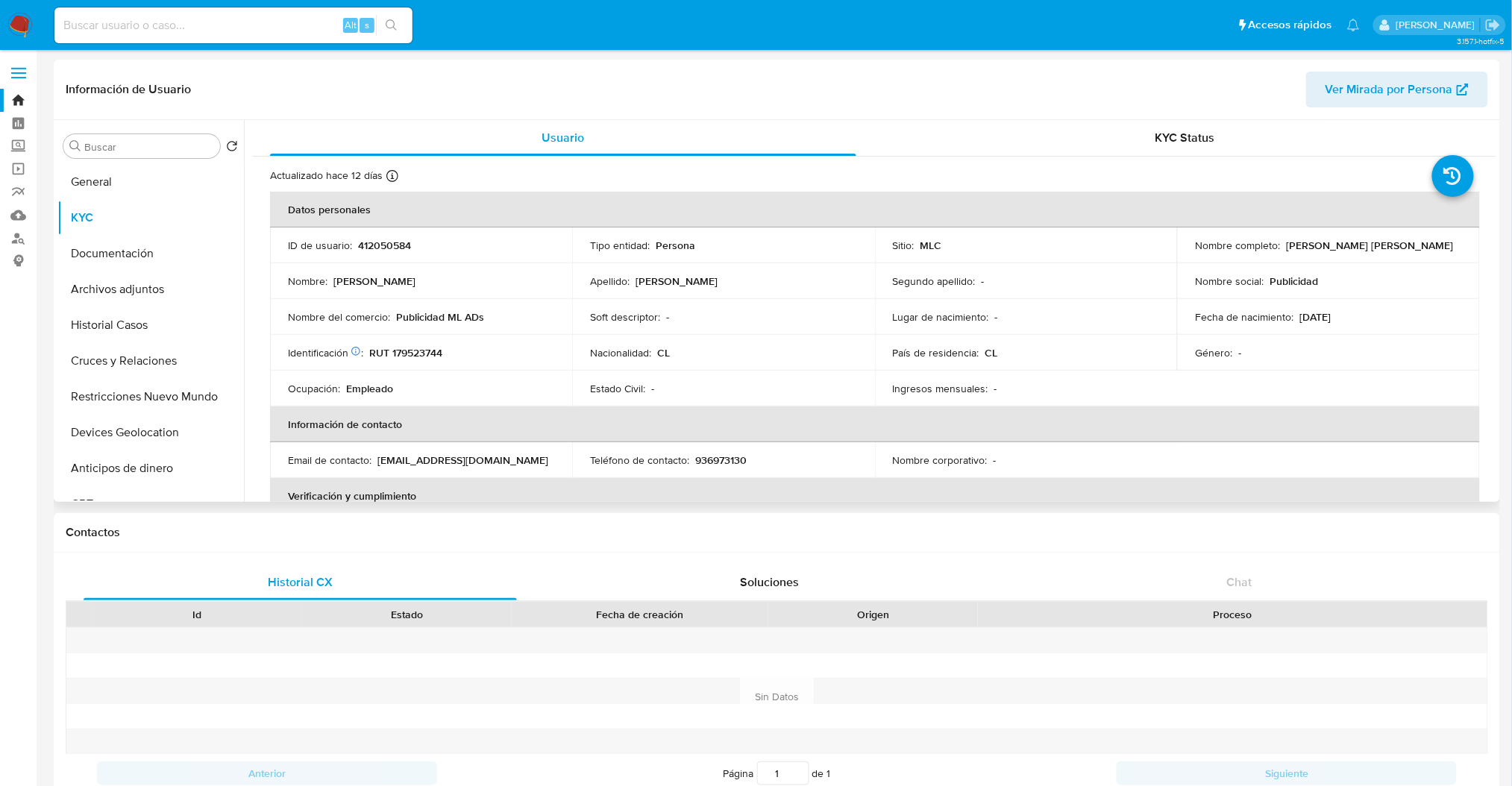
drag, startPoint x: 1281, startPoint y: 244, endPoint x: 1419, endPoint y: 247, distance: 138.0
click at [1419, 247] on div "Nombre completo : Miguel Angel Vallejos Salazar" at bounding box center [1328, 245] width 266 height 13
copy p "Miguel Angel Vallejos Salazar"
click at [145, 29] on input at bounding box center [234, 26] width 358 height 19
paste input "293464143"
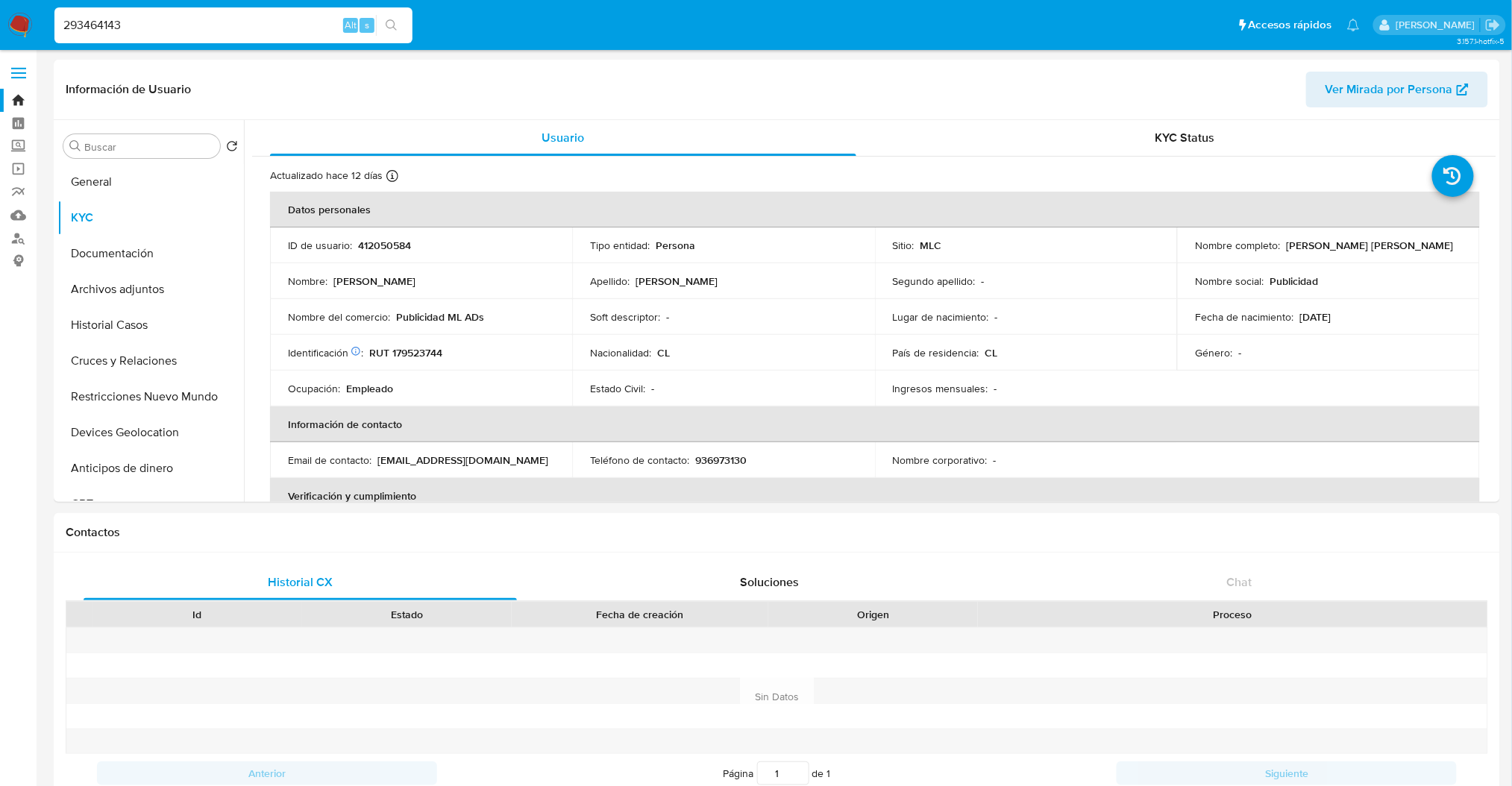
type input "293464143"
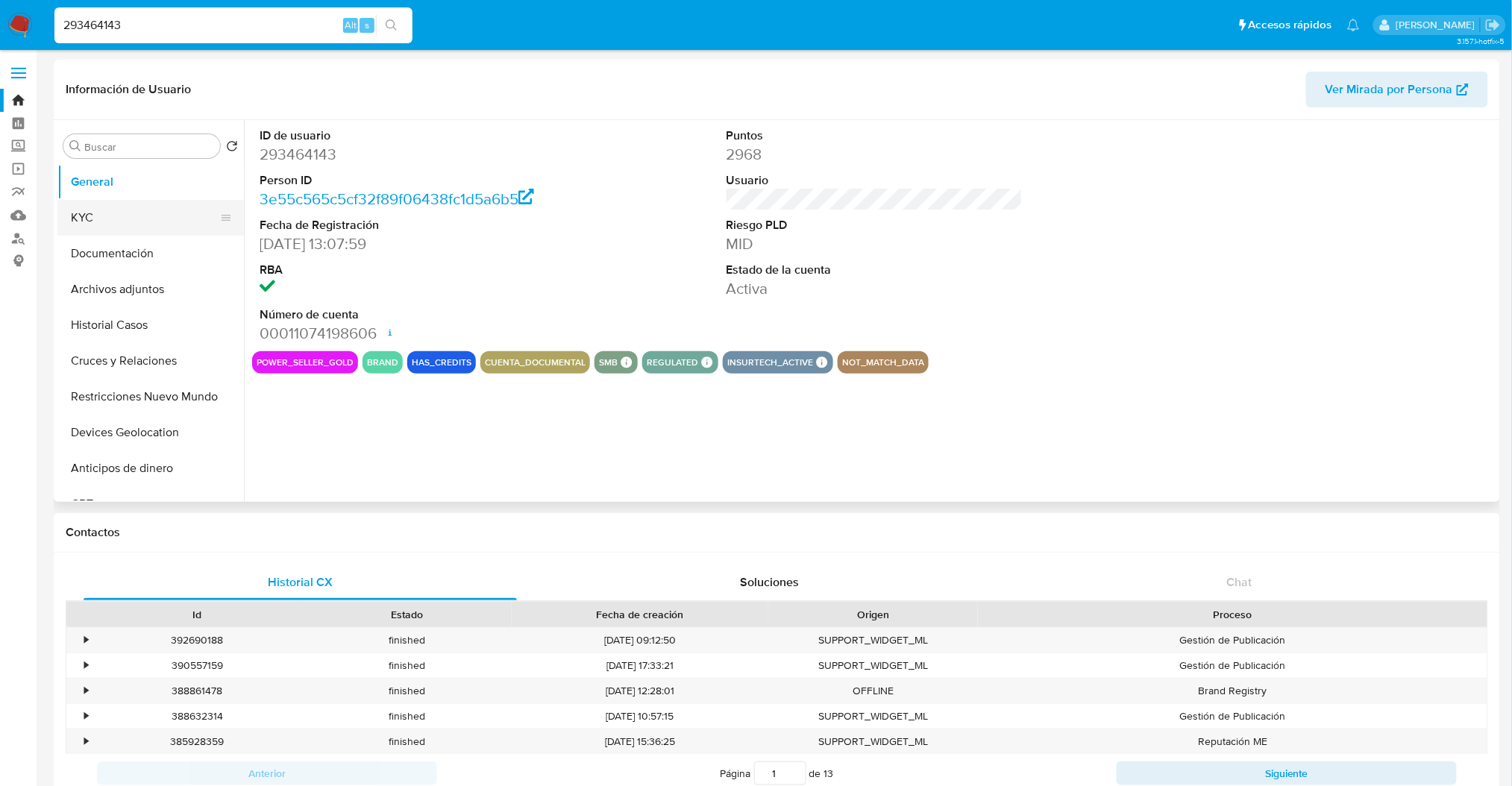
click at [82, 224] on button "KYC" at bounding box center [145, 218] width 175 height 36
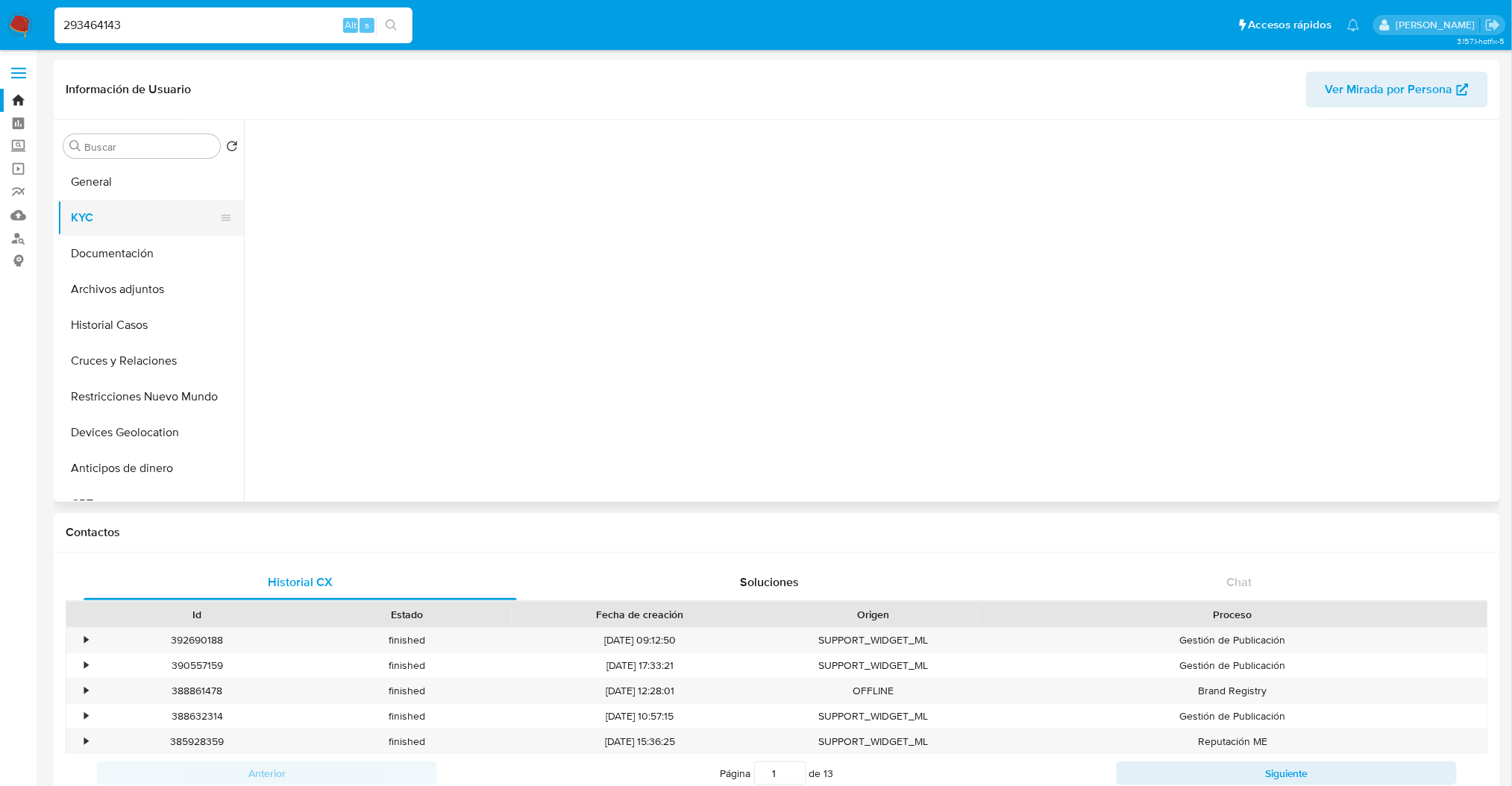
select select "10"
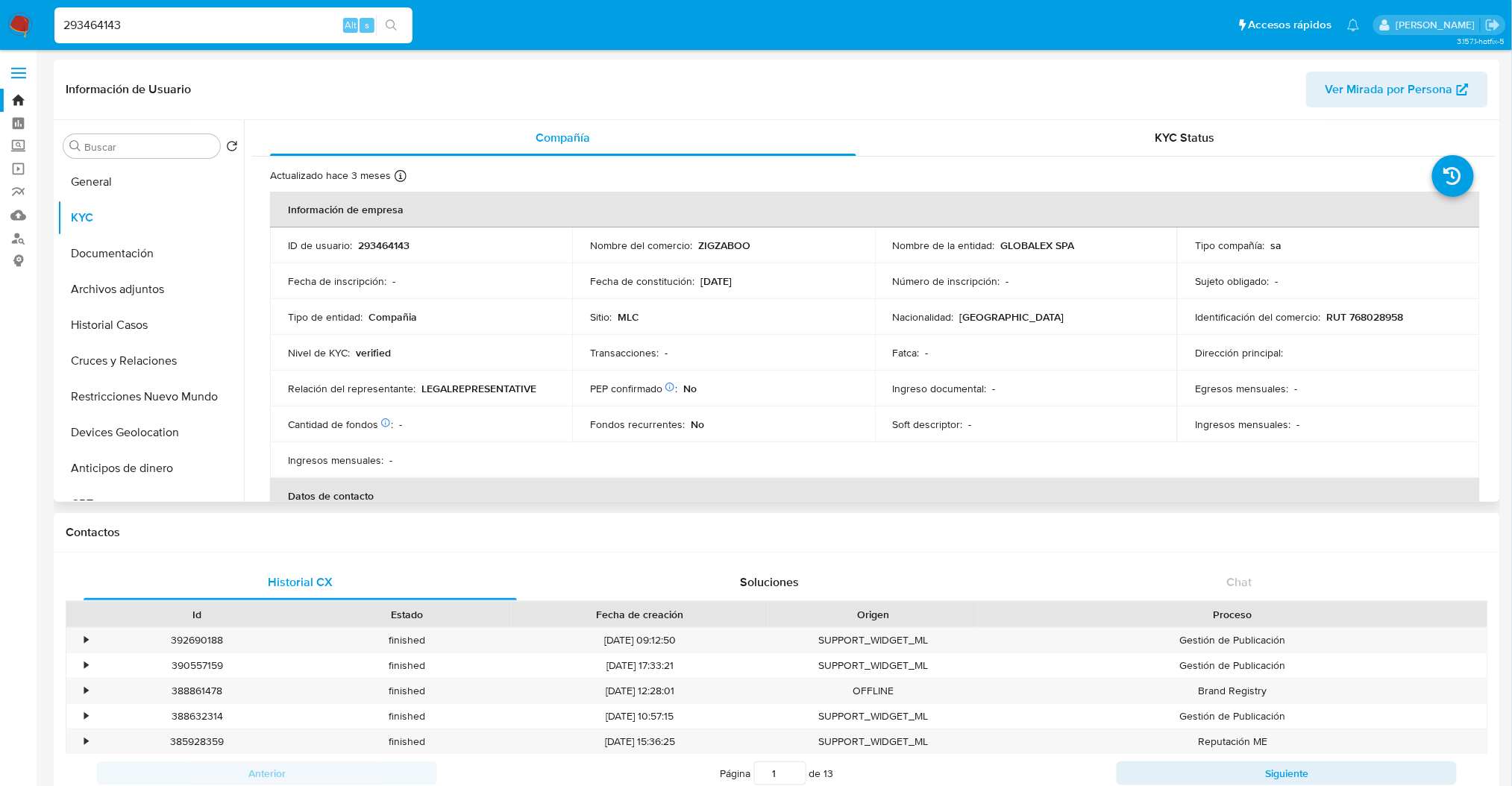
click at [1033, 248] on p "GLOBALEX SPA" at bounding box center [1038, 245] width 74 height 13
click at [1006, 240] on p "GLOBALEX SPA" at bounding box center [1038, 245] width 74 height 13
drag, startPoint x: 1006, startPoint y: 240, endPoint x: 960, endPoint y: 263, distance: 51.4
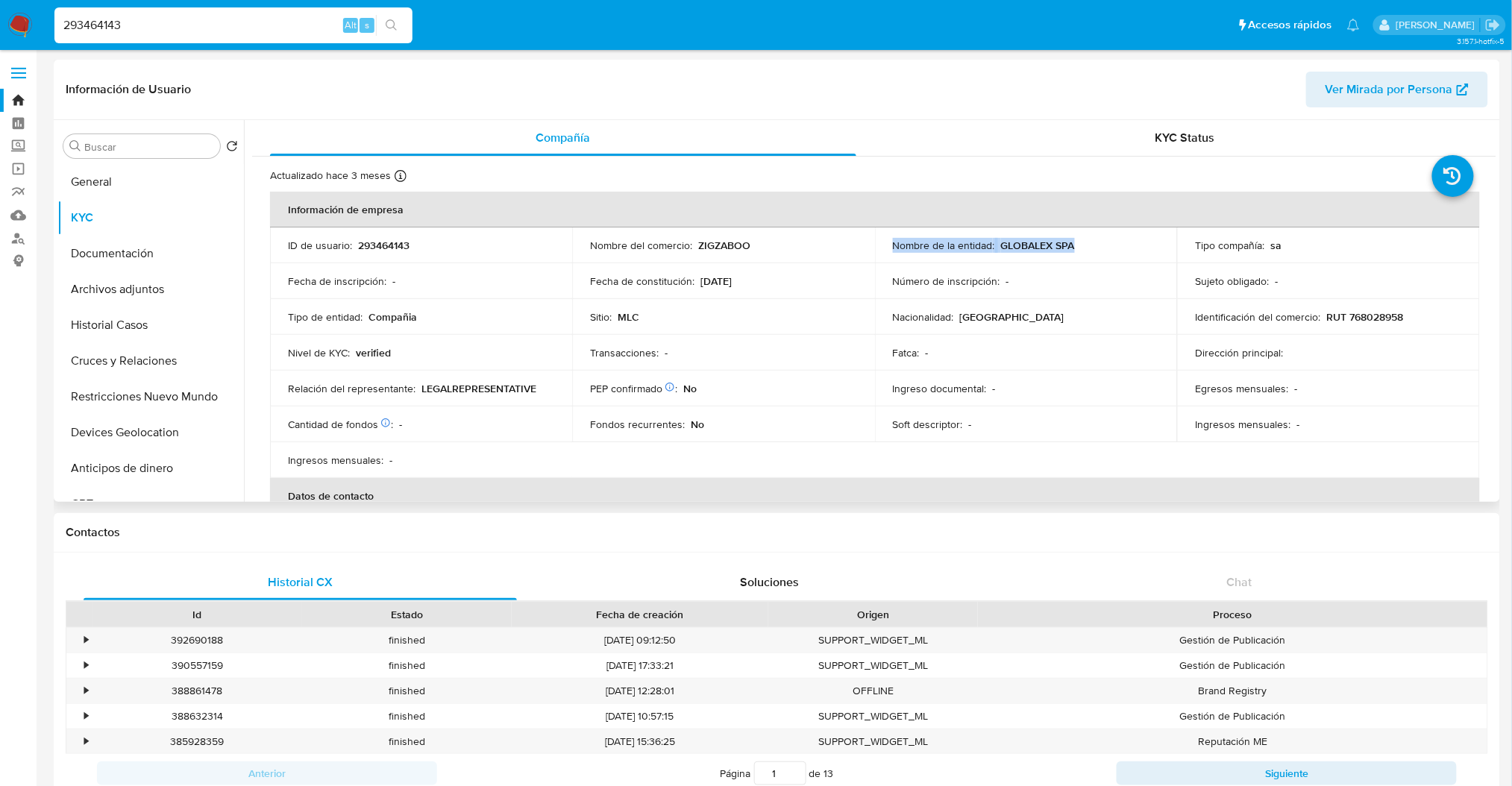
click at [931, 263] on tbody "ID de usuario : 293464143 Nombre del comercio : ZIGZABOO Nombre de la entidad :…" at bounding box center [875, 352] width 1210 height 250
click at [1056, 244] on p "GLOBALEX SPA" at bounding box center [1038, 245] width 74 height 13
click at [145, 191] on button "General" at bounding box center [145, 182] width 175 height 36
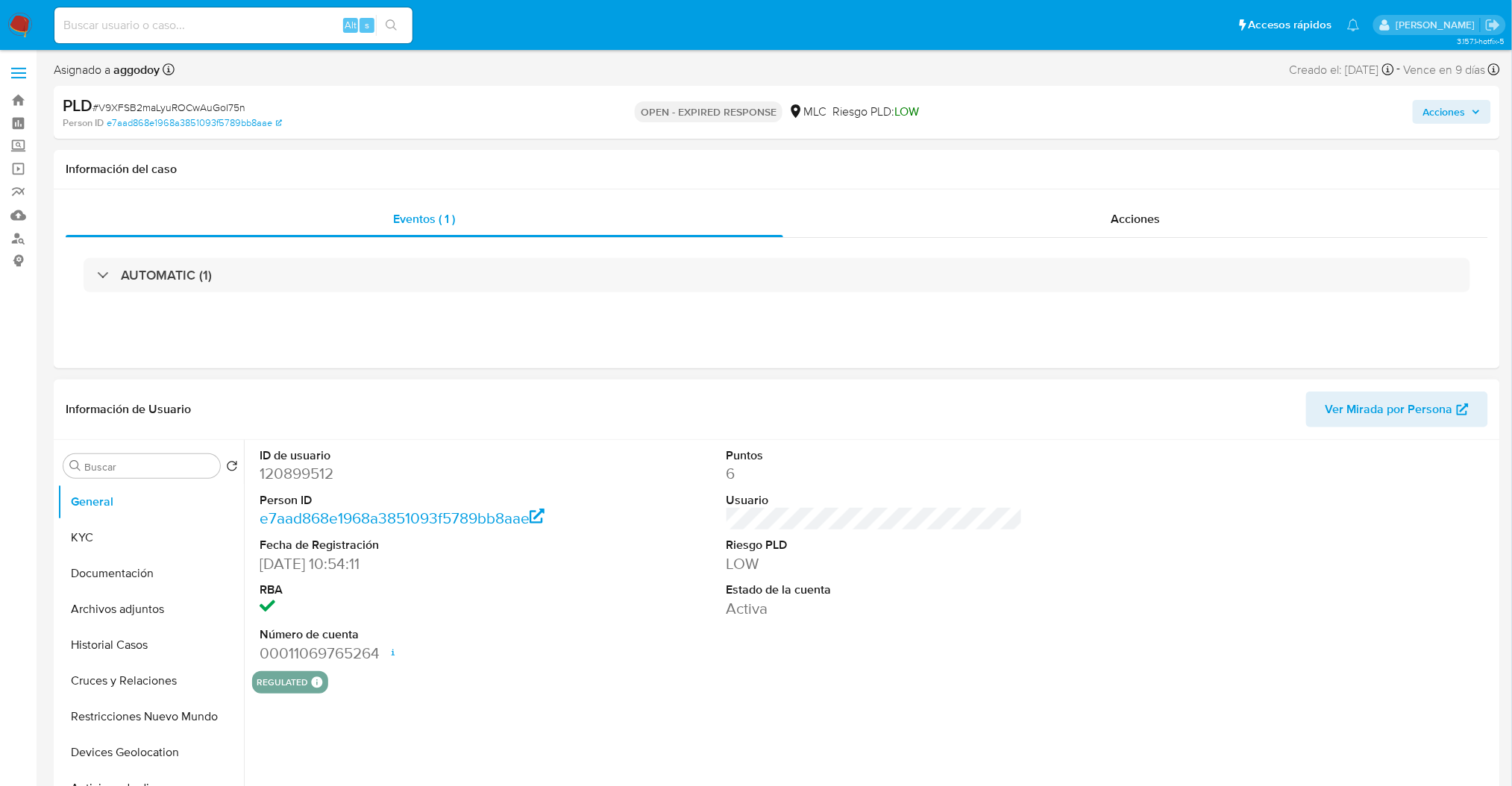
click at [308, 472] on dd "120899512" at bounding box center [407, 473] width 296 height 21
copy dd "120899512"
select select "10"
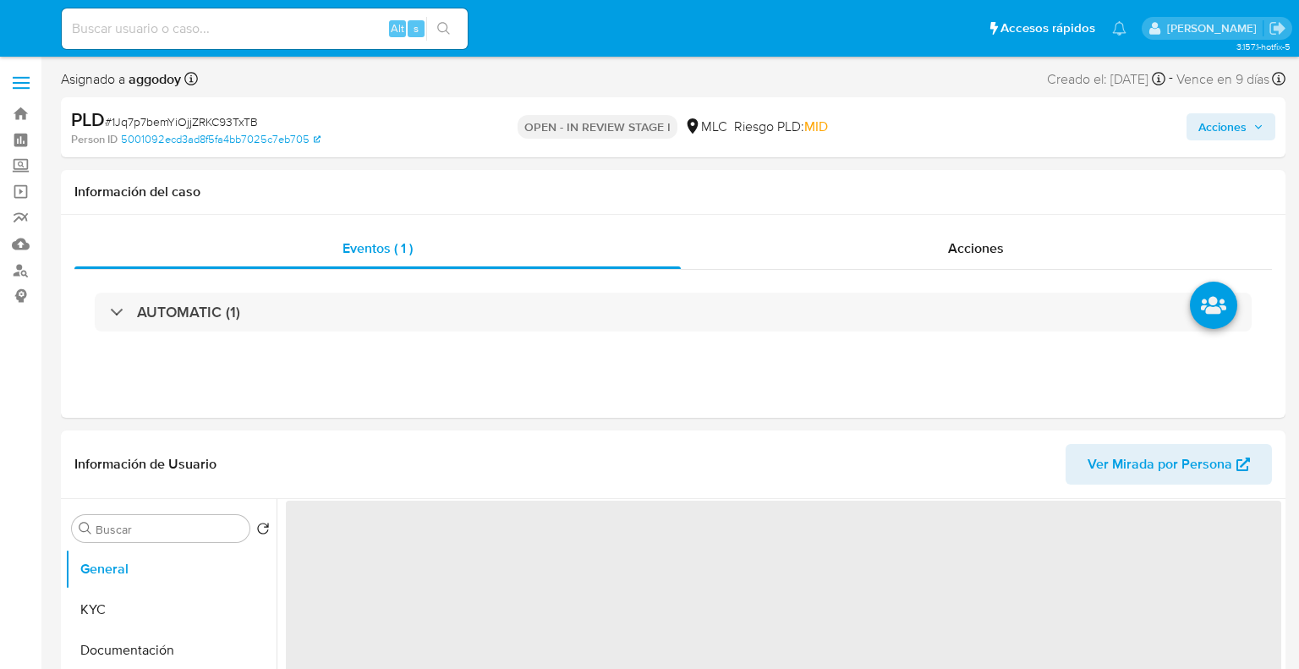
select select "10"
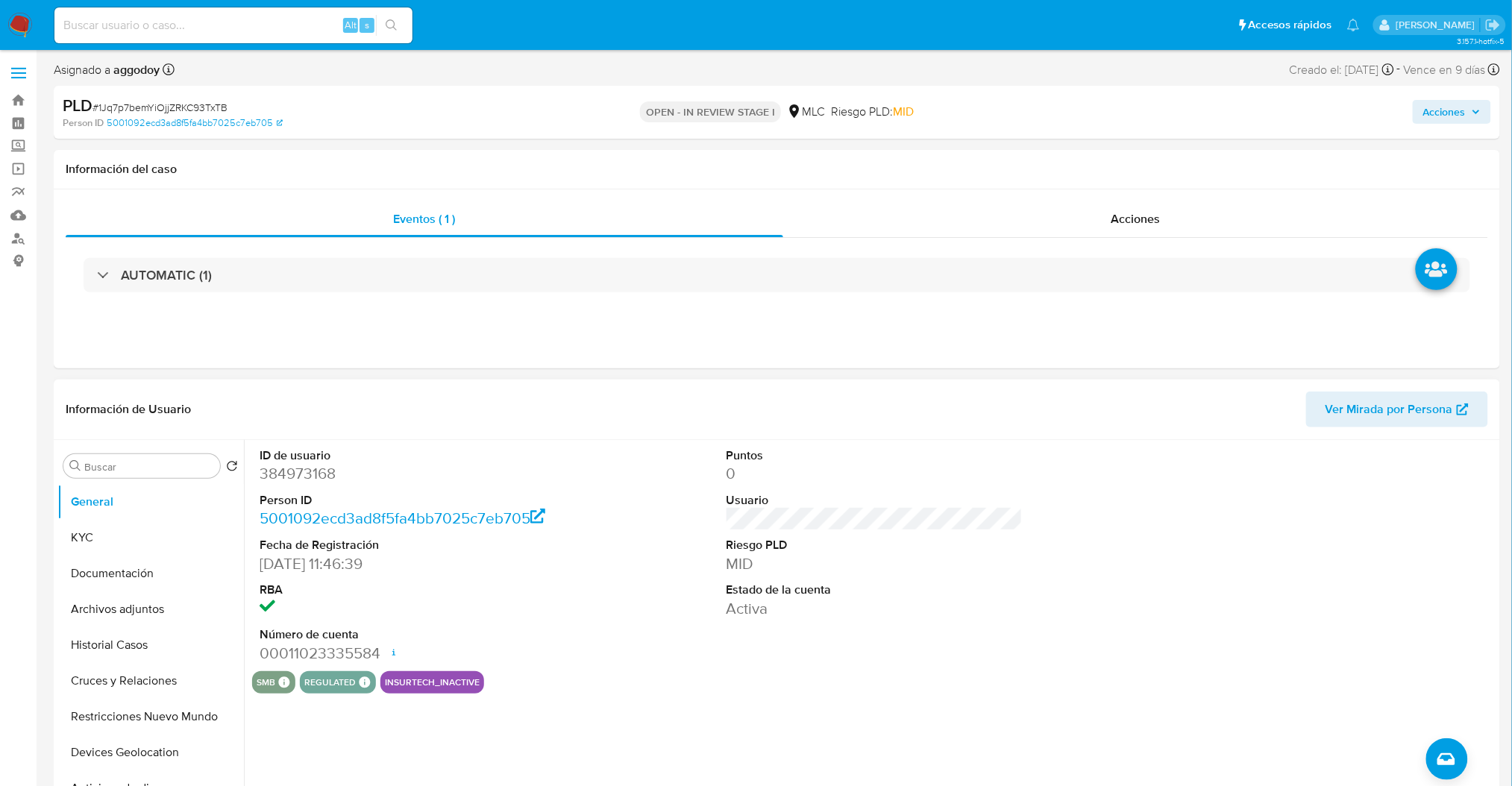
click at [274, 471] on dd "384973168" at bounding box center [407, 473] width 296 height 21
copy dd "384973168"
select select "10"
click at [186, 101] on span "# 1Jq7p7bemYiOjjZRKC93TxTB" at bounding box center [160, 107] width 135 height 15
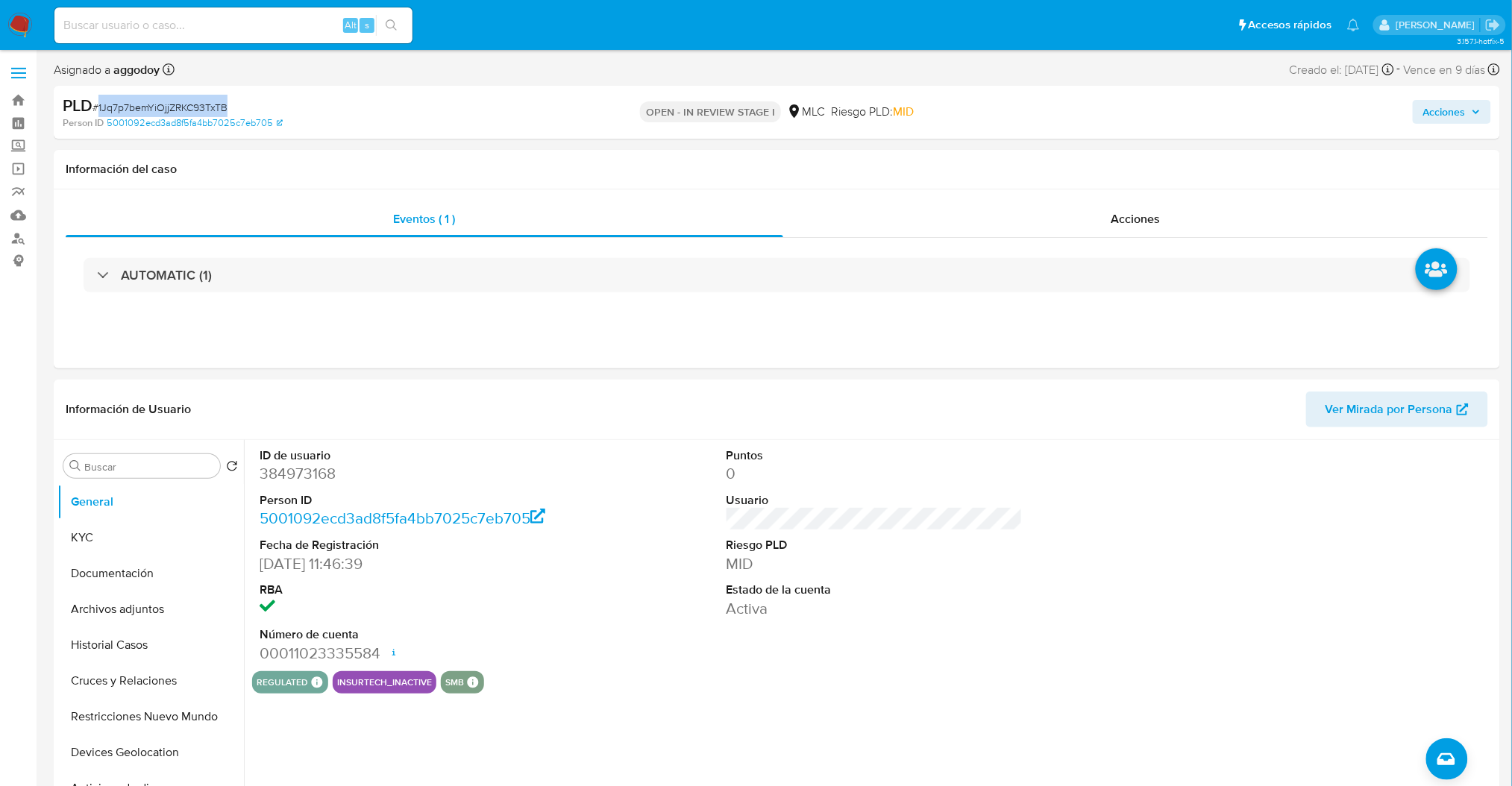
click at [186, 101] on span "# 1Jq7p7bemYiOjjZRKC93TxTB" at bounding box center [160, 107] width 135 height 15
copy span "1Jq7p7bemYiOjjZRKC93TxTB"
click at [176, 530] on button "KYC" at bounding box center [145, 538] width 175 height 36
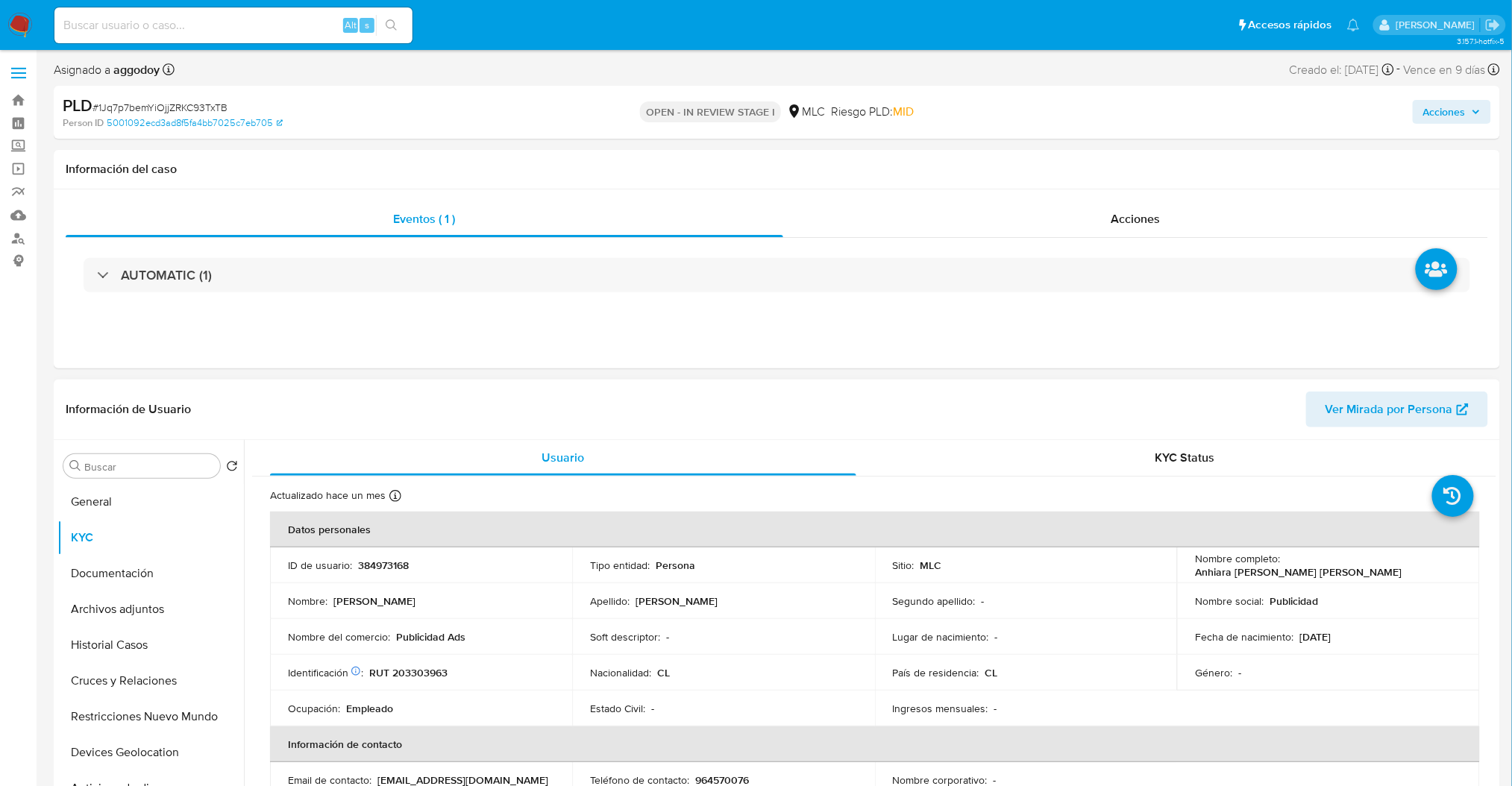
click at [439, 668] on p "RUT 203303963" at bounding box center [408, 671] width 78 height 13
copy p "203303963"
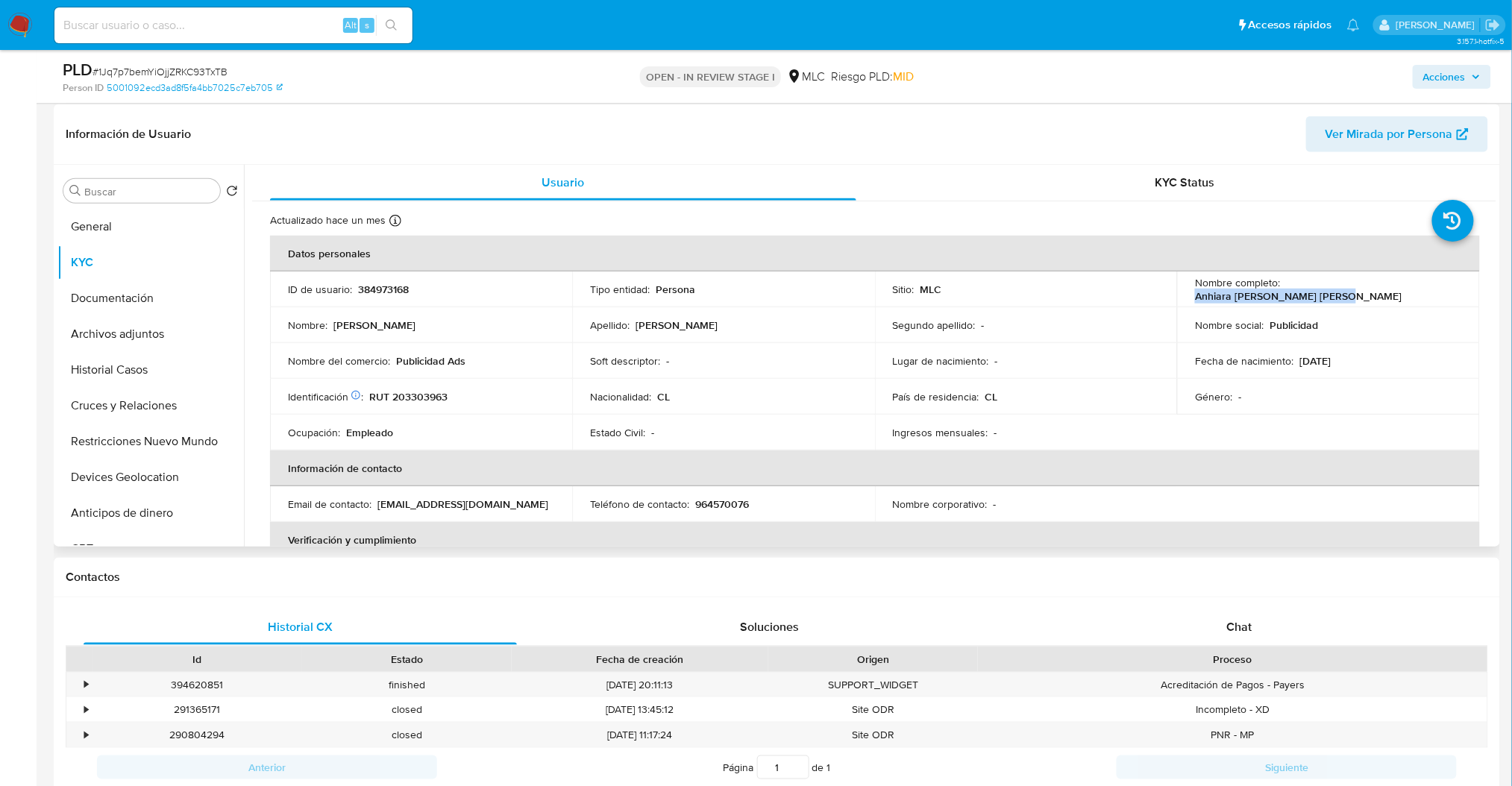
drag, startPoint x: 1283, startPoint y: 285, endPoint x: 1448, endPoint y: 274, distance: 165.4
click at [1448, 274] on td "Nombre completo : Anhiara Eliana Serey Aravena" at bounding box center [1328, 289] width 302 height 36
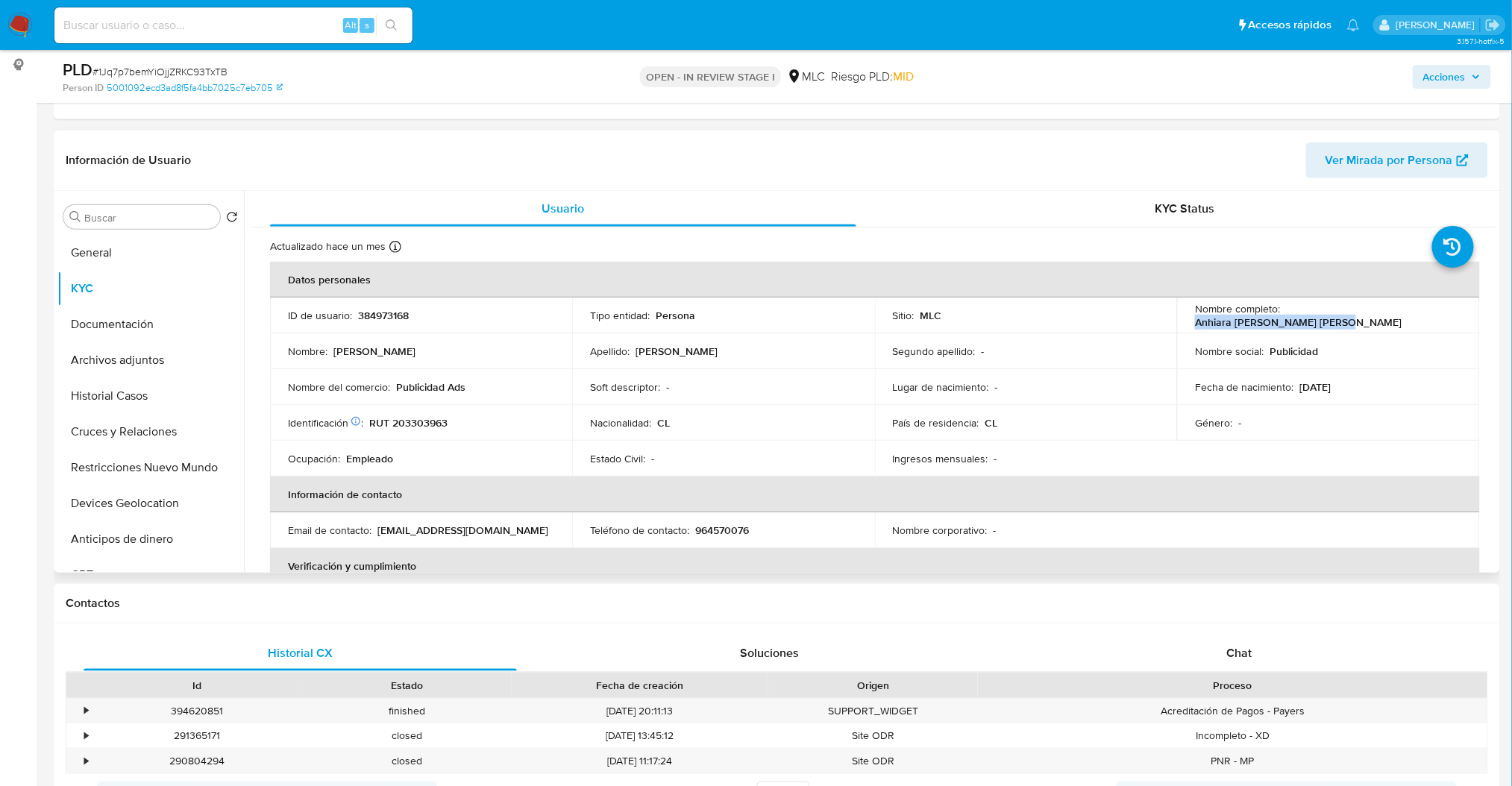
scroll to position [123, 0]
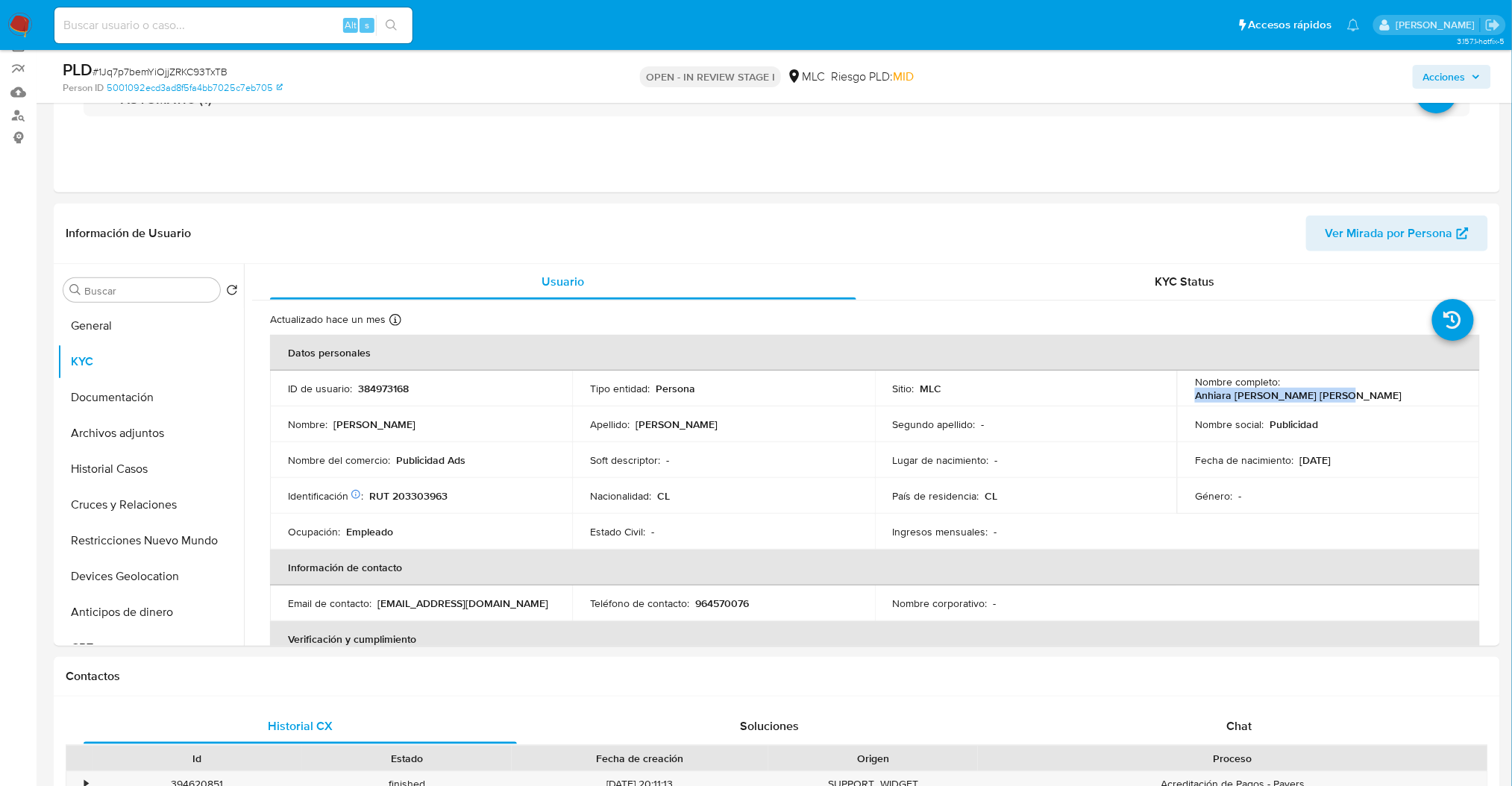
copy p "Anhiara [PERSON_NAME] [PERSON_NAME]"
click at [153, 409] on button "Documentación" at bounding box center [145, 397] width 175 height 36
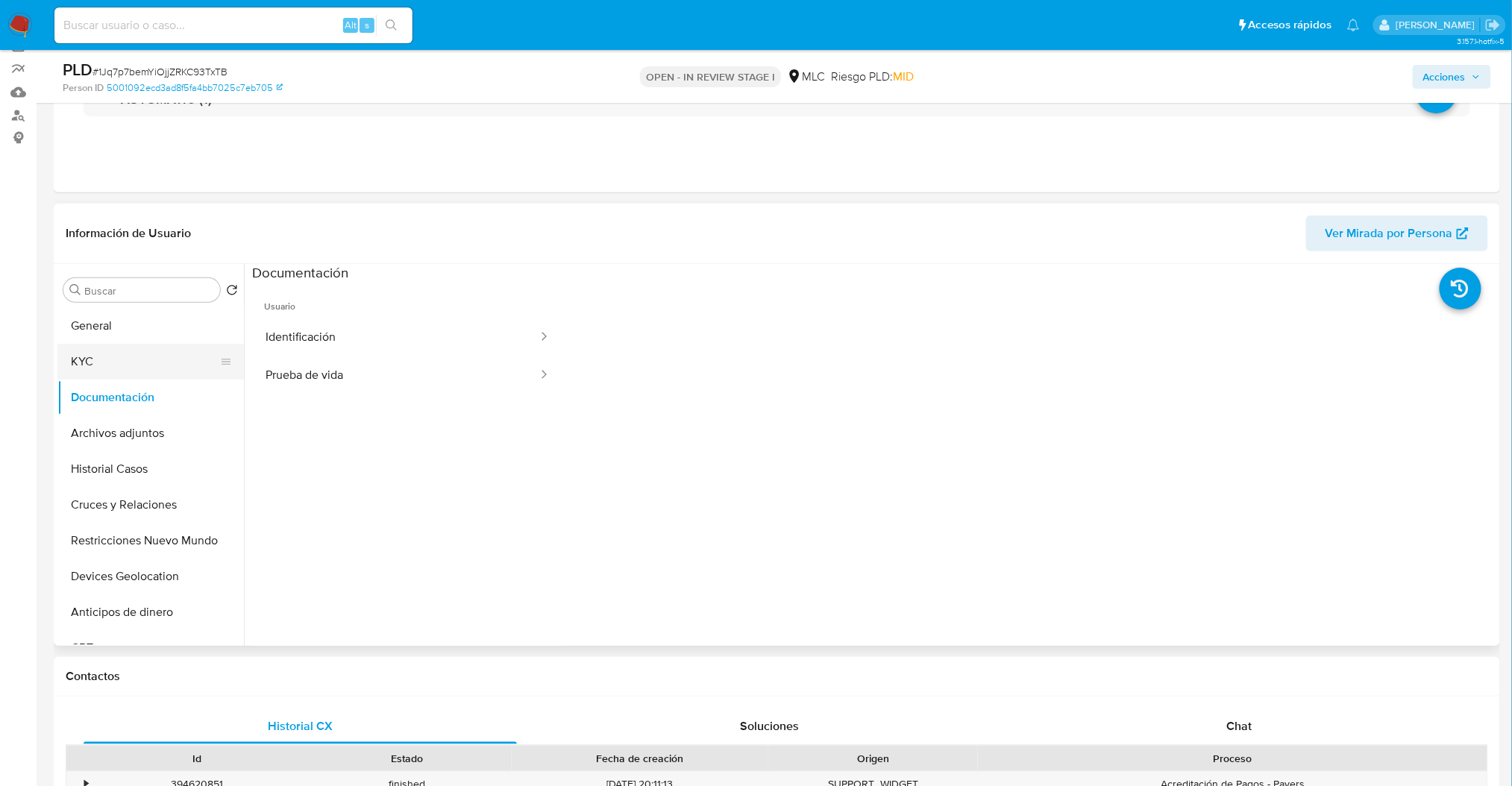
click at [132, 378] on button "KYC" at bounding box center [145, 361] width 175 height 36
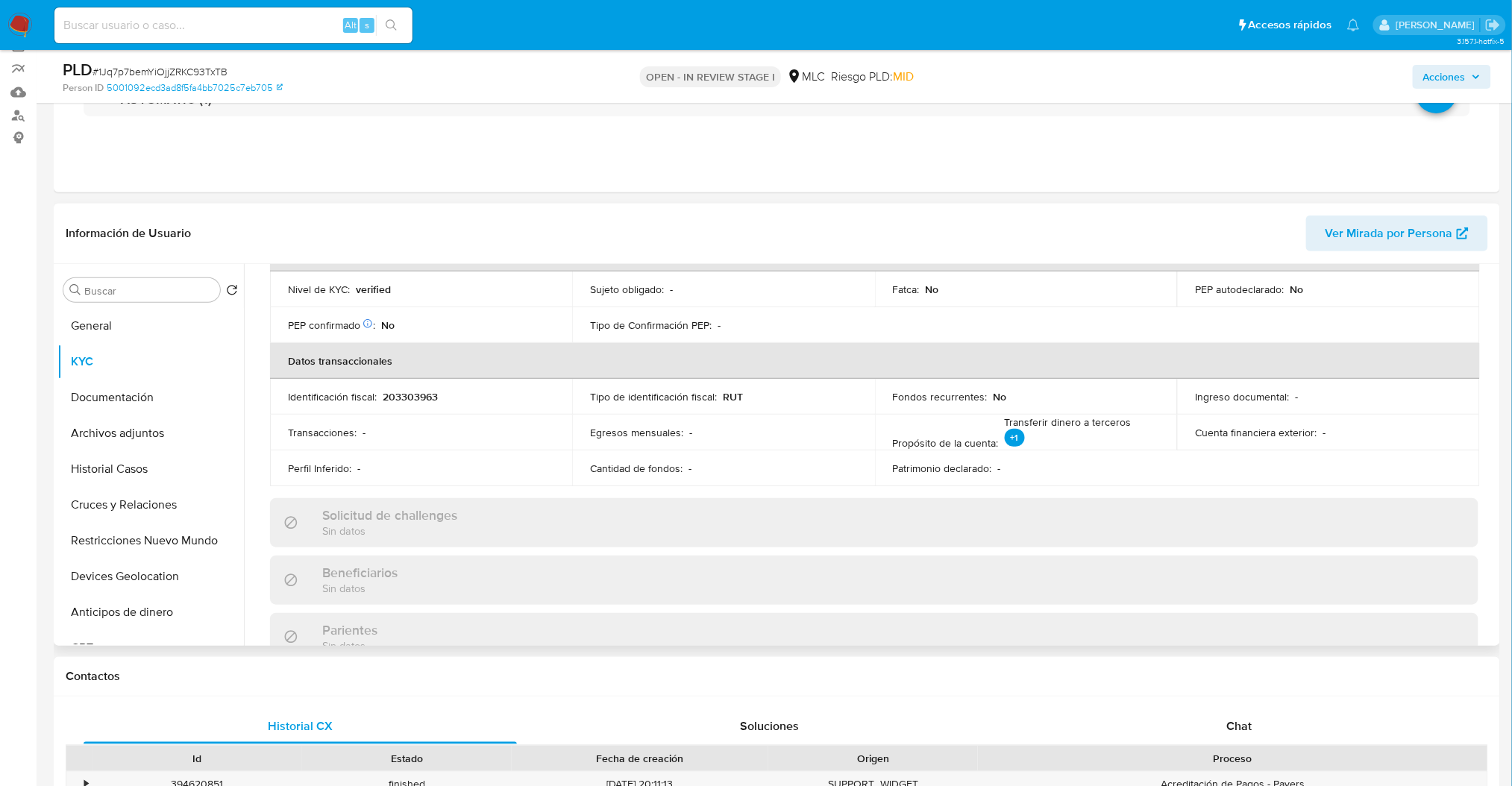
scroll to position [397, 0]
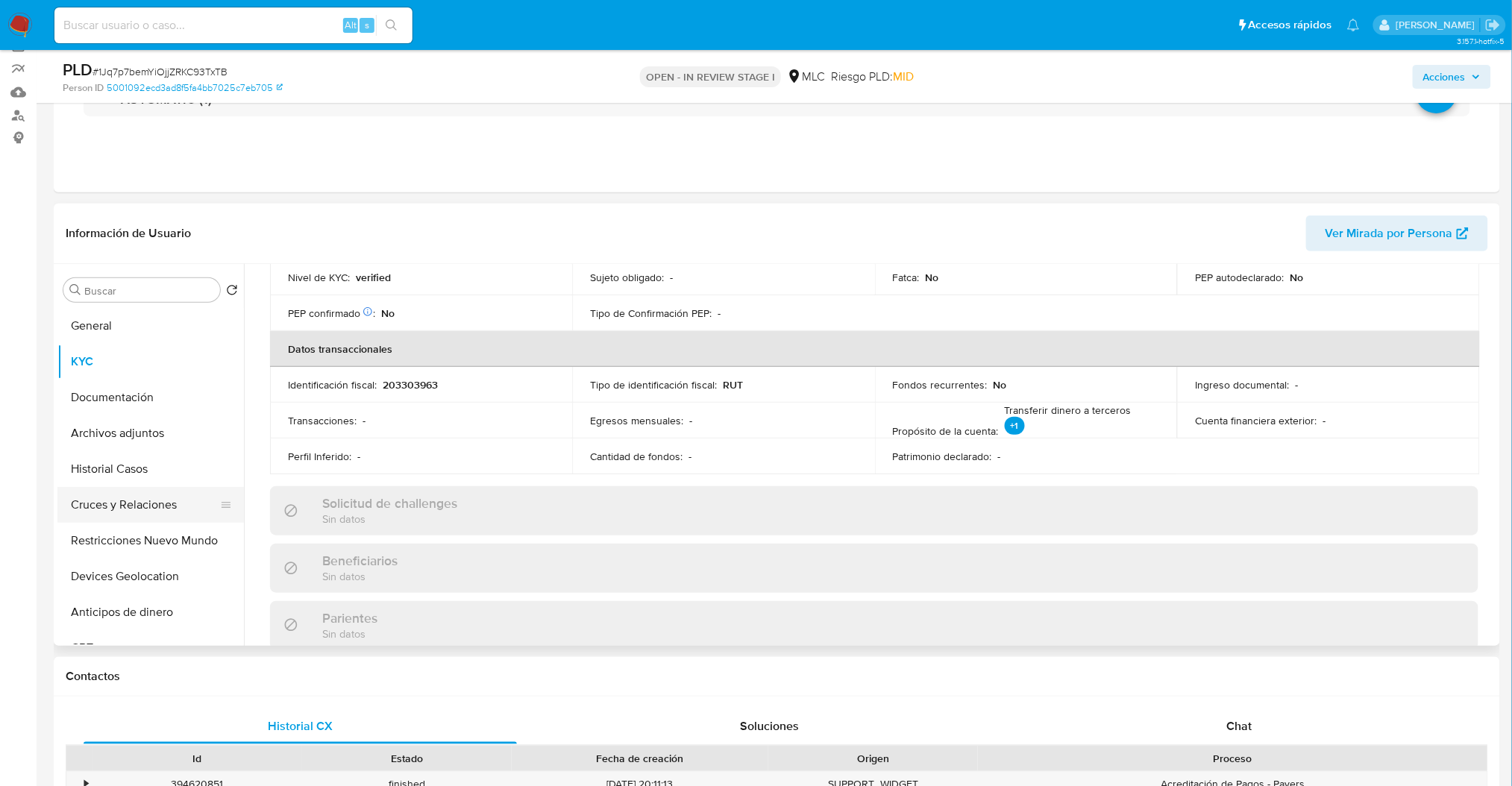
click at [141, 513] on button "Cruces y Relaciones" at bounding box center [145, 504] width 175 height 36
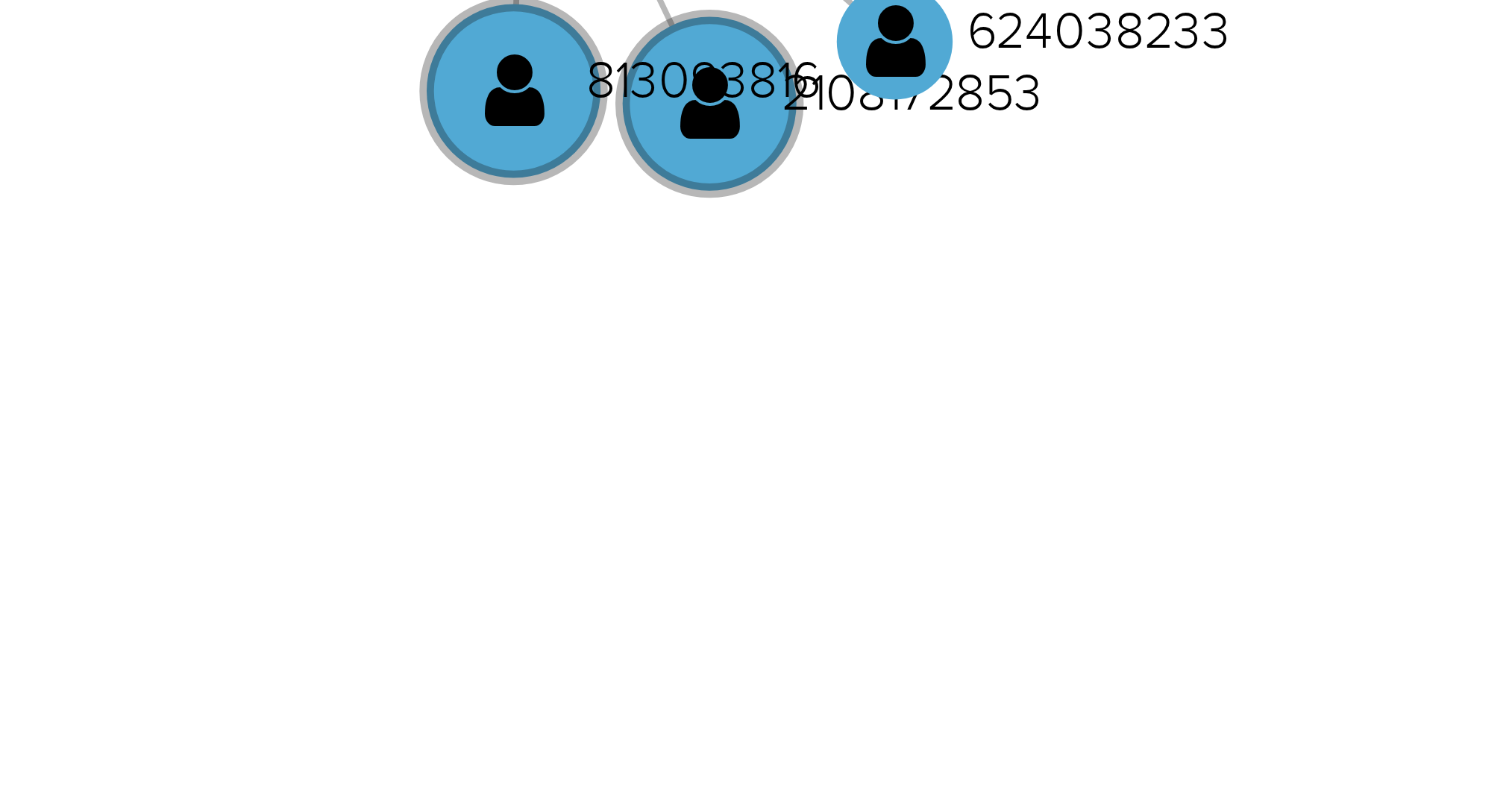
scroll to position [421, 0]
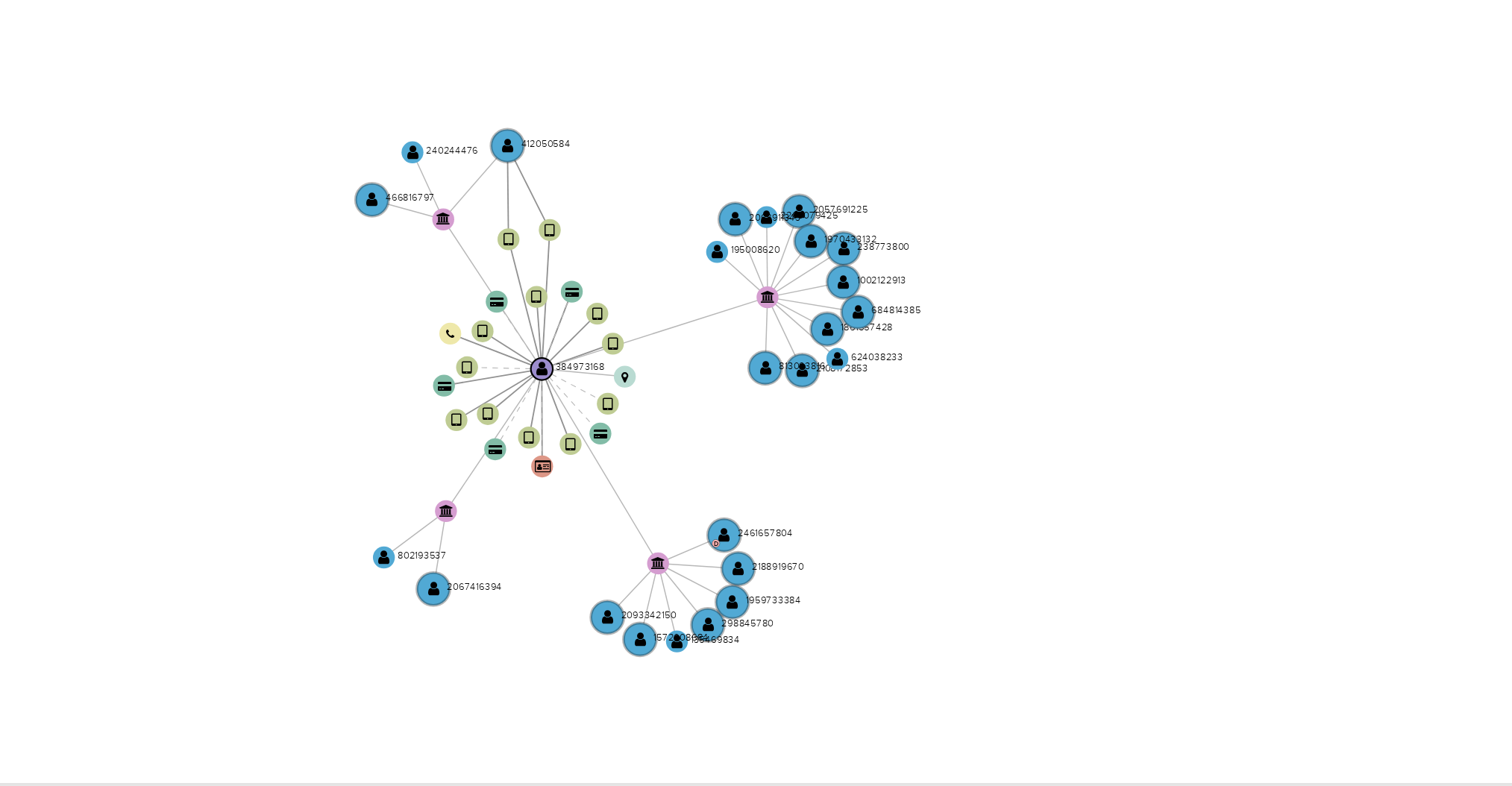
drag, startPoint x: 1189, startPoint y: 231, endPoint x: 1190, endPoint y: 244, distance: 13.0
click at [1190, 244] on icon "device-67d374fa409a7e53c4acac2a  user-384973168  384973168 user-412050584  4…" at bounding box center [884, 229] width 1222 height 216
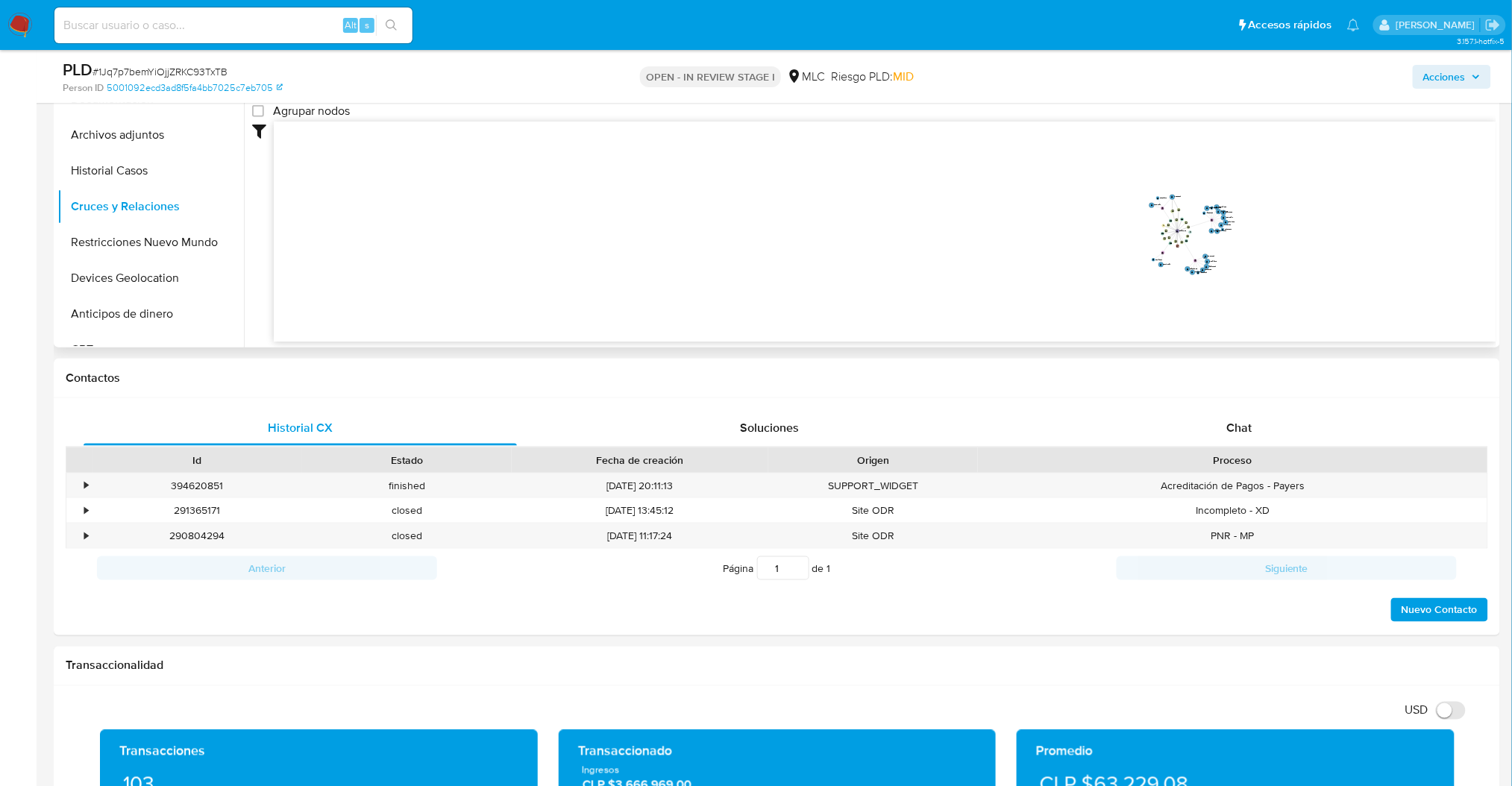
scroll to position [322, 0]
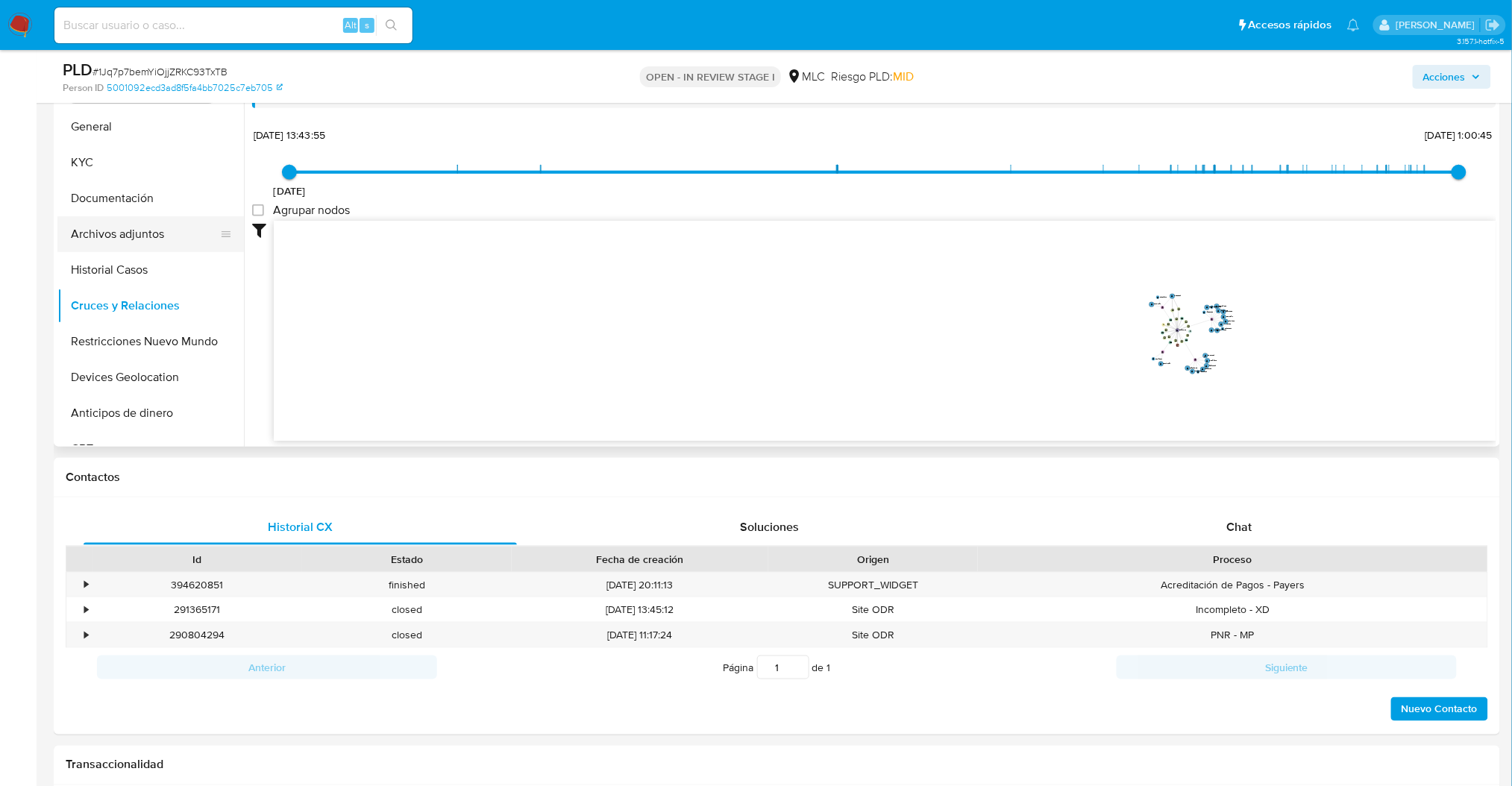
click at [147, 249] on button "Archivos adjuntos" at bounding box center [145, 234] width 175 height 36
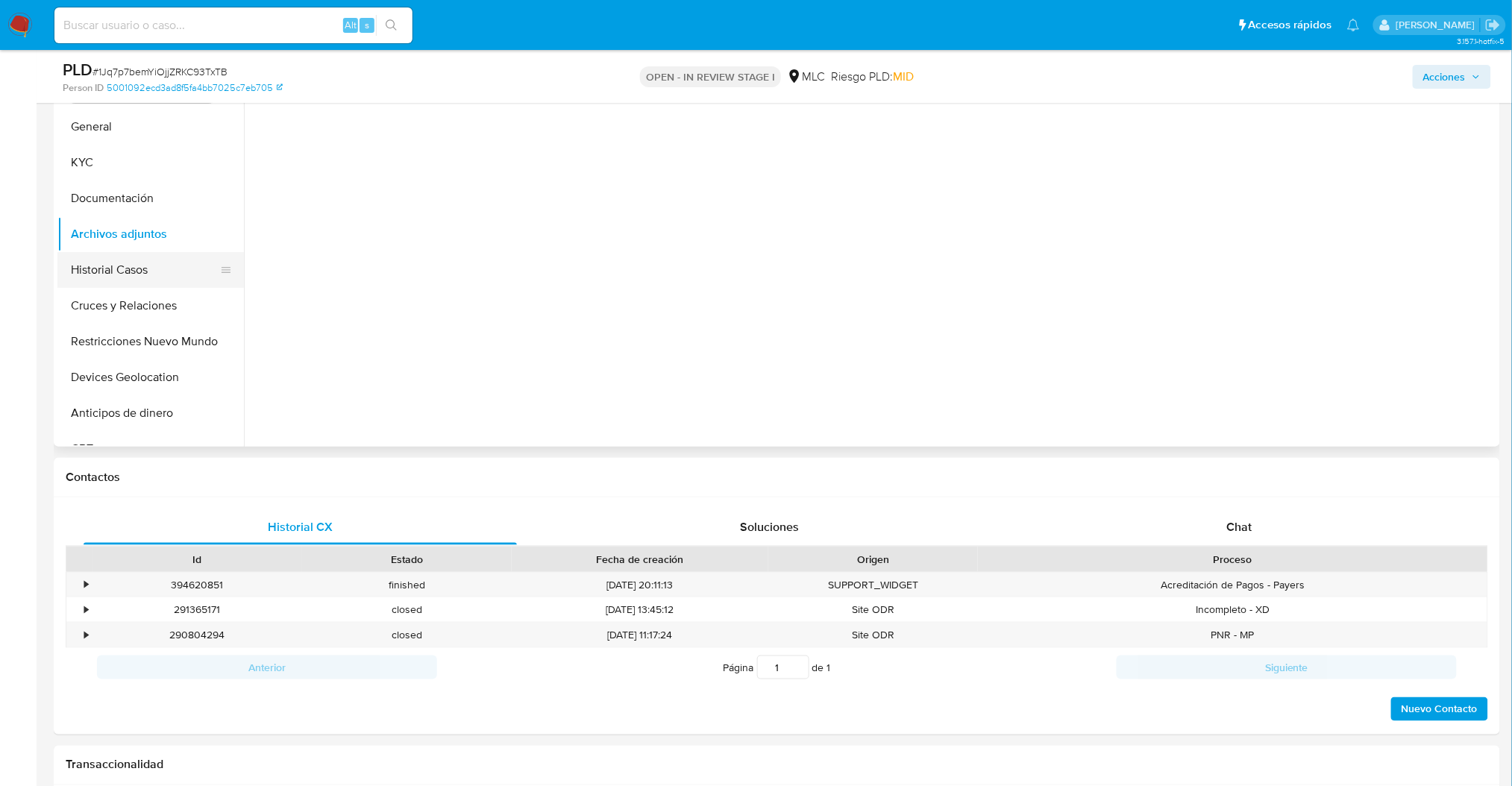
click at [140, 271] on button "Historial Casos" at bounding box center [145, 270] width 175 height 36
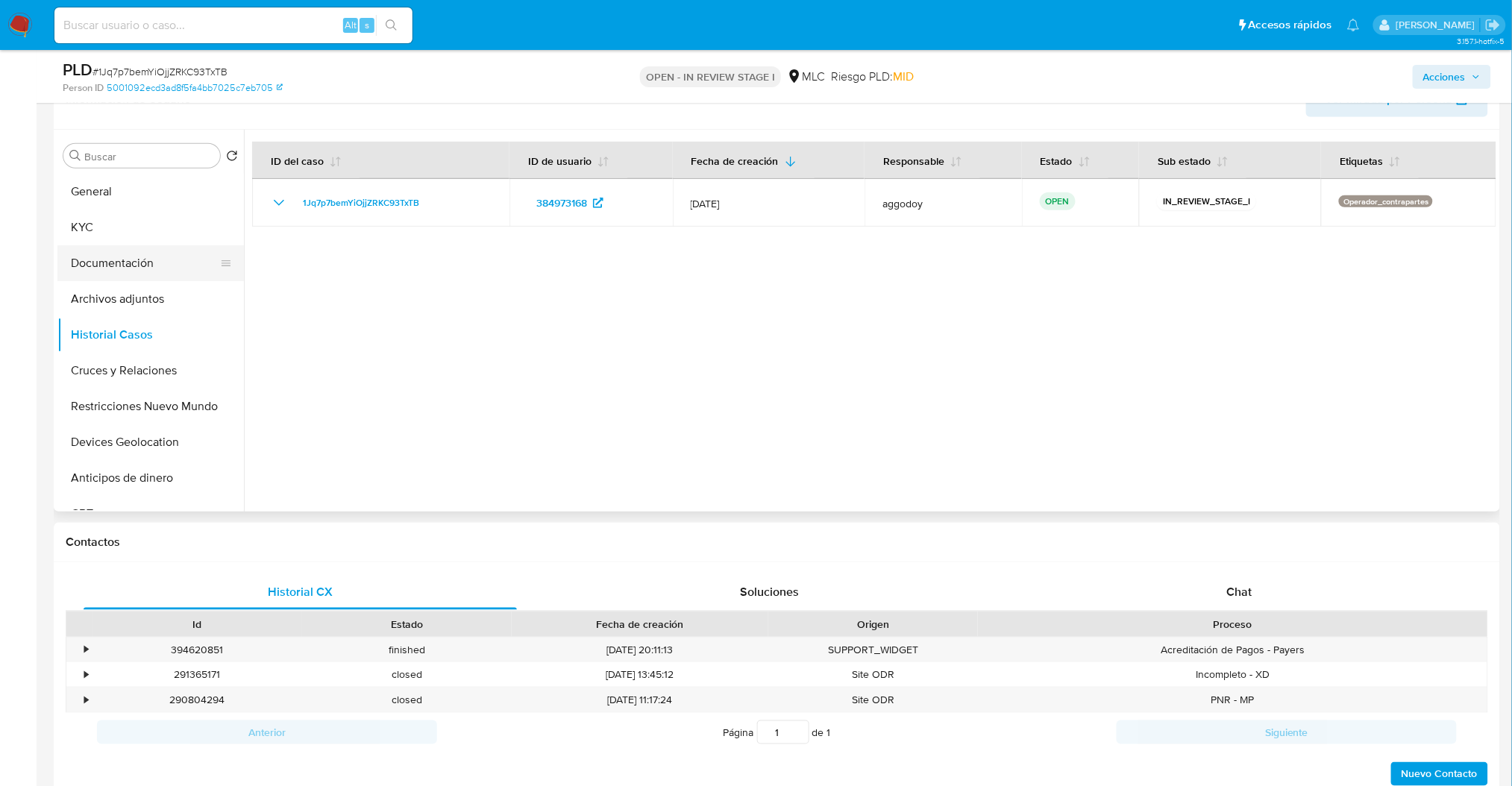
scroll to position [222, 0]
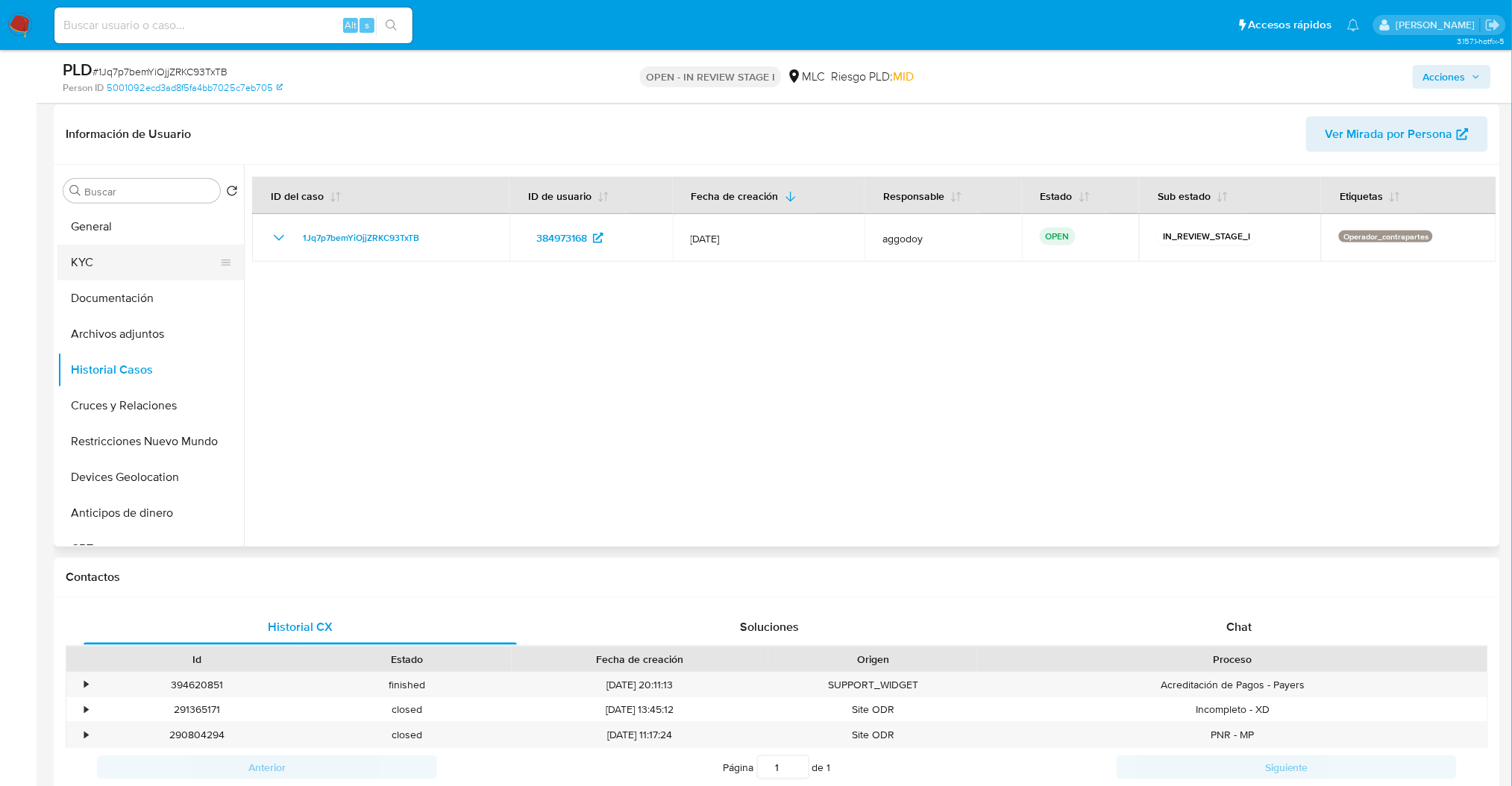
click at [156, 270] on button "KYC" at bounding box center [145, 262] width 175 height 36
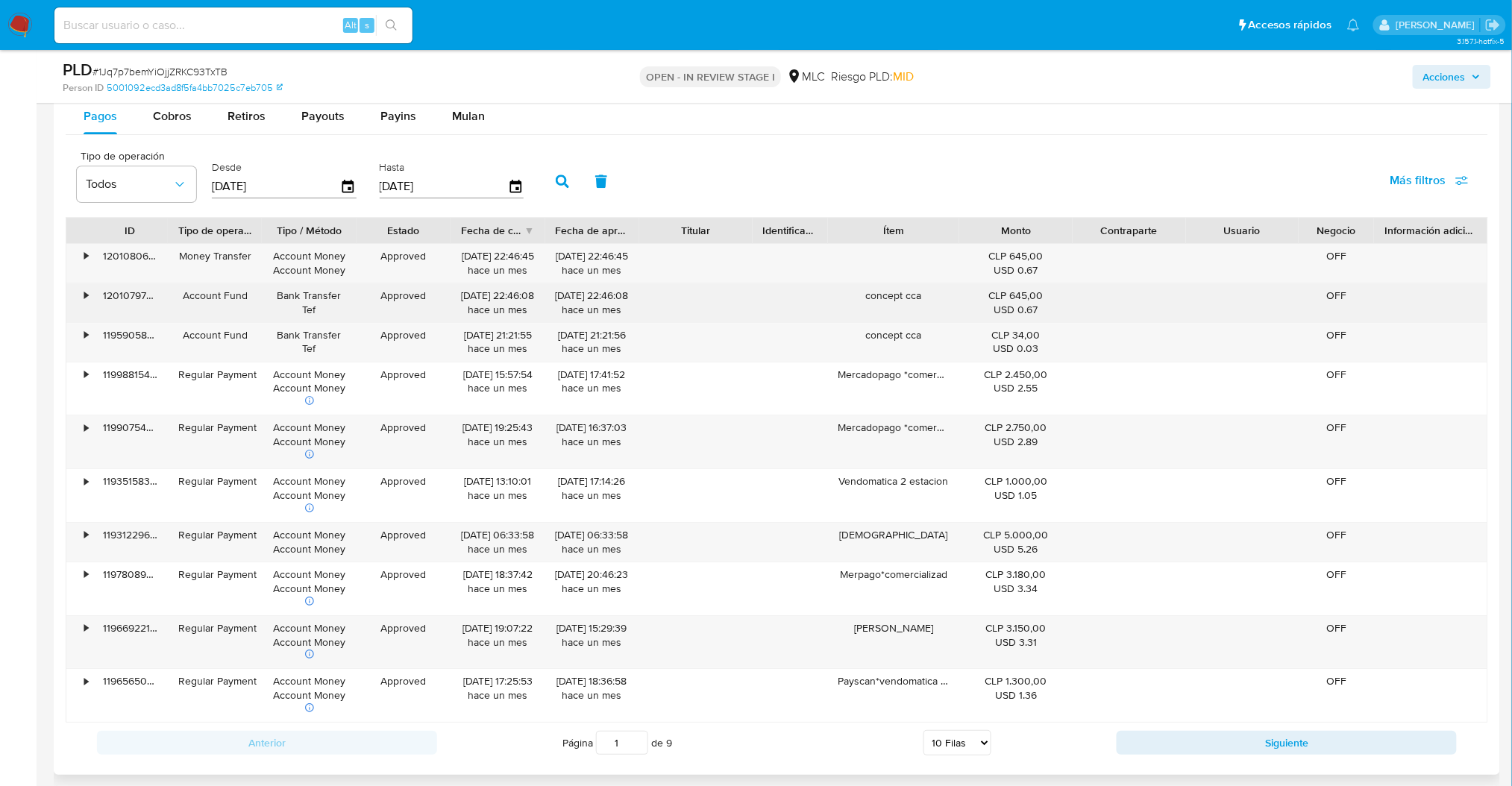
scroll to position [1515, 0]
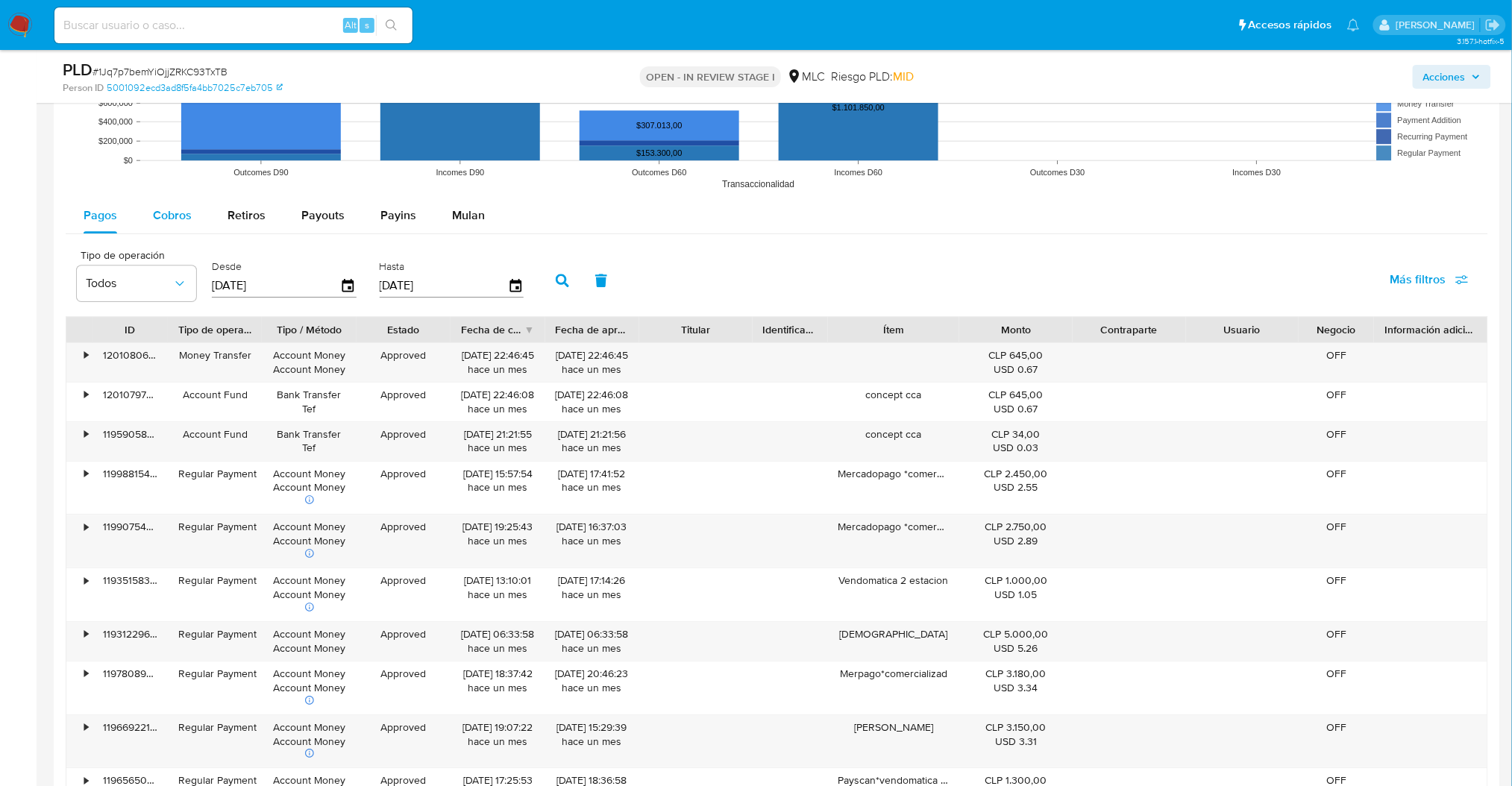
click at [189, 212] on span "Cobros" at bounding box center [172, 214] width 39 height 17
select select "10"
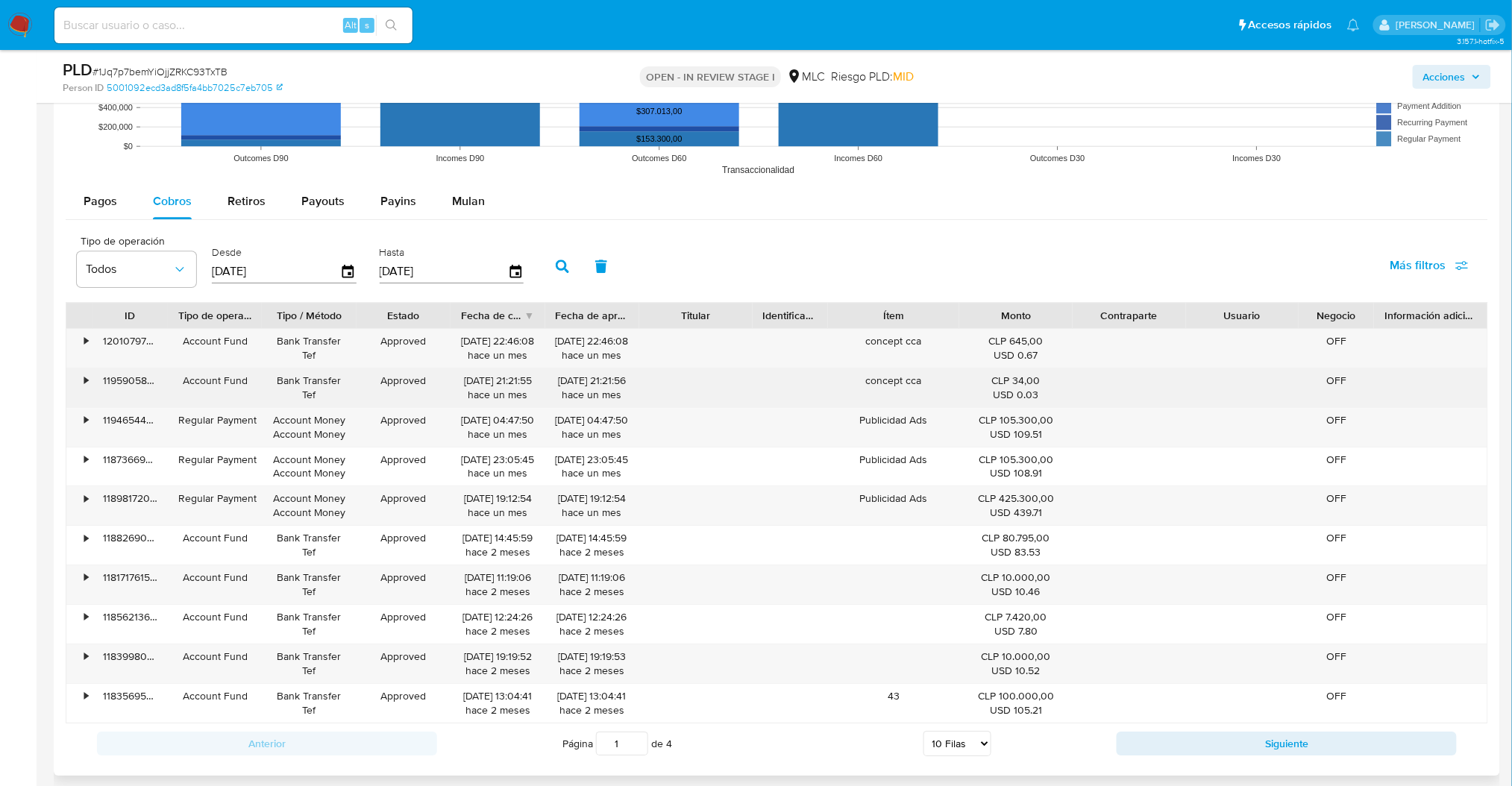
scroll to position [1713, 0]
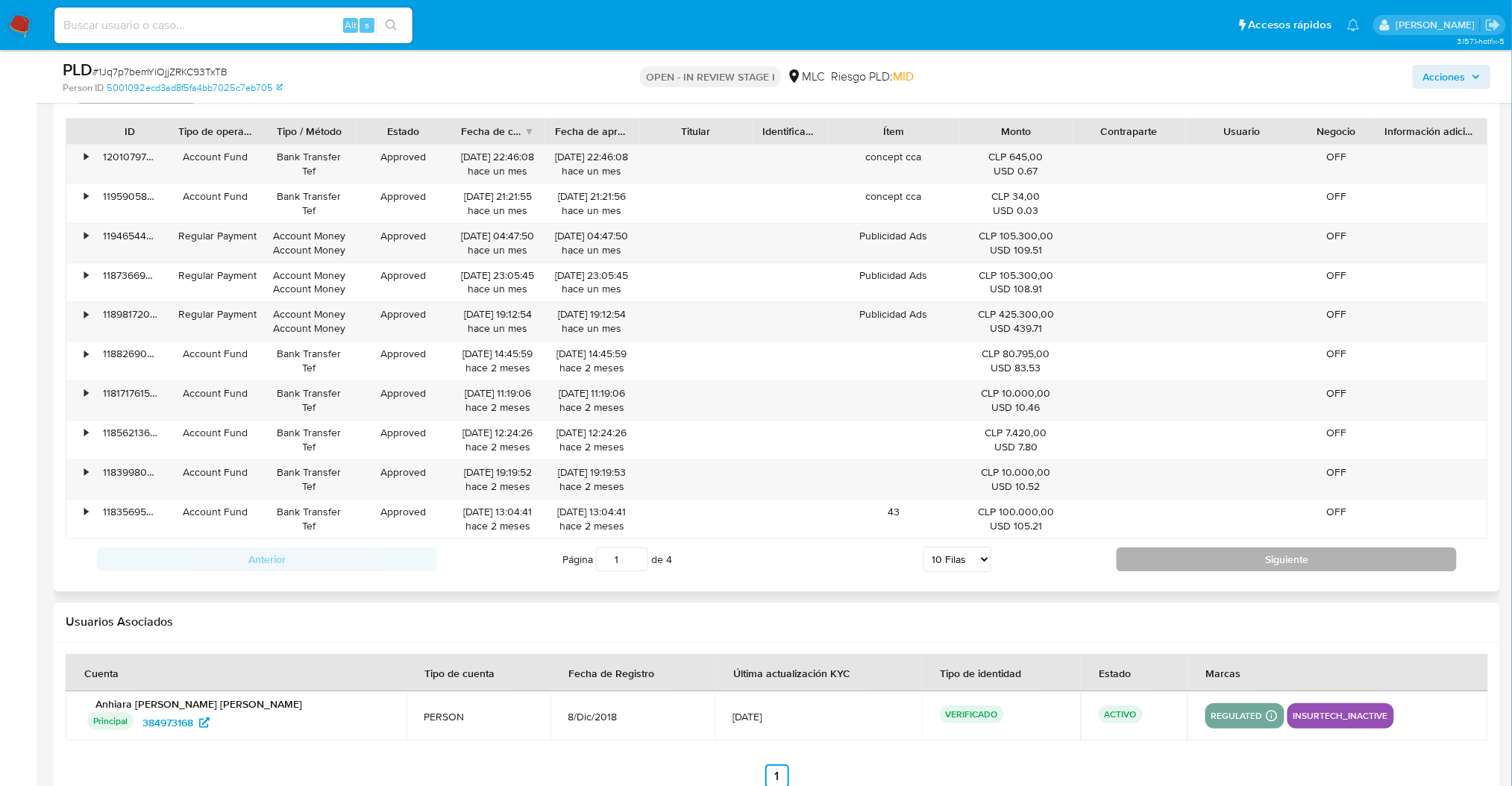
click at [1160, 560] on button "Siguiente" at bounding box center [1286, 559] width 340 height 24
type input "2"
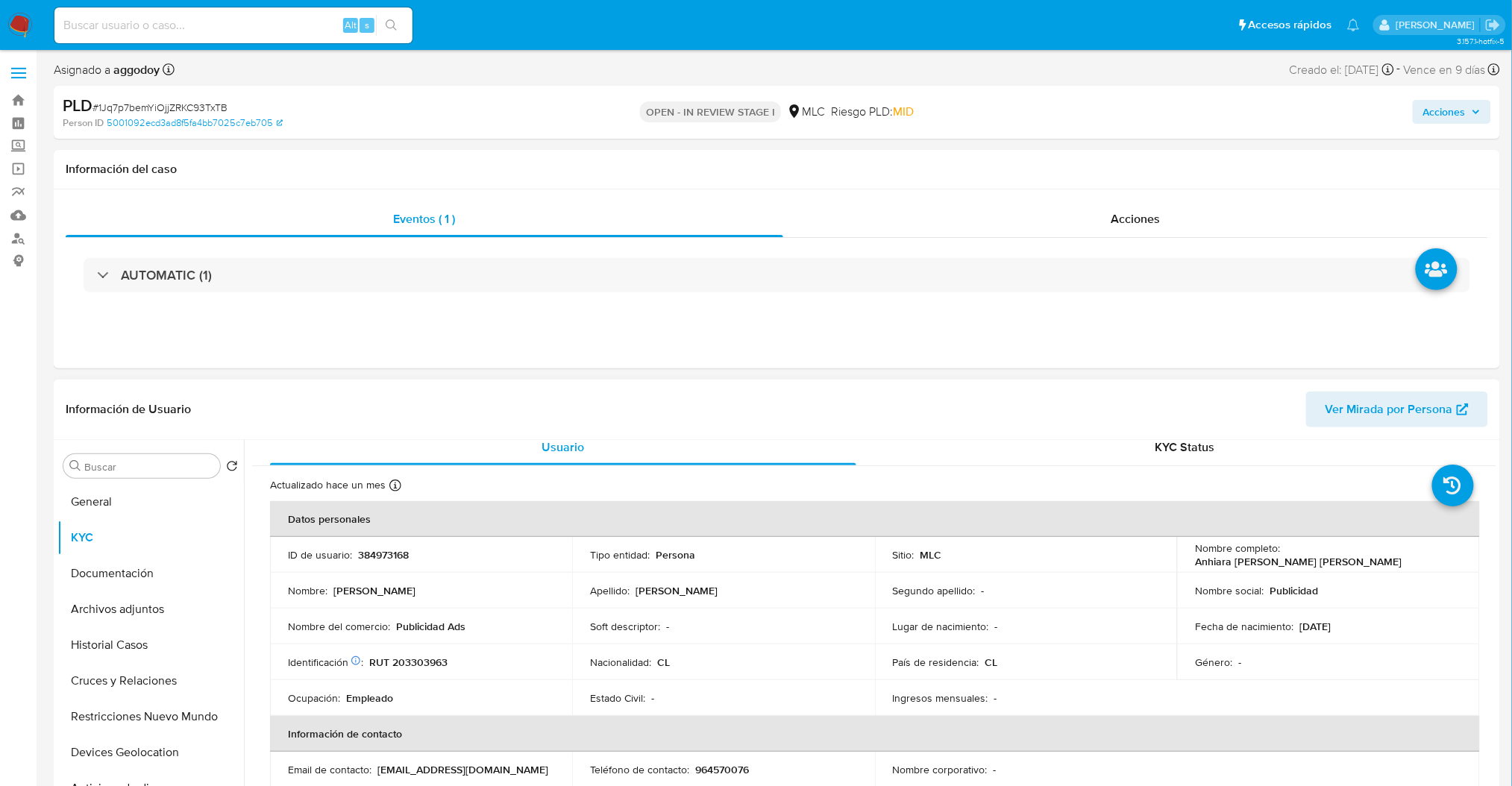
scroll to position [0, 0]
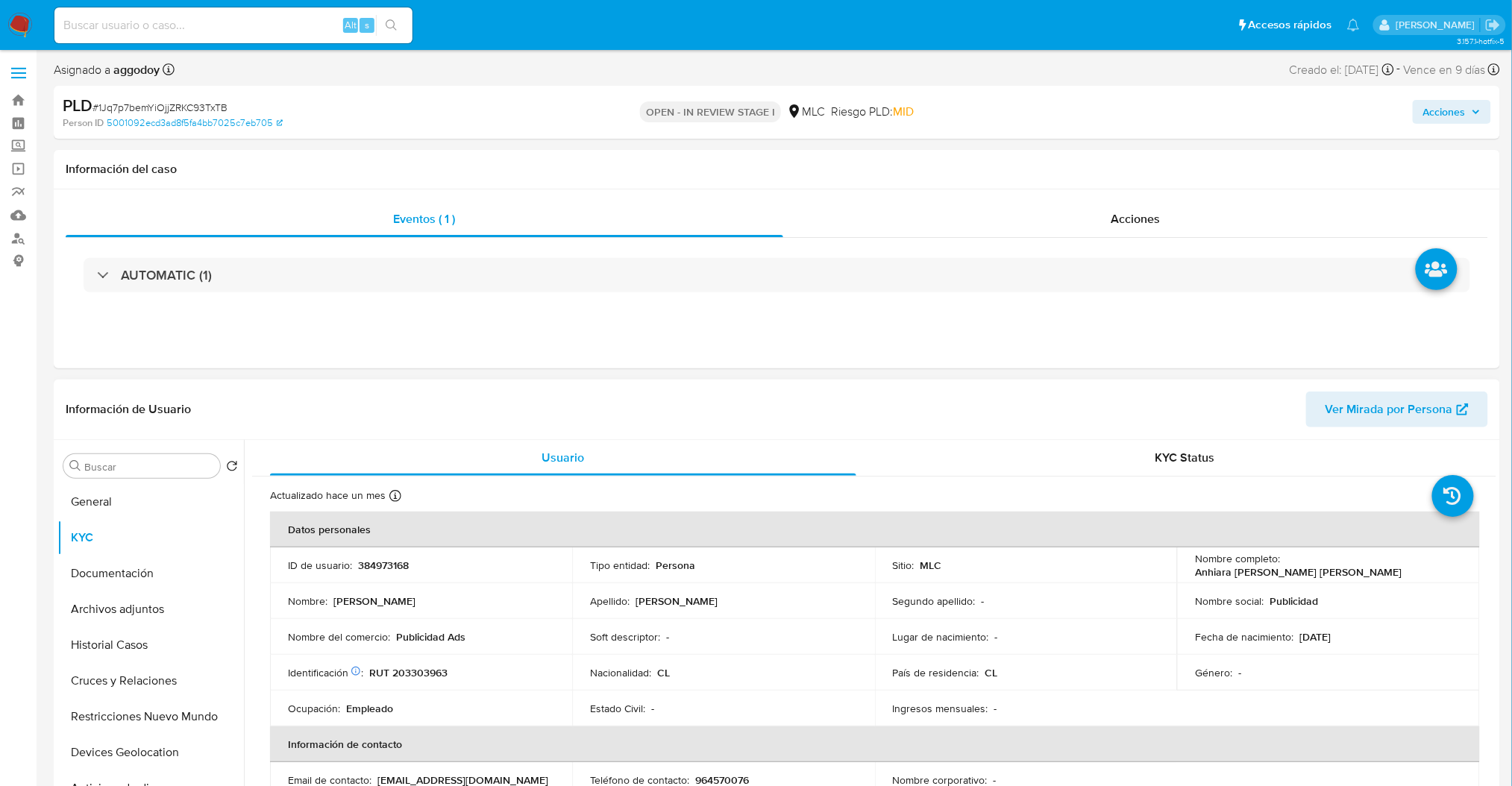
click at [361, 550] on td "ID de usuario : 384973168" at bounding box center [421, 565] width 302 height 36
click at [364, 553] on td "ID de usuario : 384973168" at bounding box center [421, 565] width 302 height 36
click at [366, 556] on td "ID de usuario : 384973168" at bounding box center [421, 565] width 302 height 36
click at [373, 562] on p "384973168" at bounding box center [384, 565] width 51 height 13
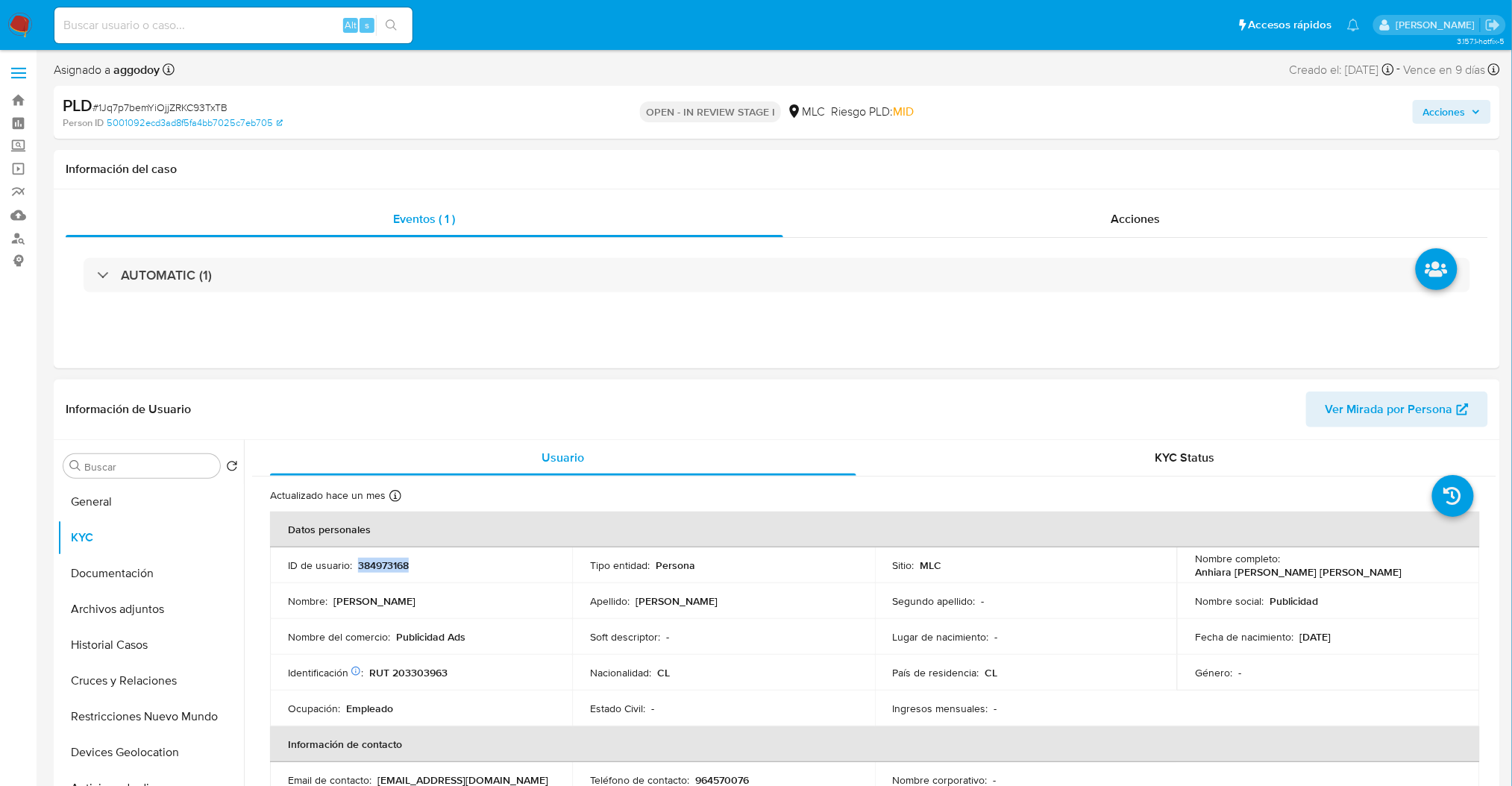
click at [373, 562] on p "384973168" at bounding box center [384, 565] width 51 height 13
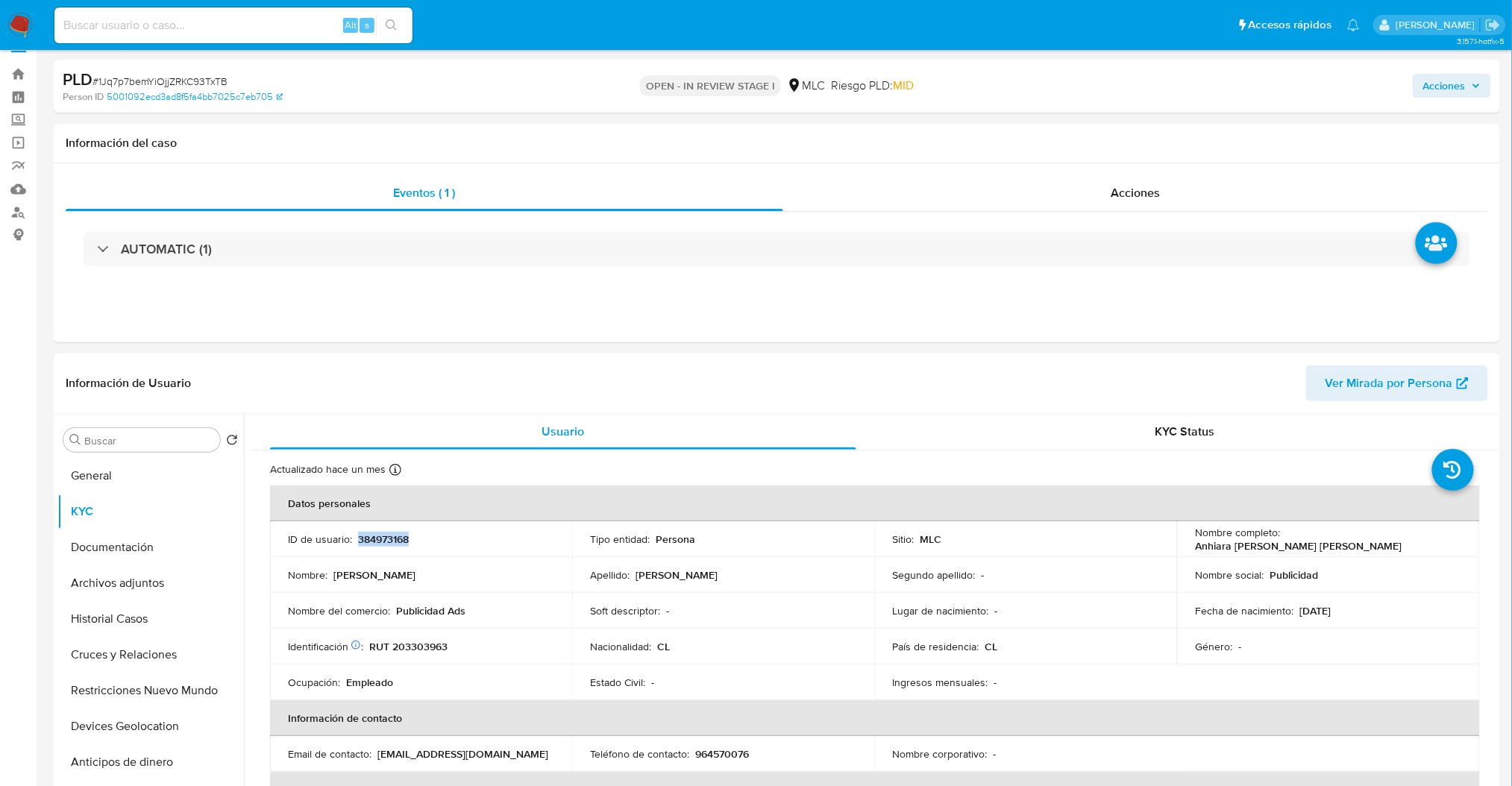
scroll to position [99, 0]
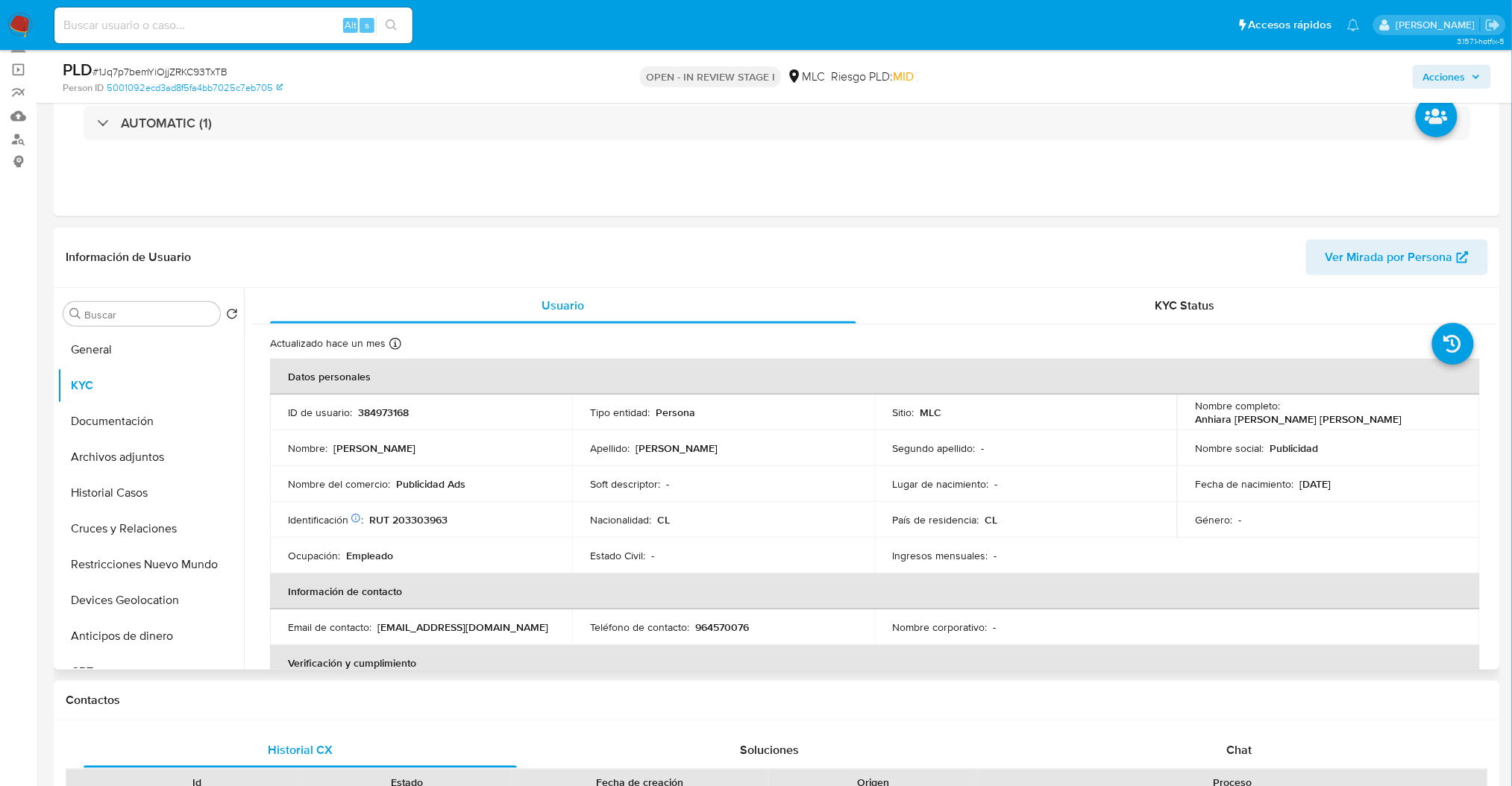
click at [469, 478] on div "Nombre del comercio : Publicidad Ads" at bounding box center [421, 483] width 266 height 13
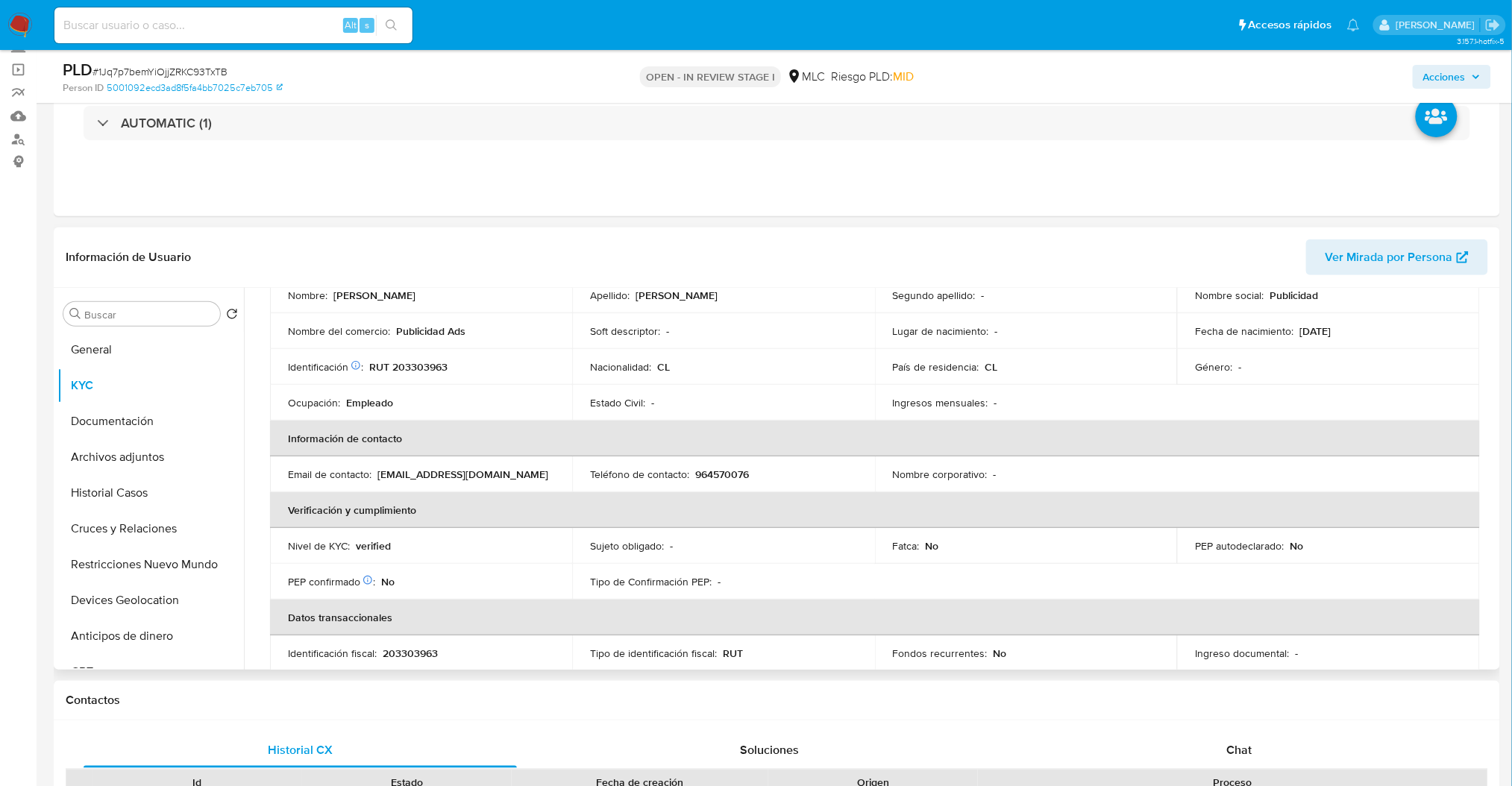
scroll to position [198, 0]
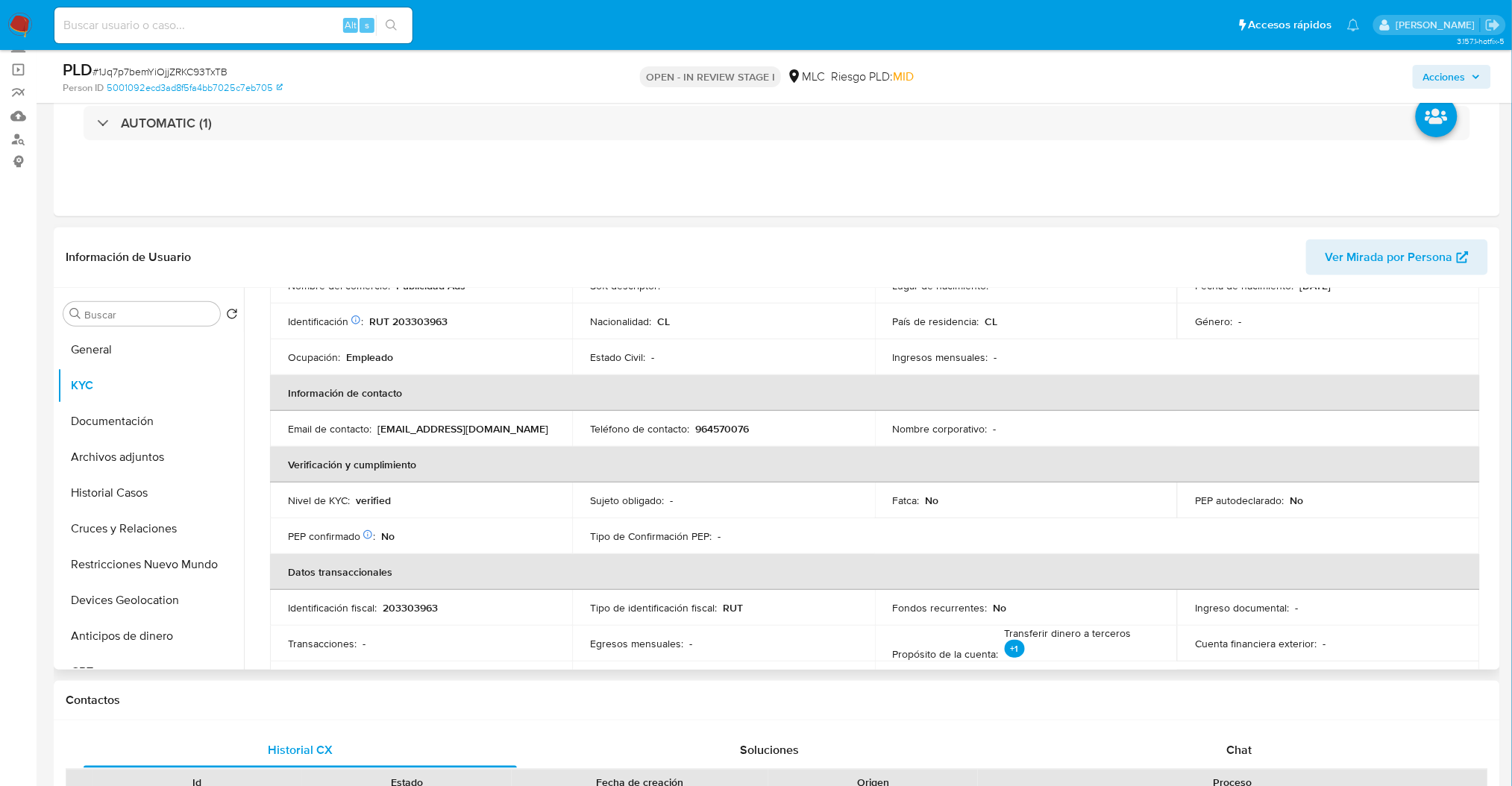
click at [388, 433] on p "coffecats7@gmail.com" at bounding box center [463, 428] width 171 height 13
click at [380, 433] on p "coffecats7@gmail.com" at bounding box center [463, 428] width 171 height 13
click at [387, 426] on p "coffecats7@gmail.com" at bounding box center [463, 428] width 171 height 13
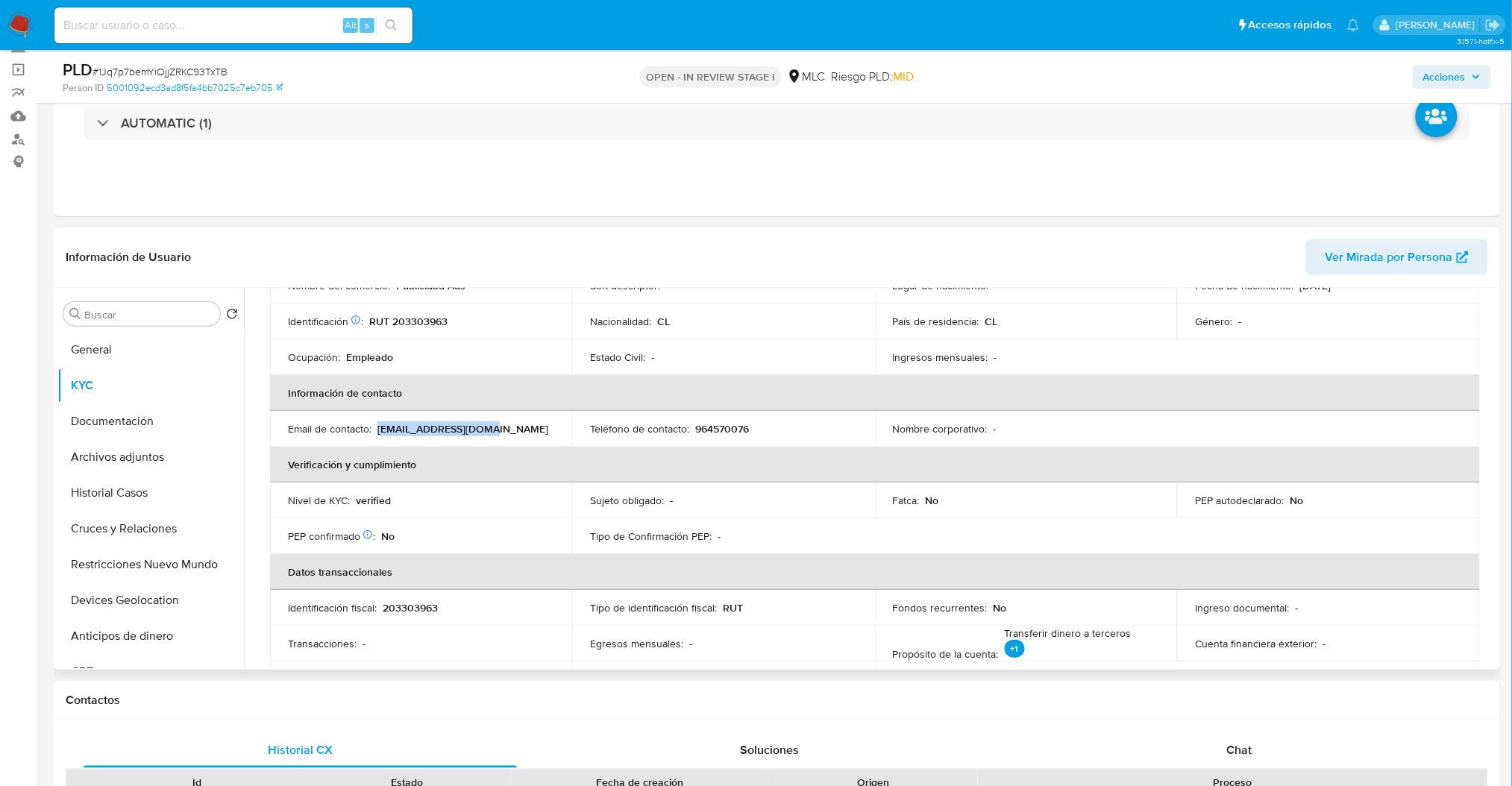
drag, startPoint x: 500, startPoint y: 433, endPoint x: 377, endPoint y: 425, distance: 123.3
click at [377, 425] on div "Email de contacto : coffecats7@gmail.com" at bounding box center [421, 428] width 266 height 13
copy p "coffecats7@gmail.com"
click at [175, 449] on button "Archivos adjuntos" at bounding box center [145, 456] width 175 height 36
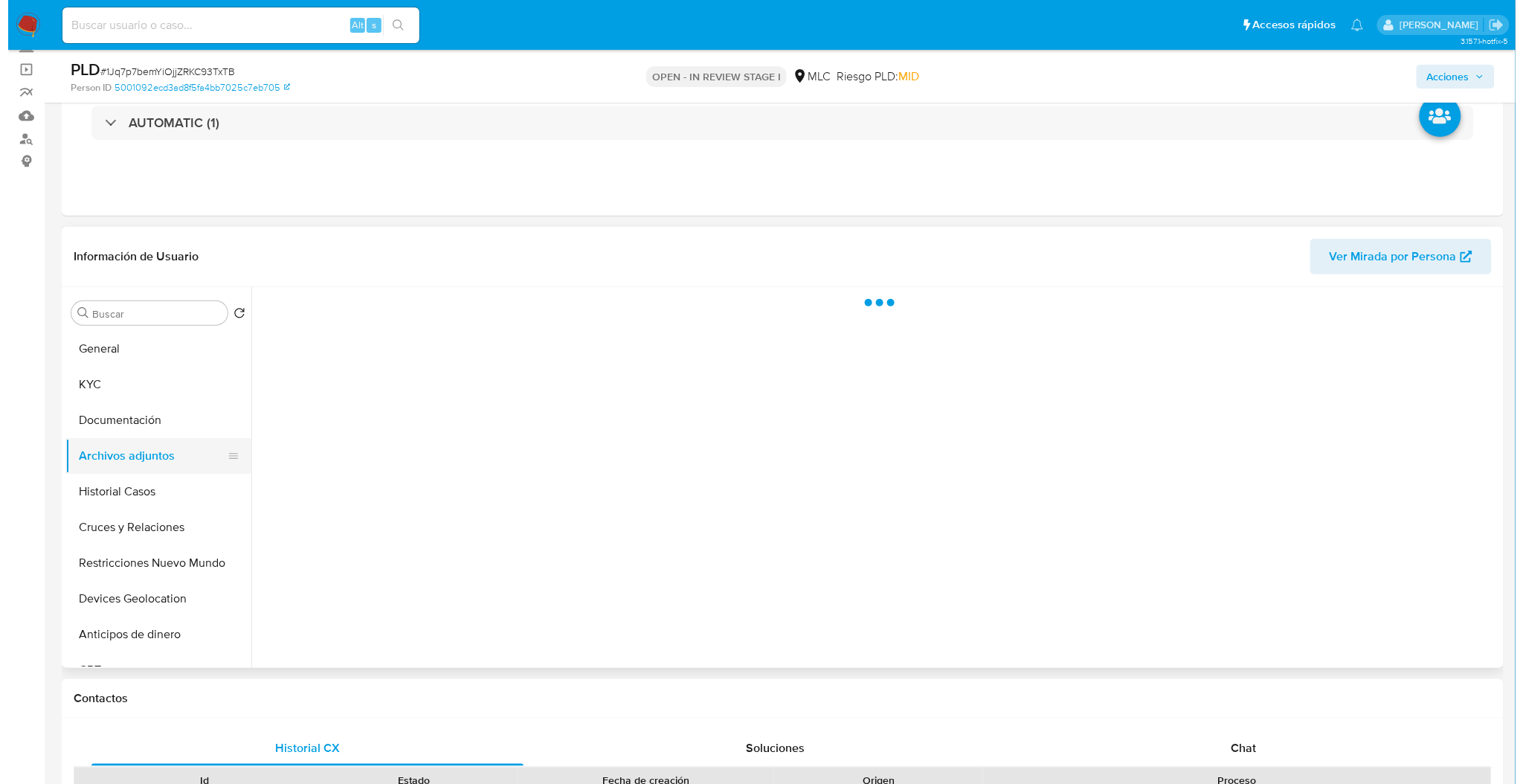
scroll to position [0, 0]
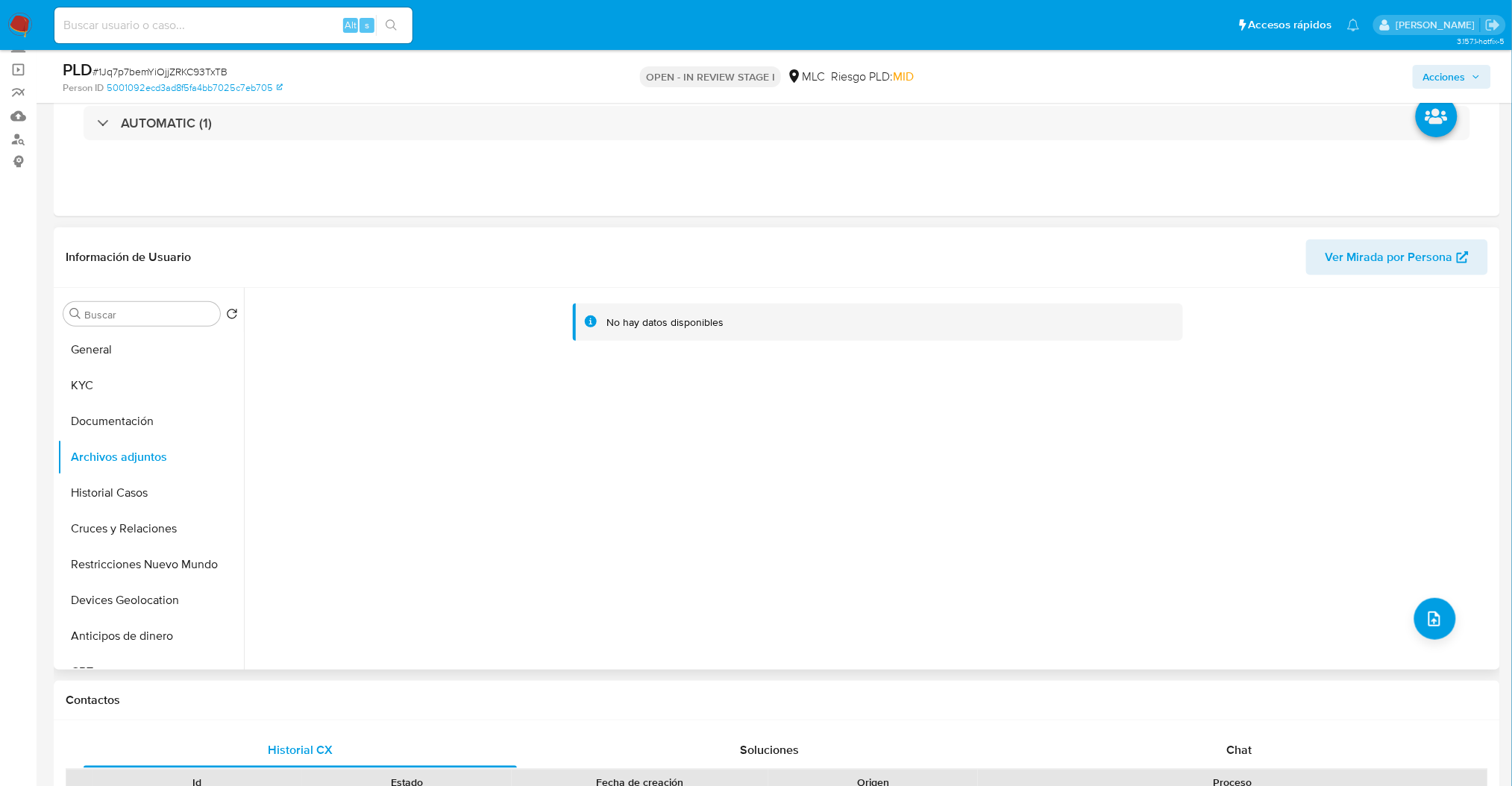
click at [1451, 630] on div "No hay datos disponibles" at bounding box center [870, 478] width 1252 height 382
click at [1436, 620] on icon "upload-file" at bounding box center [1434, 619] width 18 height 18
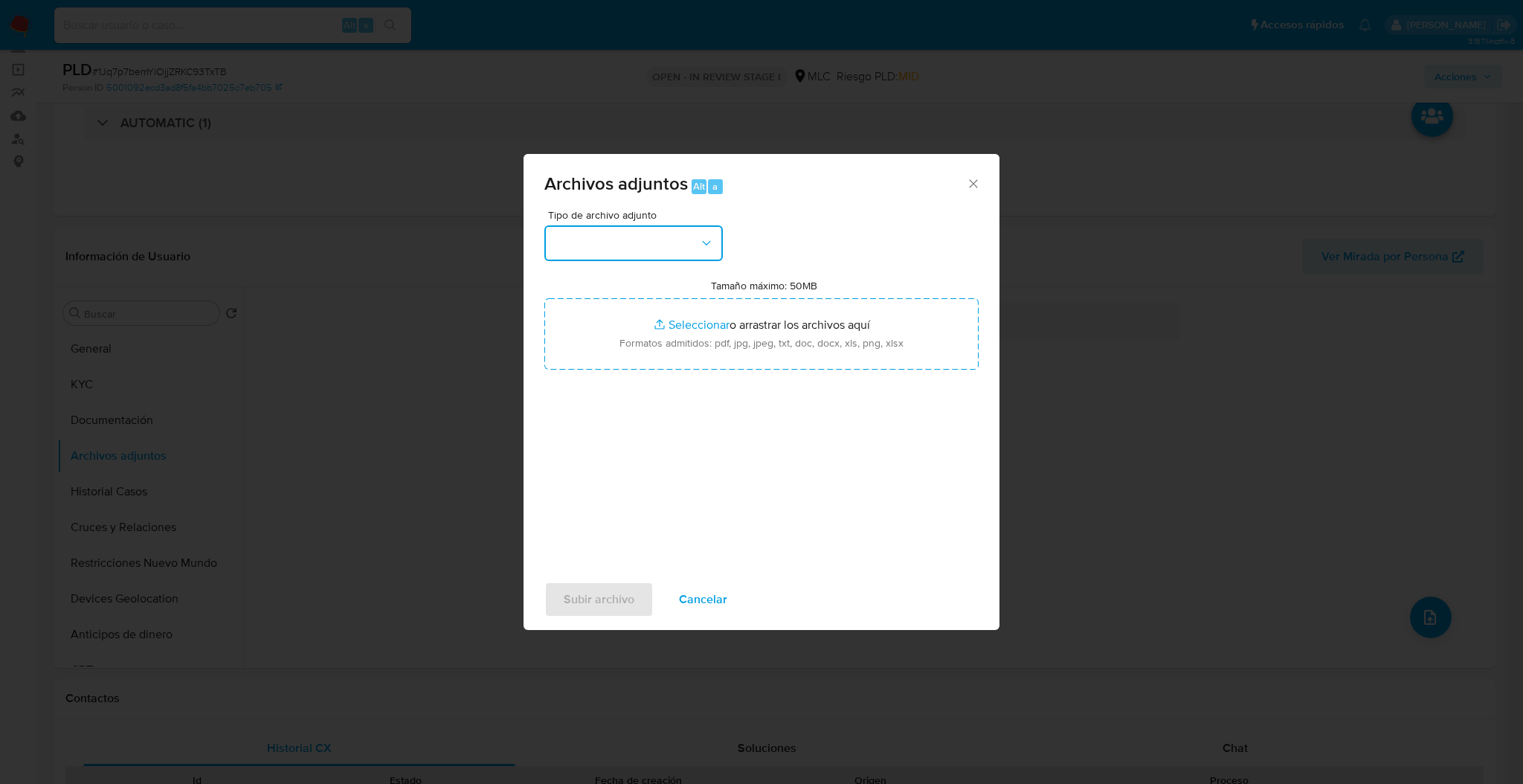
click at [638, 239] on button "button" at bounding box center [633, 243] width 179 height 36
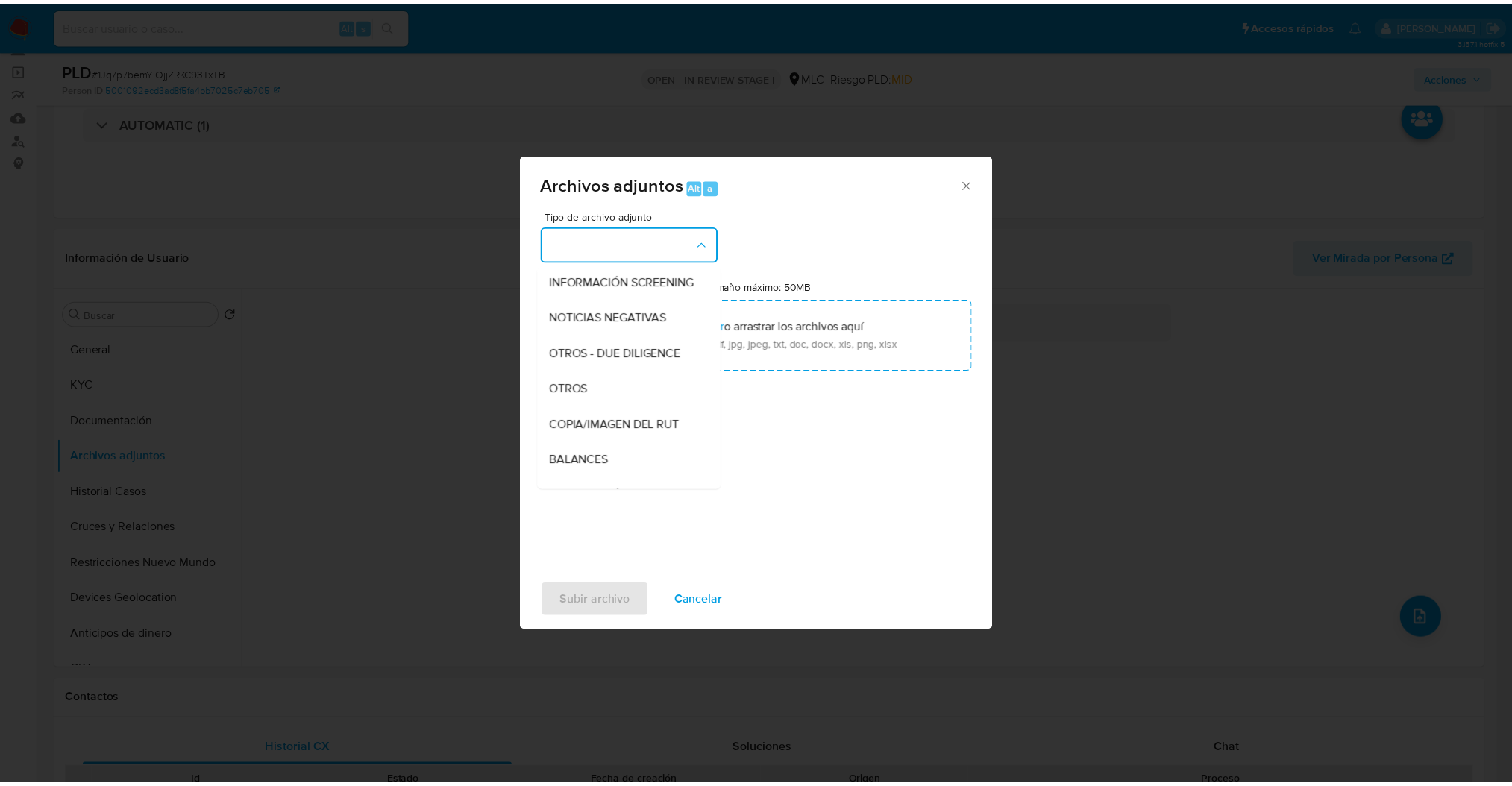
scroll to position [159, 0]
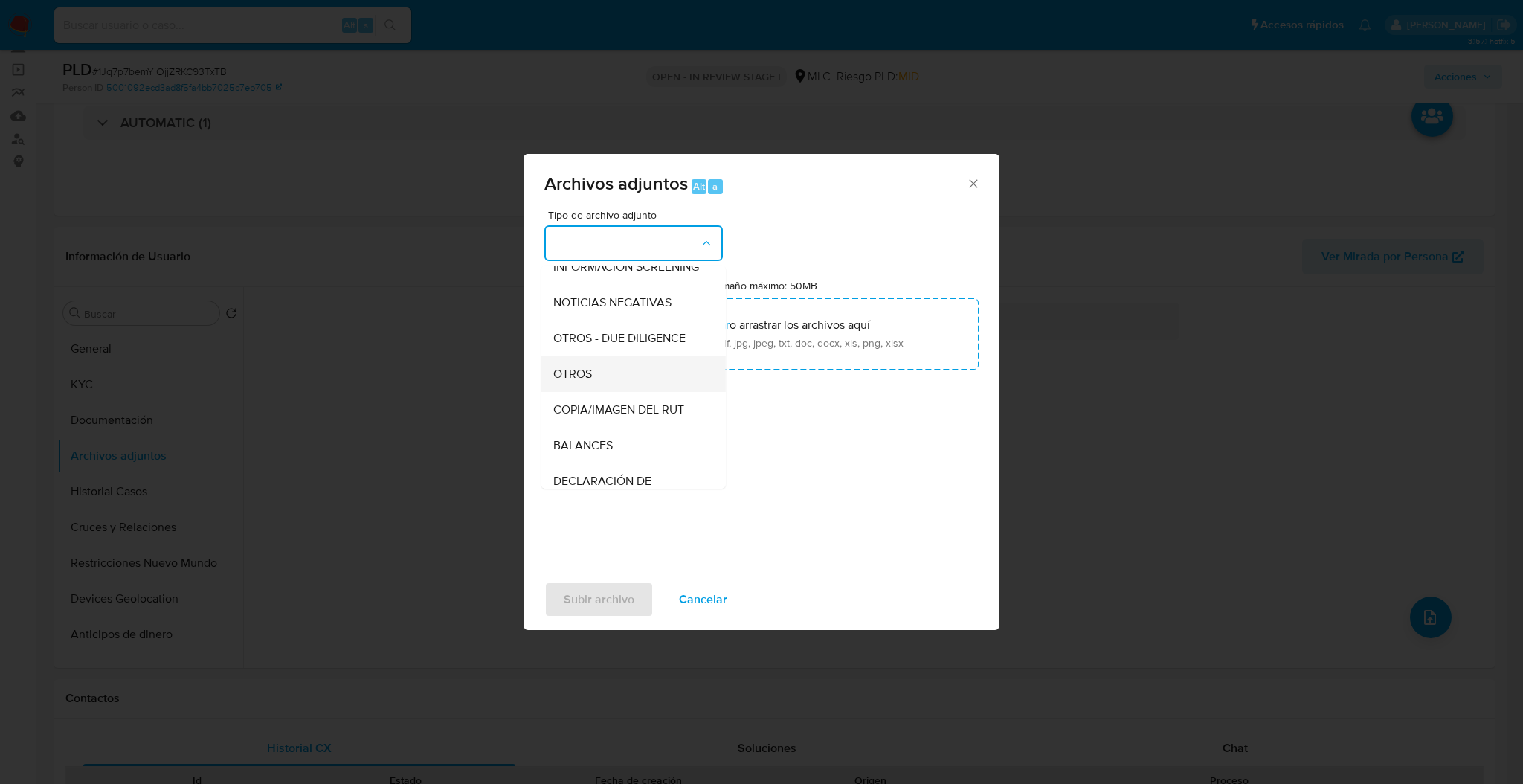
click at [628, 374] on div "OTROS" at bounding box center [629, 374] width 152 height 36
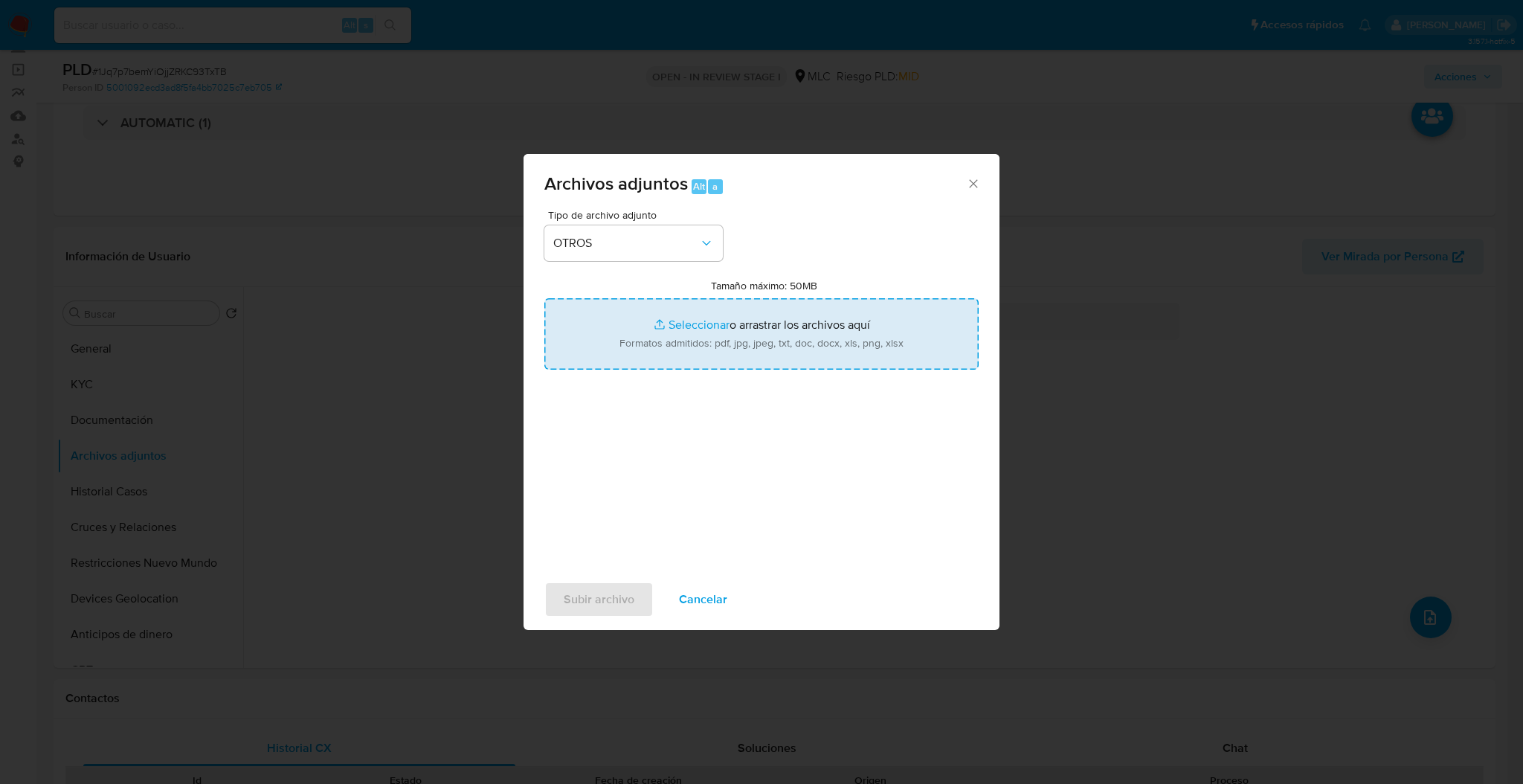
click at [638, 354] on input "Tamaño máximo: 50MB Seleccionar archivos" at bounding box center [762, 333] width 434 height 71
click at [634, 325] on input "Tamaño máximo: 50MB Seleccionar archivos" at bounding box center [762, 333] width 434 height 71
type input "C:\fakepath\384973168Movimientos.xlsx"
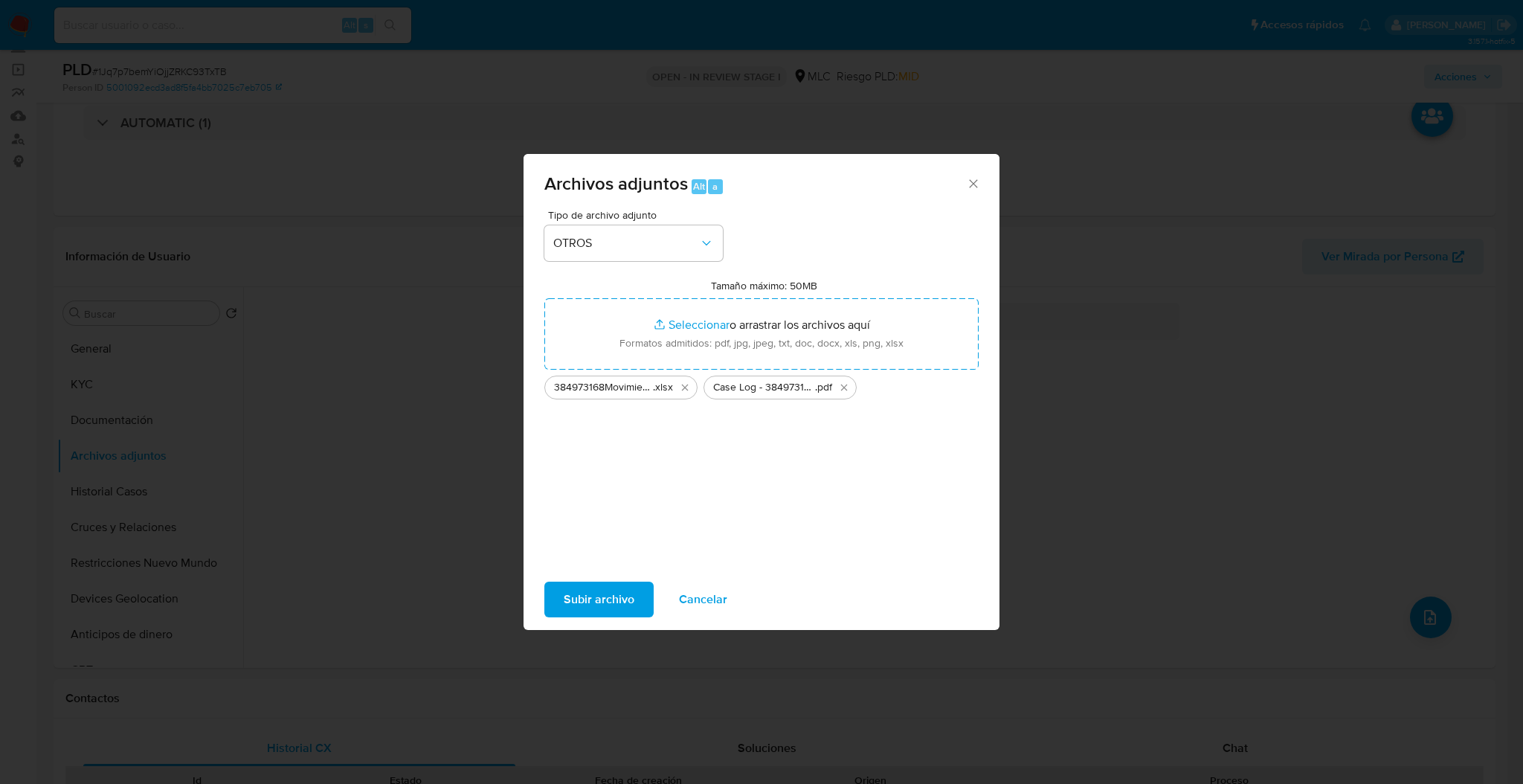
click at [610, 596] on span "Subir archivo" at bounding box center [599, 599] width 70 height 33
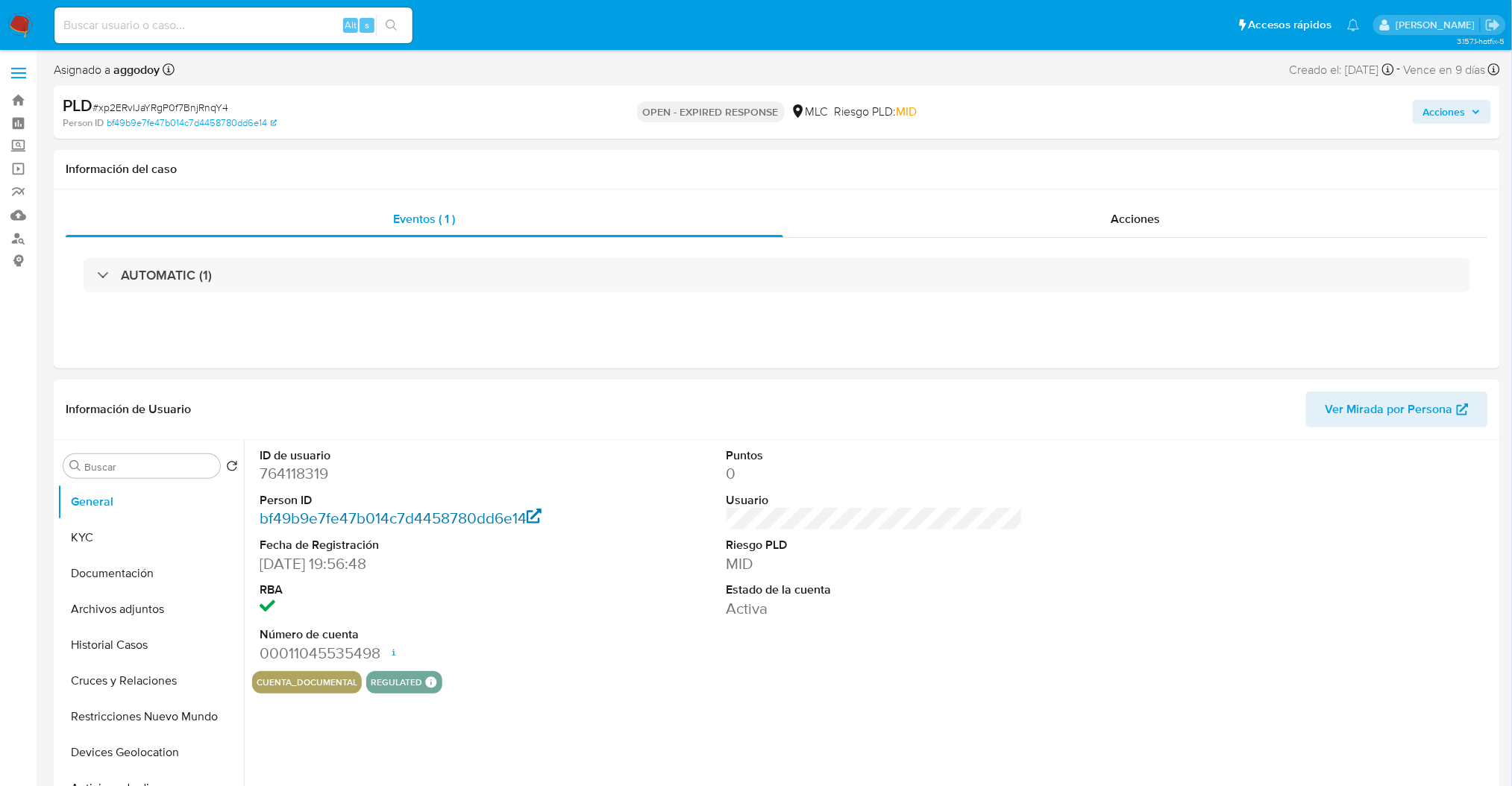
select select "10"
click at [312, 468] on dd "764118319" at bounding box center [407, 473] width 296 height 21
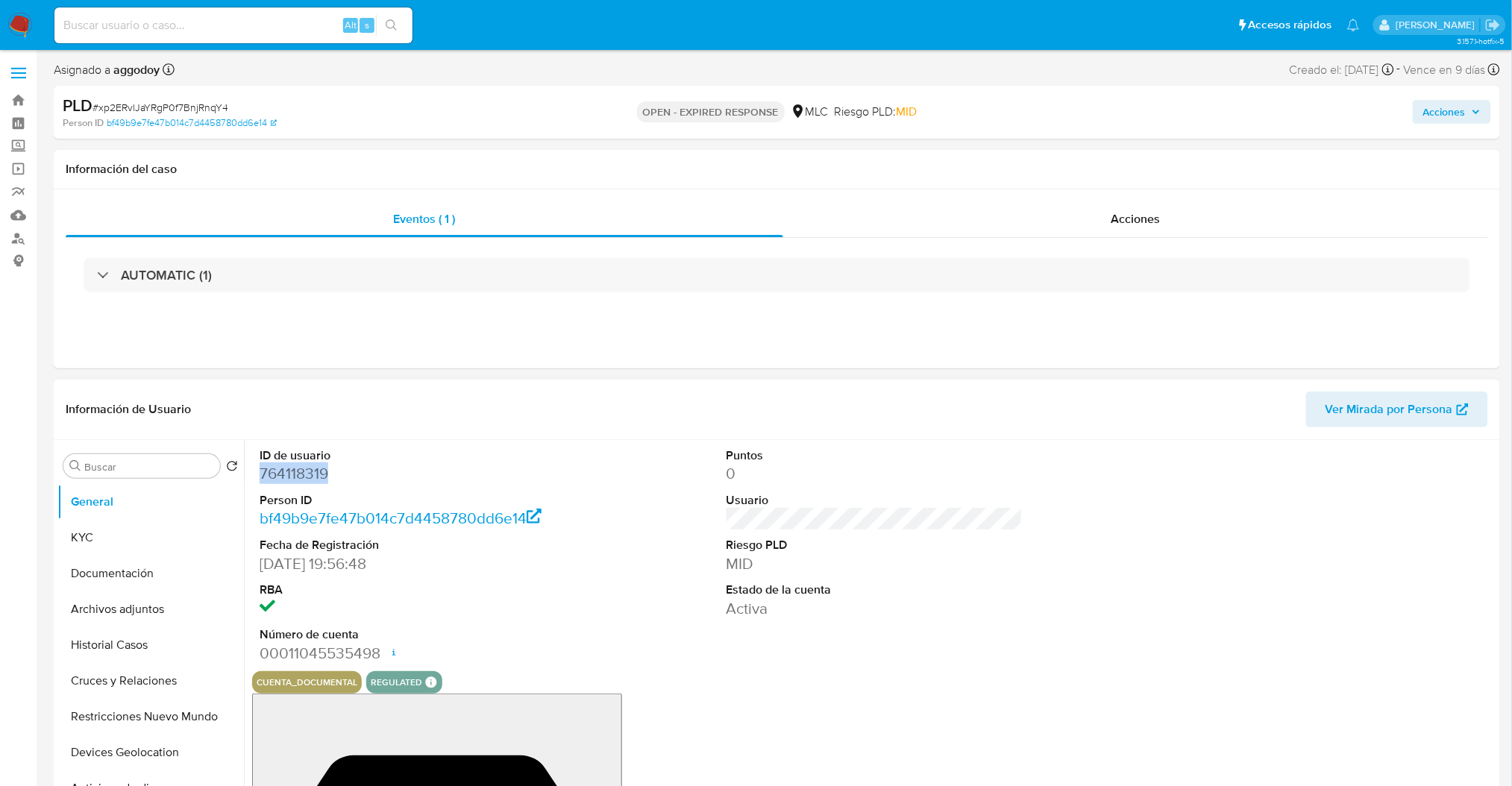
copy dd "764118319"
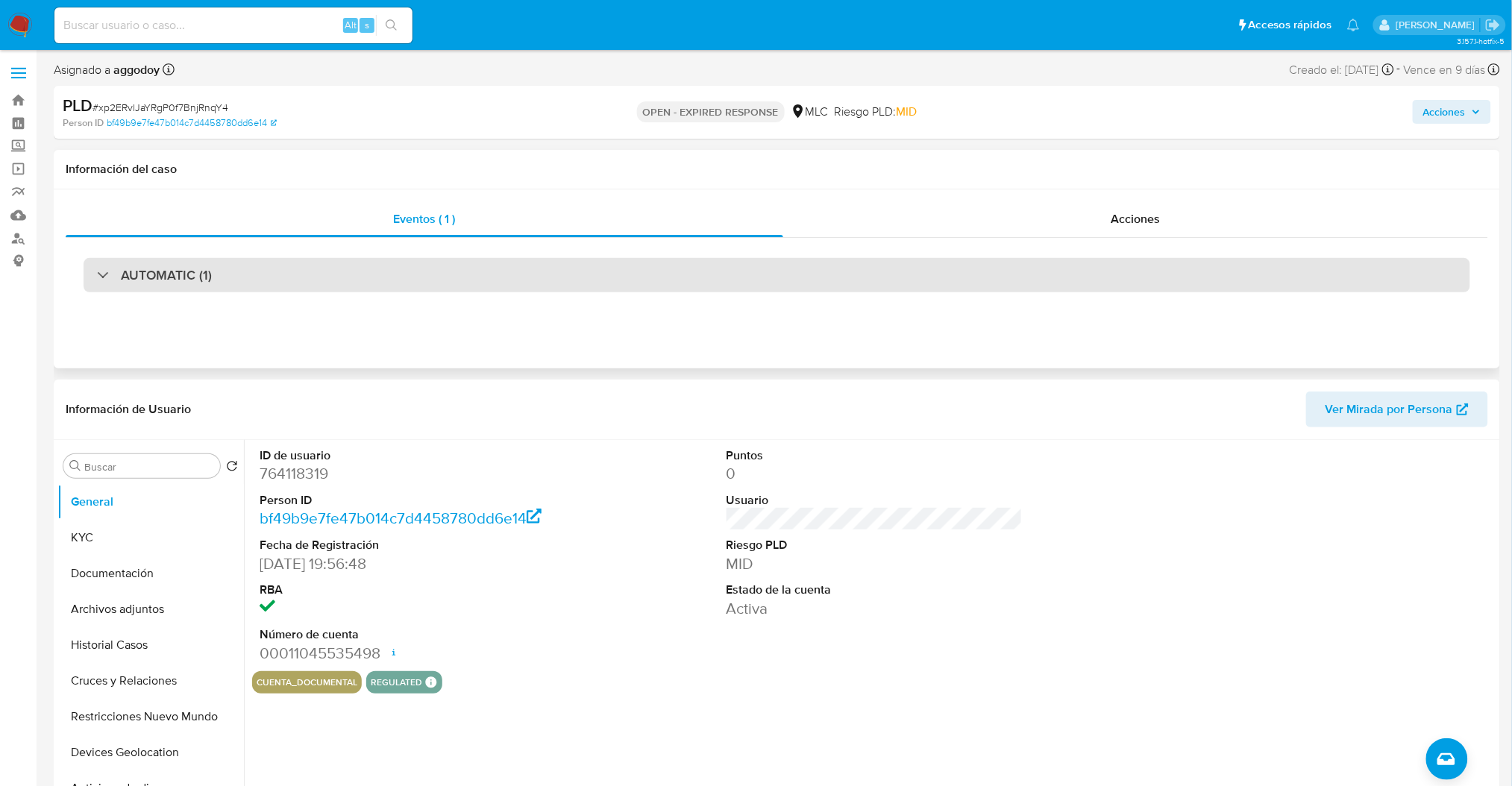
click at [563, 289] on div "AUTOMATIC (1)" at bounding box center [777, 275] width 1386 height 34
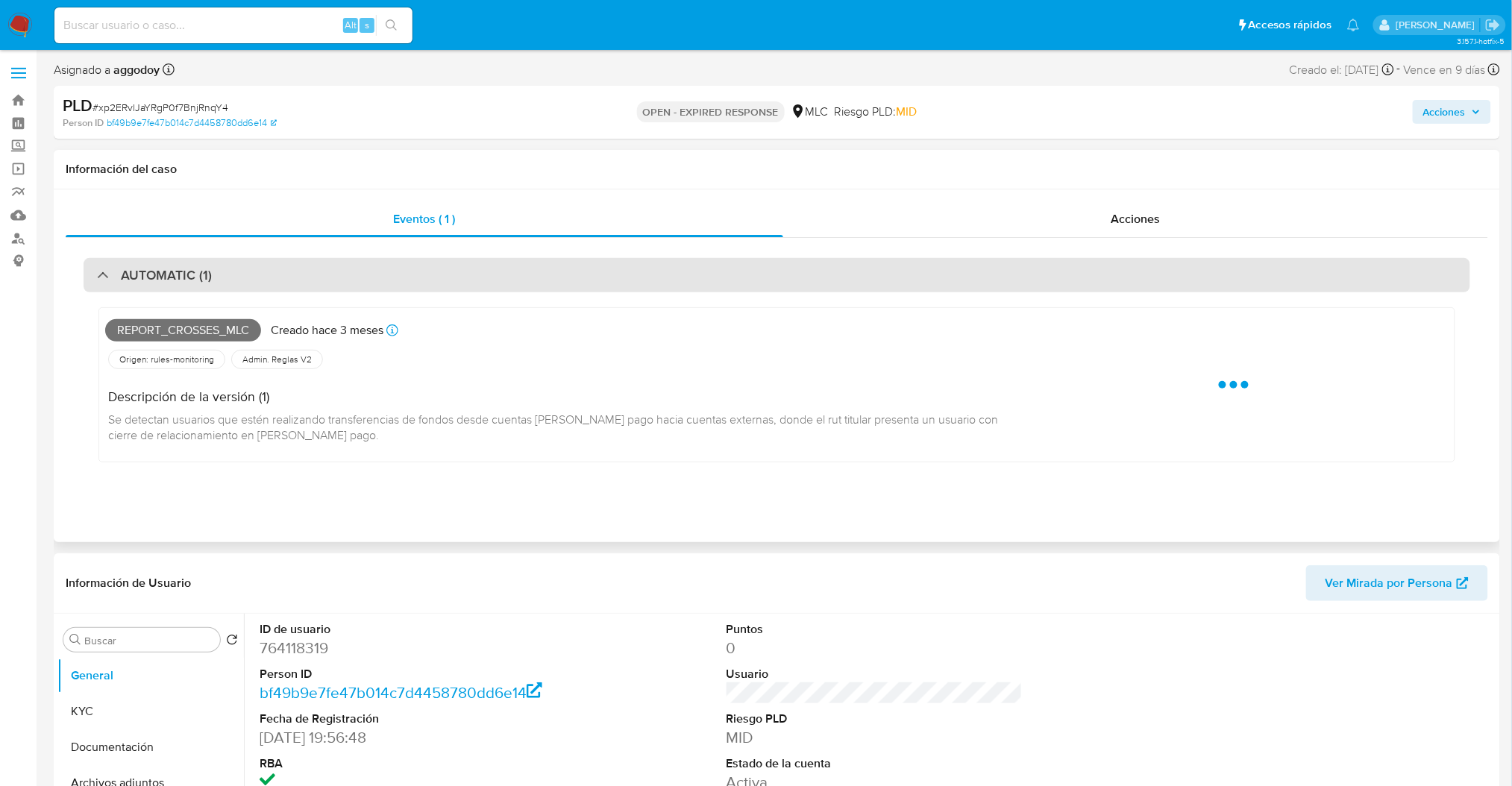
click at [555, 281] on div "AUTOMATIC (1)" at bounding box center [777, 275] width 1386 height 34
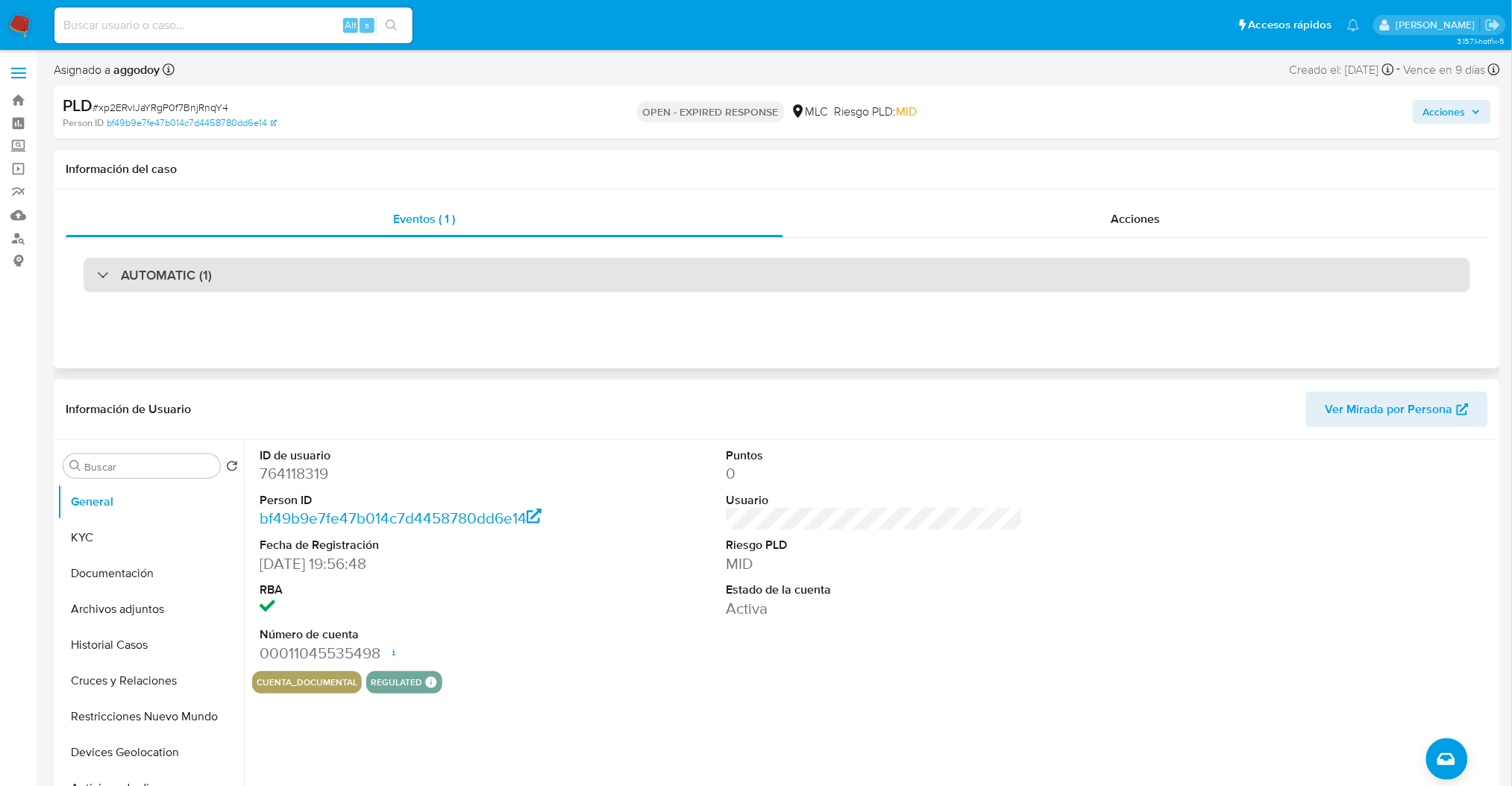
click at [555, 281] on div "AUTOMATIC (1)" at bounding box center [777, 275] width 1386 height 34
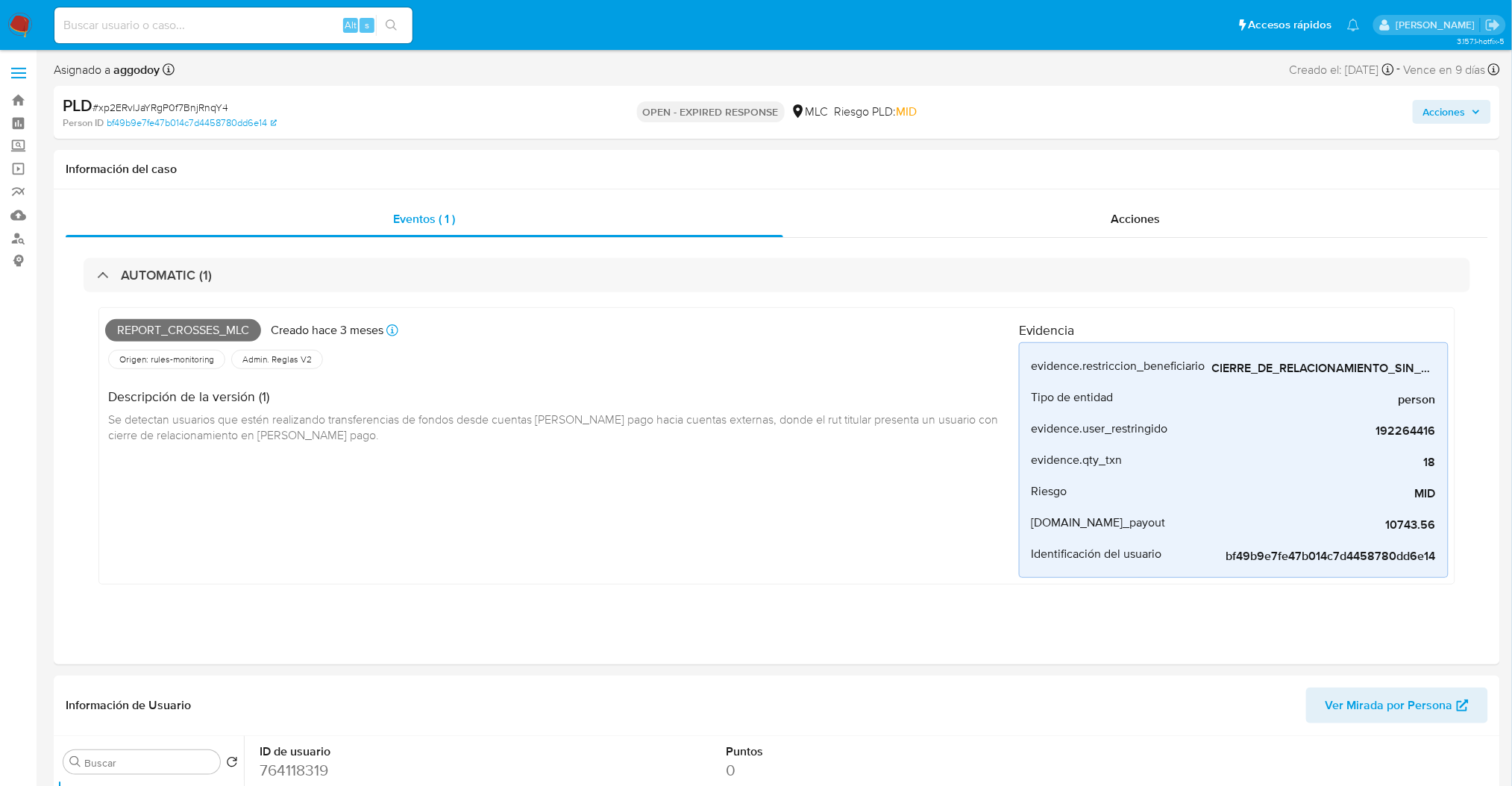
click at [172, 105] on span "# xp2ERvlJaYRgP0f7BnjRnqY4" at bounding box center [160, 107] width 136 height 15
copy span "xp2ERvlJaYRgP0f7BnjRnqY4"
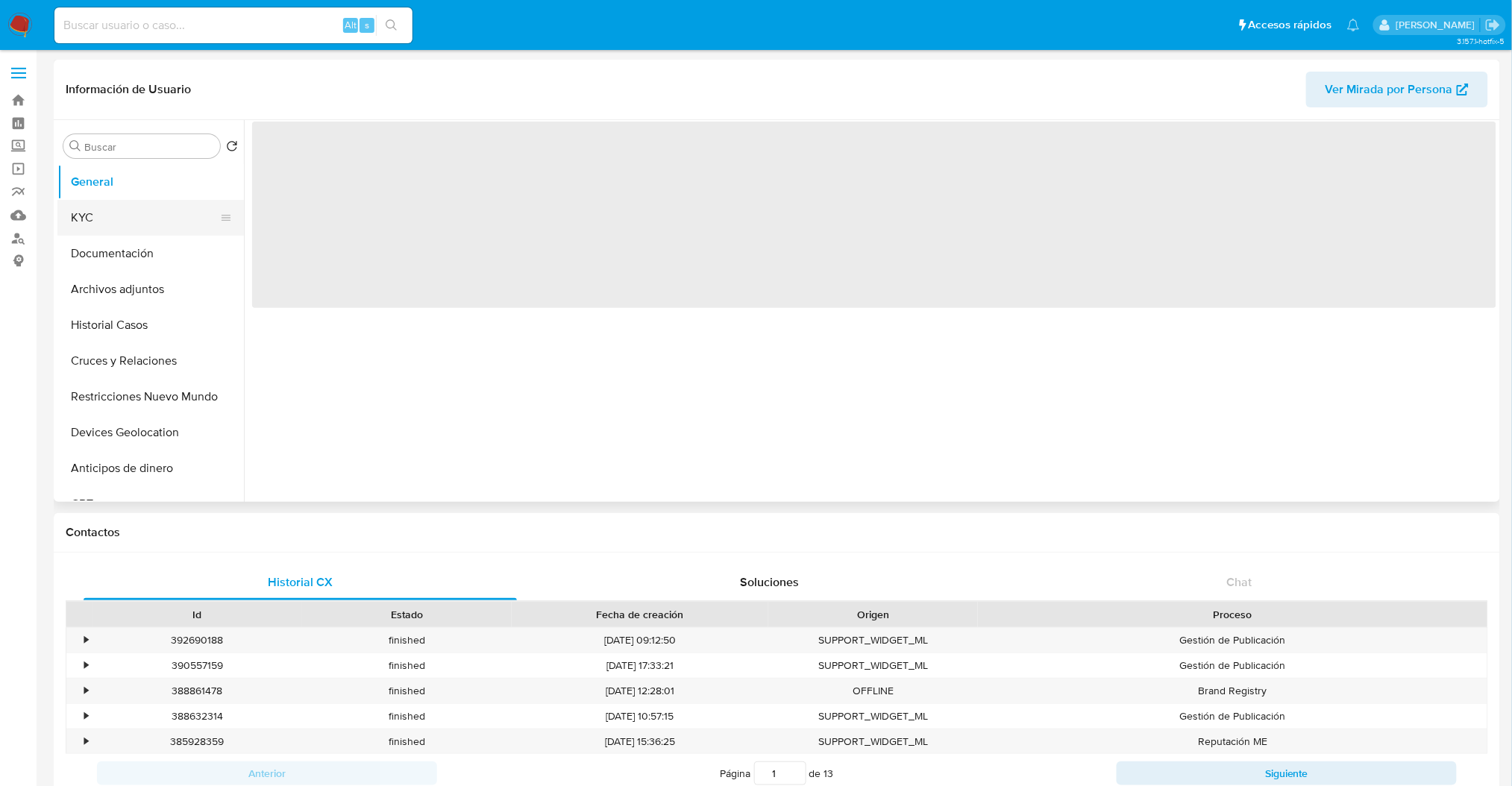
click at [106, 215] on button "KYC" at bounding box center [145, 218] width 175 height 36
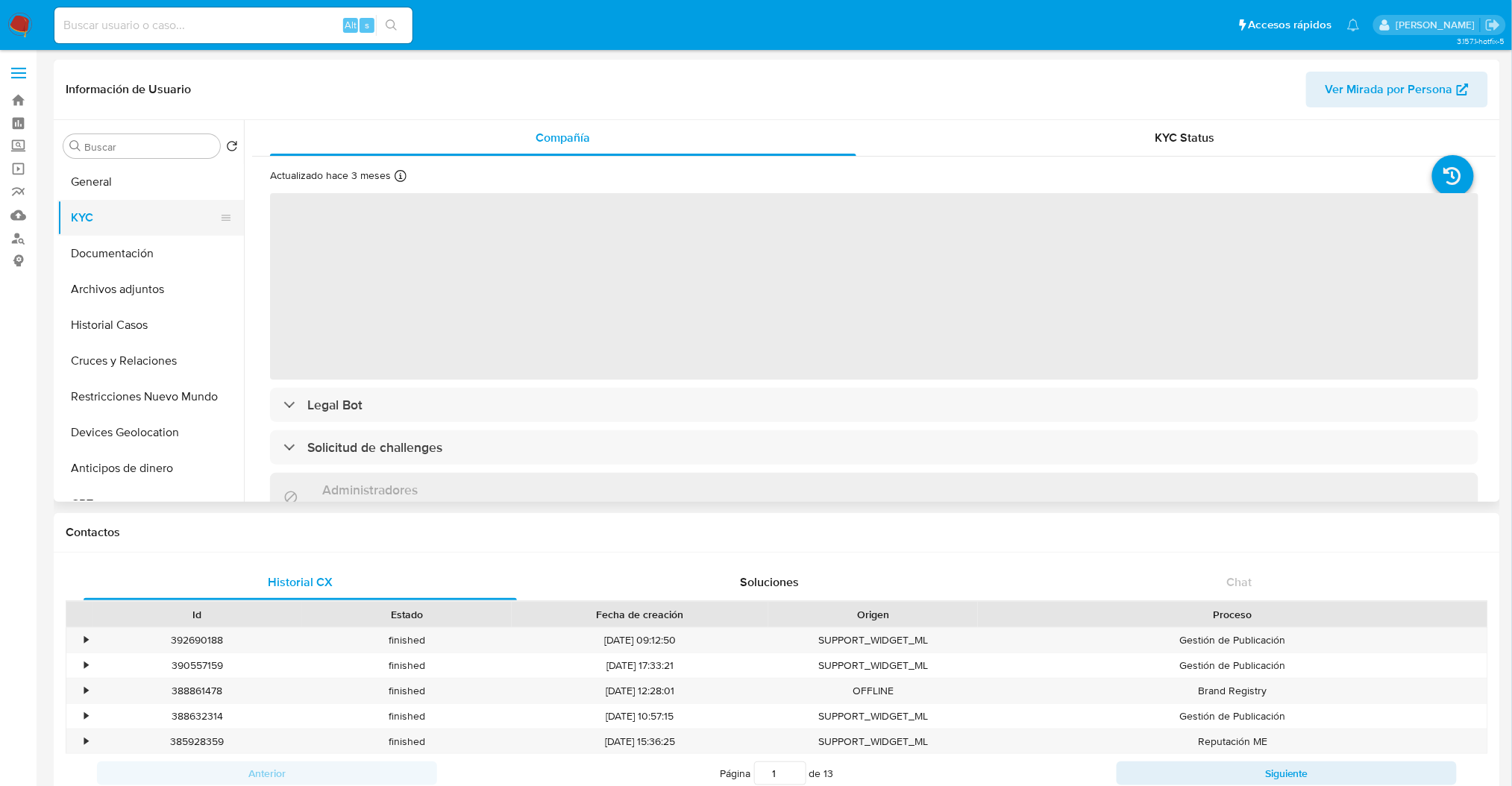
select select "10"
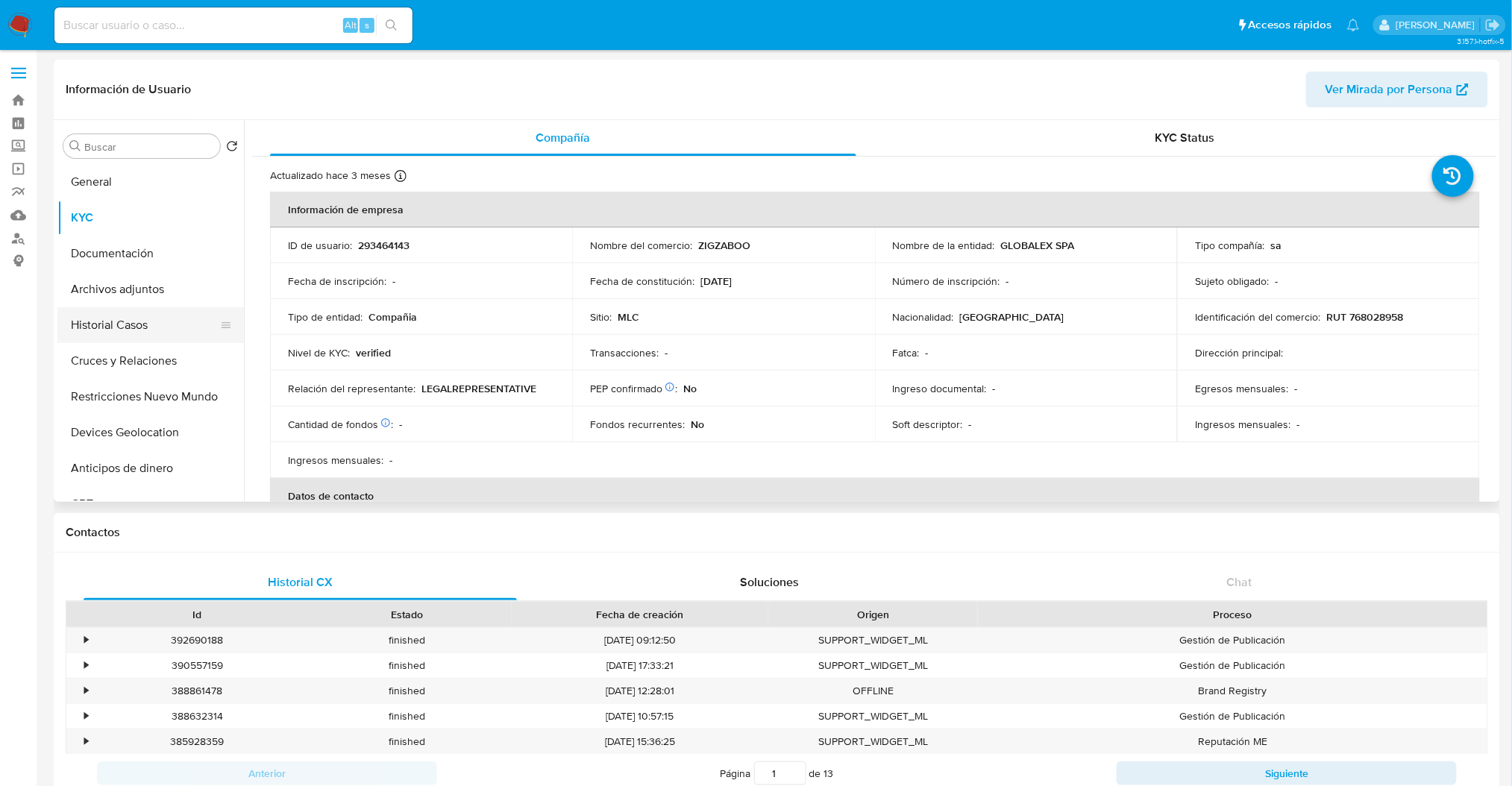
click at [101, 319] on button "Historial Casos" at bounding box center [145, 324] width 175 height 36
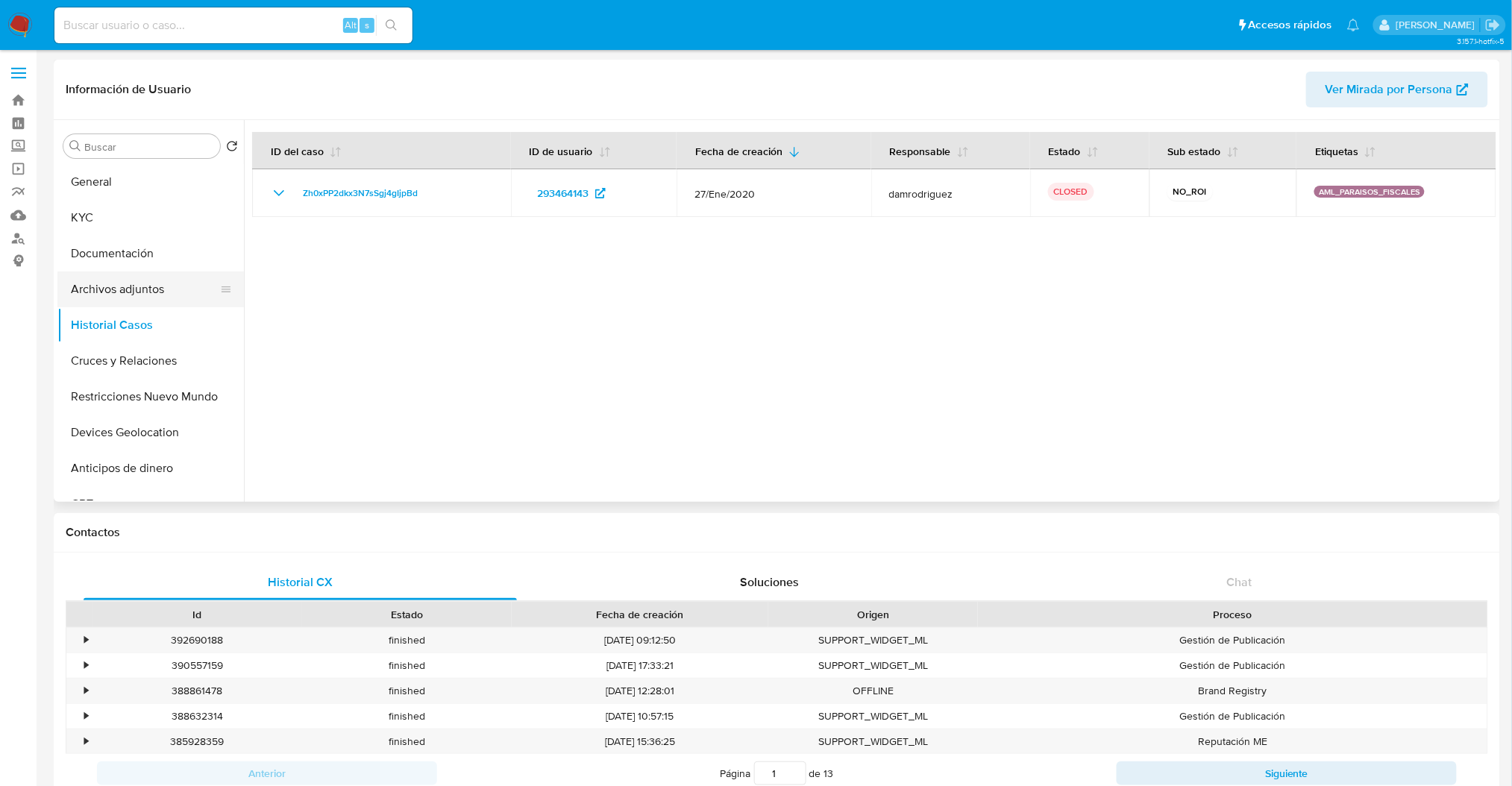
click at [141, 298] on button "Archivos adjuntos" at bounding box center [145, 289] width 175 height 36
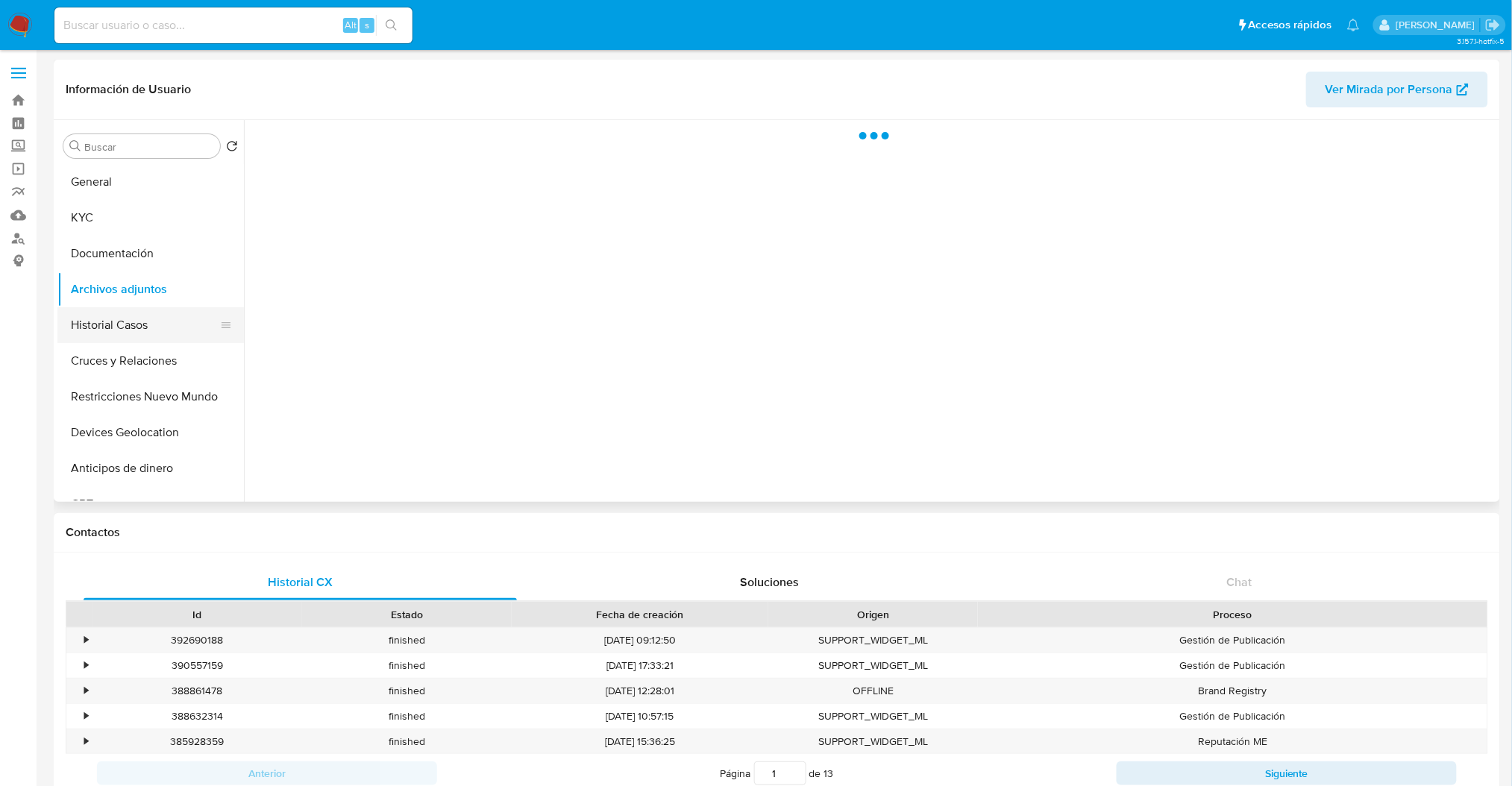
click at [146, 320] on button "Historial Casos" at bounding box center [145, 324] width 175 height 36
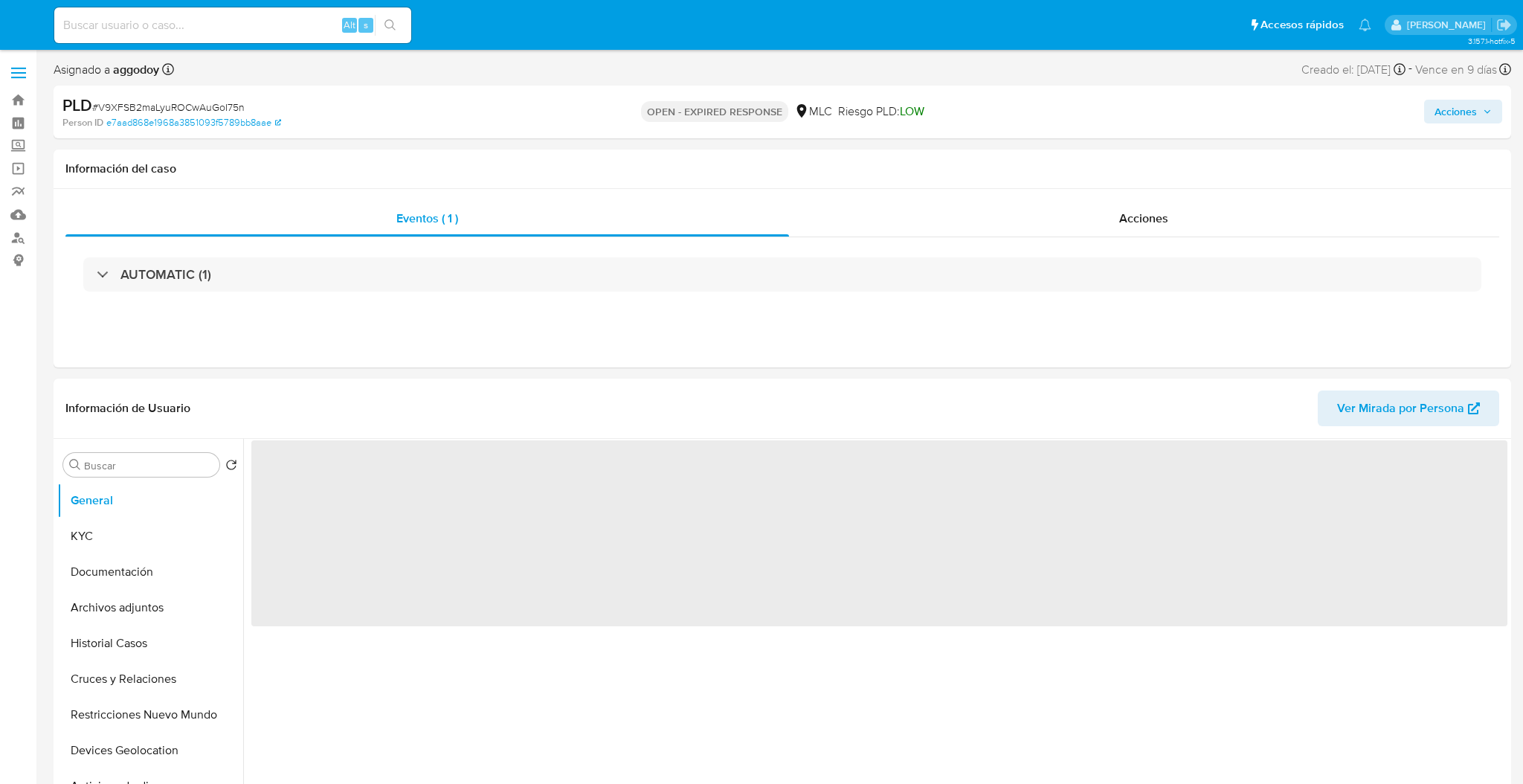
select select "10"
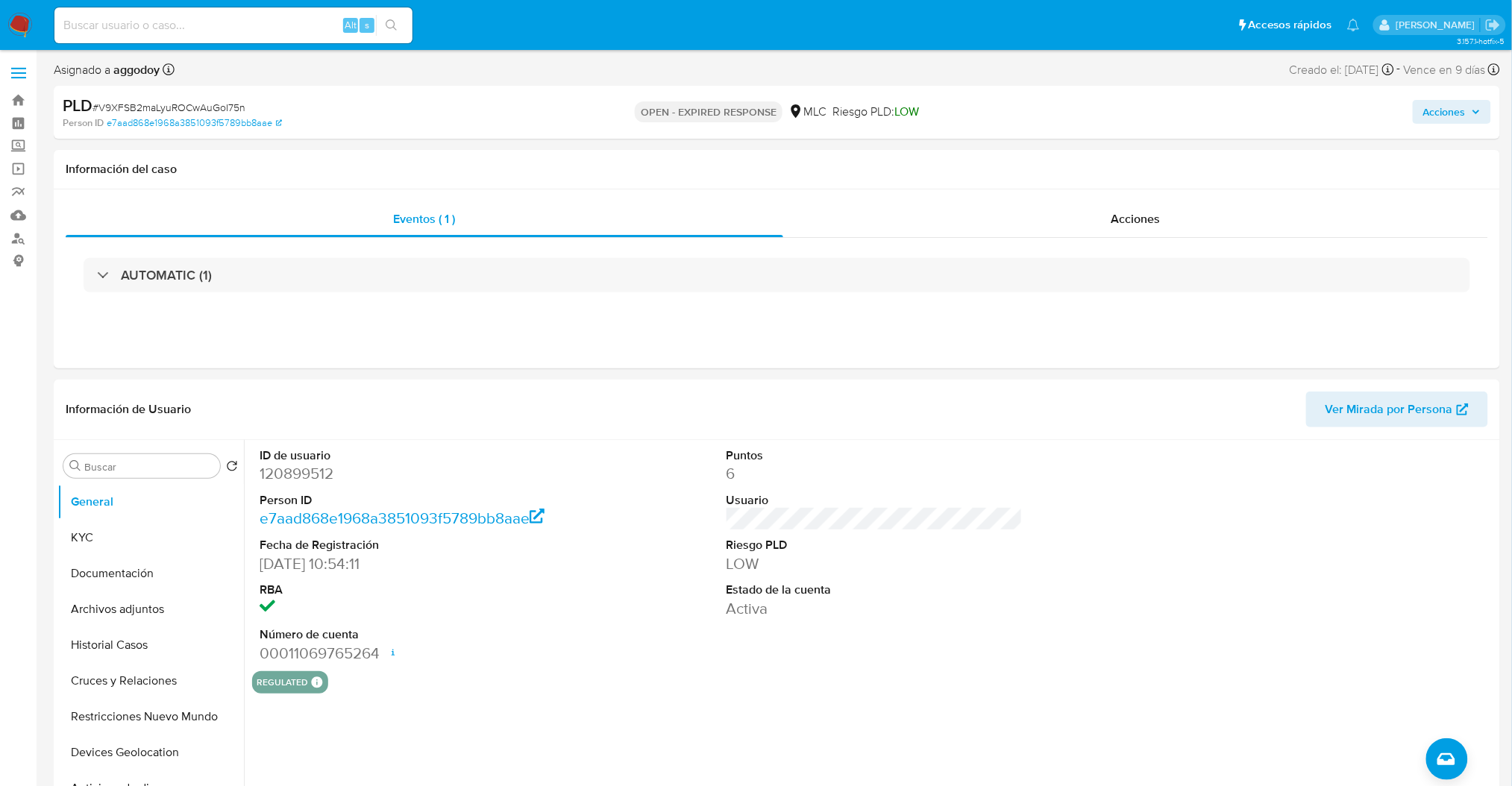
click at [205, 103] on span "# V9XFSB2maLyuROCwAuGoI75n" at bounding box center [168, 107] width 153 height 15
copy span "V9XFSB2maLyuROCwAuGoI75n"
click at [185, 516] on button "General" at bounding box center [145, 501] width 175 height 36
click at [182, 518] on button "General" at bounding box center [145, 501] width 175 height 36
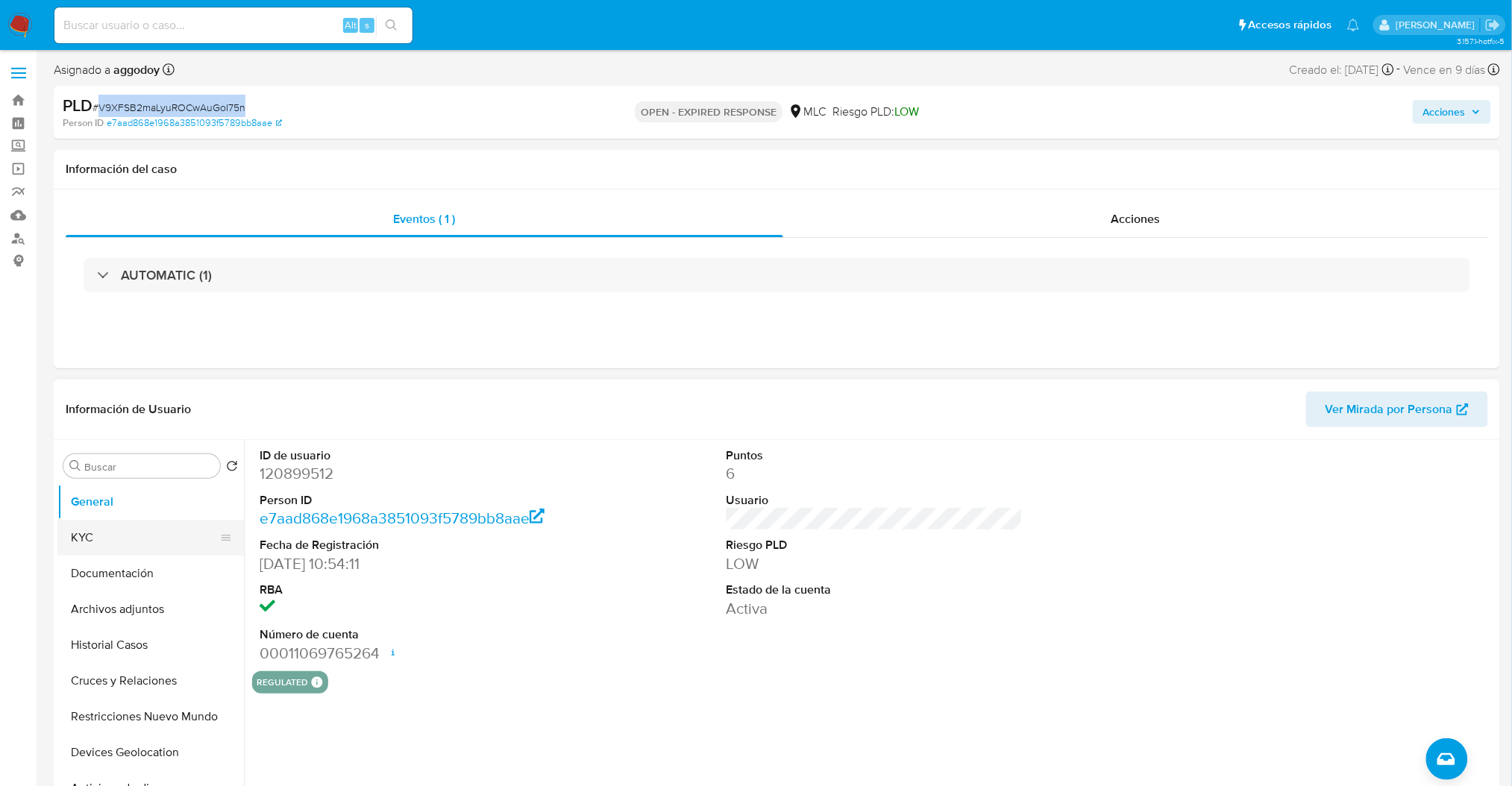
click at [159, 537] on button "KYC" at bounding box center [145, 538] width 175 height 36
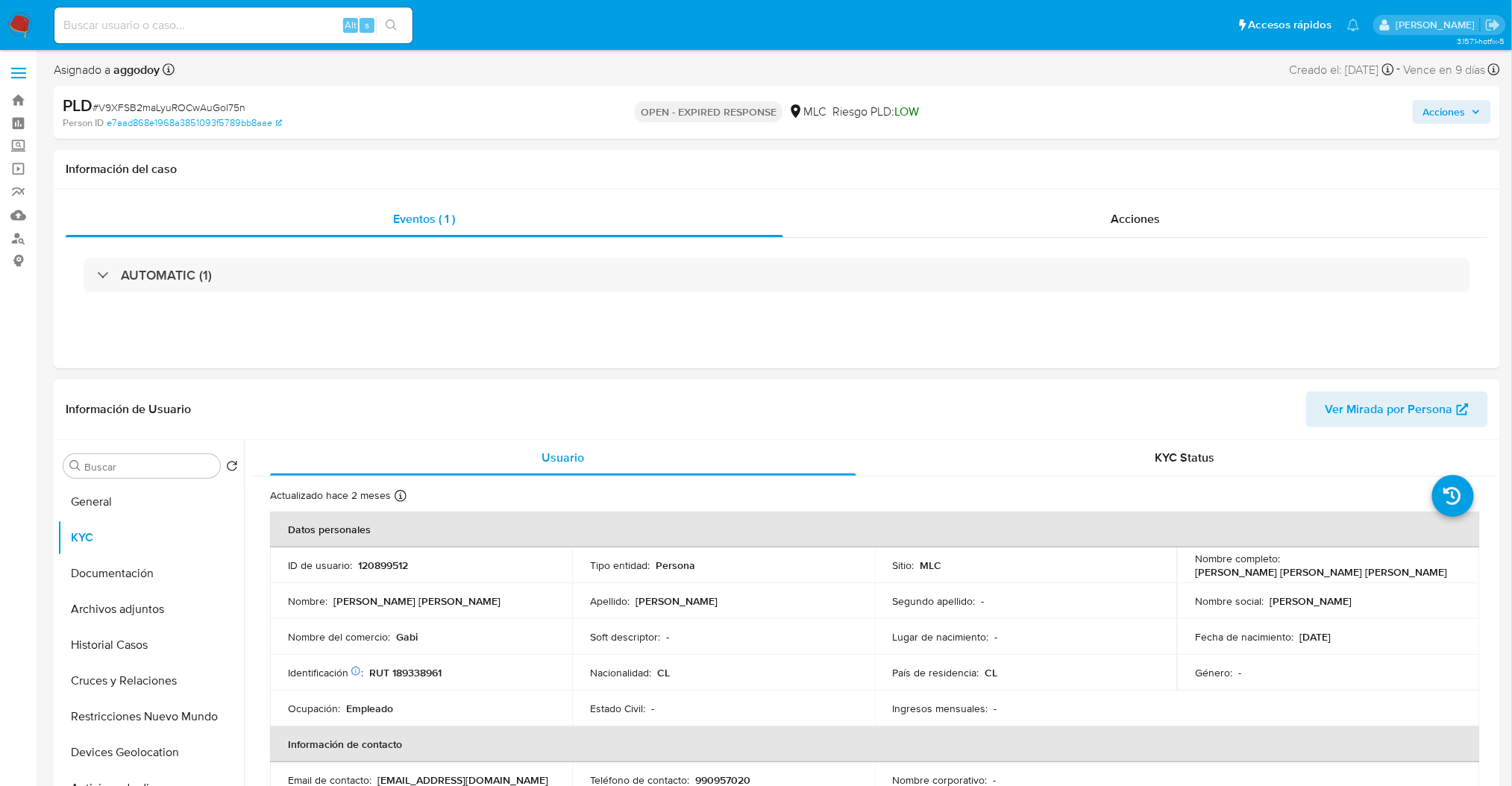
click at [390, 675] on p "RUT 189338961" at bounding box center [406, 671] width 72 height 13
click at [411, 672] on p "RUT 189338961" at bounding box center [406, 671] width 72 height 13
copy p "189338961"
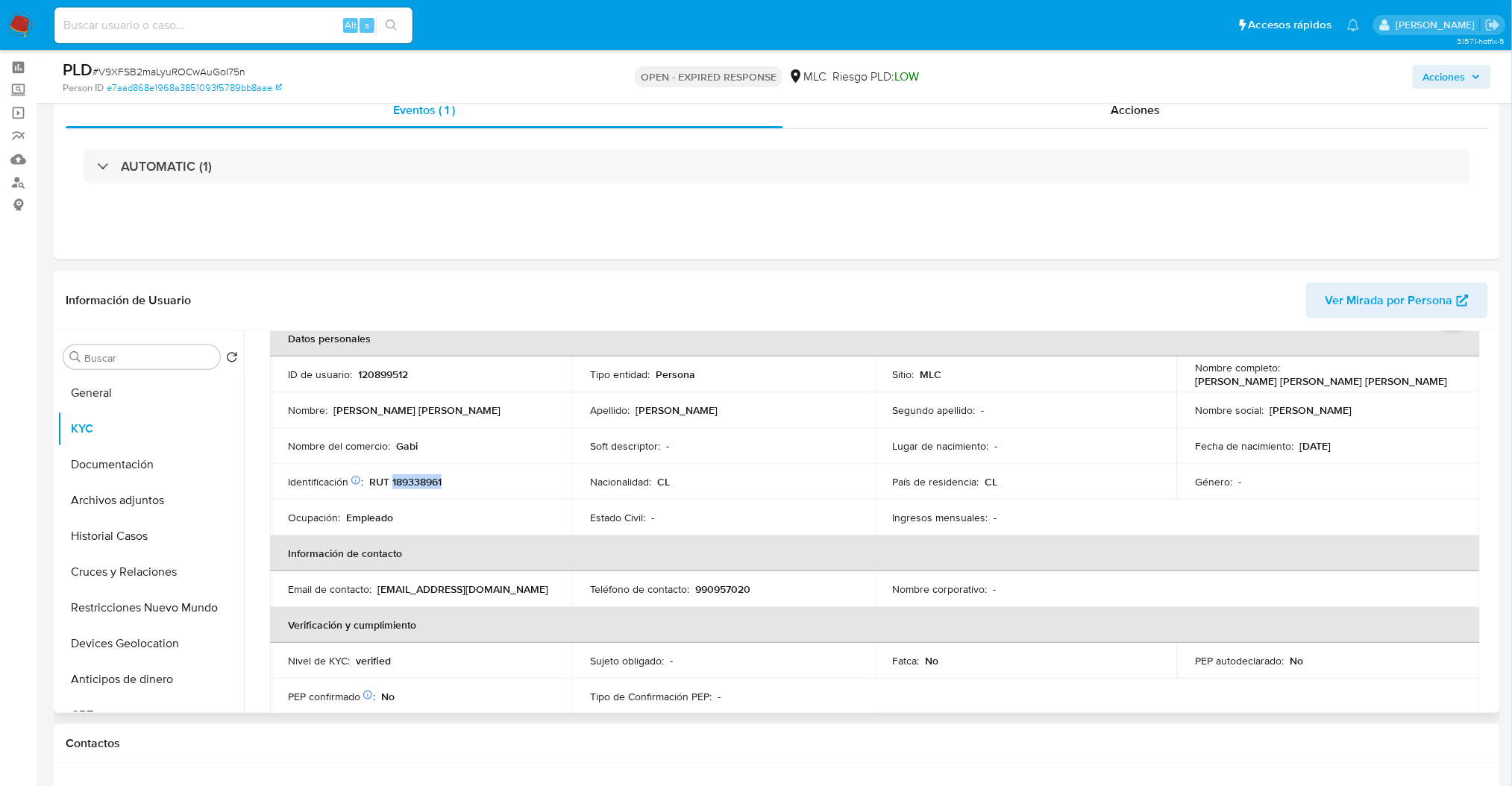
scroll to position [79, 0]
click at [1349, 427] on td "Nombre social : Gabriela" at bounding box center [1328, 412] width 302 height 36
click at [124, 582] on button "Cruces y Relaciones" at bounding box center [145, 571] width 175 height 36
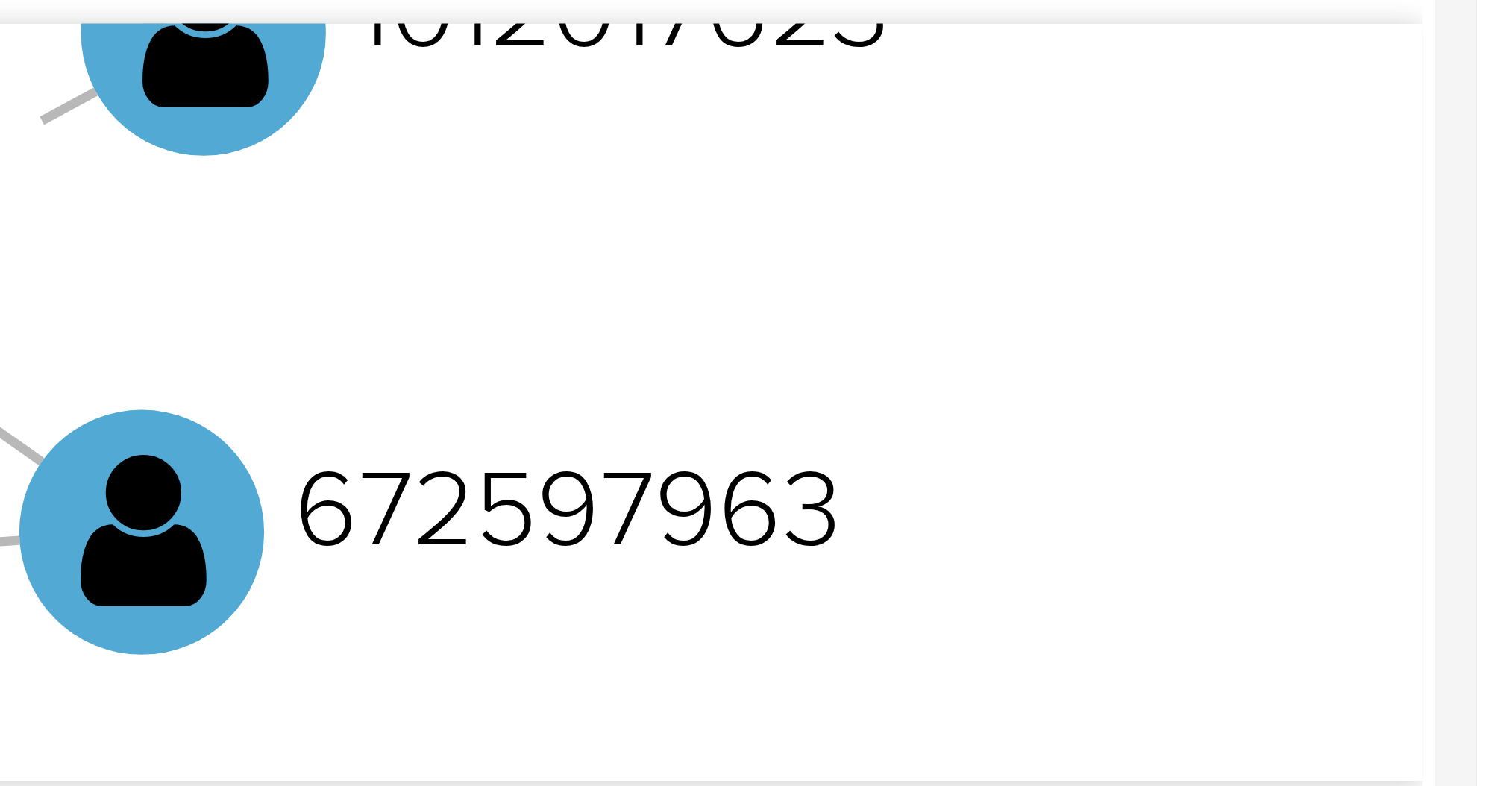
scroll to position [391, 0]
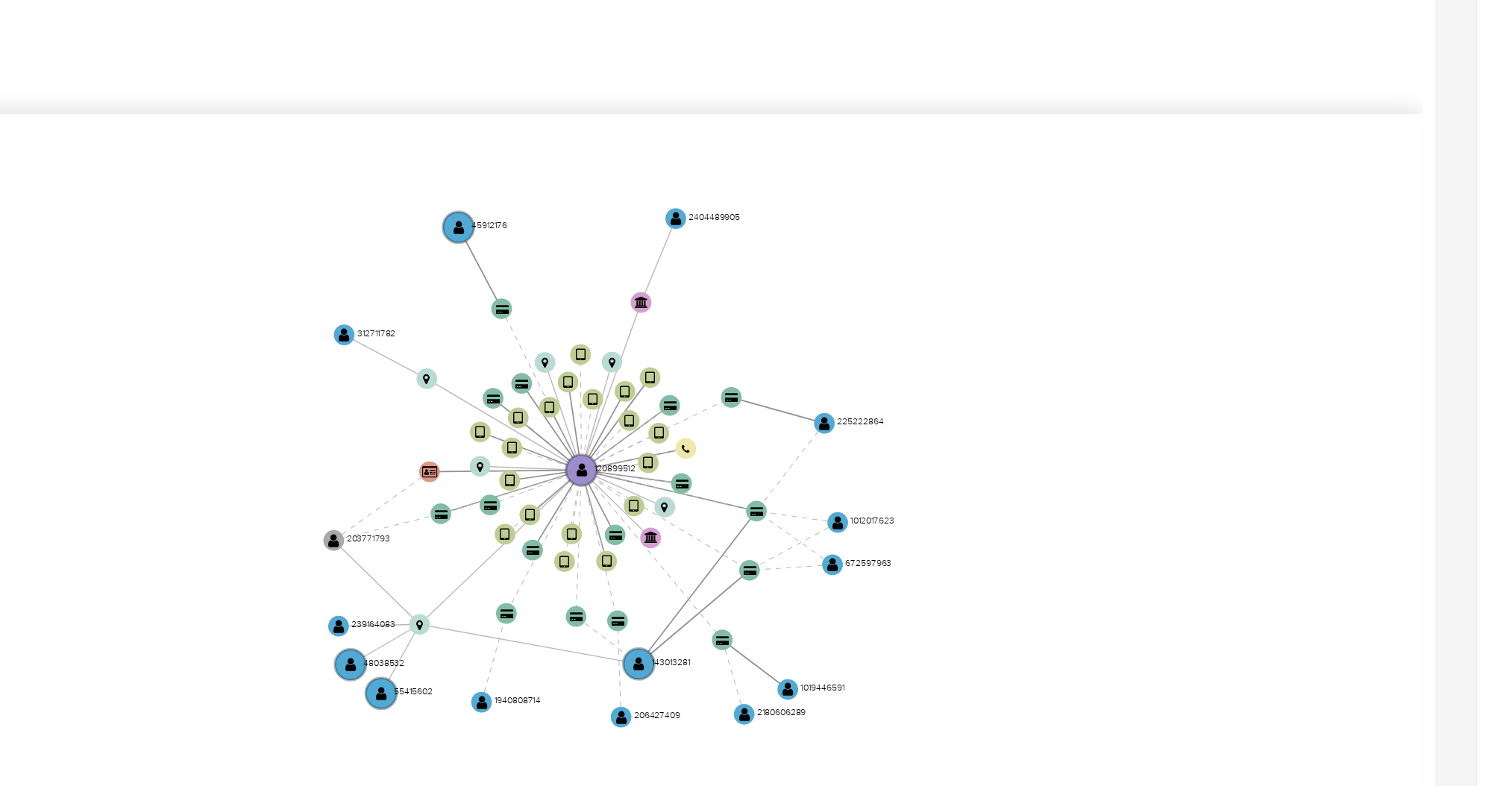
drag, startPoint x: 1347, startPoint y: 249, endPoint x: 1397, endPoint y: 283, distance: 60.5
click at [1394, 281] on icon "device-631e772208813b00187d0642  user-120899512  120899512 device-6272ce8b088…" at bounding box center [884, 256] width 1222 height 216
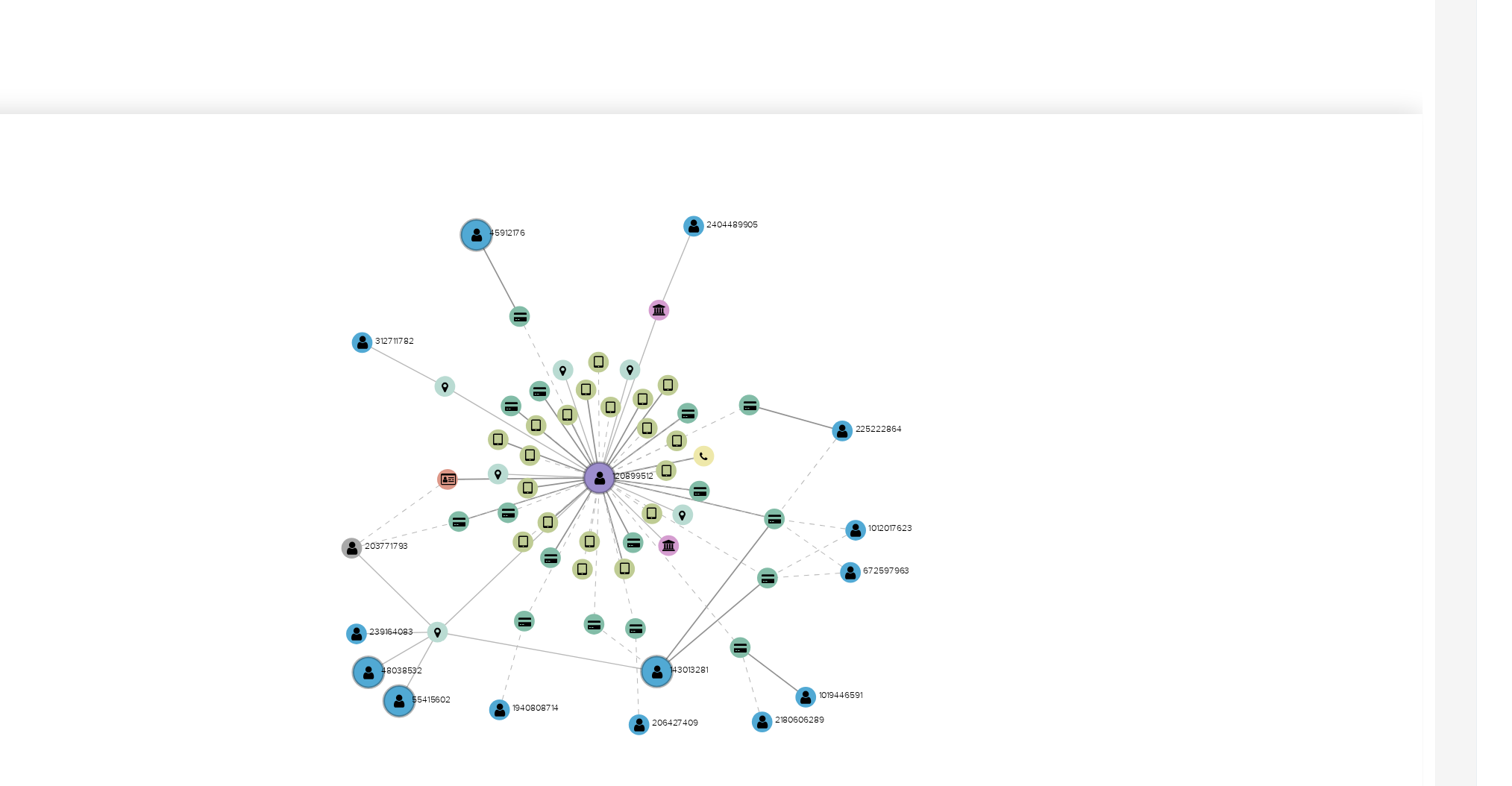
drag, startPoint x: 1395, startPoint y: 276, endPoint x: 1387, endPoint y: 264, distance: 14.4
click at [1387, 264] on icon "device-631e772208813b00187d0642  user-120899512  120899512 device-6272ce8b088…" at bounding box center [884, 256] width 1222 height 216
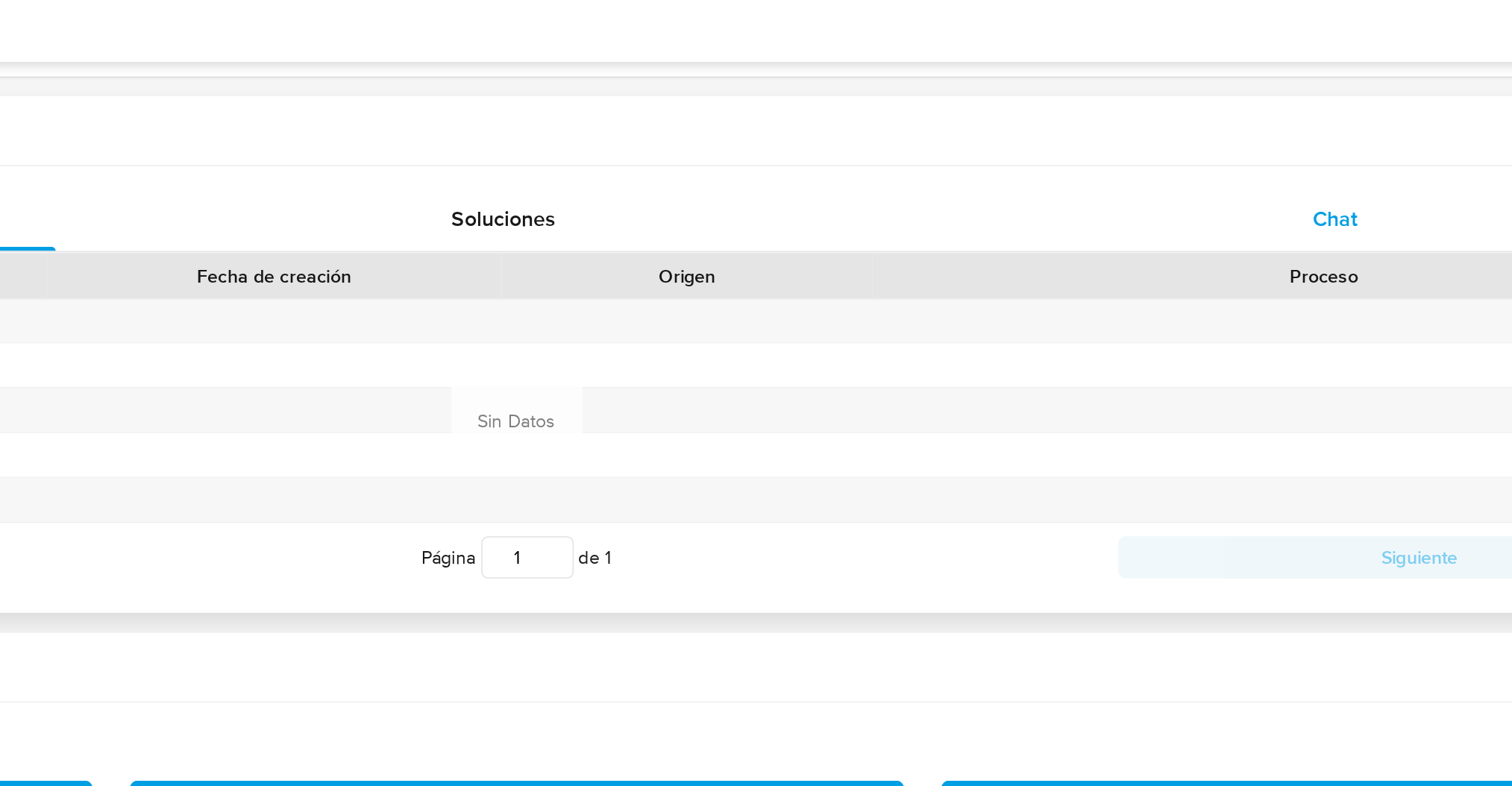
click at [1245, 463] on span "Chat" at bounding box center [1239, 456] width 26 height 17
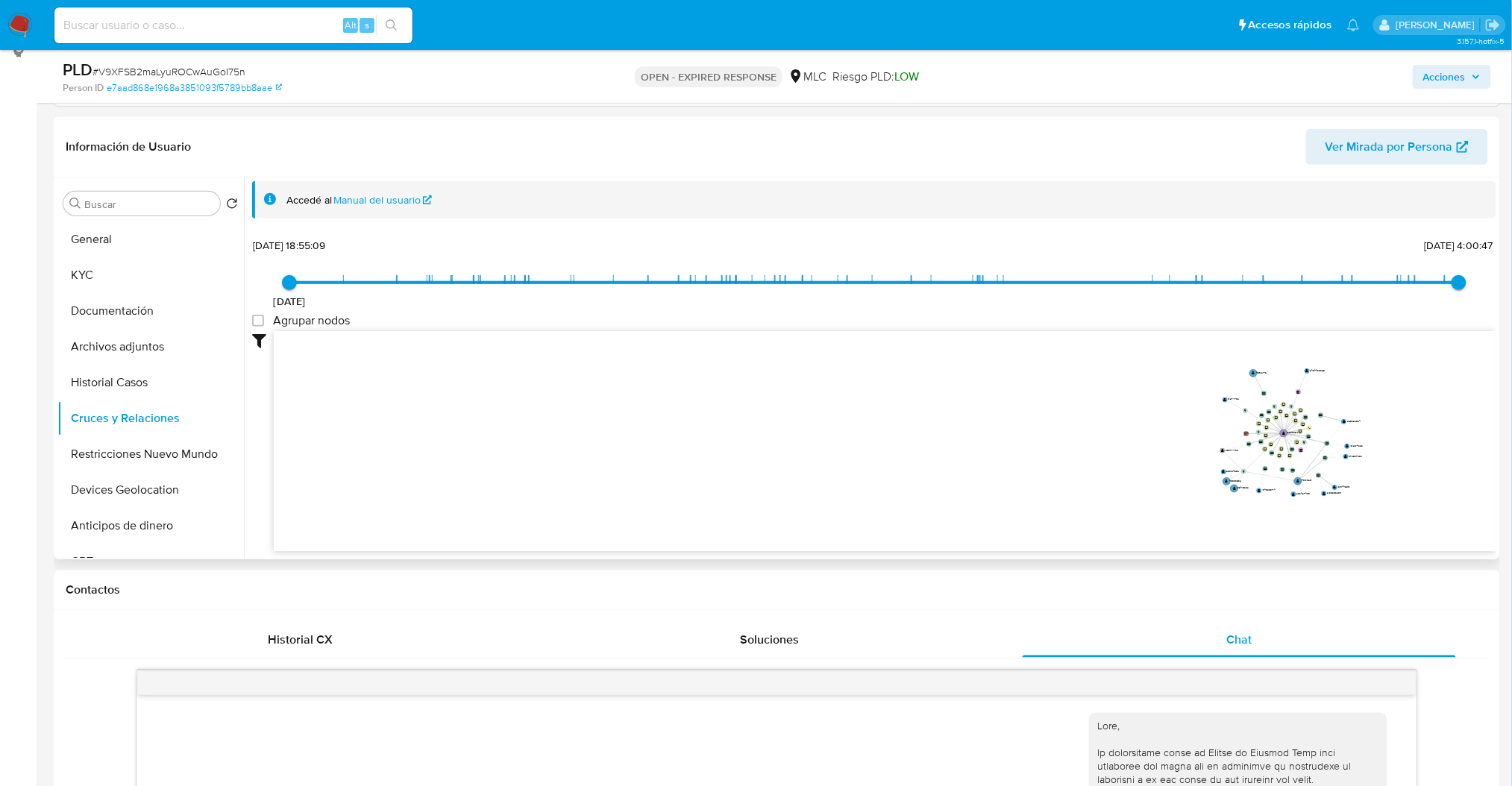
scroll to position [0, 0]
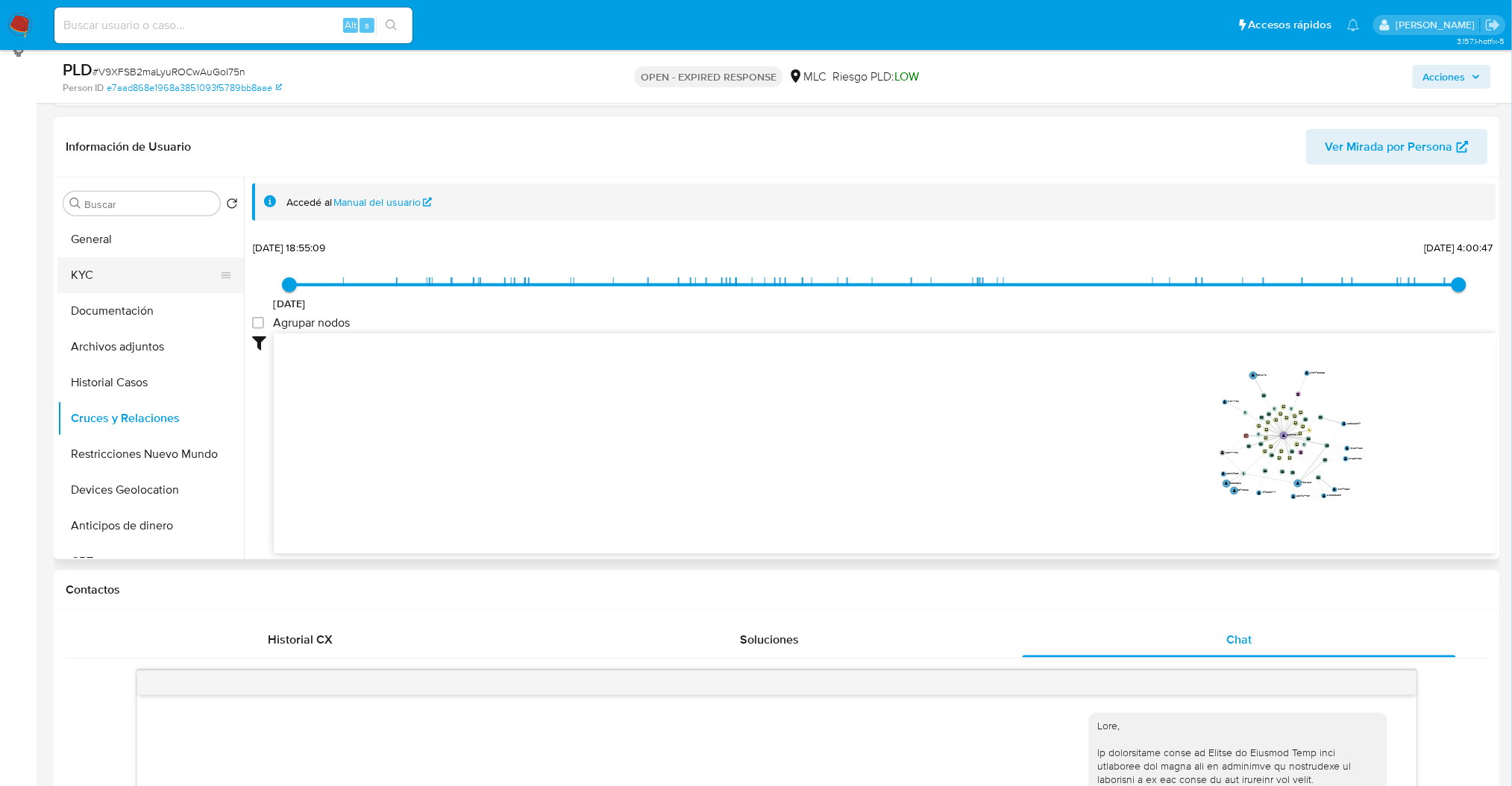
click at [182, 261] on button "KYC" at bounding box center [145, 275] width 175 height 36
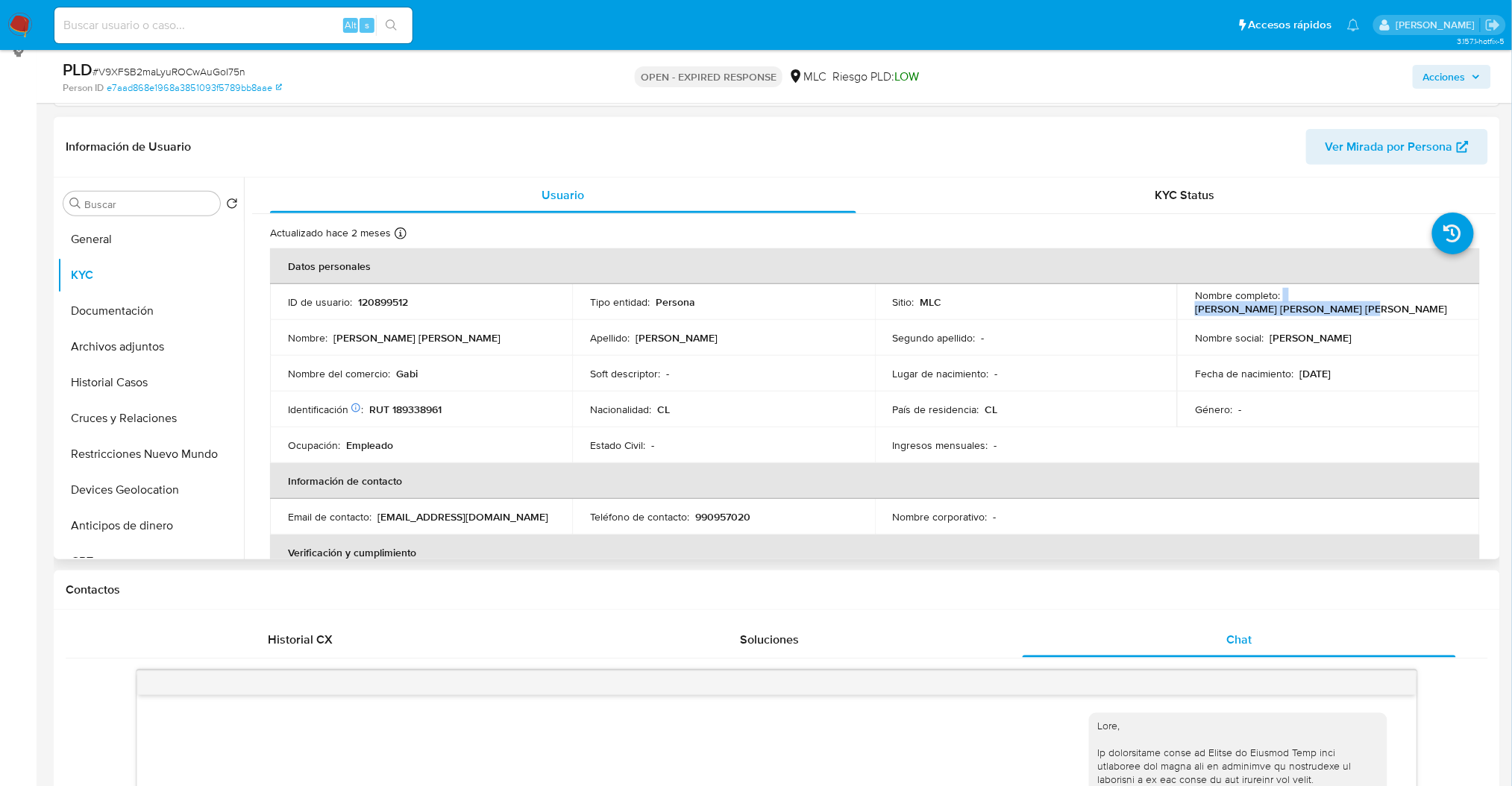
drag, startPoint x: 1279, startPoint y: 303, endPoint x: 1444, endPoint y: 307, distance: 165.0
click at [1444, 307] on div "Nombre completo : Gabriela Fernanda Salinas Doria" at bounding box center [1328, 301] width 266 height 26
copy div "Gabriela Fernanda Salinas Doria"
click at [132, 343] on button "Archivos adjuntos" at bounding box center [145, 346] width 175 height 36
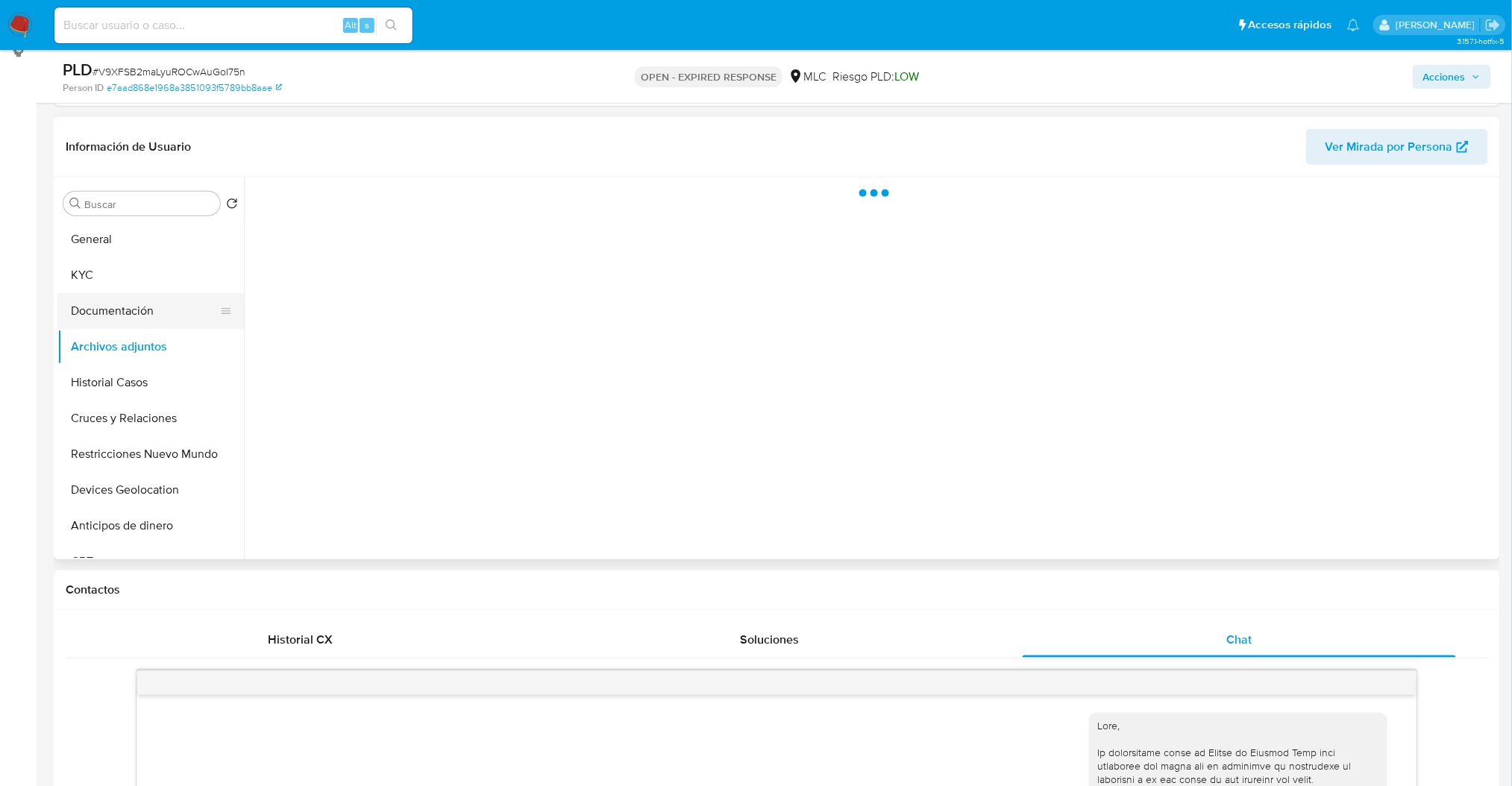
click at [131, 322] on button "Documentación" at bounding box center [145, 310] width 175 height 36
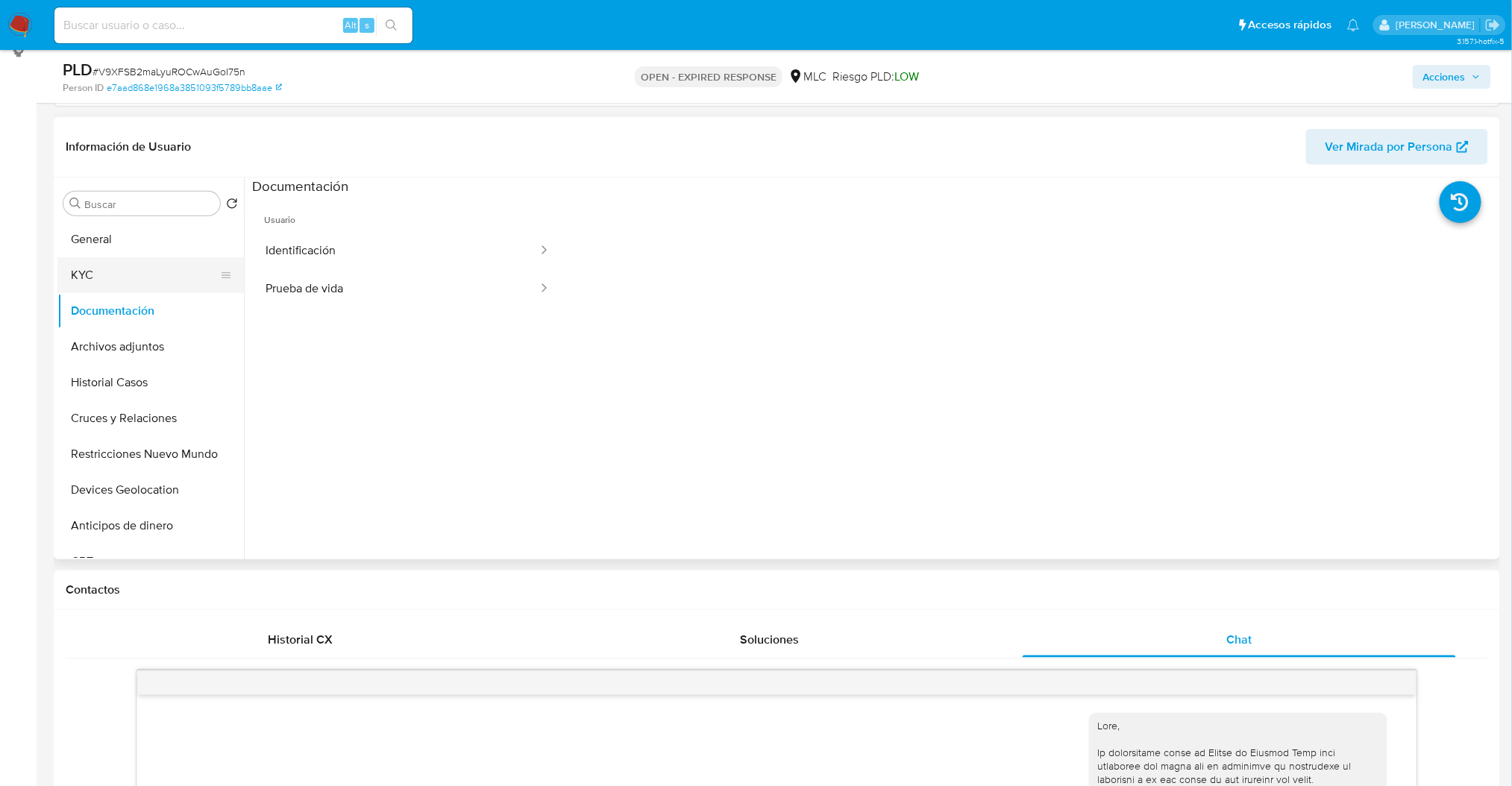
click at [138, 287] on button "KYC" at bounding box center [145, 275] width 175 height 36
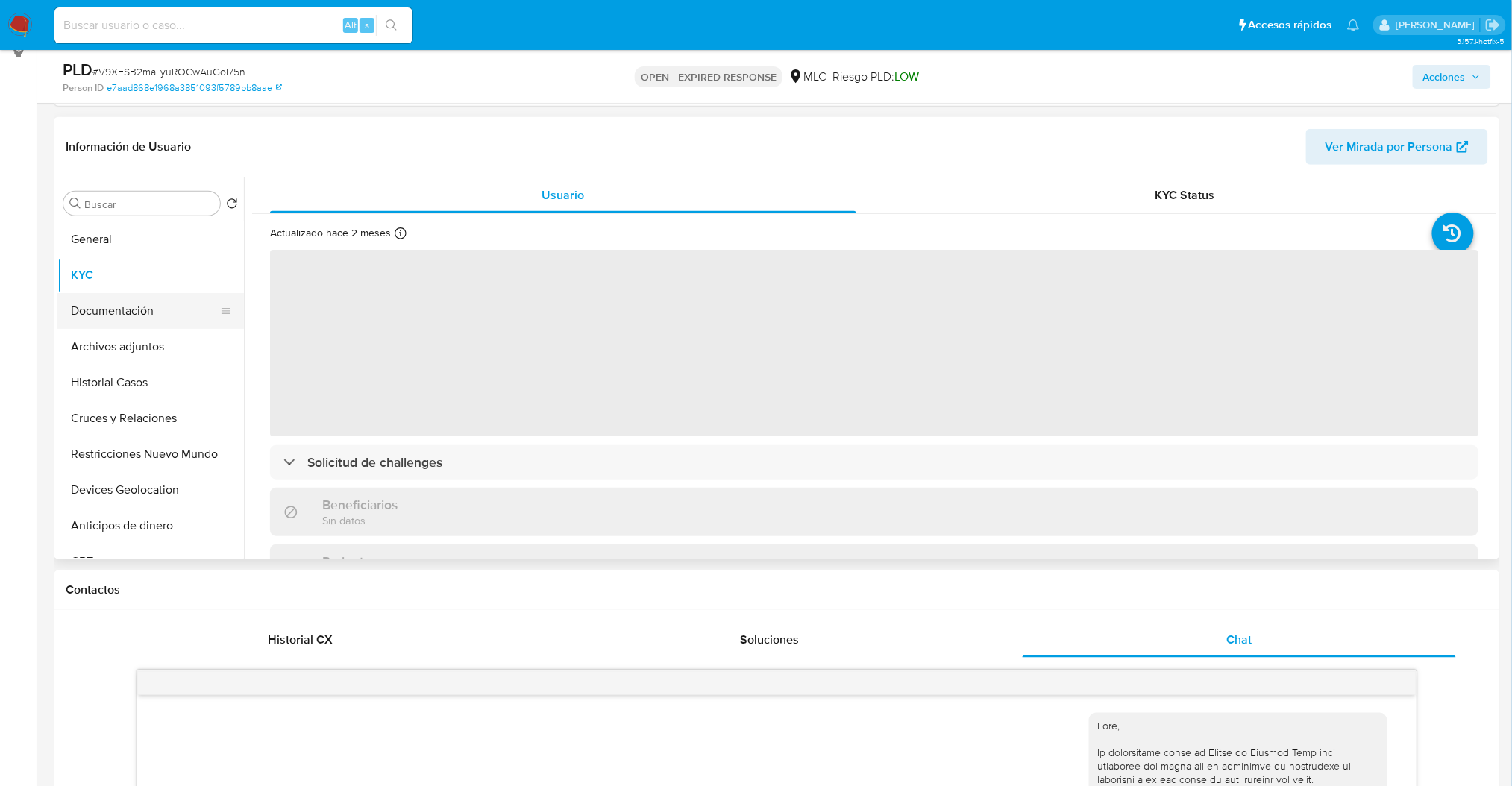
click at [152, 320] on button "Documentación" at bounding box center [145, 310] width 175 height 36
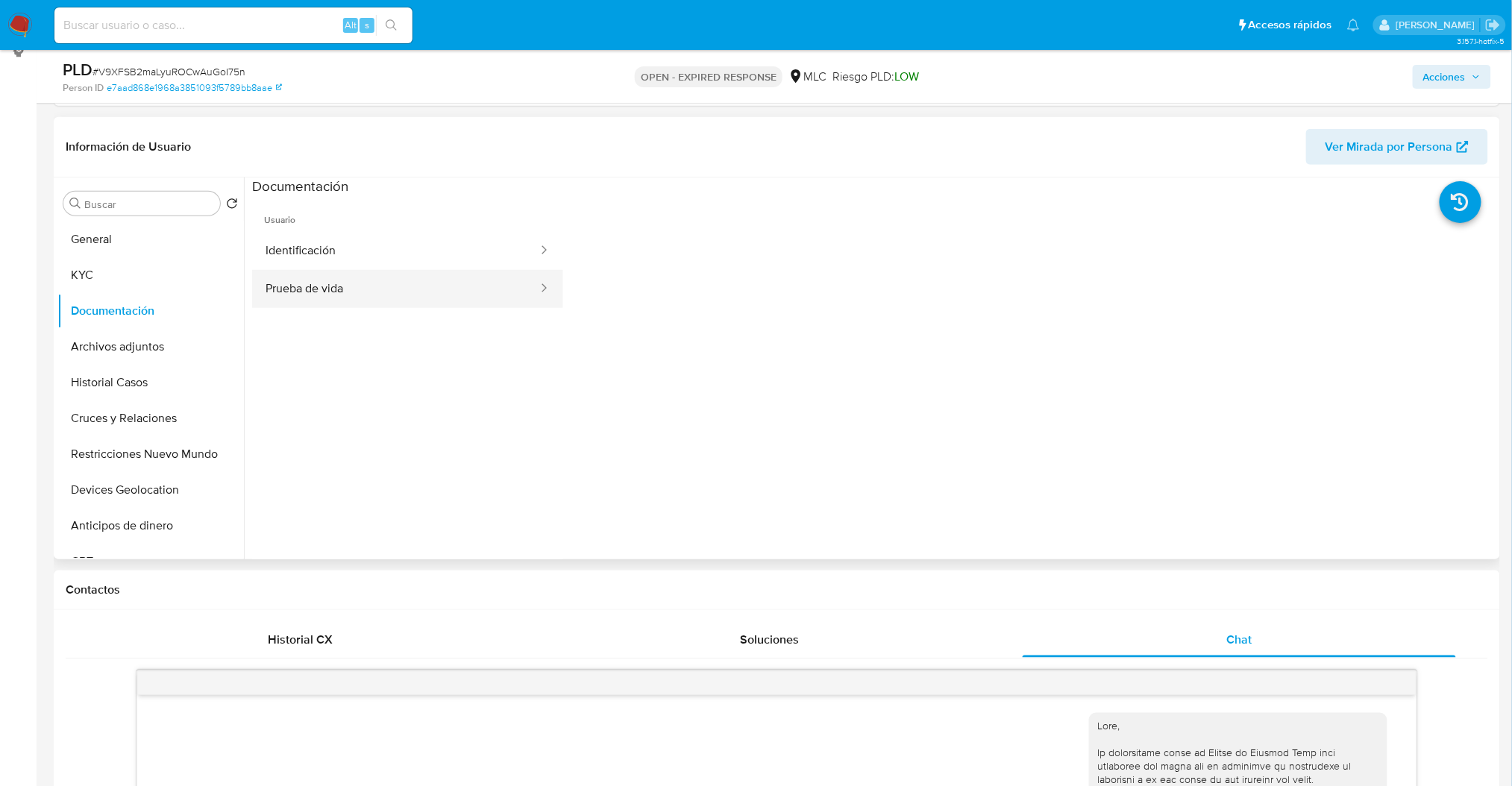
click at [329, 297] on button "Prueba de vida" at bounding box center [396, 288] width 287 height 38
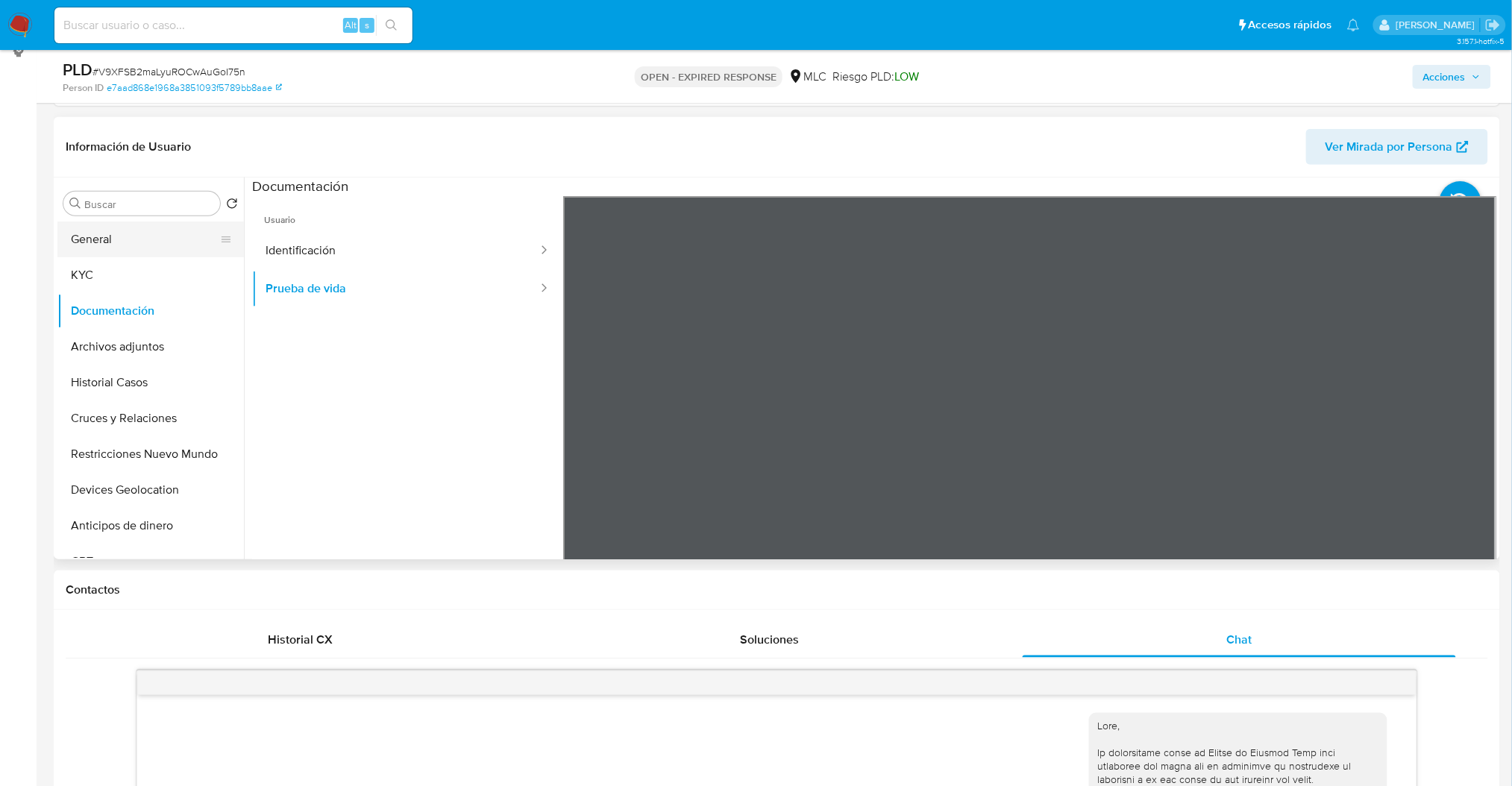
click at [84, 246] on button "General" at bounding box center [145, 239] width 175 height 36
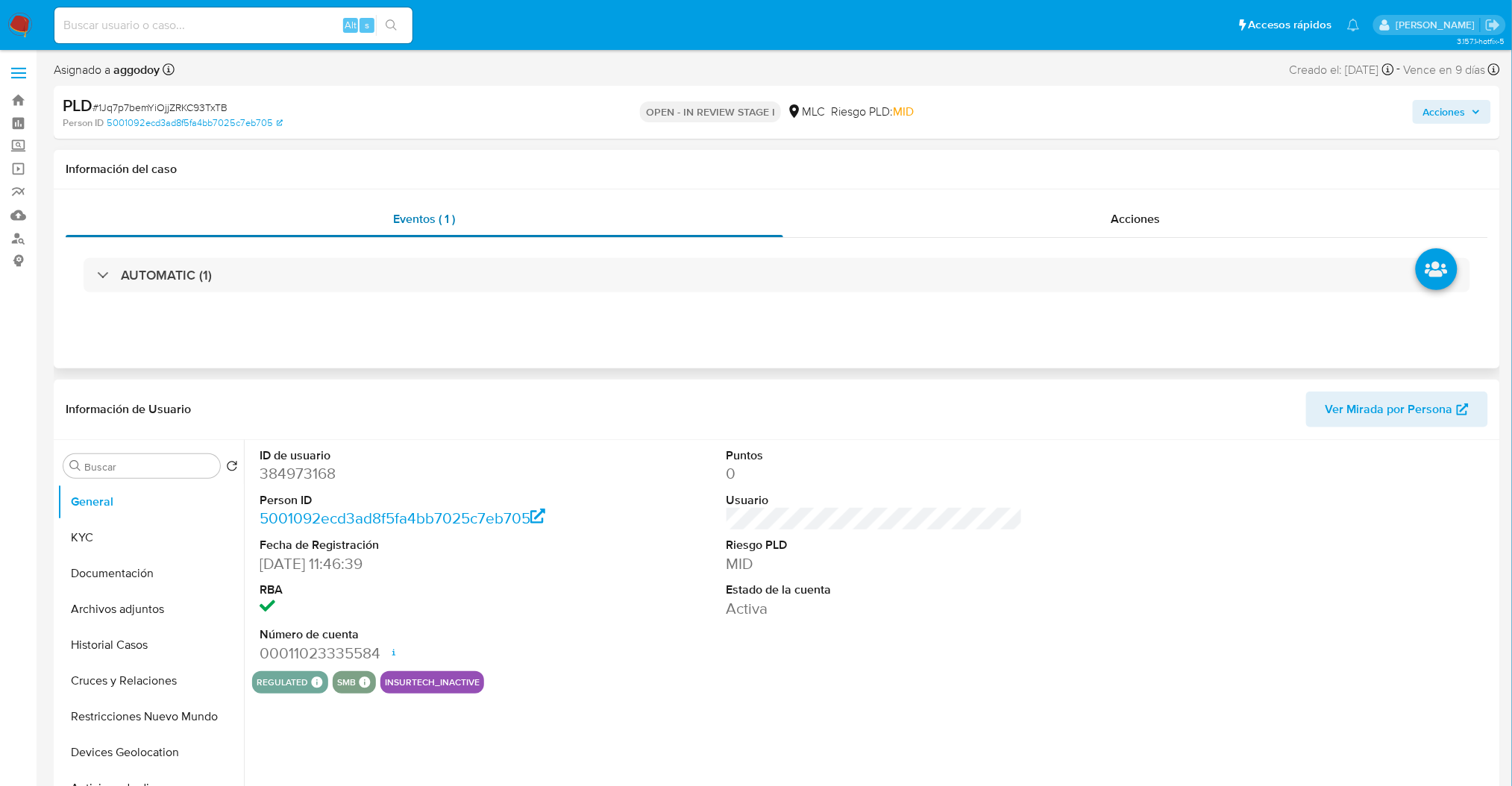
select select "10"
click at [145, 607] on button "Archivos adjuntos" at bounding box center [145, 609] width 175 height 36
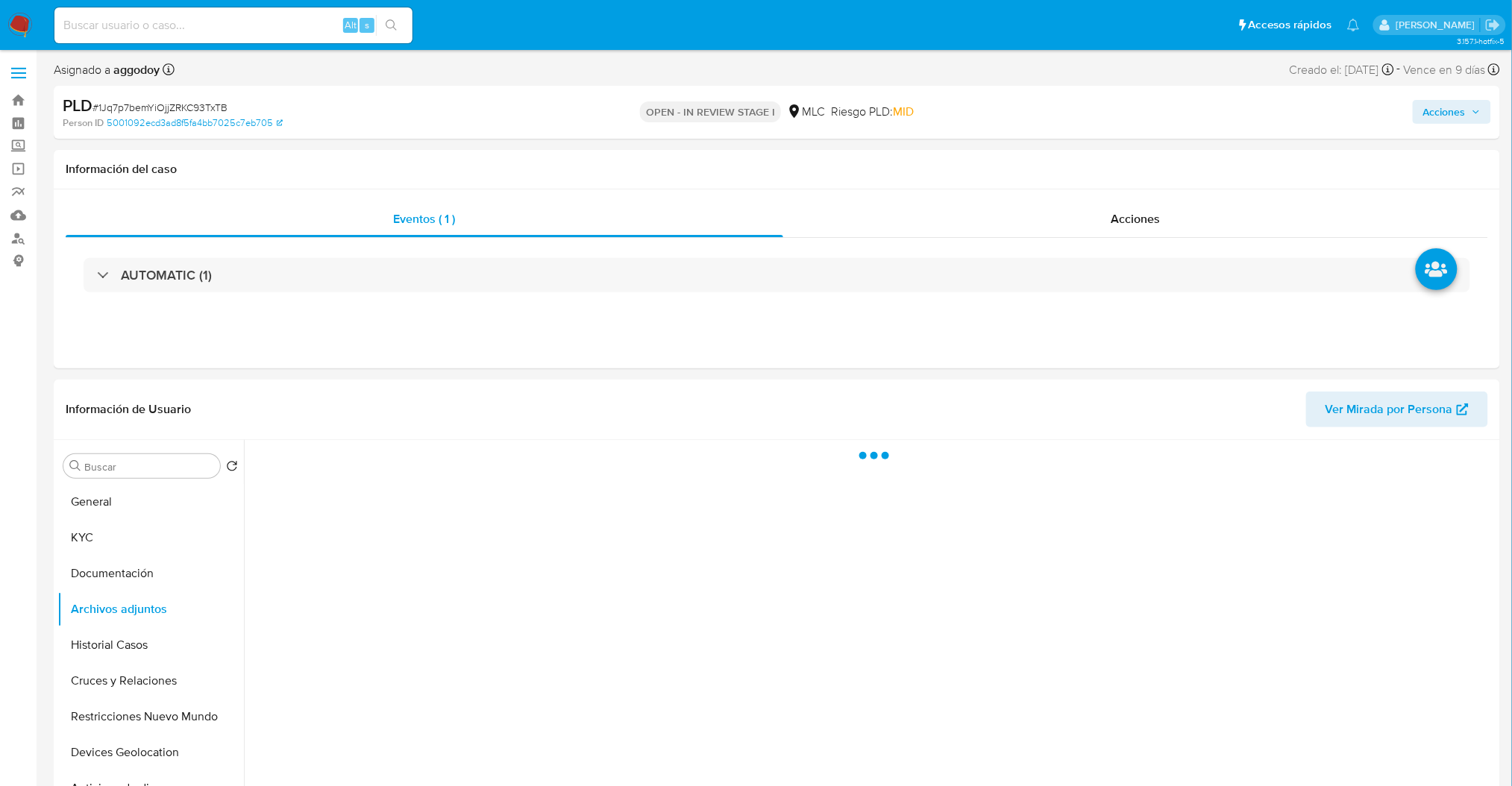
click at [1425, 118] on span "Acciones" at bounding box center [1444, 111] width 42 height 24
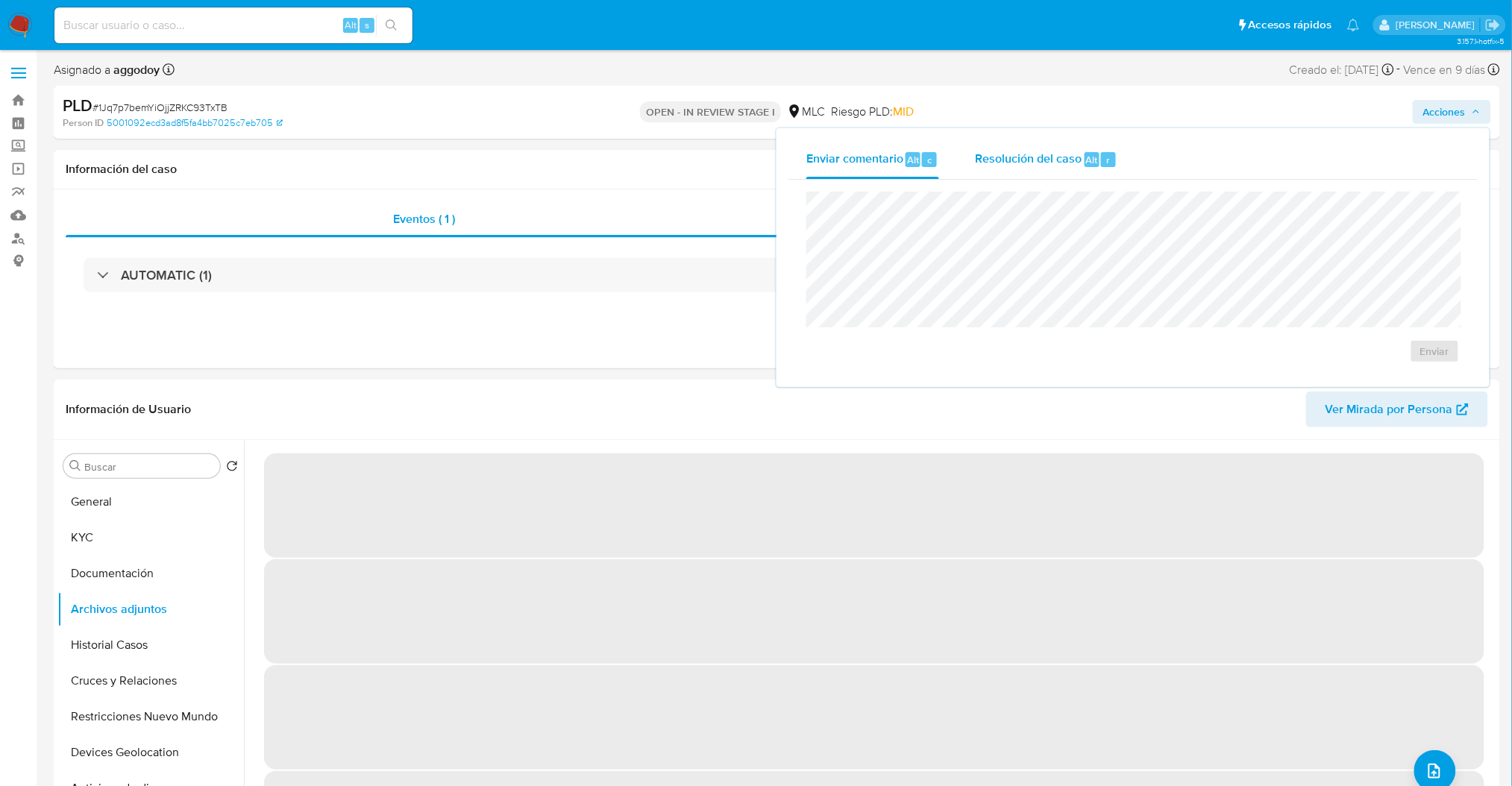
click at [1057, 152] on span "Resolución del caso" at bounding box center [1028, 159] width 107 height 17
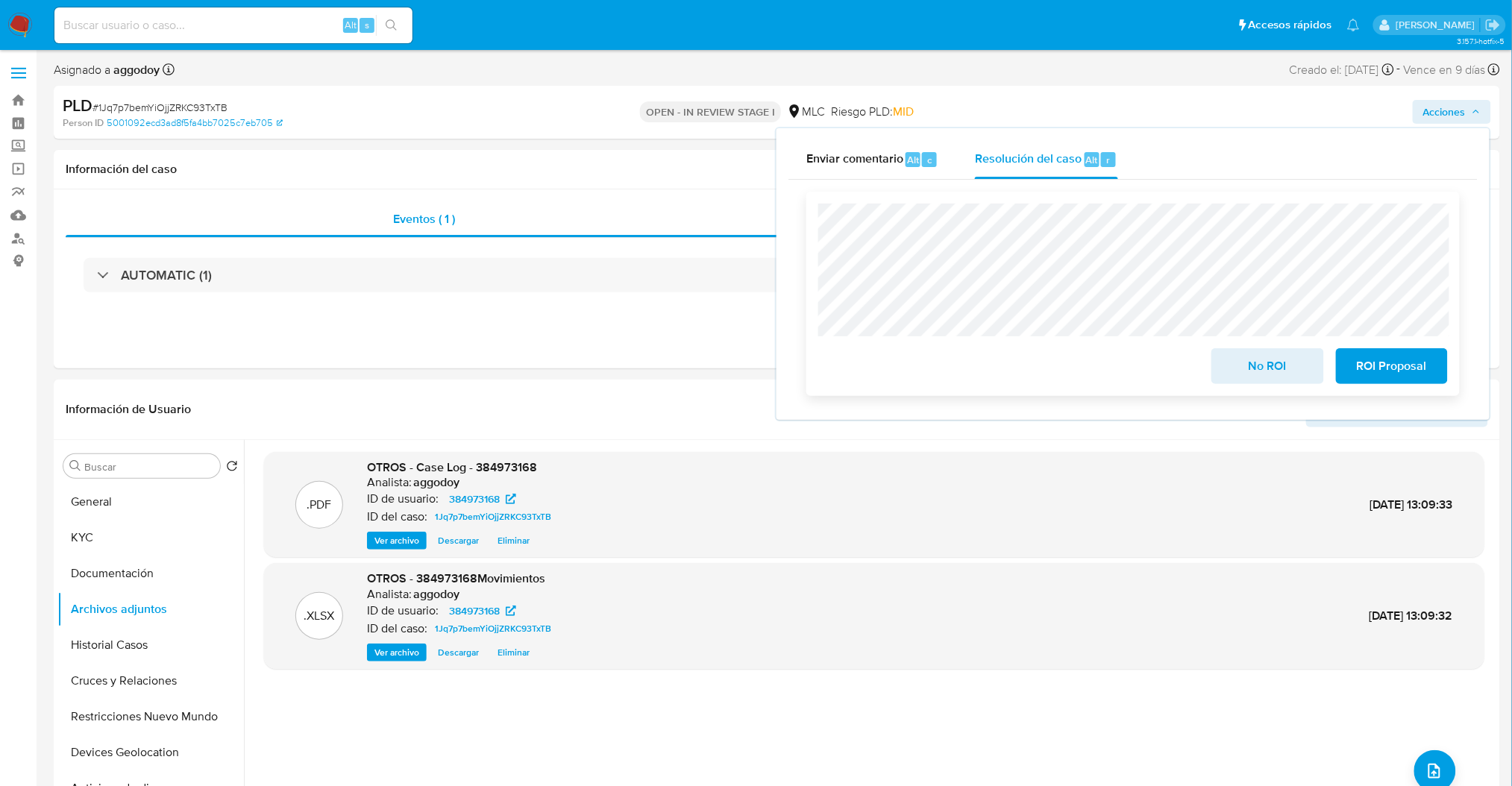
click at [1229, 362] on button "No ROI" at bounding box center [1267, 366] width 112 height 36
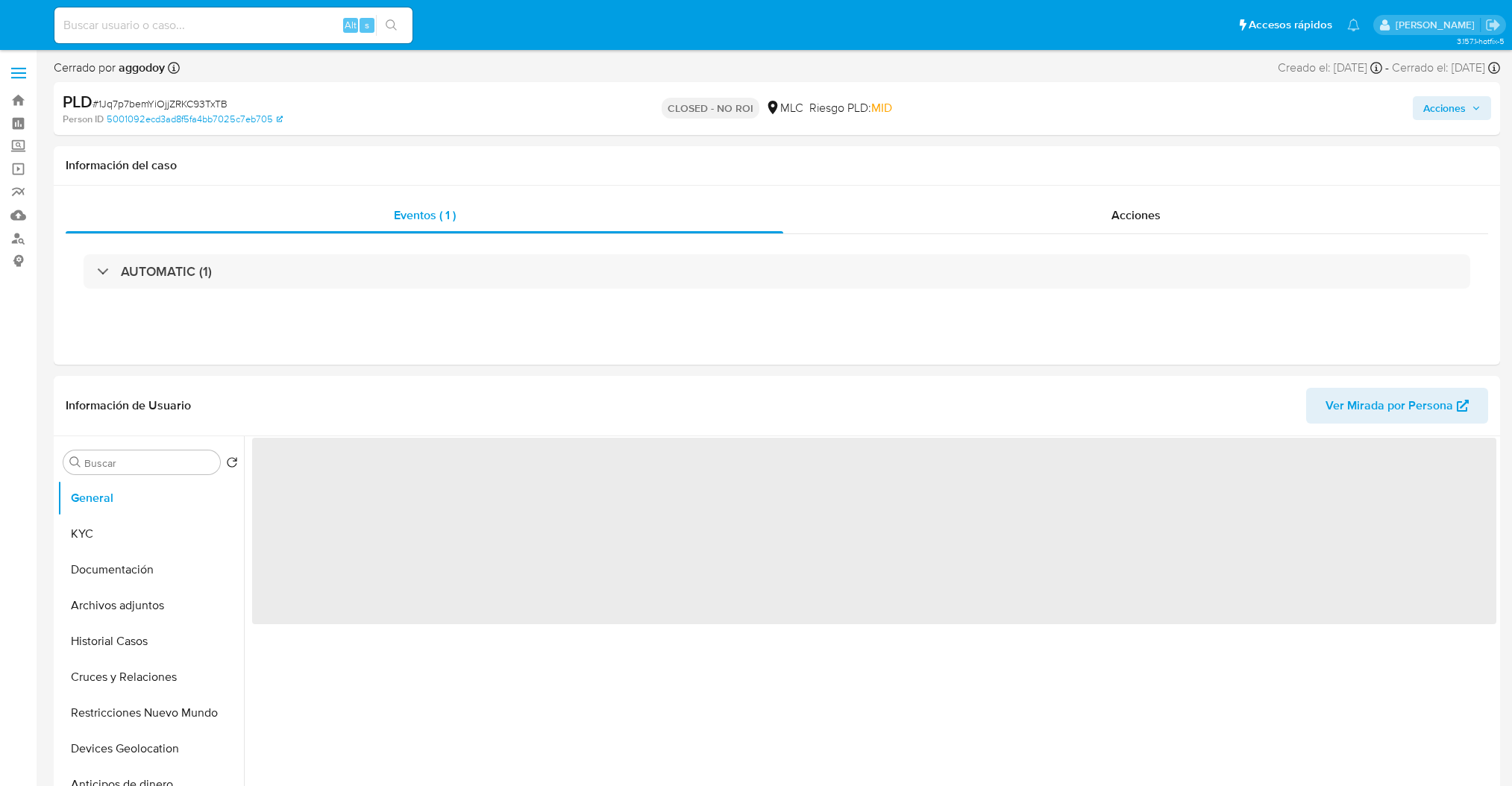
select select "10"
